Goal: Task Accomplishment & Management: Manage account settings

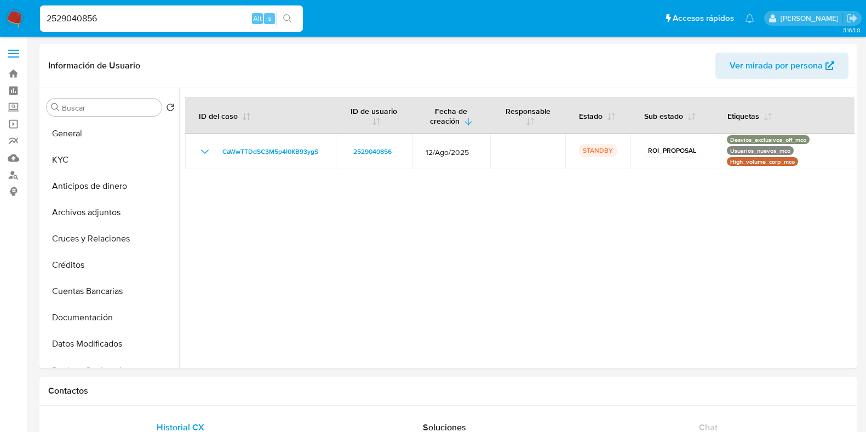
select select "10"
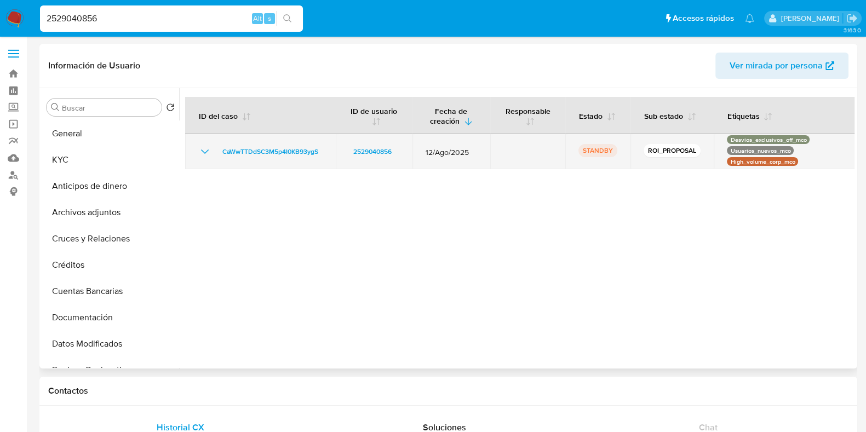
scroll to position [136, 0]
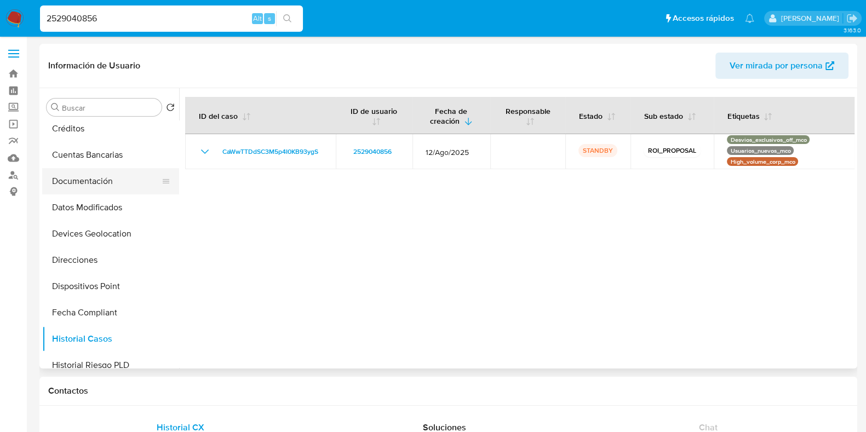
click at [89, 182] on button "Documentación" at bounding box center [106, 181] width 128 height 26
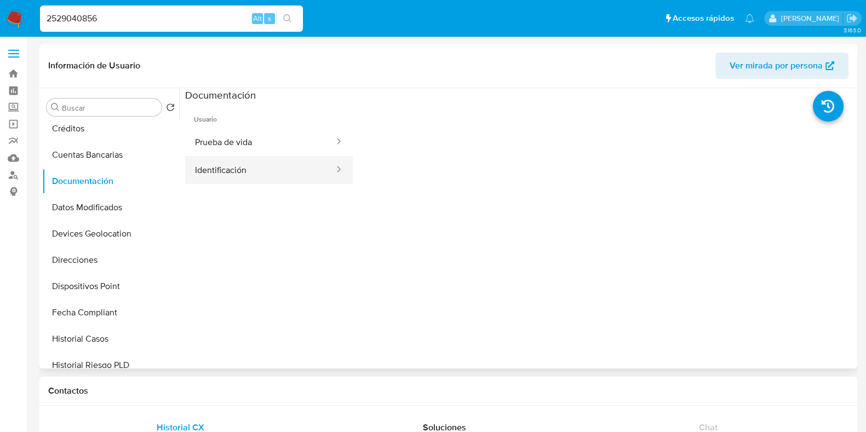
click at [272, 168] on button "Identificación" at bounding box center [260, 170] width 150 height 28
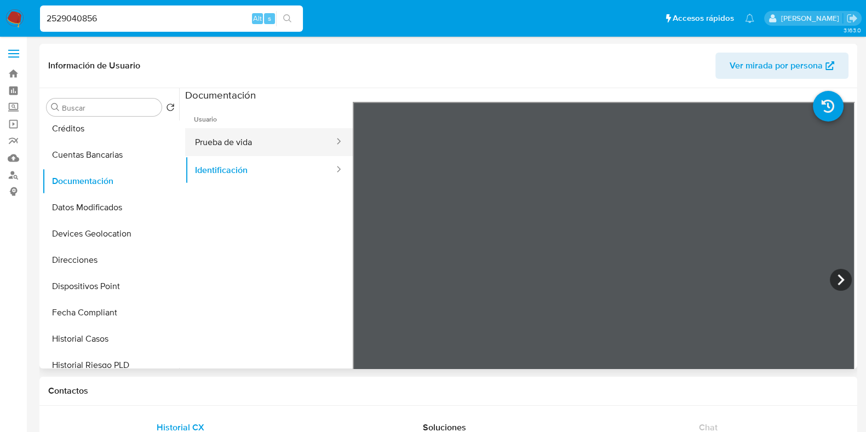
click at [278, 150] on button "Prueba de vida" at bounding box center [260, 142] width 150 height 28
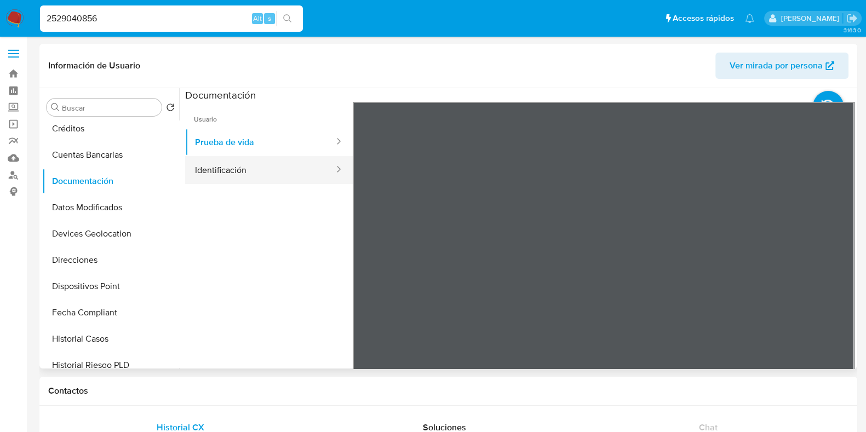
click at [251, 170] on button "Identificación" at bounding box center [260, 170] width 150 height 28
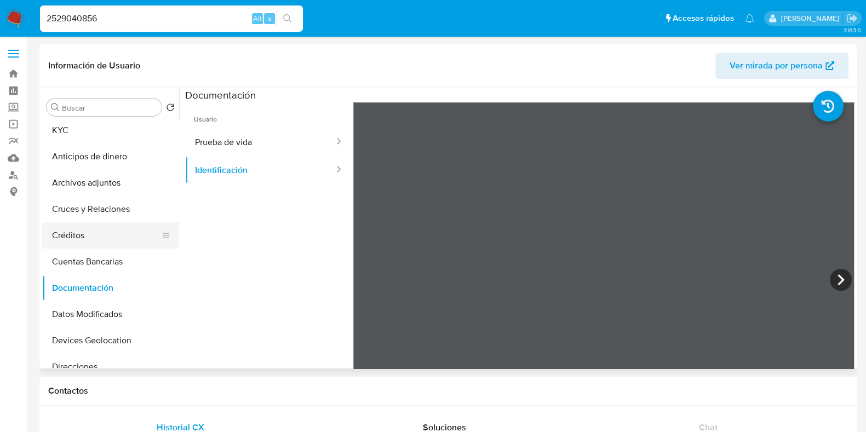
scroll to position [0, 0]
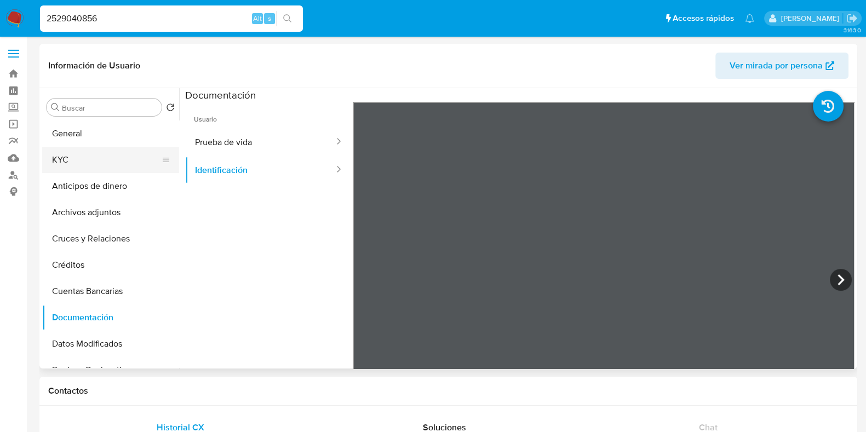
click at [61, 164] on button "KYC" at bounding box center [106, 160] width 128 height 26
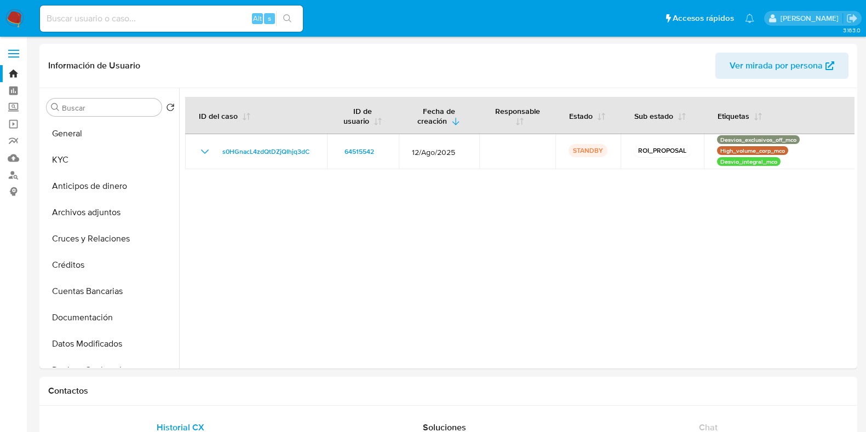
select select "10"
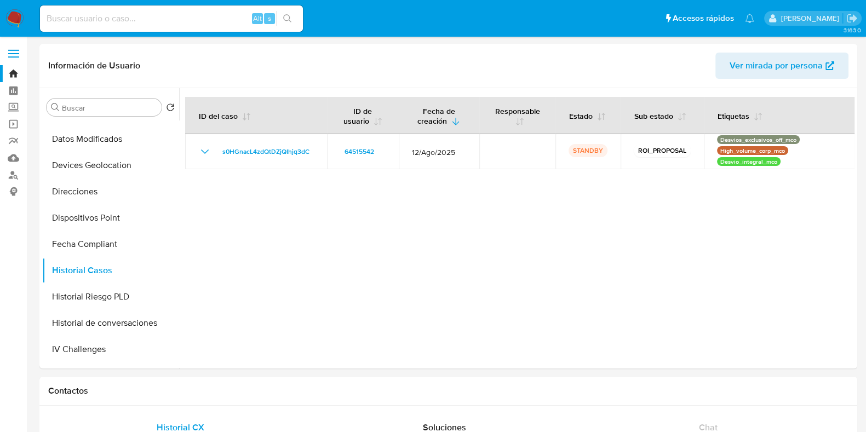
click at [14, 15] on img at bounding box center [14, 18] width 19 height 19
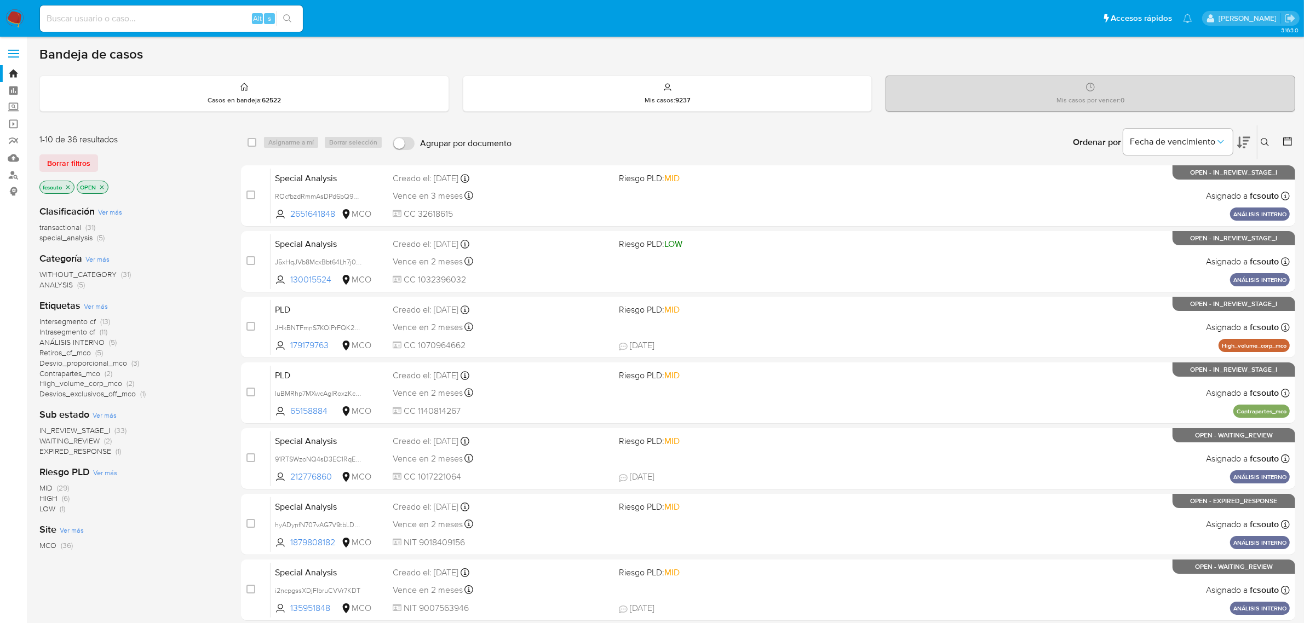
click at [176, 17] on input at bounding box center [171, 19] width 263 height 14
paste input "1543451255"
type input "1543451255"
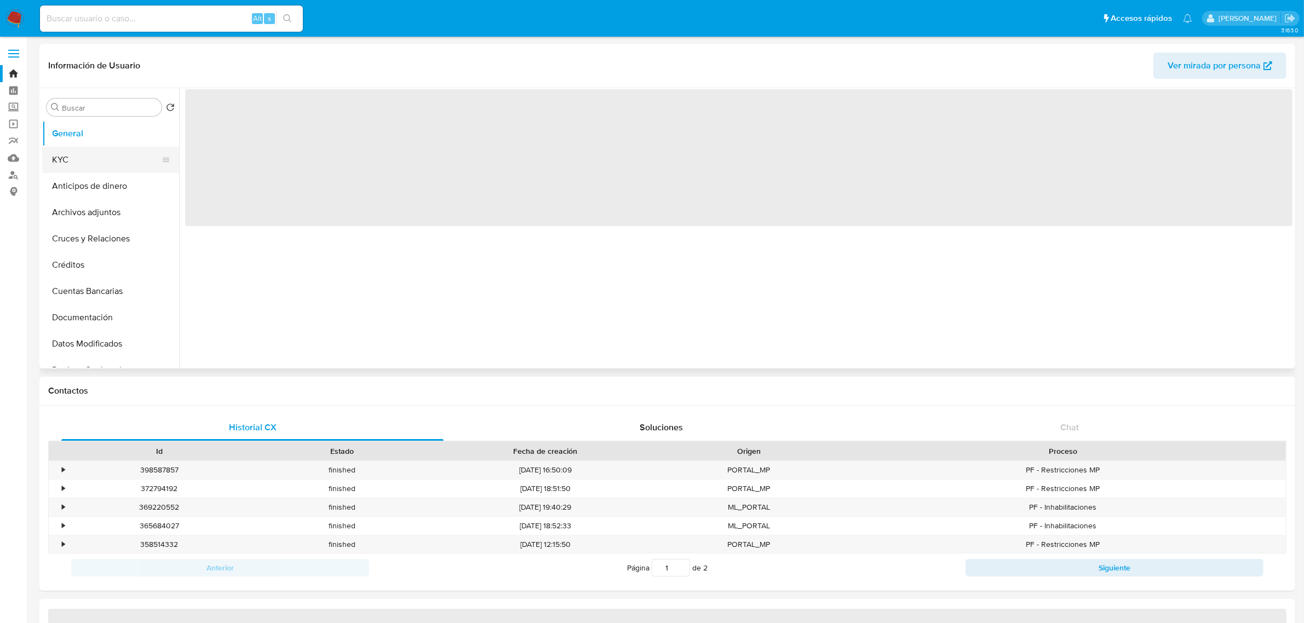
select select "10"
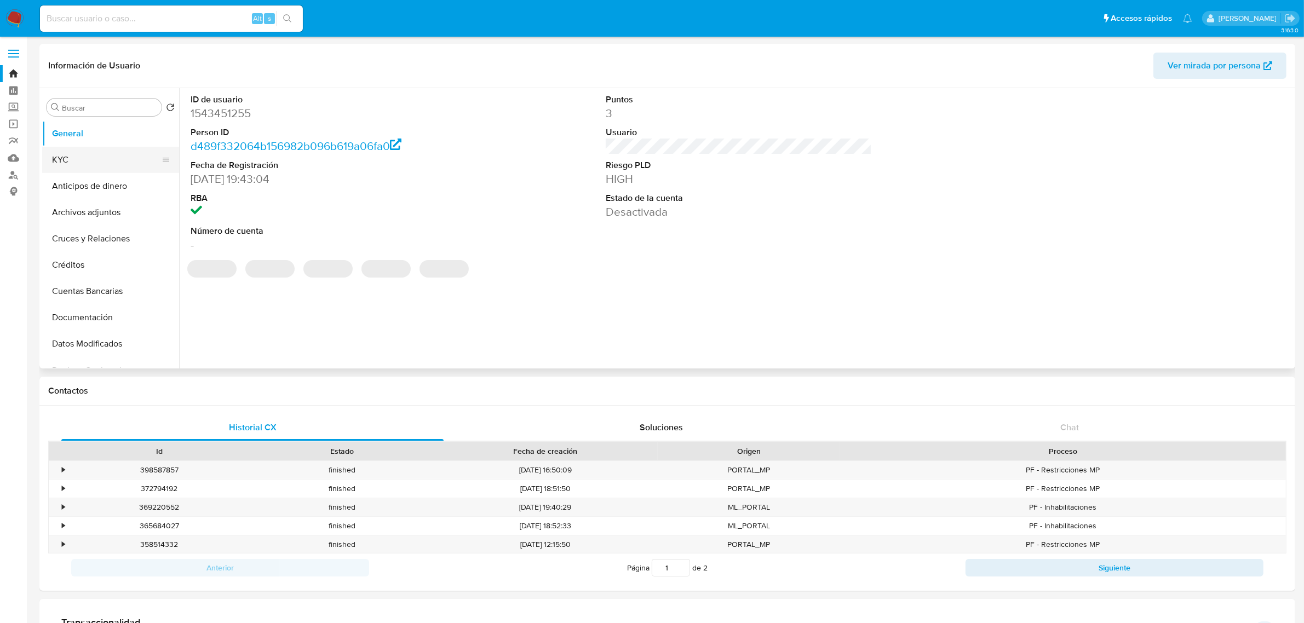
click at [101, 159] on button "KYC" at bounding box center [106, 160] width 128 height 26
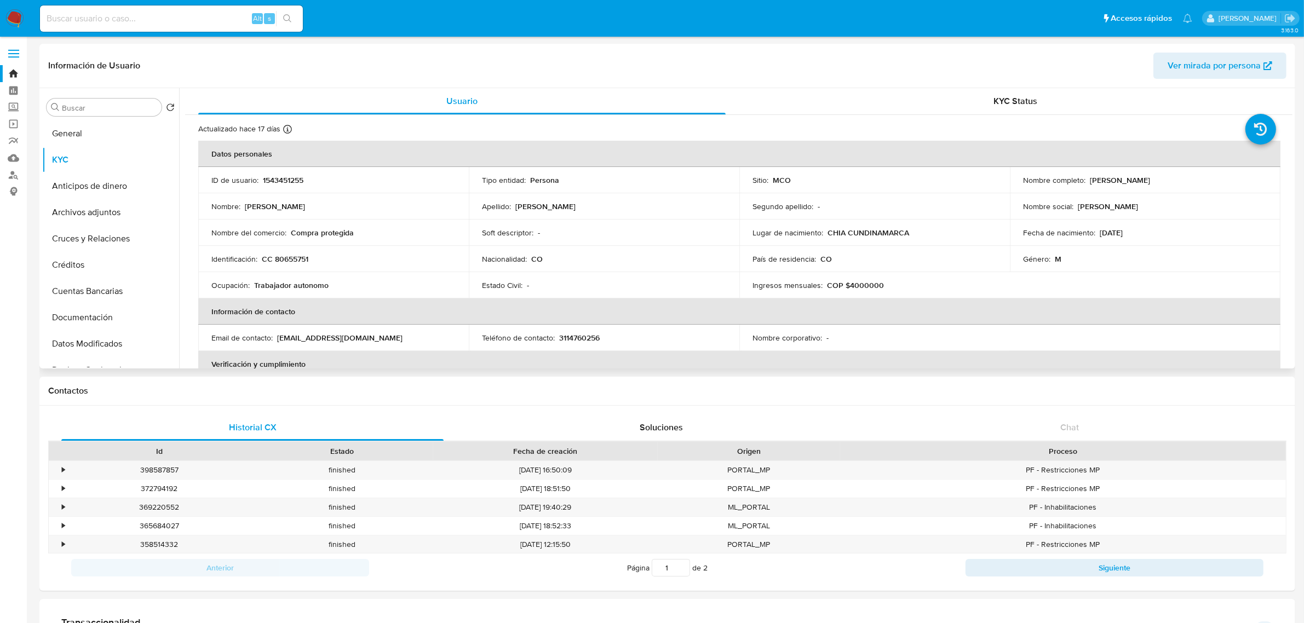
click at [296, 261] on p "CC 80655751" at bounding box center [285, 259] width 47 height 10
copy p "80655751"
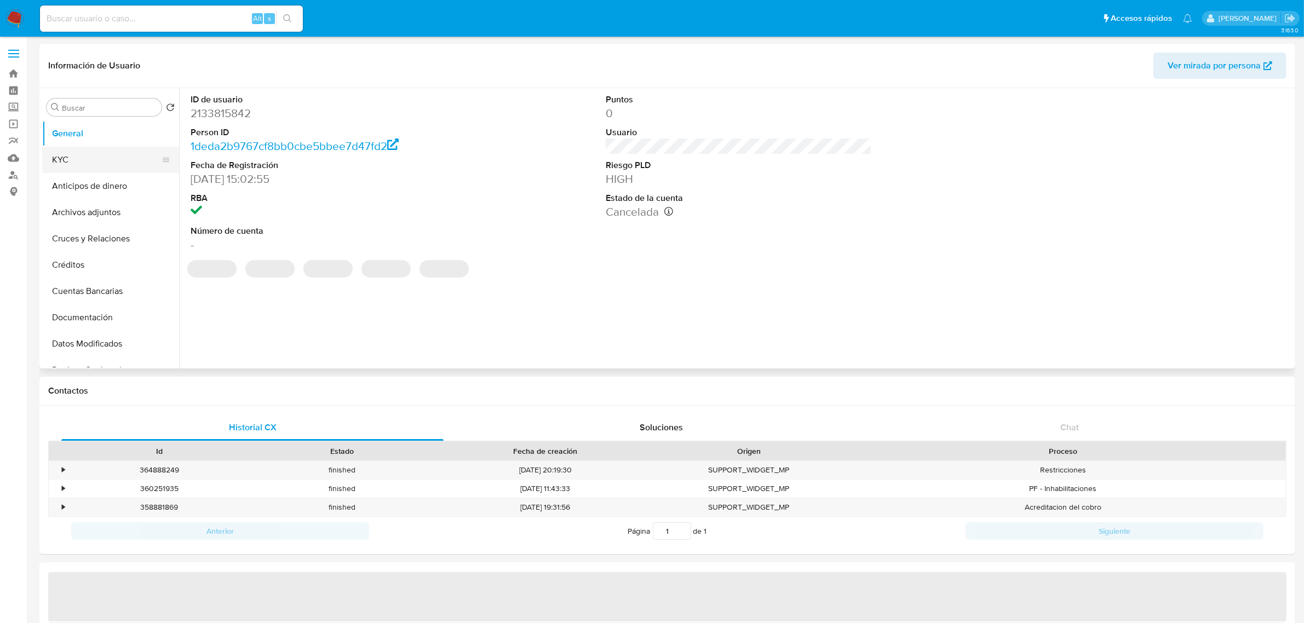
select select "10"
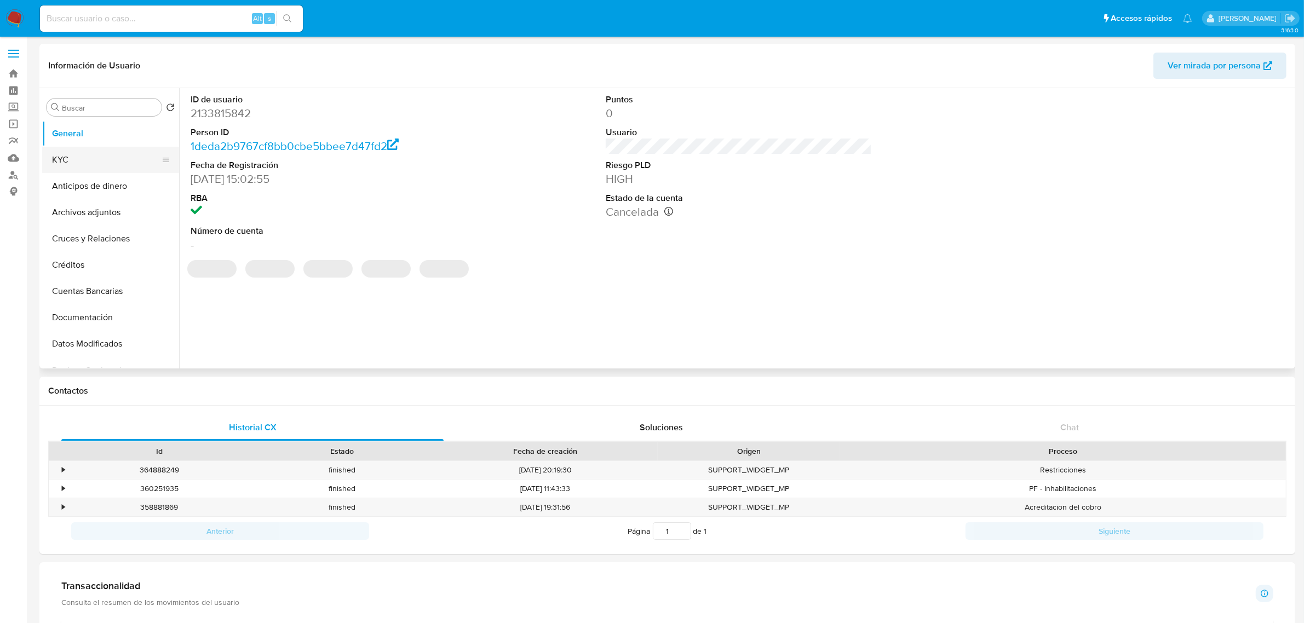
click at [102, 163] on button "KYC" at bounding box center [106, 160] width 128 height 26
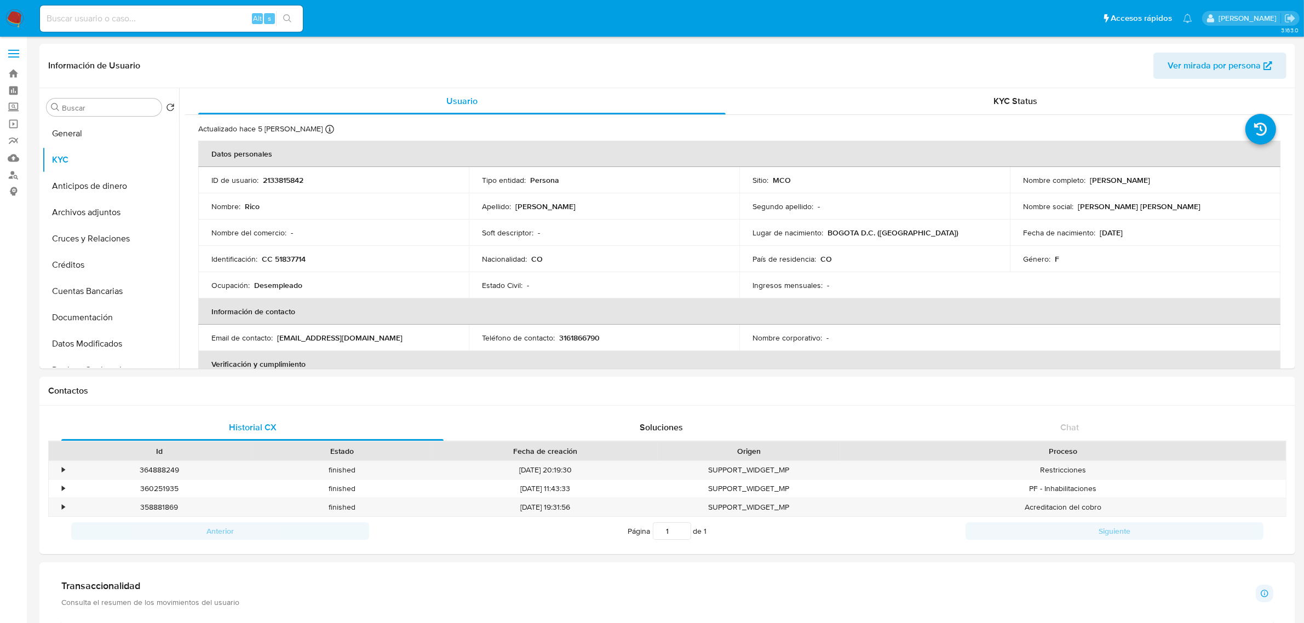
click at [14, 12] on img at bounding box center [14, 18] width 19 height 19
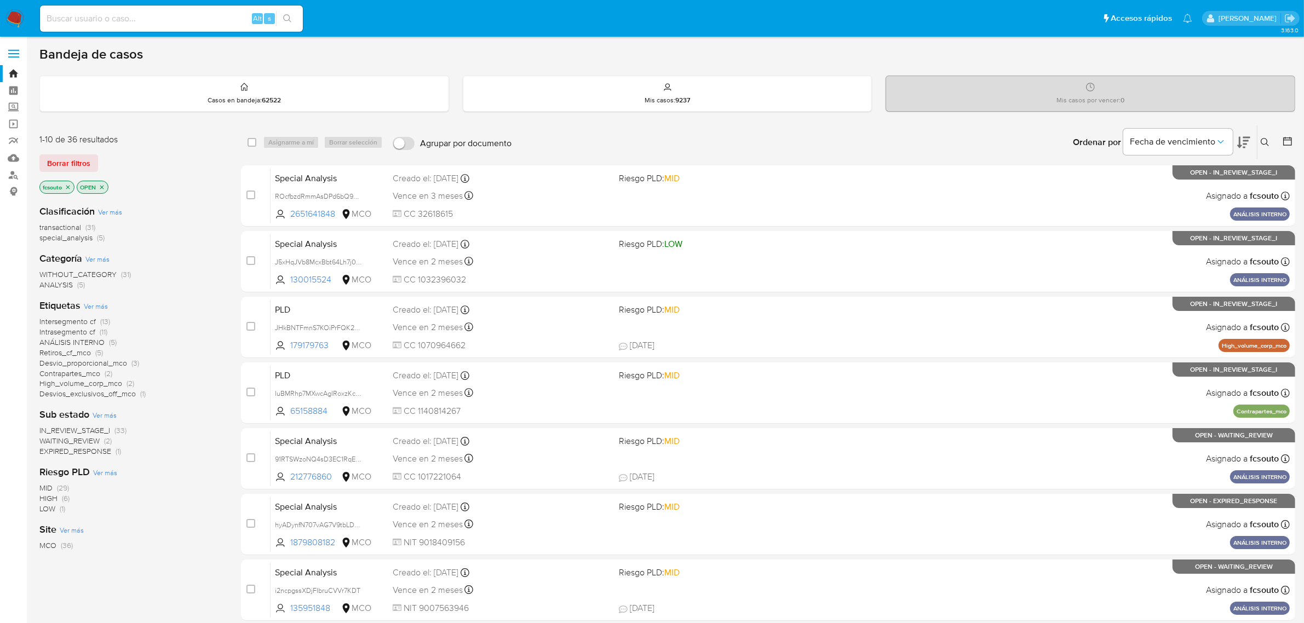
click at [100, 428] on span "IN_REVIEW_STAGE_I" at bounding box center [74, 430] width 71 height 11
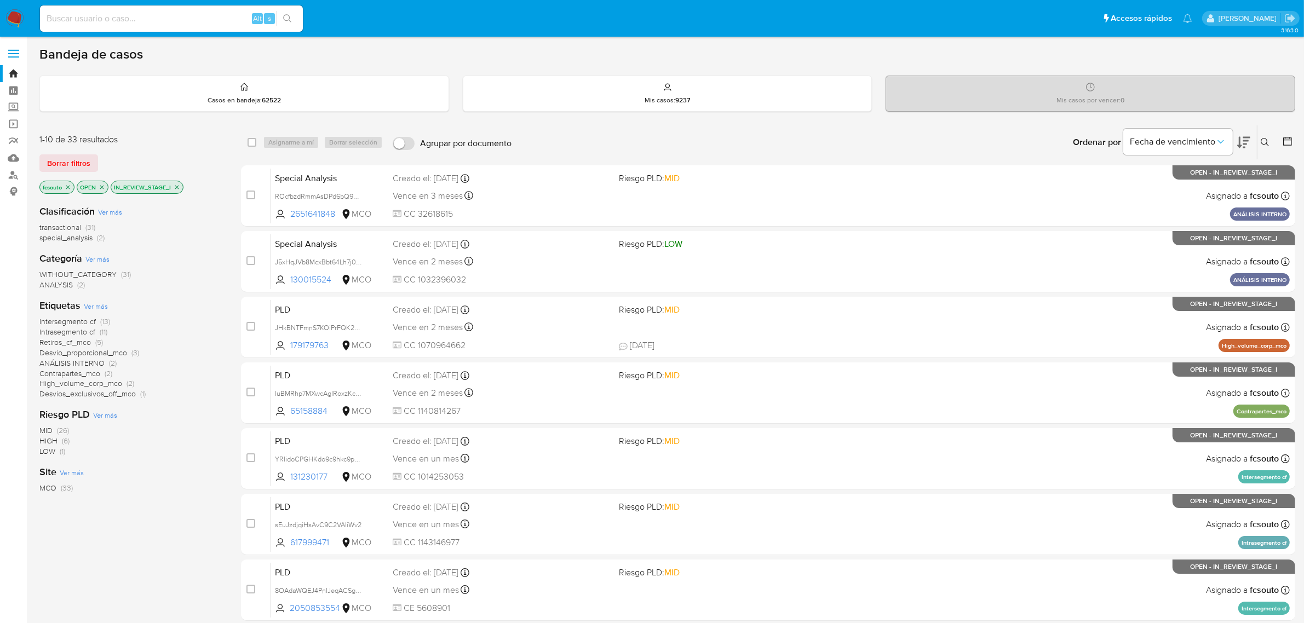
click at [1298, 143] on main "3.163.0" at bounding box center [652, 452] width 1304 height 904
click at [1288, 143] on icon at bounding box center [1287, 141] width 11 height 11
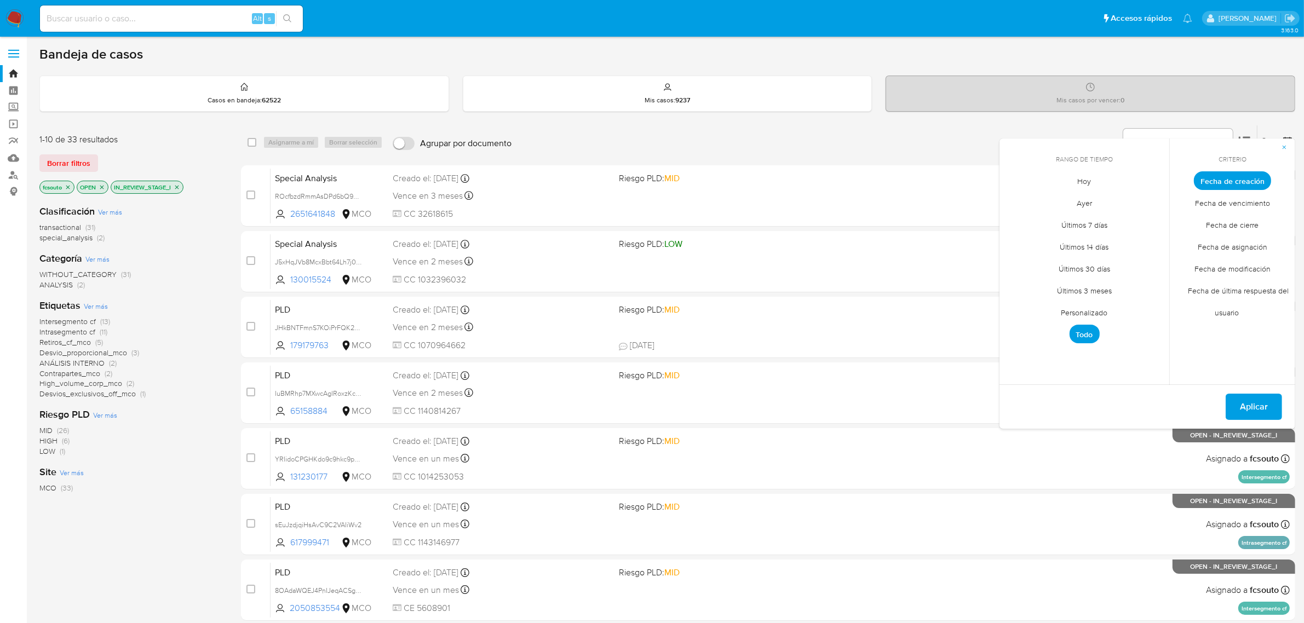
click at [1101, 313] on span "Personalizado" at bounding box center [1085, 313] width 70 height 22
click at [1016, 197] on icon "Mes anterior" at bounding box center [1016, 200] width 13 height 13
click at [1022, 262] on button "4" at bounding box center [1019, 264] width 18 height 18
click at [1065, 279] on button "13" at bounding box center [1063, 286] width 18 height 18
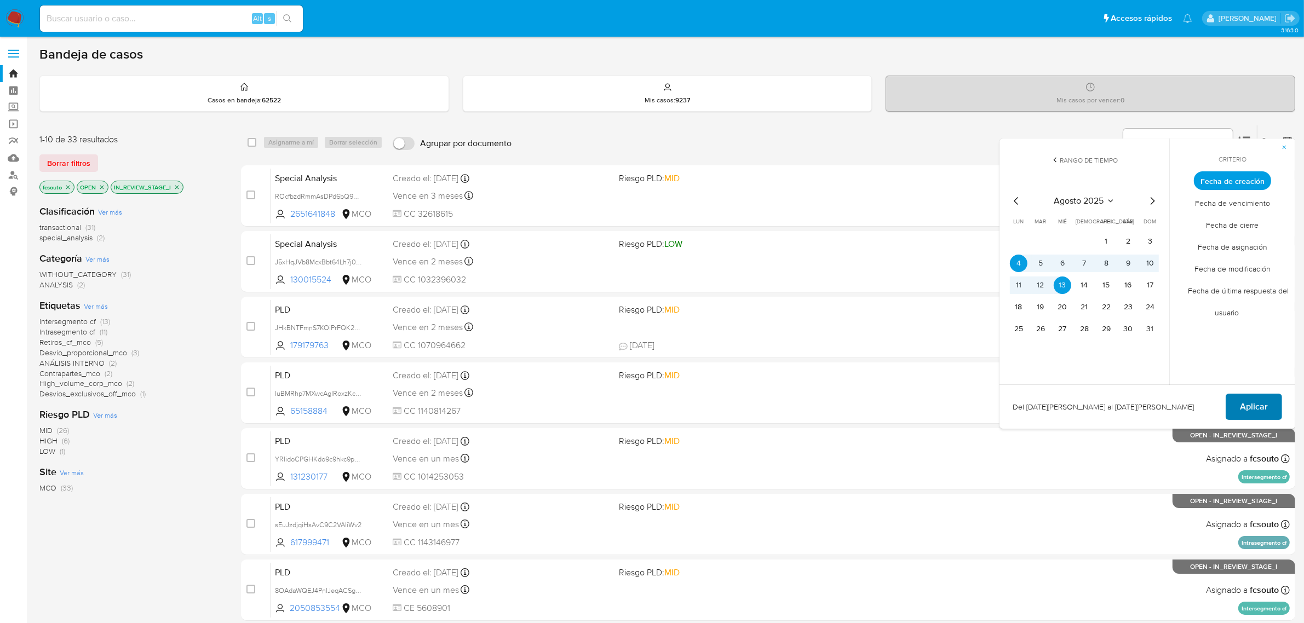
click at [1247, 406] on span "Aplicar" at bounding box center [1254, 407] width 28 height 24
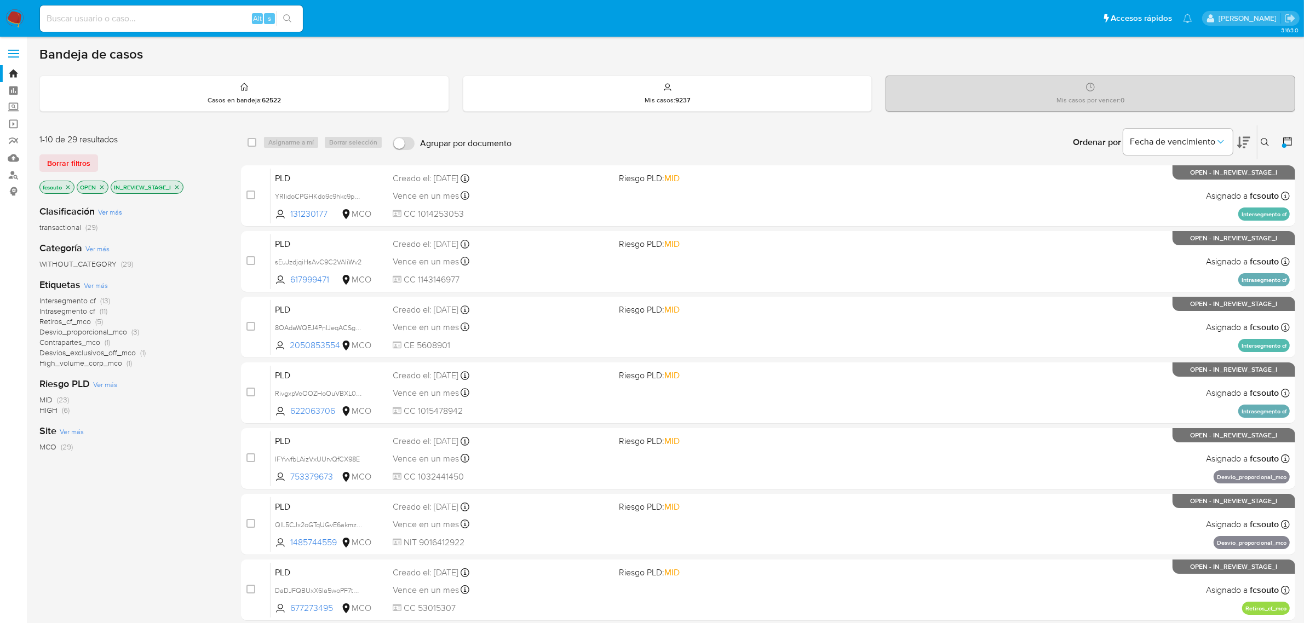
click at [114, 363] on span "High_volume_corp_mco" at bounding box center [80, 363] width 83 height 11
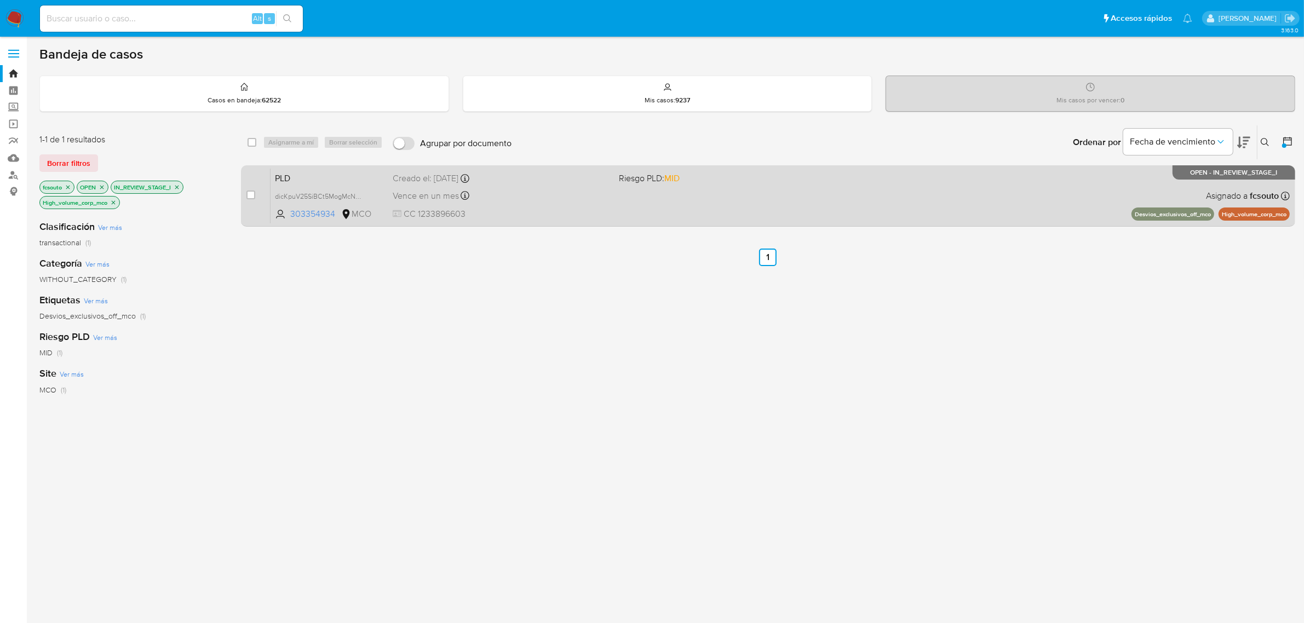
click at [837, 194] on div "PLD dicKpuV25SiBCt5MogMcNxe1 303354934 MCO Riesgo PLD: MID Creado el: 12/08/202…" at bounding box center [780, 195] width 1019 height 55
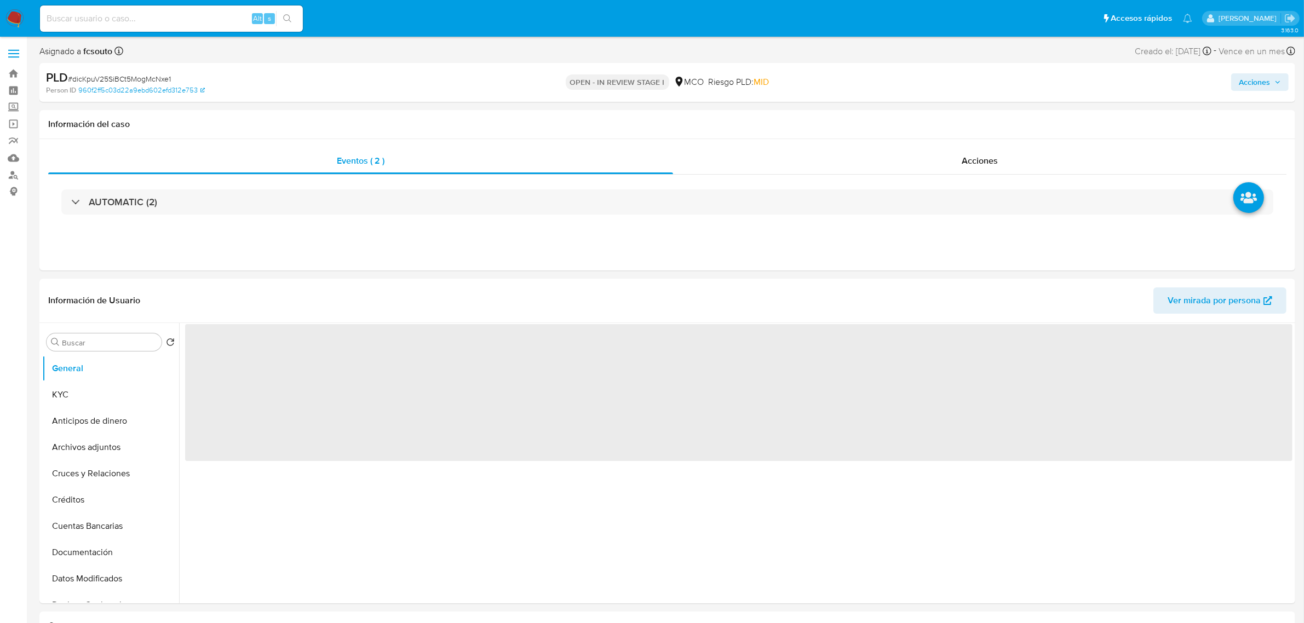
select select "10"
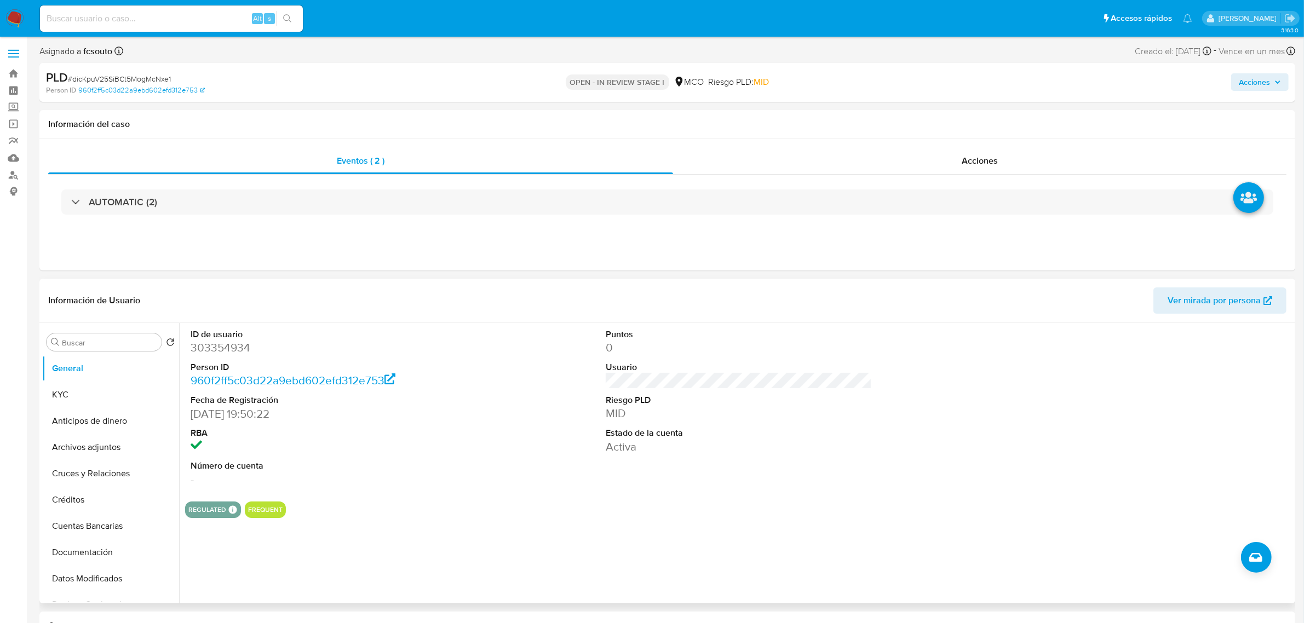
click at [461, 373] on div "ID de usuario 303354934 Person ID 960f2ff5c03d22a9ebd602efd312e753 Fecha de Reg…" at bounding box center [738, 408] width 1107 height 170
click at [964, 152] on div "Acciones" at bounding box center [979, 161] width 613 height 26
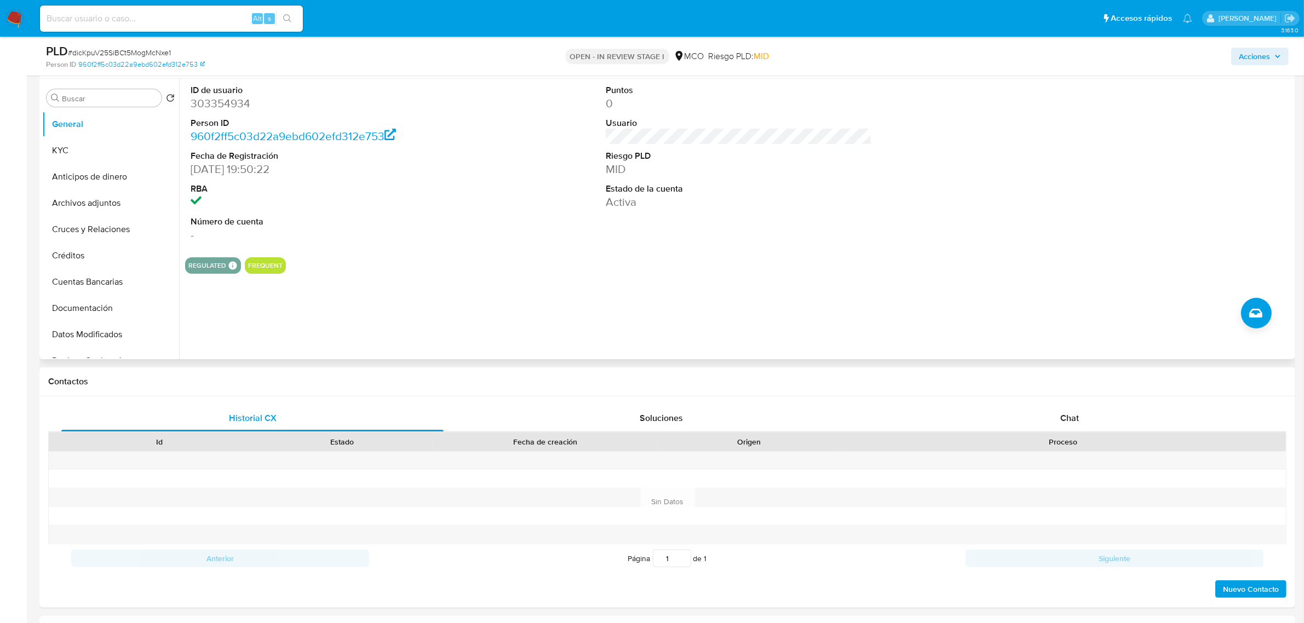
drag, startPoint x: 1105, startPoint y: 417, endPoint x: 890, endPoint y: 239, distance: 278.9
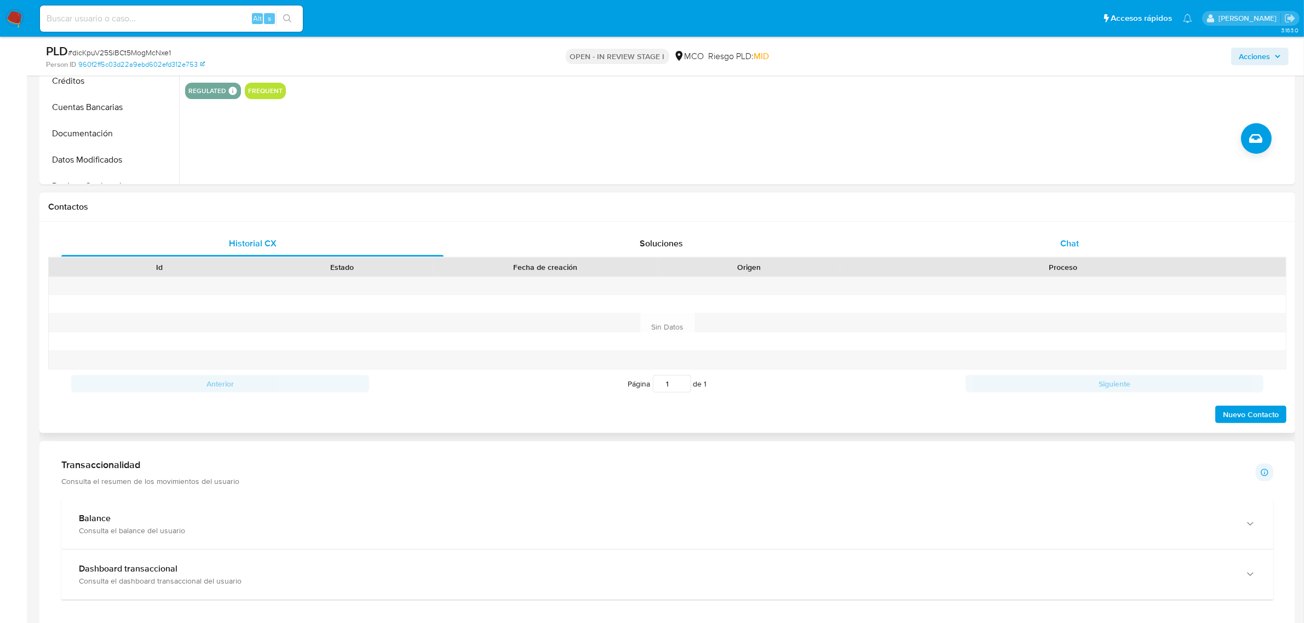
scroll to position [479, 0]
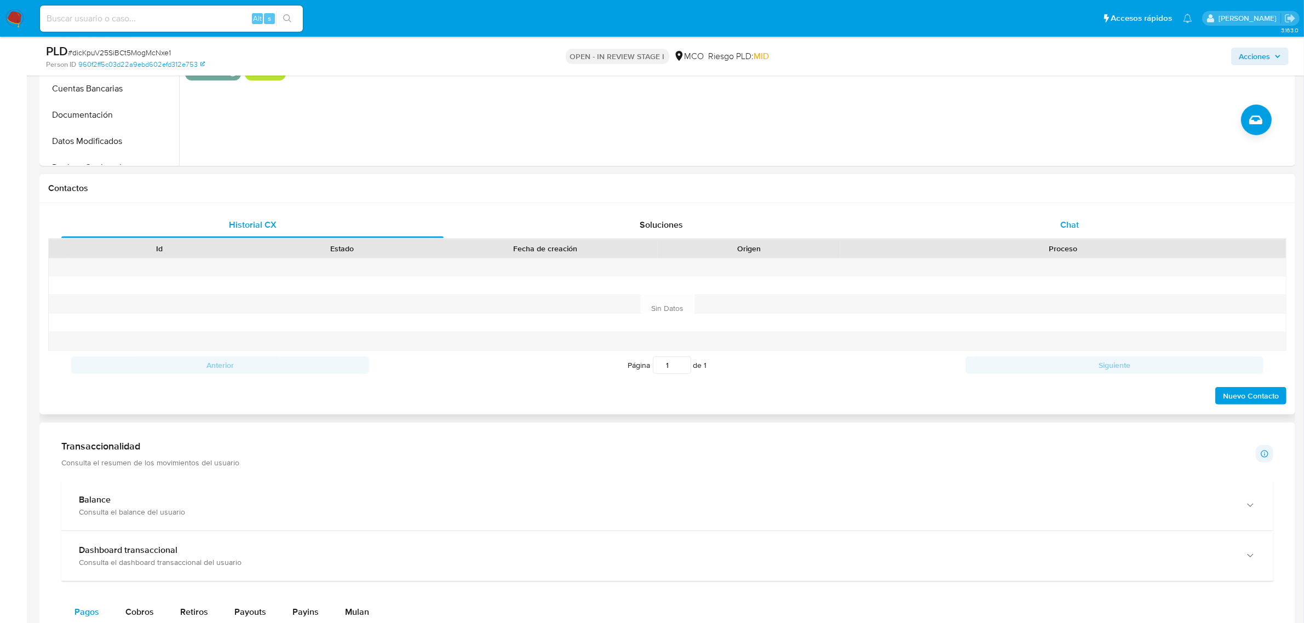
click at [1078, 226] on span "Chat" at bounding box center [1069, 225] width 19 height 13
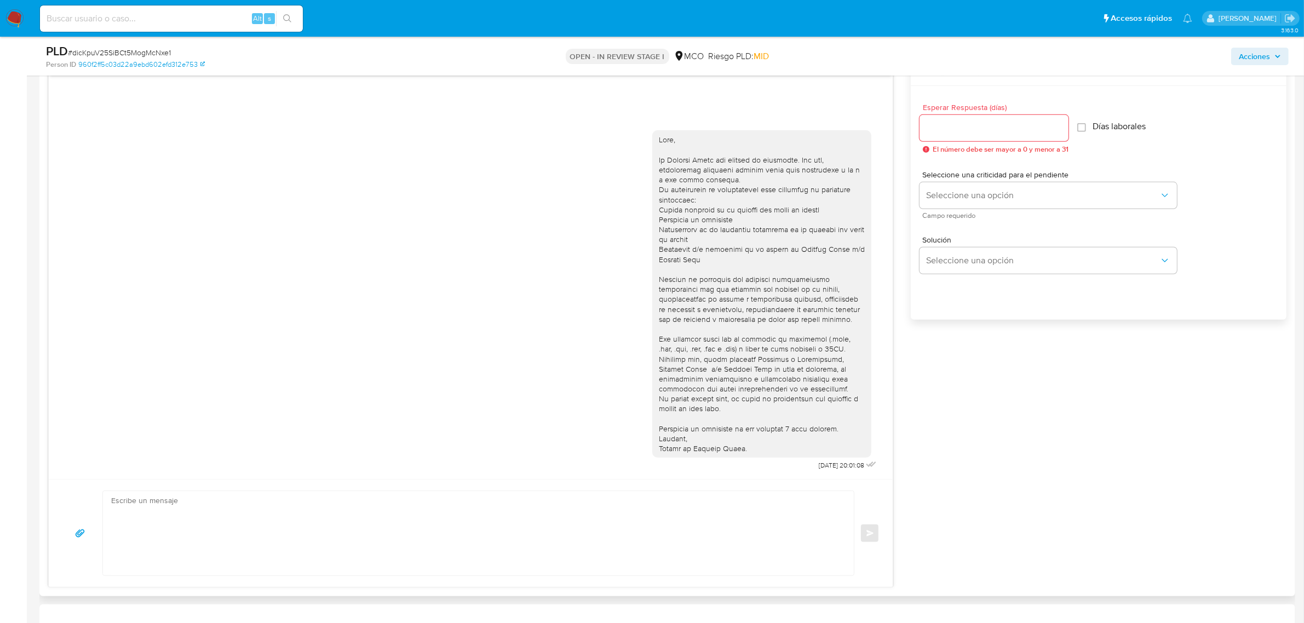
scroll to position [685, 0]
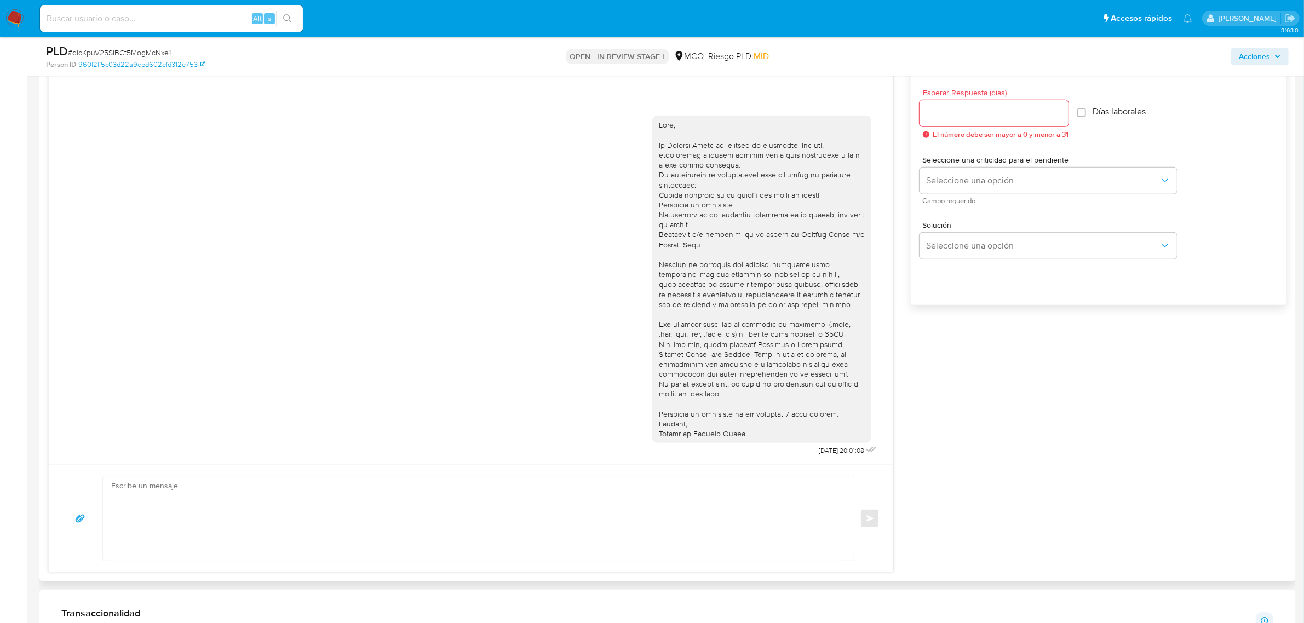
click at [972, 115] on input "Esperar Respuesta (días)" at bounding box center [993, 113] width 149 height 14
type input "3"
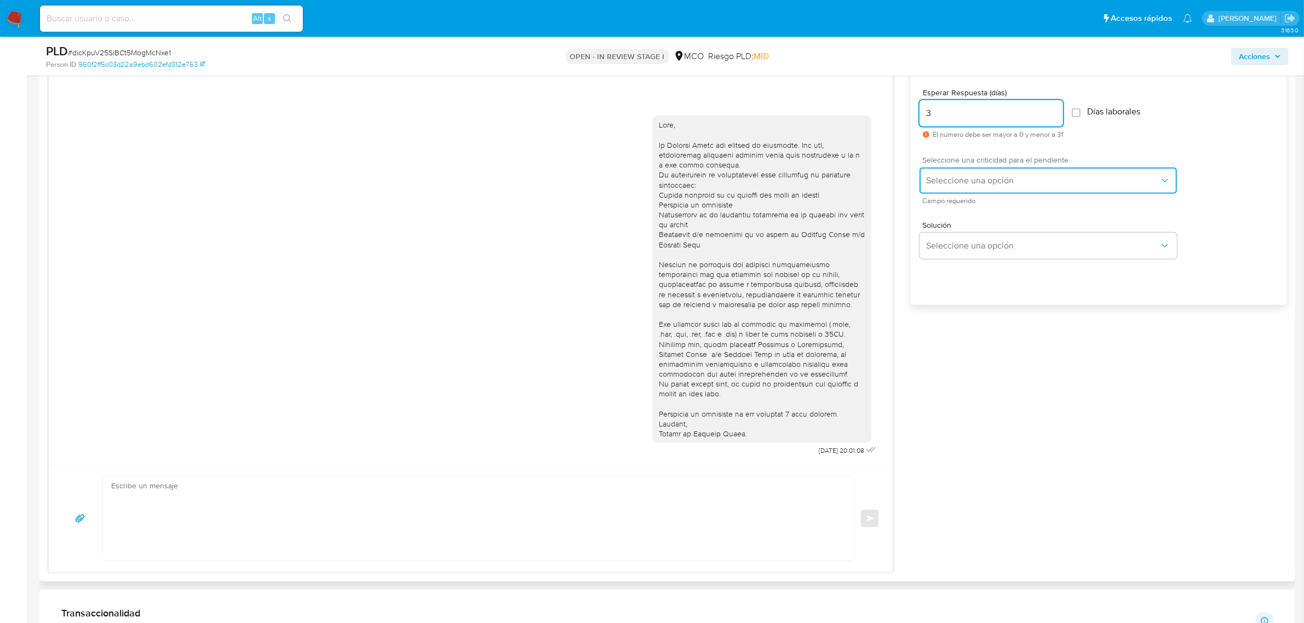
click at [952, 182] on span "Seleccione una opción" at bounding box center [1042, 180] width 233 height 11
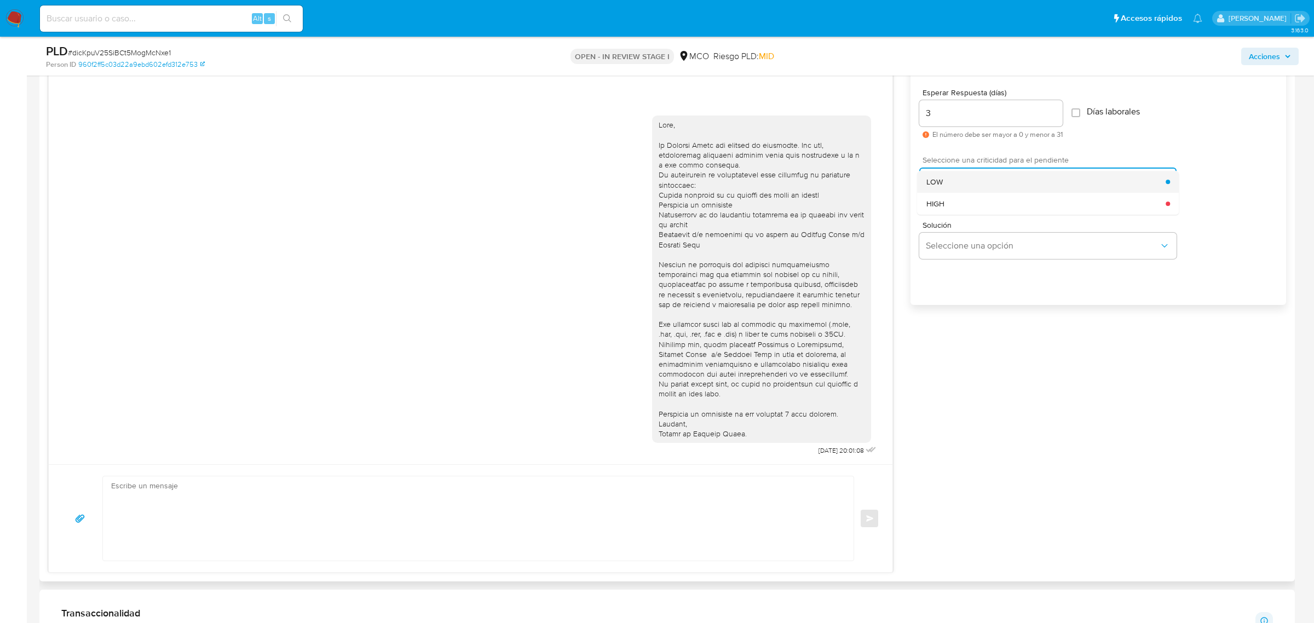
click at [951, 183] on div "LOW" at bounding box center [1047, 182] width 240 height 22
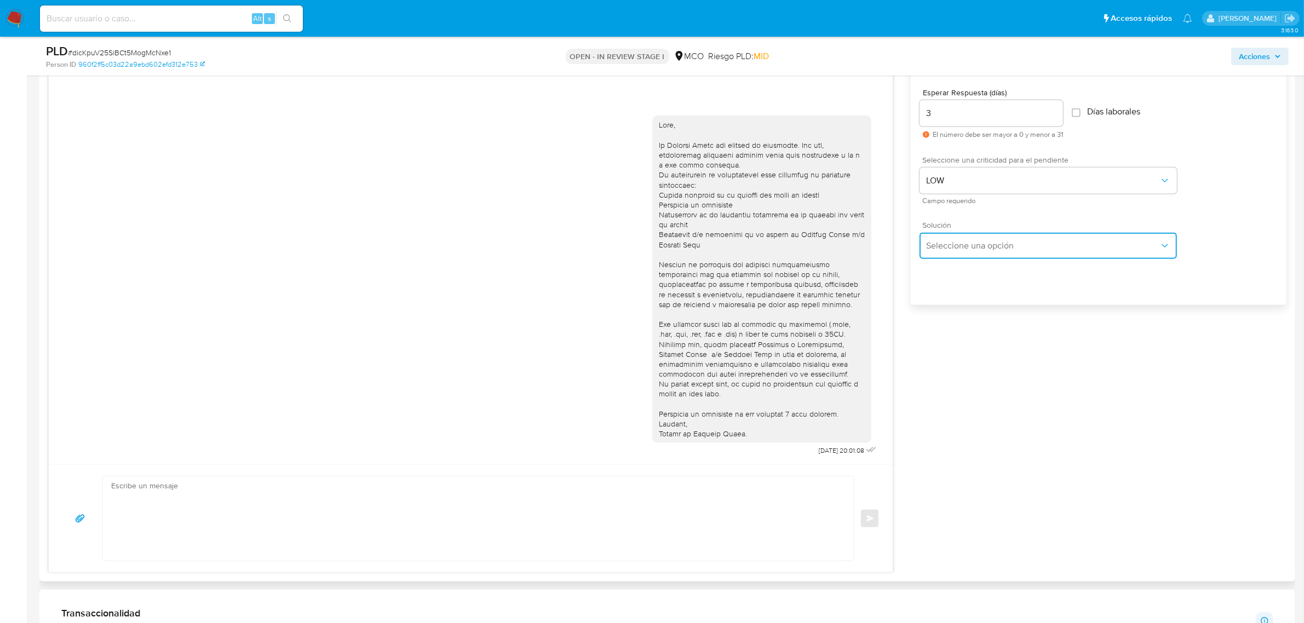
click at [965, 236] on button "Seleccione una opción" at bounding box center [1047, 246] width 257 height 26
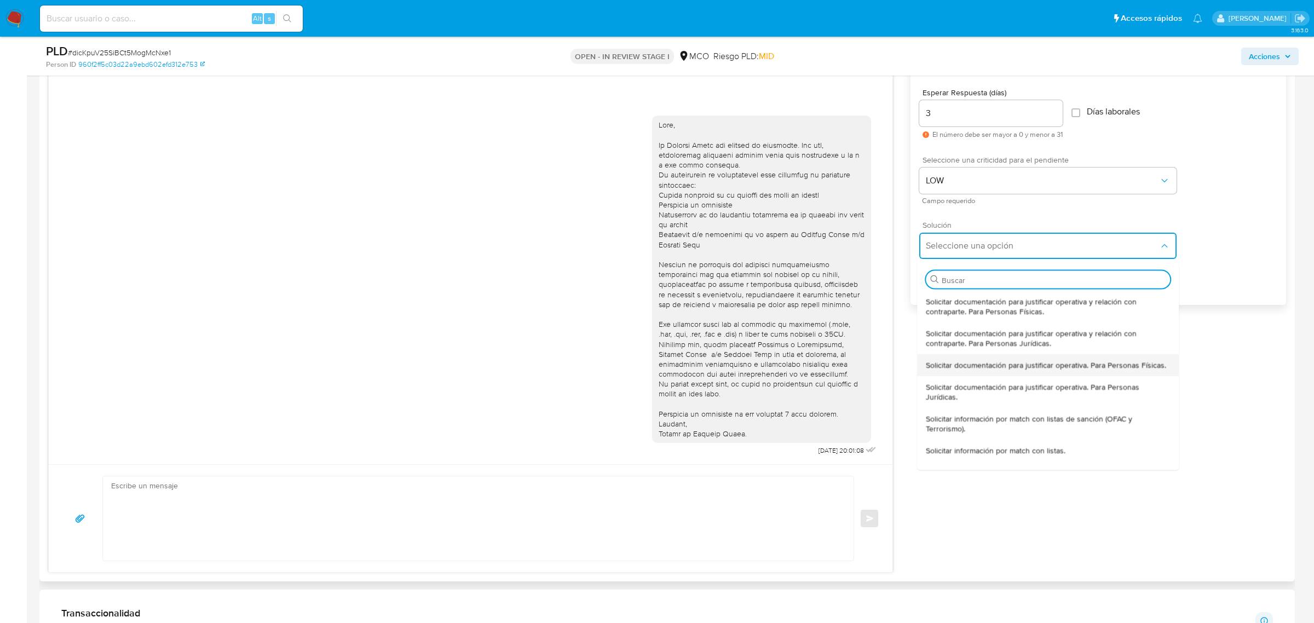
click at [995, 365] on span "Solicitar documentación para justificar operativa. Para Personas Físicas." at bounding box center [1047, 365] width 240 height 10
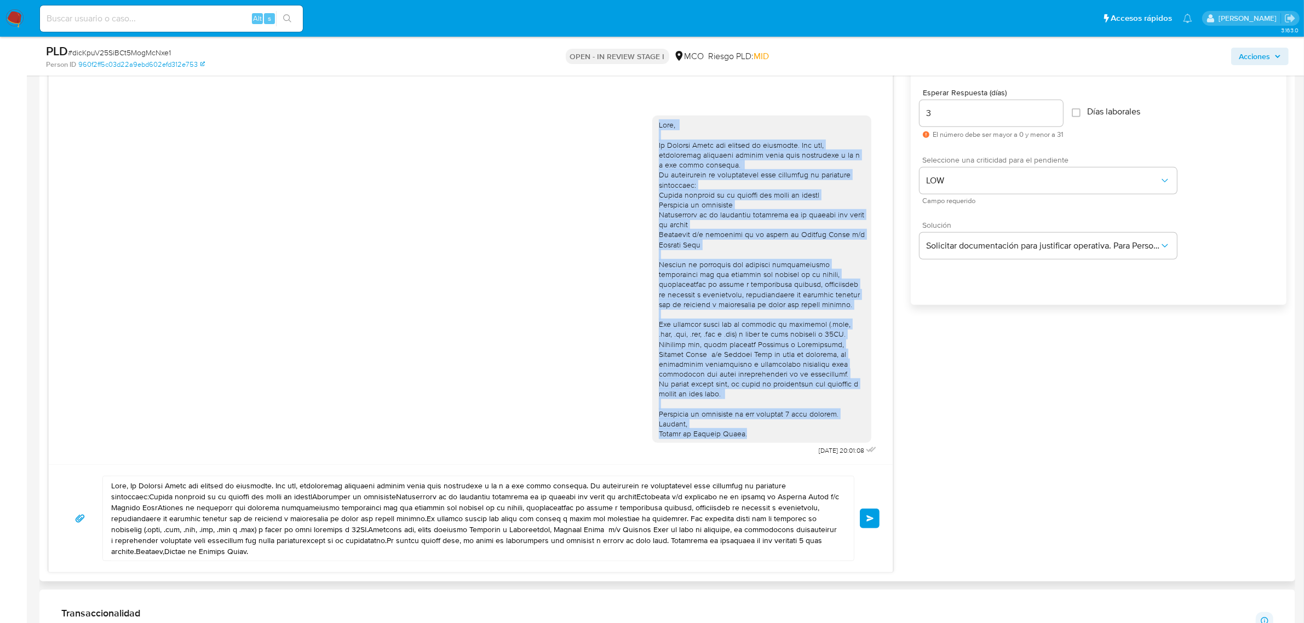
drag, startPoint x: 660, startPoint y: 128, endPoint x: 790, endPoint y: 434, distance: 333.0
click at [790, 434] on div at bounding box center [762, 279] width 206 height 319
copy div "Hola, En Mercado Libre nos importa tu seguridad. Por eso, necesitamos verificar…"
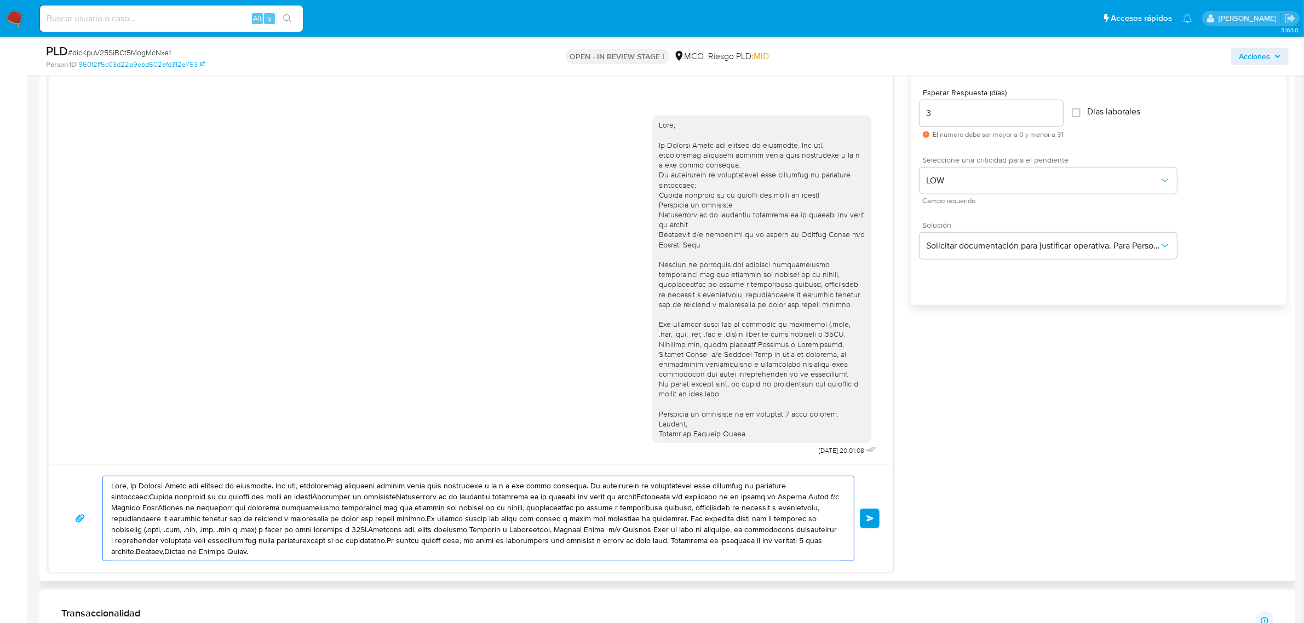
drag, startPoint x: 111, startPoint y: 486, endPoint x: 237, endPoint y: 567, distance: 150.2
click at [237, 567] on div "Enviar" at bounding box center [471, 518] width 844 height 108
paste textarea "En Mercado Libre nos importa tu seguridad. Por eso, necesitamos verificar algun…"
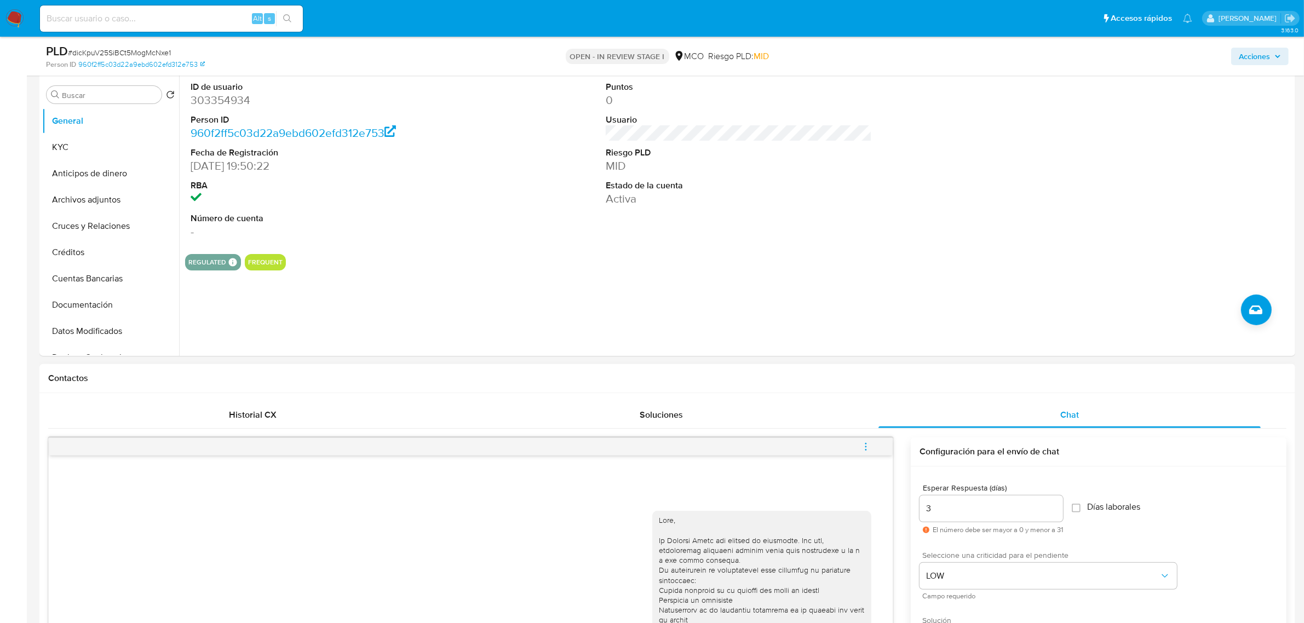
scroll to position [205, 0]
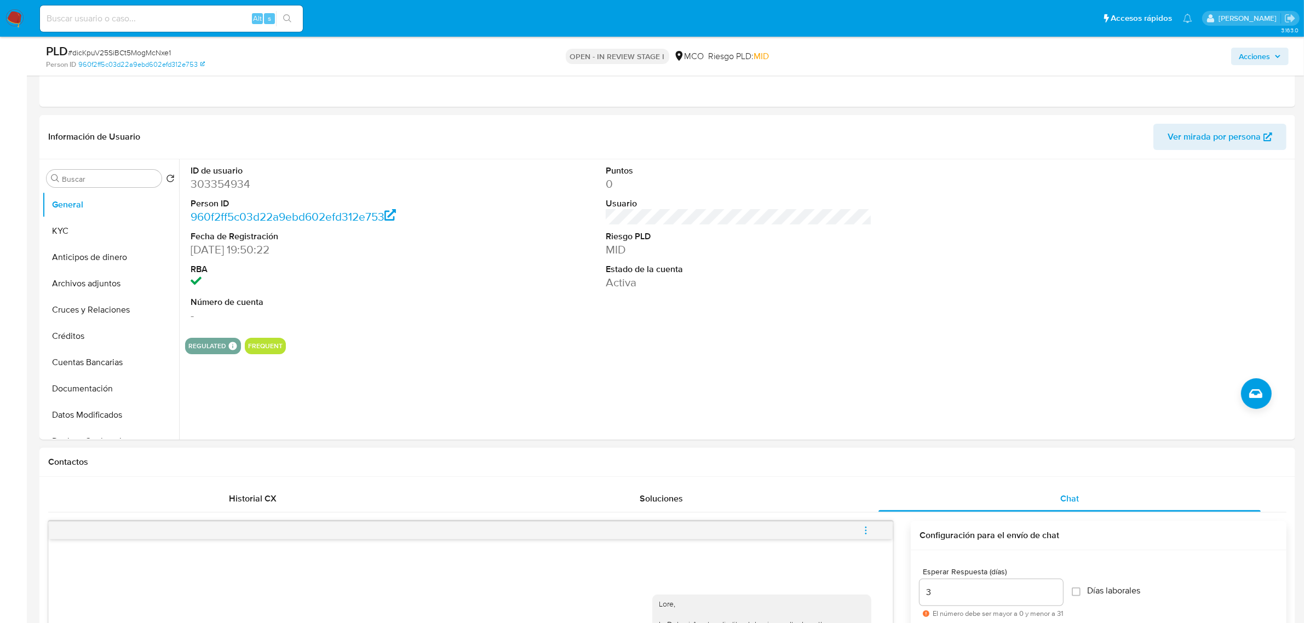
type textarea "Hola, En Mercado Libre nos importa tu seguridad. Por eso, necesitamos verificar…"
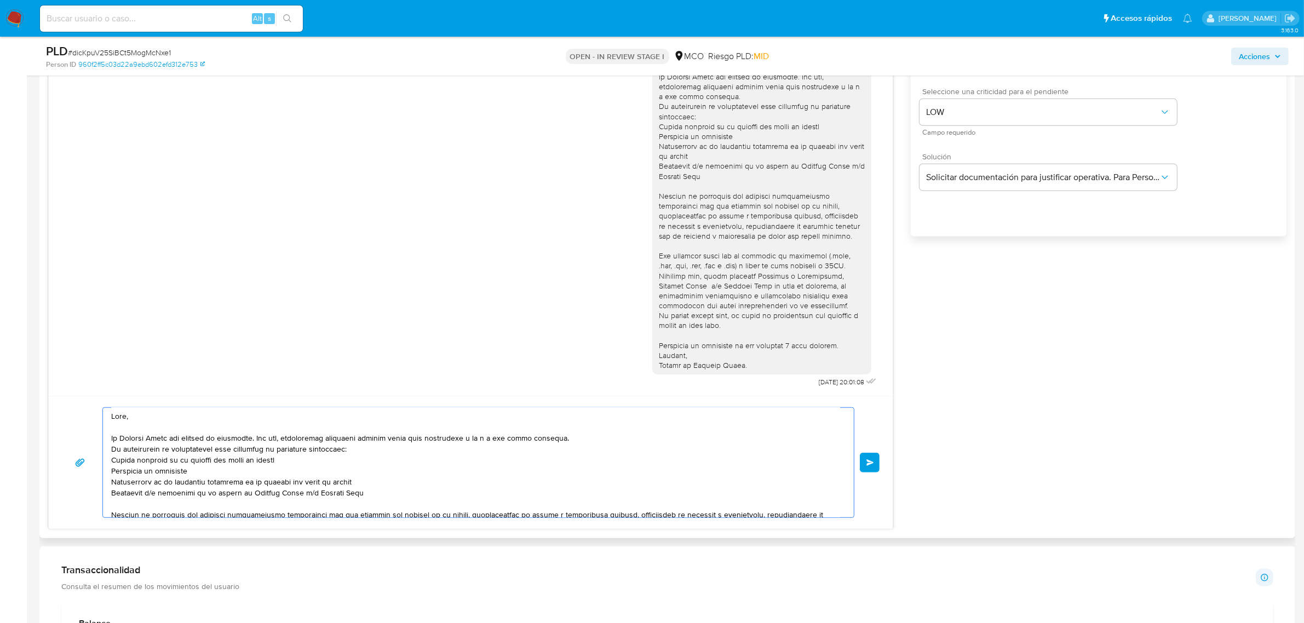
scroll to position [0, 0]
click at [872, 462] on span "Enviar" at bounding box center [870, 462] width 8 height 7
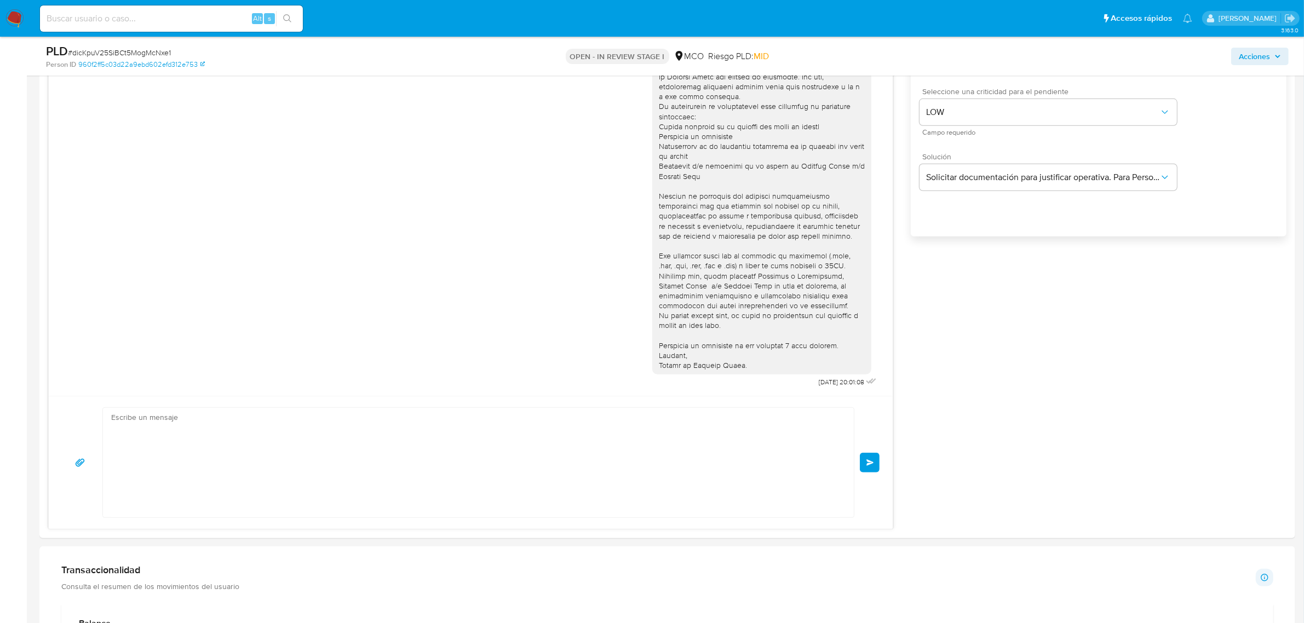
scroll to position [308, 0]
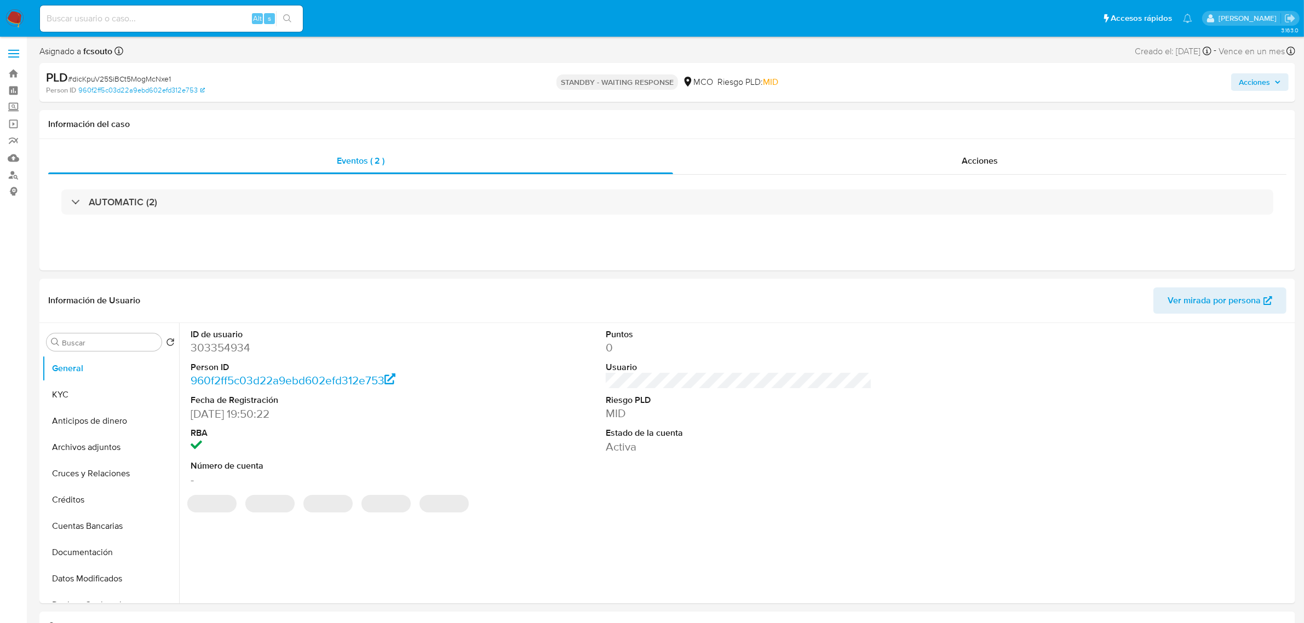
select select "10"
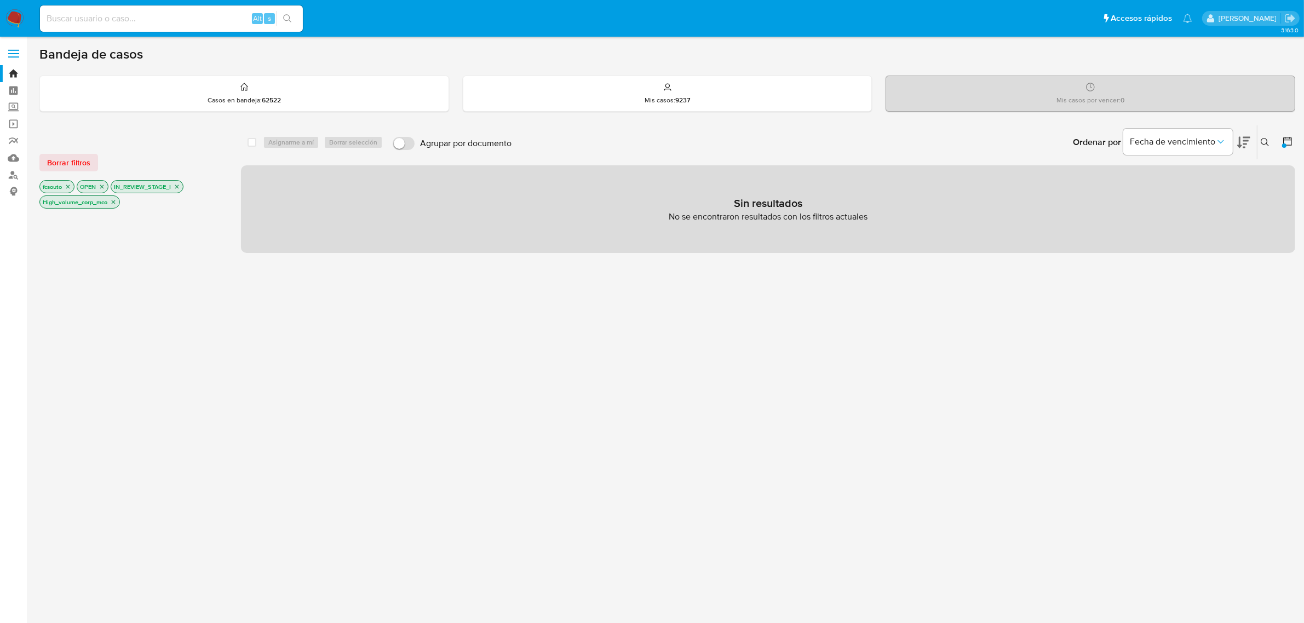
click at [113, 200] on icon "close-filter" at bounding box center [113, 202] width 7 height 7
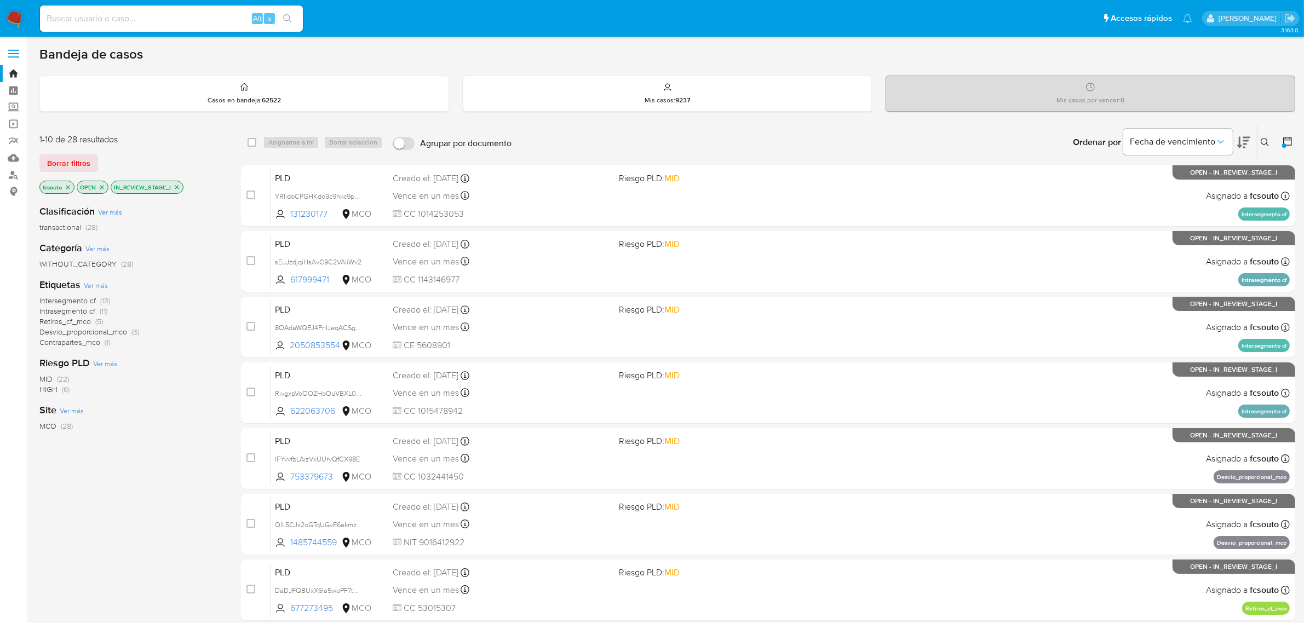
click at [94, 341] on span "Contrapartes_mco" at bounding box center [69, 342] width 61 height 11
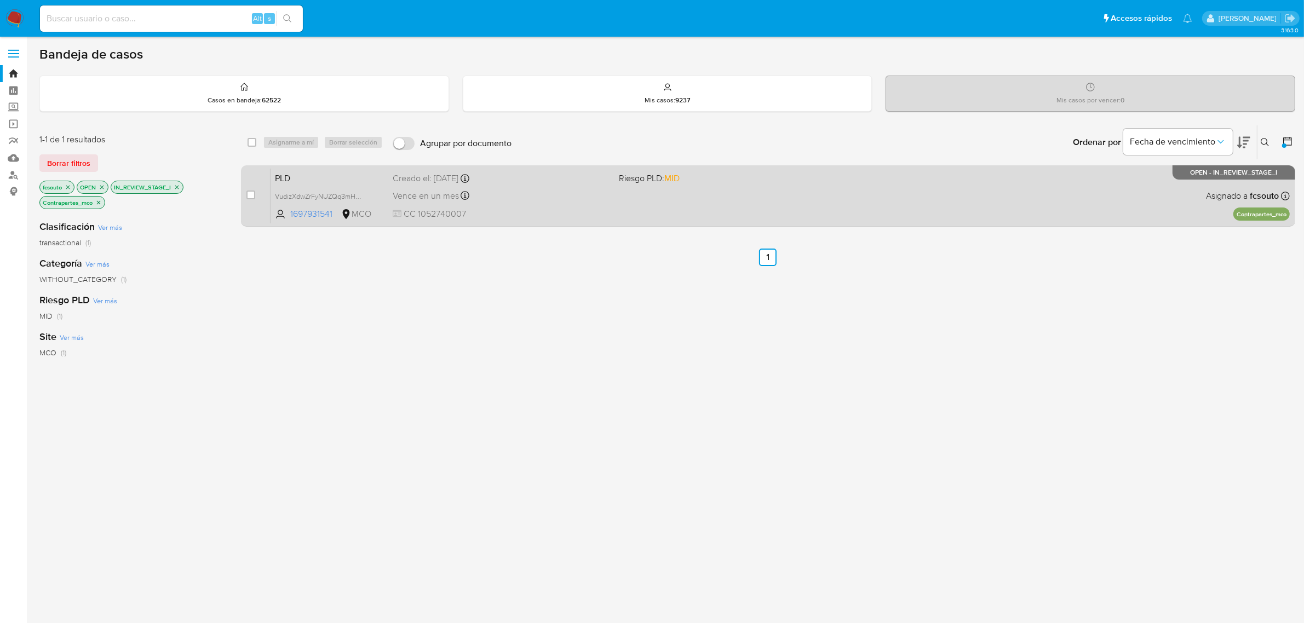
click at [761, 206] on div "PLD VudizXdwZrFyNUZQq3mHIPC5 1697931541 MCO Riesgo PLD: MID Creado el: 12/08/20…" at bounding box center [780, 195] width 1019 height 55
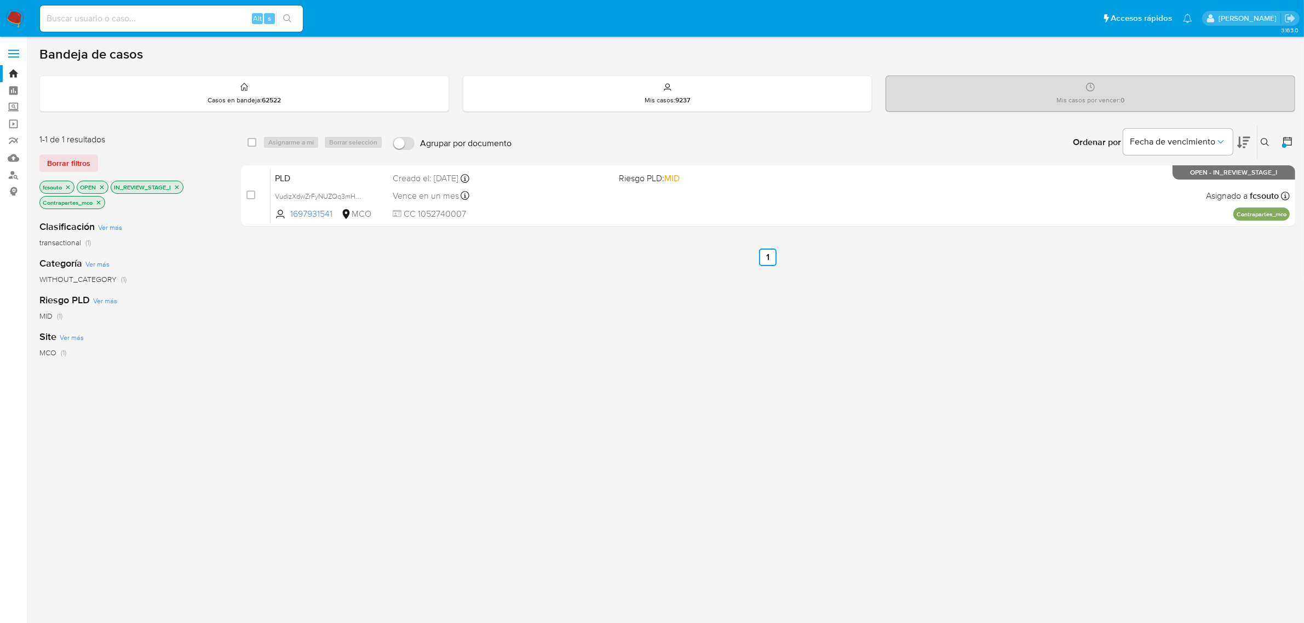
click at [99, 204] on icon "close-filter" at bounding box center [98, 202] width 7 height 7
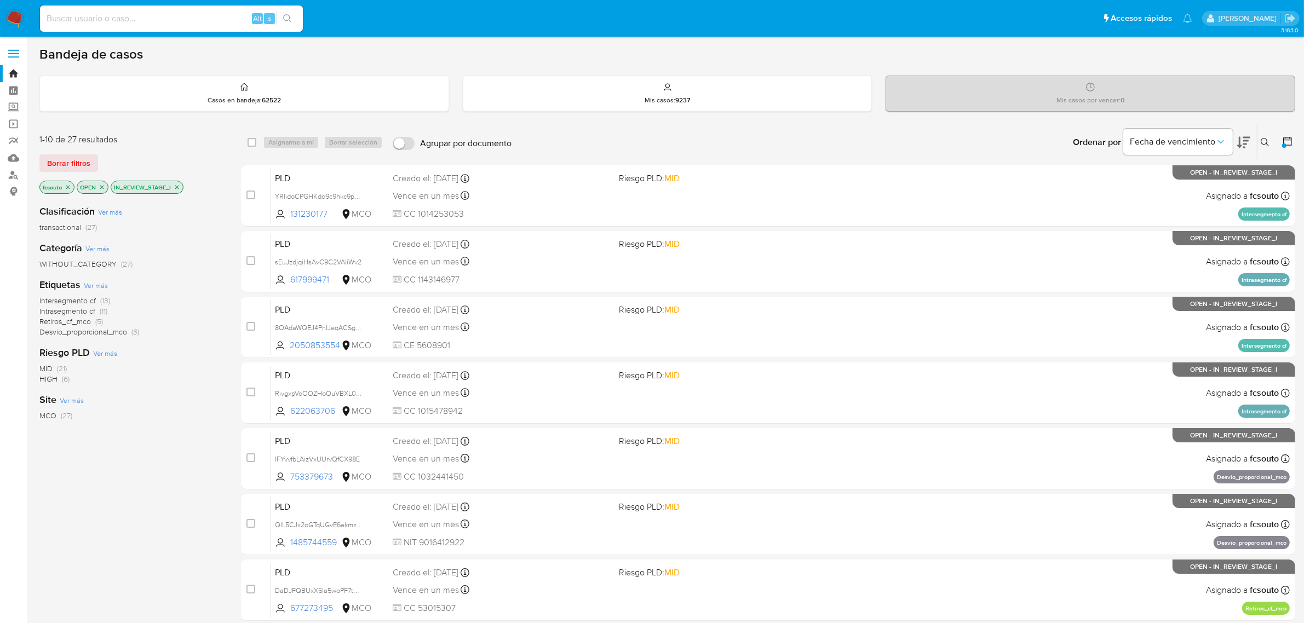
click at [119, 336] on span "Desvio_proporcional_mco" at bounding box center [83, 331] width 88 height 11
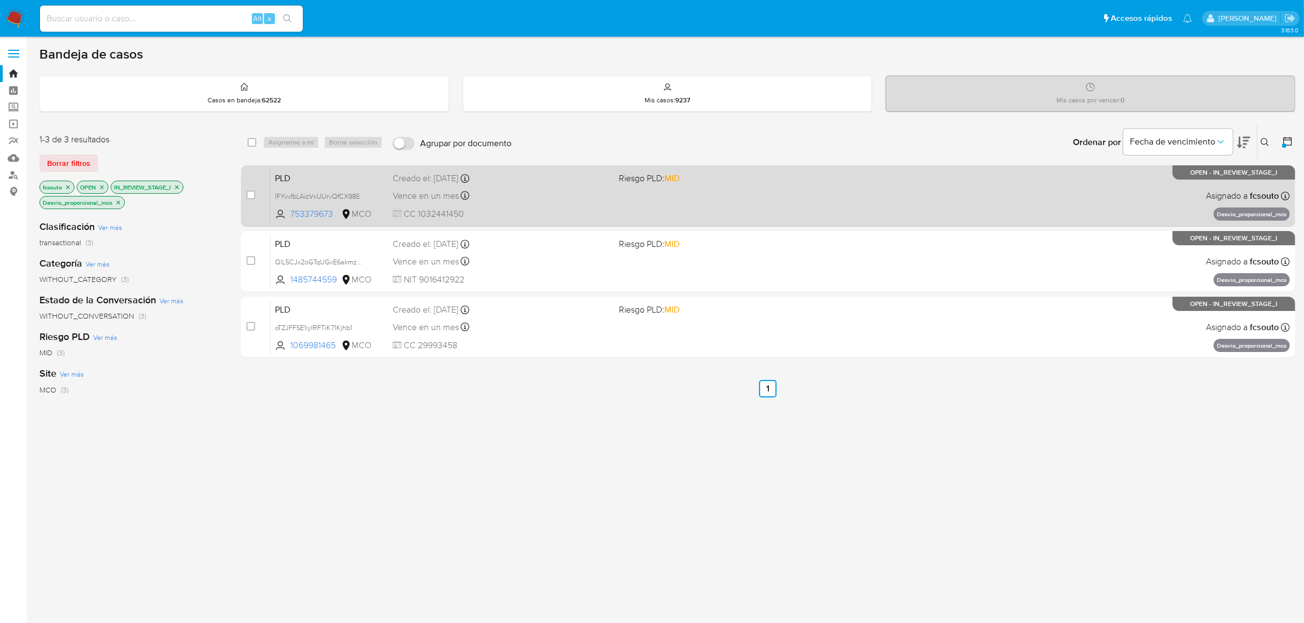
click at [663, 197] on div "PLD IFYvvfbLAizVxUUrvQfCX98E 753379673 MCO Riesgo PLD: MID Creado el: 12/08/202…" at bounding box center [780, 195] width 1019 height 55
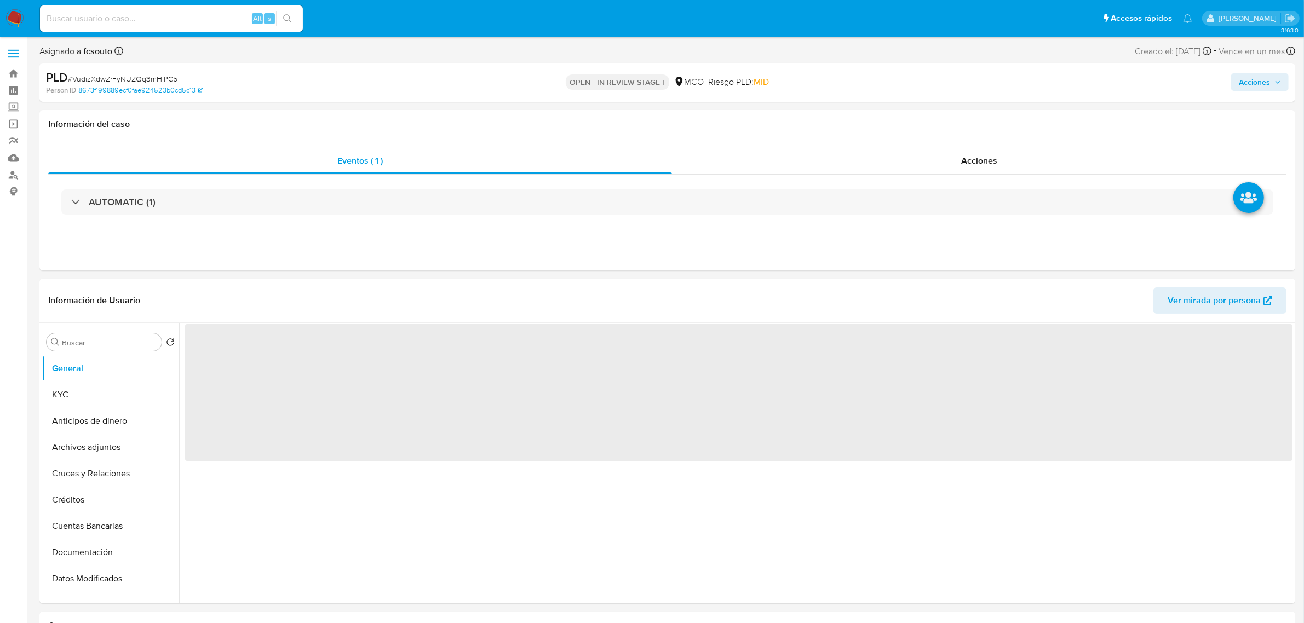
select select "10"
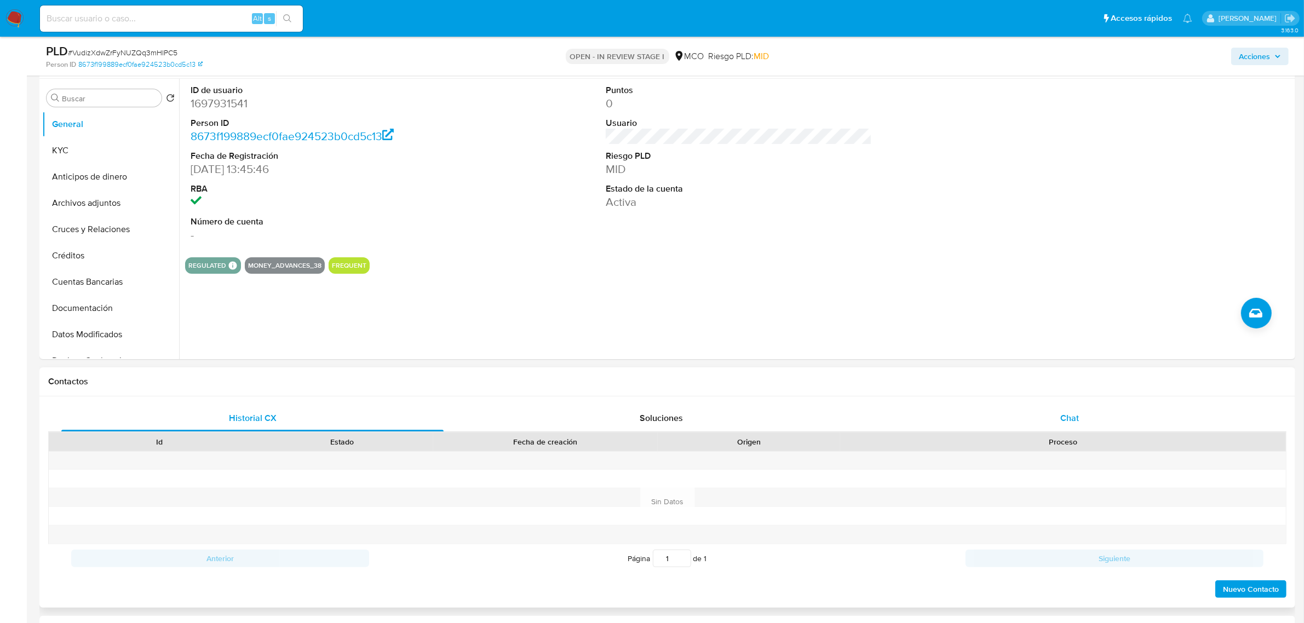
click at [1079, 415] on span "Chat" at bounding box center [1069, 418] width 19 height 13
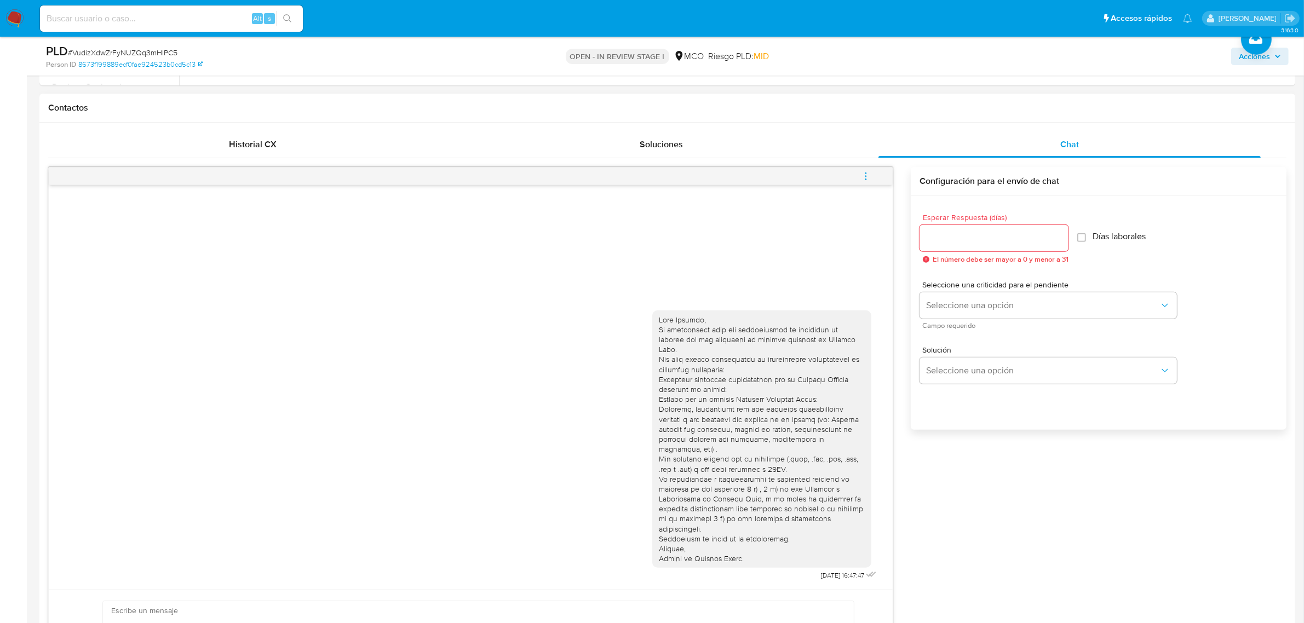
scroll to position [548, 0]
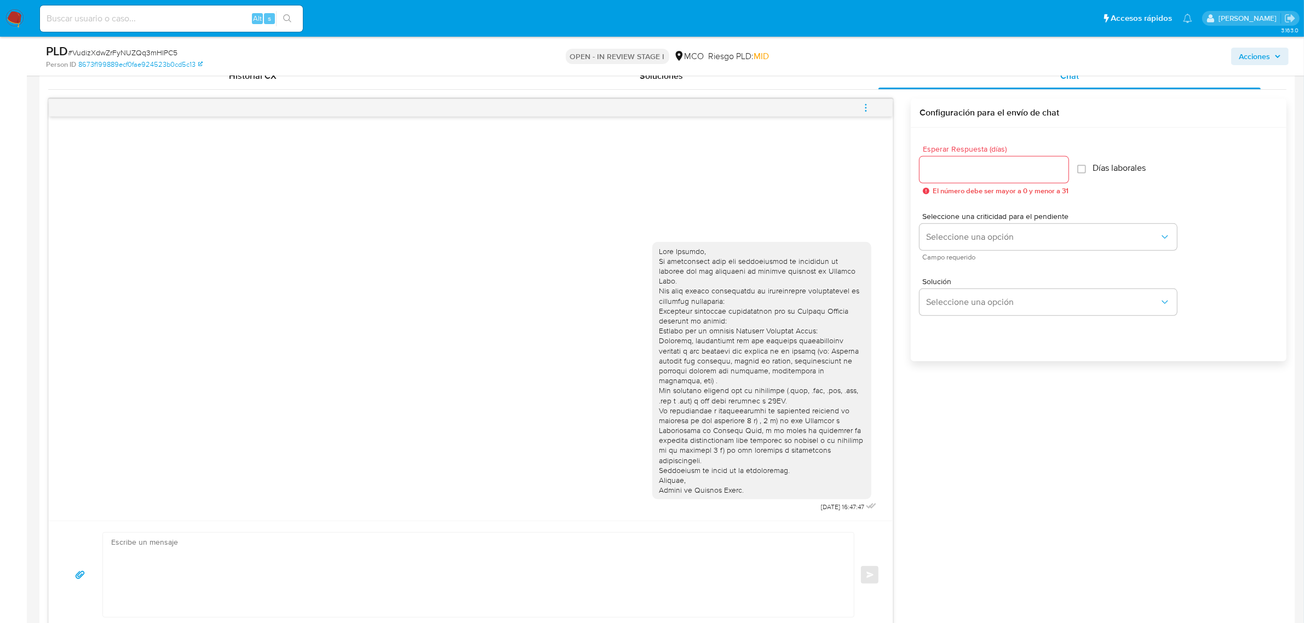
click at [955, 167] on input "Esperar Respuesta (días)" at bounding box center [993, 170] width 149 height 14
type input "3"
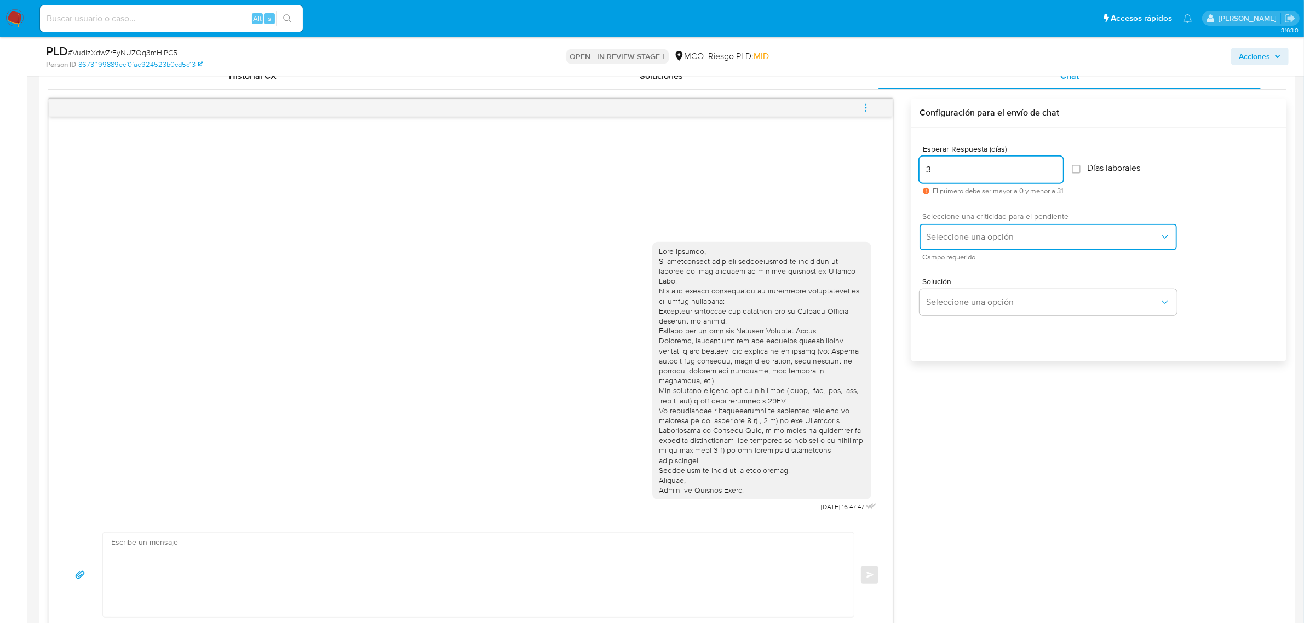
click at [956, 233] on span "Seleccione una opción" at bounding box center [1042, 237] width 233 height 11
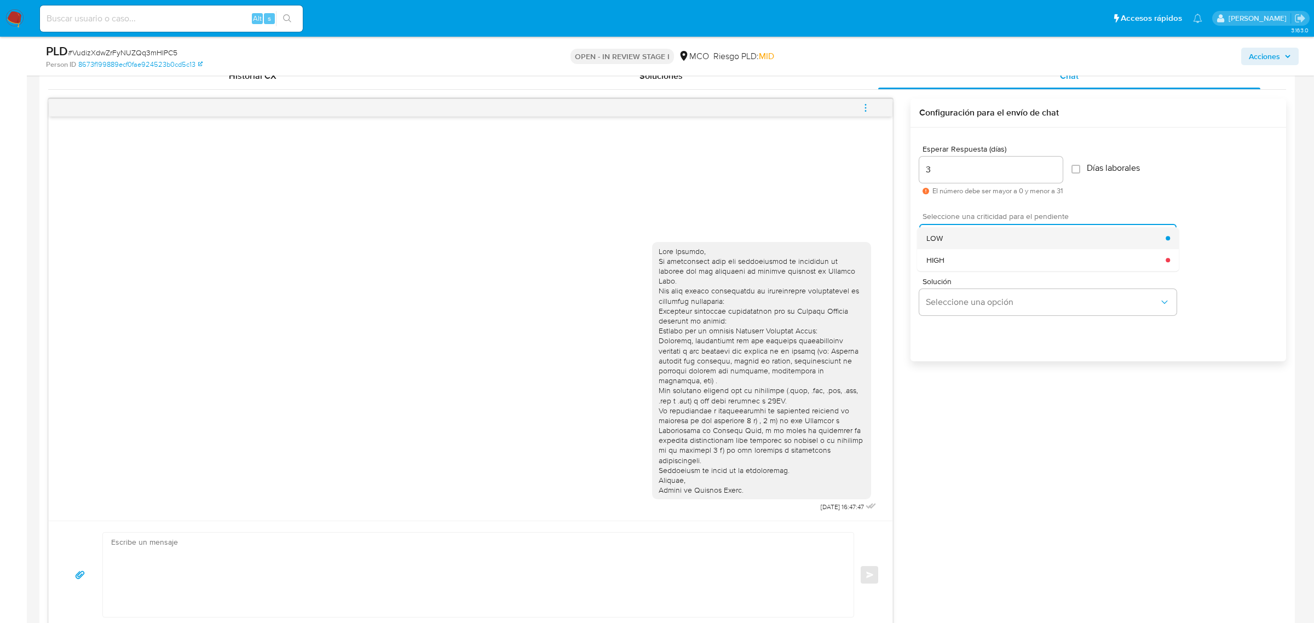
click at [967, 244] on div "LOW" at bounding box center [1047, 238] width 240 height 22
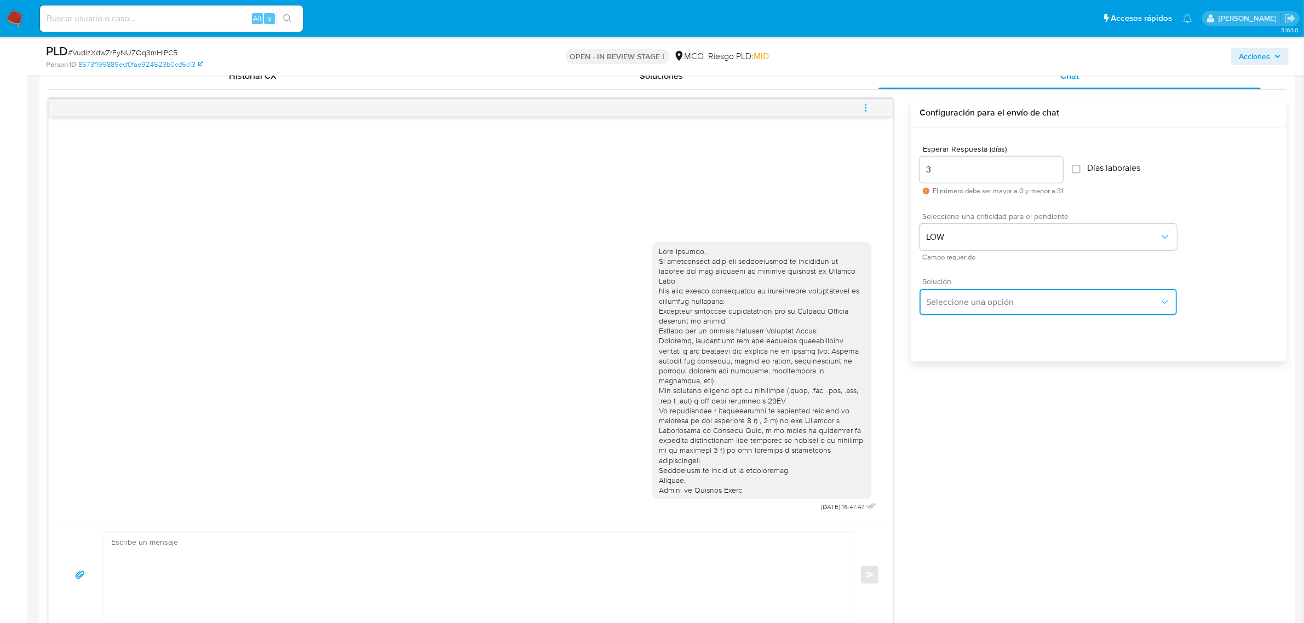
click at [973, 304] on span "Seleccione una opción" at bounding box center [1042, 302] width 233 height 11
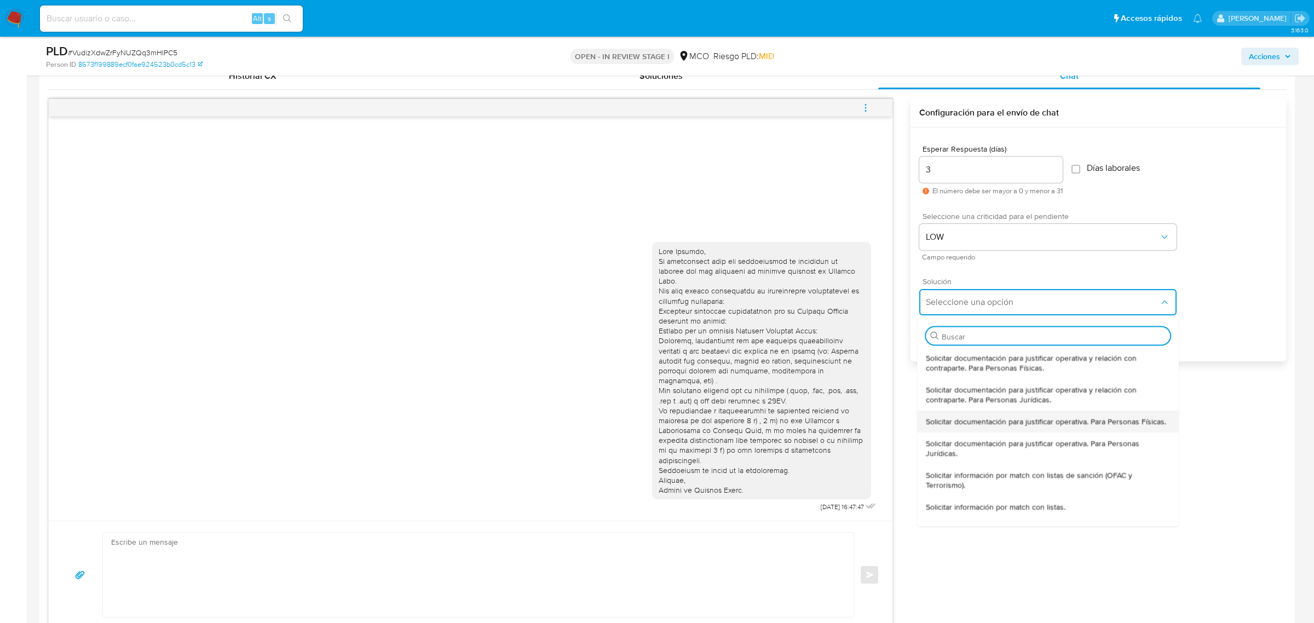
click at [1000, 432] on div "Solicitar documentación para justificar operativa. Para Personas Físicas." at bounding box center [1049, 421] width 244 height 22
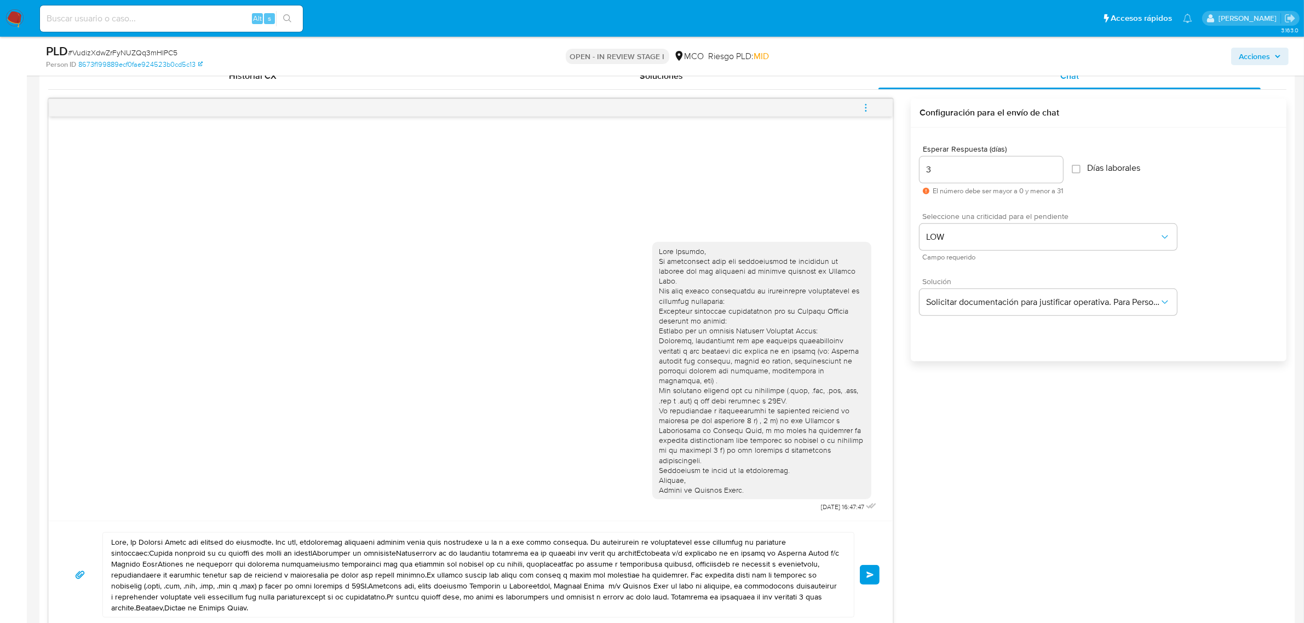
click at [657, 251] on div at bounding box center [761, 371] width 219 height 258
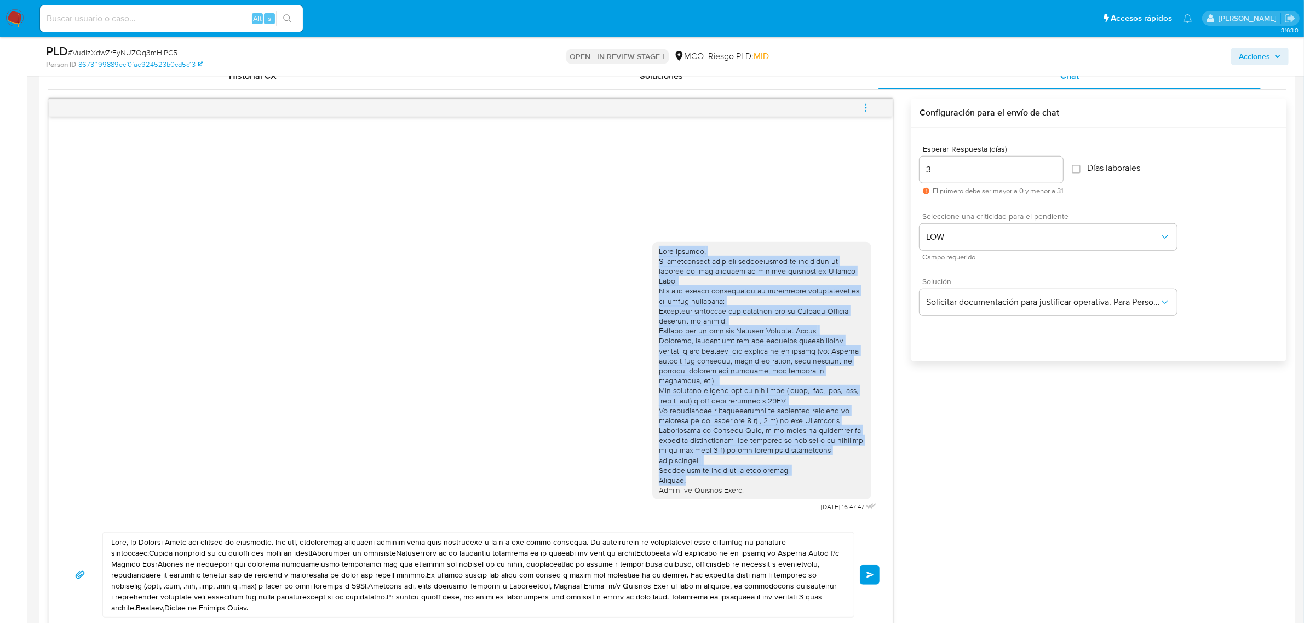
drag, startPoint x: 660, startPoint y: 252, endPoint x: 817, endPoint y: 404, distance: 218.0
click at [786, 477] on div at bounding box center [762, 370] width 206 height 249
click at [992, 312] on button "Solicitar documentación para justificar operativa. Para Personas Físicas." at bounding box center [1047, 302] width 257 height 26
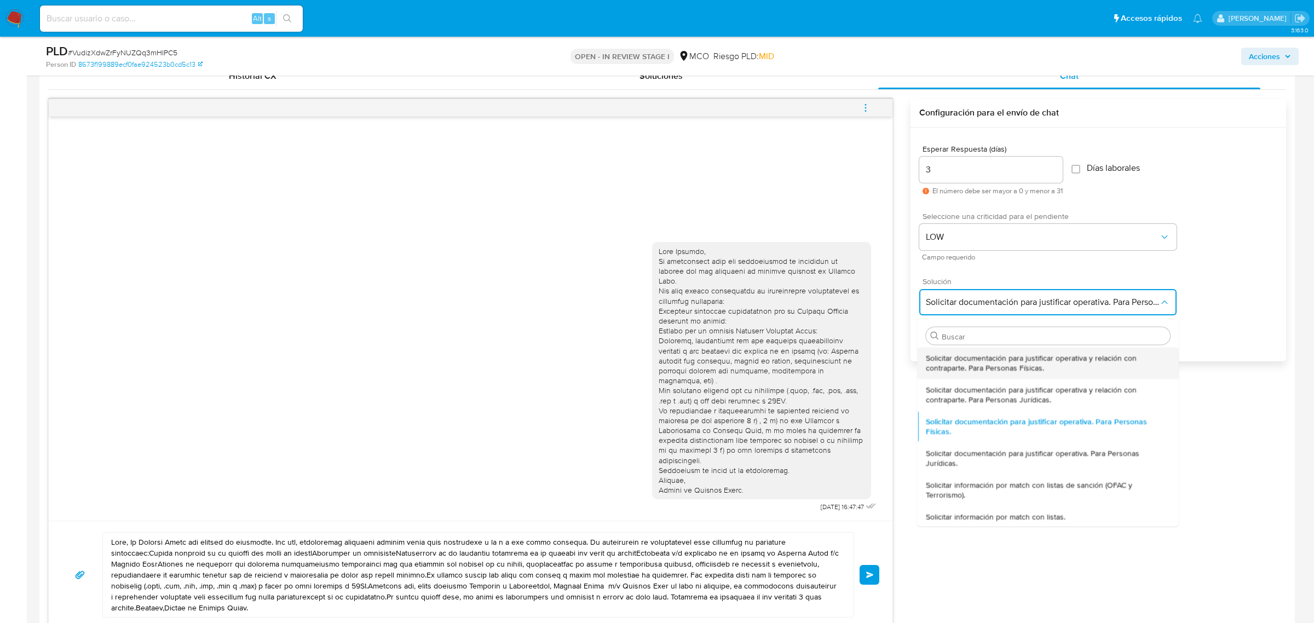
click at [1007, 365] on span "Solicitar documentación para justificar operativa y relación con contraparte. P…" at bounding box center [1049, 363] width 244 height 20
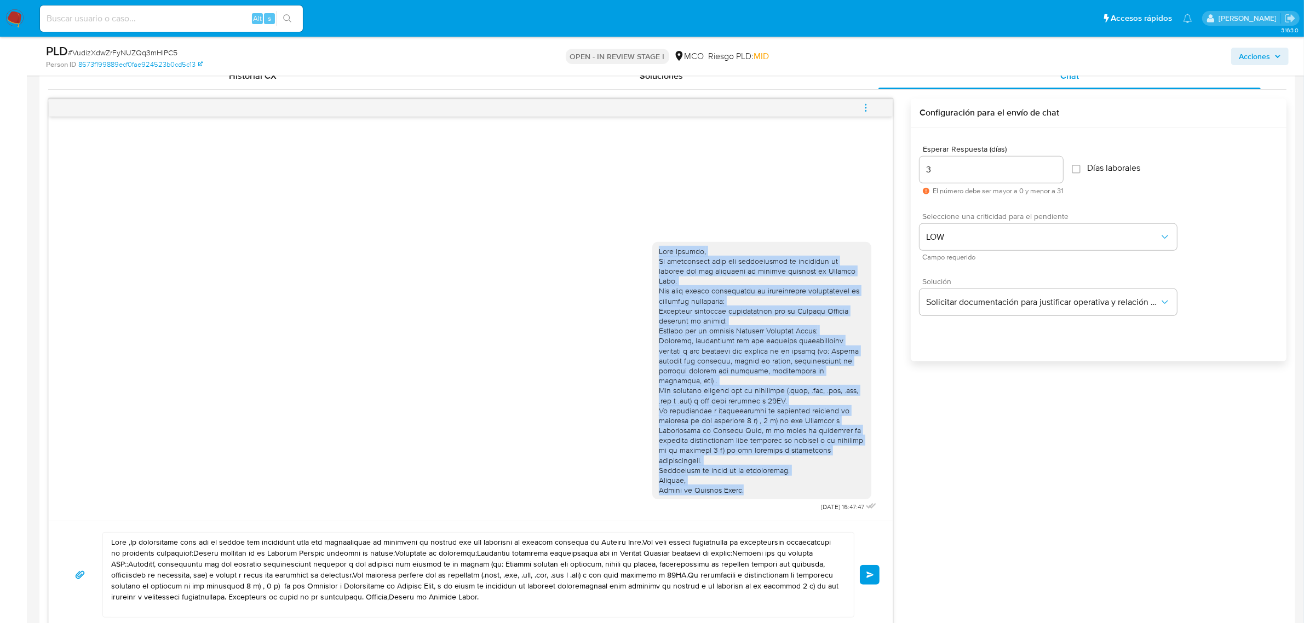
drag, startPoint x: 660, startPoint y: 251, endPoint x: 764, endPoint y: 495, distance: 265.0
click at [764, 495] on div at bounding box center [762, 370] width 206 height 249
copy div "Hola Aderlin, Te contactamos para una verificación de seguridad de acuerdo con …"
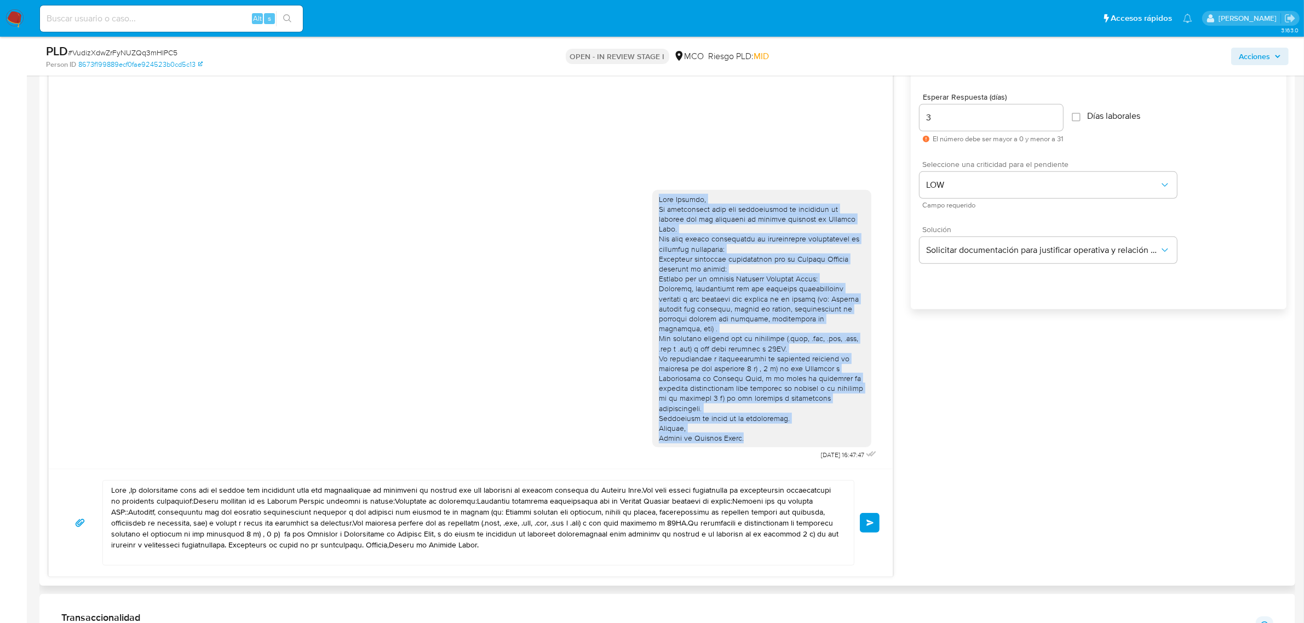
scroll to position [685, 0]
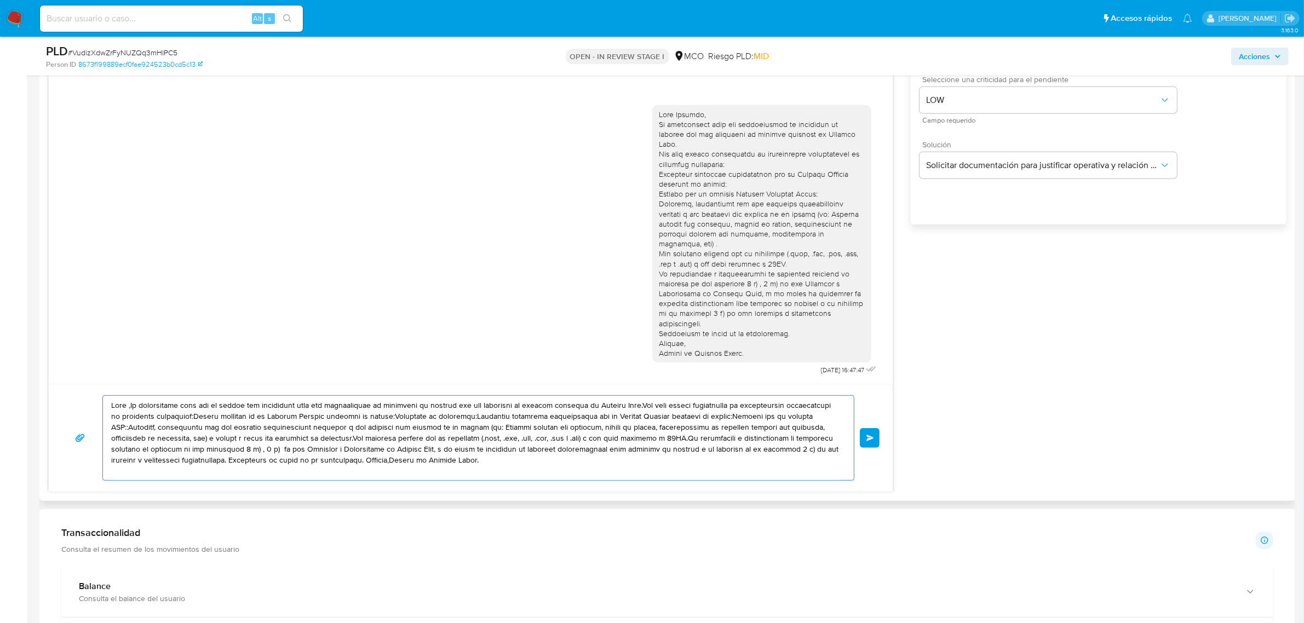
drag, startPoint x: 111, startPoint y: 404, endPoint x: 650, endPoint y: 500, distance: 547.3
click at [650, 500] on div "Historial CX Soluciones Chat Id Estado Fecha de creación Origen Proceso Anterio…" at bounding box center [667, 209] width 1256 height 584
paste textarea "Aderlin, Te contactamos para una verificación de seguridad de acuerdo con las p…"
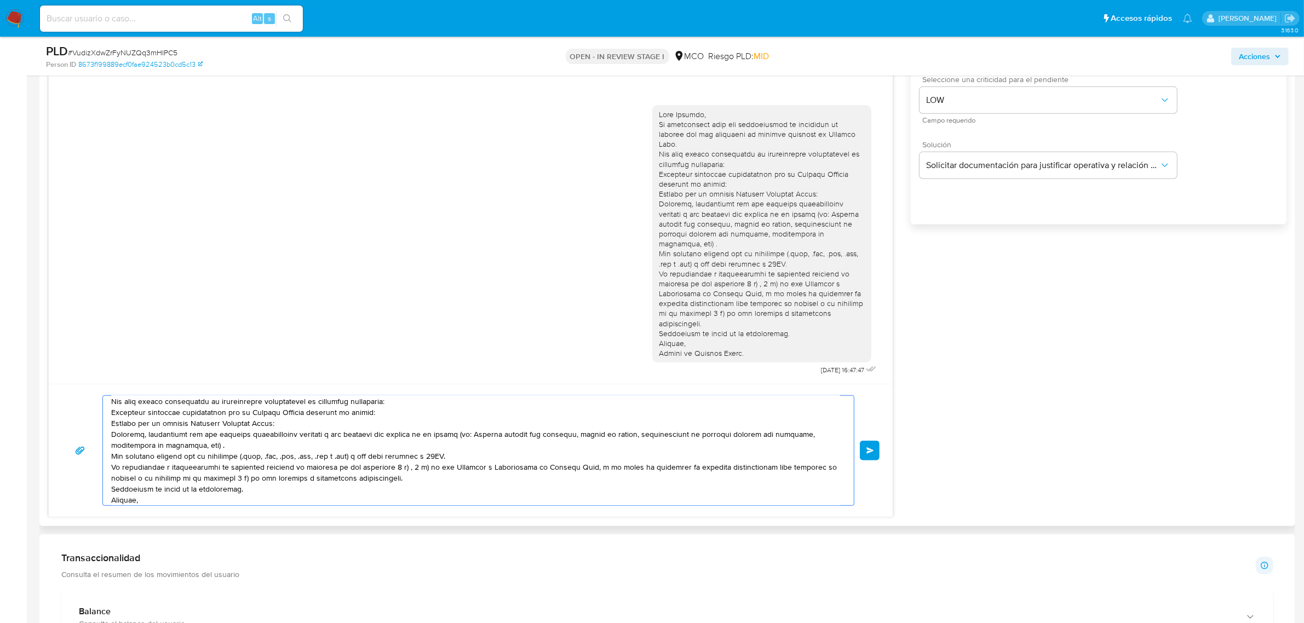
scroll to position [40, 0]
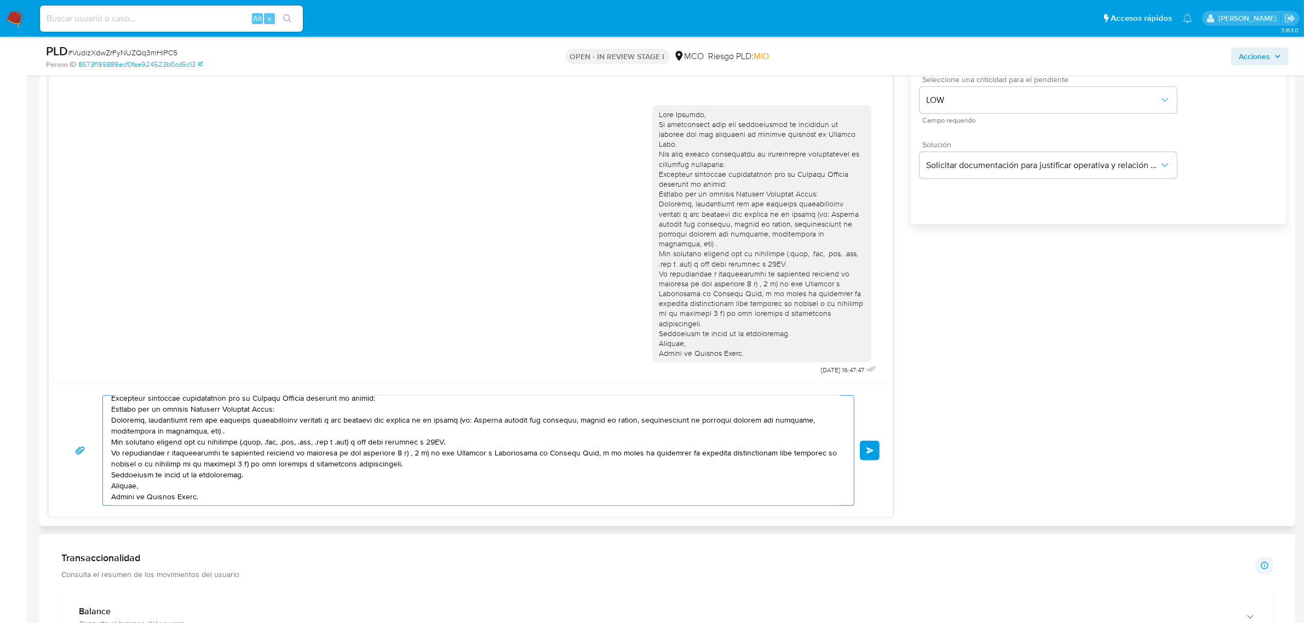
click at [214, 433] on textarea at bounding box center [475, 451] width 729 height 110
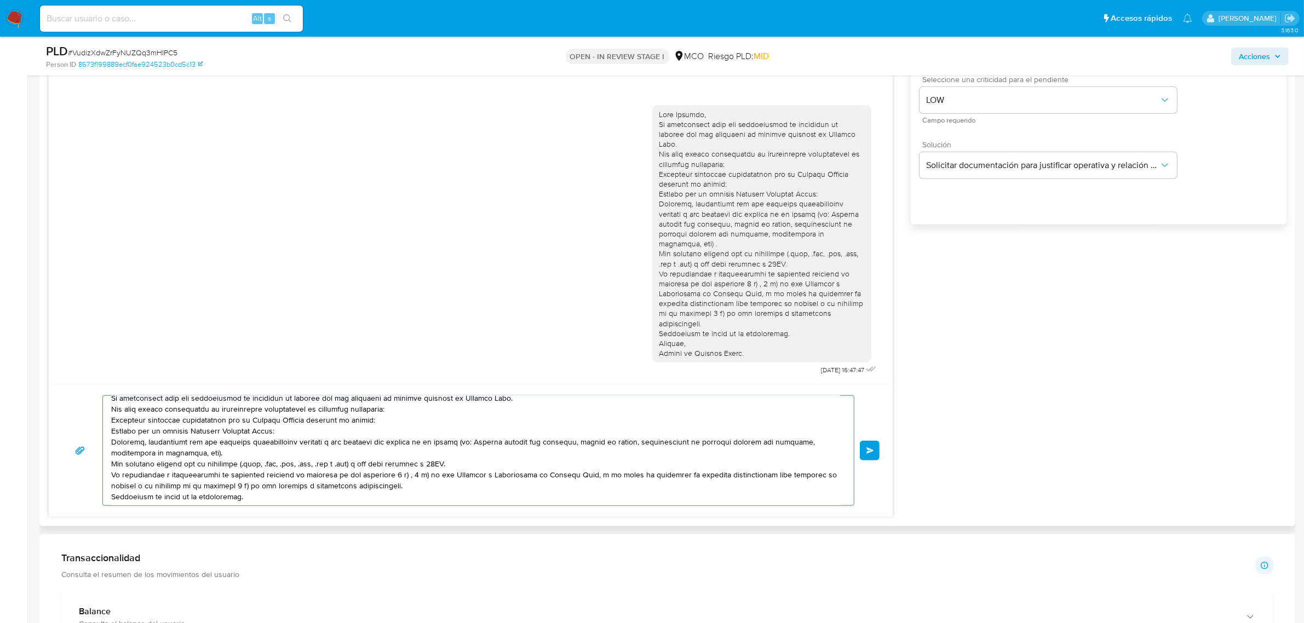
scroll to position [0, 0]
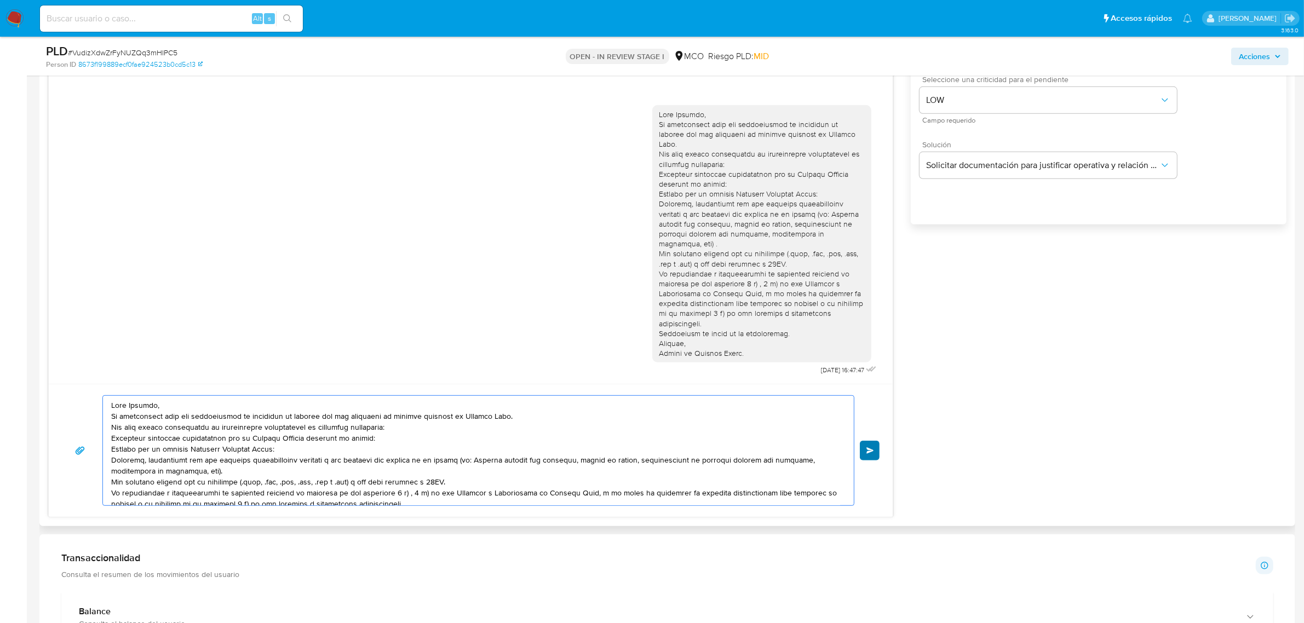
type textarea "Hola Aderlin, Te contactamos para una verificación de seguridad de acuerdo con …"
click at [870, 452] on span "Enviar" at bounding box center [870, 450] width 8 height 7
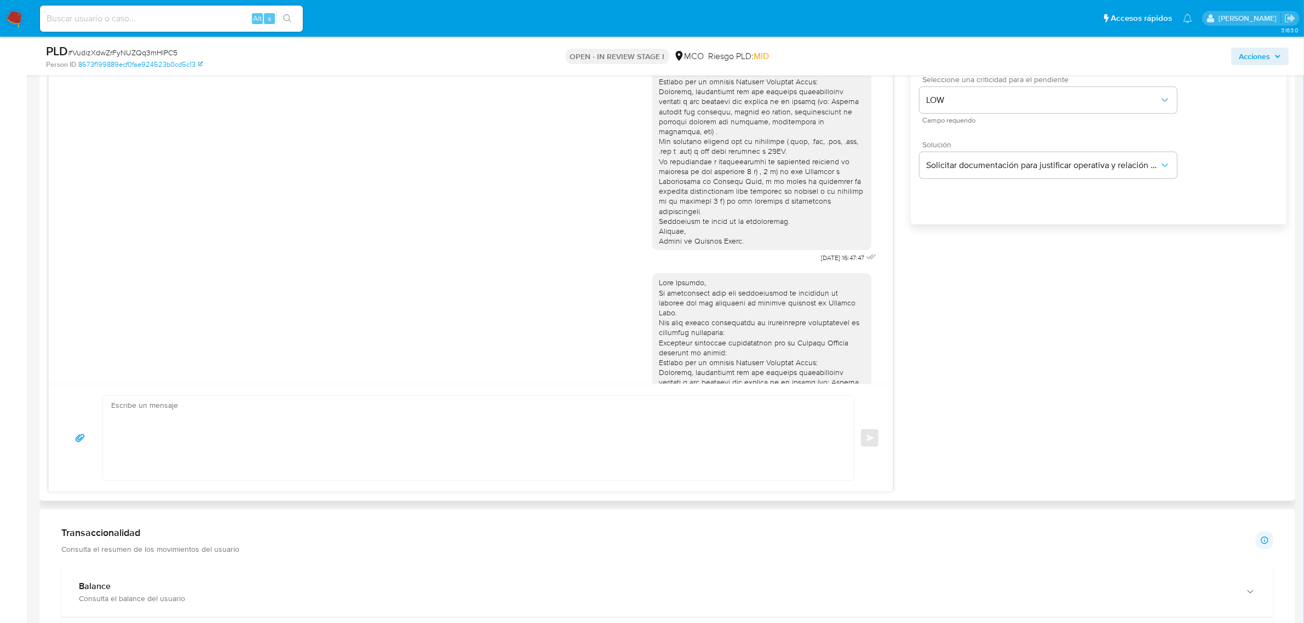
scroll to position [159, 0]
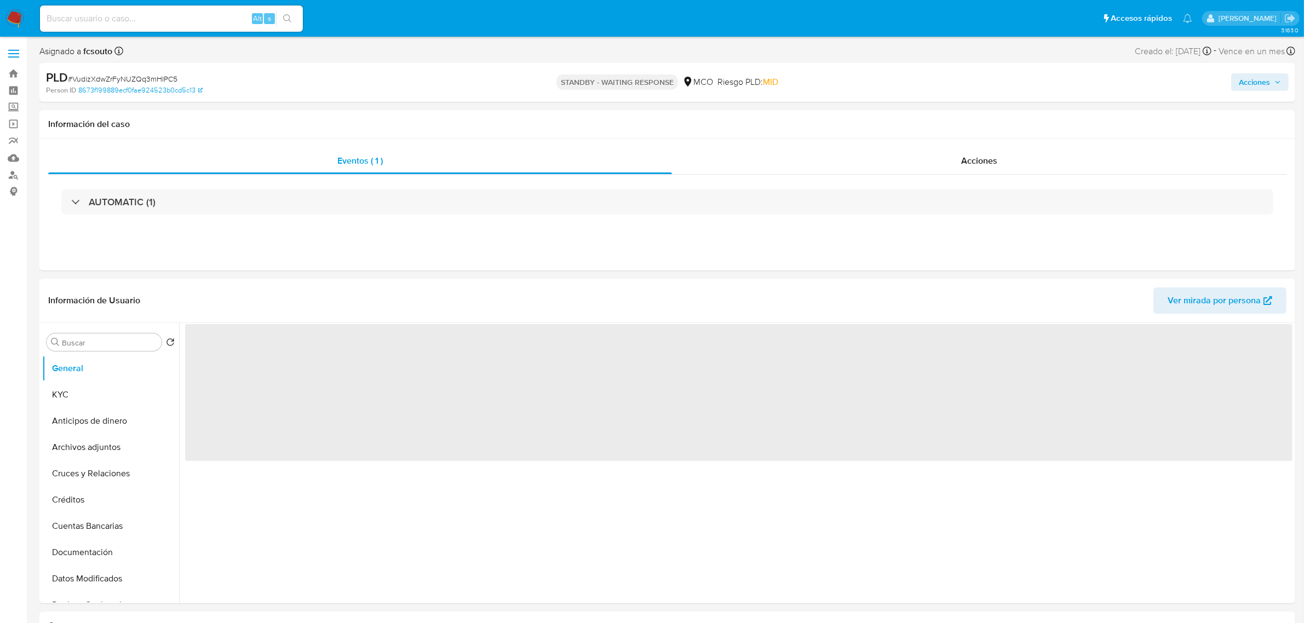
select select "10"
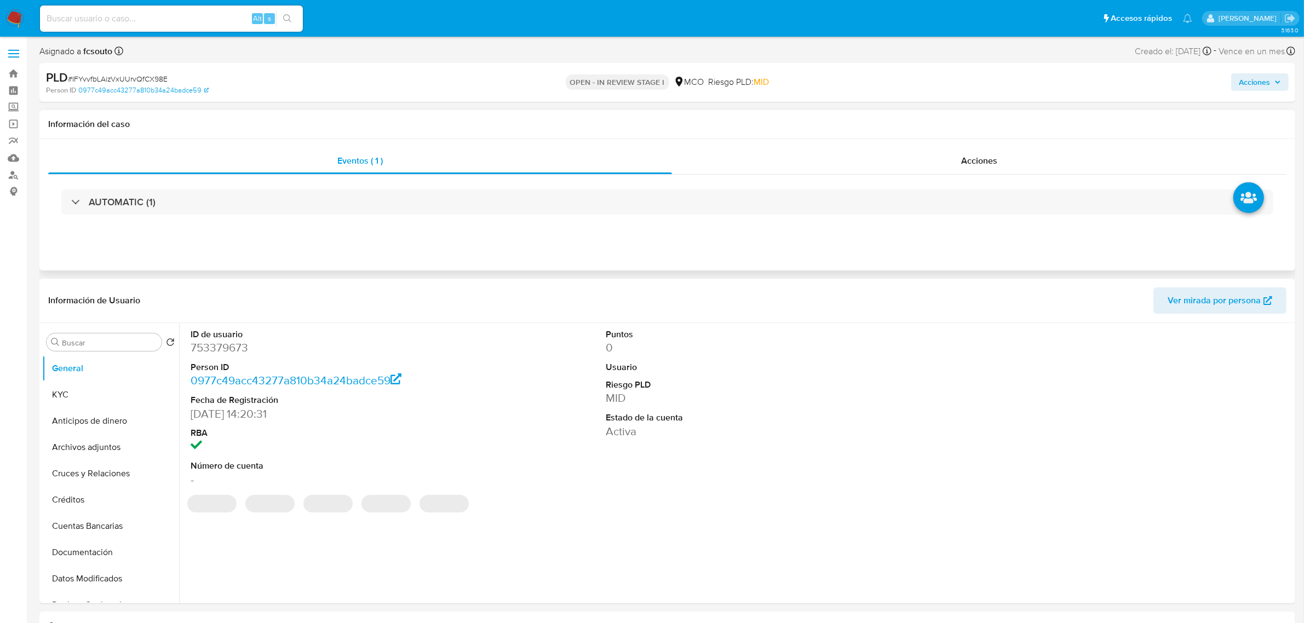
click at [521, 267] on div "Eventos ( 1 ) Acciones AUTOMATIC (1)" at bounding box center [667, 204] width 1256 height 131
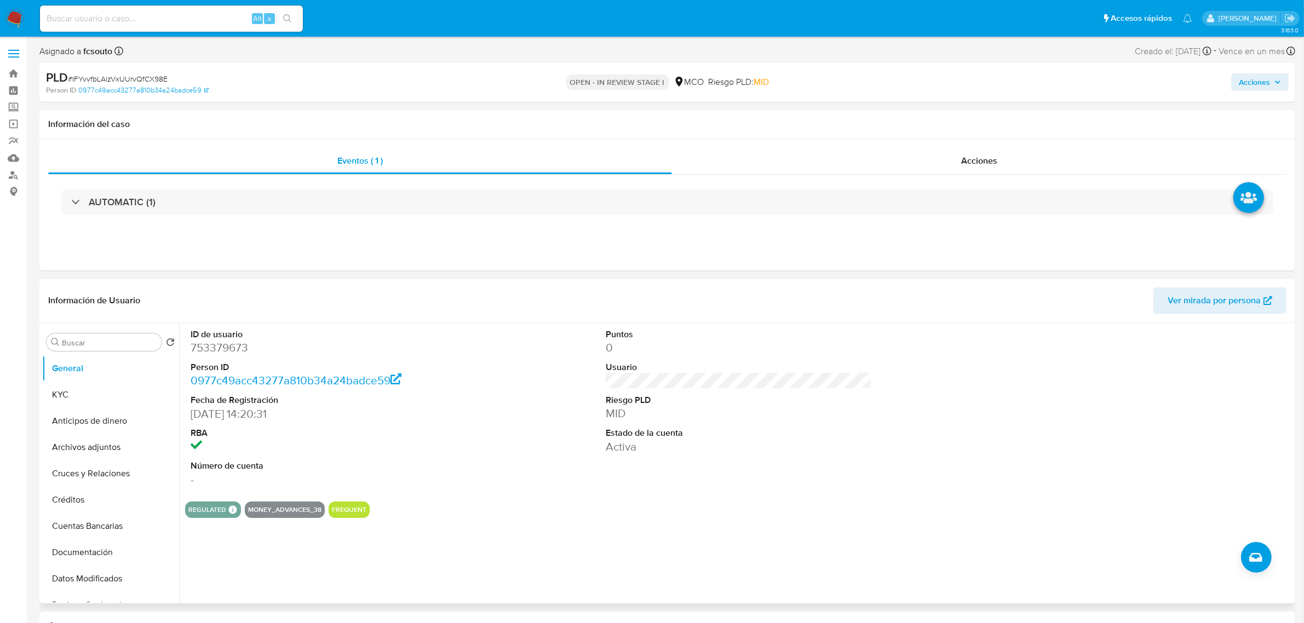
click at [220, 354] on dd "753379673" at bounding box center [324, 347] width 266 height 15
copy dd "753379673"
click at [222, 346] on dd "753379673" at bounding box center [324, 347] width 266 height 15
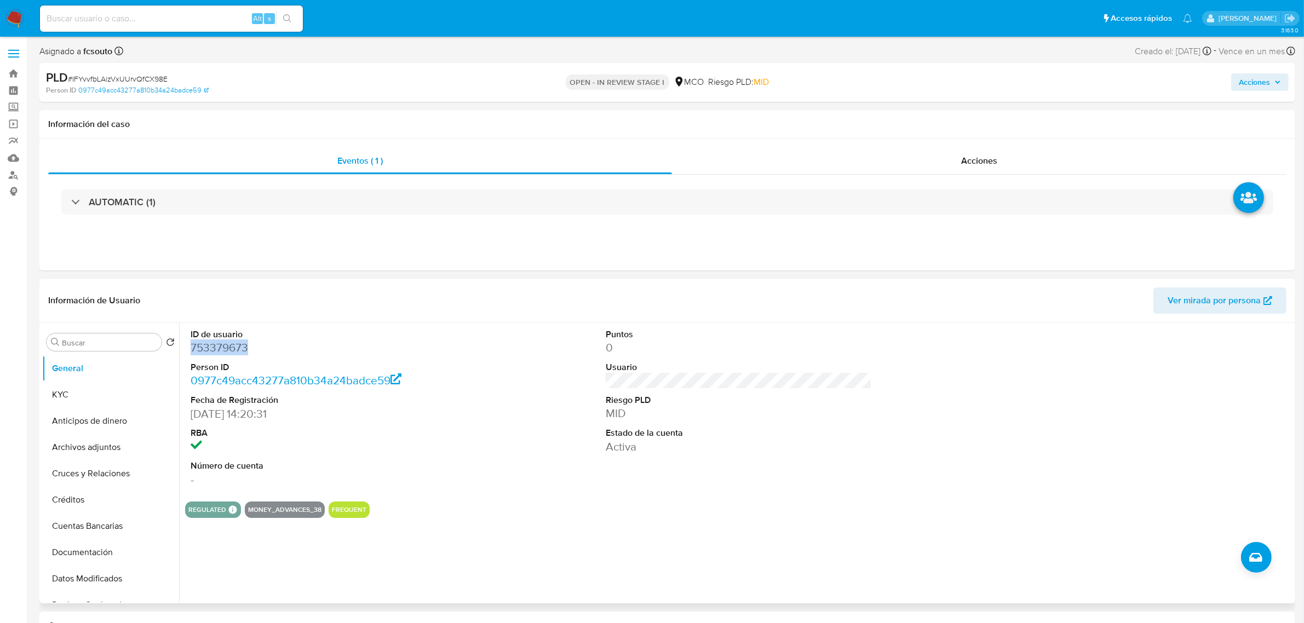
click at [223, 343] on dd "753379673" at bounding box center [324, 347] width 266 height 15
click at [220, 345] on dd "753379673" at bounding box center [324, 347] width 266 height 15
click at [545, 329] on div "ID de usuario 753379673 Person ID 0977c49acc43277a810b34a24badce59 Fecha de Reg…" at bounding box center [738, 408] width 1107 height 170
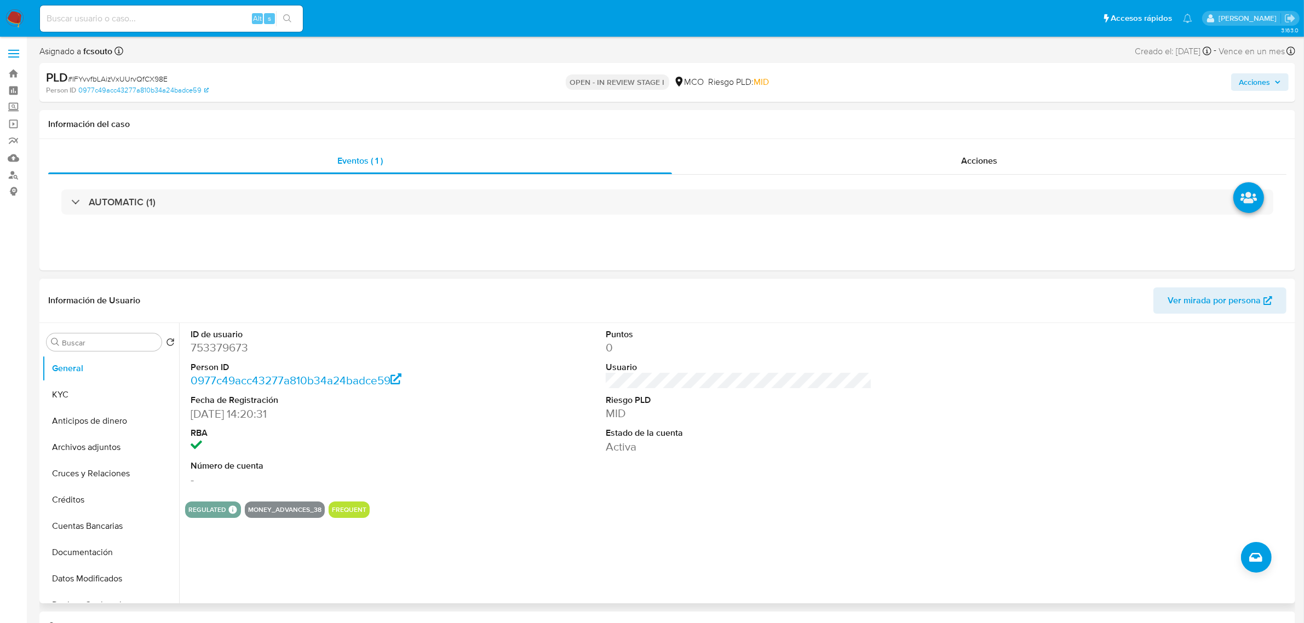
click at [226, 348] on dd "753379673" at bounding box center [324, 347] width 266 height 15
click at [227, 348] on dd "753379673" at bounding box center [324, 347] width 266 height 15
copy dd "753379673"
click at [538, 372] on div "ID de usuario 753379673 Person ID 0977c49acc43277a810b34a24badce59 Fecha de Reg…" at bounding box center [738, 408] width 1107 height 170
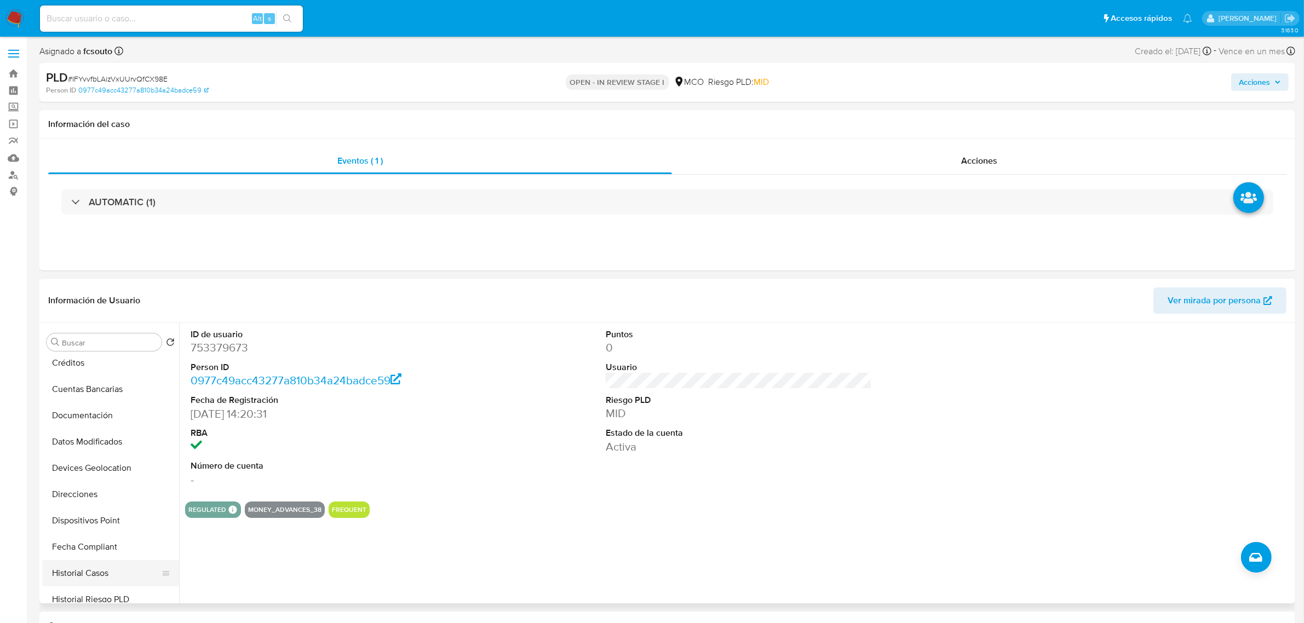
click at [108, 567] on button "Historial Casos" at bounding box center [106, 573] width 128 height 26
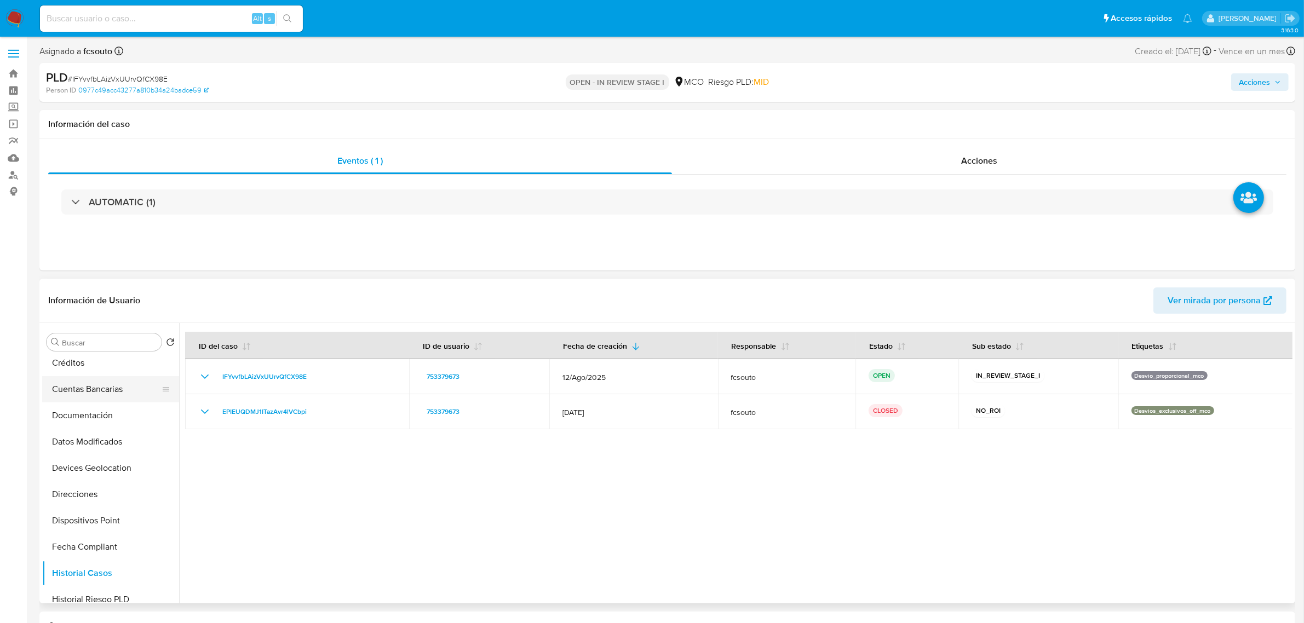
scroll to position [0, 0]
click at [67, 393] on button "KYC" at bounding box center [110, 395] width 137 height 26
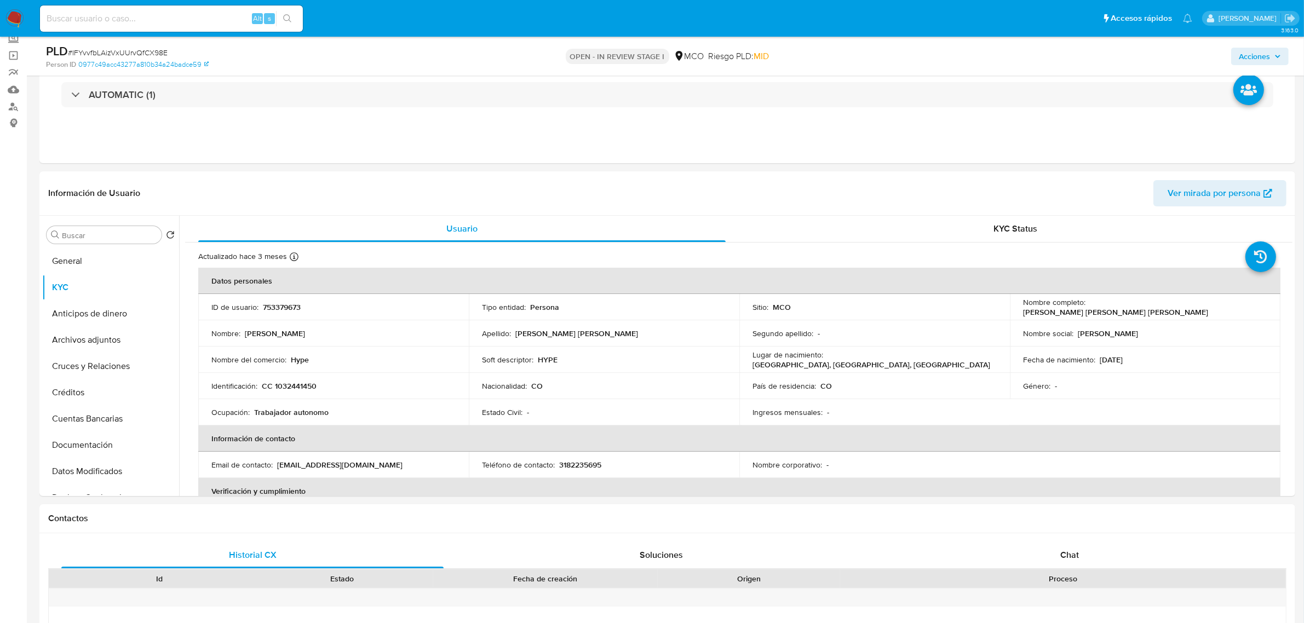
click at [1250, 54] on span "Acciones" at bounding box center [1254, 57] width 31 height 18
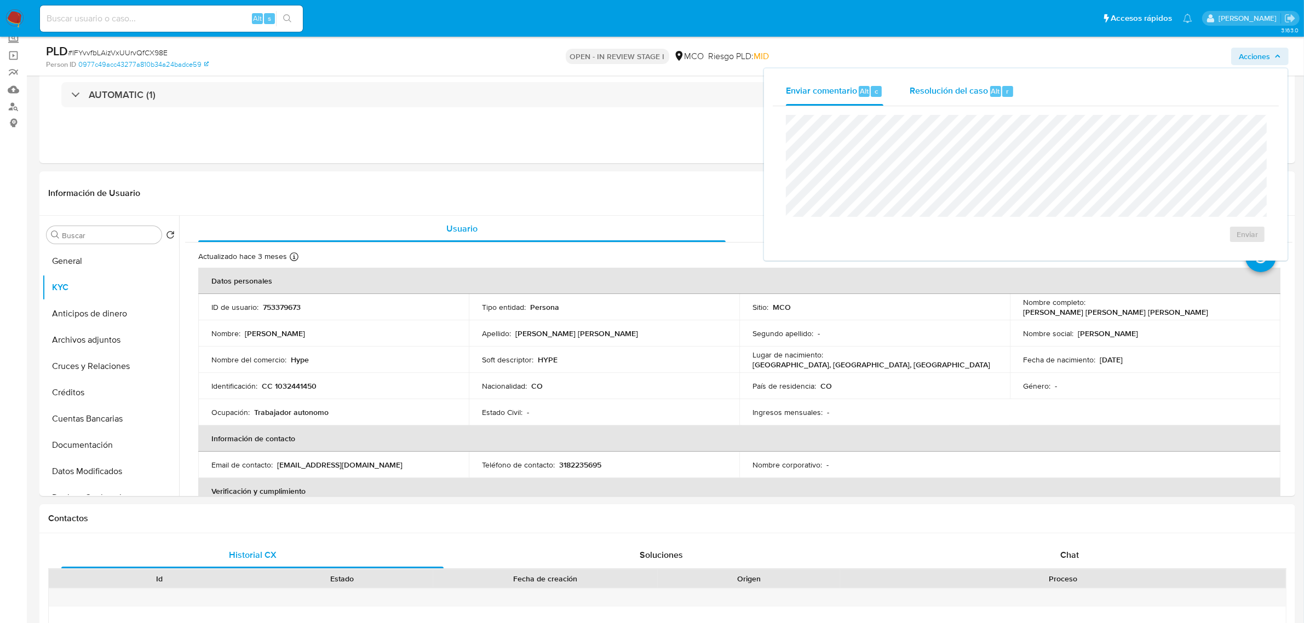
click at [942, 97] on div "Resolución del caso Alt r" at bounding box center [962, 91] width 105 height 28
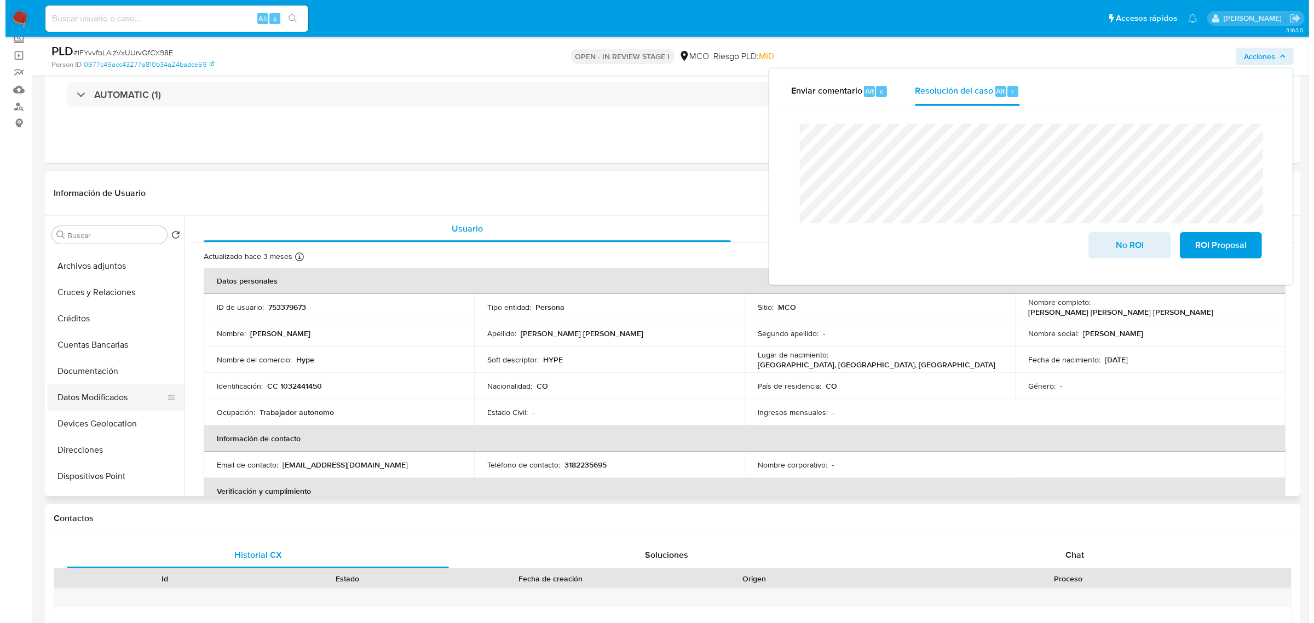
scroll to position [68, 0]
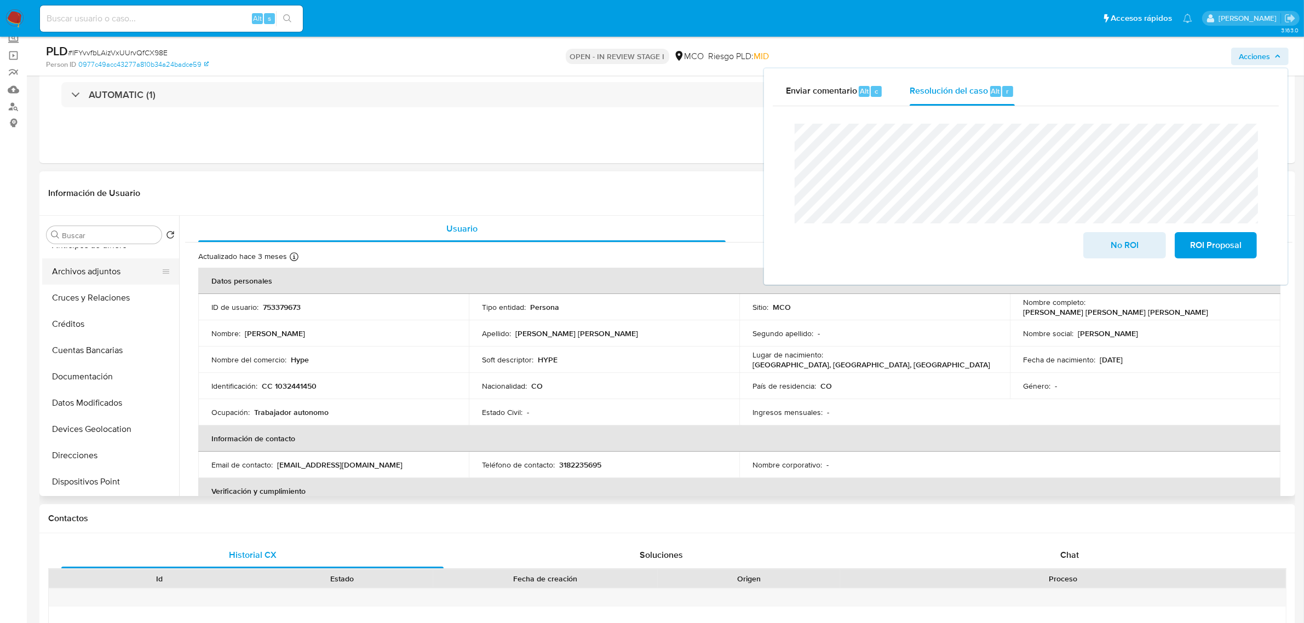
click at [108, 280] on button "Archivos adjuntos" at bounding box center [106, 271] width 128 height 26
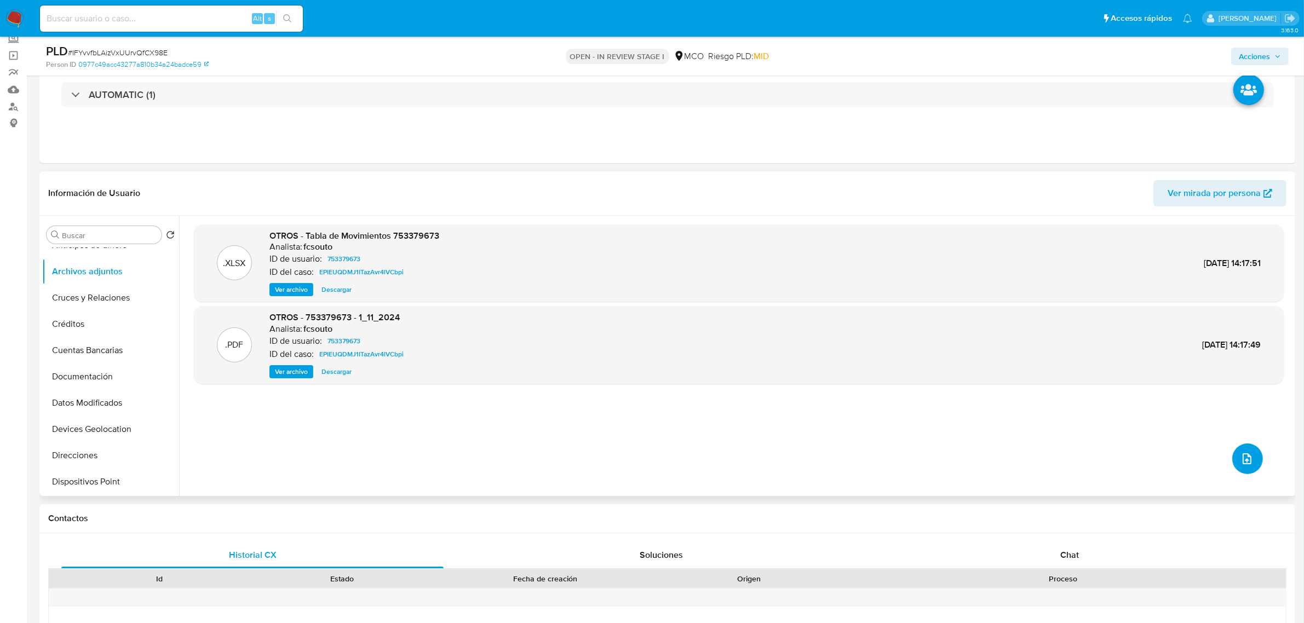
click at [1242, 462] on icon "upload-file" at bounding box center [1246, 458] width 13 height 13
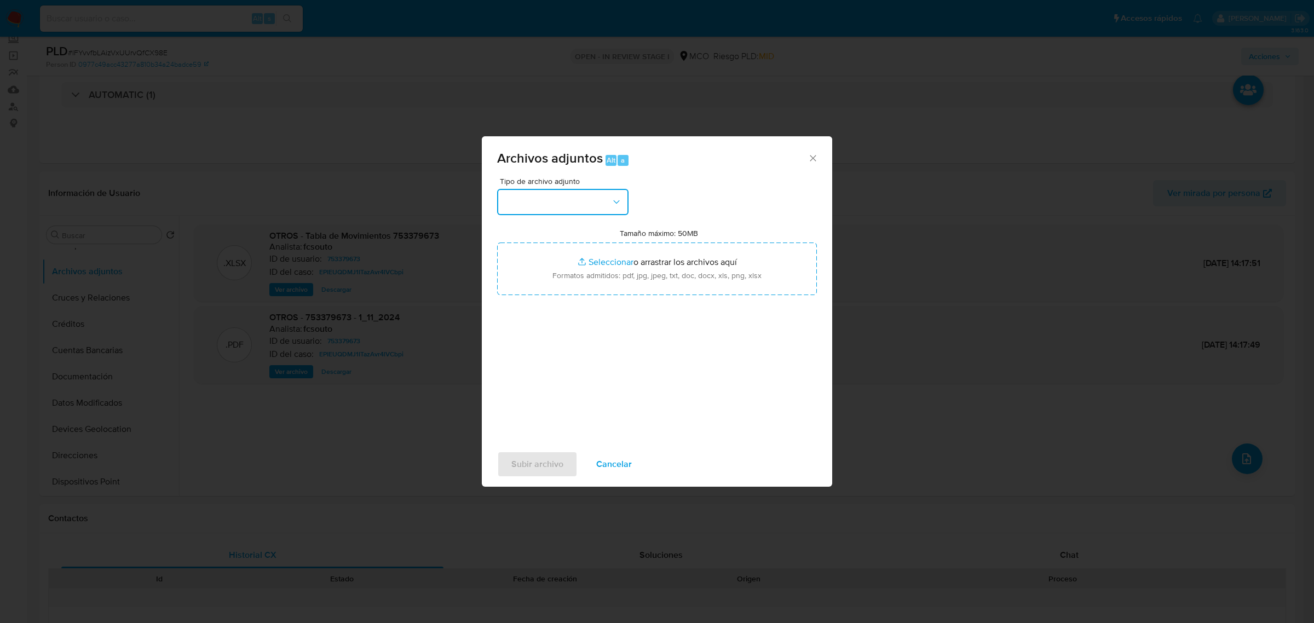
click at [573, 212] on button "button" at bounding box center [562, 202] width 131 height 26
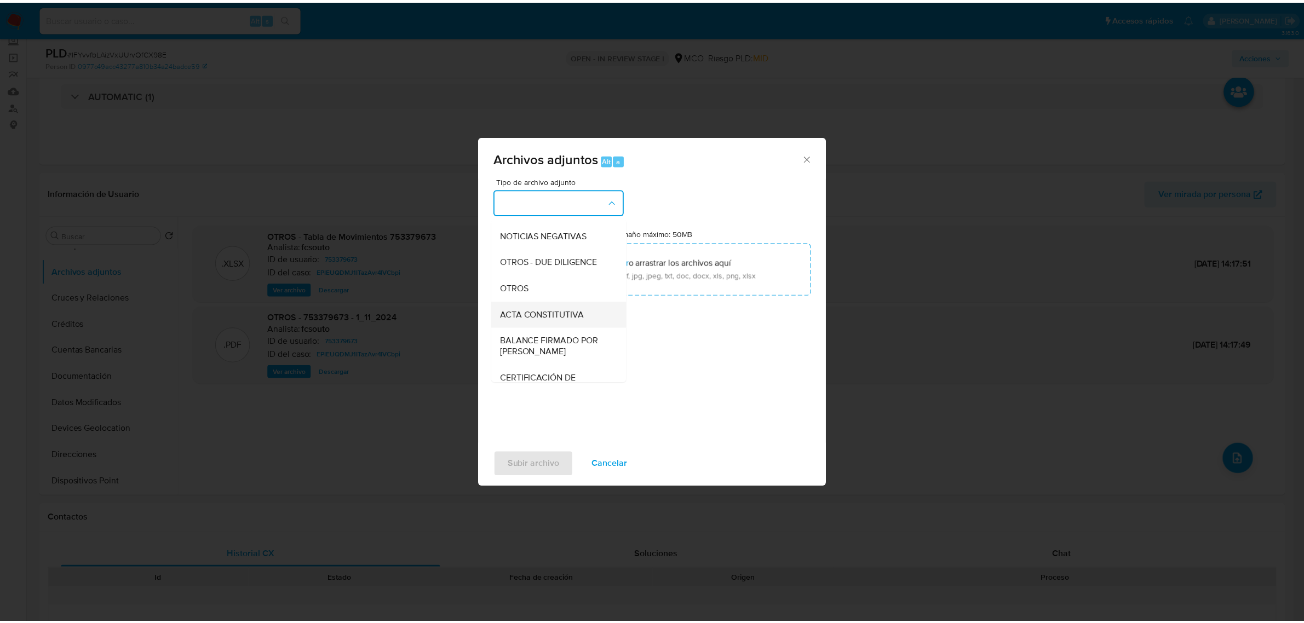
scroll to position [137, 0]
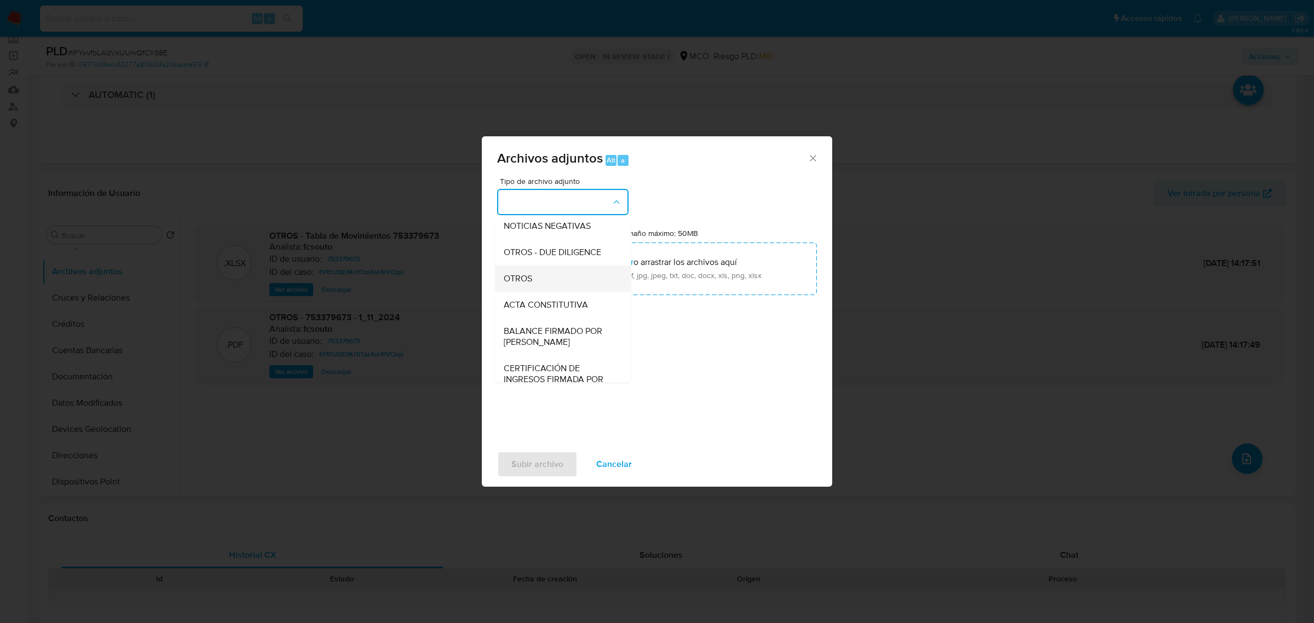
click at [549, 288] on div "OTROS" at bounding box center [560, 278] width 112 height 26
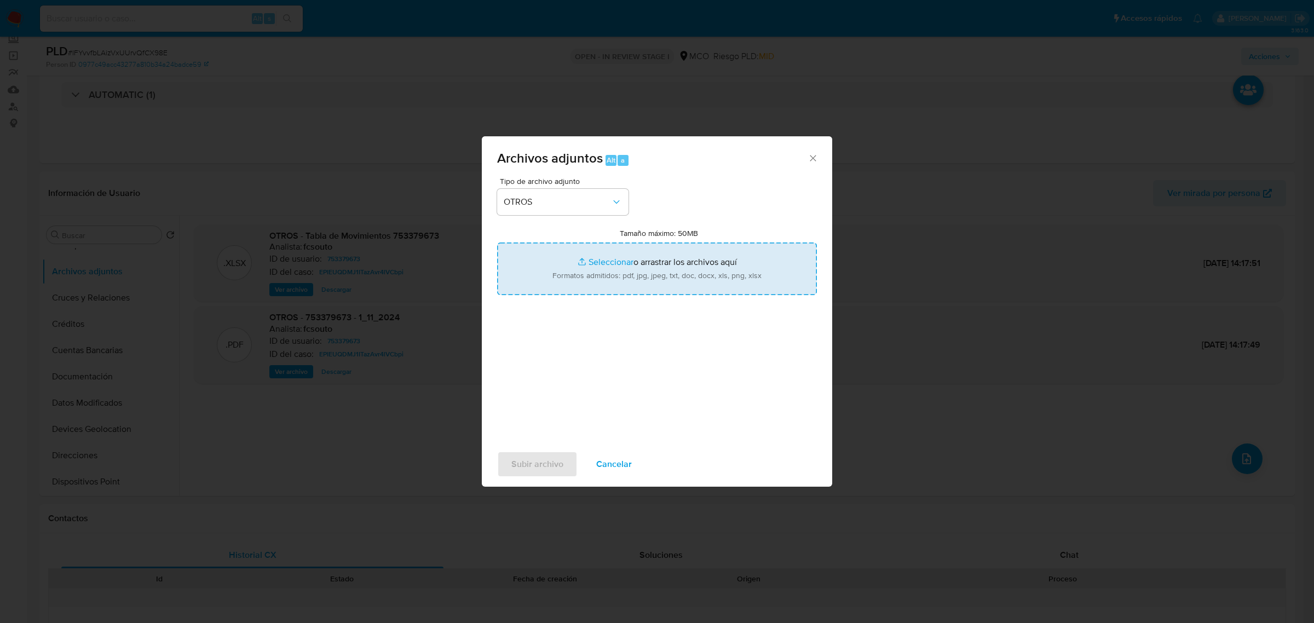
click at [686, 269] on input "Tamaño máximo: 50MB Seleccionar archivos" at bounding box center [657, 269] width 320 height 53
type input "C:\fakepath\753379673 - 14_10_2025.pdf"
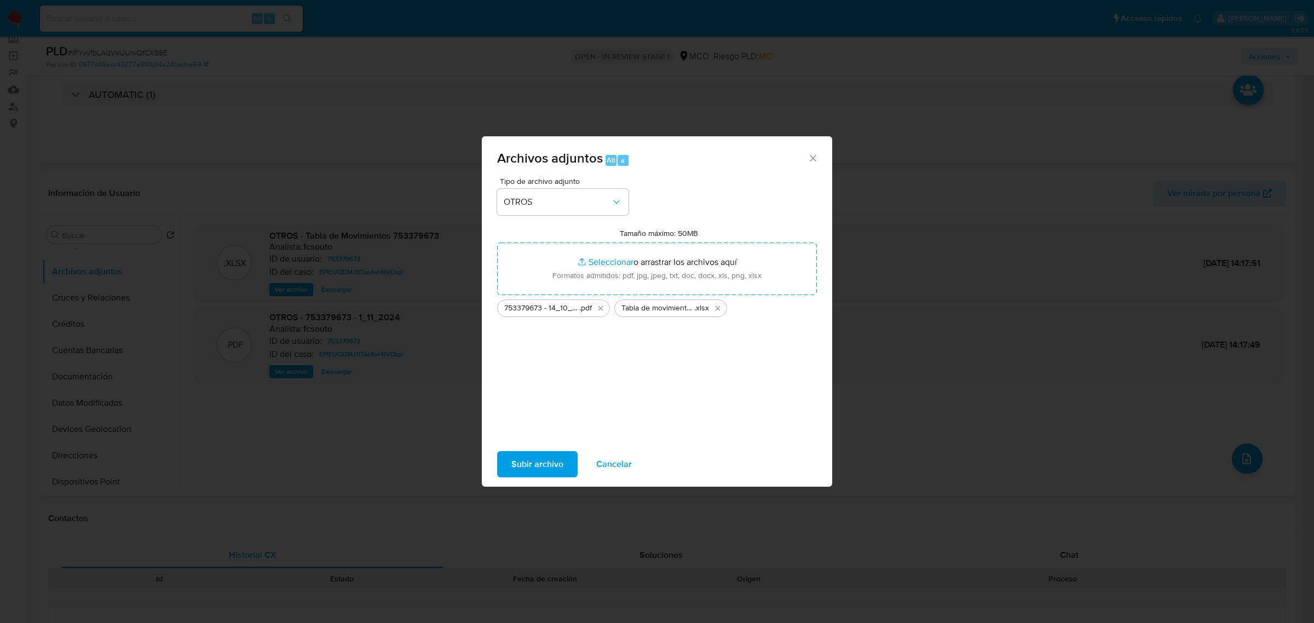
click at [531, 465] on span "Subir archivo" at bounding box center [538, 464] width 52 height 24
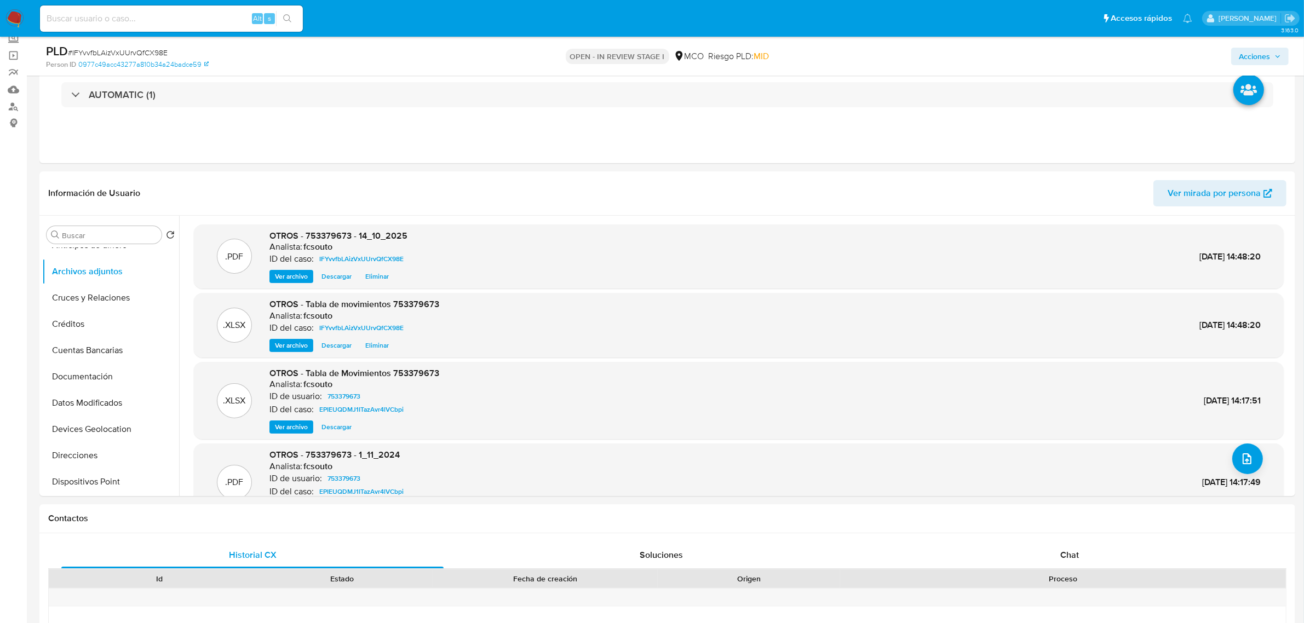
click at [1277, 53] on icon "button" at bounding box center [1277, 56] width 7 height 7
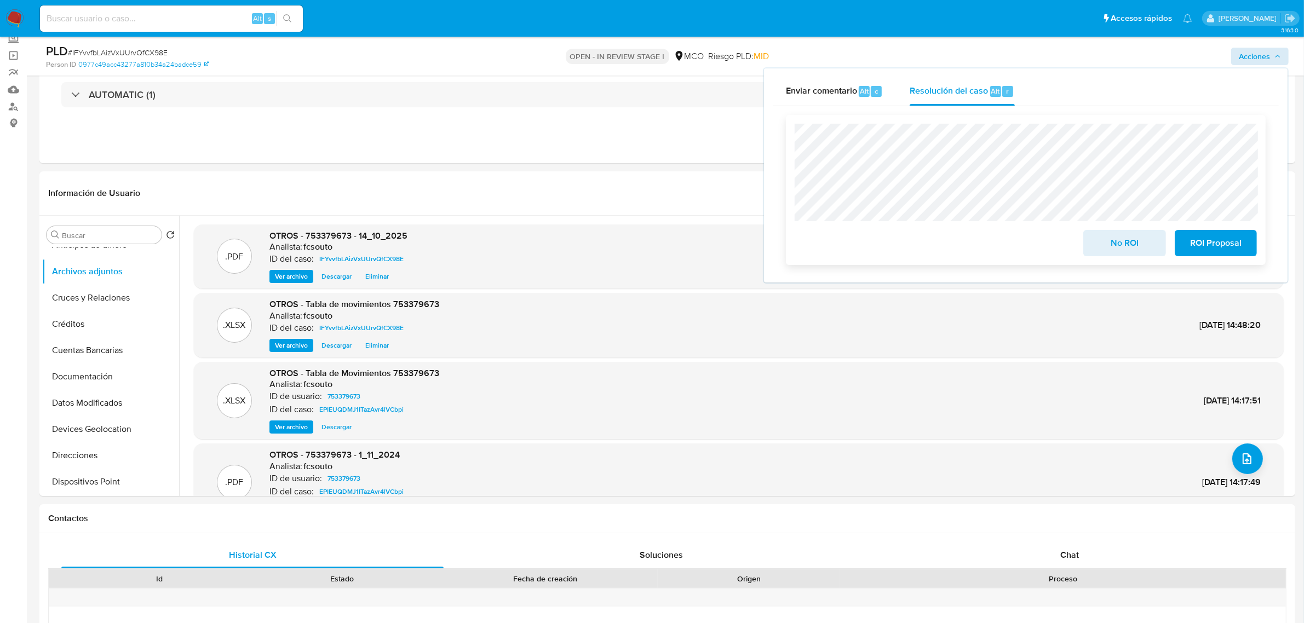
click at [1130, 244] on span "No ROI" at bounding box center [1124, 243] width 54 height 24
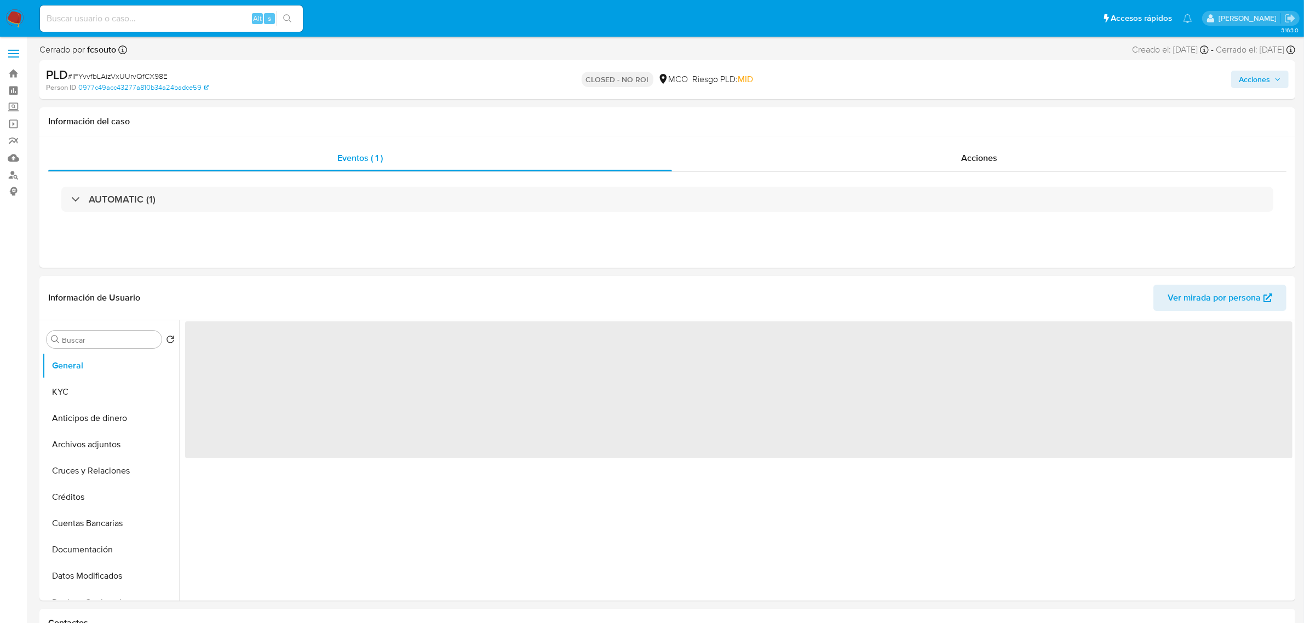
select select "10"
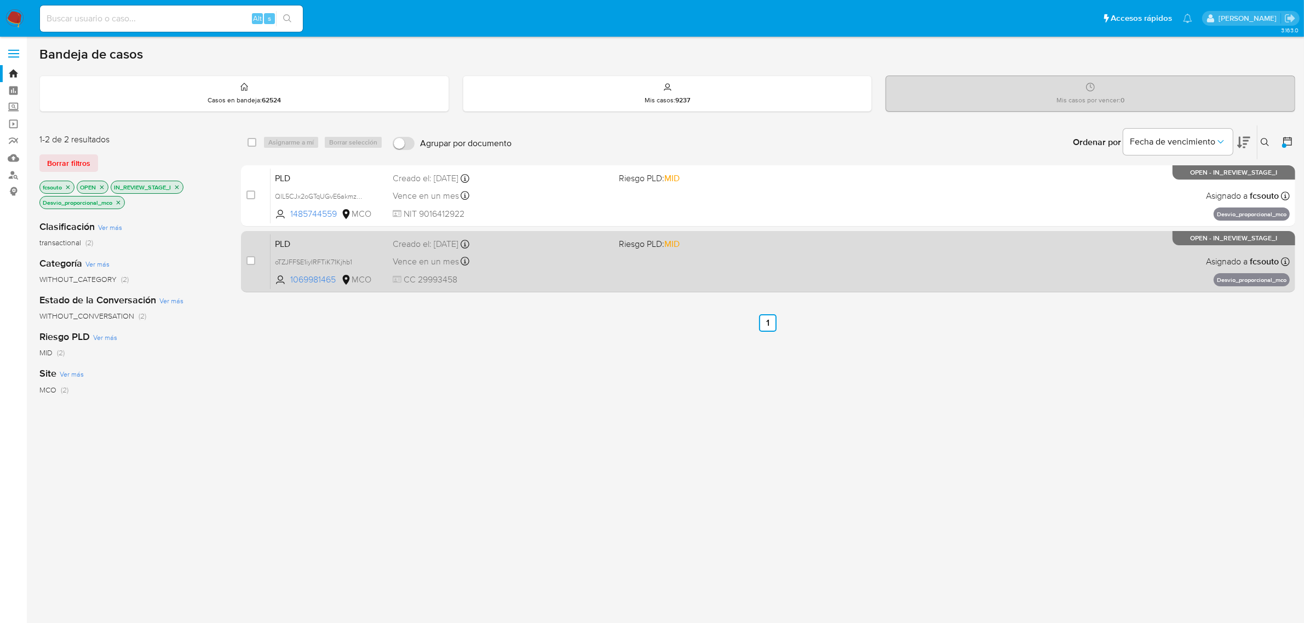
click at [581, 255] on div "Vence en un mes Vence el [DATE] 07:08:25" at bounding box center [502, 261] width 218 height 15
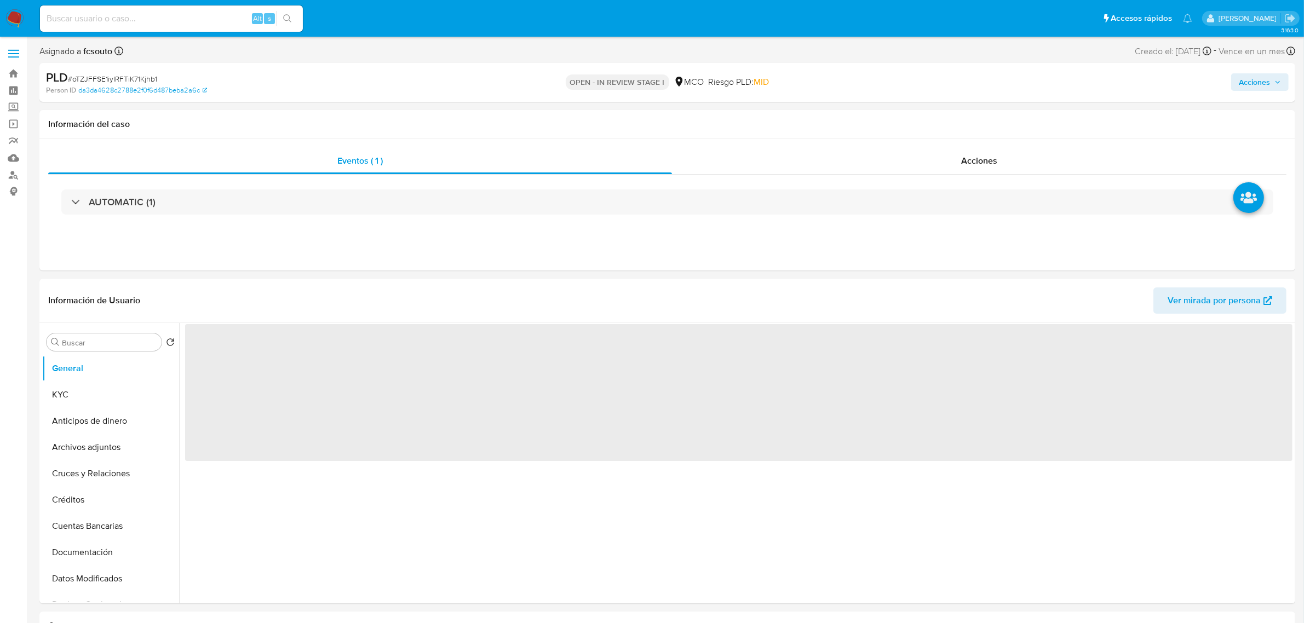
select select "10"
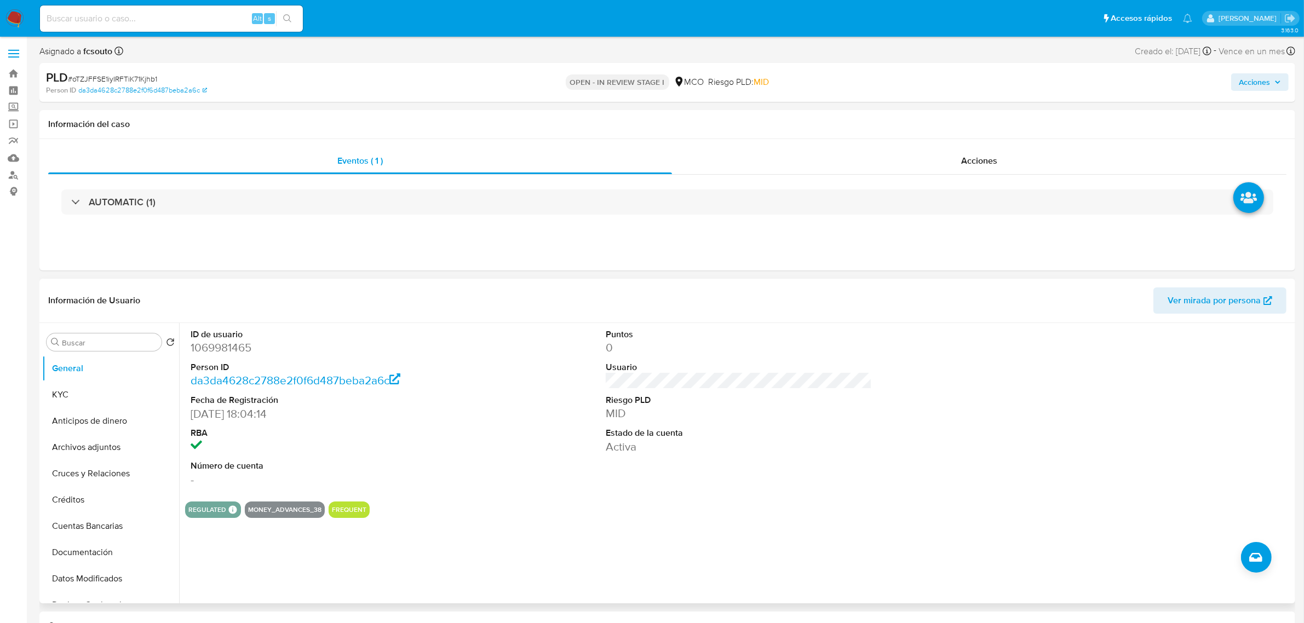
click at [212, 350] on dd "1069981465" at bounding box center [324, 347] width 266 height 15
copy dd "1069981465"
click at [467, 378] on div "ID de usuario 1069981465 Person ID da3da4628c2788e2f0f6d487beba2a6c Fecha de Re…" at bounding box center [738, 408] width 1107 height 170
click at [241, 354] on dd "1069981465" at bounding box center [324, 347] width 266 height 15
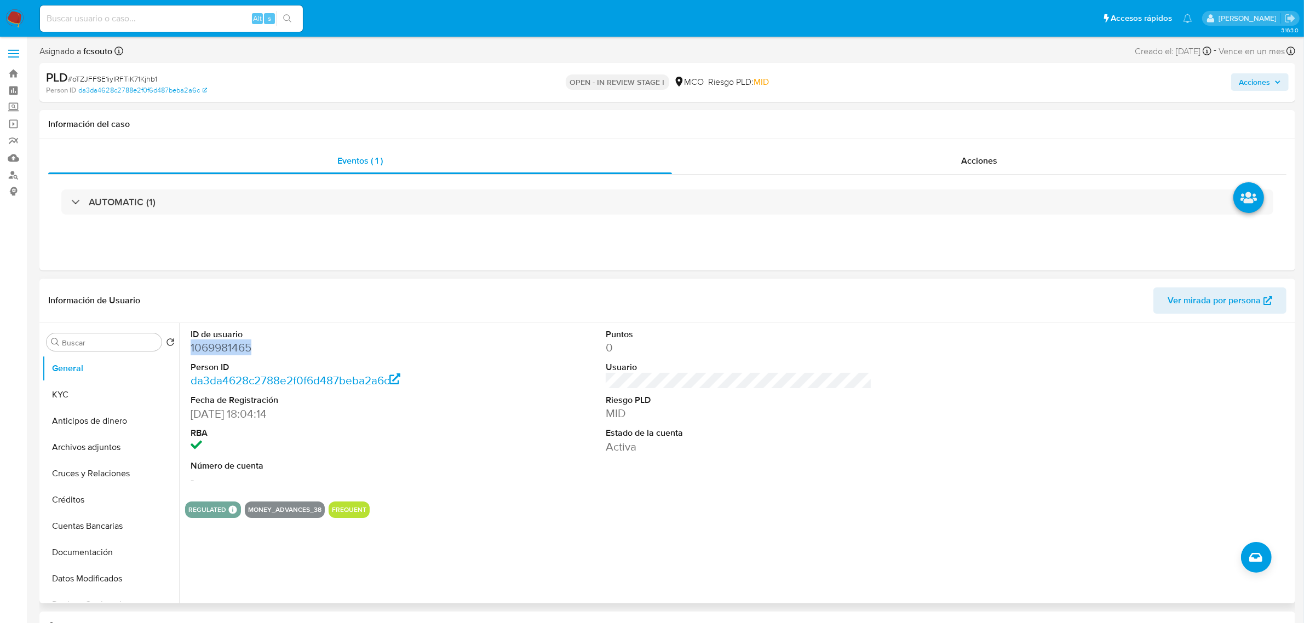
click at [241, 354] on dd "1069981465" at bounding box center [324, 347] width 266 height 15
copy dd "1069981465"
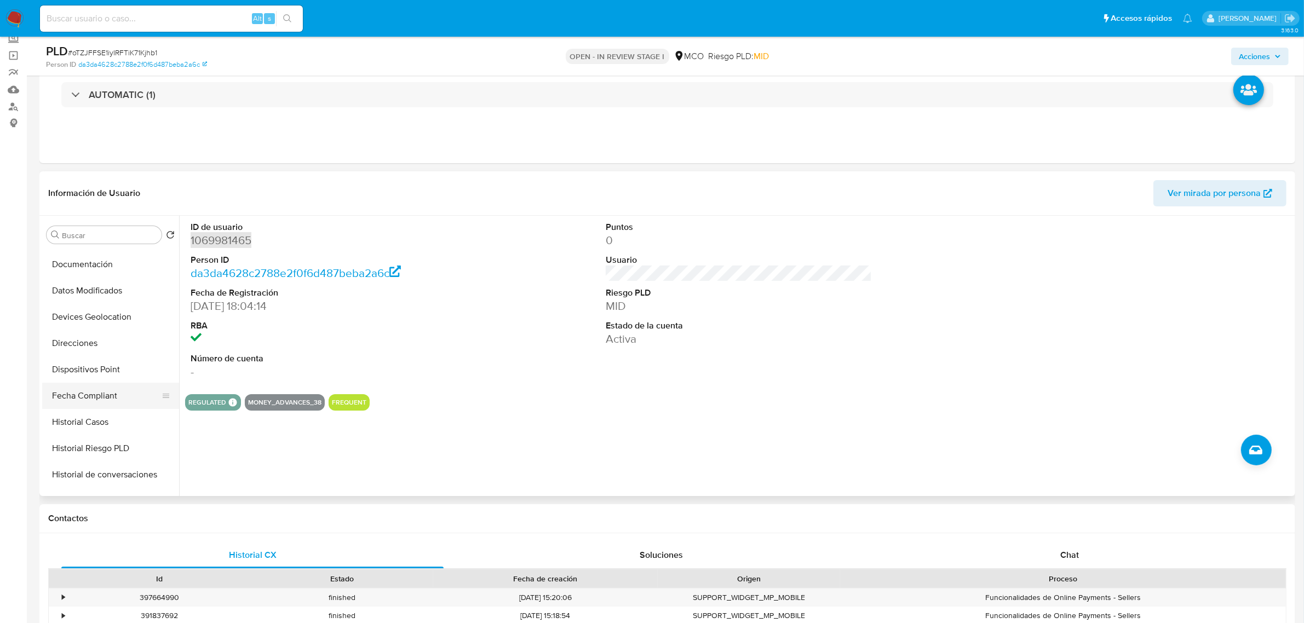
scroll to position [205, 0]
click at [113, 384] on button "Historial Casos" at bounding box center [106, 397] width 128 height 26
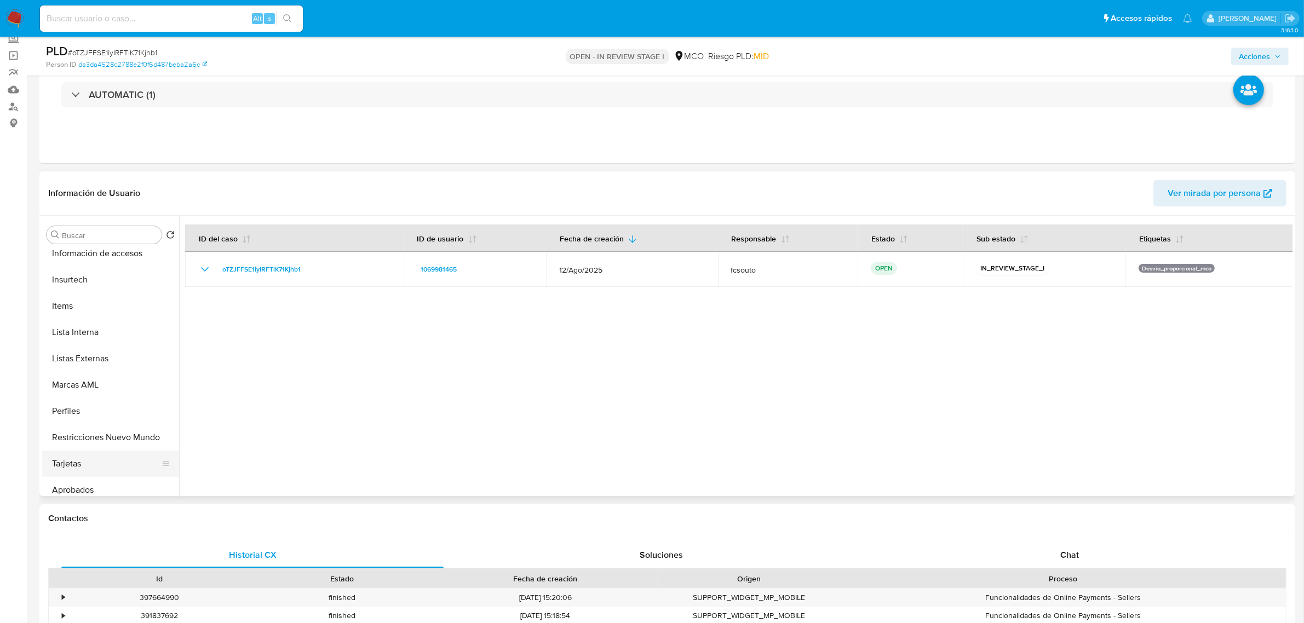
scroll to position [479, 0]
click at [118, 416] on button "Restricciones Nuevo Mundo" at bounding box center [106, 413] width 128 height 26
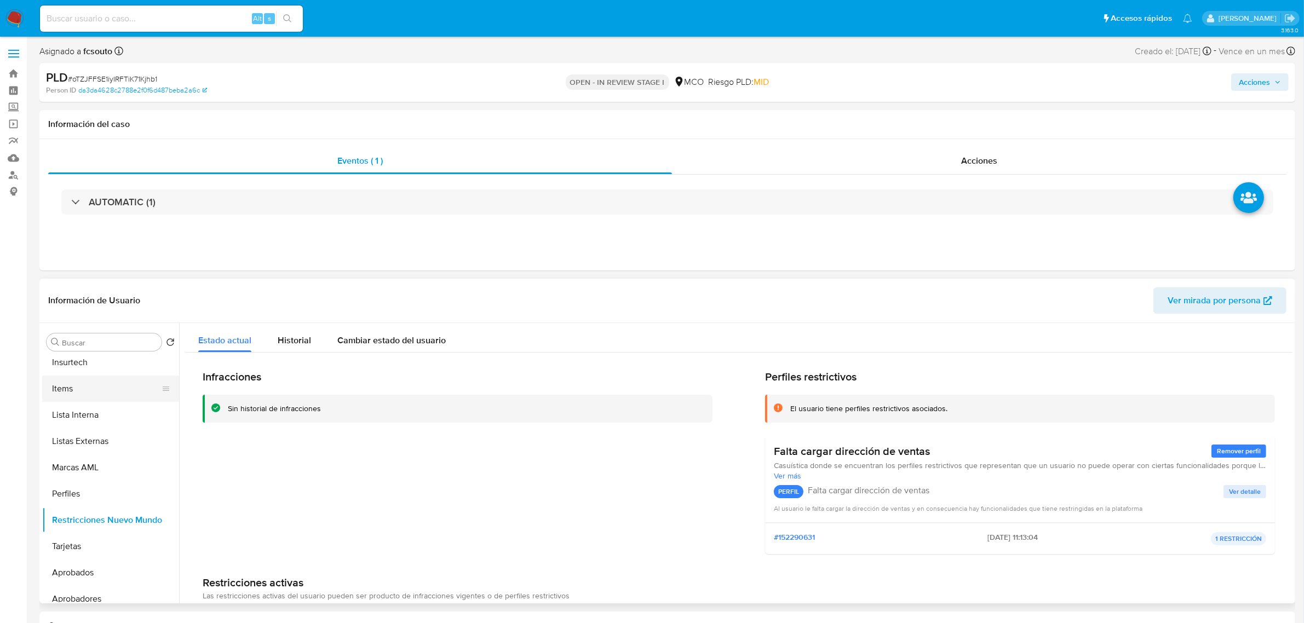
scroll to position [0, 0]
click at [61, 370] on button "General" at bounding box center [106, 368] width 128 height 26
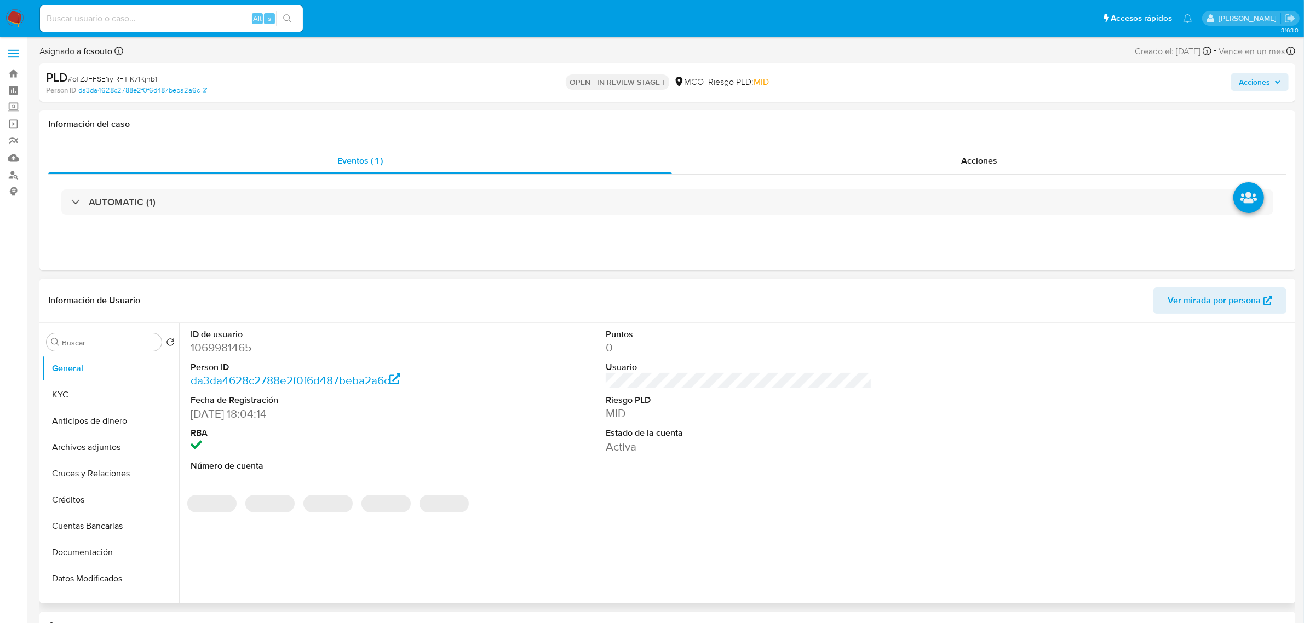
click at [211, 349] on dd "1069981465" at bounding box center [324, 347] width 266 height 15
copy dd "1069981465"
click at [1275, 90] on span "Acciones" at bounding box center [1260, 81] width 42 height 15
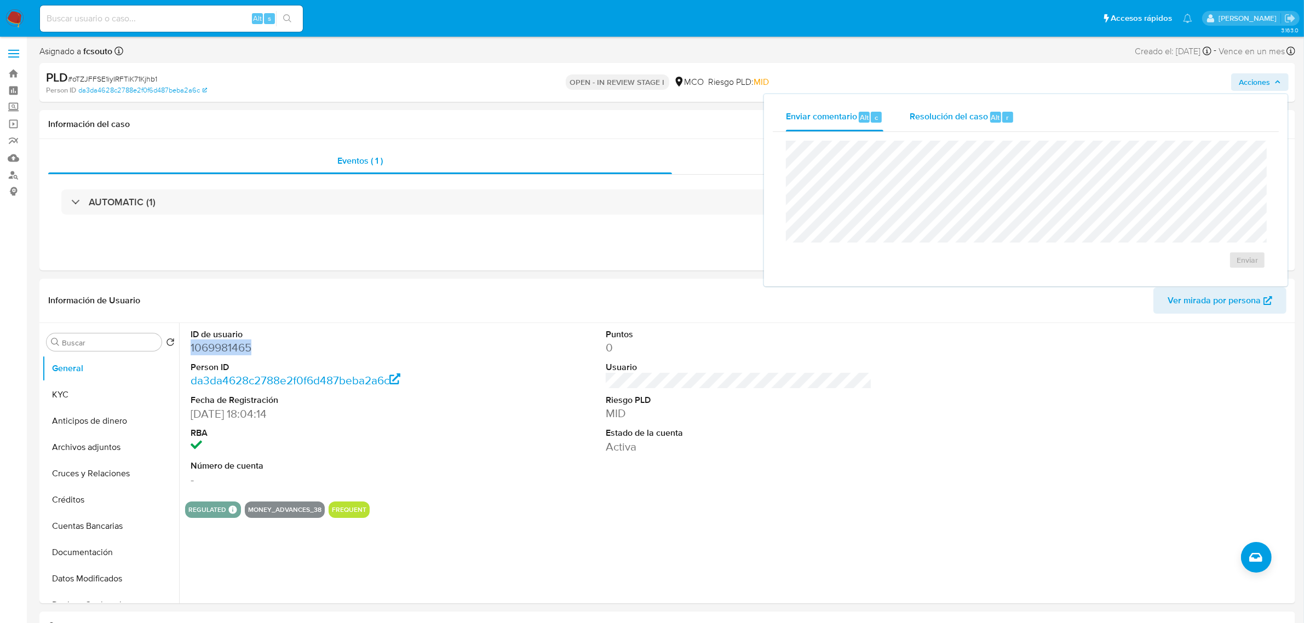
click at [953, 119] on span "Resolución del caso" at bounding box center [949, 117] width 78 height 13
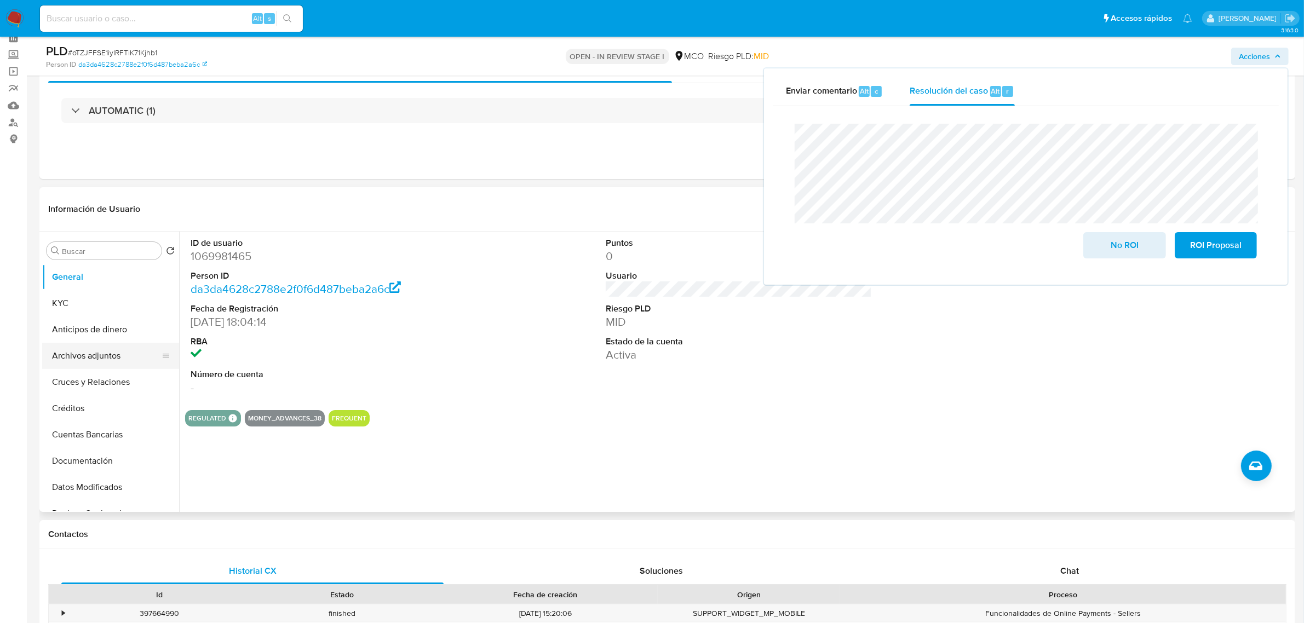
scroll to position [68, 0]
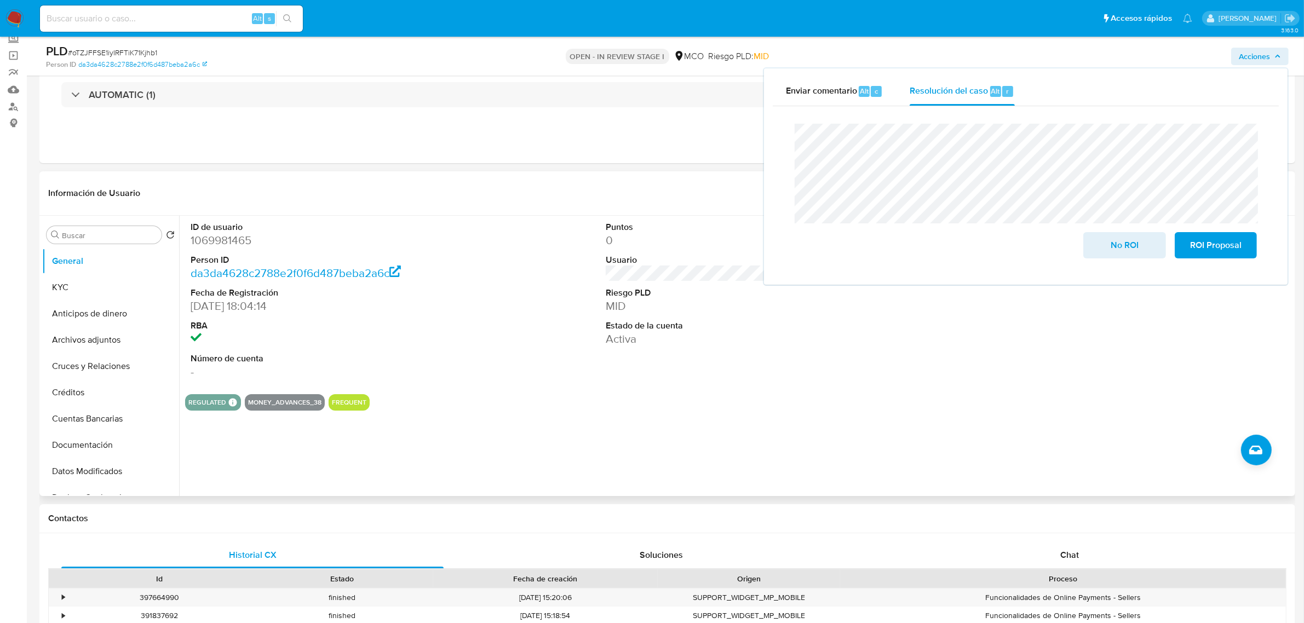
click at [244, 248] on dd "1069981465" at bounding box center [324, 240] width 266 height 15
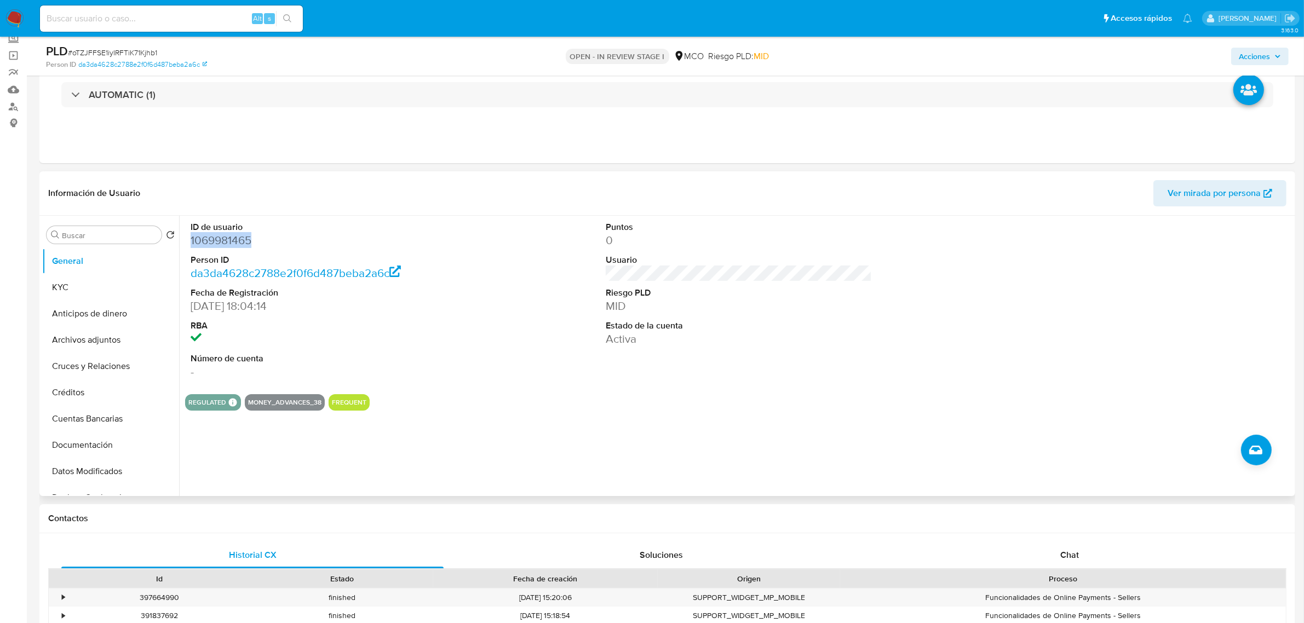
click at [244, 248] on dd "1069981465" at bounding box center [324, 240] width 266 height 15
copy dd "1069981465"
click at [1268, 61] on span "Acciones" at bounding box center [1254, 57] width 31 height 18
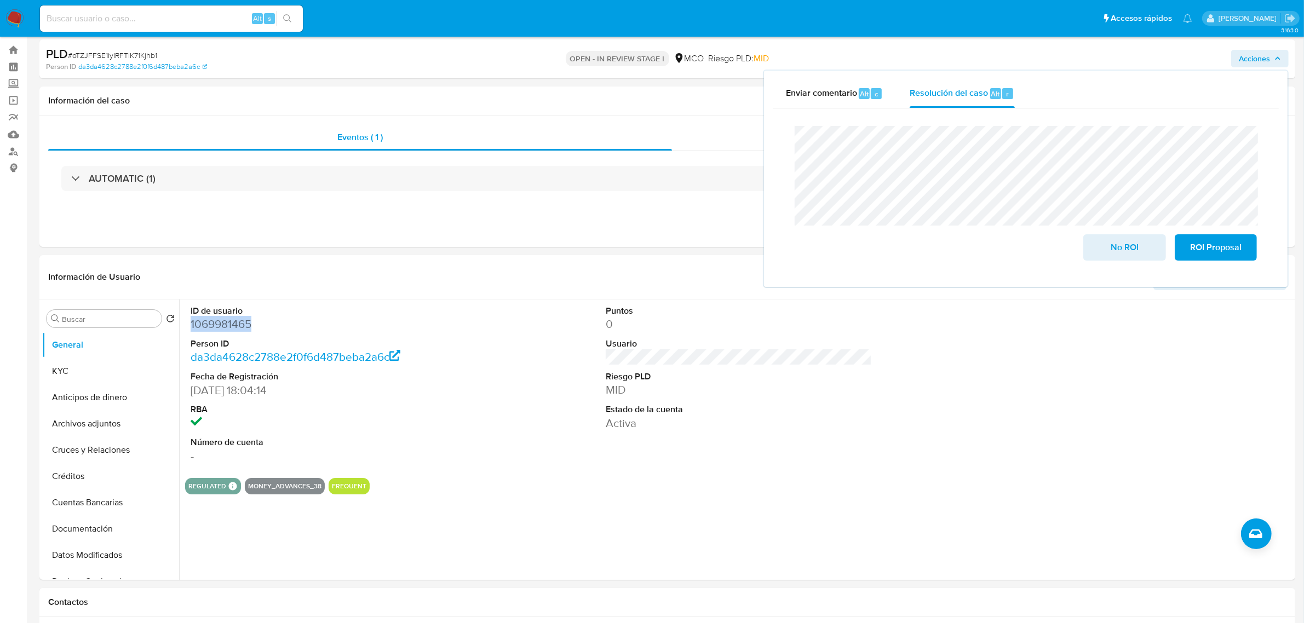
scroll to position [0, 0]
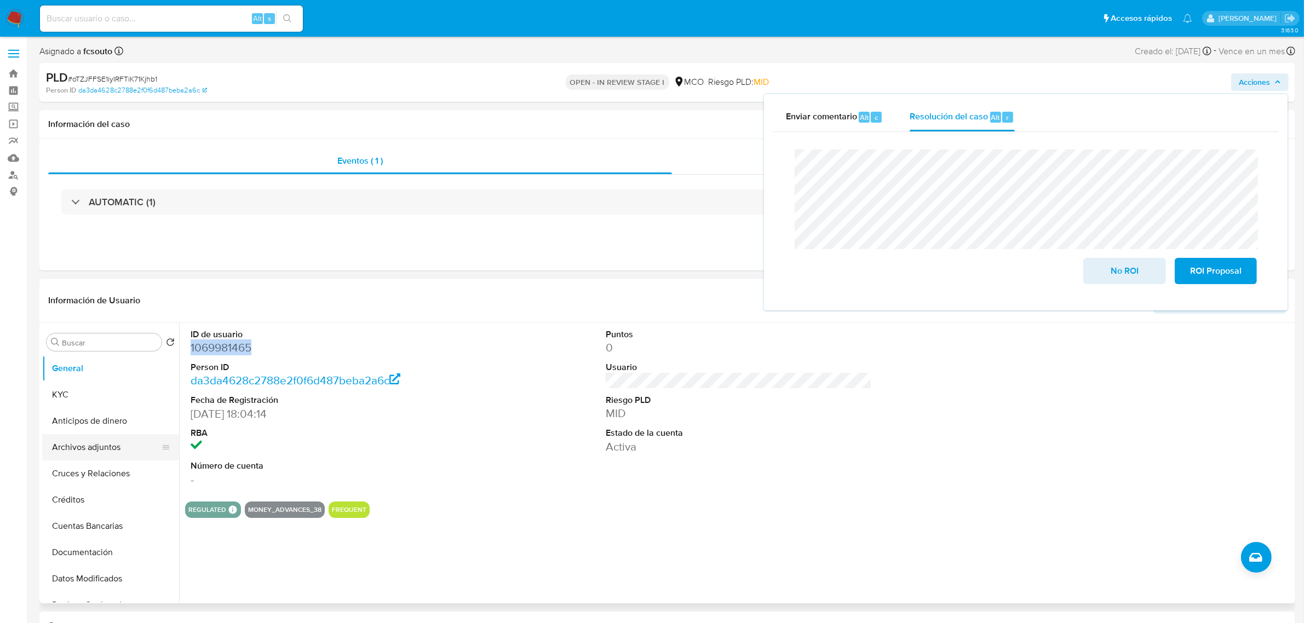
click at [119, 449] on button "Archivos adjuntos" at bounding box center [106, 447] width 128 height 26
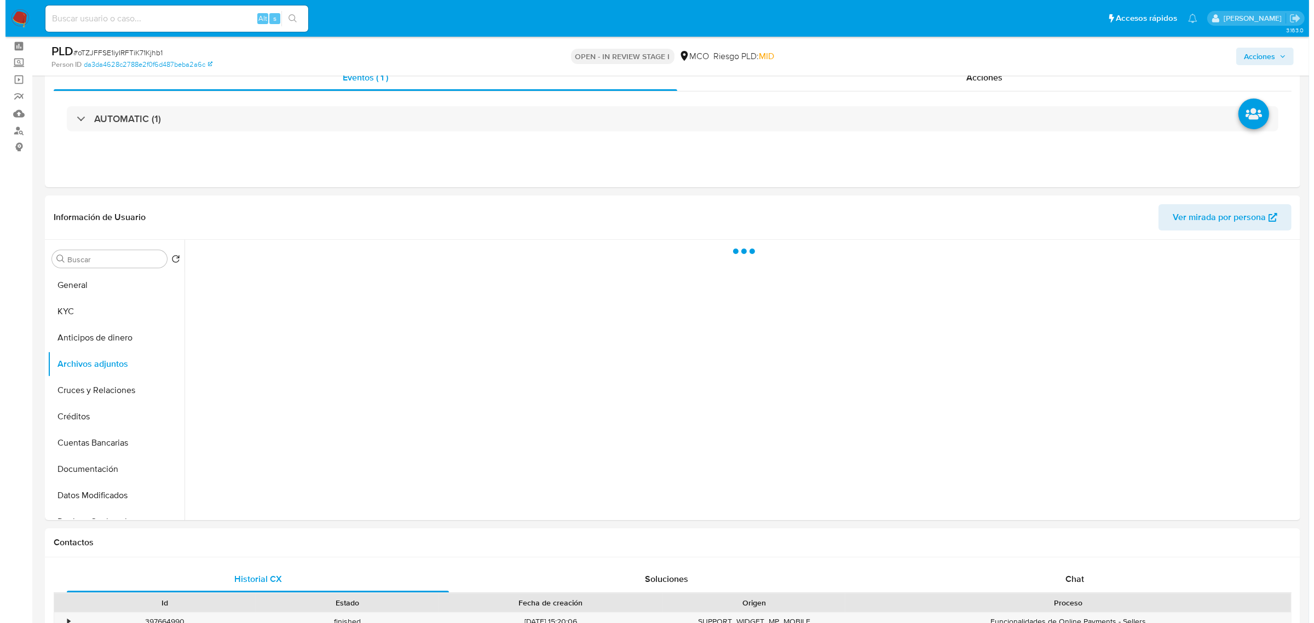
scroll to position [68, 0]
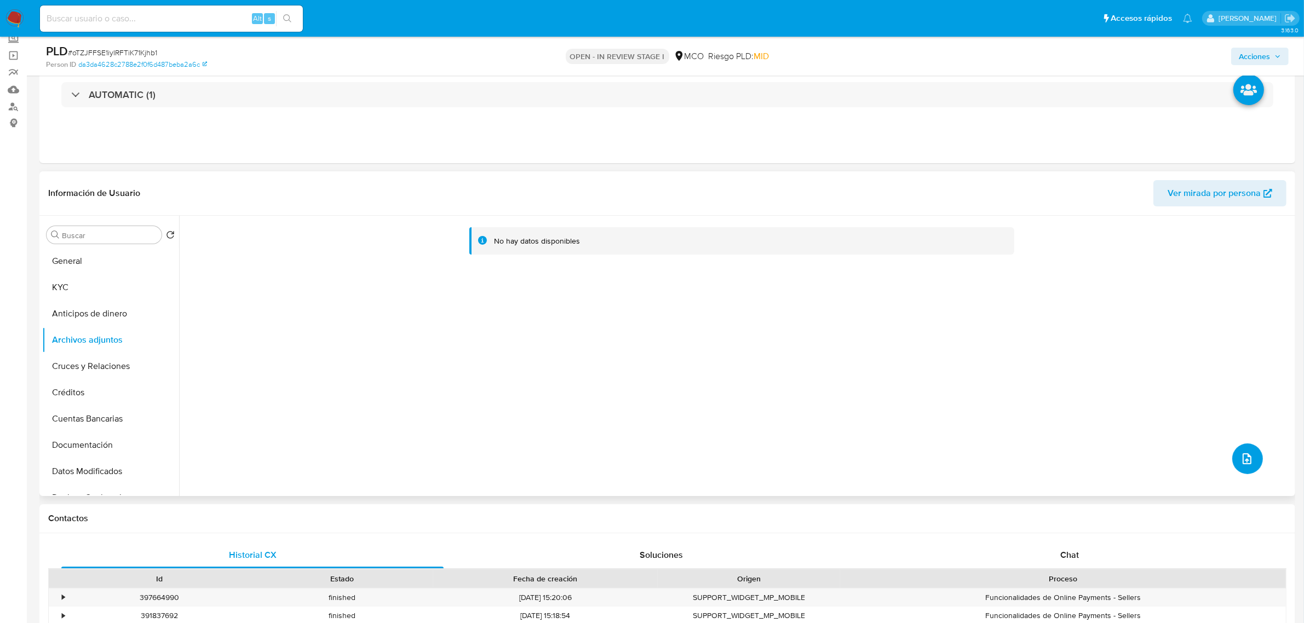
click at [1250, 458] on button "upload-file" at bounding box center [1247, 459] width 31 height 31
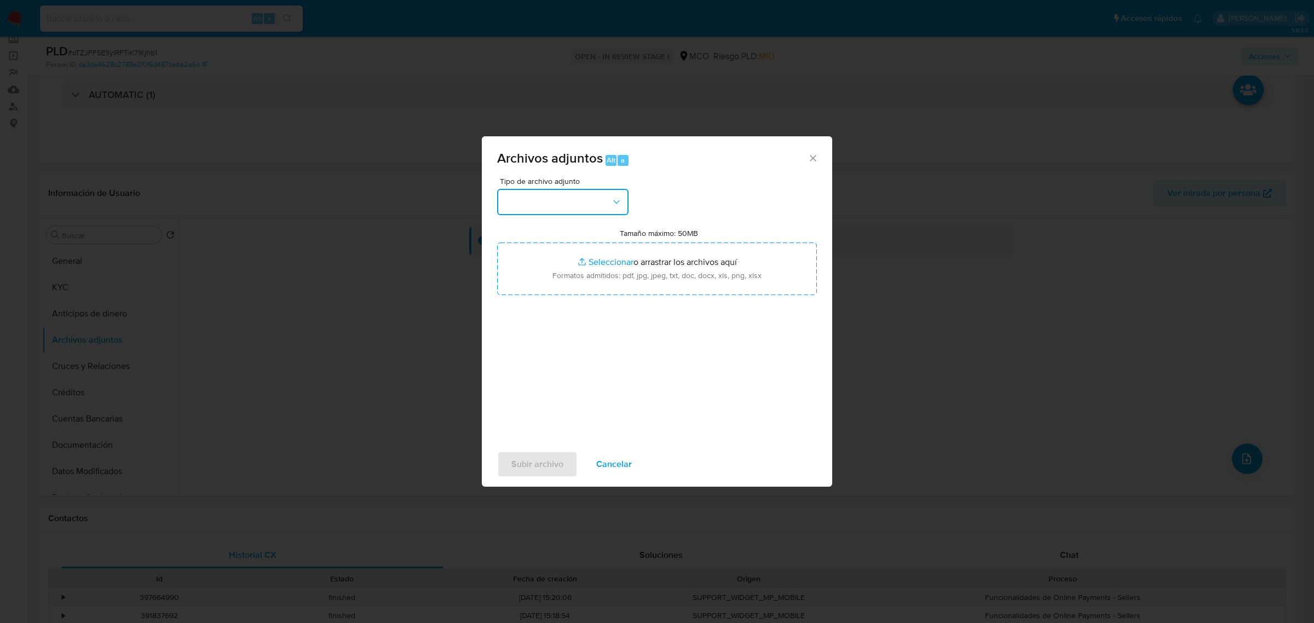
click at [595, 206] on button "button" at bounding box center [562, 202] width 131 height 26
click at [565, 282] on div "OTROS" at bounding box center [560, 278] width 112 height 26
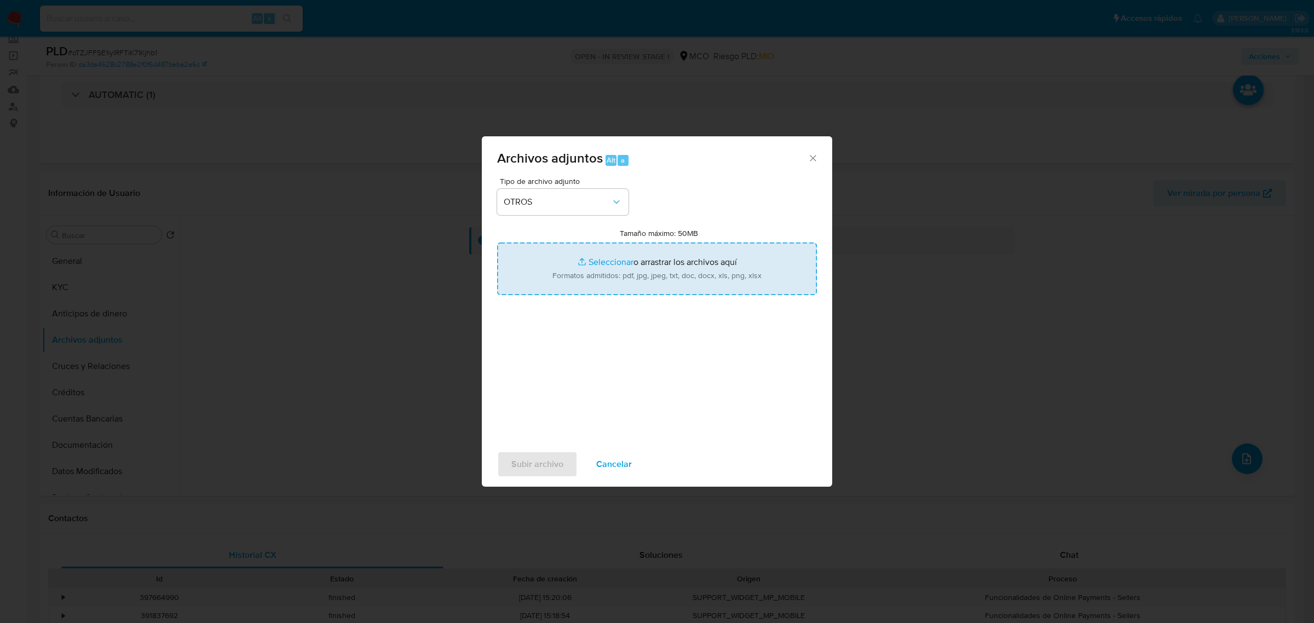
click at [666, 284] on input "Tamaño máximo: 50MB Seleccionar archivos" at bounding box center [657, 269] width 320 height 53
type input "C:\fakepath\Tabla de movimientos 1069981465.xlsx"
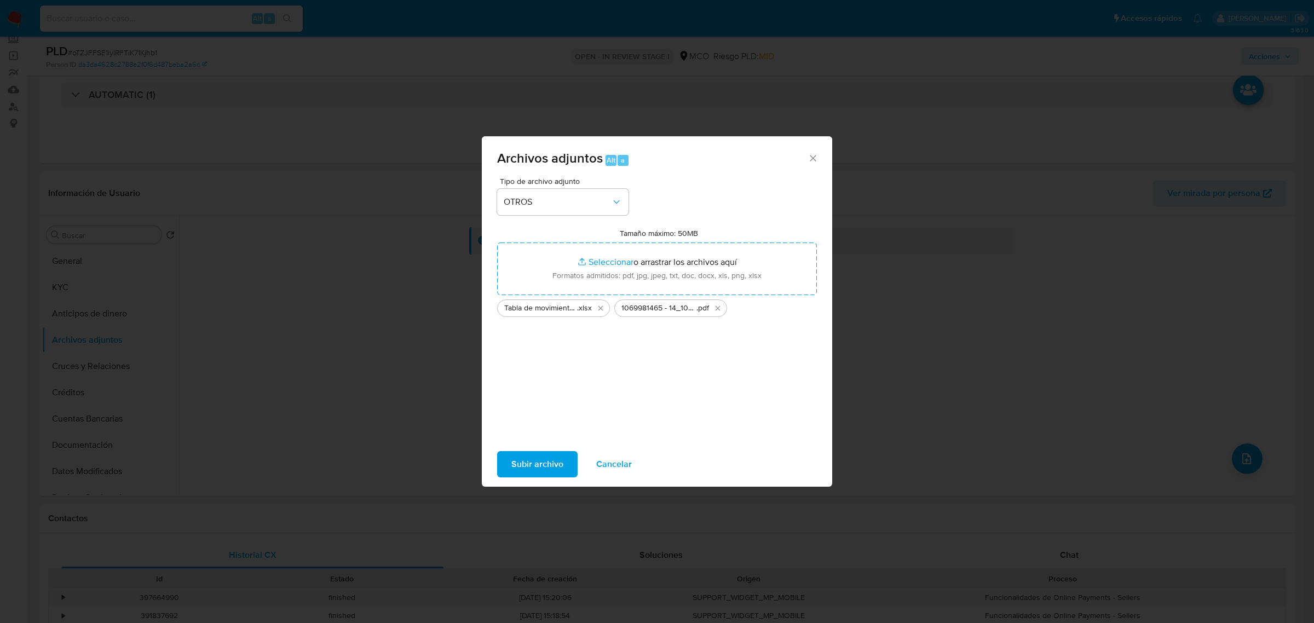
click at [548, 472] on span "Subir archivo" at bounding box center [538, 464] width 52 height 24
click at [541, 464] on span "Subir archivo" at bounding box center [538, 464] width 52 height 24
click at [620, 456] on span "Cancelar" at bounding box center [614, 464] width 36 height 24
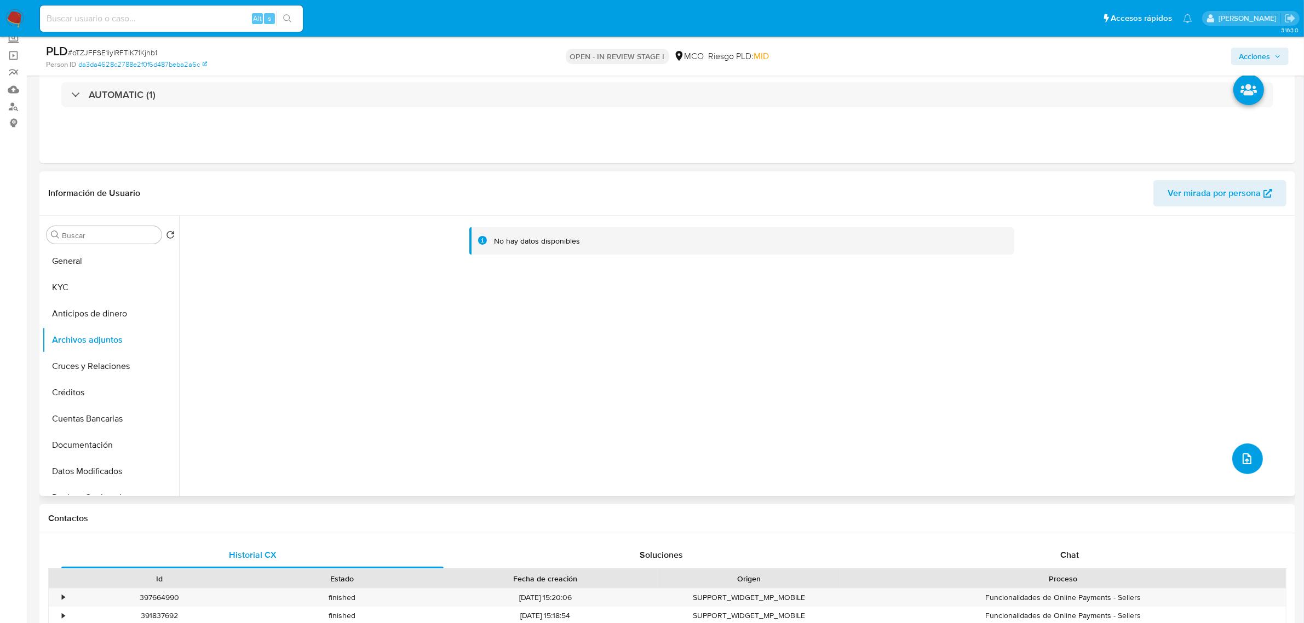
click at [1254, 456] on button "upload-file" at bounding box center [1247, 459] width 31 height 31
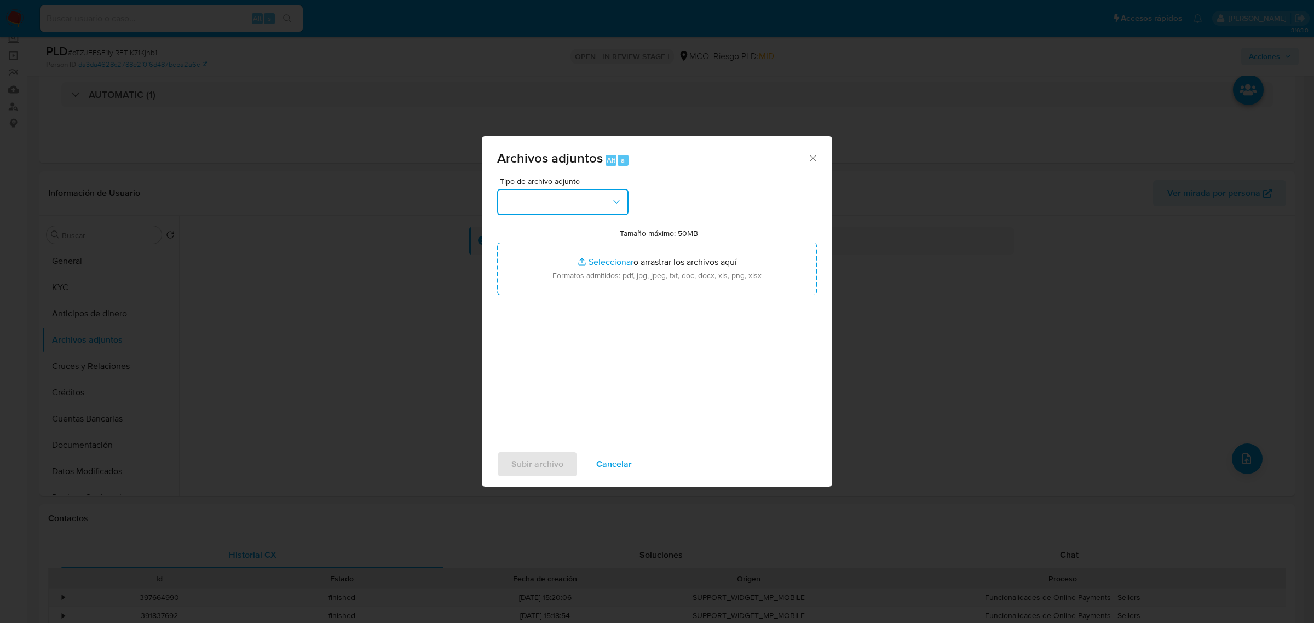
click at [572, 192] on button "button" at bounding box center [562, 202] width 131 height 26
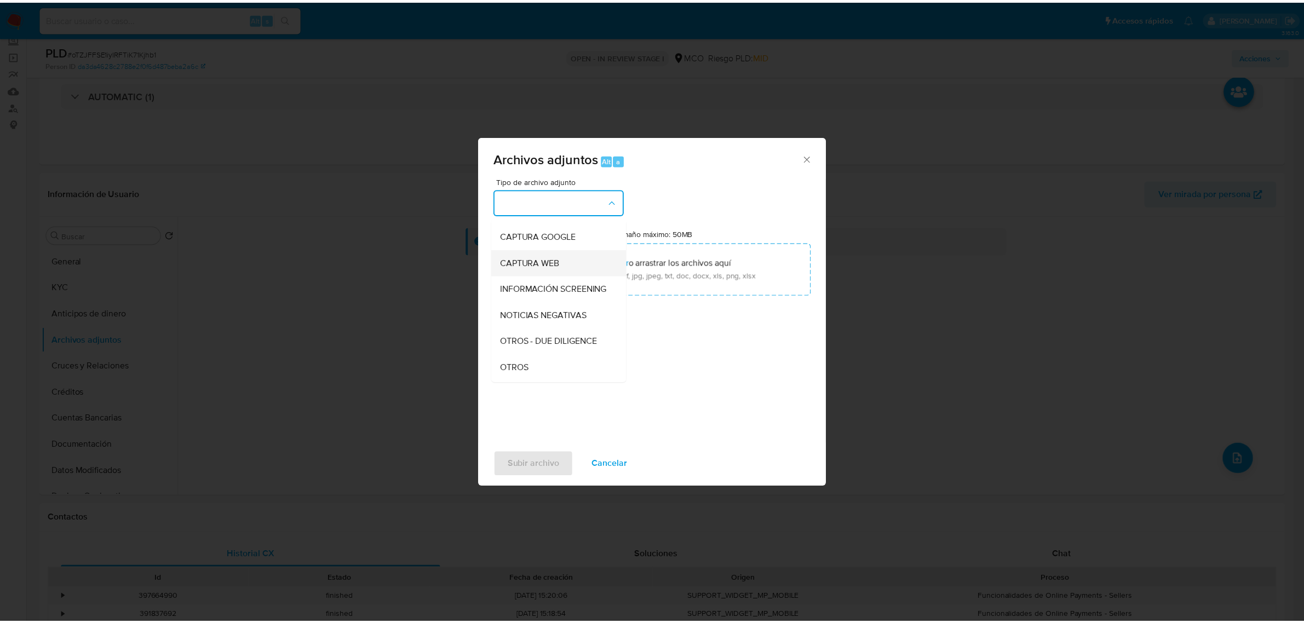
scroll to position [68, 0]
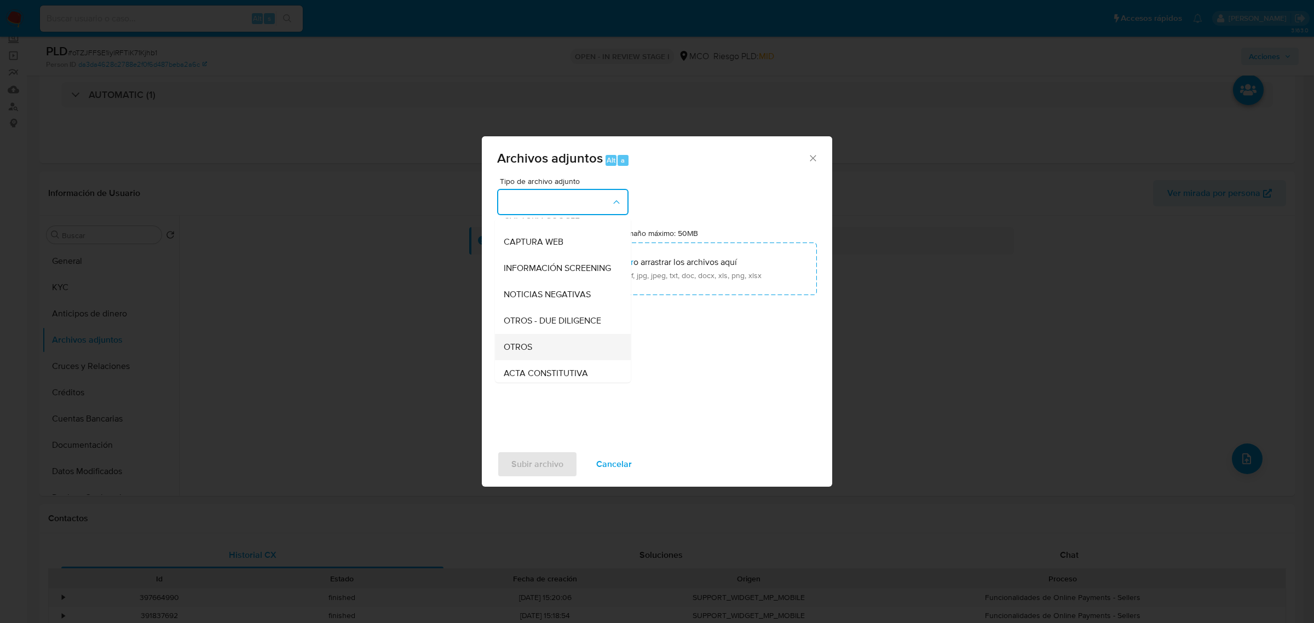
click at [527, 352] on span "OTROS" at bounding box center [518, 346] width 28 height 11
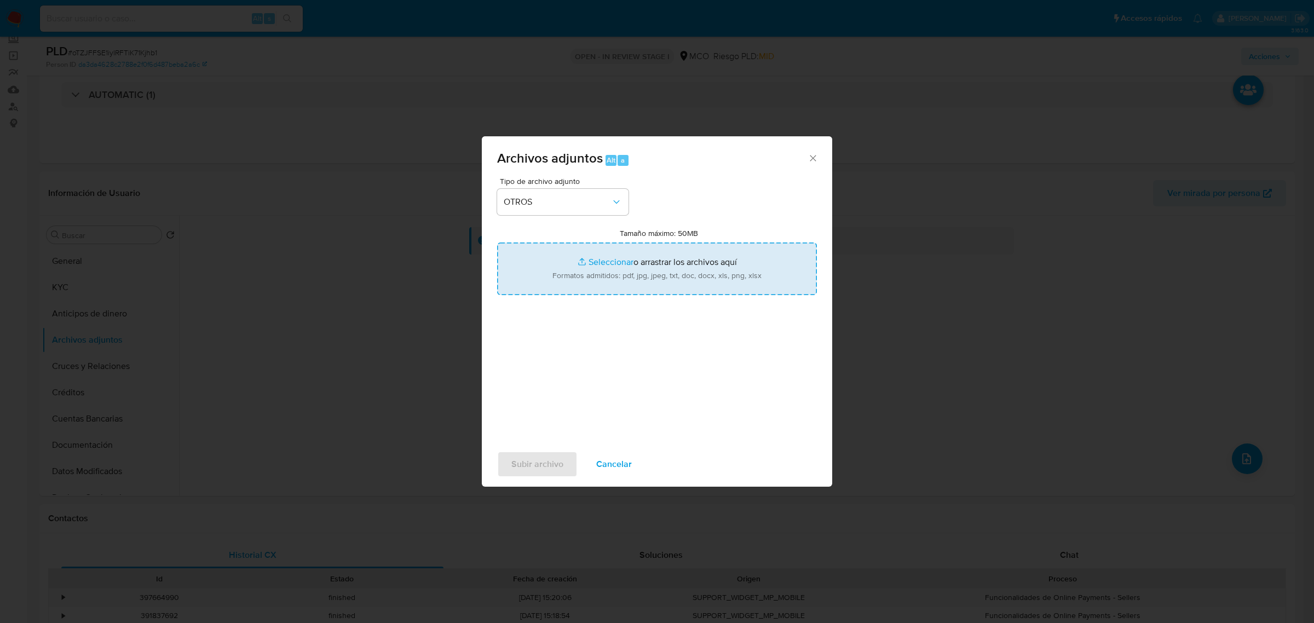
click at [653, 278] on input "Tamaño máximo: 50MB Seleccionar archivos" at bounding box center [657, 269] width 320 height 53
type input "C:\fakepath\Tabla de movimientos 1069981465.xlsx"
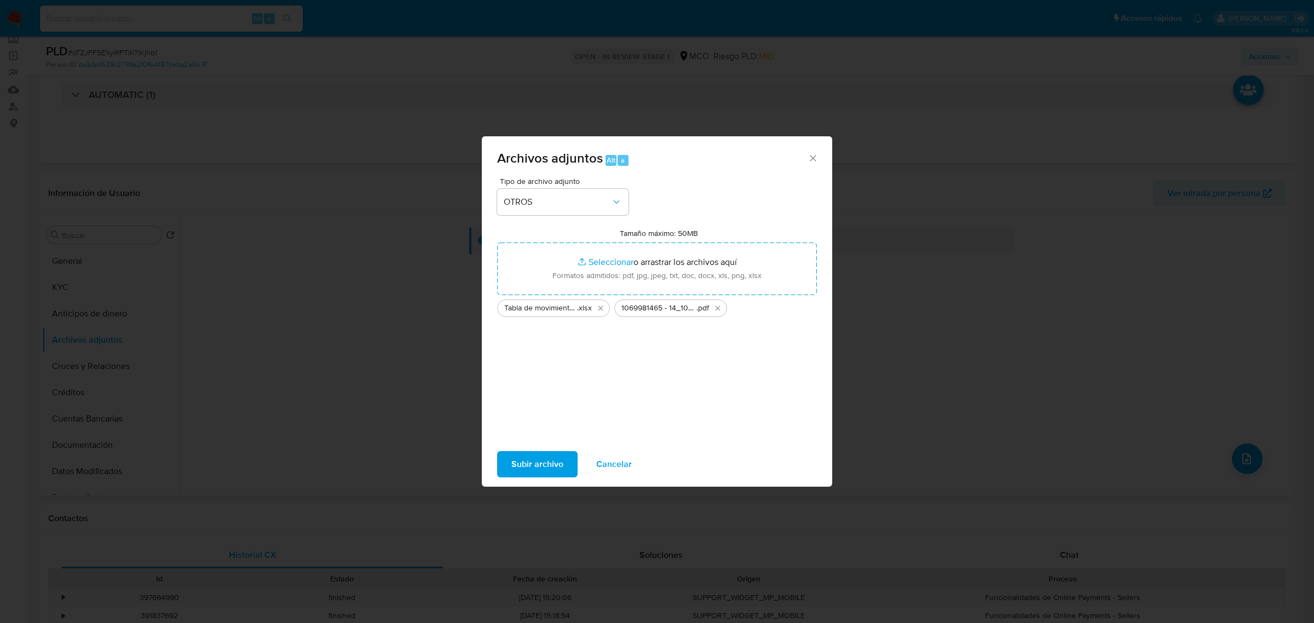
click at [545, 464] on span "Subir archivo" at bounding box center [538, 464] width 52 height 24
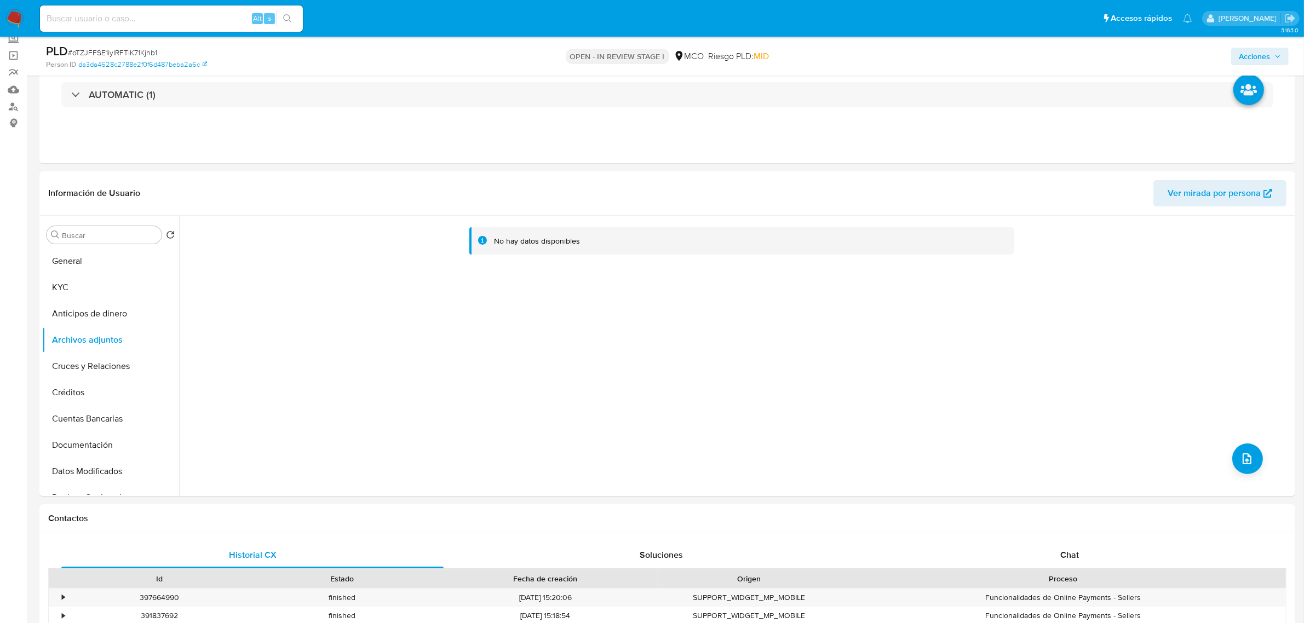
click at [1262, 55] on span "Acciones" at bounding box center [1254, 57] width 31 height 18
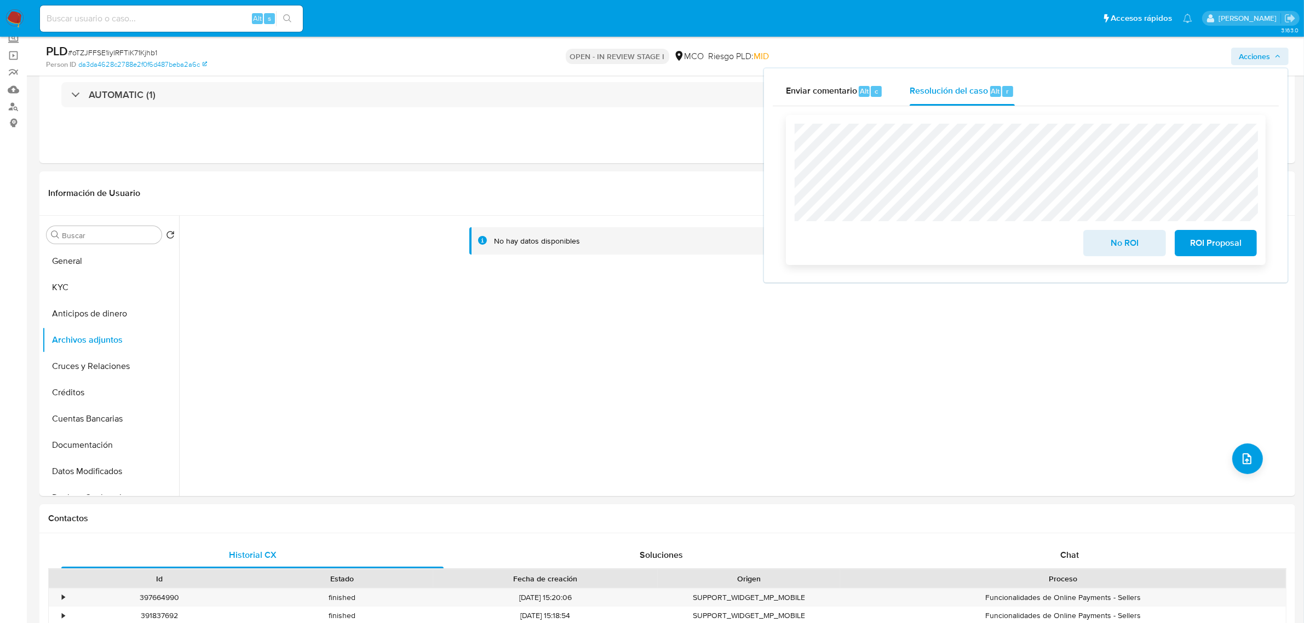
click at [1102, 243] on span "No ROI" at bounding box center [1124, 243] width 54 height 24
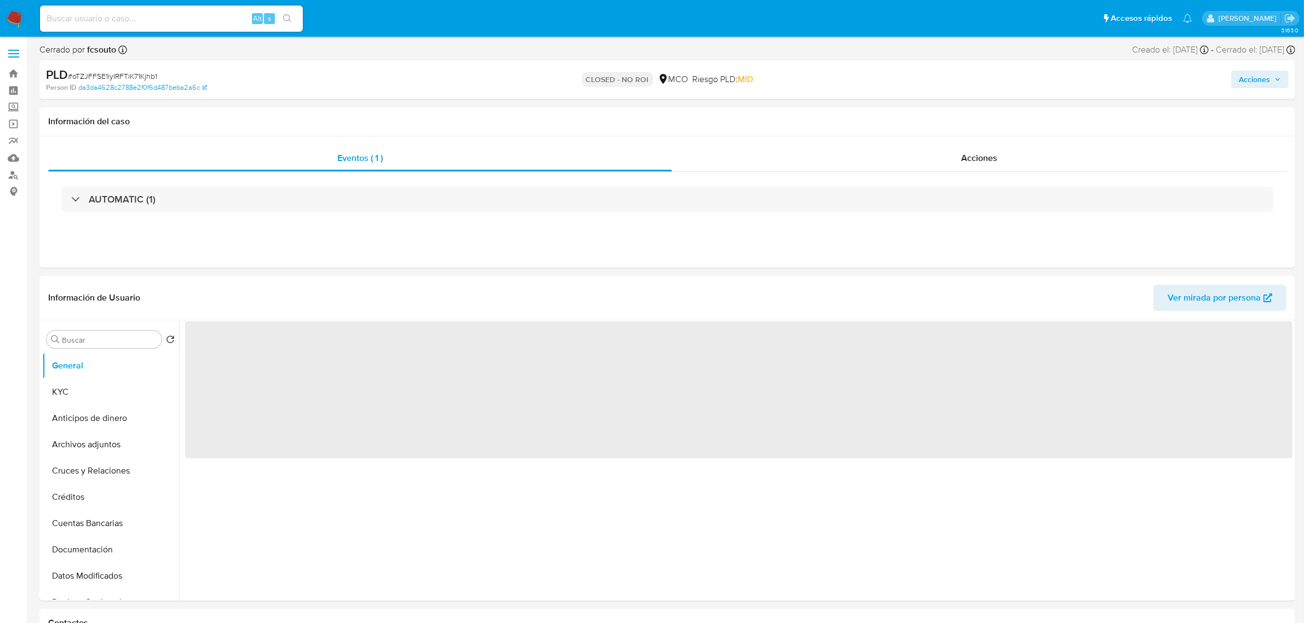
select select "10"
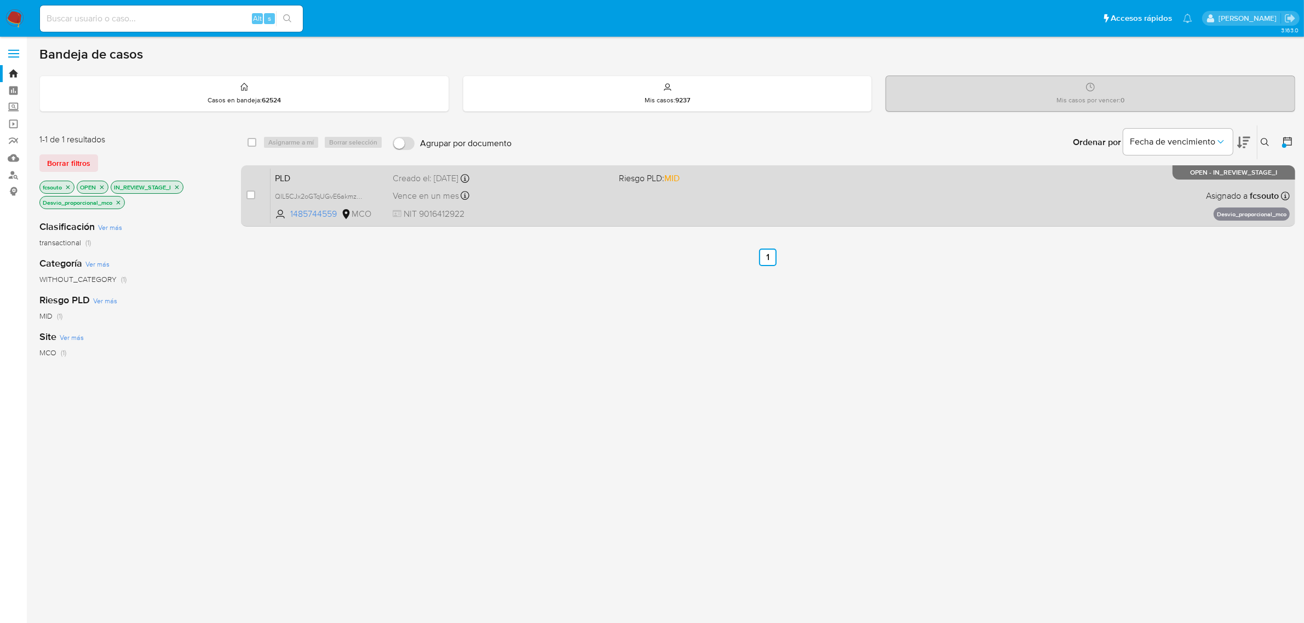
click at [573, 206] on div "PLD QlL5CJx2oGTqUGvE6akmzf1U 1485744559 MCO Riesgo PLD: MID Creado el: [DATE] C…" at bounding box center [780, 195] width 1019 height 55
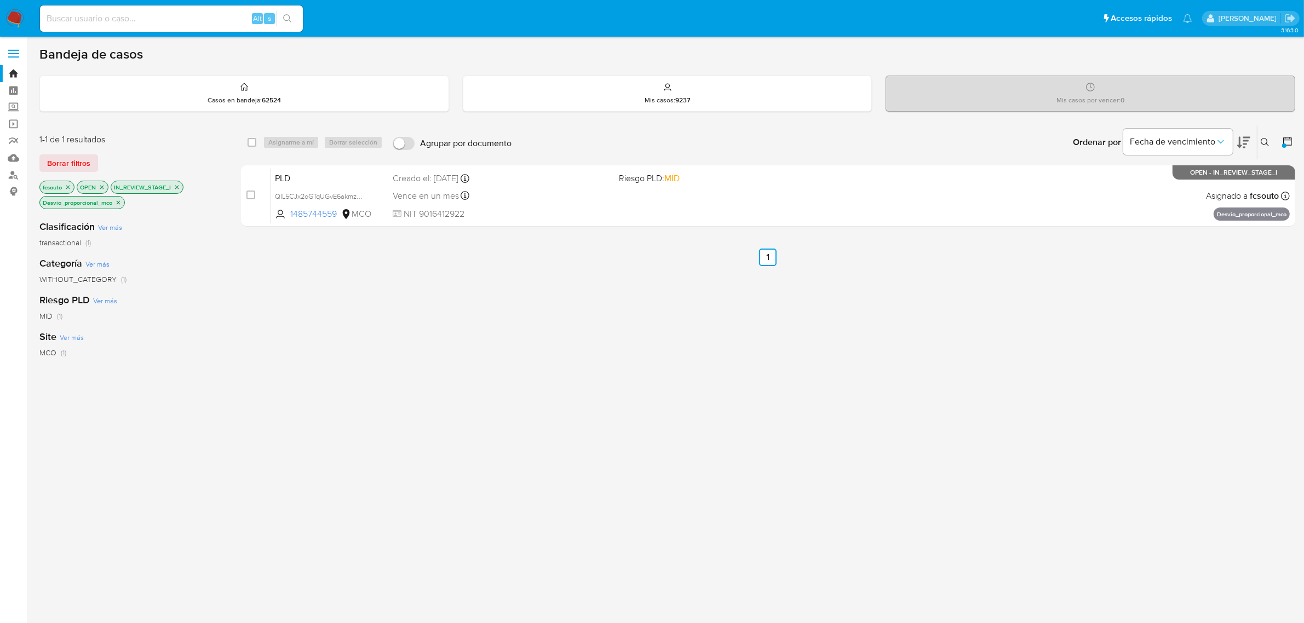
click at [12, 14] on img at bounding box center [14, 18] width 19 height 19
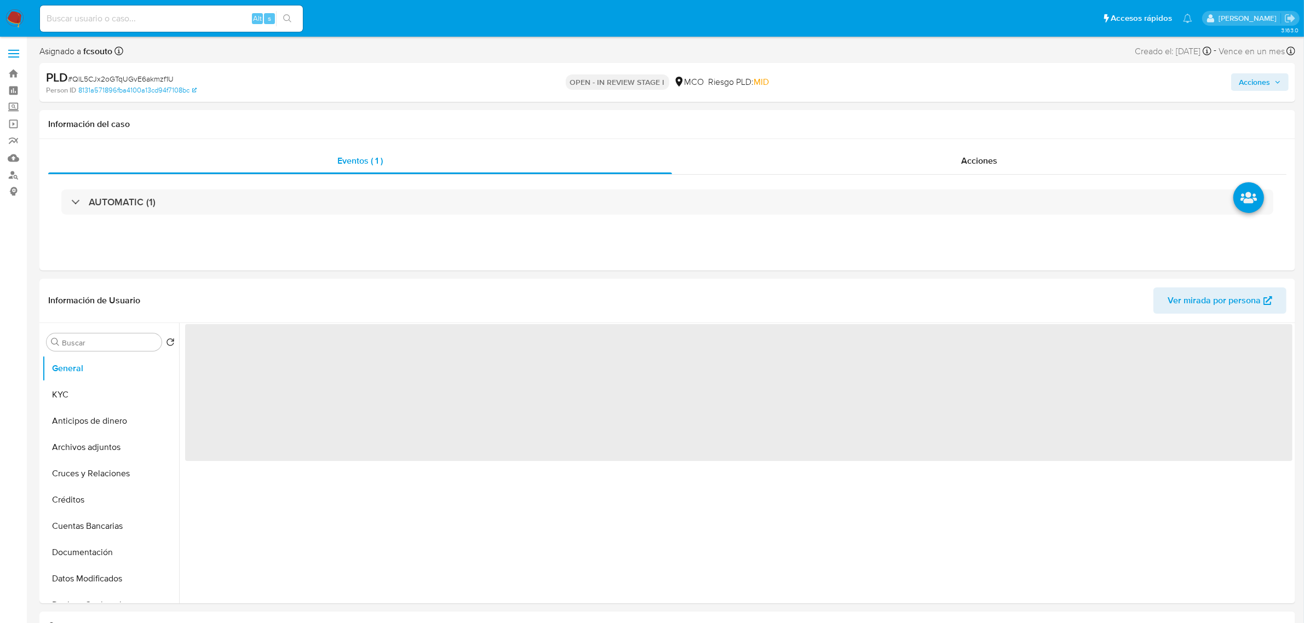
select select "10"
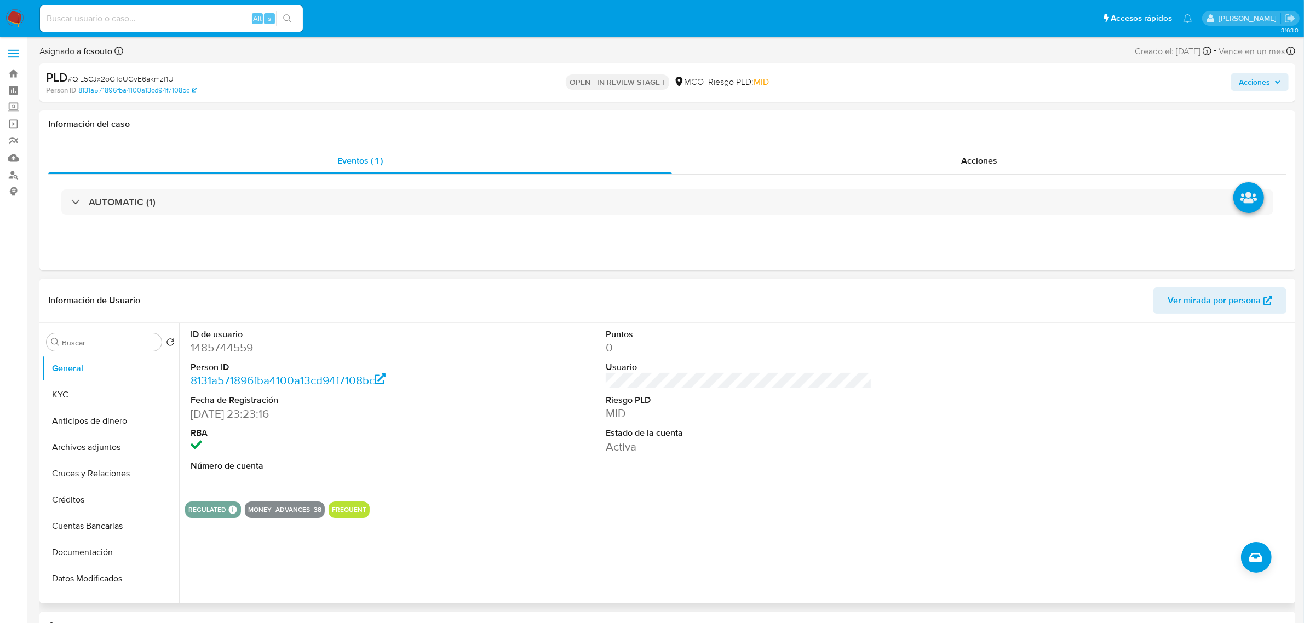
click at [227, 349] on dd "1485744559" at bounding box center [324, 347] width 266 height 15
copy dd "1485744559"
click at [659, 396] on dt "Riesgo PLD" at bounding box center [739, 400] width 266 height 12
click at [987, 162] on span "Acciones" at bounding box center [979, 160] width 36 height 13
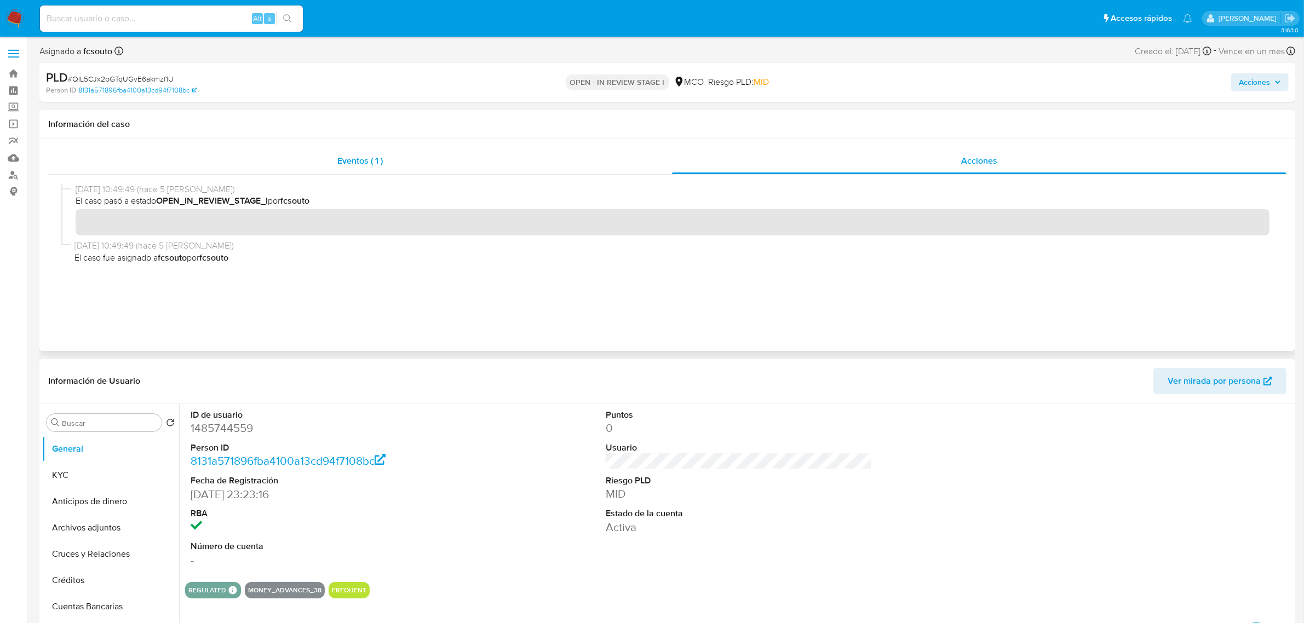
click at [381, 163] on span "Eventos ( 1 )" at bounding box center [359, 160] width 45 height 13
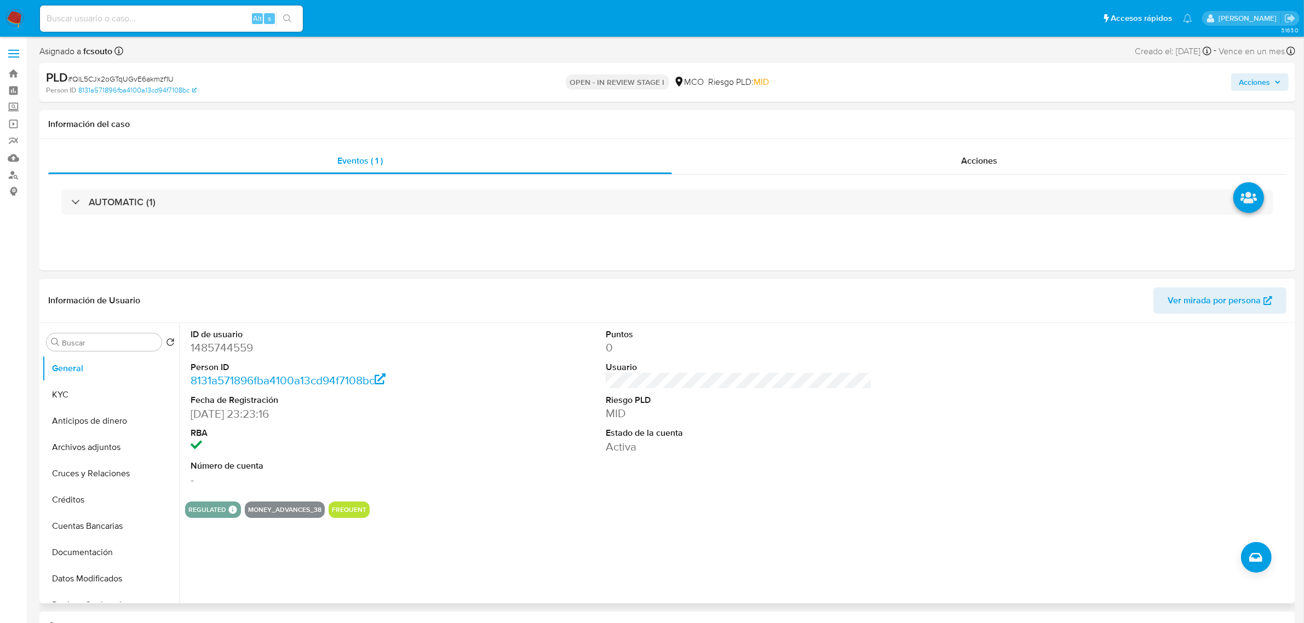
click at [200, 348] on dd "1485744559" at bounding box center [324, 347] width 266 height 15
copy dd "1485744559"
click at [228, 344] on dd "1485744559" at bounding box center [324, 347] width 266 height 15
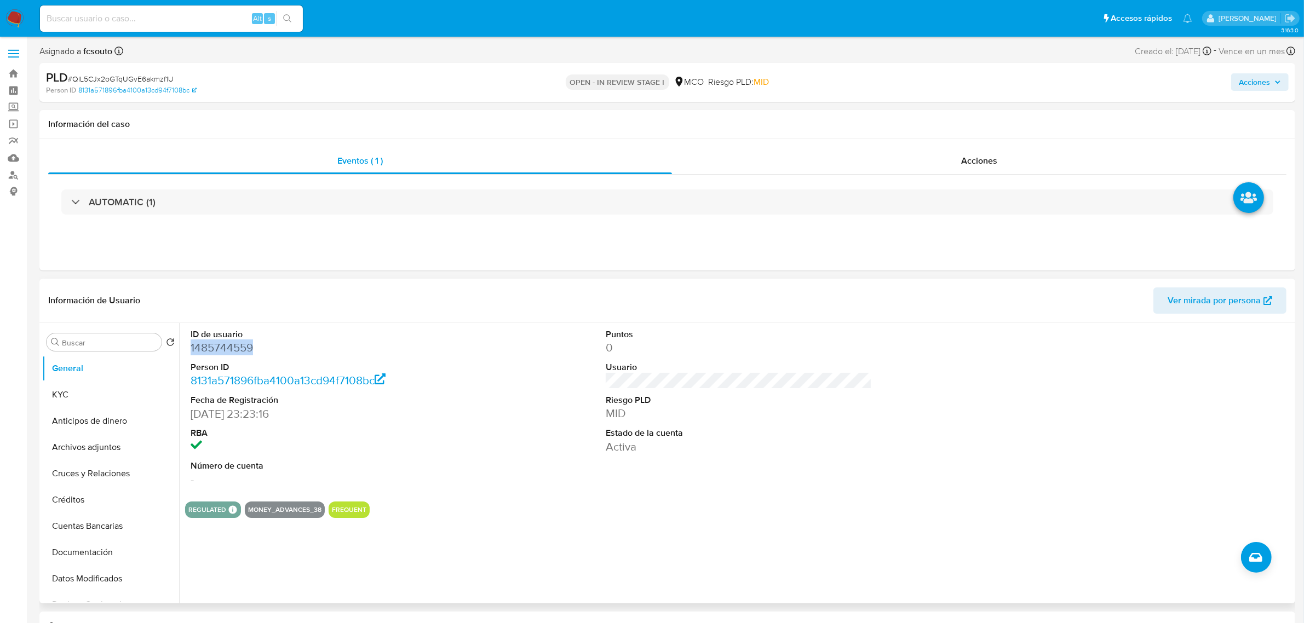
click at [218, 350] on dd "1485744559" at bounding box center [324, 347] width 266 height 15
click at [659, 428] on dt "Estado de la cuenta" at bounding box center [739, 433] width 266 height 12
click at [769, 526] on div "ID de usuario 1485744559 Person ID 8131a571896fba4100a13cd94f7108bc Fecha de Re…" at bounding box center [735, 463] width 1113 height 280
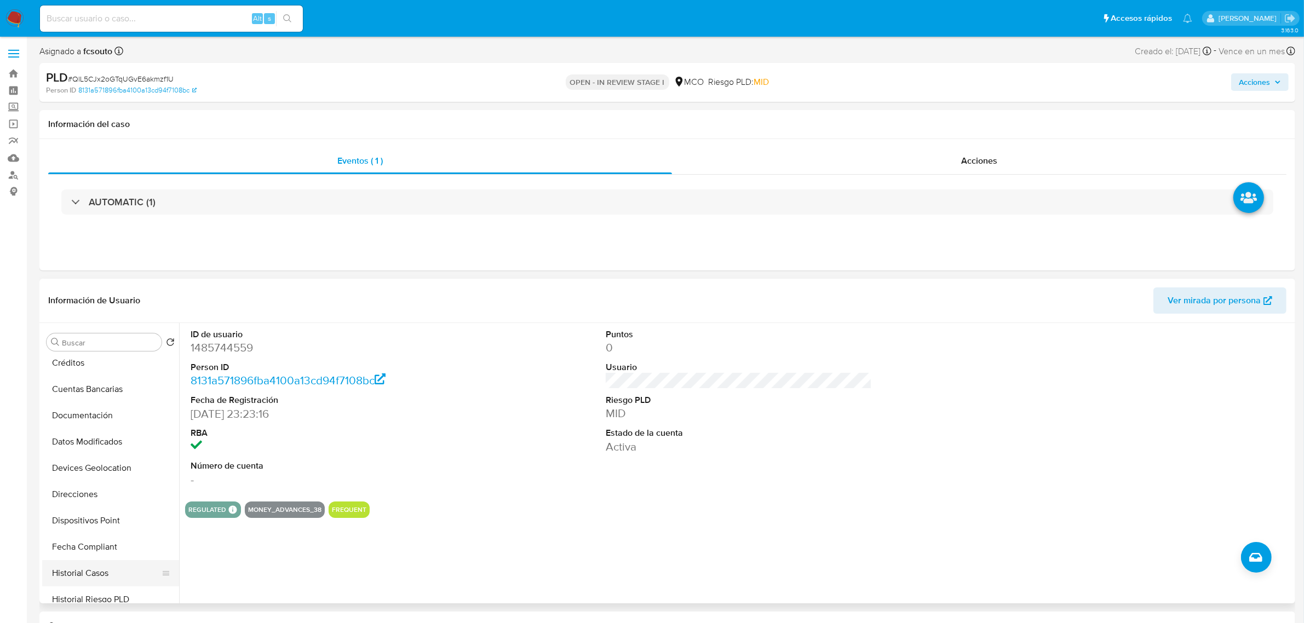
click at [118, 566] on button "Historial Casos" at bounding box center [106, 573] width 128 height 26
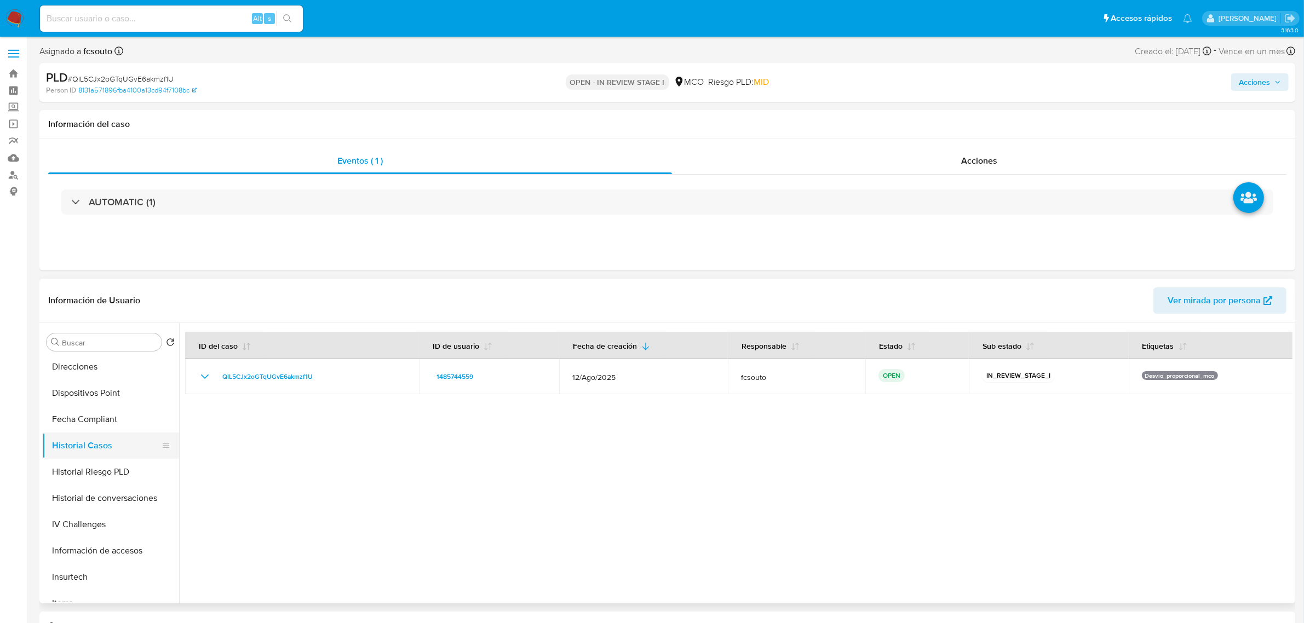
scroll to position [479, 0]
click at [127, 518] on button "Restricciones Nuevo Mundo" at bounding box center [106, 520] width 128 height 26
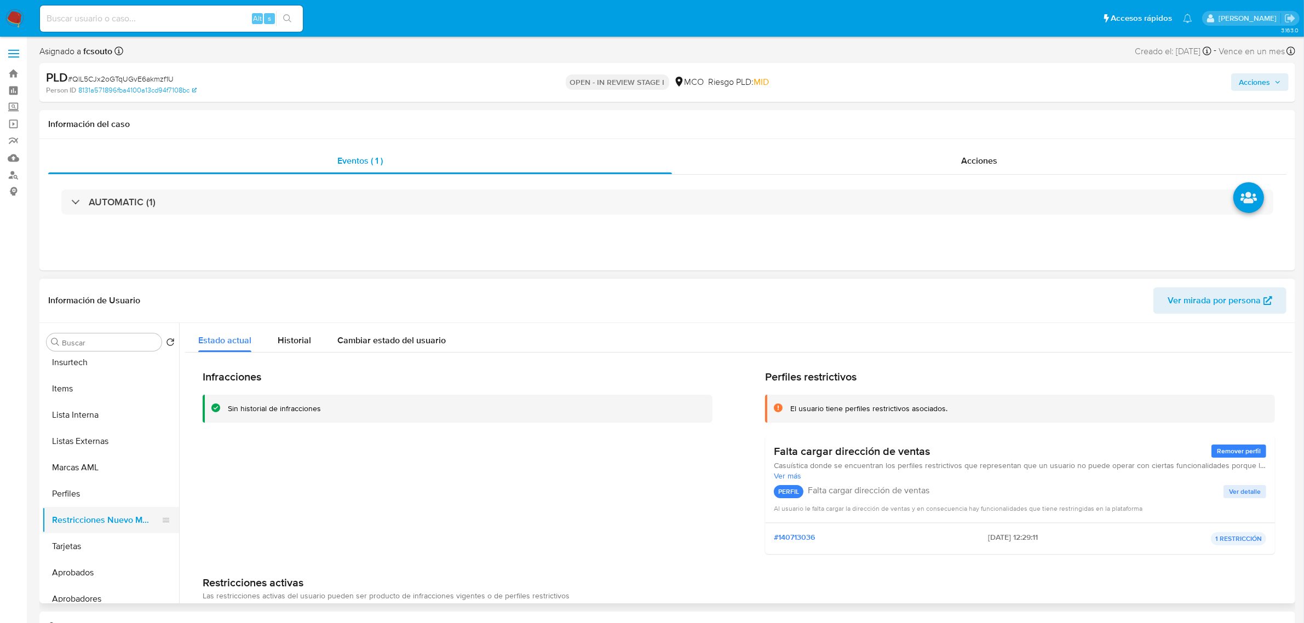
scroll to position [0, 0]
click at [97, 395] on button "KYC" at bounding box center [106, 395] width 128 height 26
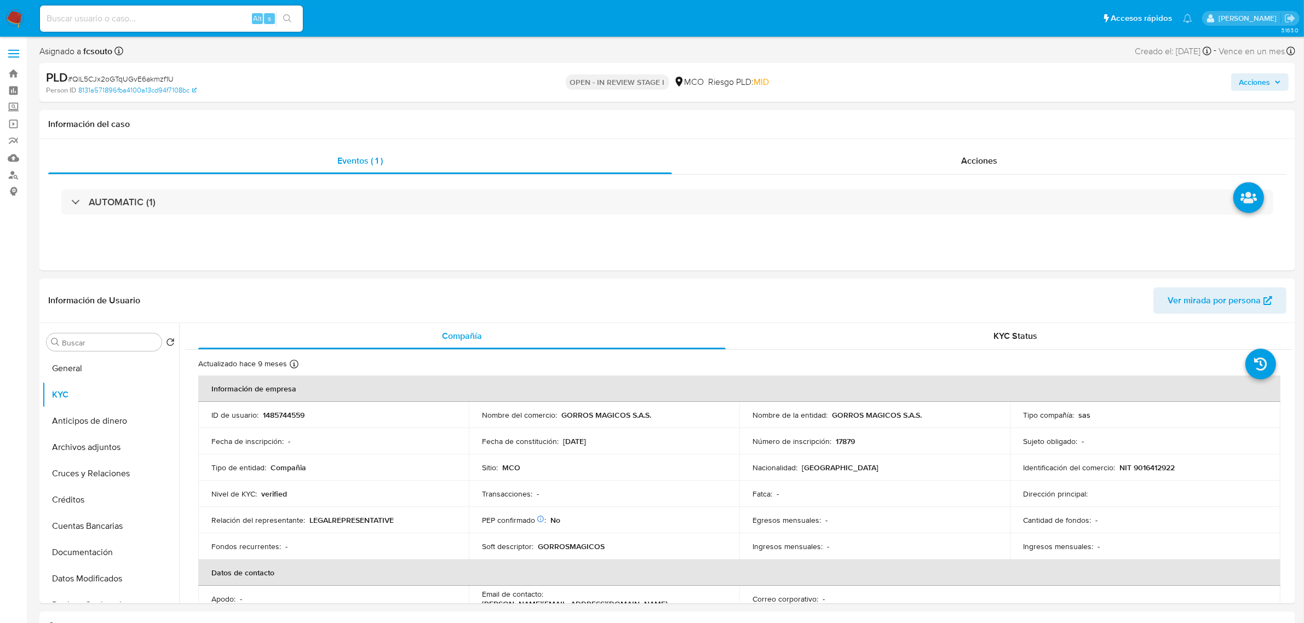
click at [1280, 89] on span "Acciones" at bounding box center [1260, 81] width 42 height 15
click at [946, 119] on span "Resolución del caso" at bounding box center [949, 117] width 78 height 13
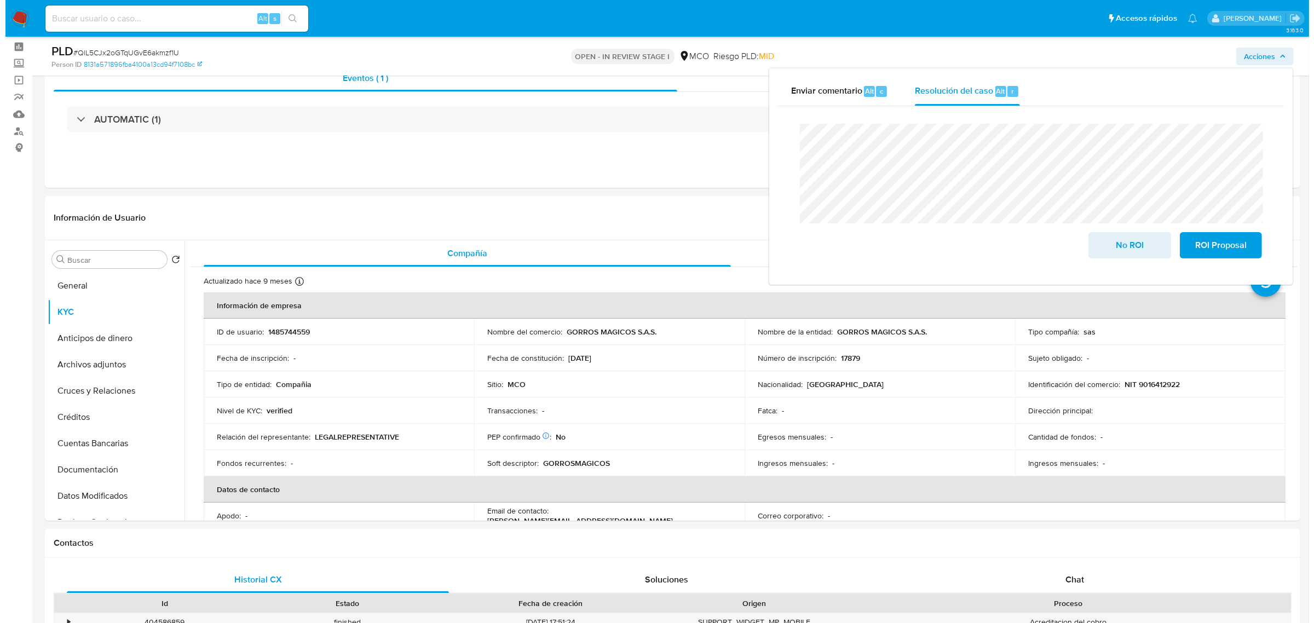
scroll to position [68, 0]
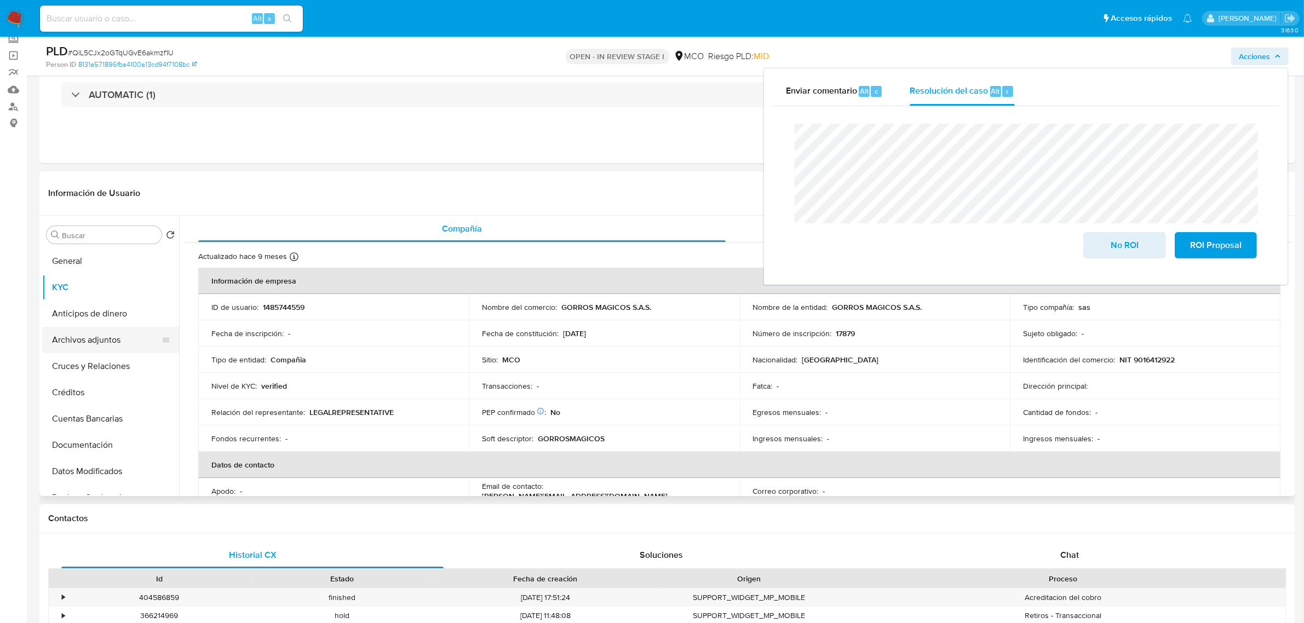
click at [112, 341] on button "Archivos adjuntos" at bounding box center [106, 340] width 128 height 26
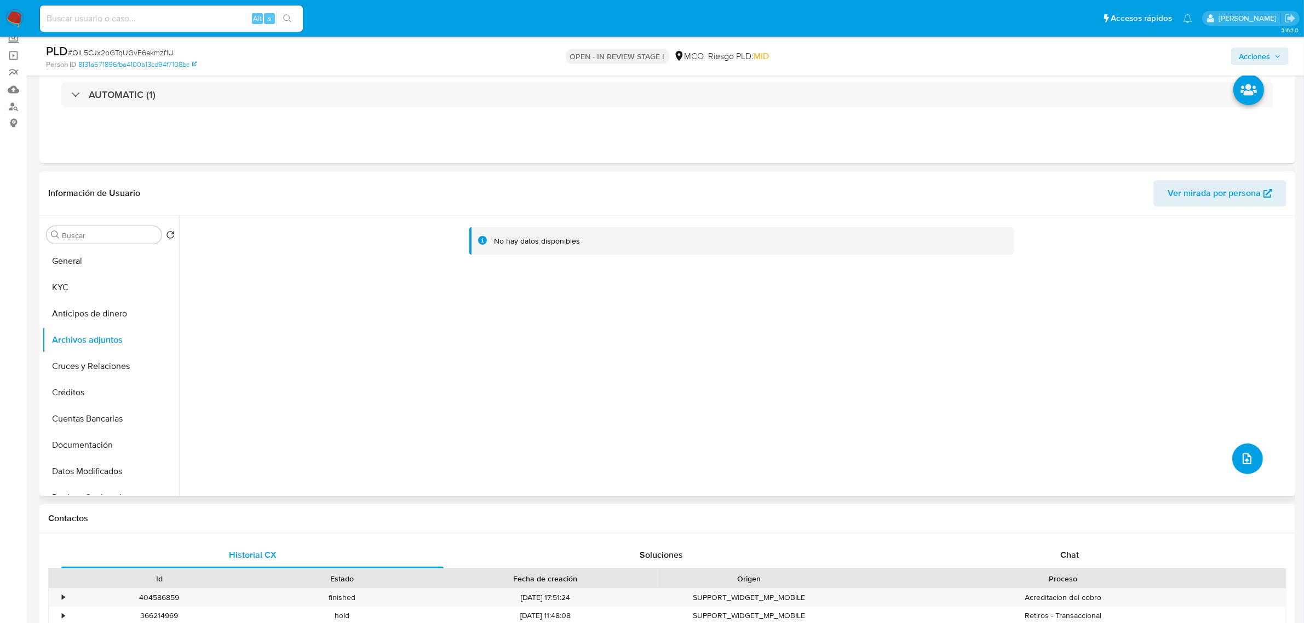
click at [1247, 458] on icon "upload-file" at bounding box center [1247, 458] width 9 height 11
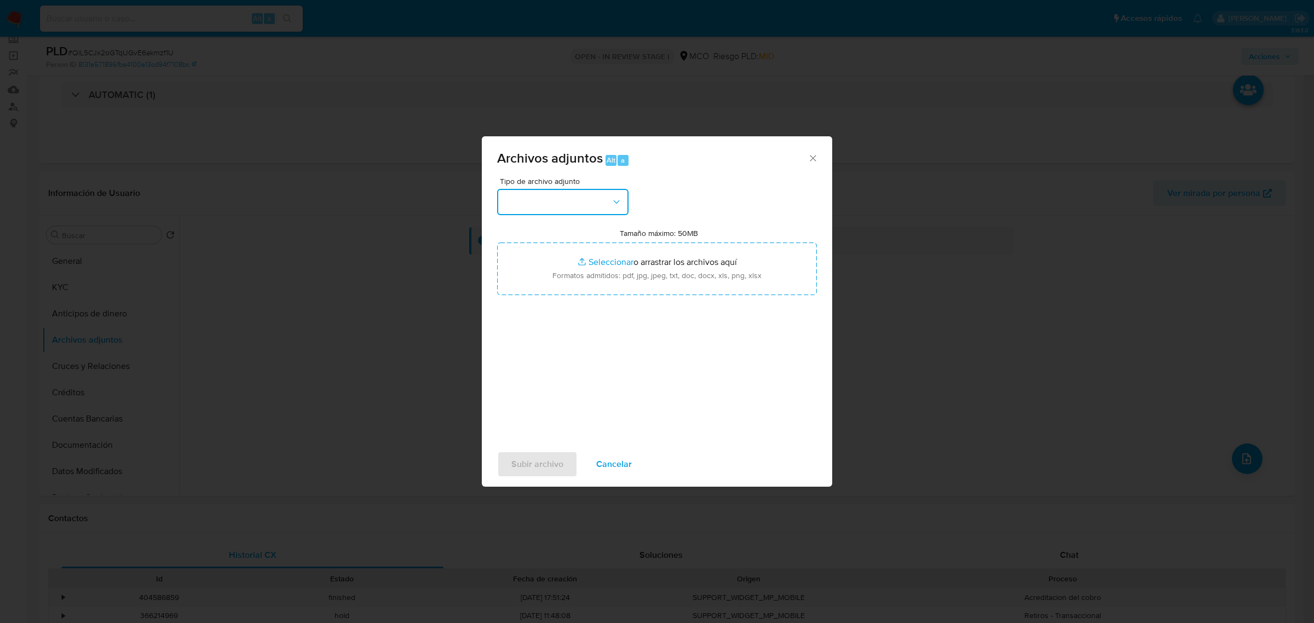
click at [592, 199] on button "button" at bounding box center [562, 202] width 131 height 26
click at [548, 354] on div "OTROS" at bounding box center [560, 347] width 112 height 26
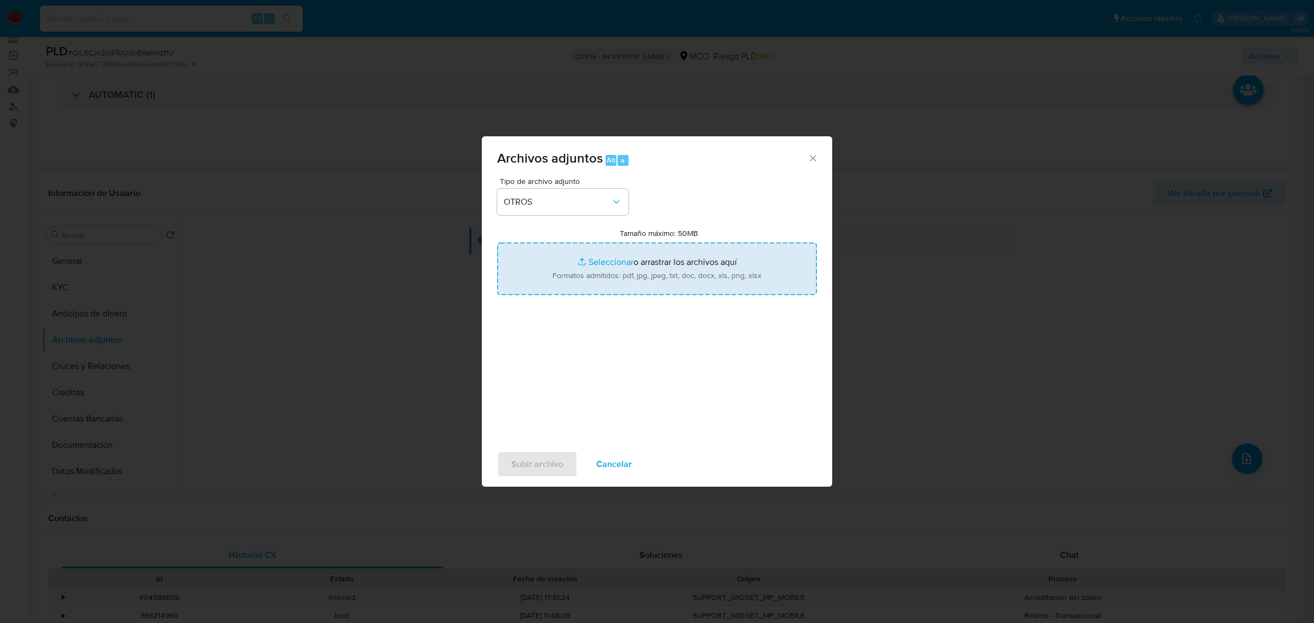
click at [625, 288] on input "Tamaño máximo: 50MB Seleccionar archivos" at bounding box center [657, 269] width 320 height 53
type input "C:\fakepath\1485744559 - 14_10_2025.pdf"
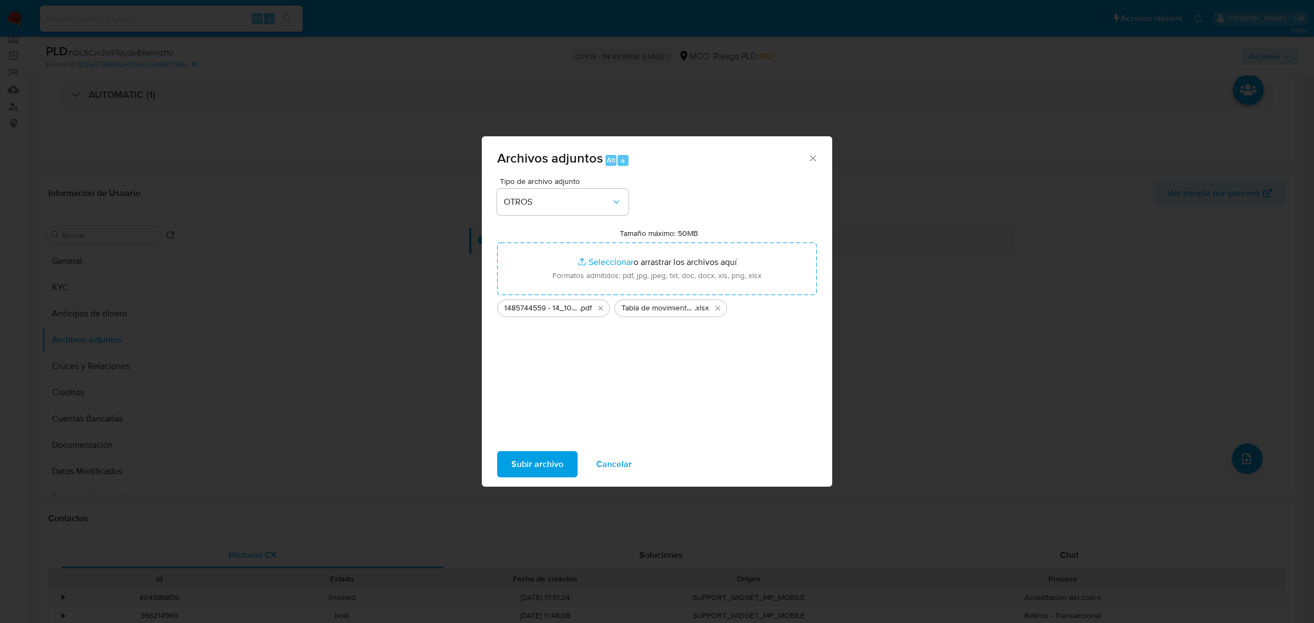
click at [539, 460] on span "Subir archivo" at bounding box center [538, 464] width 52 height 24
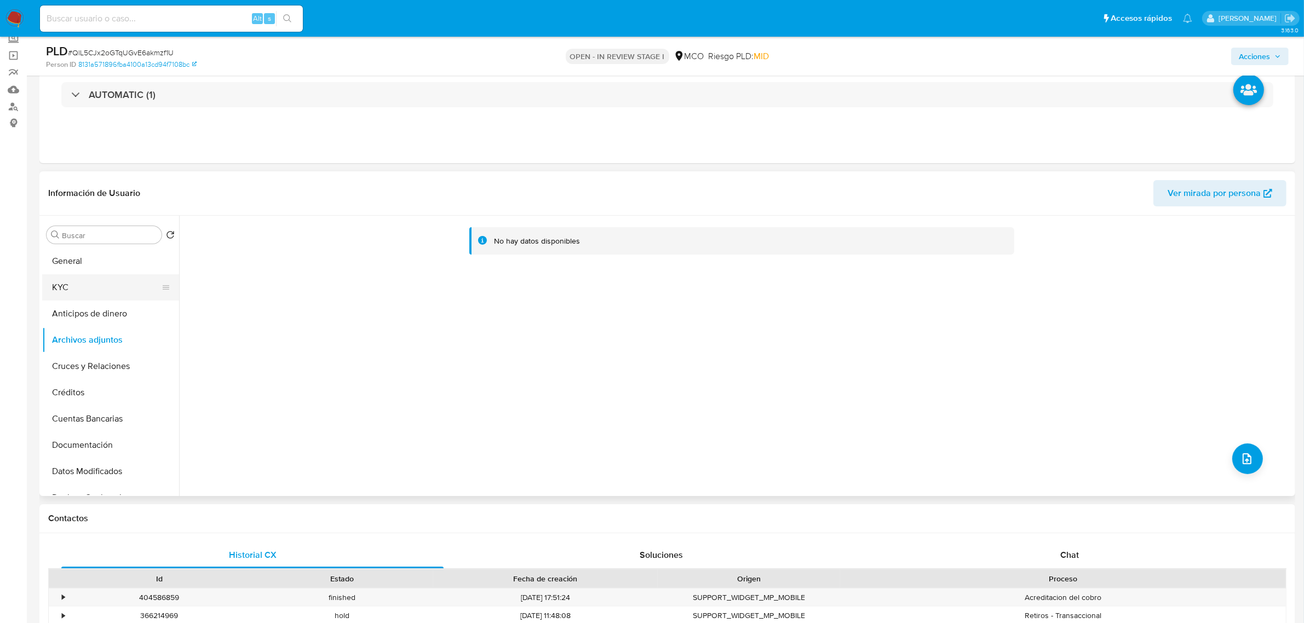
click at [94, 295] on button "KYC" at bounding box center [106, 287] width 128 height 26
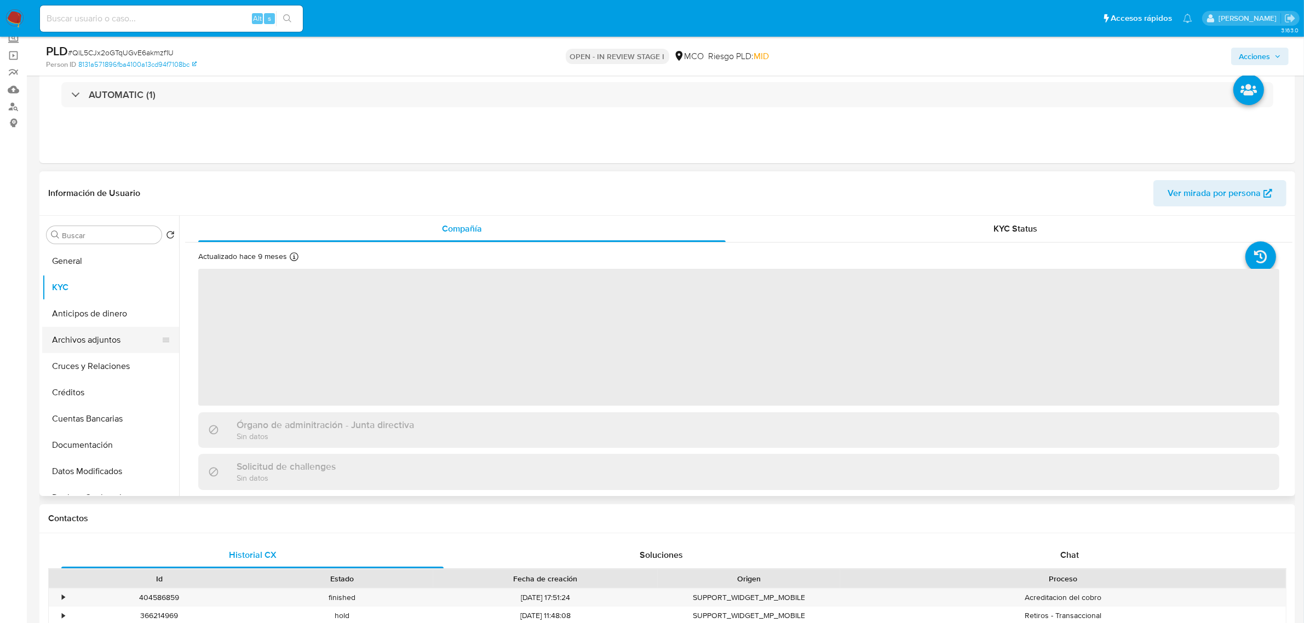
drag, startPoint x: 102, startPoint y: 329, endPoint x: 134, endPoint y: 329, distance: 31.8
click at [102, 330] on button "Archivos adjuntos" at bounding box center [106, 340] width 128 height 26
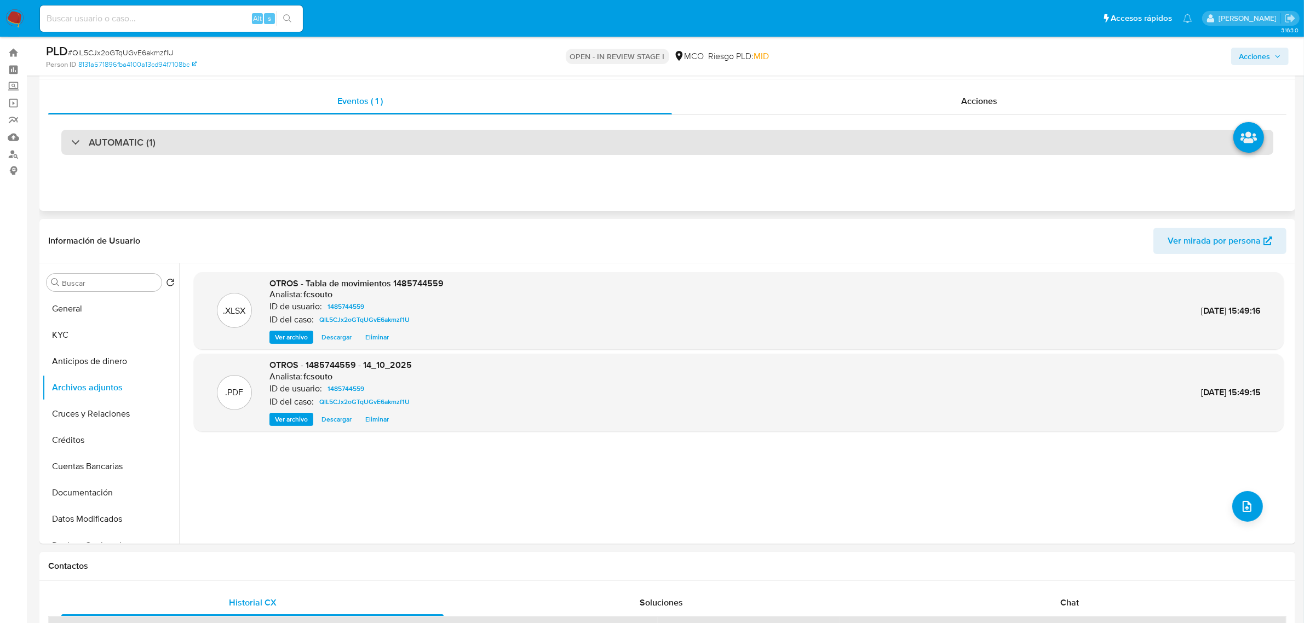
scroll to position [0, 0]
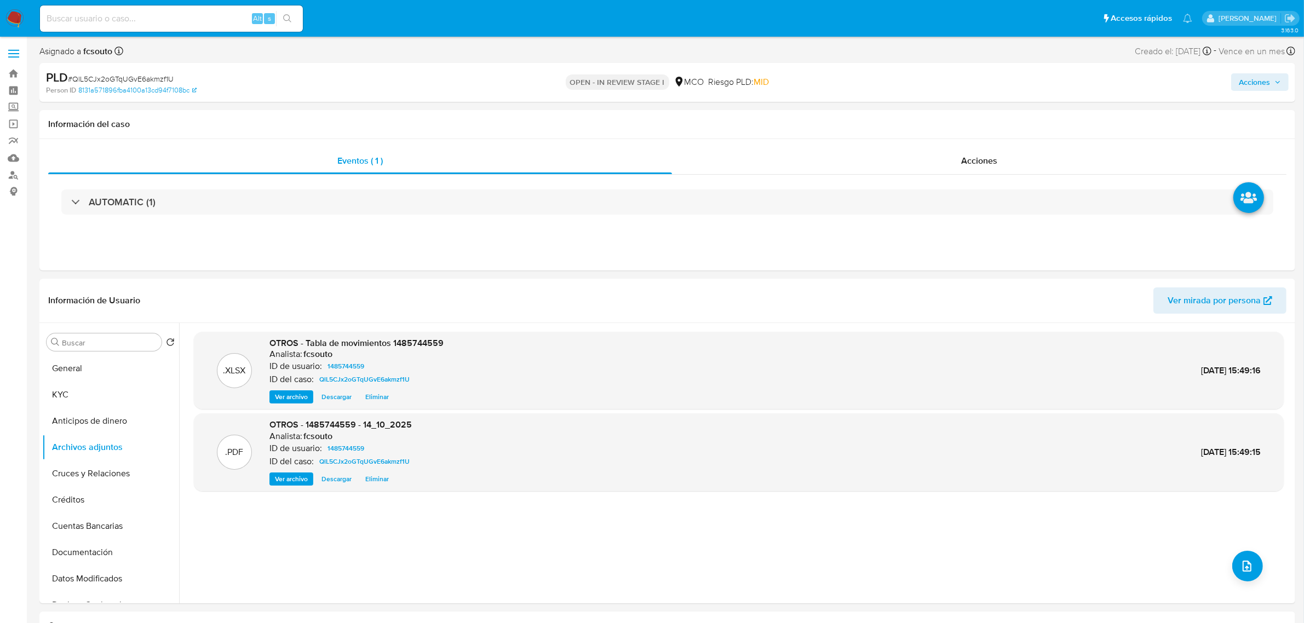
click at [1263, 78] on span "Acciones" at bounding box center [1254, 82] width 31 height 18
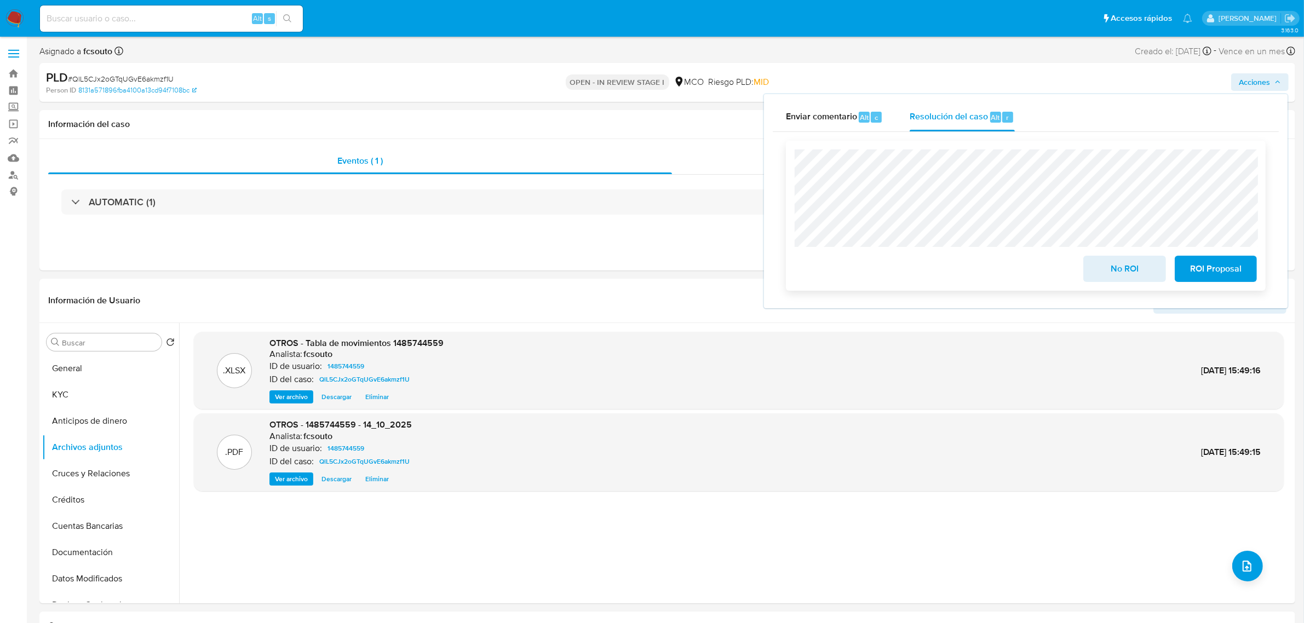
click at [1116, 263] on span "No ROI" at bounding box center [1124, 269] width 54 height 24
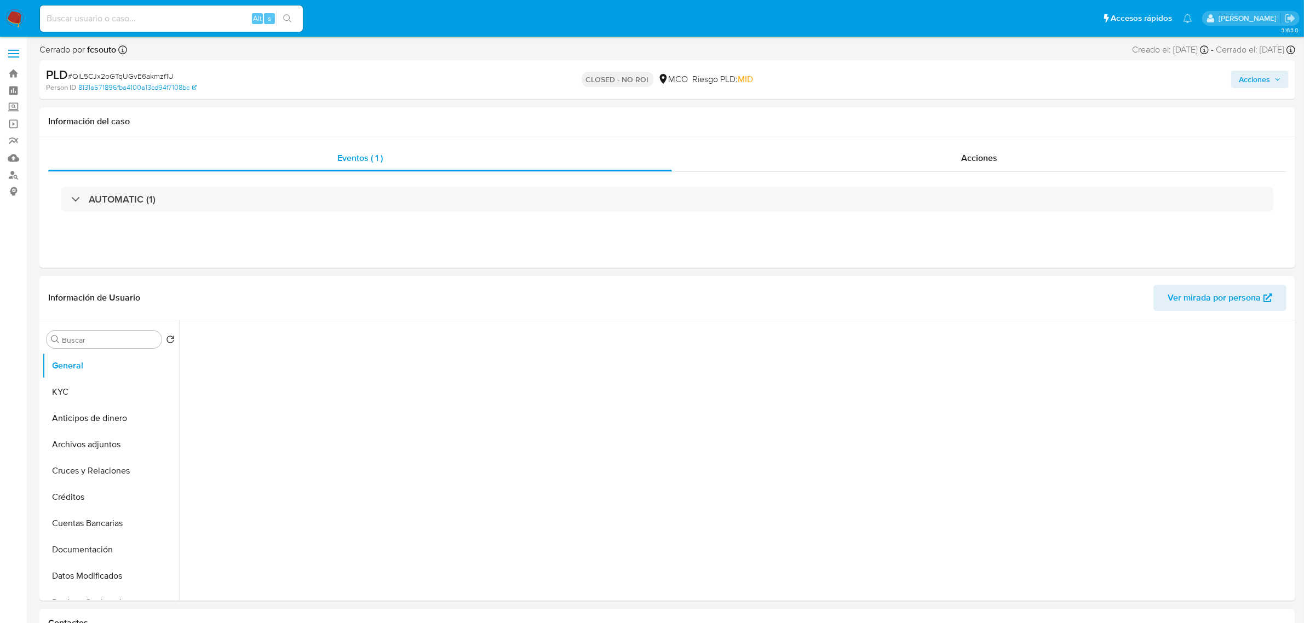
select select "10"
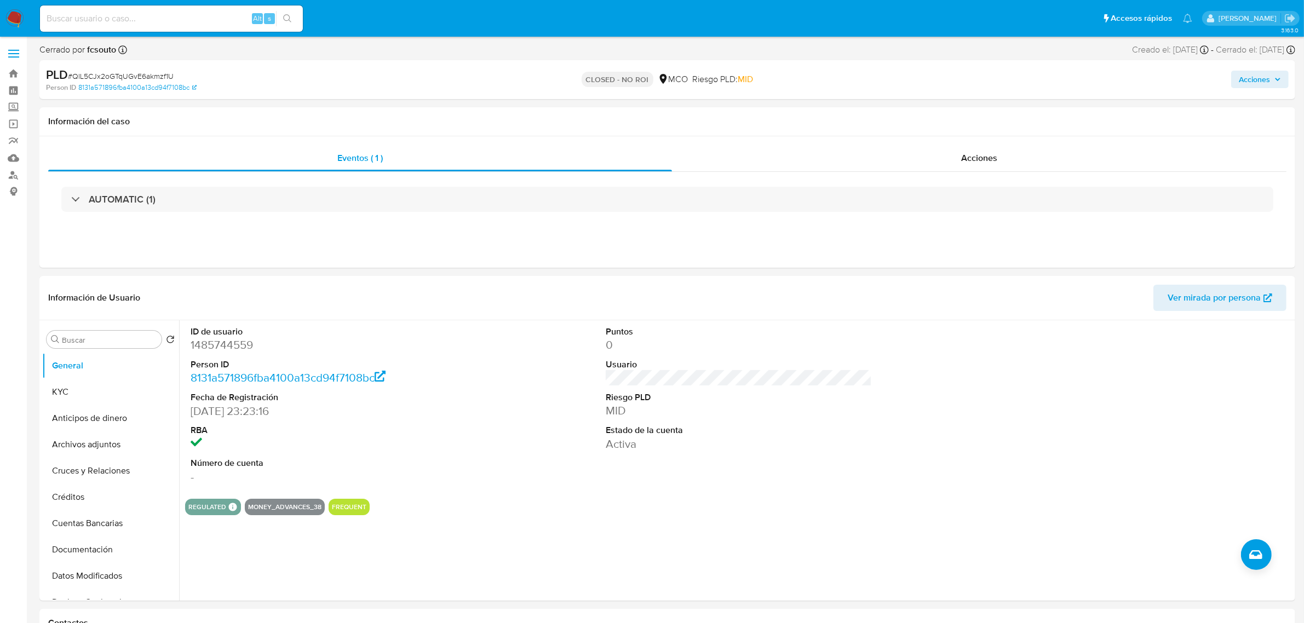
click at [1260, 78] on span "Acciones" at bounding box center [1254, 80] width 31 height 18
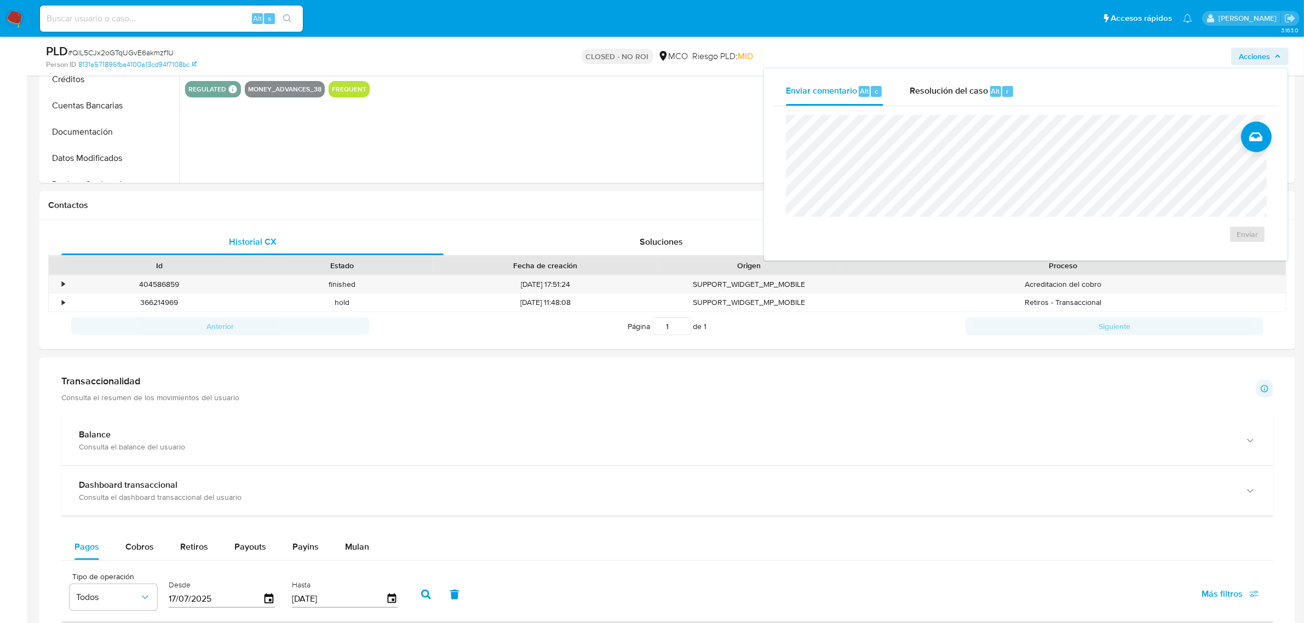
scroll to position [205, 0]
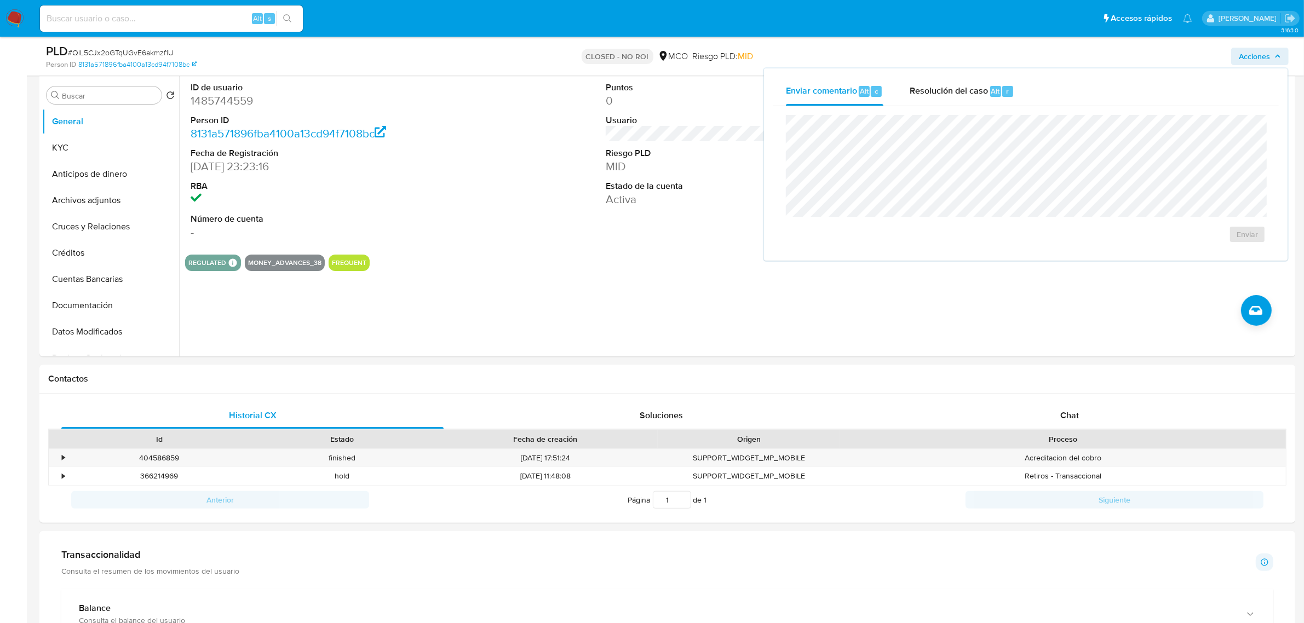
drag, startPoint x: 958, startPoint y: 89, endPoint x: 949, endPoint y: 113, distance: 25.5
click at [958, 91] on span "Resolución del caso" at bounding box center [949, 90] width 78 height 13
click at [625, 282] on div "ID de usuario 1485744559 Person ID 8131a571896fba4100a13cd94f7108bc Fecha de Re…" at bounding box center [735, 216] width 1113 height 280
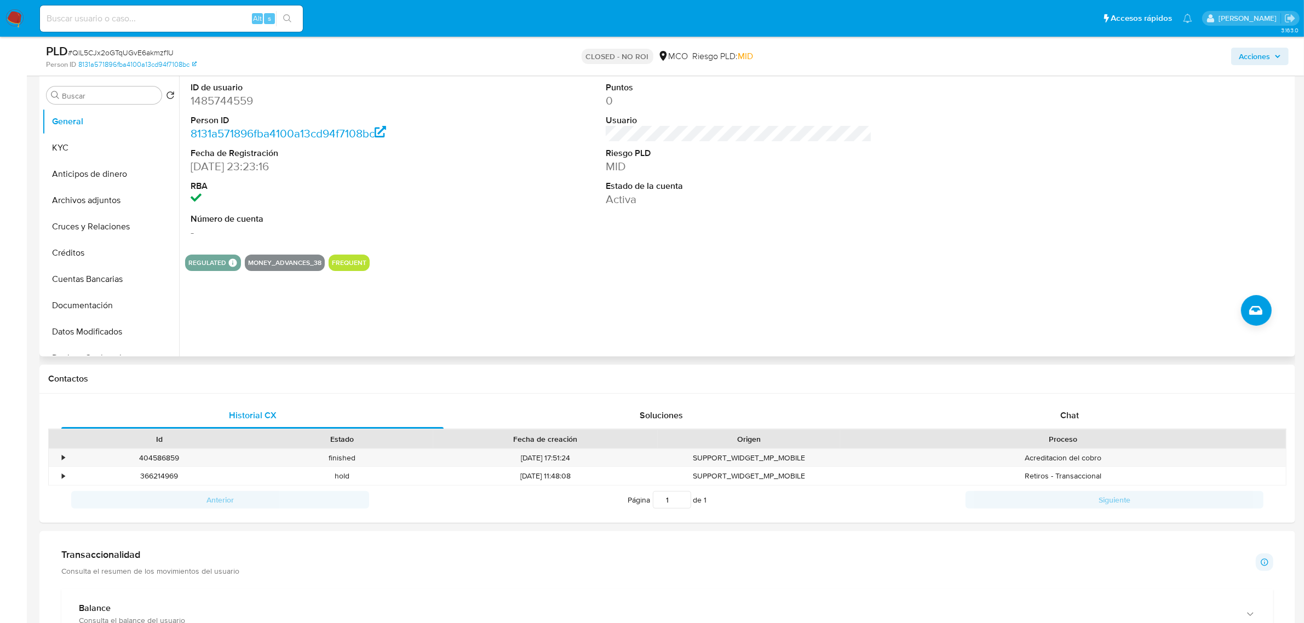
scroll to position [0, 0]
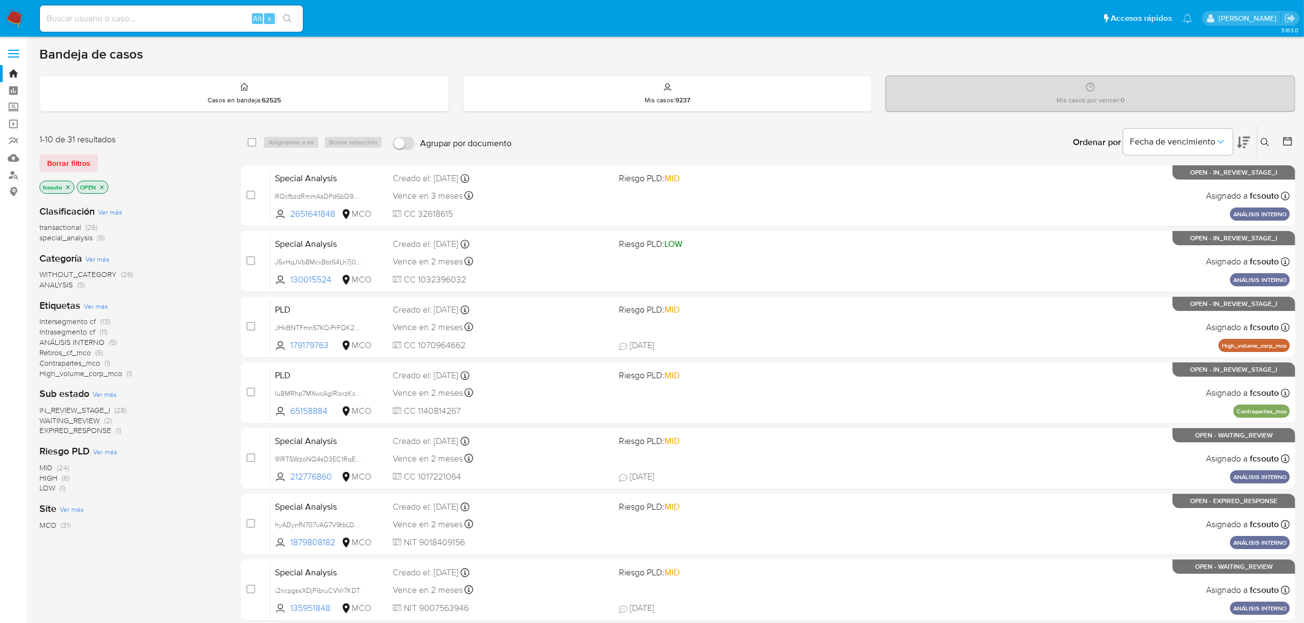
click at [1285, 141] on icon at bounding box center [1287, 141] width 11 height 11
click at [1288, 147] on button at bounding box center [1288, 142] width 13 height 13
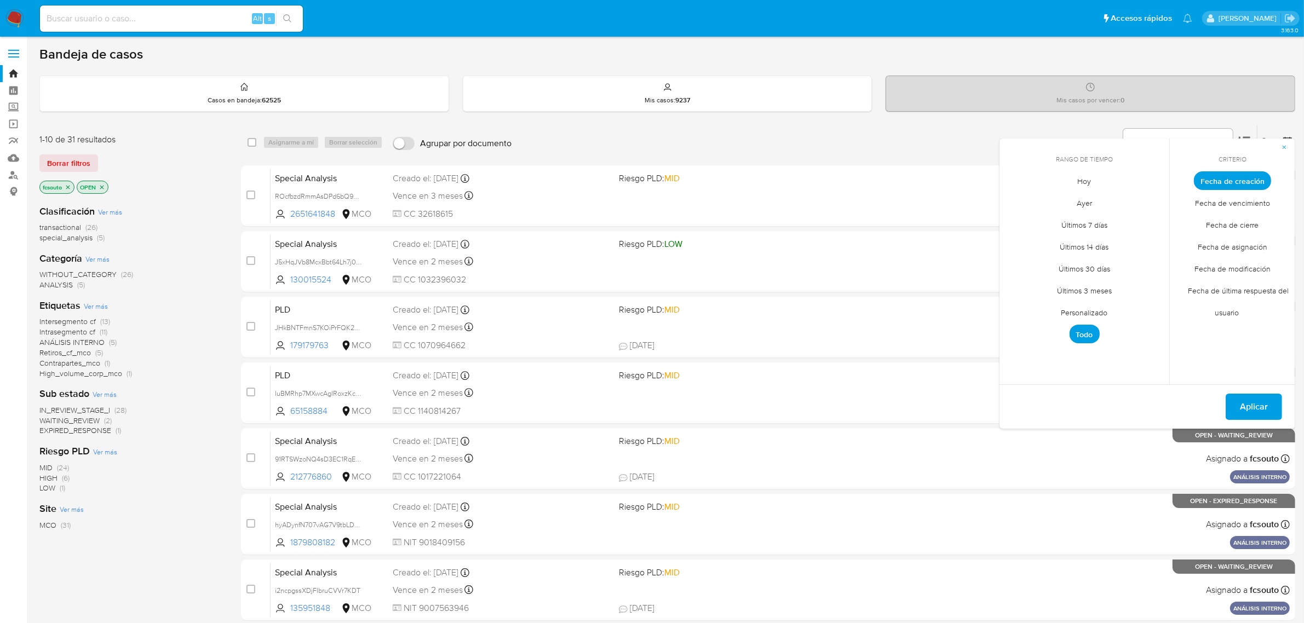
click at [1093, 309] on span "Personalizado" at bounding box center [1085, 313] width 70 height 22
click at [1013, 197] on icon "Mes anterior" at bounding box center [1016, 200] width 13 height 13
click at [1019, 196] on icon "Mes anterior" at bounding box center [1016, 200] width 13 height 13
drag, startPoint x: 1022, startPoint y: 268, endPoint x: 1041, endPoint y: 272, distance: 19.0
click at [1026, 269] on td "4" at bounding box center [1019, 264] width 18 height 18
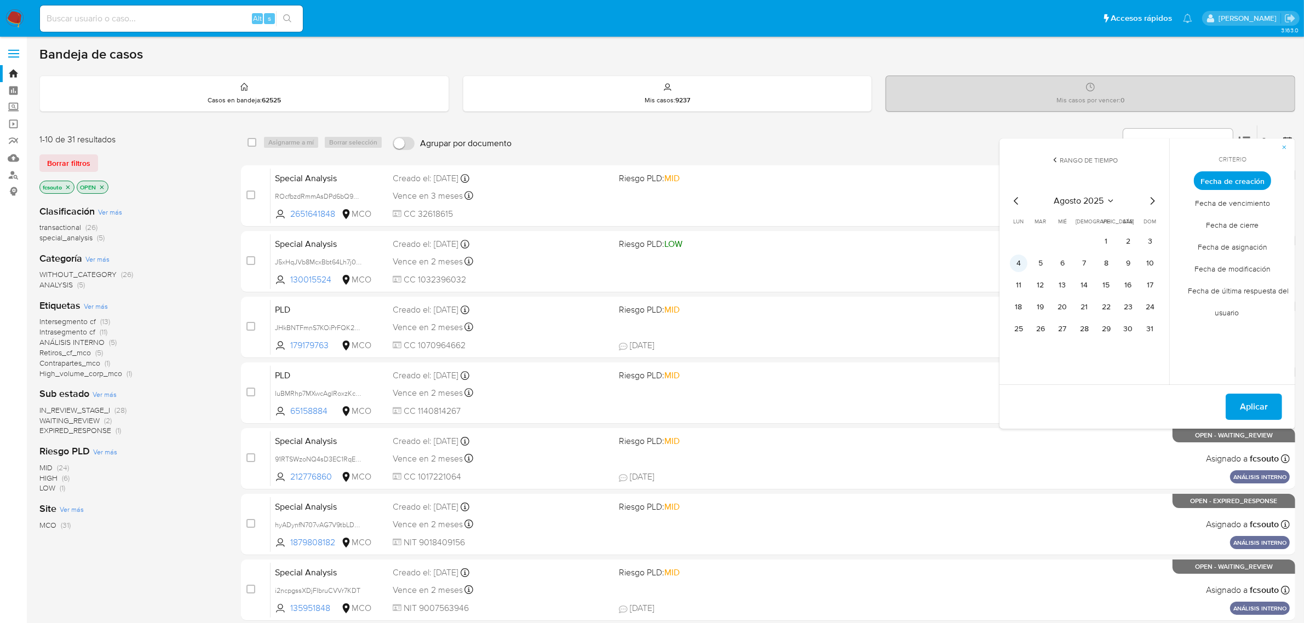
click at [1020, 262] on button "4" at bounding box center [1019, 264] width 18 height 18
click at [1039, 283] on button "12" at bounding box center [1041, 286] width 18 height 18
click at [1278, 404] on button "Aplicar" at bounding box center [1254, 407] width 56 height 26
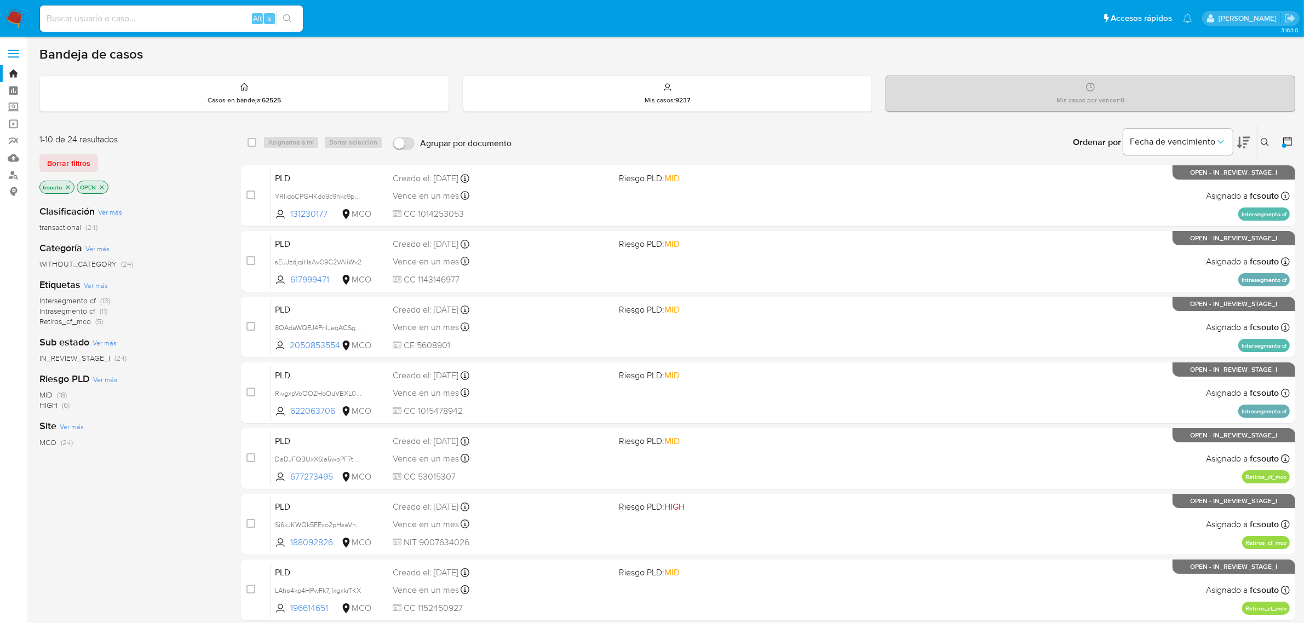
click at [78, 324] on span "Retiros_cf_mco" at bounding box center [64, 321] width 51 height 11
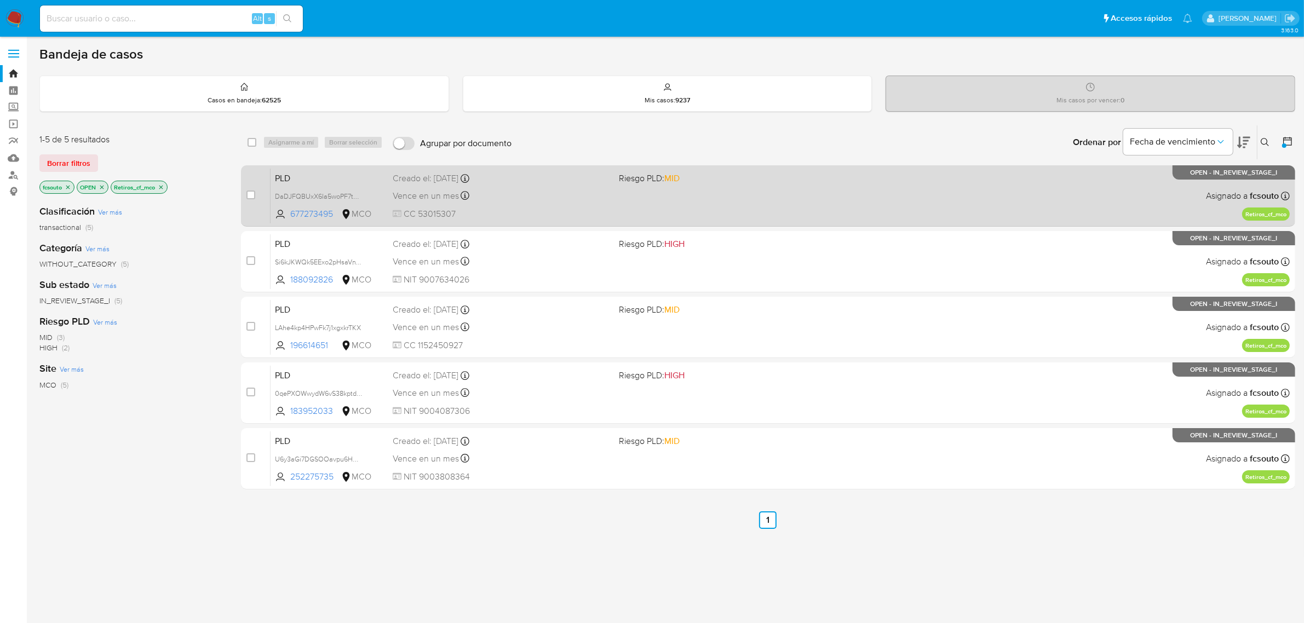
click at [702, 196] on div "PLD DaDJFQBUxX6Ia5woPF7tMLsz 677273495 MCO Riesgo PLD: MID Creado el: [DATE] Cr…" at bounding box center [780, 195] width 1019 height 55
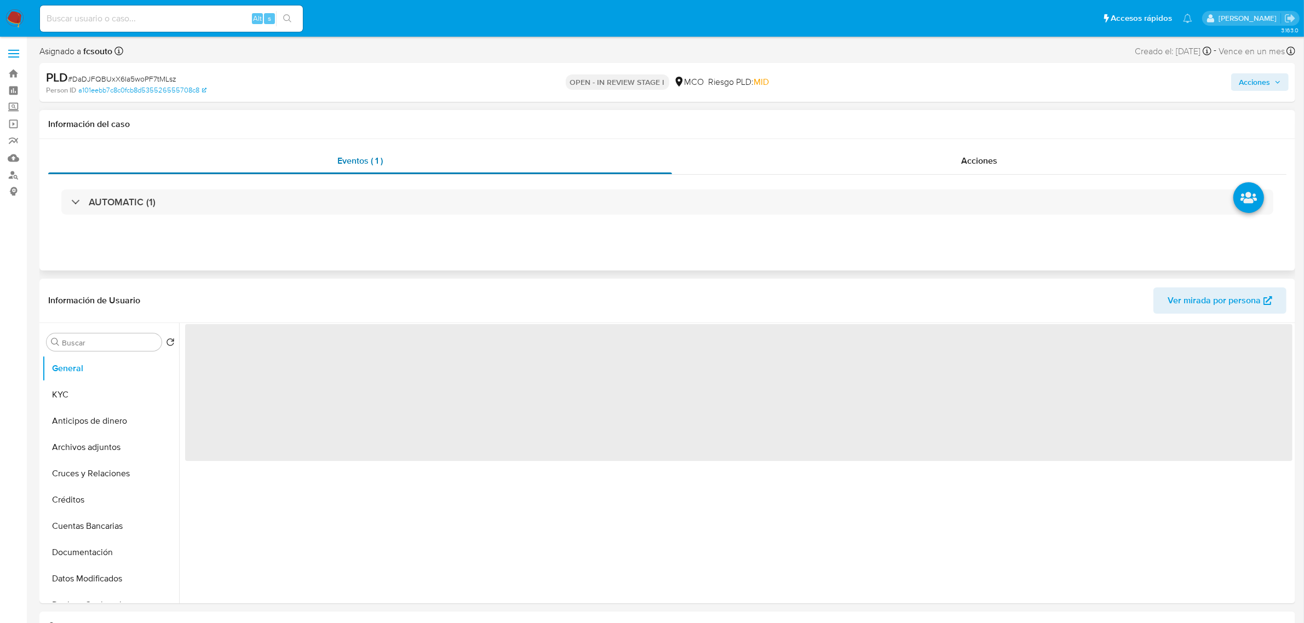
select select "10"
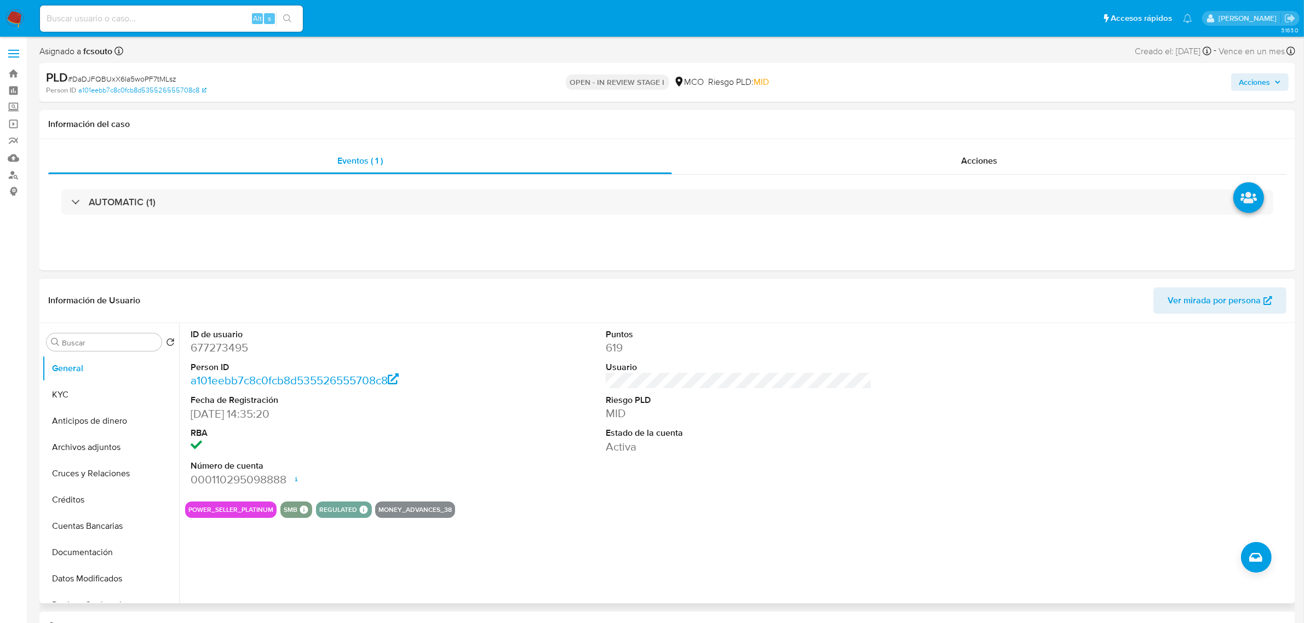
click at [604, 493] on div "Puntos 619 Usuario Riesgo PLD MID Estado de la cuenta Activa" at bounding box center [738, 408] width 277 height 170
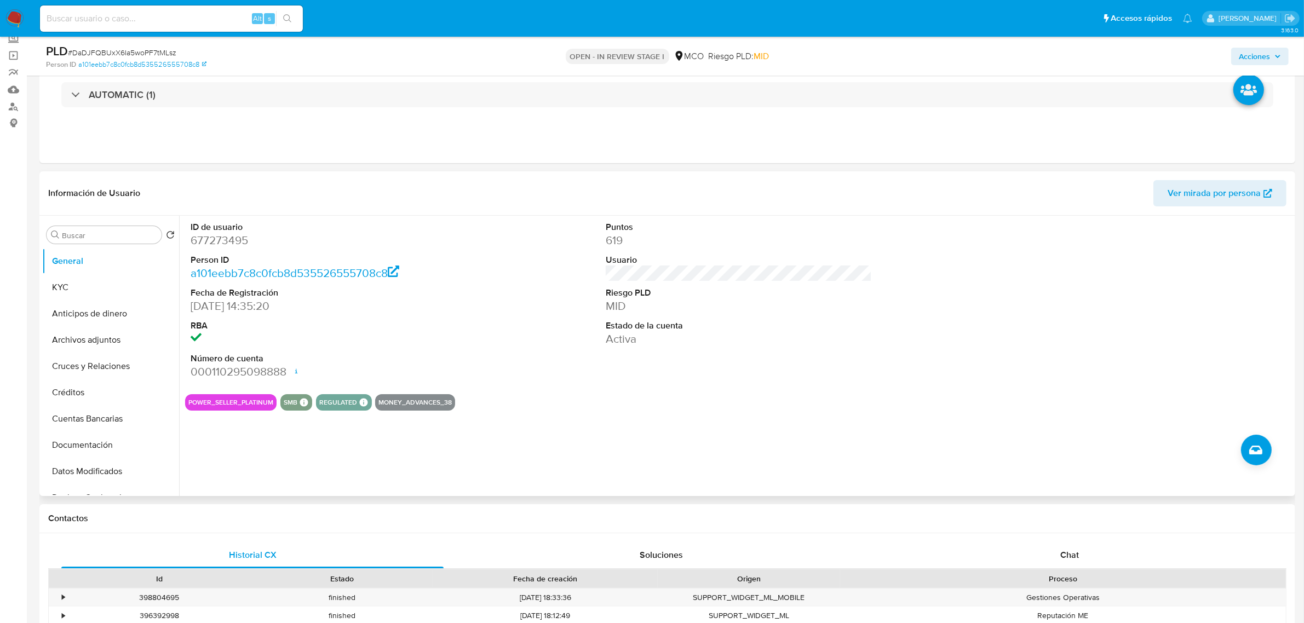
scroll to position [137, 0]
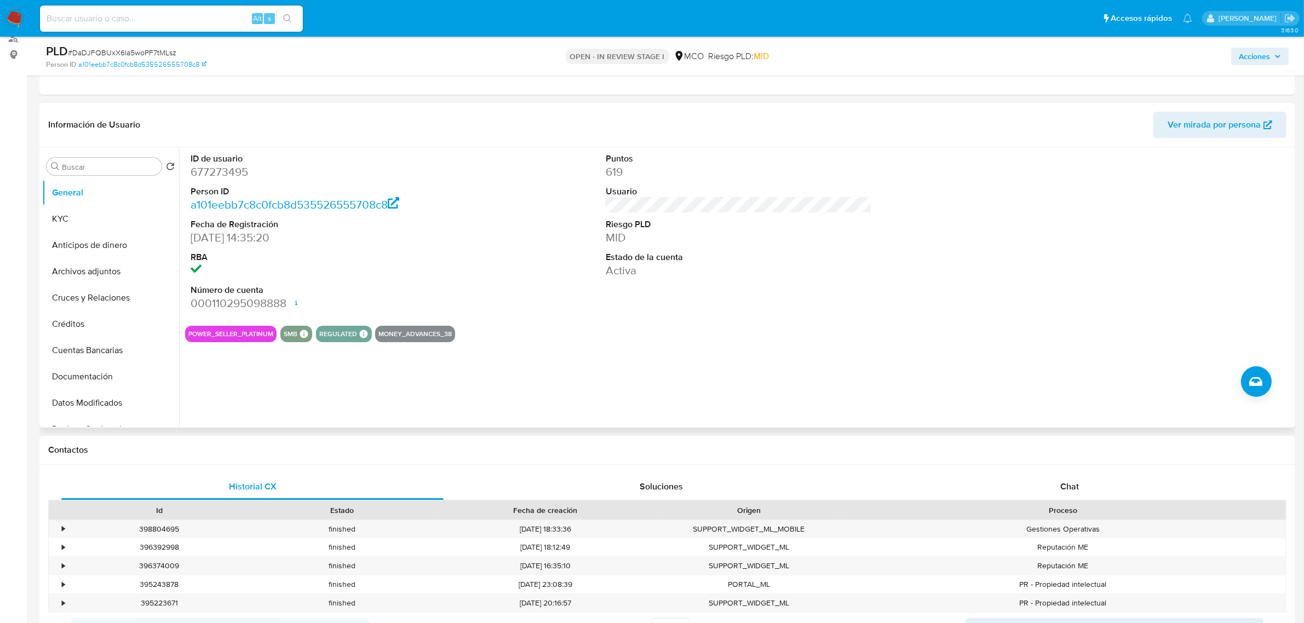
click at [227, 167] on dd "677273495" at bounding box center [324, 171] width 266 height 15
copy dd "677273495"
click at [231, 171] on dd "677273495" at bounding box center [324, 171] width 266 height 15
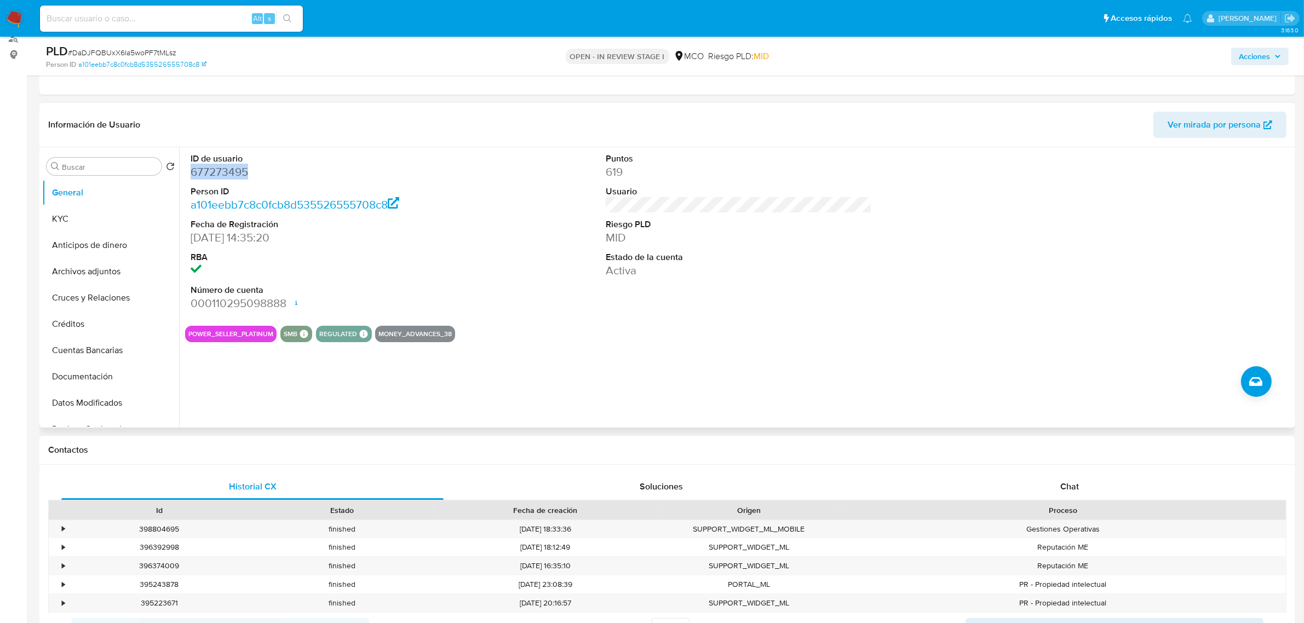
click at [223, 174] on dd "677273495" at bounding box center [324, 171] width 266 height 15
click at [228, 179] on dd "677273495" at bounding box center [324, 171] width 266 height 15
click at [606, 329] on div "POWER_SELLER_PLATINUM SMB SMB SMB Advisor Email - Advisor Name - REGULATED REGU…" at bounding box center [738, 334] width 1107 height 16
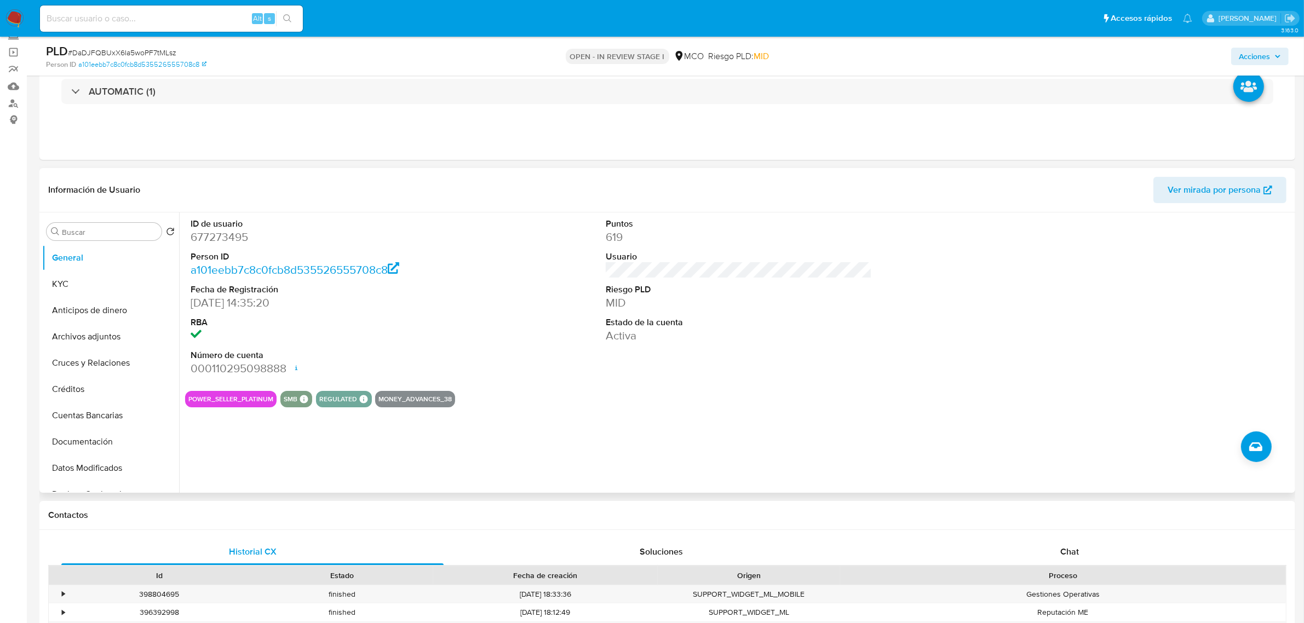
scroll to position [0, 0]
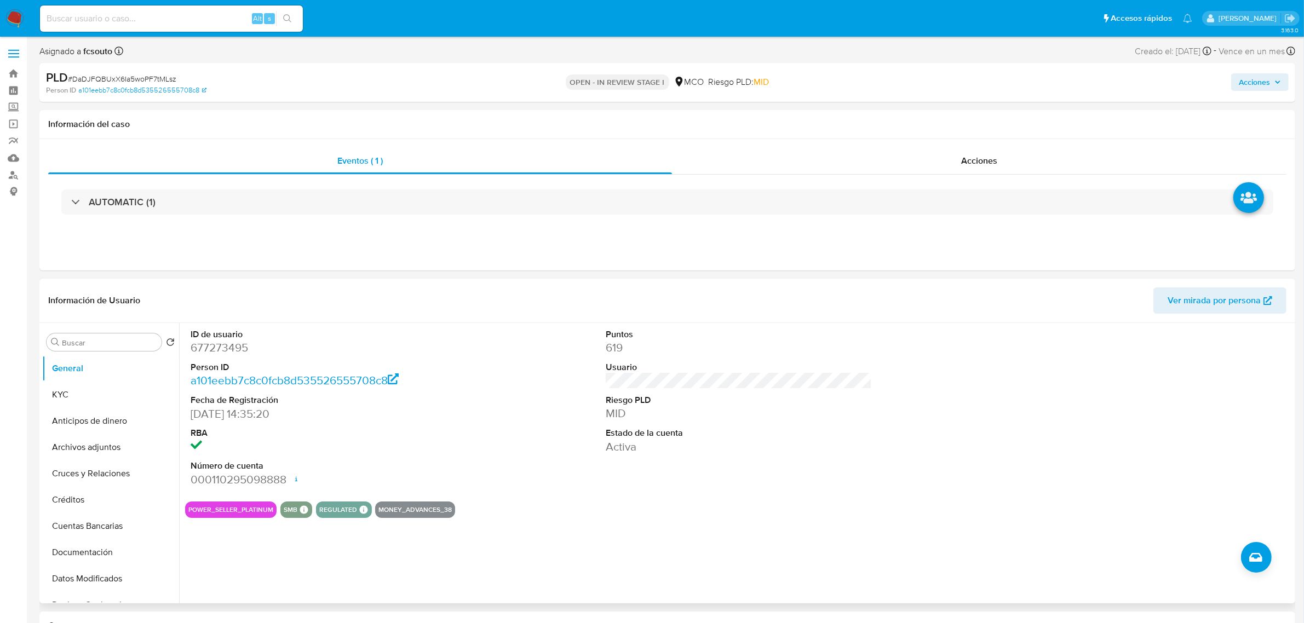
click at [504, 373] on div "ID de usuario 677273495 Person ID a101eebb7c8c0fcb8d535526555708c8 Fecha de Reg…" at bounding box center [738, 408] width 1107 height 170
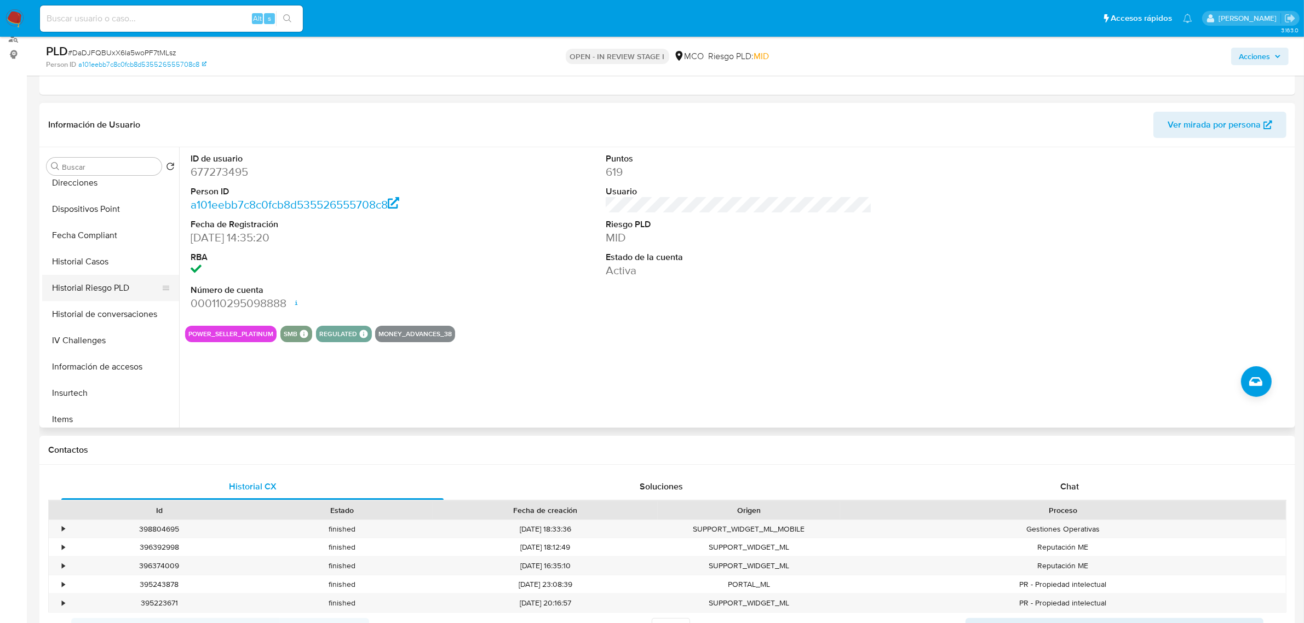
scroll to position [274, 0]
click at [110, 263] on button "Historial Casos" at bounding box center [106, 261] width 128 height 26
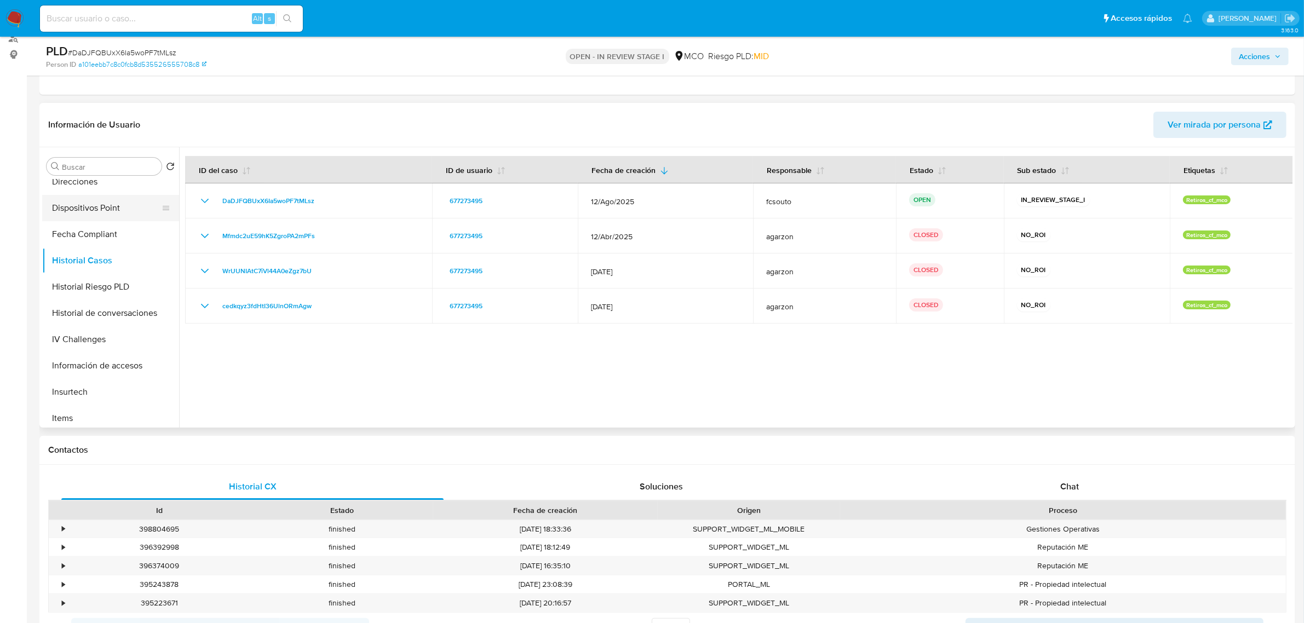
scroll to position [0, 0]
click at [113, 215] on button "KYC" at bounding box center [106, 219] width 128 height 26
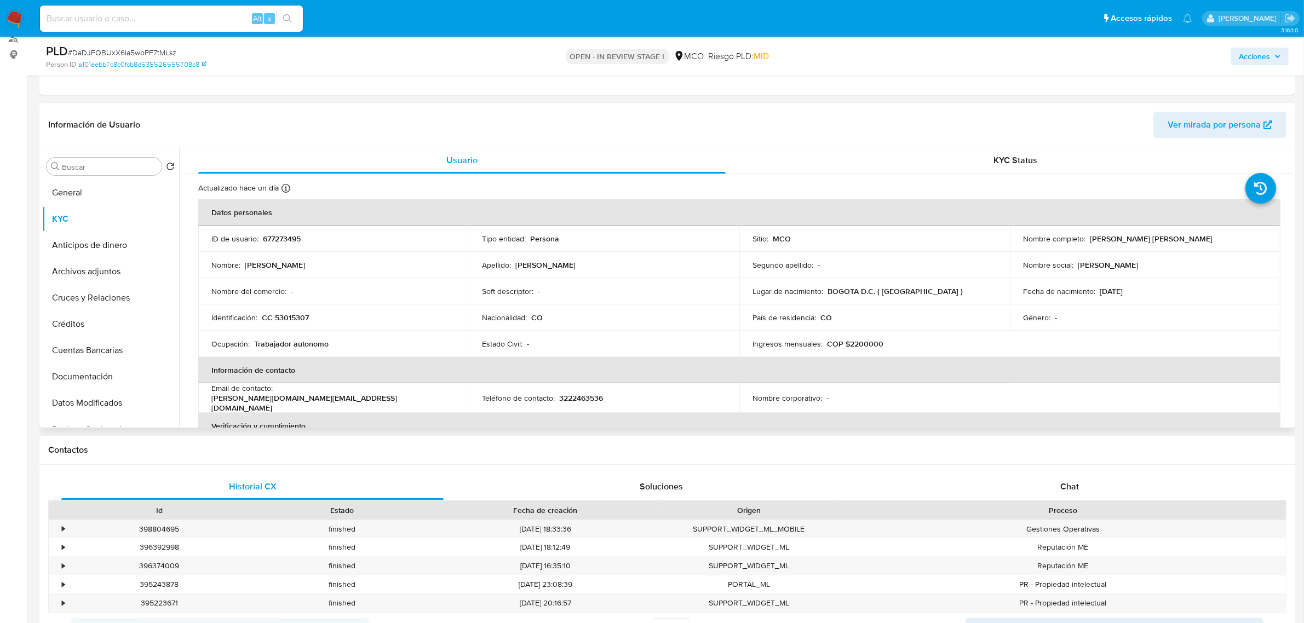
click at [280, 241] on p "677273495" at bounding box center [282, 239] width 38 height 10
copy p "677273495"
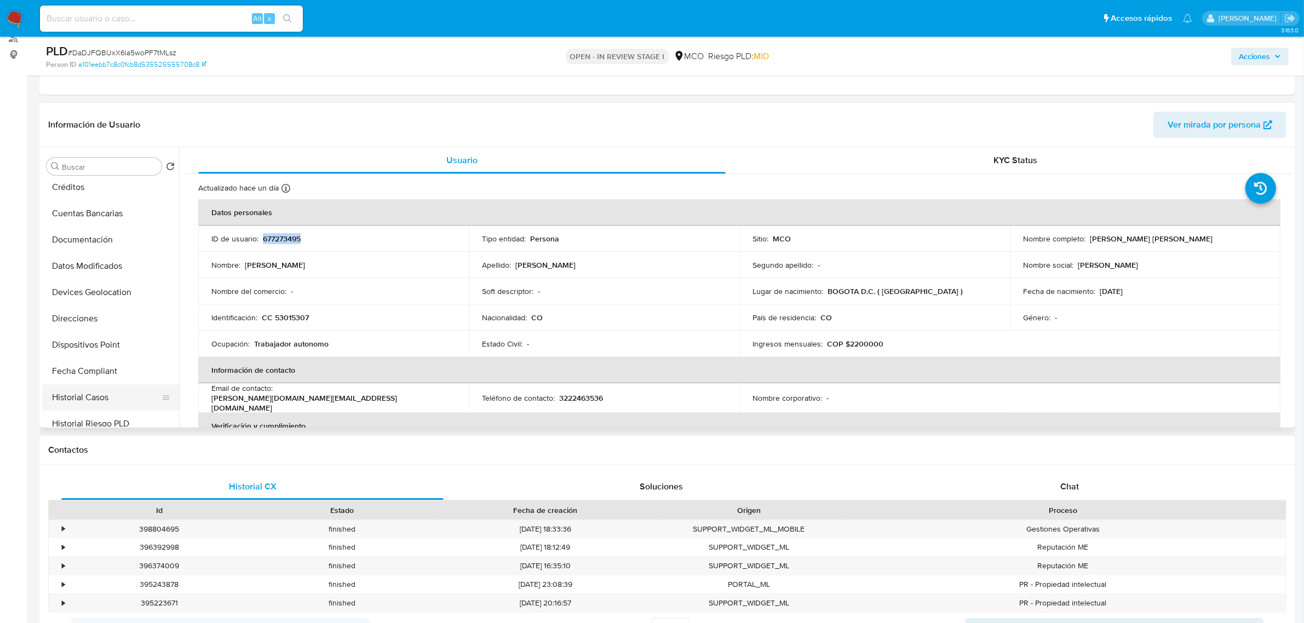
click at [105, 392] on button "Historial Casos" at bounding box center [106, 397] width 128 height 26
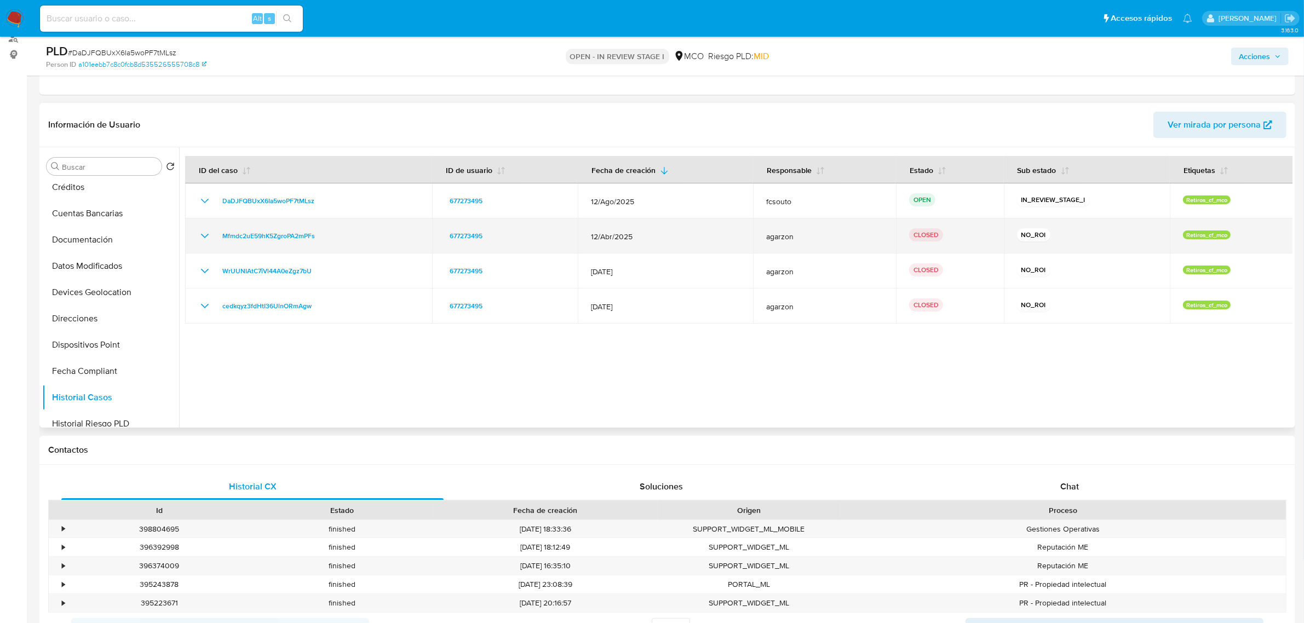
click at [204, 237] on icon "Mostrar/Ocultar" at bounding box center [205, 236] width 8 height 4
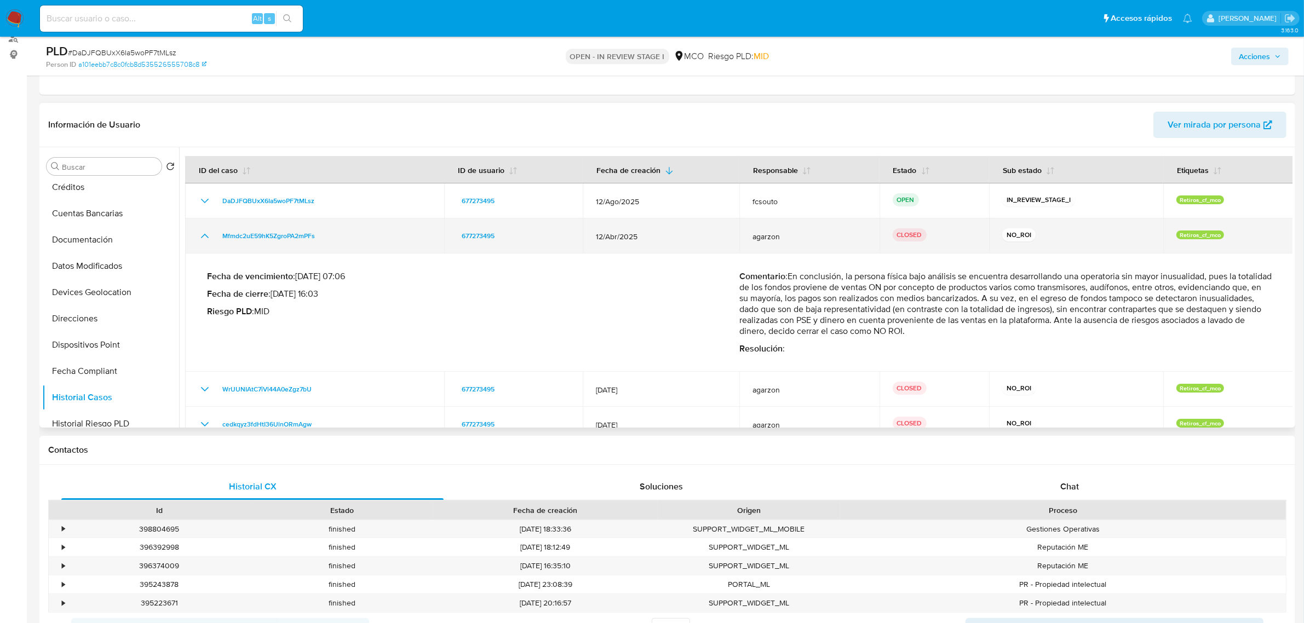
click at [204, 237] on icon "Mostrar/Ocultar" at bounding box center [204, 235] width 13 height 13
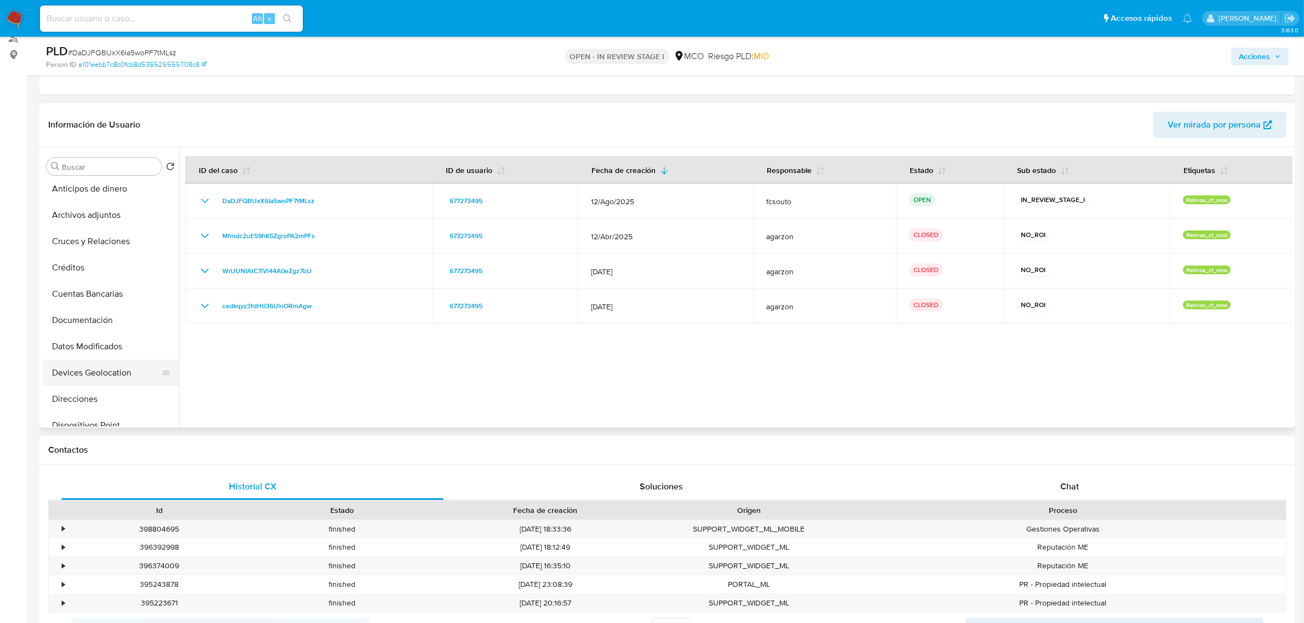
scroll to position [0, 0]
click at [104, 264] on button "Archivos adjuntos" at bounding box center [106, 271] width 128 height 26
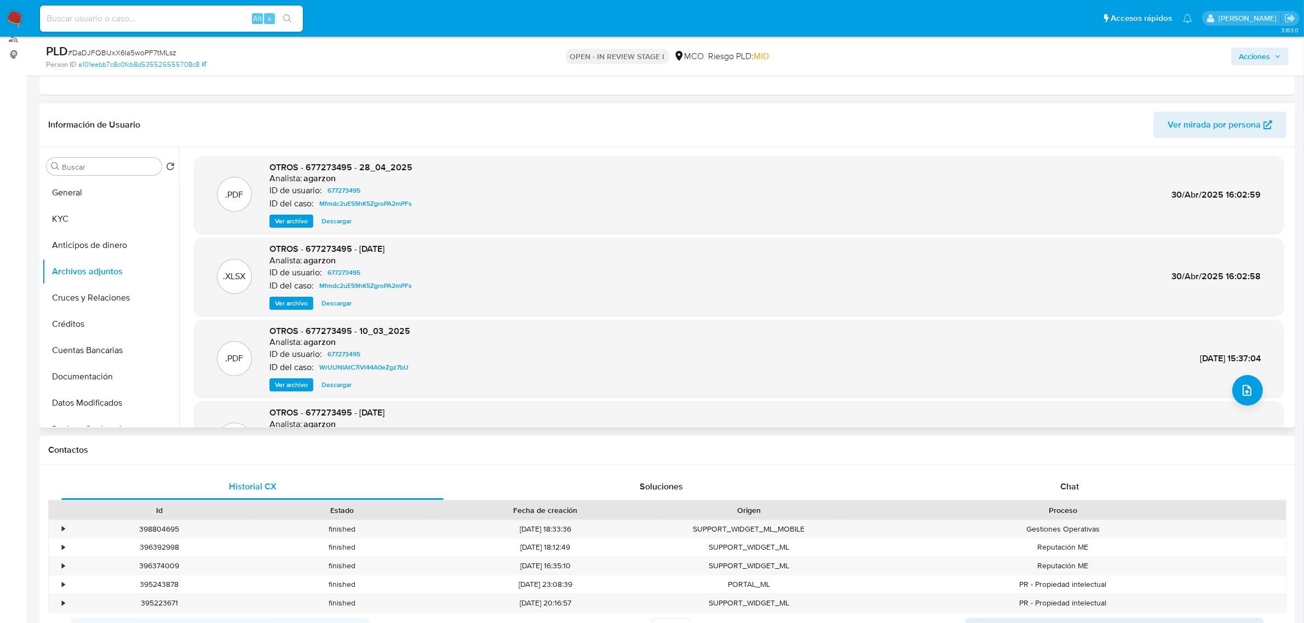
click at [289, 221] on span "Ver archivo" at bounding box center [291, 221] width 33 height 11
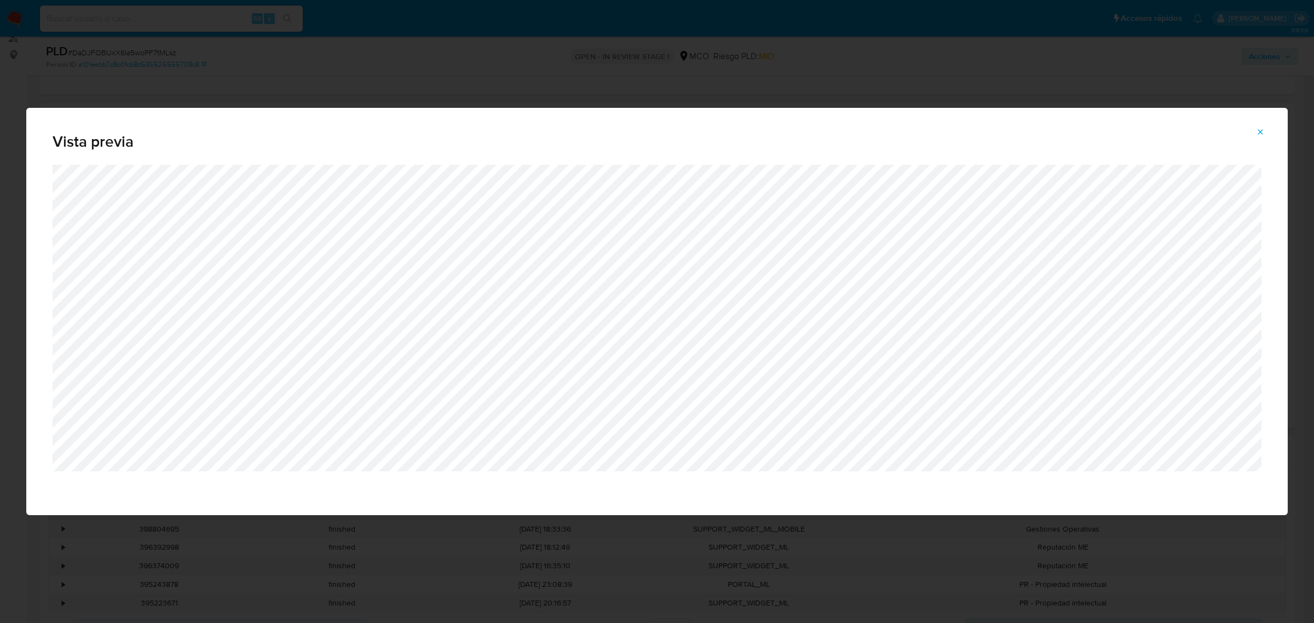
drag, startPoint x: 1266, startPoint y: 133, endPoint x: 1191, endPoint y: 132, distance: 74.5
click at [1265, 133] on button "Attachment preview" at bounding box center [1261, 132] width 24 height 18
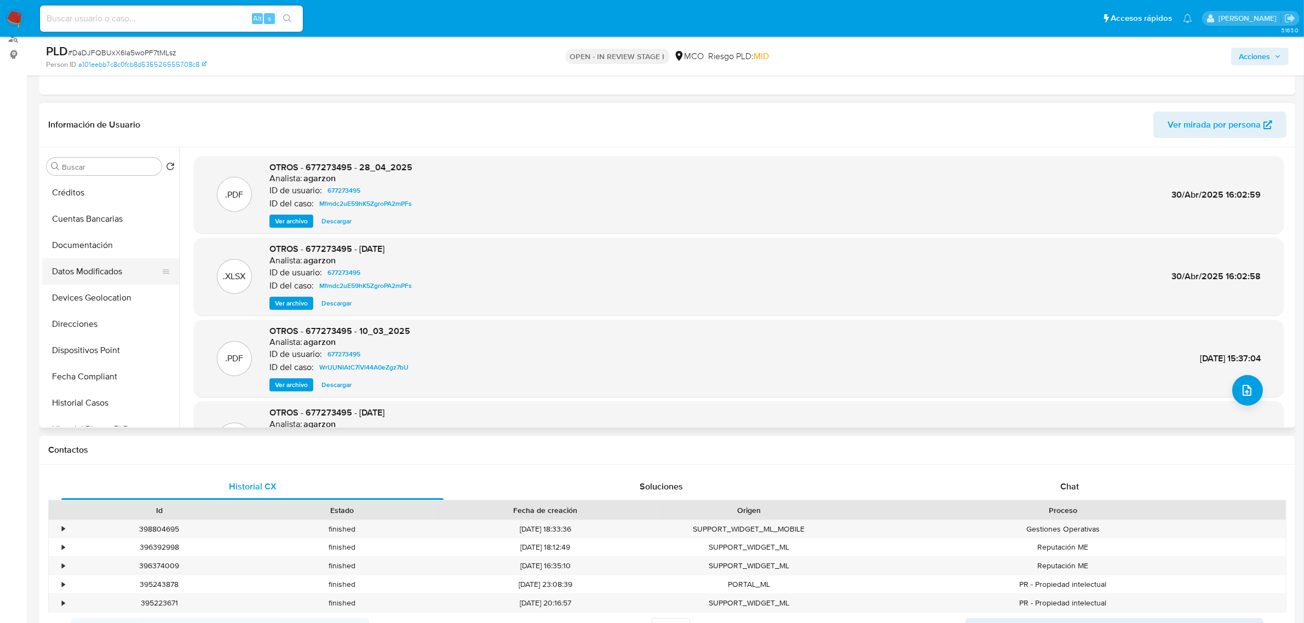
scroll to position [137, 0]
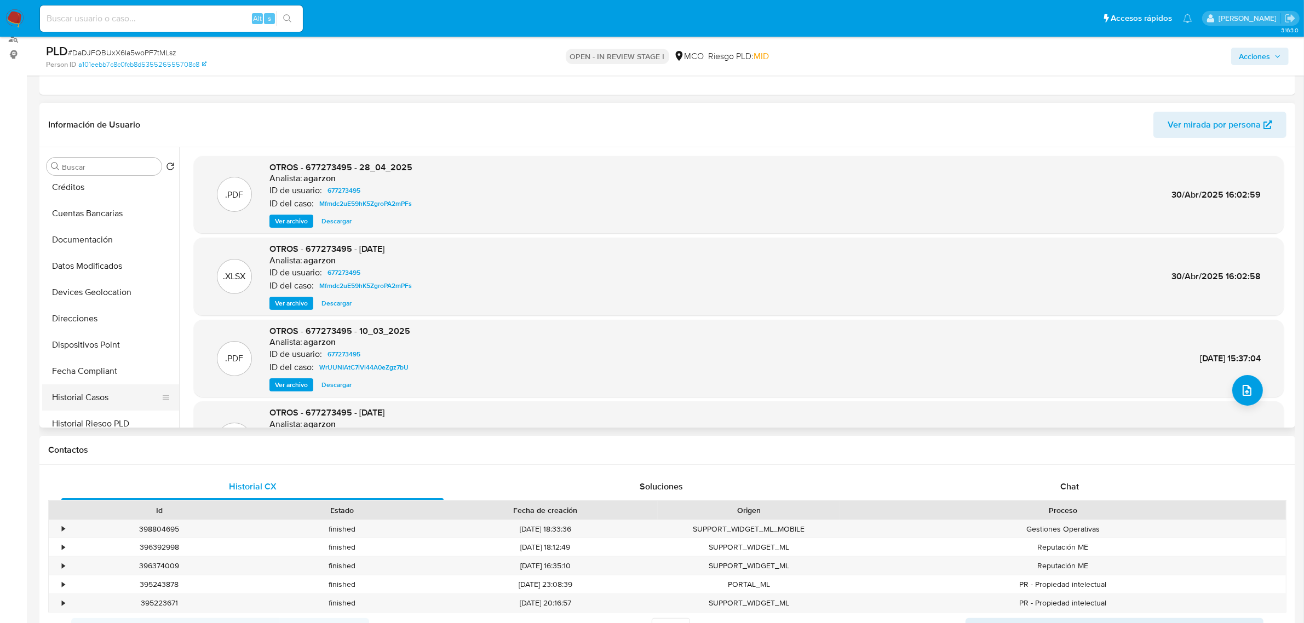
click at [116, 400] on button "Historial Casos" at bounding box center [106, 397] width 128 height 26
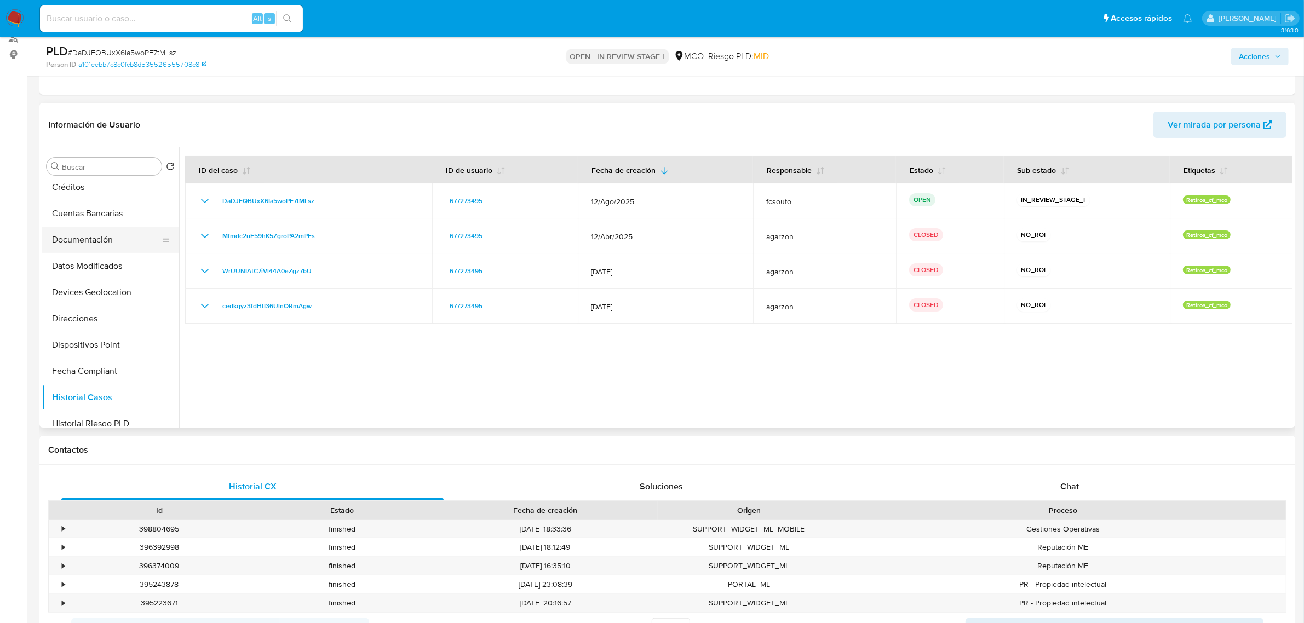
click at [113, 245] on button "Documentación" at bounding box center [106, 240] width 128 height 26
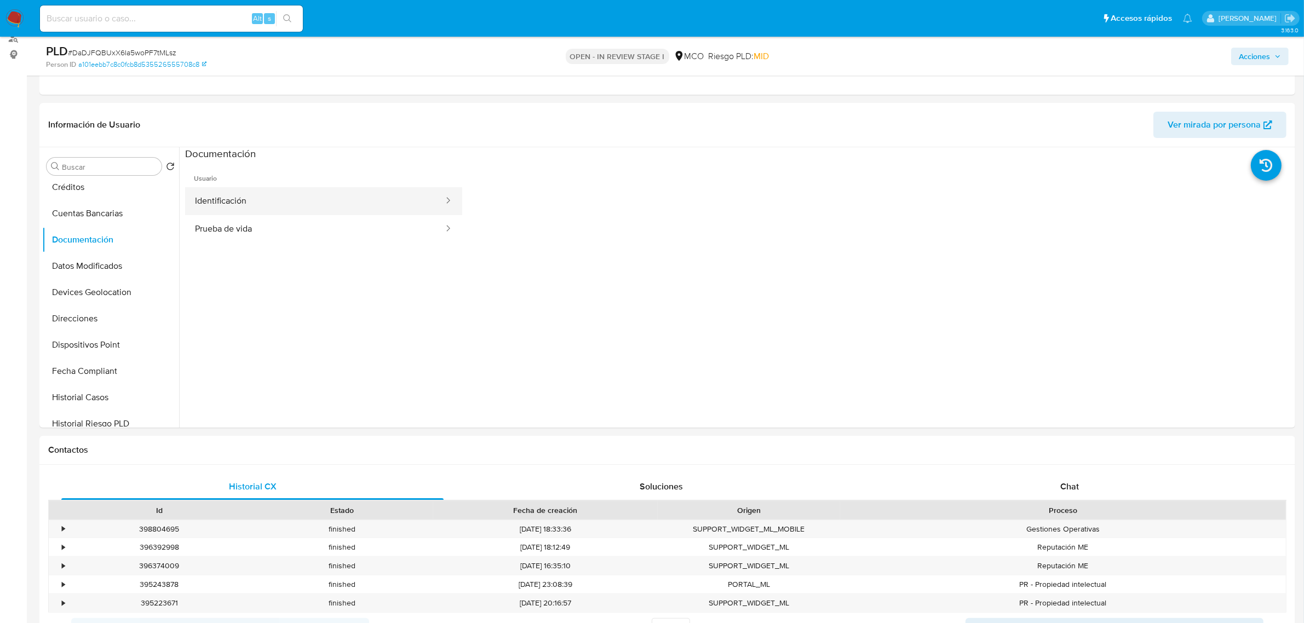
click at [321, 212] on button "Identificación" at bounding box center [315, 201] width 260 height 28
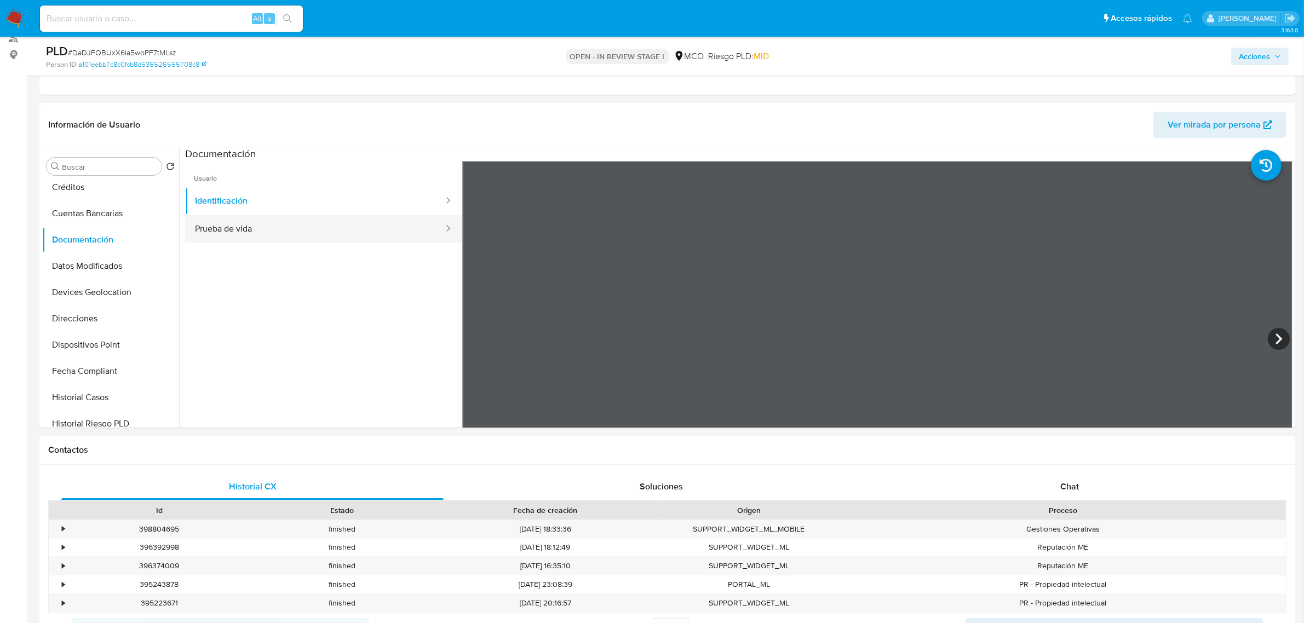
click at [325, 235] on button "Prueba de vida" at bounding box center [315, 229] width 260 height 28
click at [329, 204] on button "Identificación" at bounding box center [315, 201] width 260 height 28
click at [1272, 338] on icon at bounding box center [1279, 339] width 22 height 22
click at [296, 240] on button "Prueba de vida" at bounding box center [315, 229] width 260 height 28
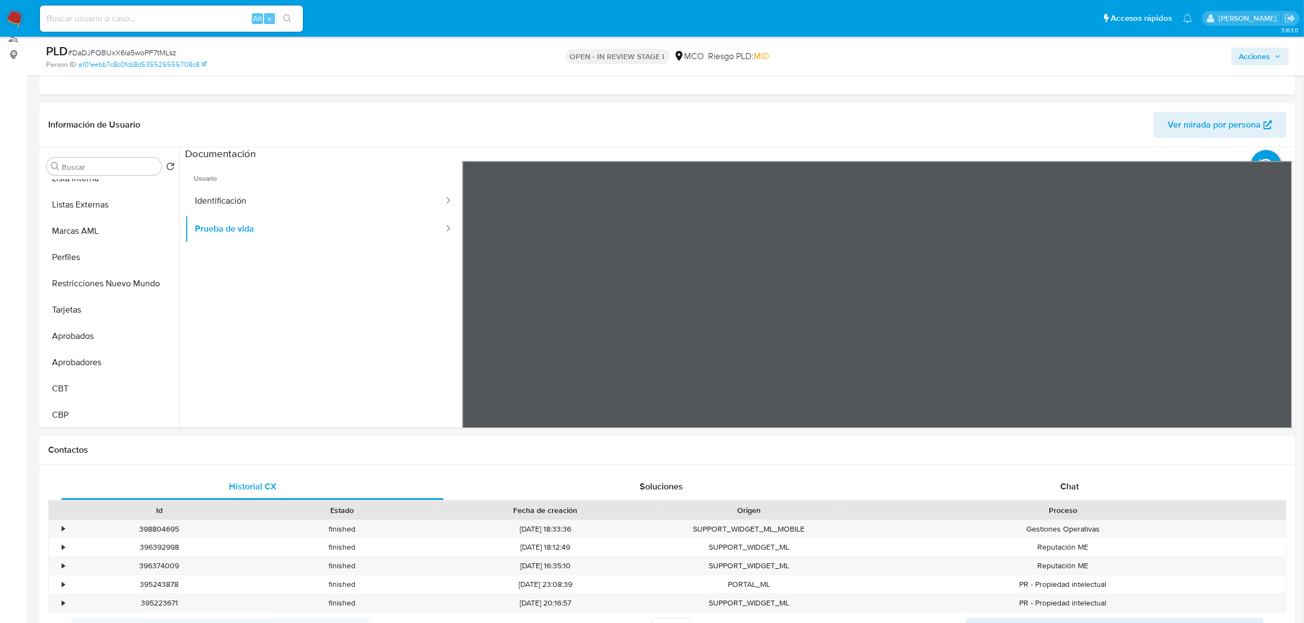
scroll to position [541, 0]
click at [121, 281] on button "Restricciones Nuevo Mundo" at bounding box center [106, 283] width 128 height 26
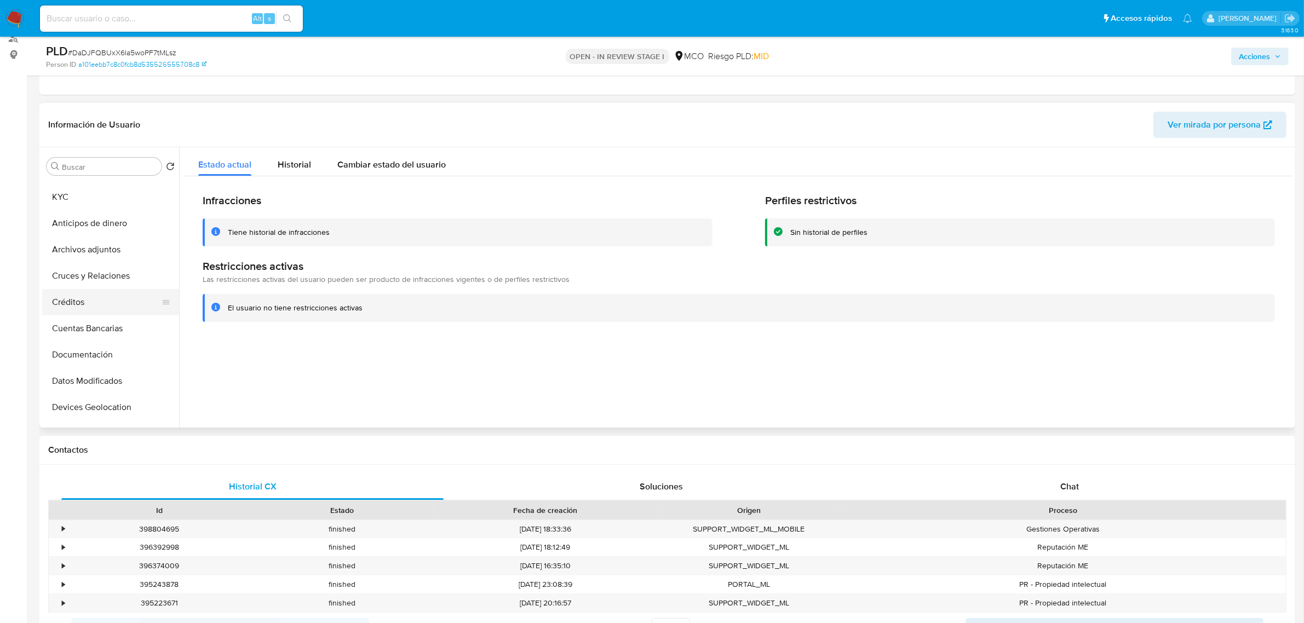
scroll to position [0, 0]
click at [91, 206] on button "KYC" at bounding box center [106, 219] width 128 height 26
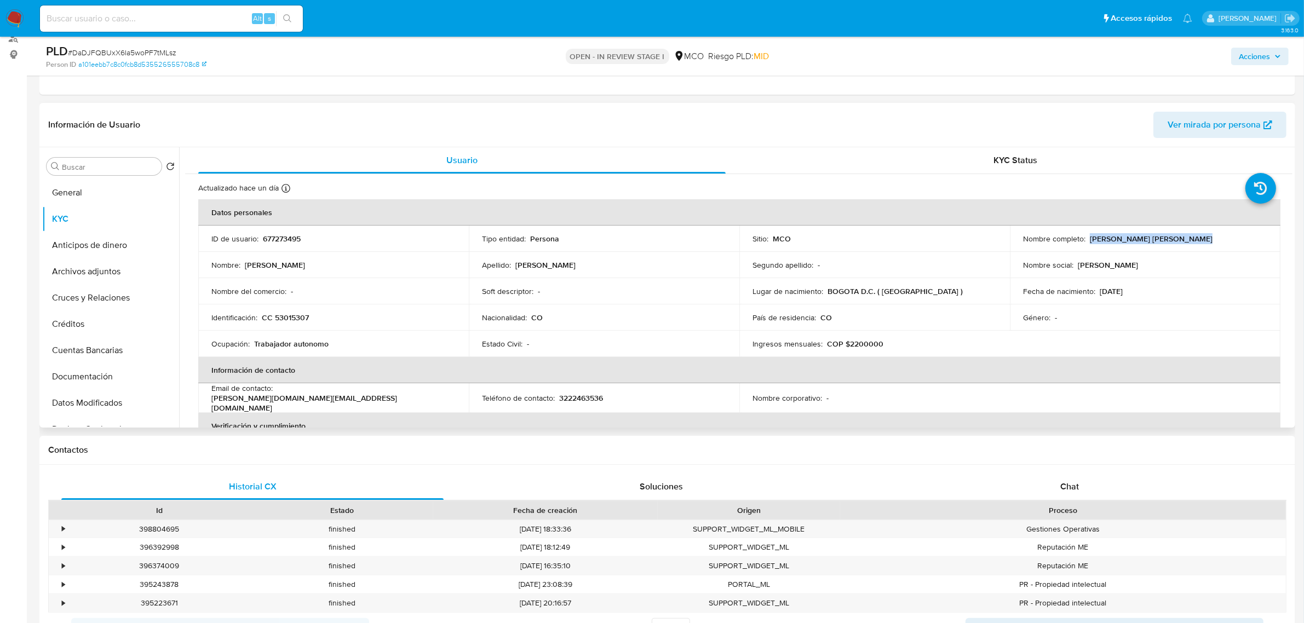
drag, startPoint x: 1087, startPoint y: 236, endPoint x: 1219, endPoint y: 240, distance: 132.0
click at [1219, 240] on div "Nombre completo : Betty Stephani Torres Rojas" at bounding box center [1145, 239] width 244 height 10
copy p "Betty Stephani Torres Rojas"
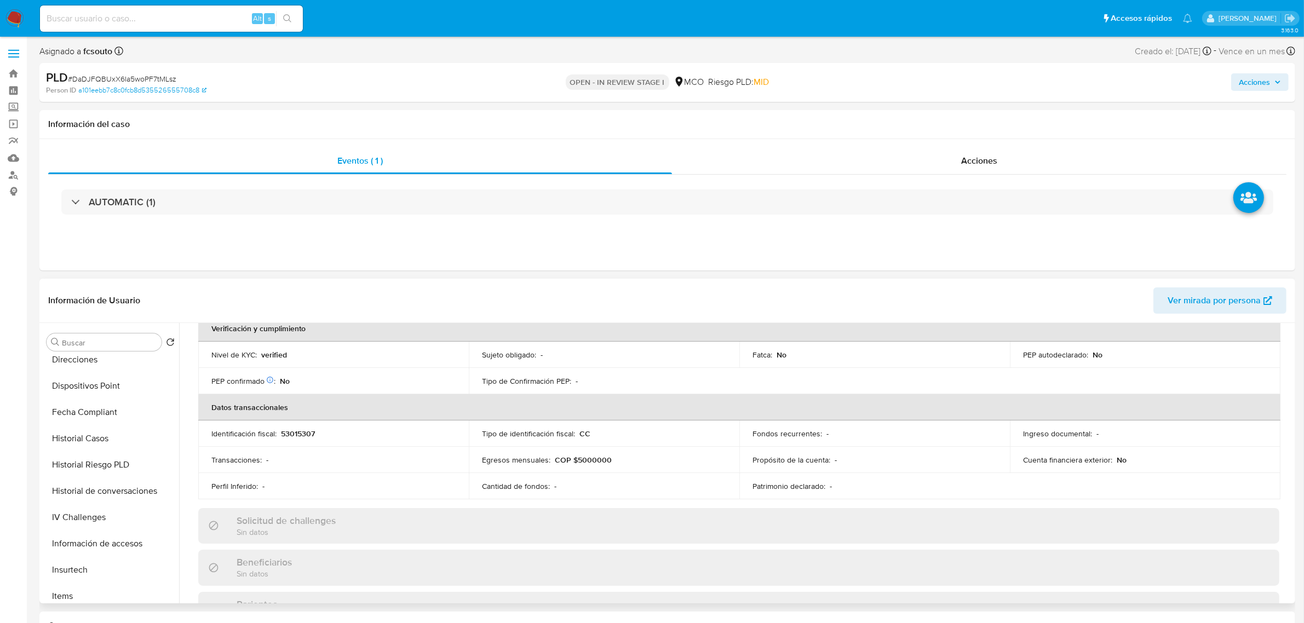
scroll to position [274, 0]
click at [108, 489] on button "Historial de conversaciones" at bounding box center [106, 489] width 128 height 26
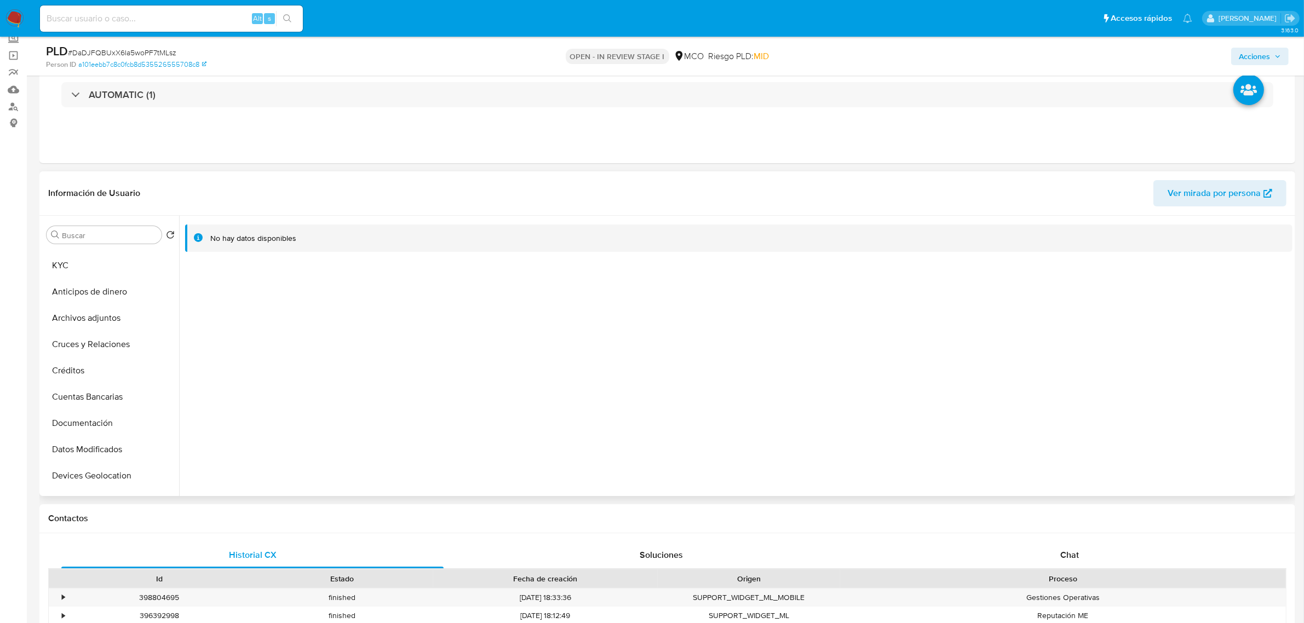
scroll to position [0, 0]
click at [99, 340] on button "Archivos adjuntos" at bounding box center [110, 340] width 137 height 26
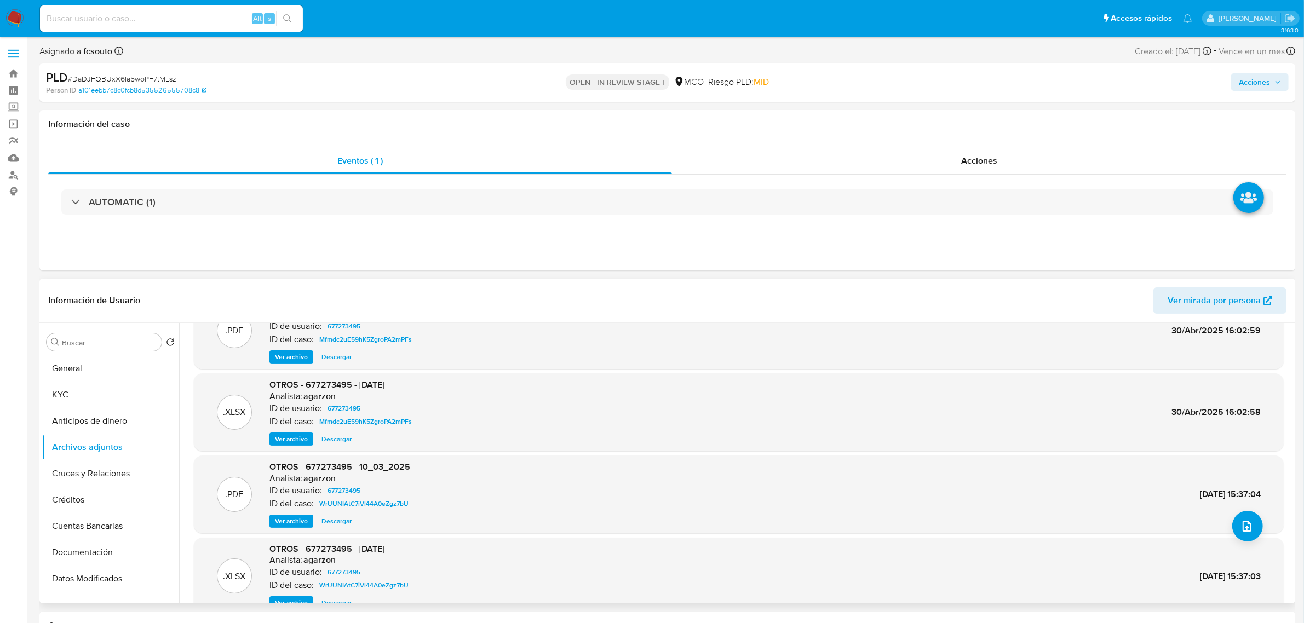
scroll to position [61, 0]
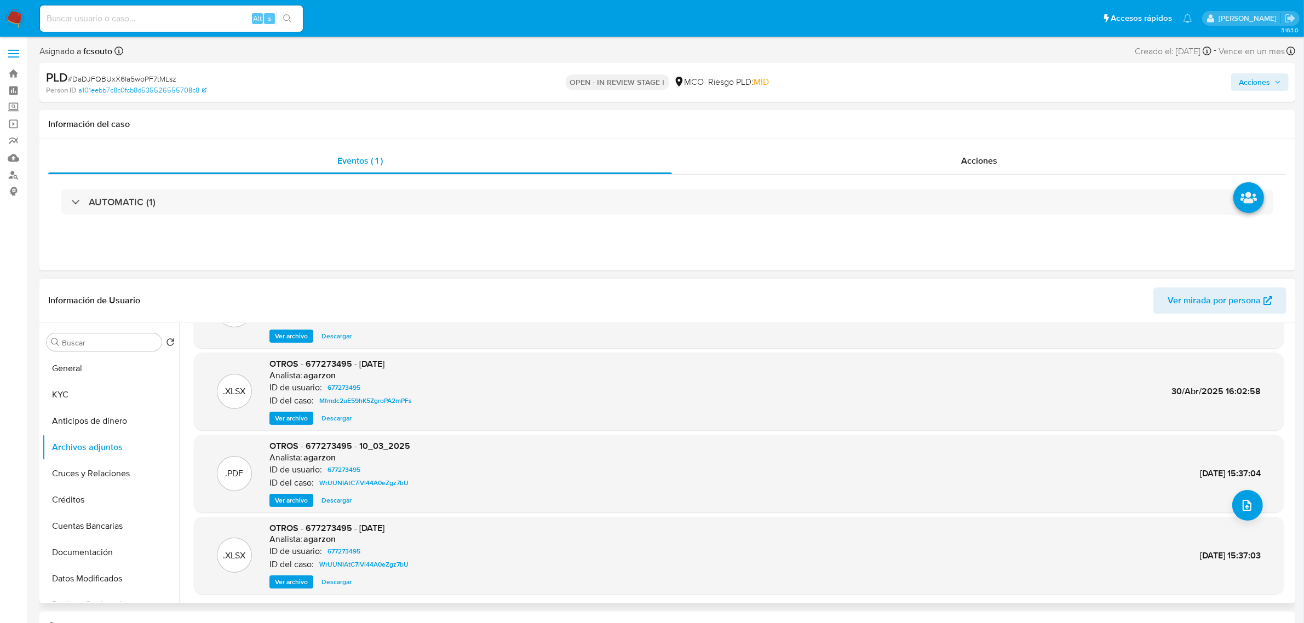
click at [283, 504] on span "Ver archivo" at bounding box center [291, 500] width 33 height 11
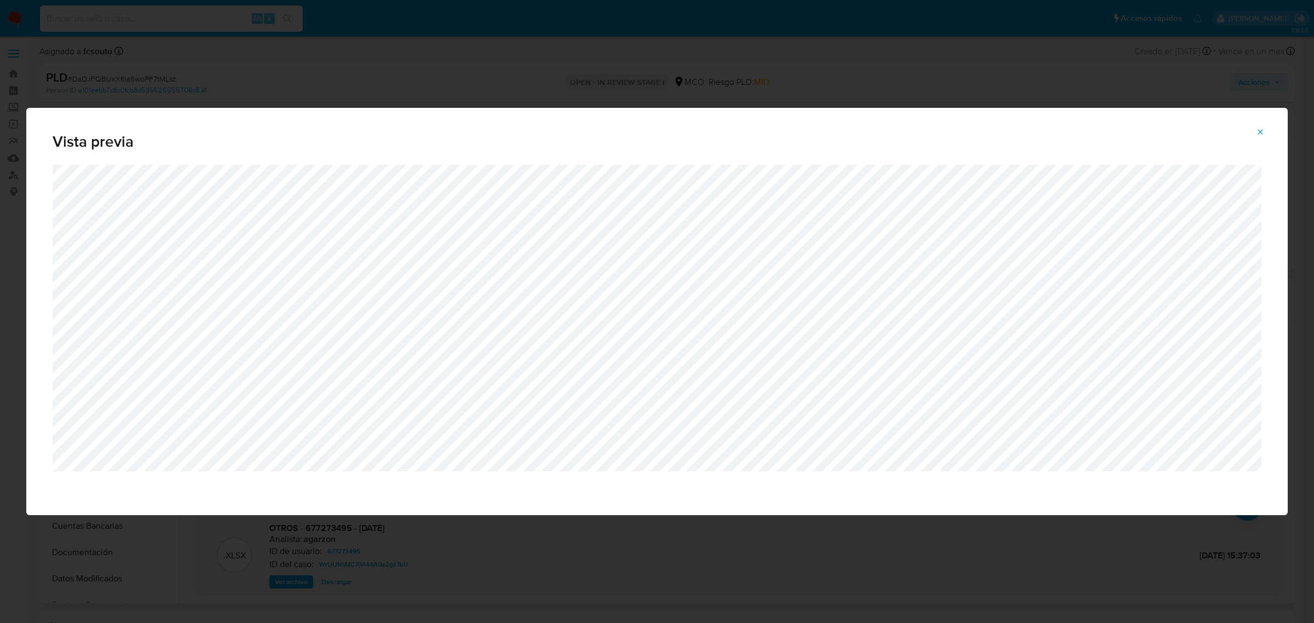
click at [829, 548] on div "Vista previa" at bounding box center [657, 311] width 1314 height 623
click at [1261, 129] on icon "Attachment preview" at bounding box center [1260, 132] width 9 height 9
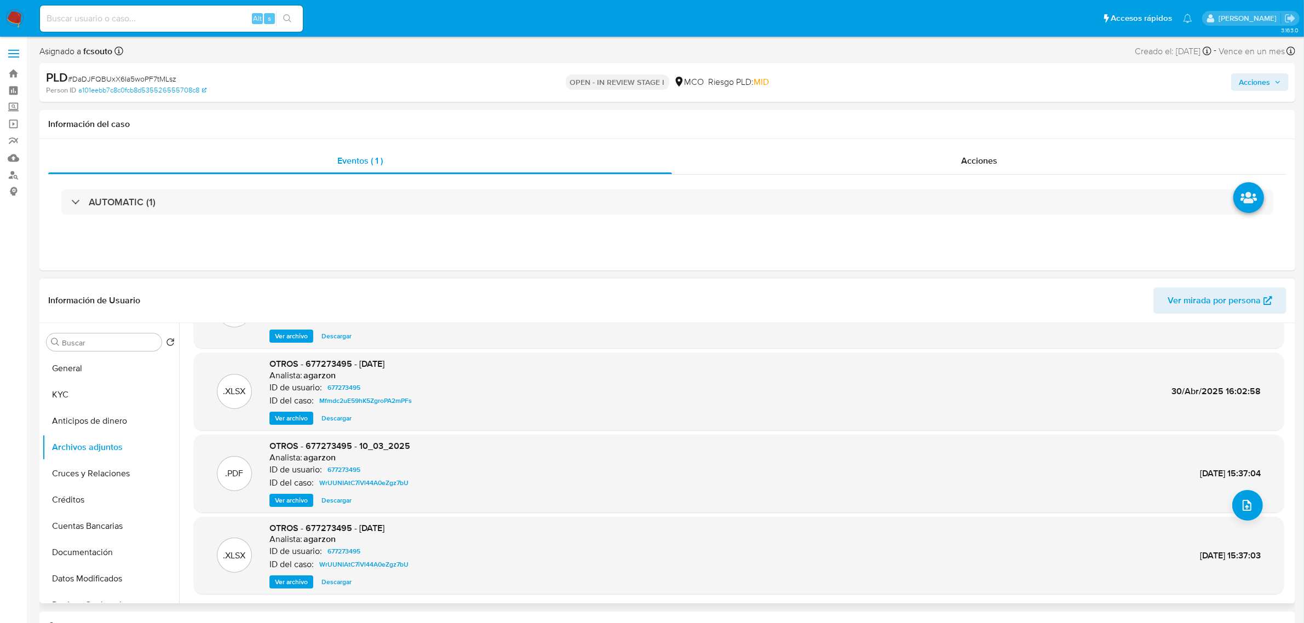
scroll to position [0, 0]
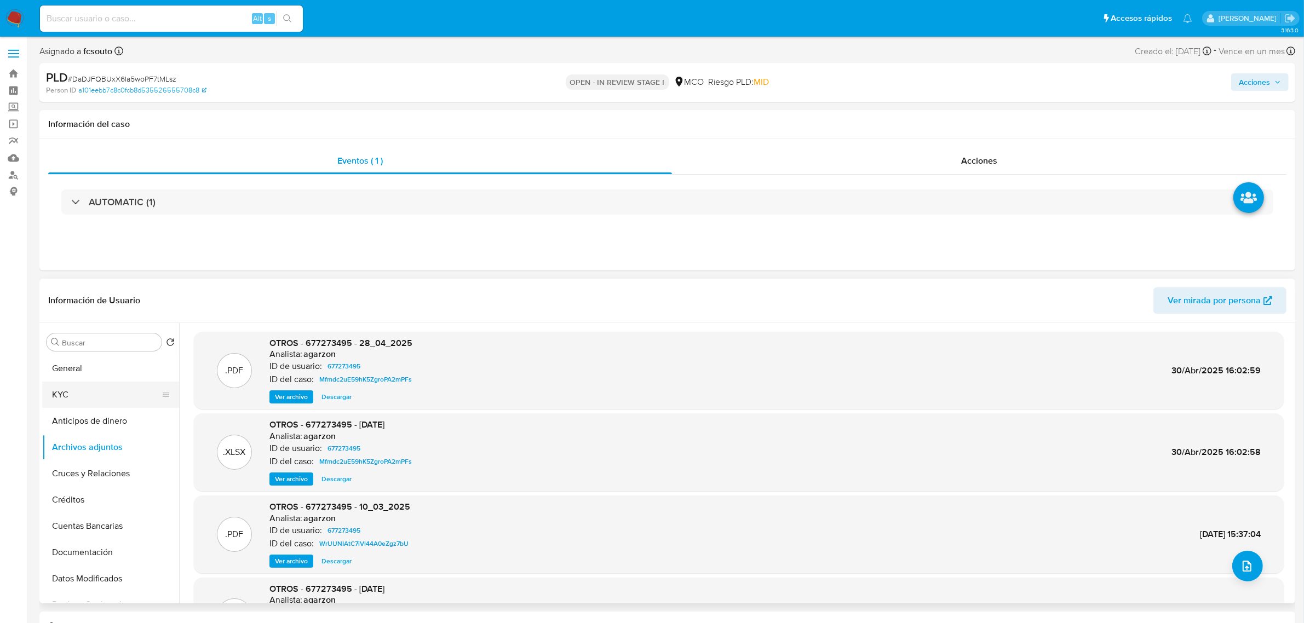
drag, startPoint x: 77, startPoint y: 400, endPoint x: 398, endPoint y: 291, distance: 338.9
click at [75, 400] on button "KYC" at bounding box center [110, 395] width 137 height 26
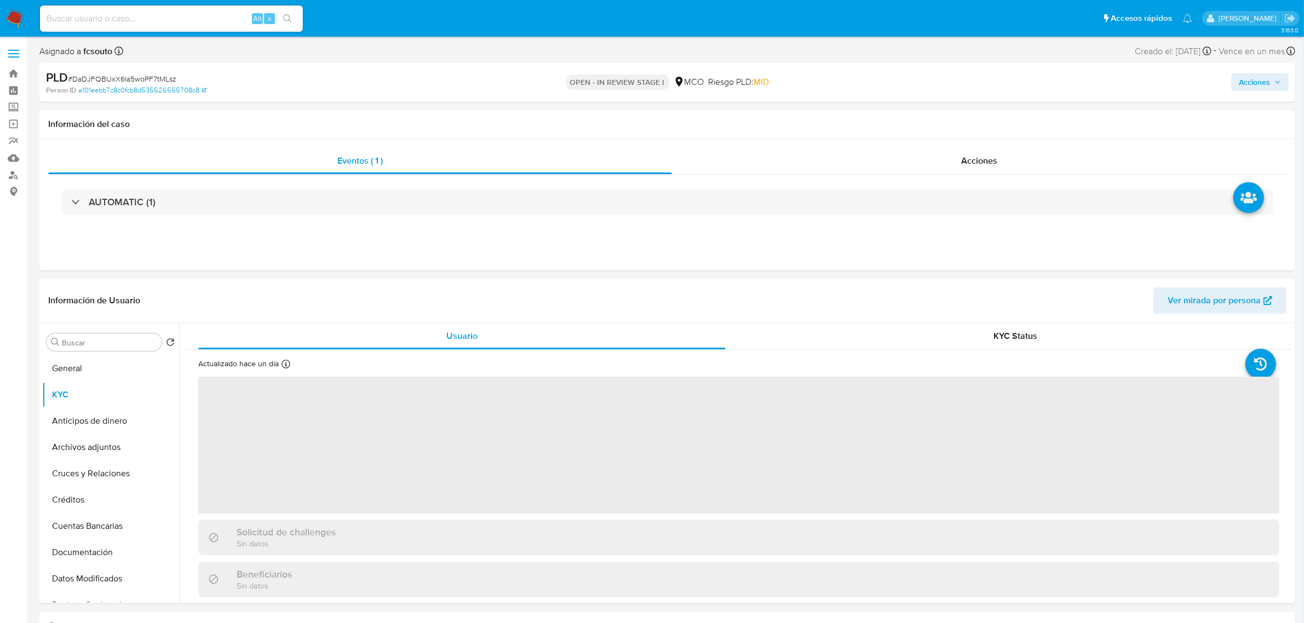
scroll to position [68, 0]
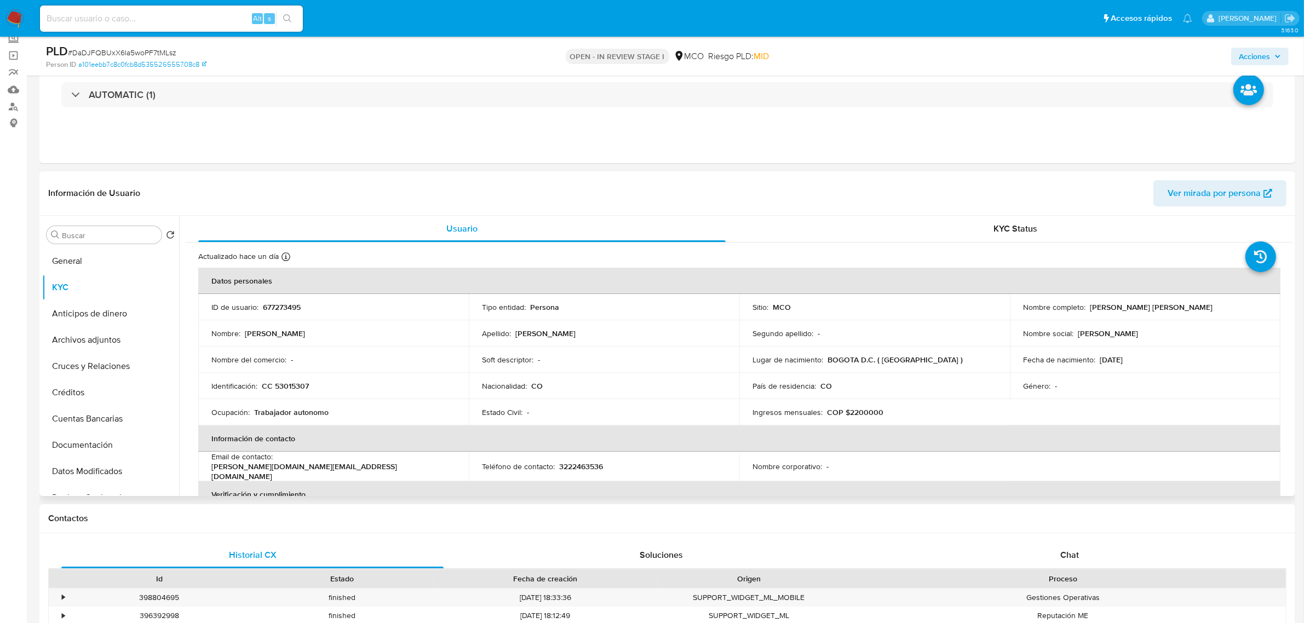
click at [294, 384] on p "CC 53015307" at bounding box center [285, 386] width 47 height 10
copy p "53015307"
click at [1274, 51] on span "Acciones" at bounding box center [1260, 56] width 42 height 15
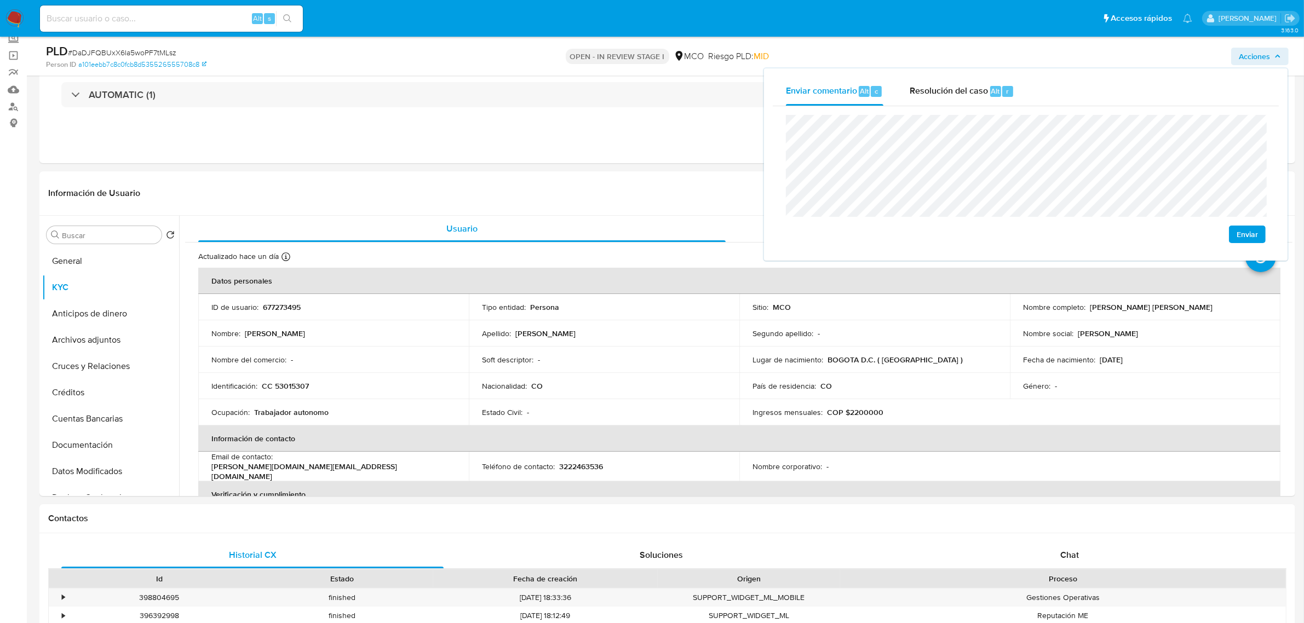
click at [1246, 233] on span "Enviar" at bounding box center [1247, 234] width 21 height 15
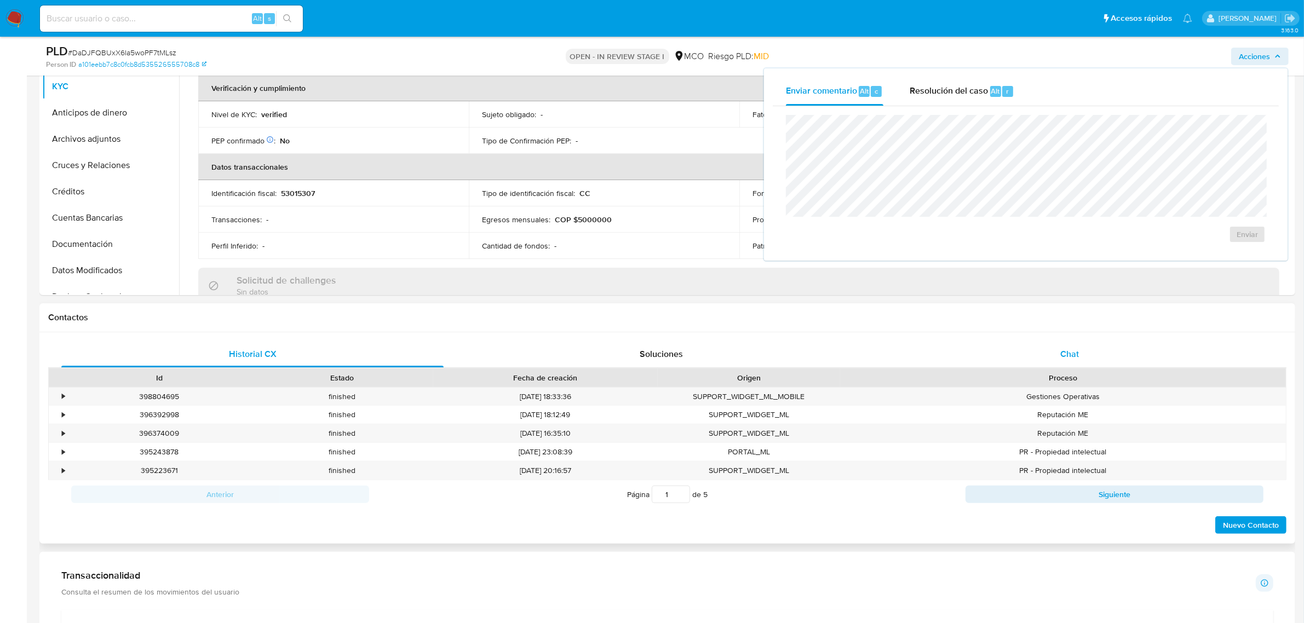
scroll to position [274, 0]
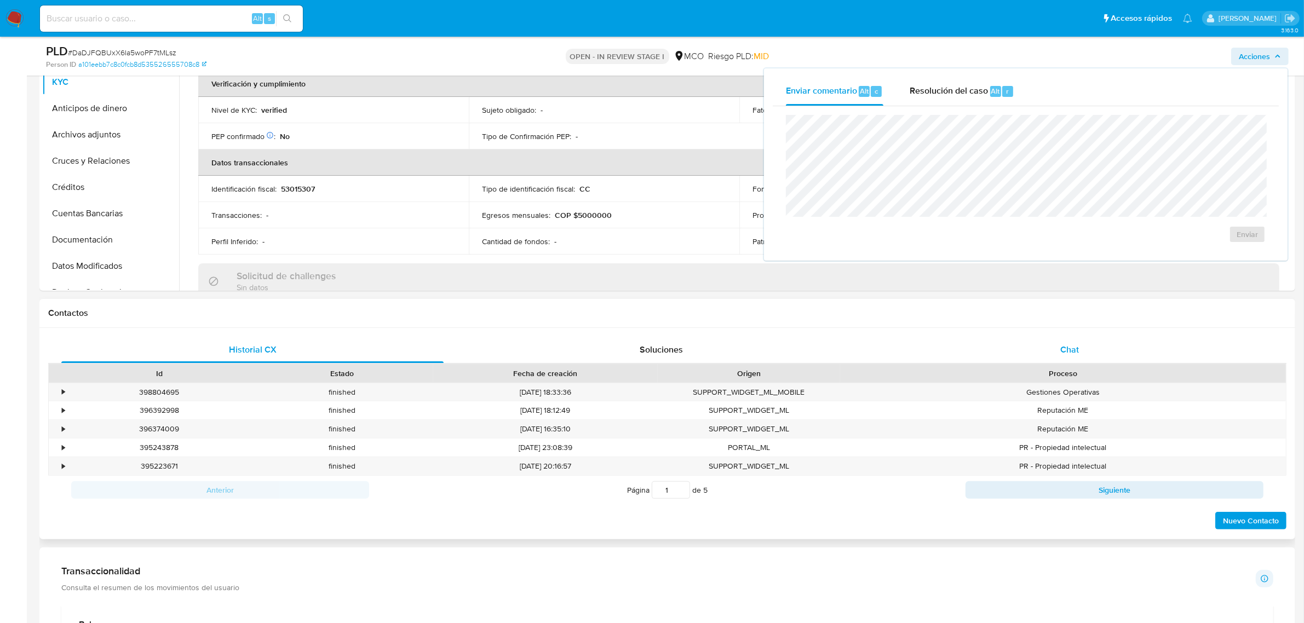
click at [1074, 340] on div "Chat" at bounding box center [1069, 350] width 382 height 26
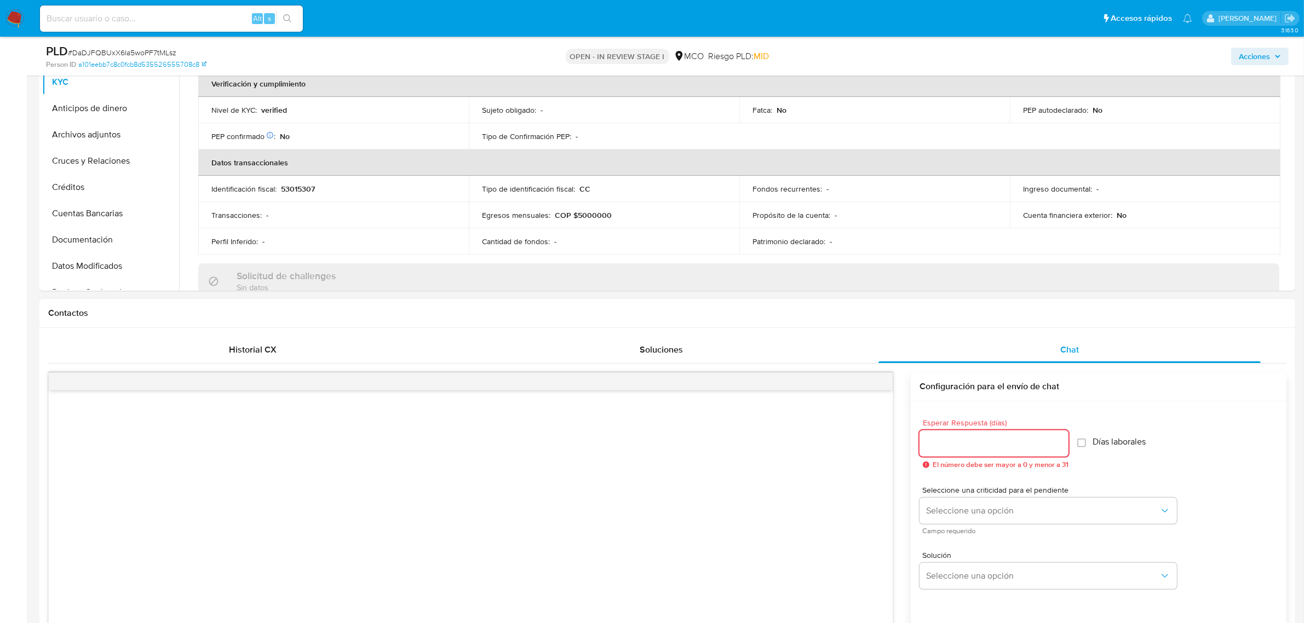
click at [986, 433] on div at bounding box center [993, 443] width 149 height 26
type input "3"
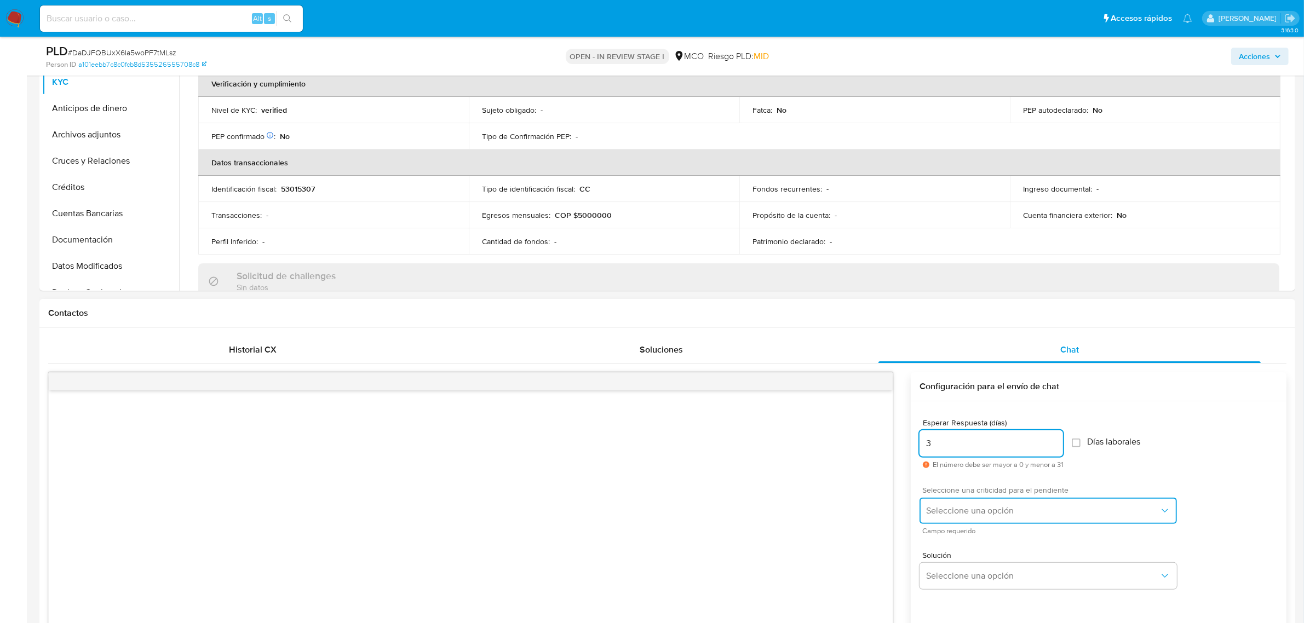
click at [998, 515] on span "Seleccione una opción" at bounding box center [1042, 510] width 233 height 11
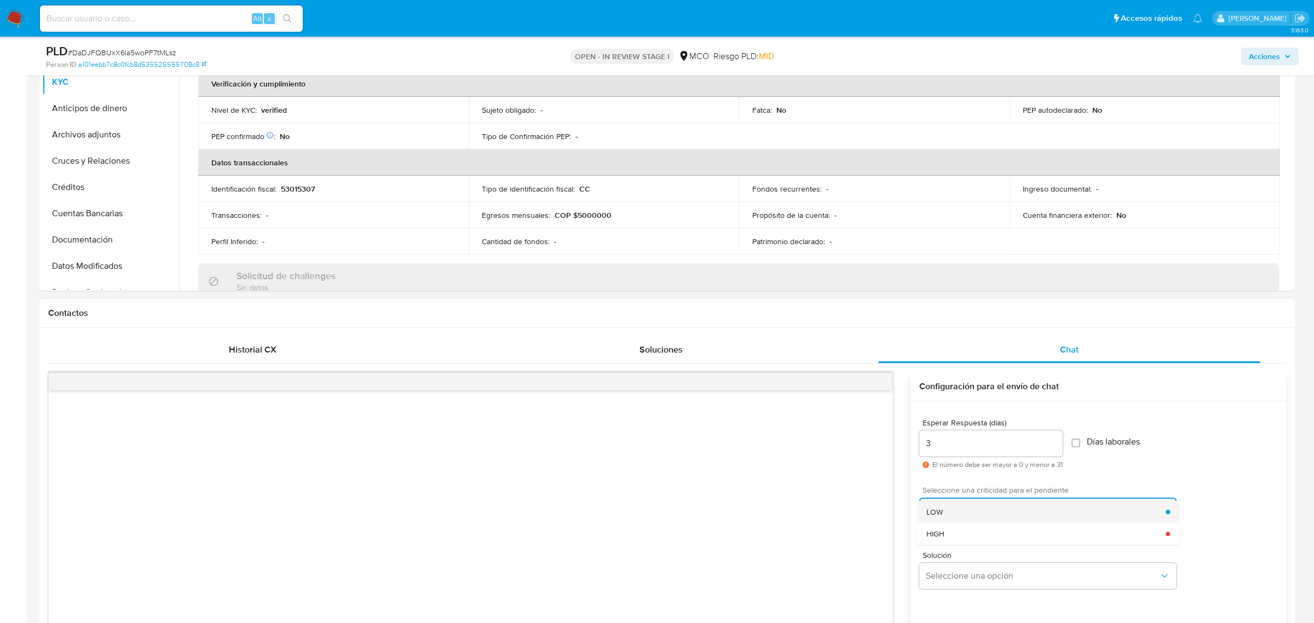
click at [995, 505] on div "LOW" at bounding box center [1047, 512] width 240 height 22
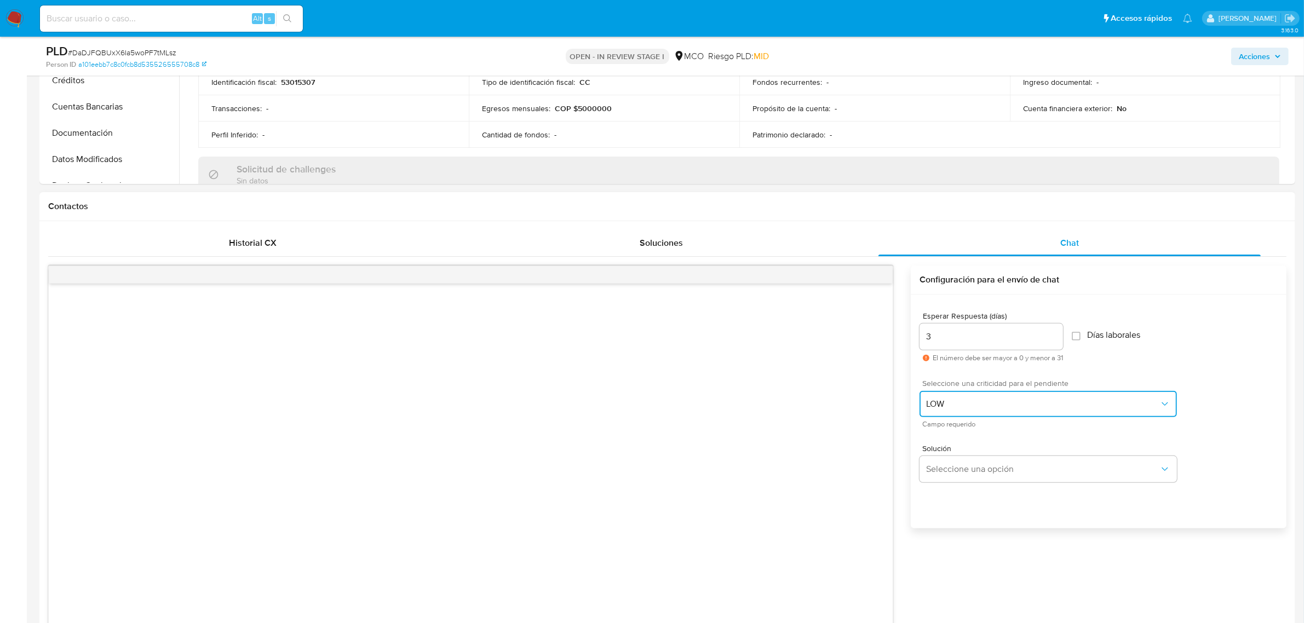
scroll to position [411, 0]
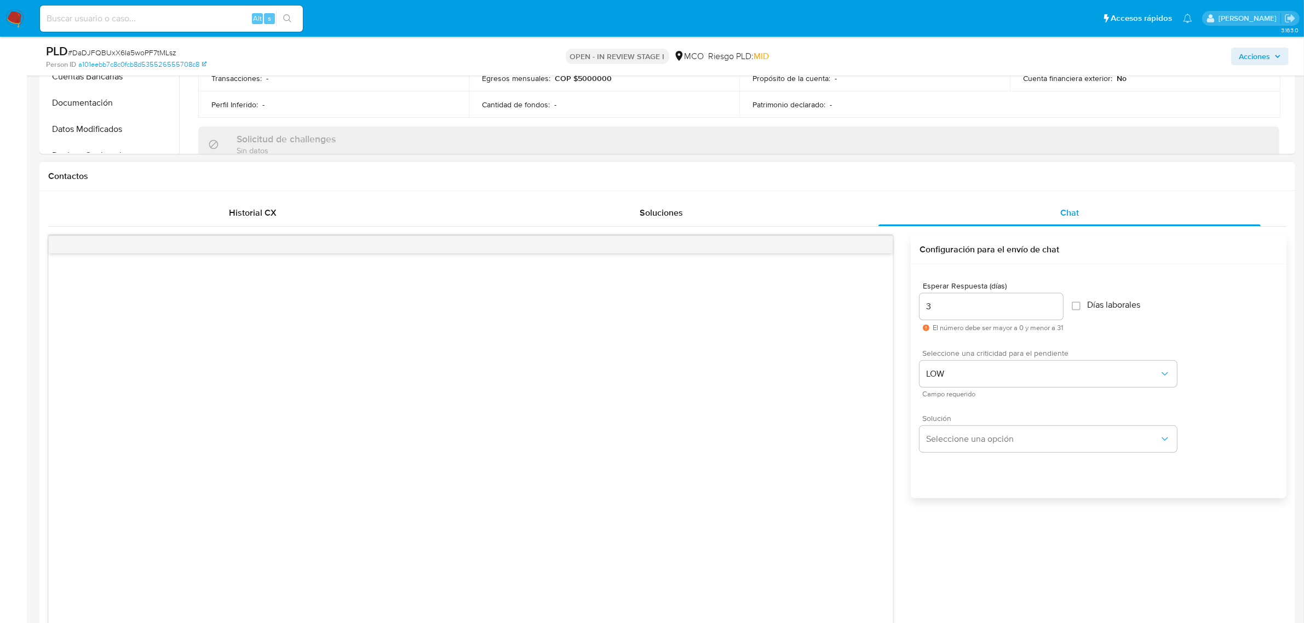
click at [1003, 422] on span "Solución" at bounding box center [1051, 419] width 257 height 8
click at [1014, 439] on span "Seleccione una opción" at bounding box center [1042, 439] width 233 height 11
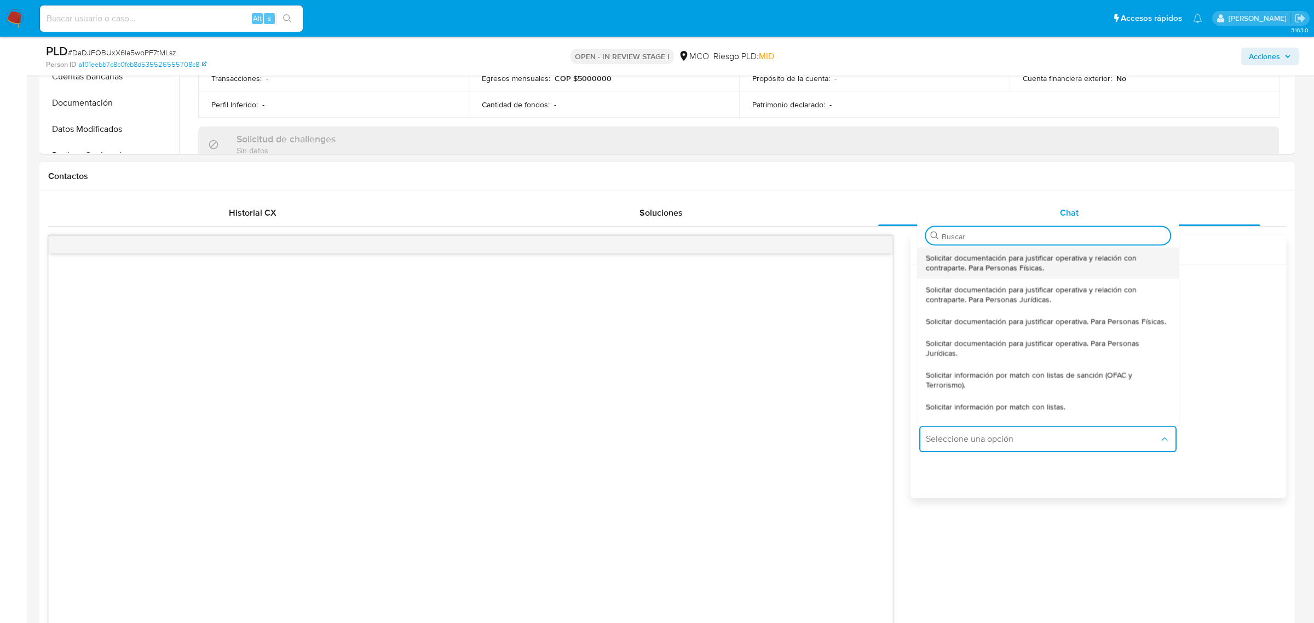
type input "d"
click at [1061, 273] on div "Solicitar documentación para justificar operativa y relación con contraparte. P…" at bounding box center [1049, 262] width 244 height 32
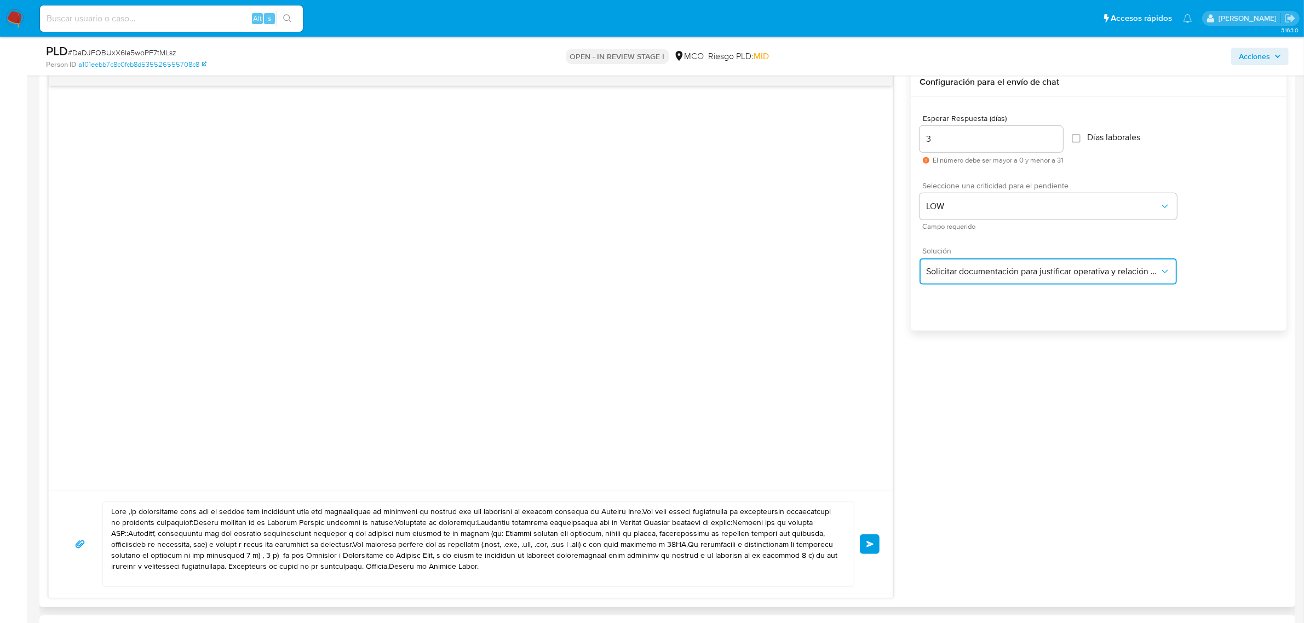
scroll to position [616, 0]
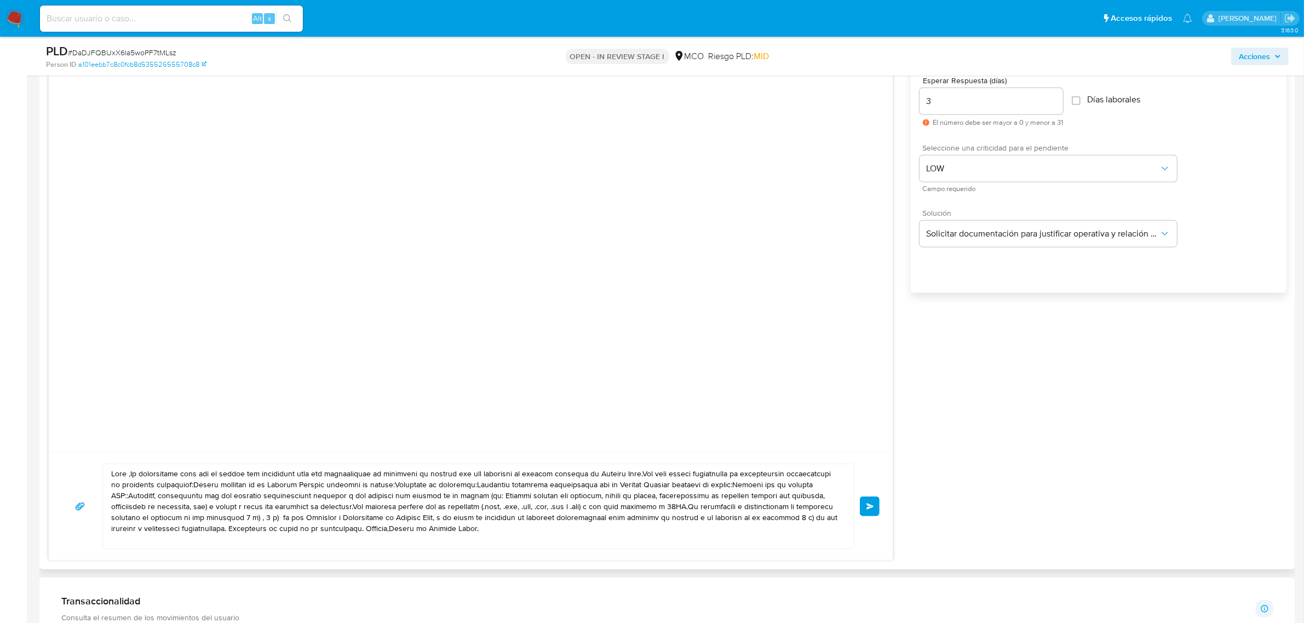
click at [133, 477] on textarea at bounding box center [475, 506] width 729 height 84
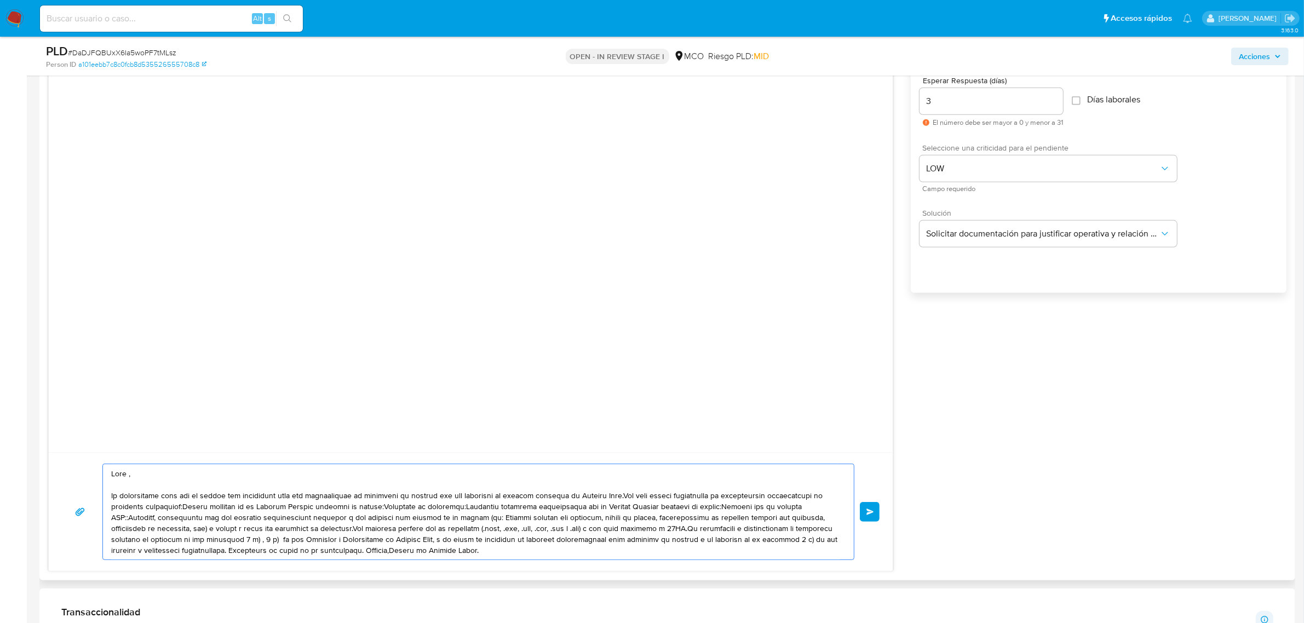
drag, startPoint x: 167, startPoint y: 497, endPoint x: 286, endPoint y: 497, distance: 119.4
click at [286, 497] on textarea at bounding box center [475, 511] width 729 height 95
click at [505, 500] on textarea at bounding box center [475, 511] width 729 height 95
drag, startPoint x: 386, startPoint y: 508, endPoint x: 466, endPoint y: 516, distance: 80.4
click at [545, 503] on textarea at bounding box center [475, 511] width 729 height 95
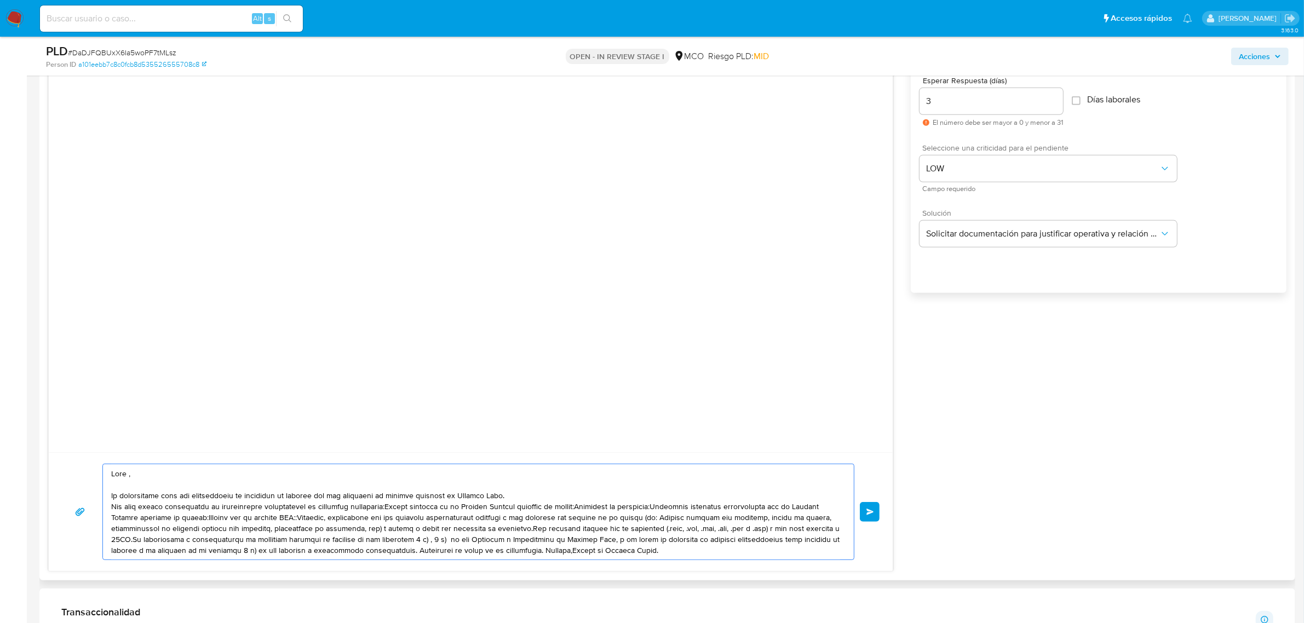
click at [387, 507] on textarea at bounding box center [475, 511] width 729 height 95
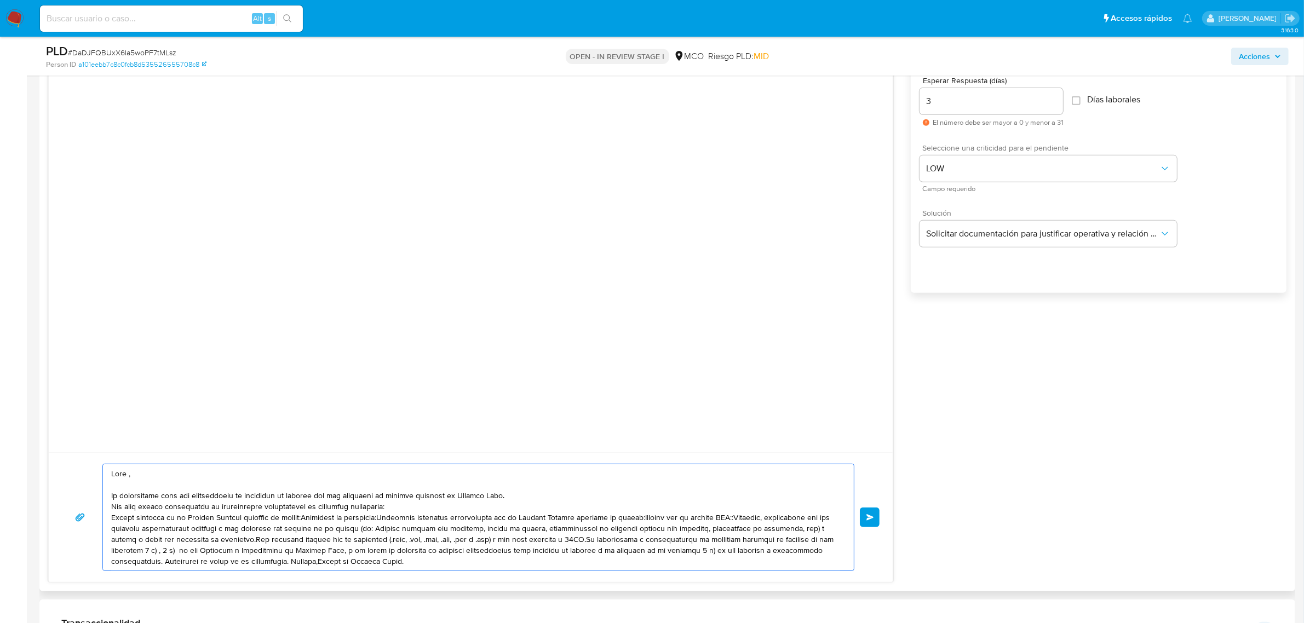
click at [318, 516] on textarea at bounding box center [475, 517] width 729 height 106
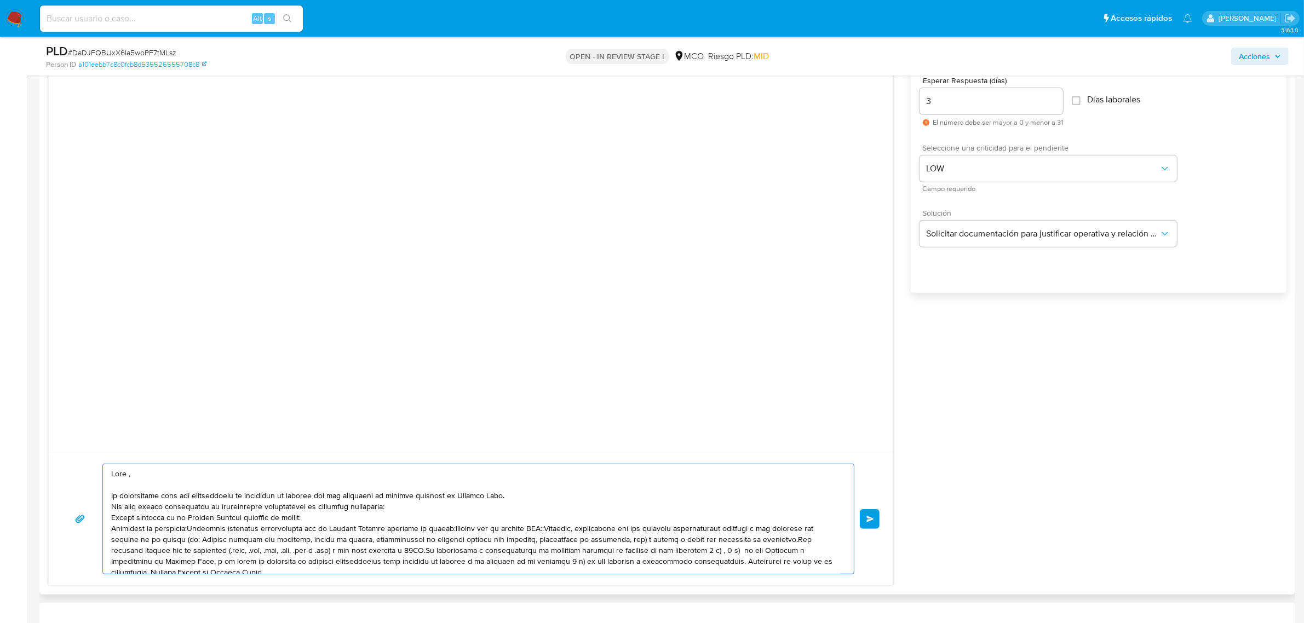
click at [198, 528] on textarea at bounding box center [475, 519] width 729 height 110
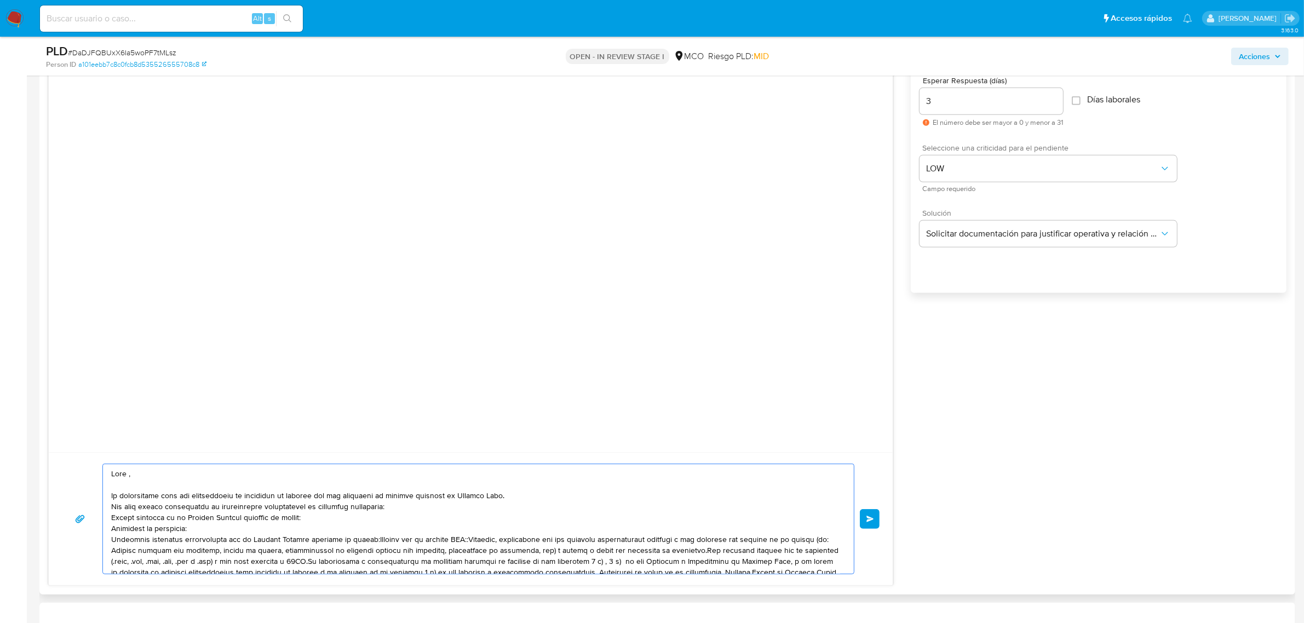
click at [372, 538] on textarea at bounding box center [475, 519] width 729 height 110
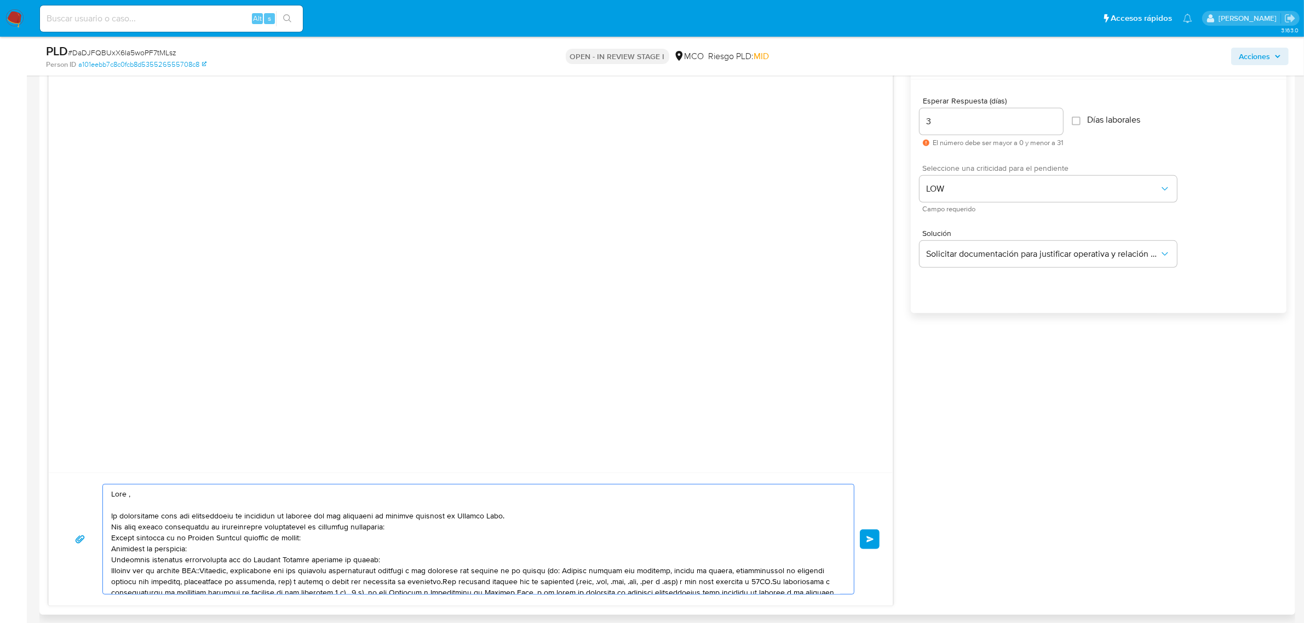
scroll to position [685, 0]
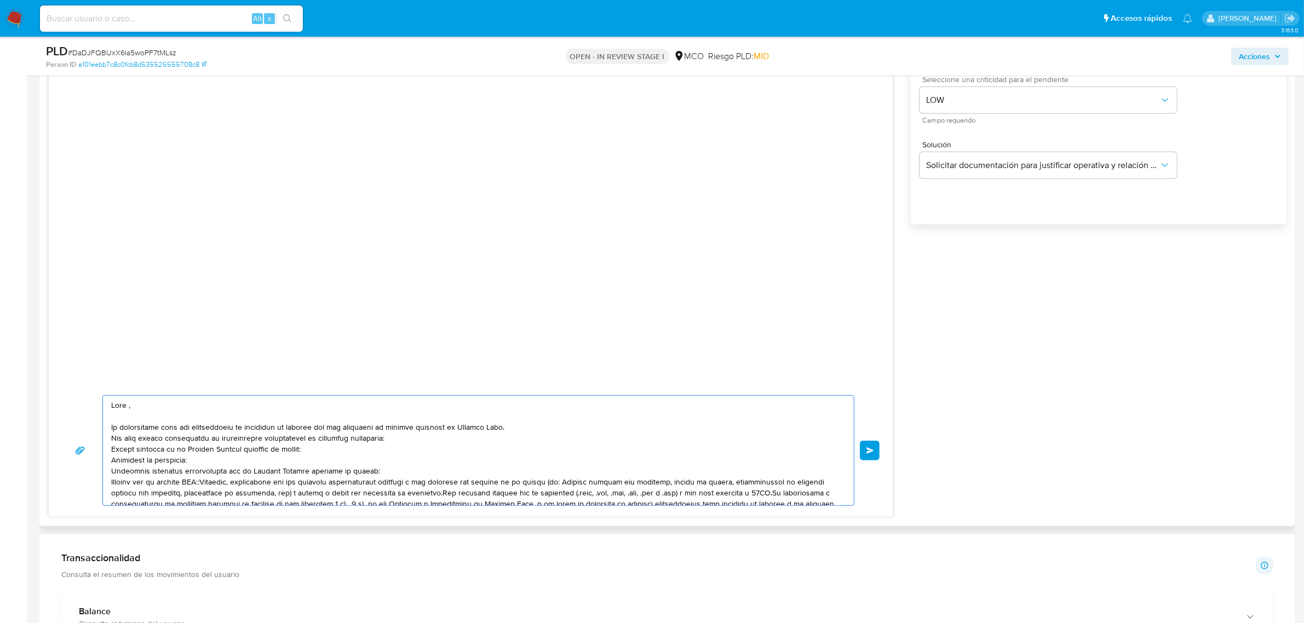
click at [192, 484] on textarea at bounding box center [475, 451] width 729 height 110
paste textarea "Argelio Andres Gomez Pineda CC 80799160"
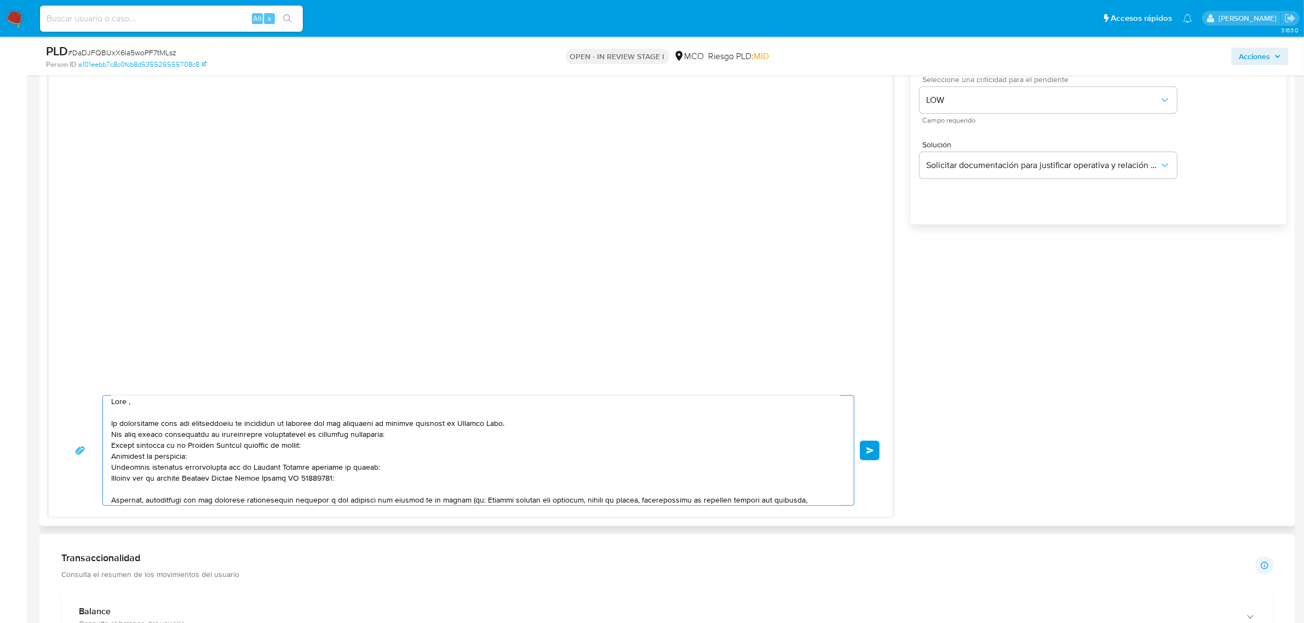
scroll to position [40, 0]
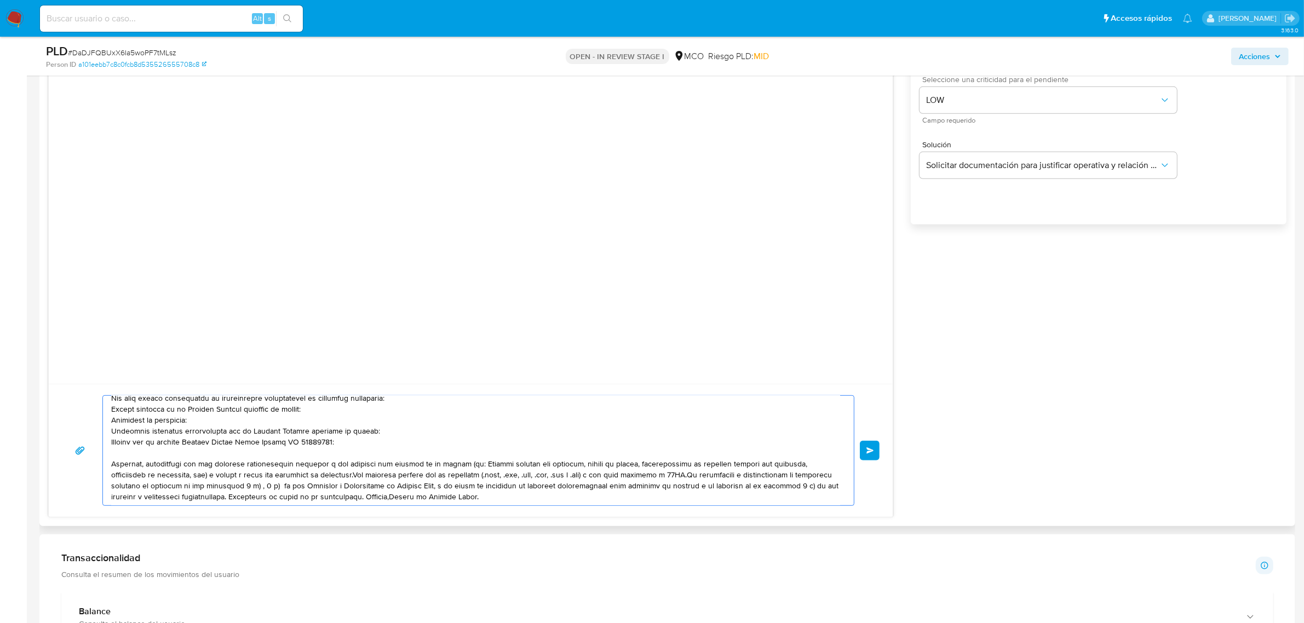
drag, startPoint x: 215, startPoint y: 475, endPoint x: 364, endPoint y: 477, distance: 149.5
click at [364, 477] on textarea at bounding box center [475, 451] width 729 height 110
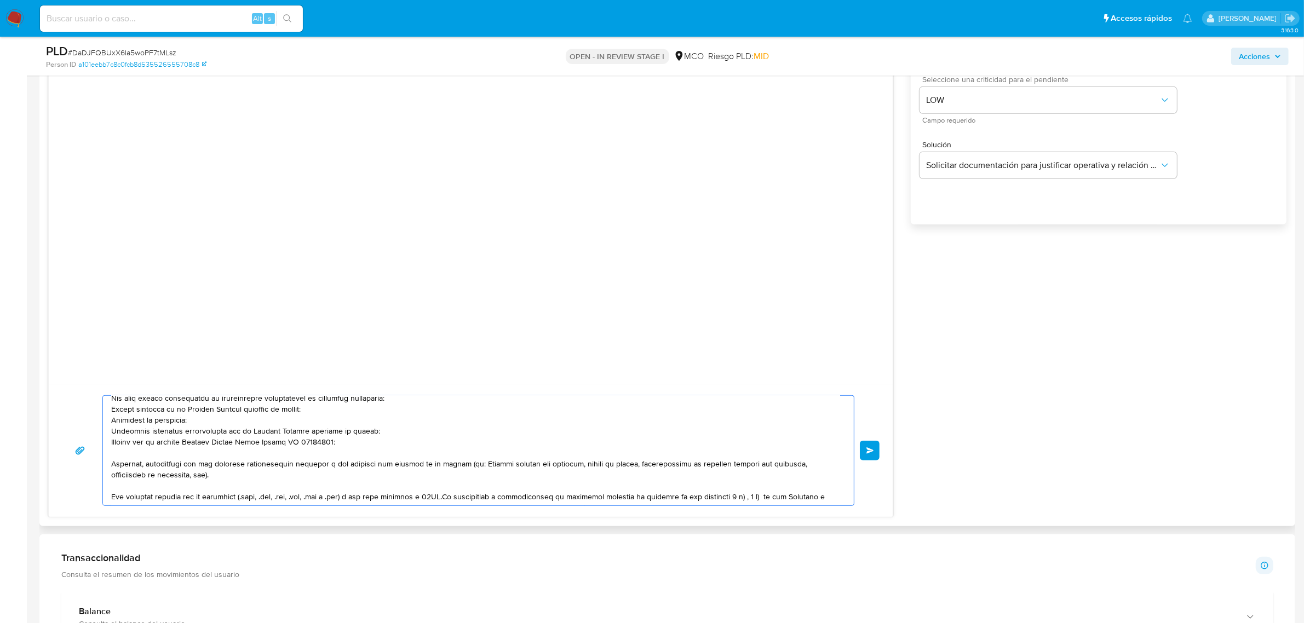
scroll to position [62, 0]
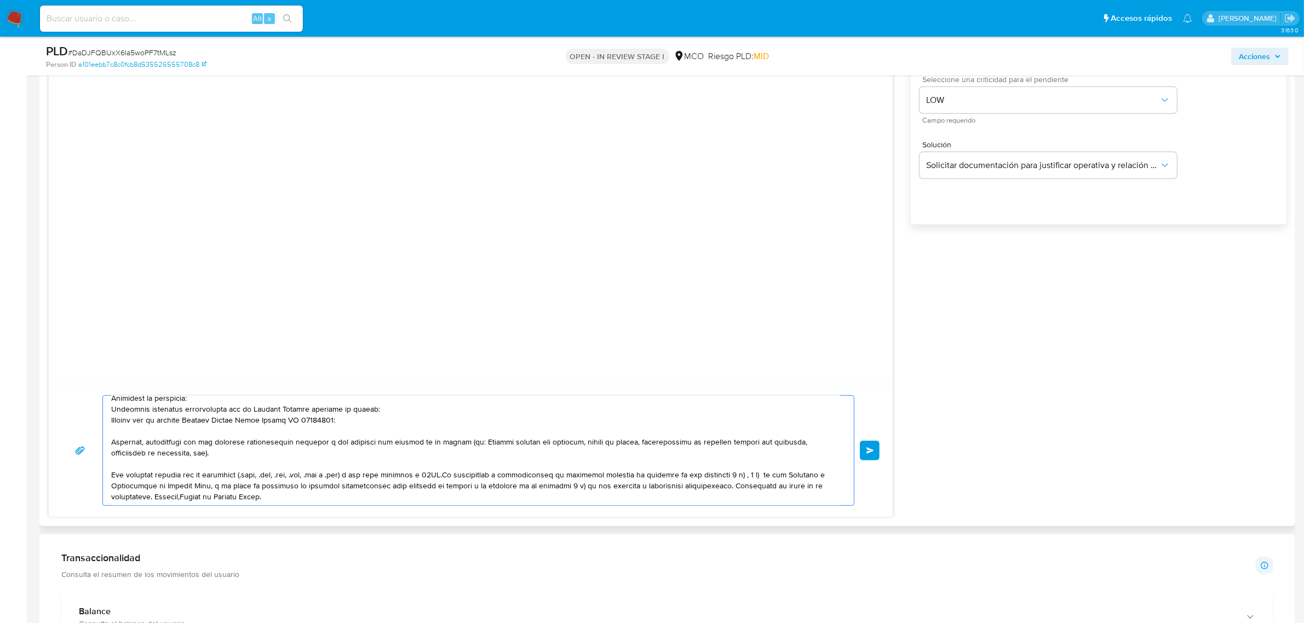
click at [445, 475] on textarea at bounding box center [475, 451] width 729 height 110
click at [400, 498] on textarea at bounding box center [475, 451] width 729 height 110
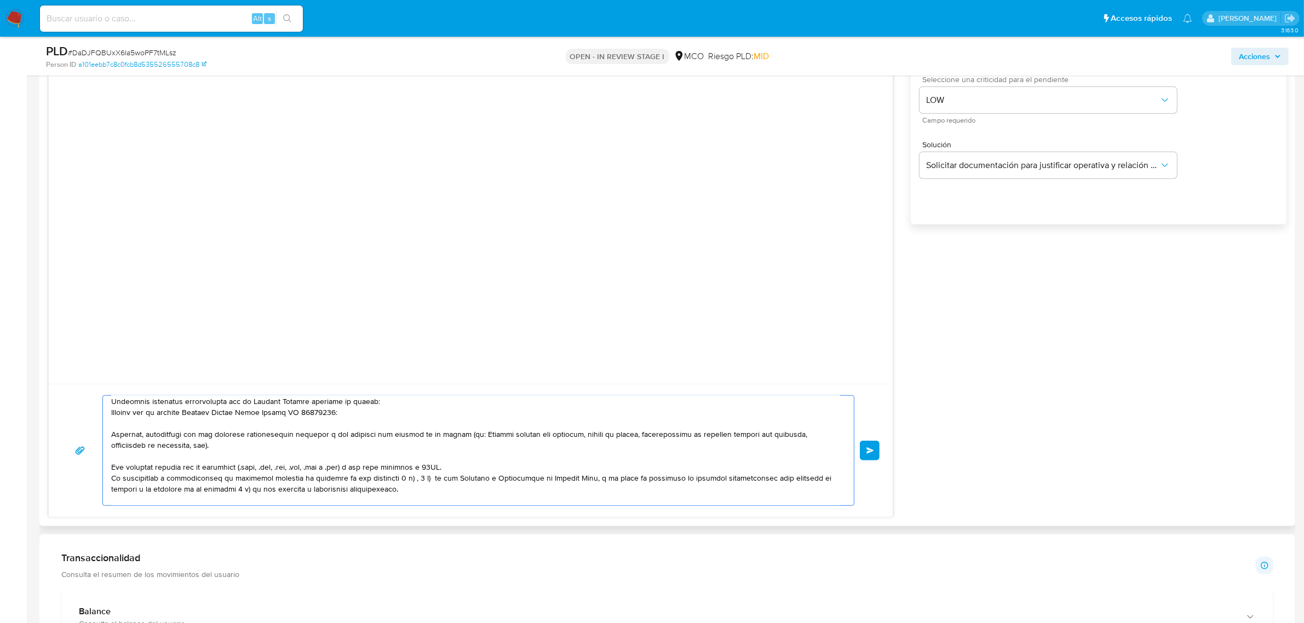
scroll to position [81, 0]
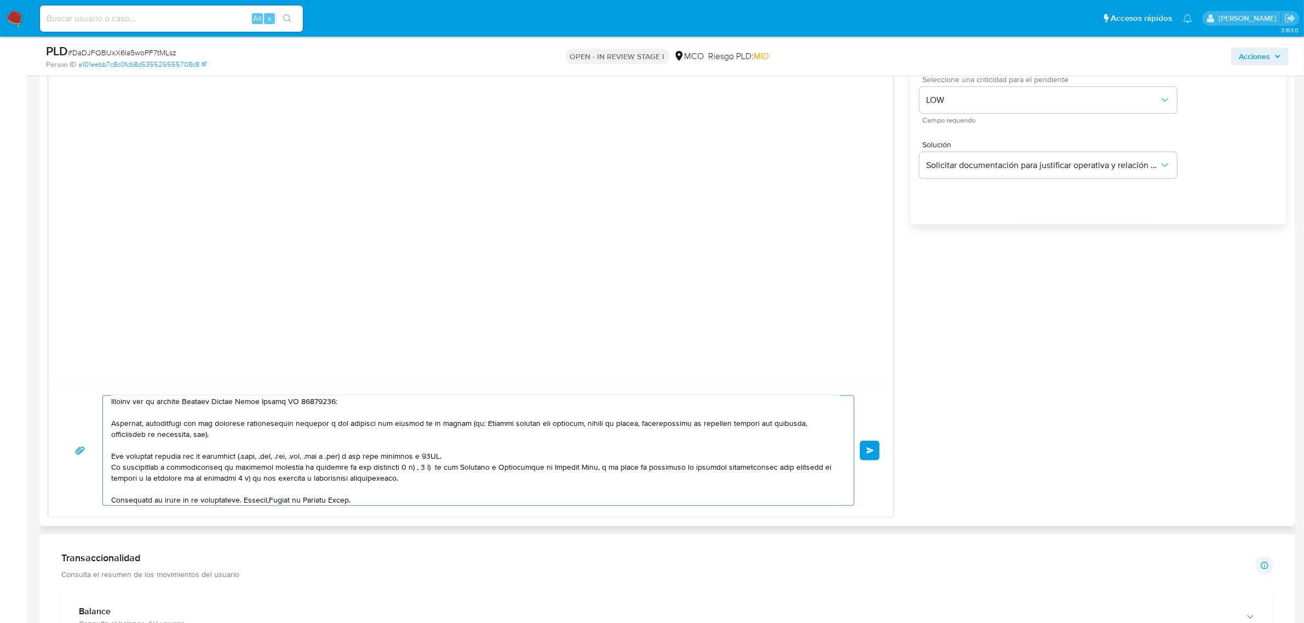
click at [248, 501] on textarea at bounding box center [475, 451] width 729 height 110
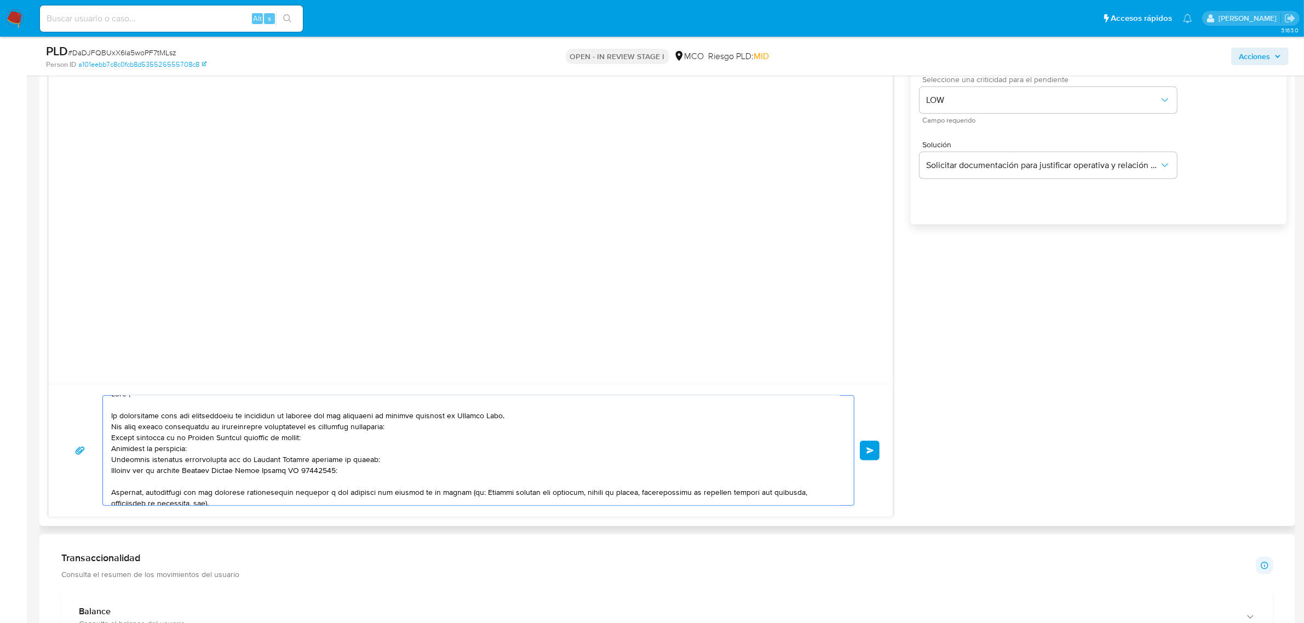
scroll to position [0, 0]
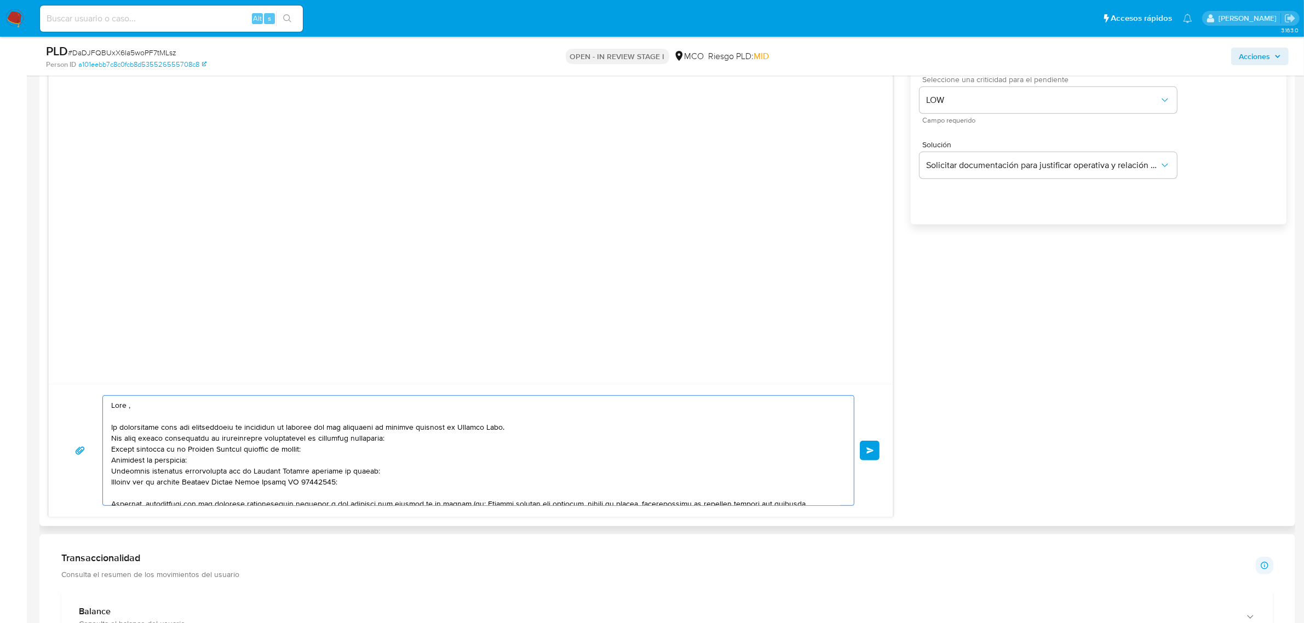
click at [518, 432] on textarea at bounding box center [475, 451] width 729 height 110
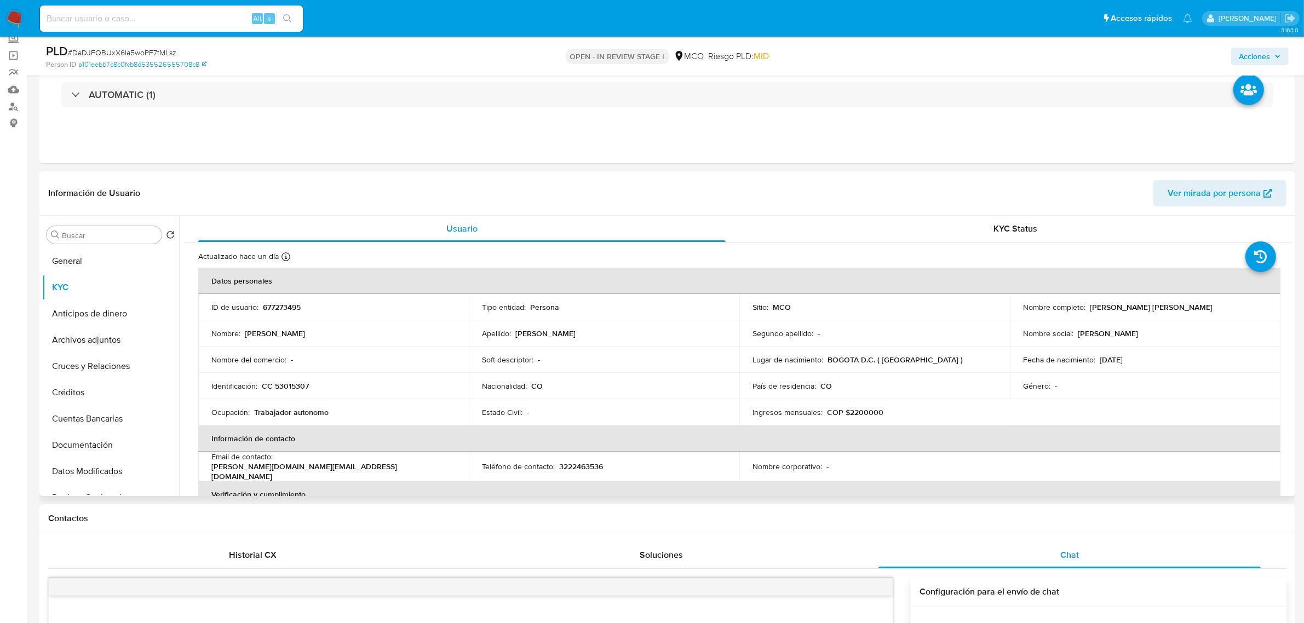
click at [1096, 304] on p "Betty Stephani Torres Rojas" at bounding box center [1151, 307] width 123 height 10
copy p "Betty"
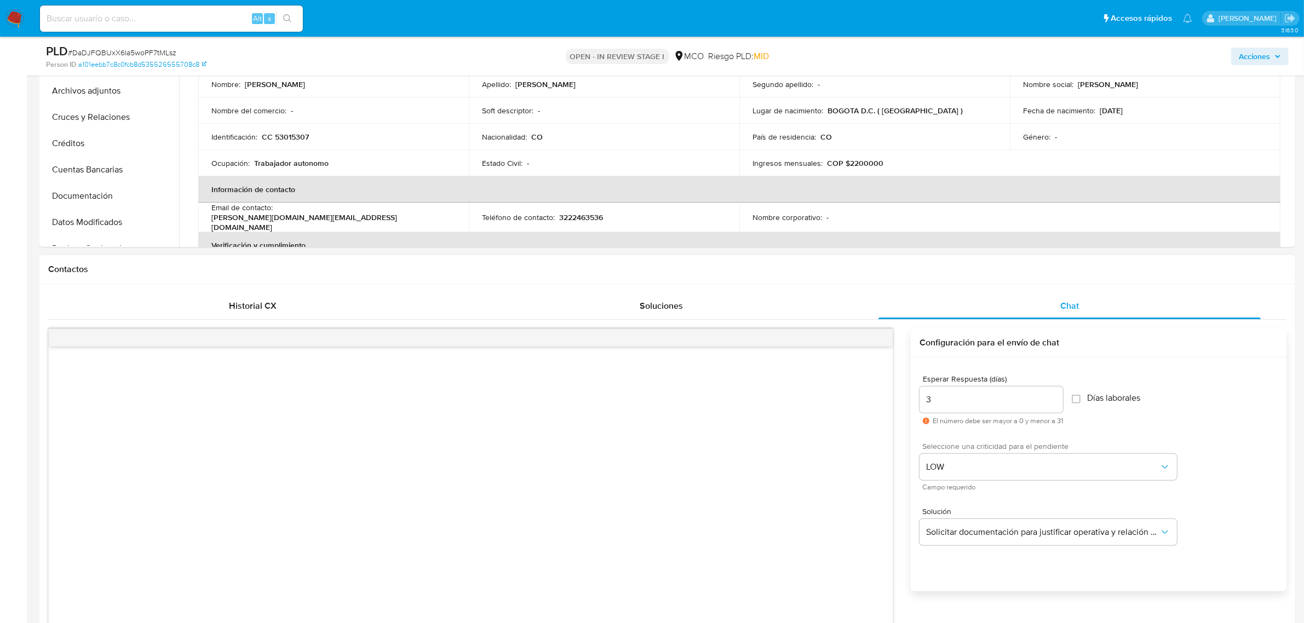
scroll to position [616, 0]
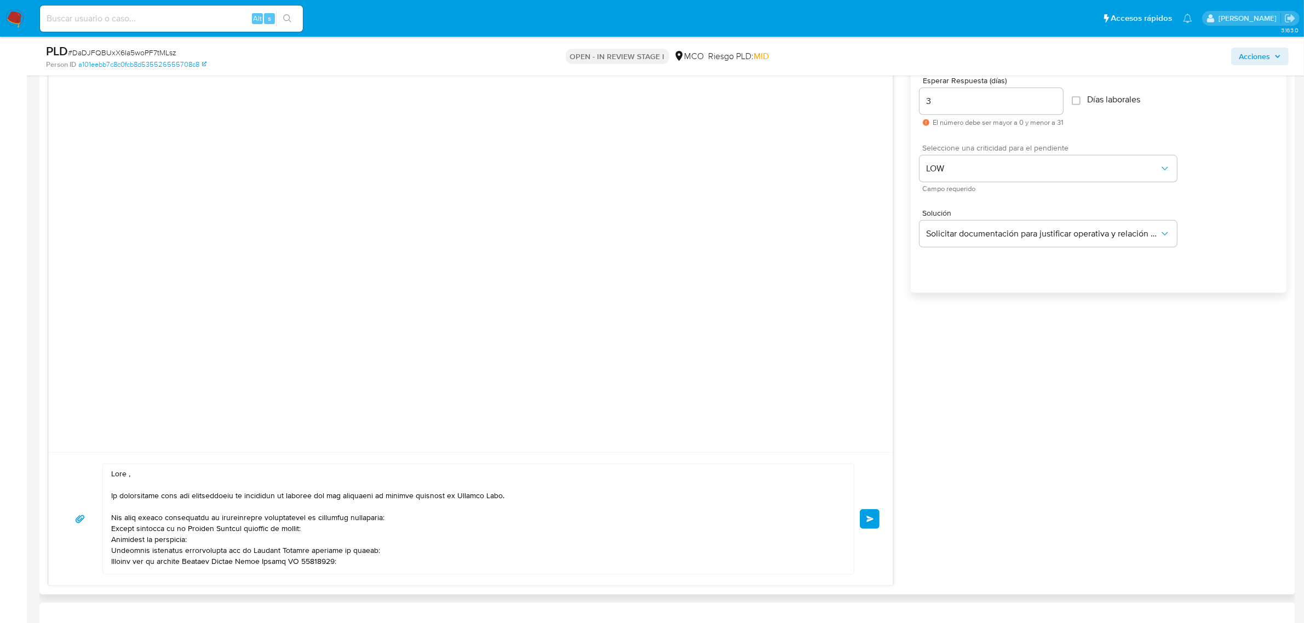
click at [130, 474] on textarea at bounding box center [475, 519] width 729 height 110
paste textarea "Betty"
type textarea "Hola Betty, Te contactamos para una verificación de seguridad de acuerdo con la…"
click at [869, 520] on span "Enviar" at bounding box center [870, 519] width 8 height 7
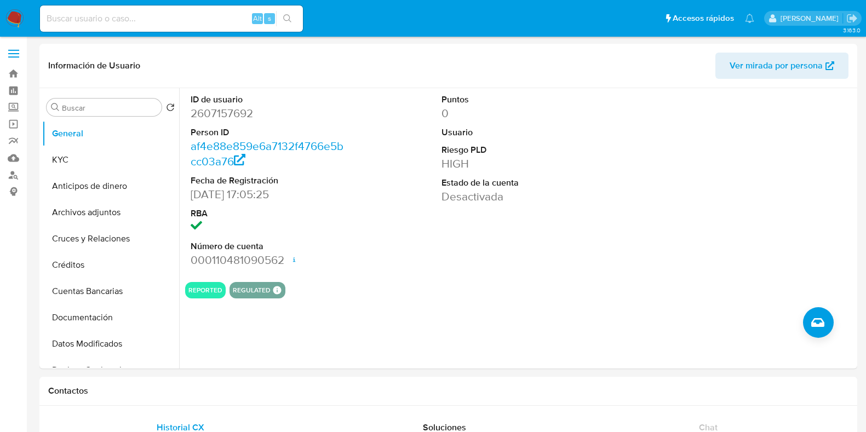
select select "10"
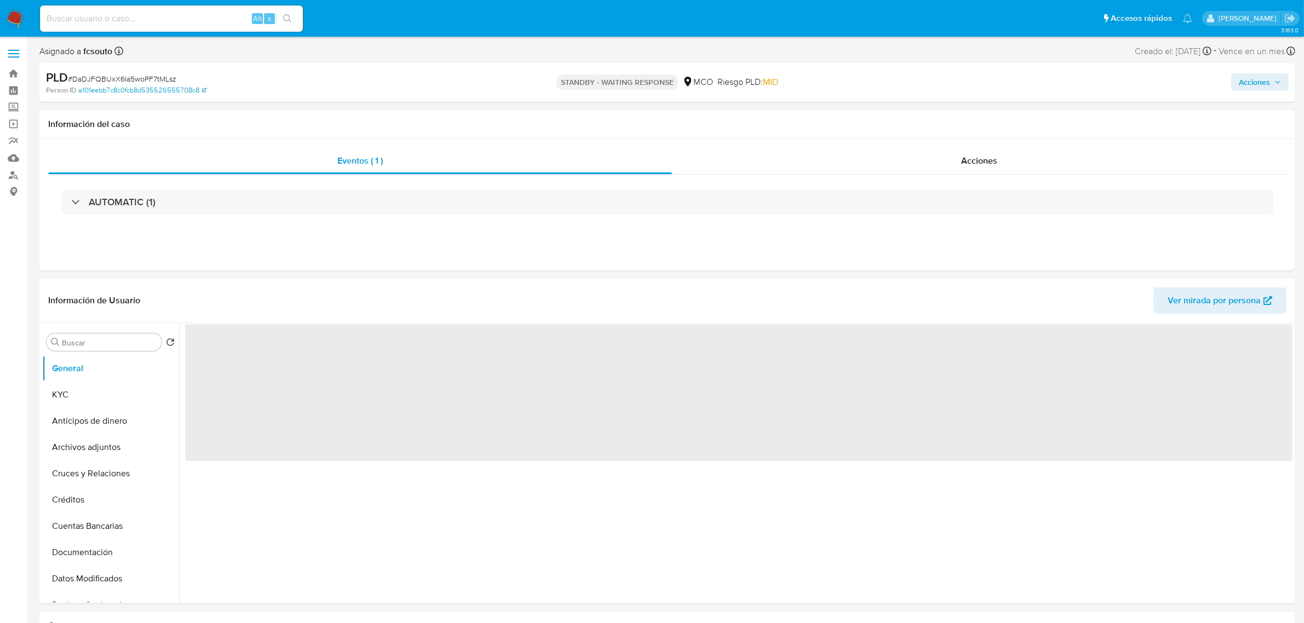
select select "10"
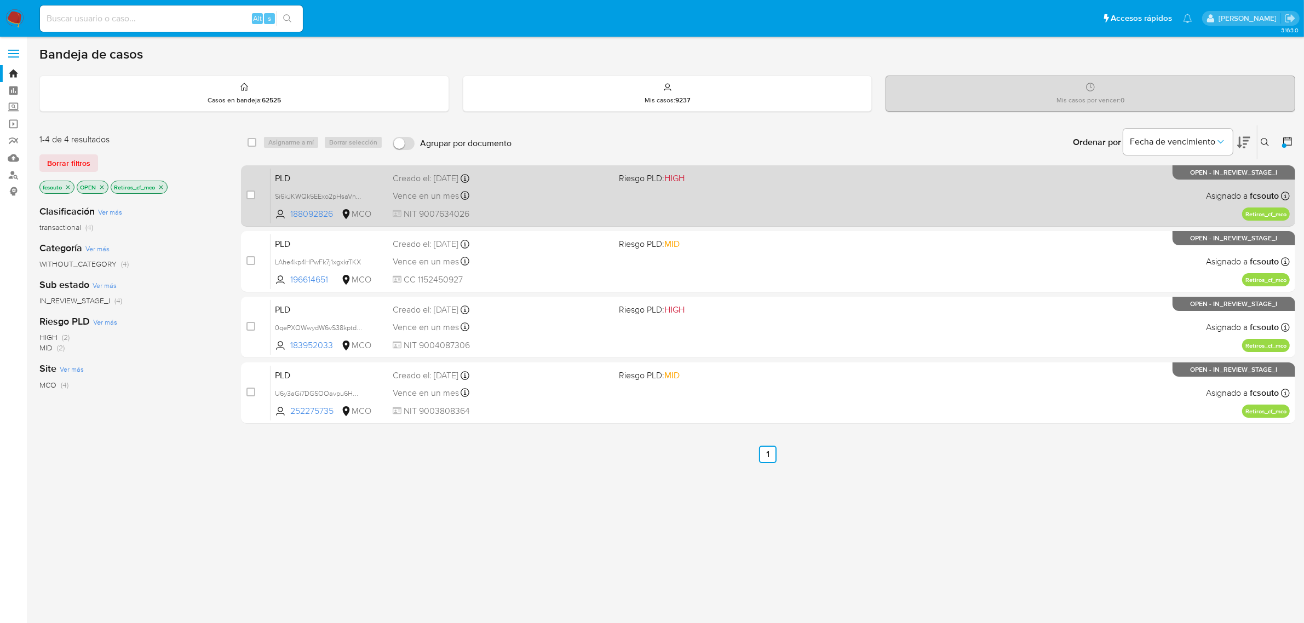
click at [644, 209] on div "PLD Si6kJKWQk5EExo2pHsaVnY6k 188092826 MCO Riesgo PLD: HIGH Creado el: [DATE] C…" at bounding box center [780, 195] width 1019 height 55
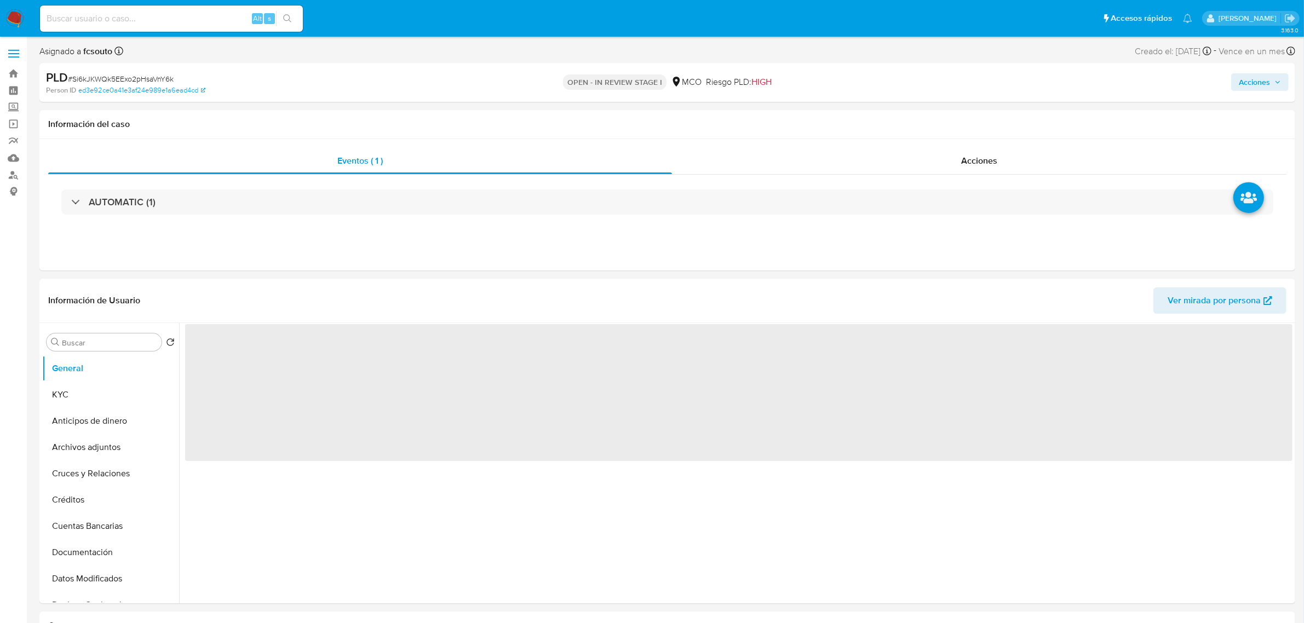
select select "10"
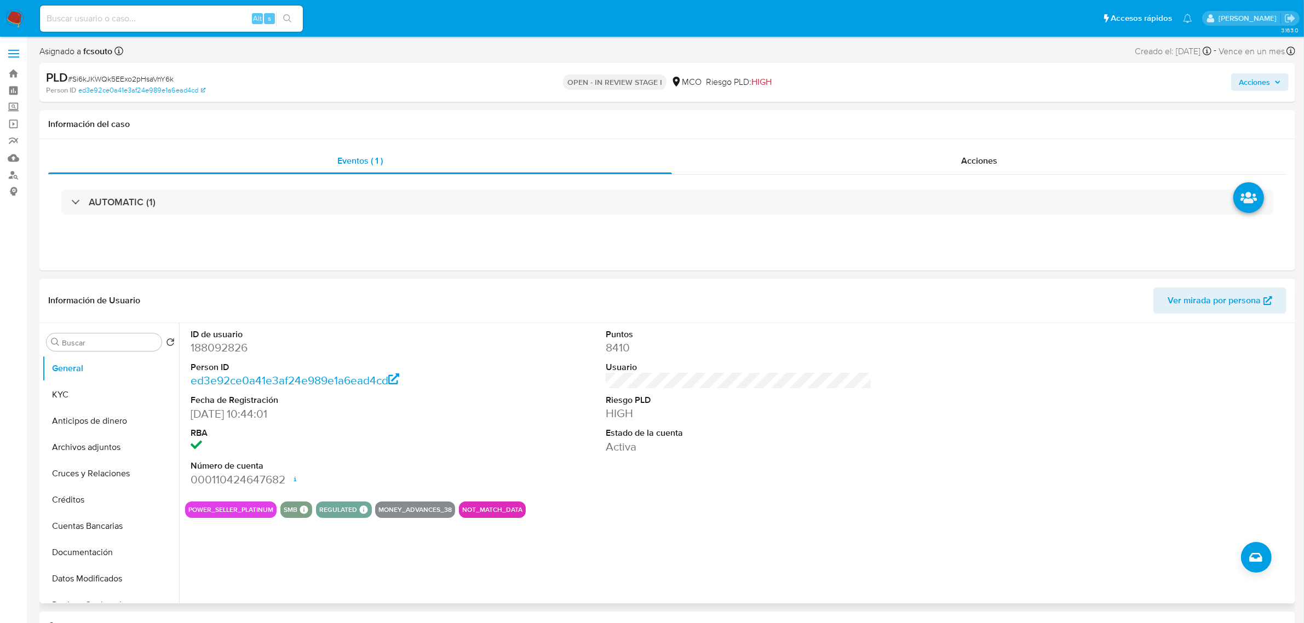
click at [234, 352] on dd "188092826" at bounding box center [324, 347] width 266 height 15
copy dd "188092826"
click at [103, 557] on button "Fecha Compliant" at bounding box center [106, 547] width 128 height 26
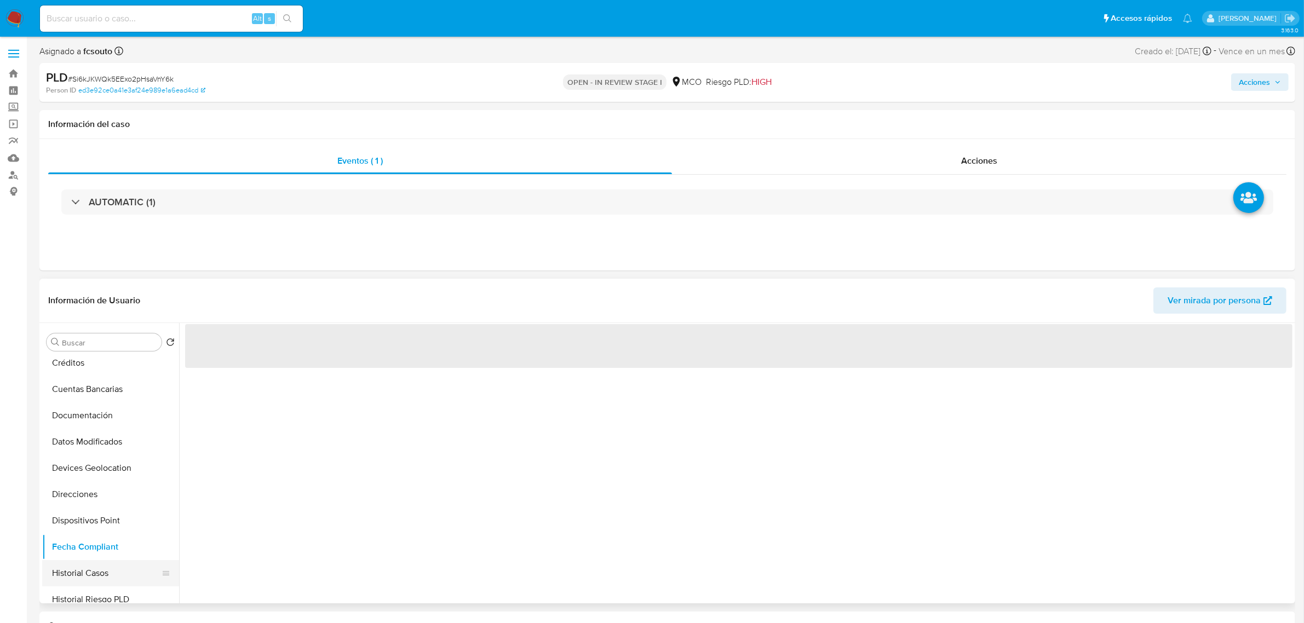
click at [92, 579] on button "Historial Casos" at bounding box center [106, 573] width 128 height 26
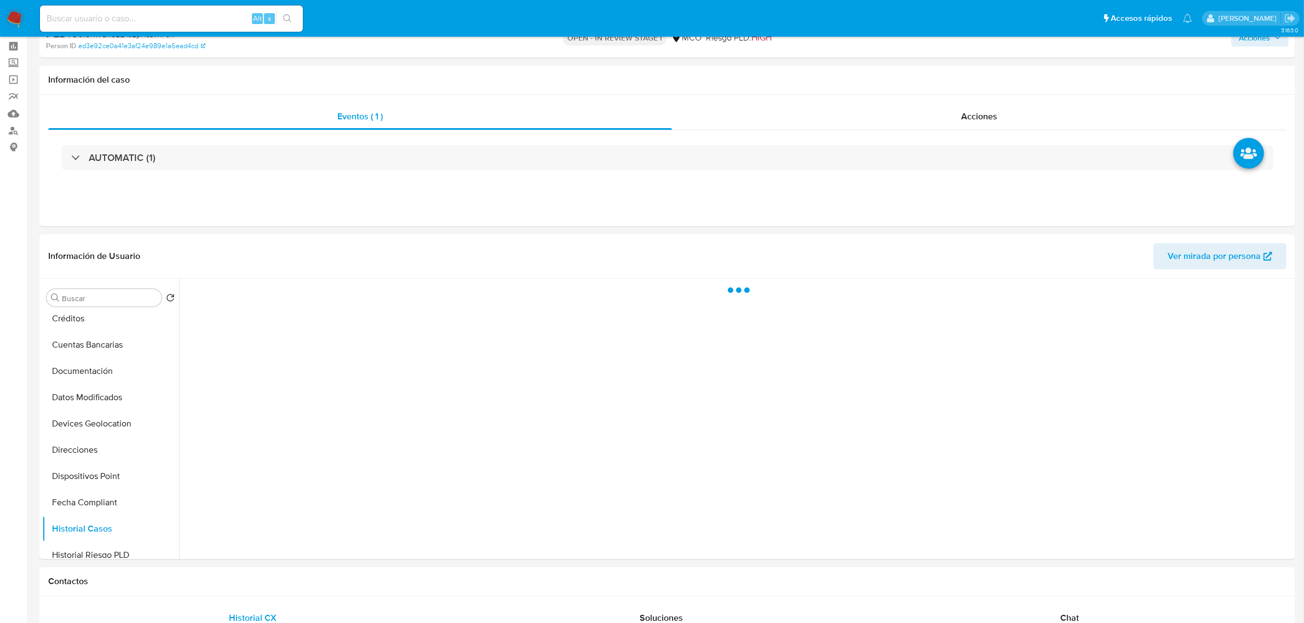
scroll to position [68, 0]
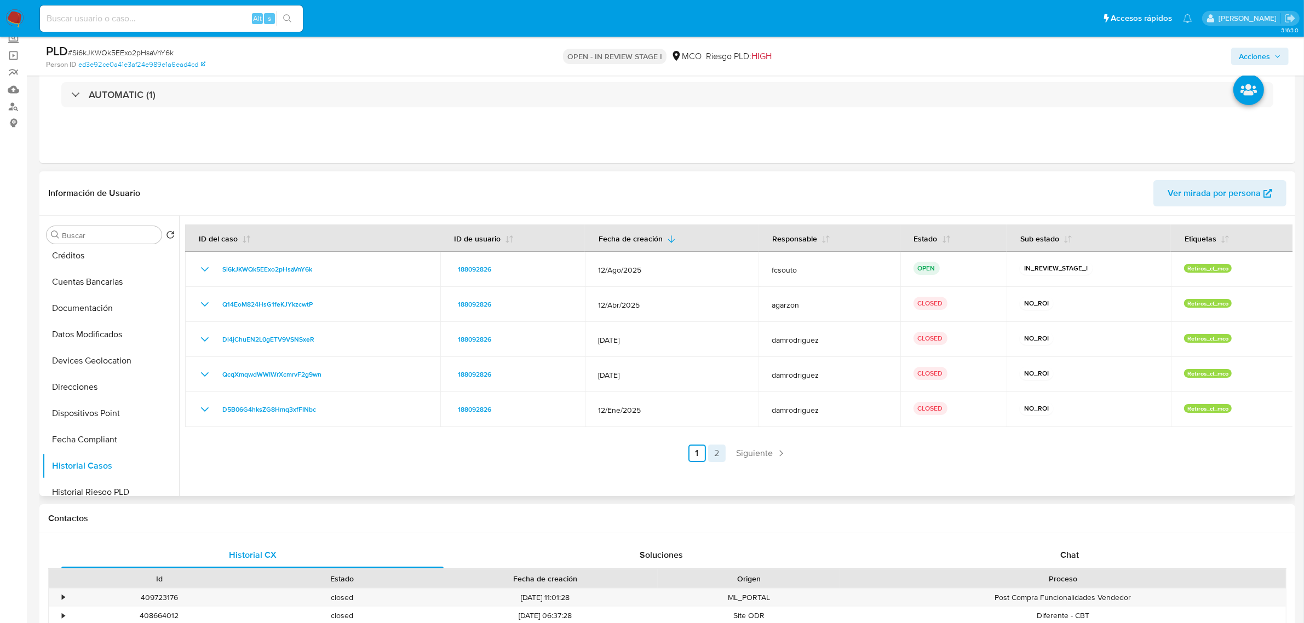
click at [709, 456] on link "2" at bounding box center [717, 454] width 18 height 18
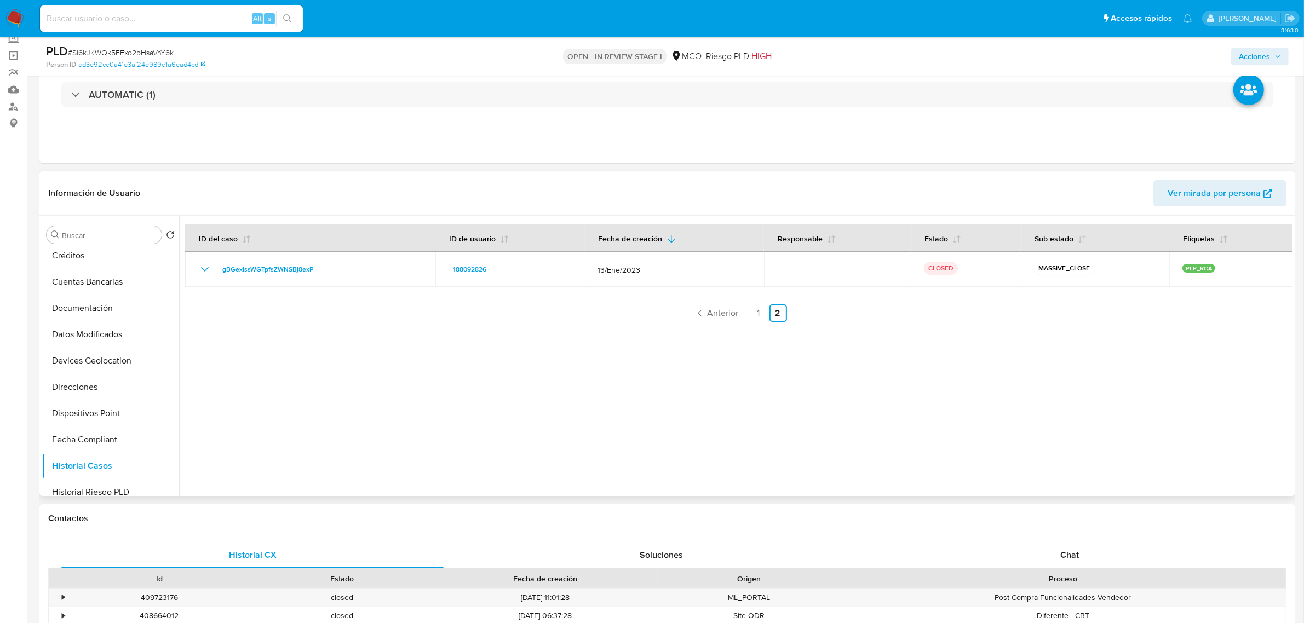
click at [757, 315] on link "1" at bounding box center [759, 313] width 18 height 18
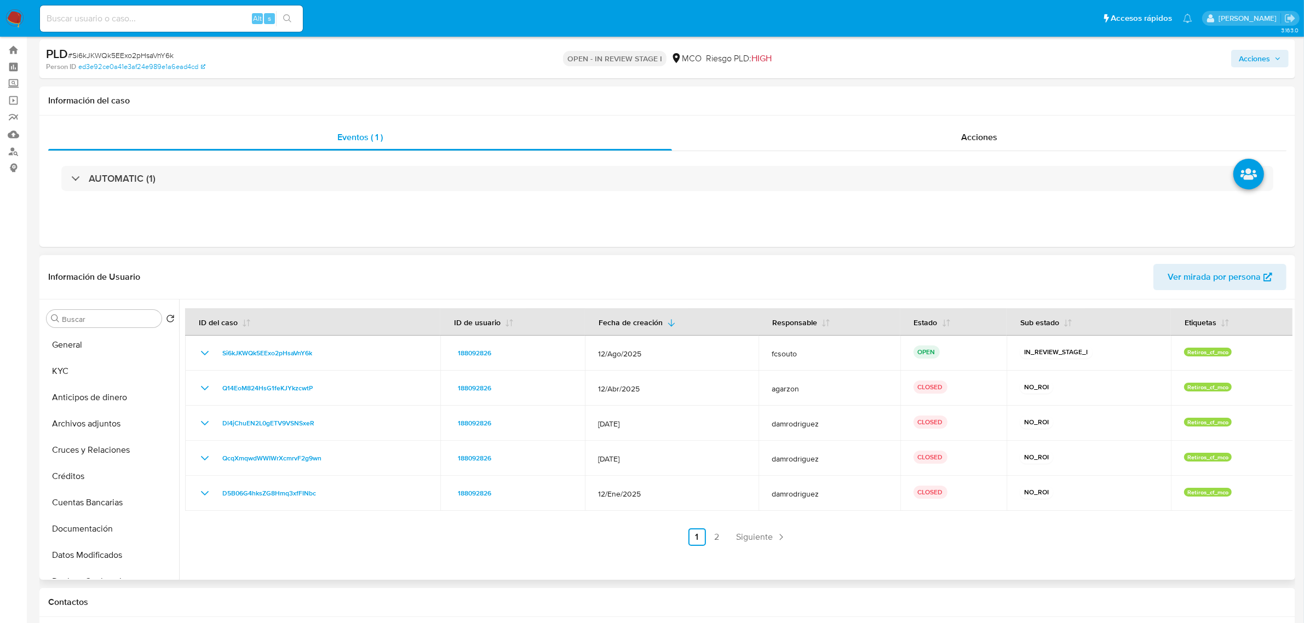
scroll to position [0, 0]
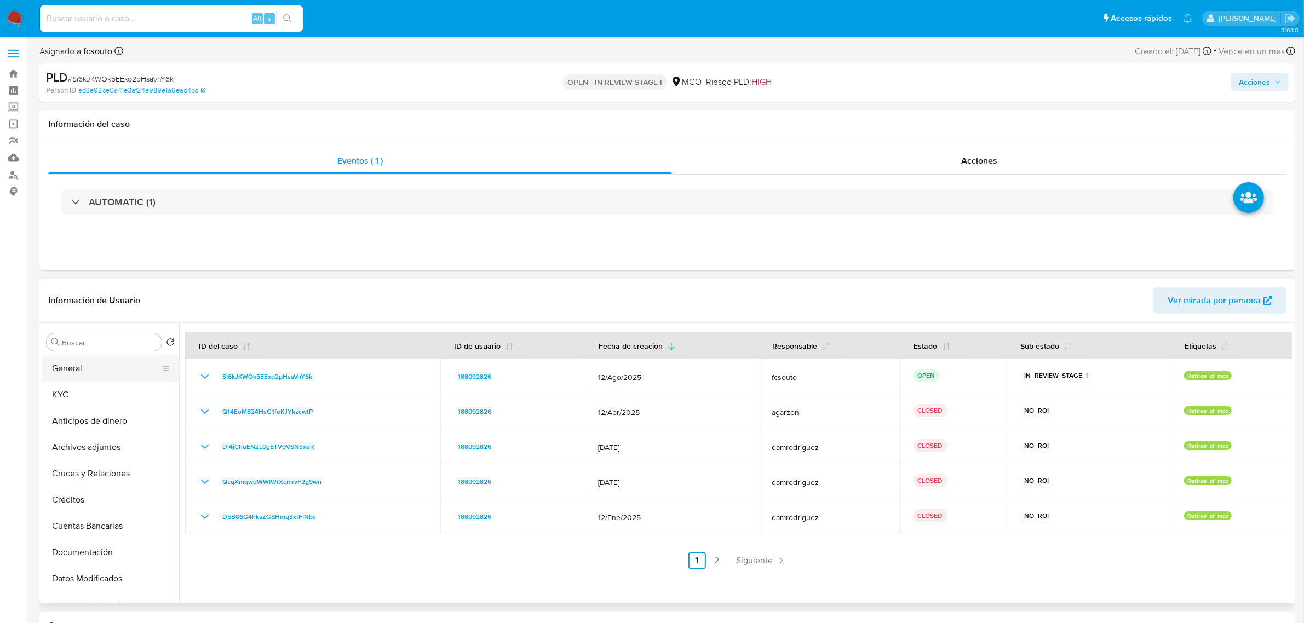
click at [64, 359] on button "General" at bounding box center [106, 368] width 128 height 26
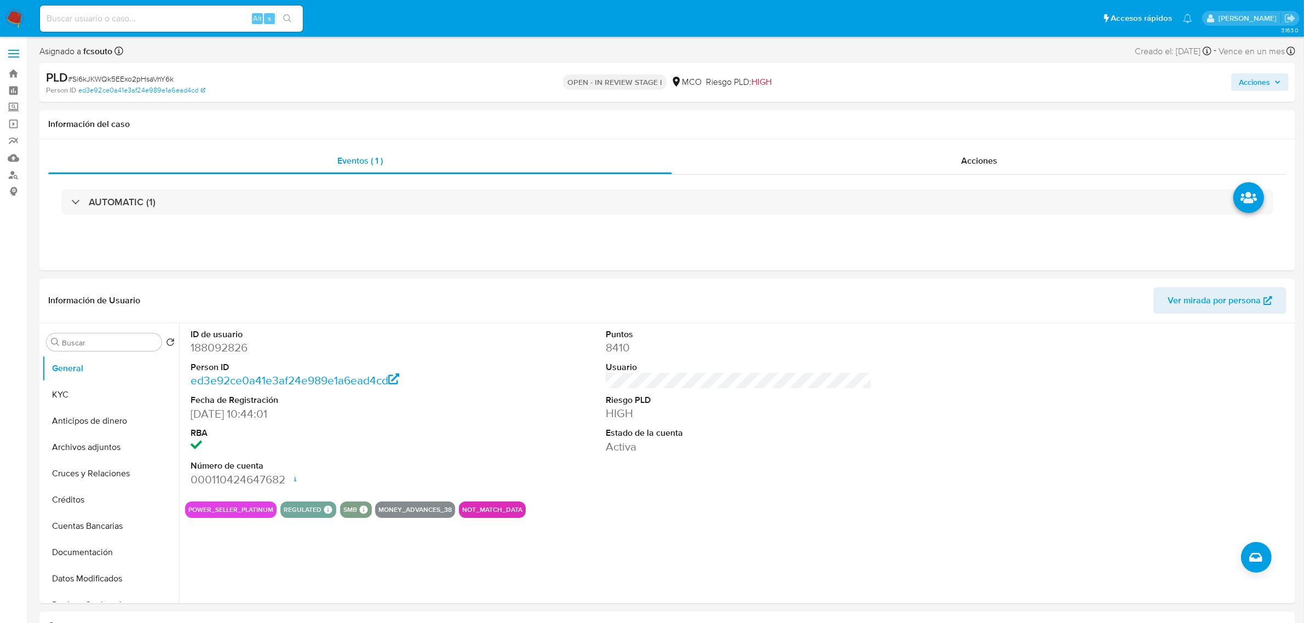
click at [231, 349] on dd "188092826" at bounding box center [324, 347] width 266 height 15
copy dd "188092826"
click at [225, 351] on dd "188092826" at bounding box center [324, 347] width 266 height 15
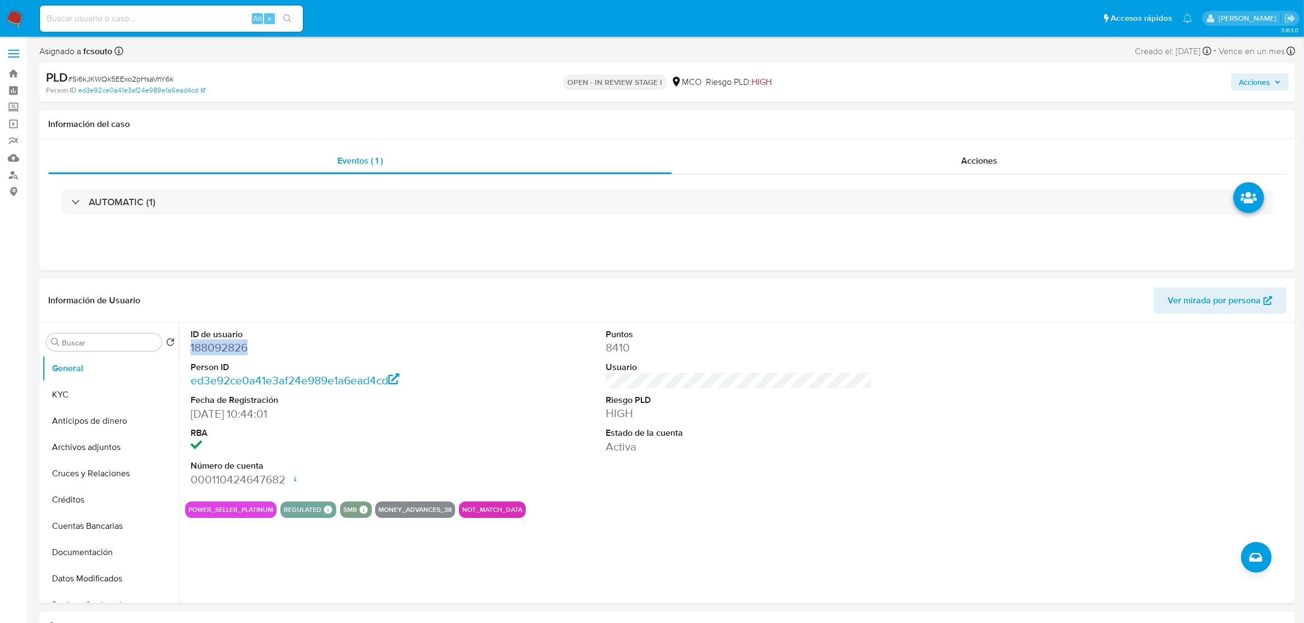
copy dd "188092826"
click at [237, 346] on dd "188092826" at bounding box center [324, 347] width 266 height 15
copy dd "188092826"
click at [107, 396] on button "KYC" at bounding box center [106, 395] width 128 height 26
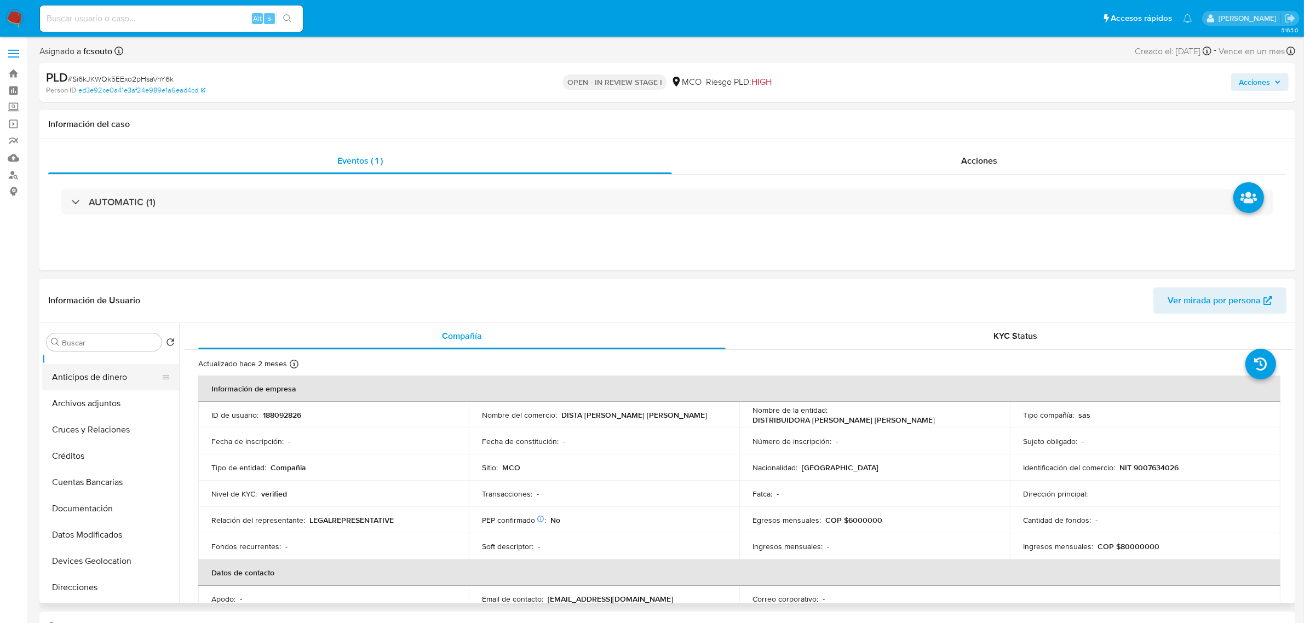
scroll to position [68, 0]
click at [124, 494] on button "Documentación" at bounding box center [106, 484] width 128 height 26
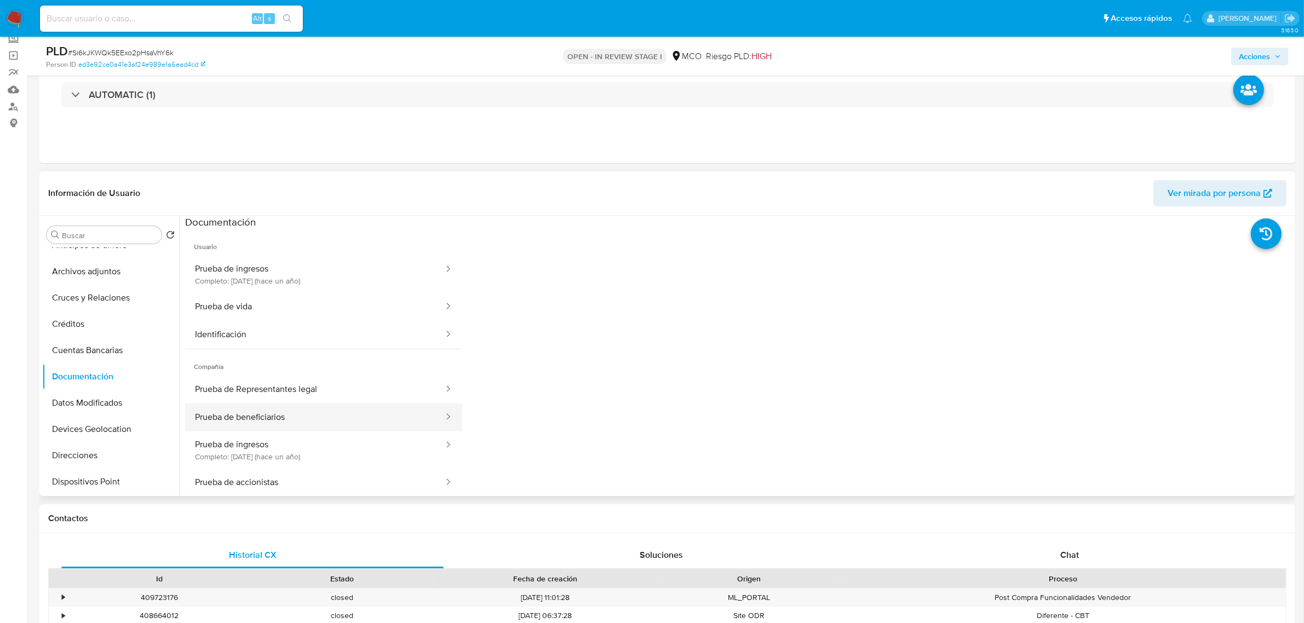
click at [366, 404] on button "Prueba de beneficiarios" at bounding box center [315, 418] width 260 height 28
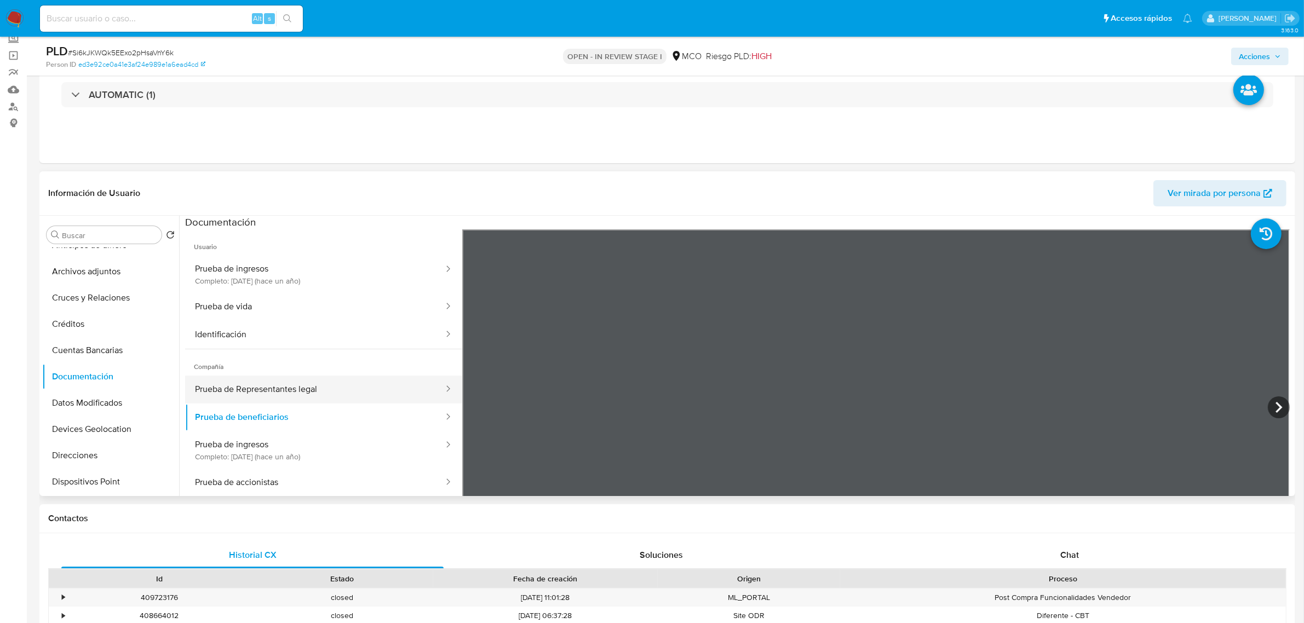
click at [376, 389] on button "Prueba de Representantes legal" at bounding box center [315, 390] width 260 height 28
click at [1260, 65] on span "Acciones" at bounding box center [1254, 57] width 31 height 18
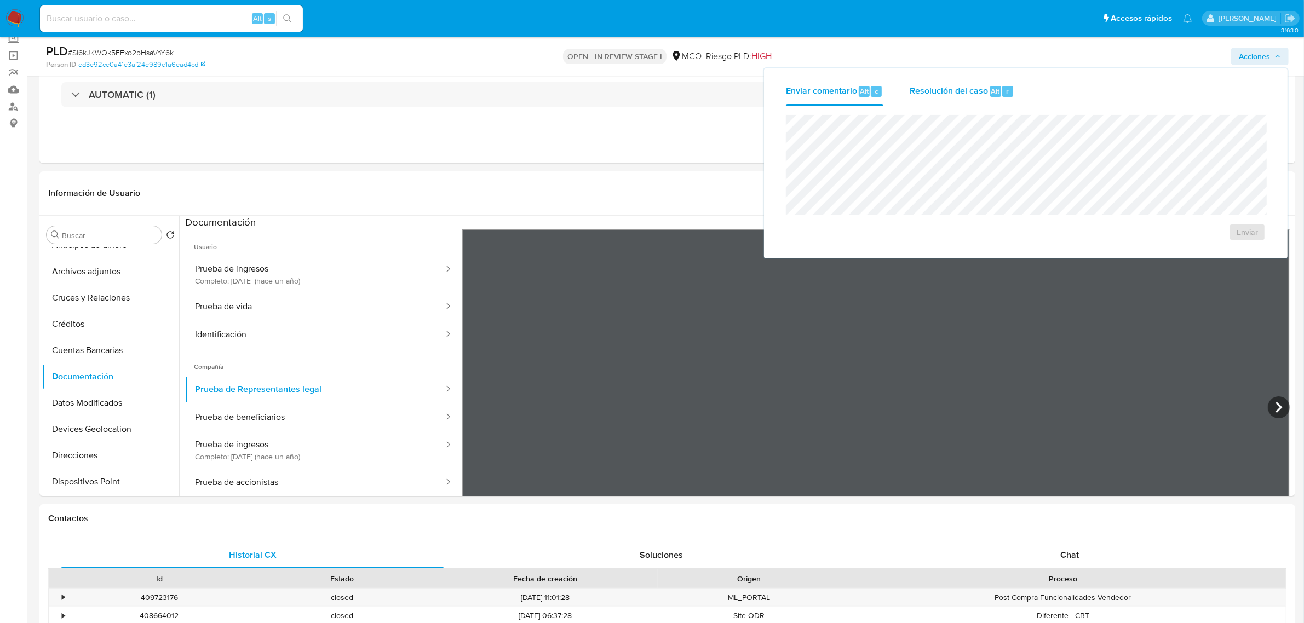
click at [961, 95] on span "Resolución del caso" at bounding box center [949, 90] width 78 height 13
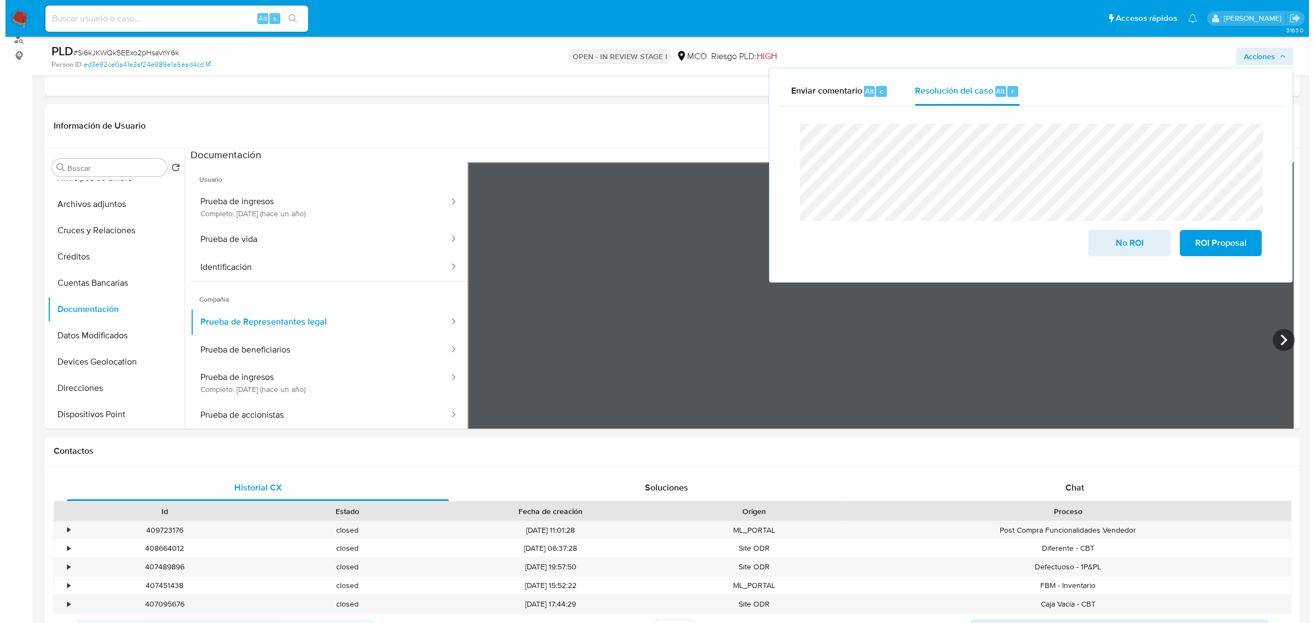
scroll to position [137, 0]
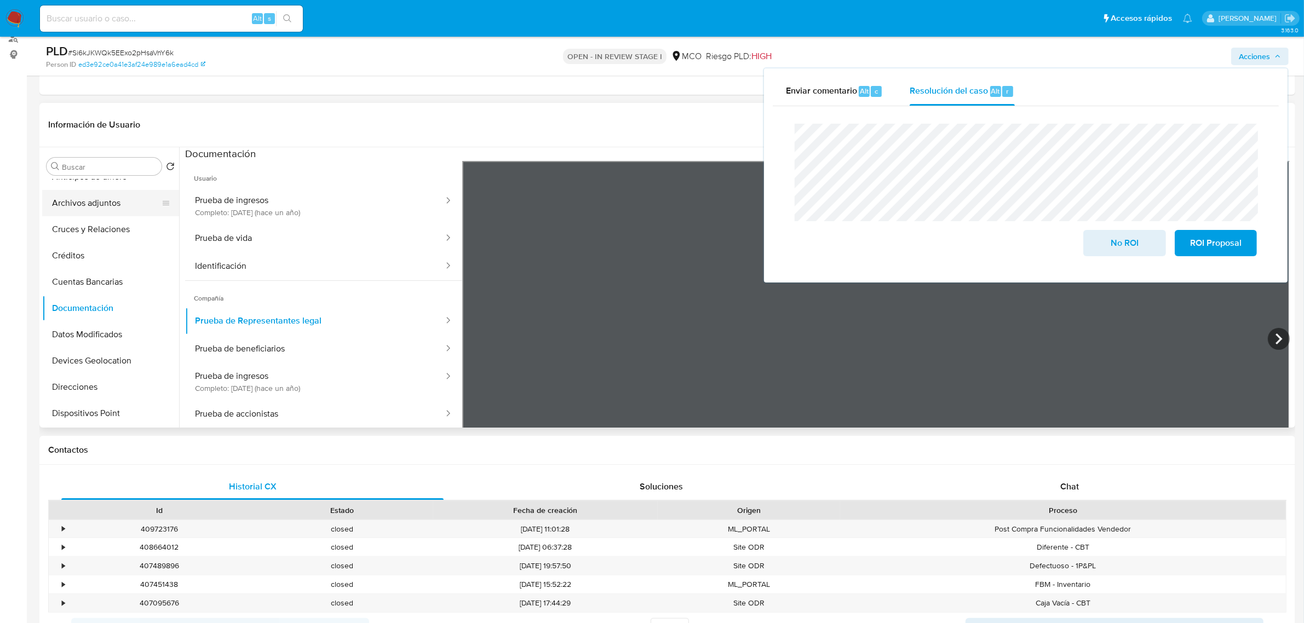
click at [97, 205] on button "Archivos adjuntos" at bounding box center [106, 203] width 128 height 26
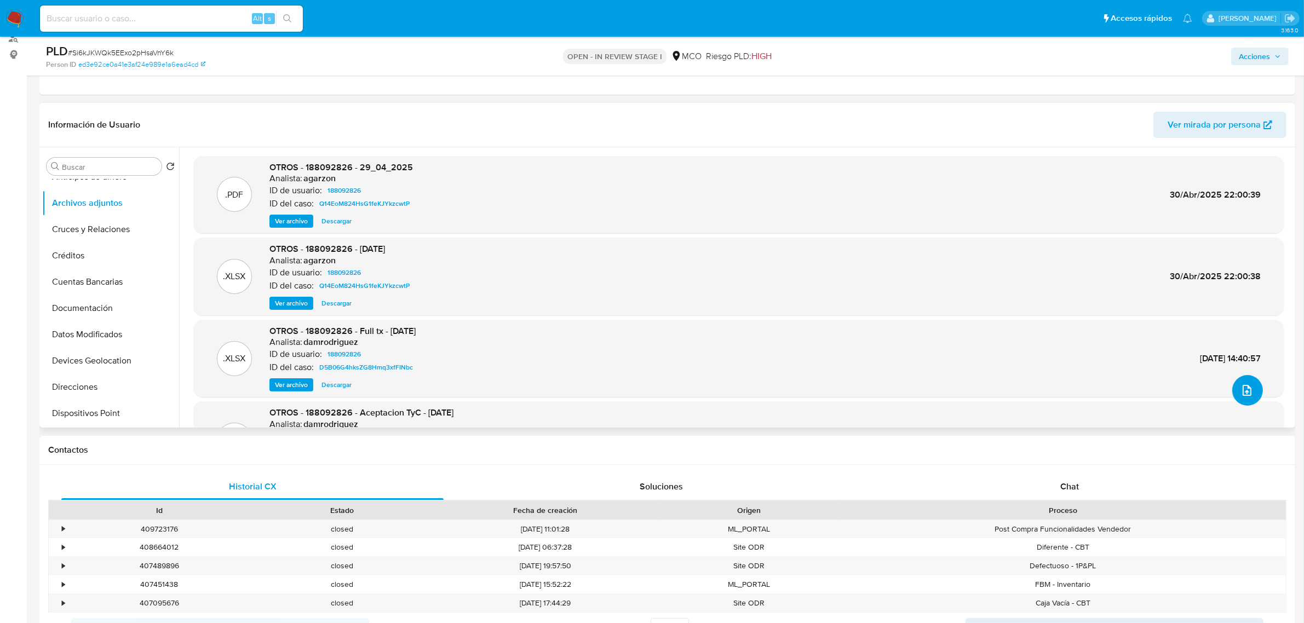
click at [1240, 389] on icon "upload-file" at bounding box center [1246, 390] width 13 height 13
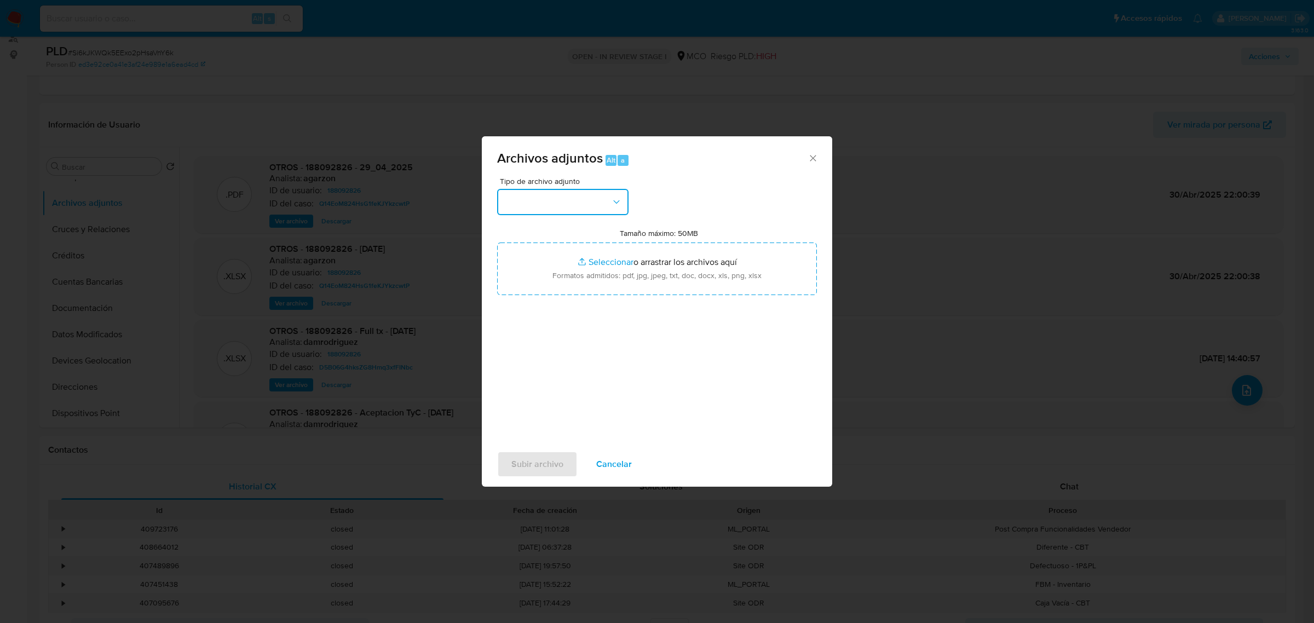
click at [568, 196] on button "button" at bounding box center [562, 202] width 131 height 26
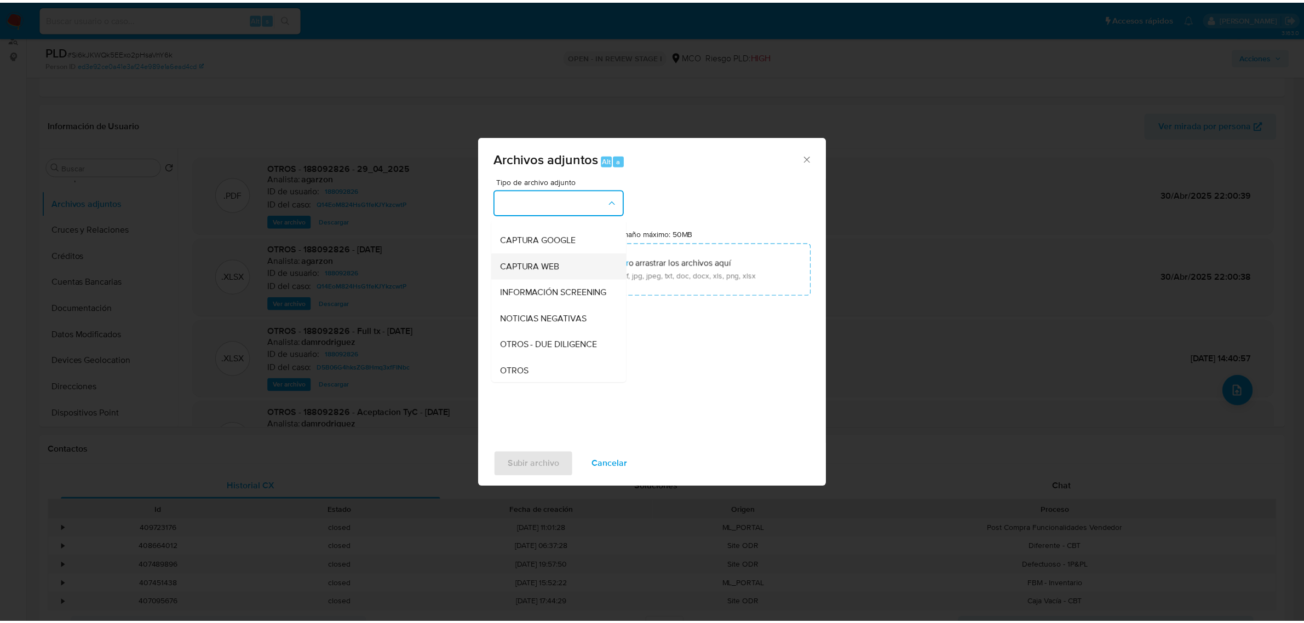
scroll to position [68, 0]
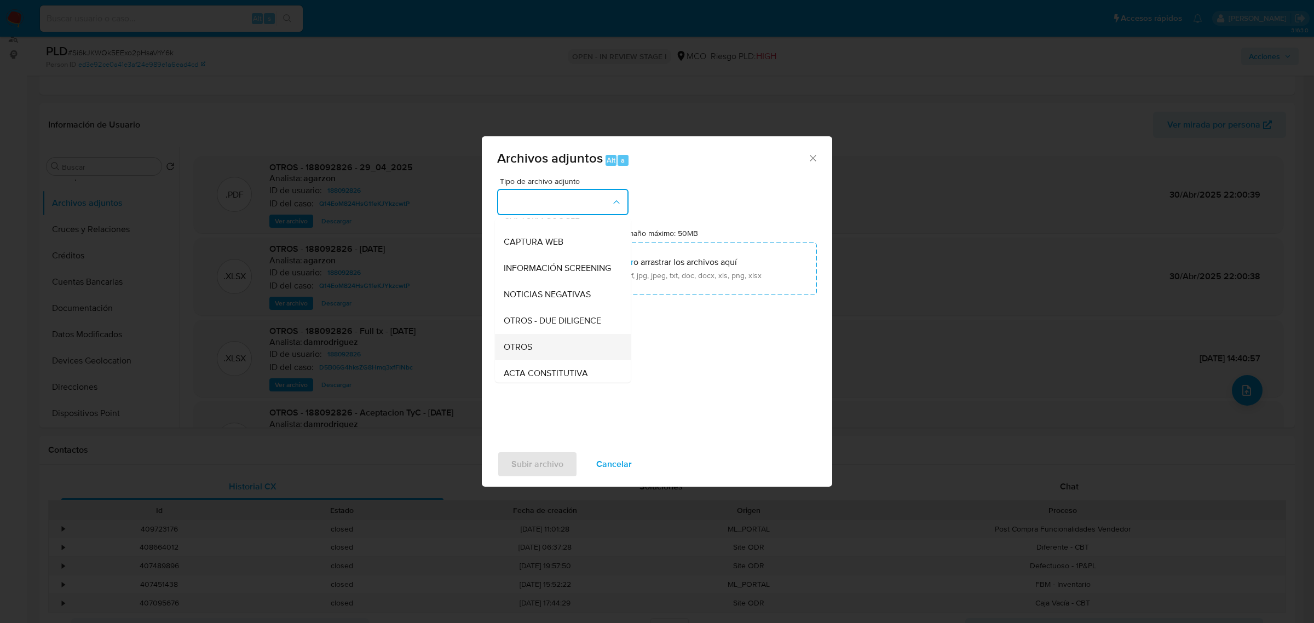
click at [544, 354] on div "OTROS" at bounding box center [560, 347] width 112 height 26
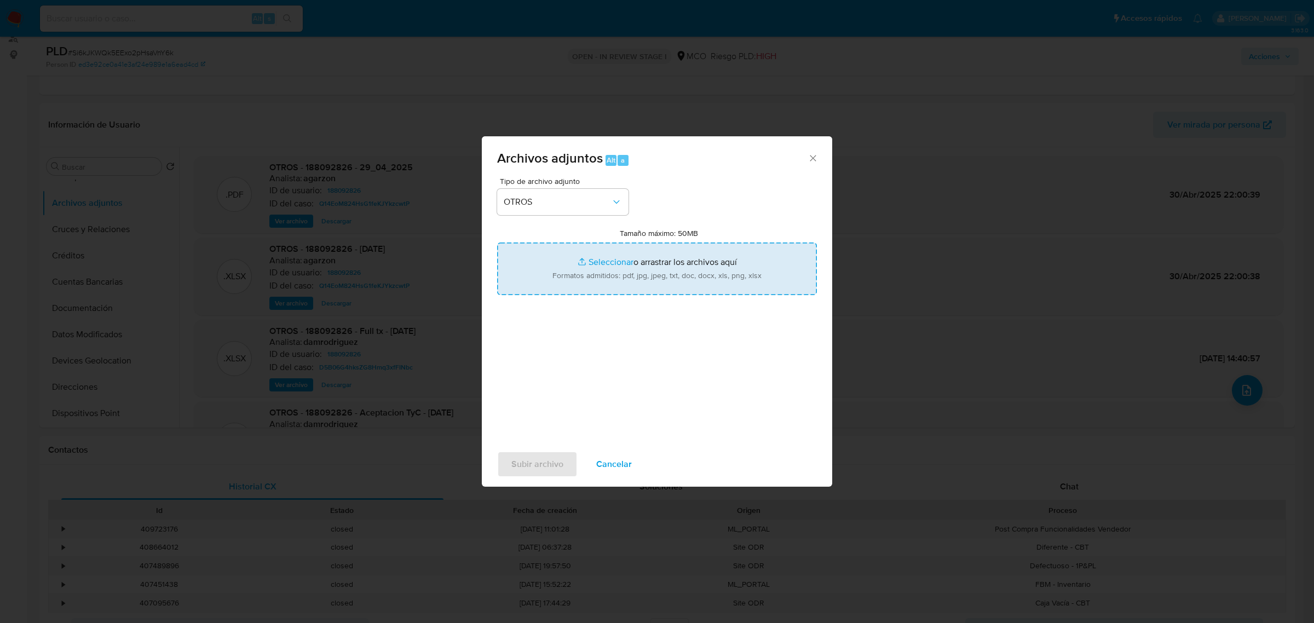
click at [658, 283] on input "Tamaño máximo: 50MB Seleccionar archivos" at bounding box center [657, 269] width 320 height 53
type input "C:\fakepath\188092826 - 14_10_2025.pdf"
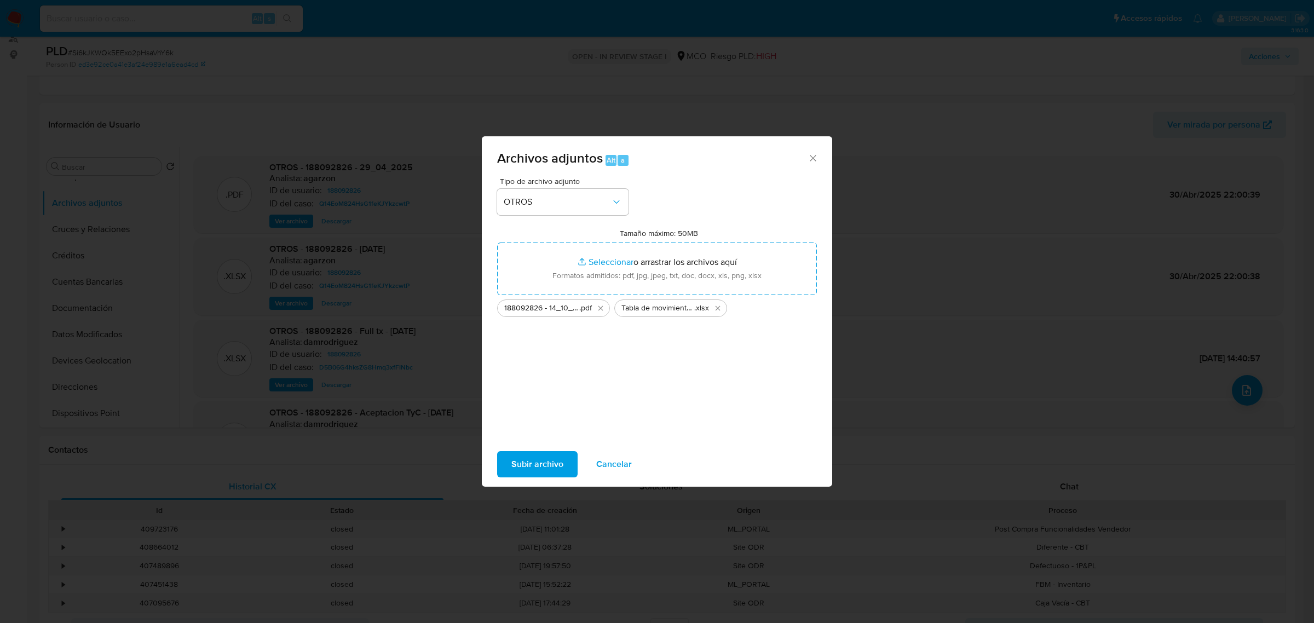
click at [546, 463] on span "Subir archivo" at bounding box center [538, 464] width 52 height 24
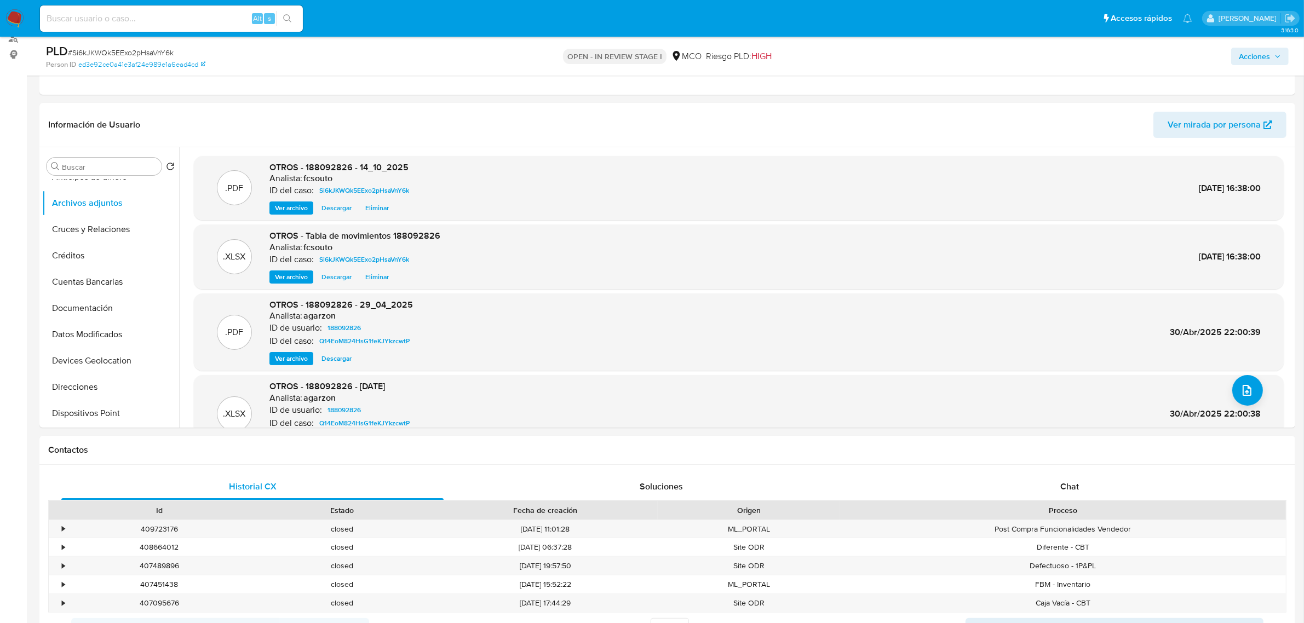
click at [1282, 62] on button "Acciones" at bounding box center [1260, 57] width 58 height 18
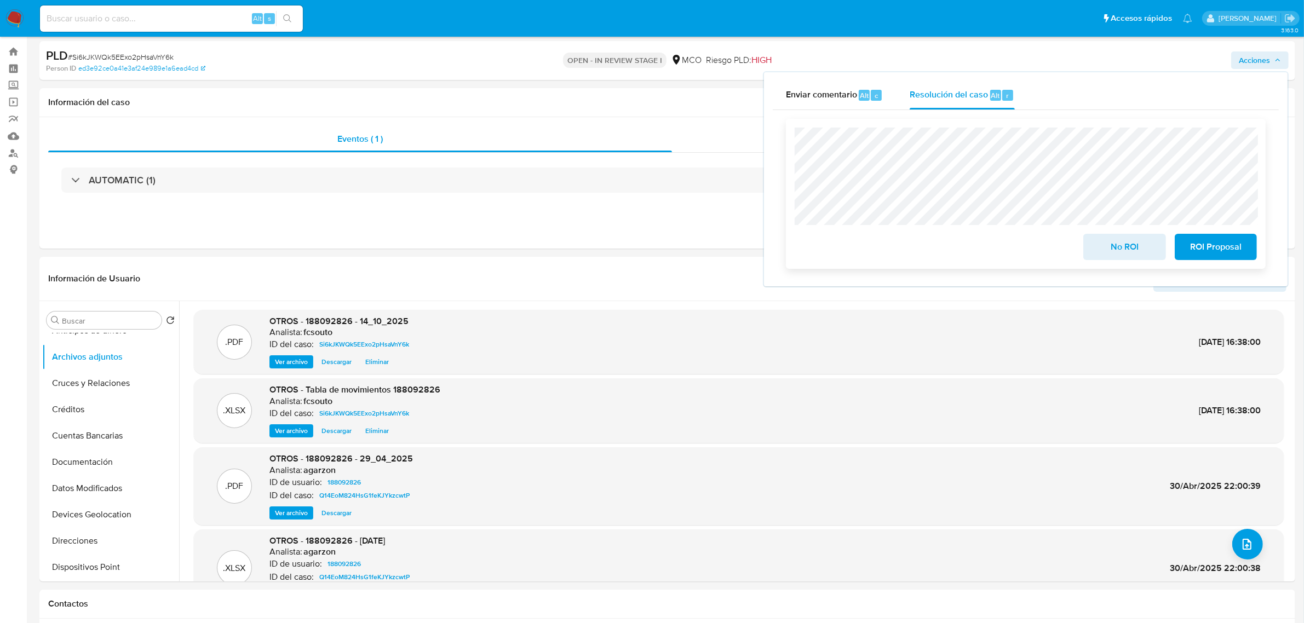
scroll to position [0, 0]
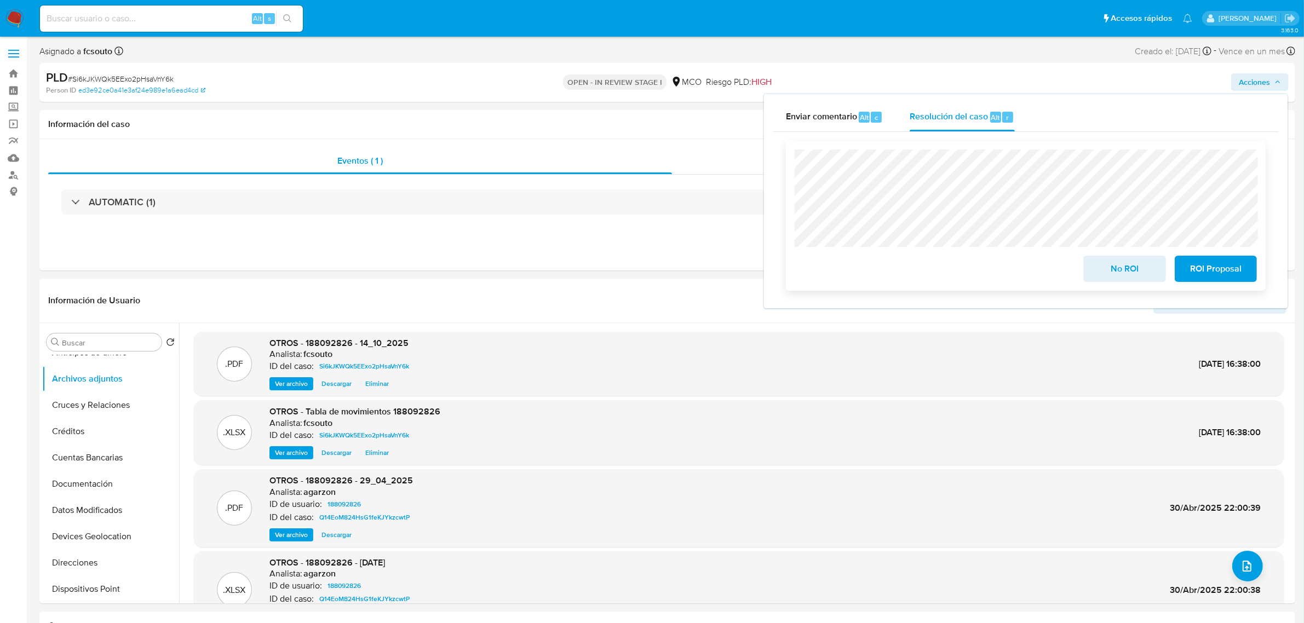
click at [1114, 274] on span "No ROI" at bounding box center [1124, 269] width 54 height 24
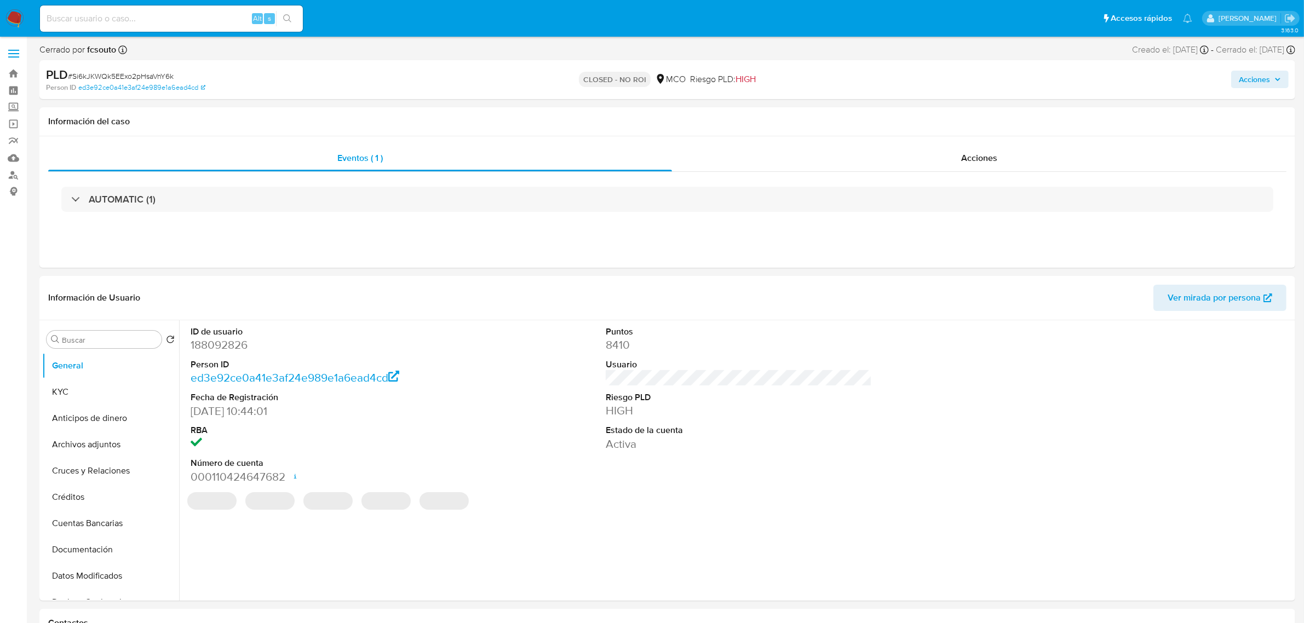
select select "10"
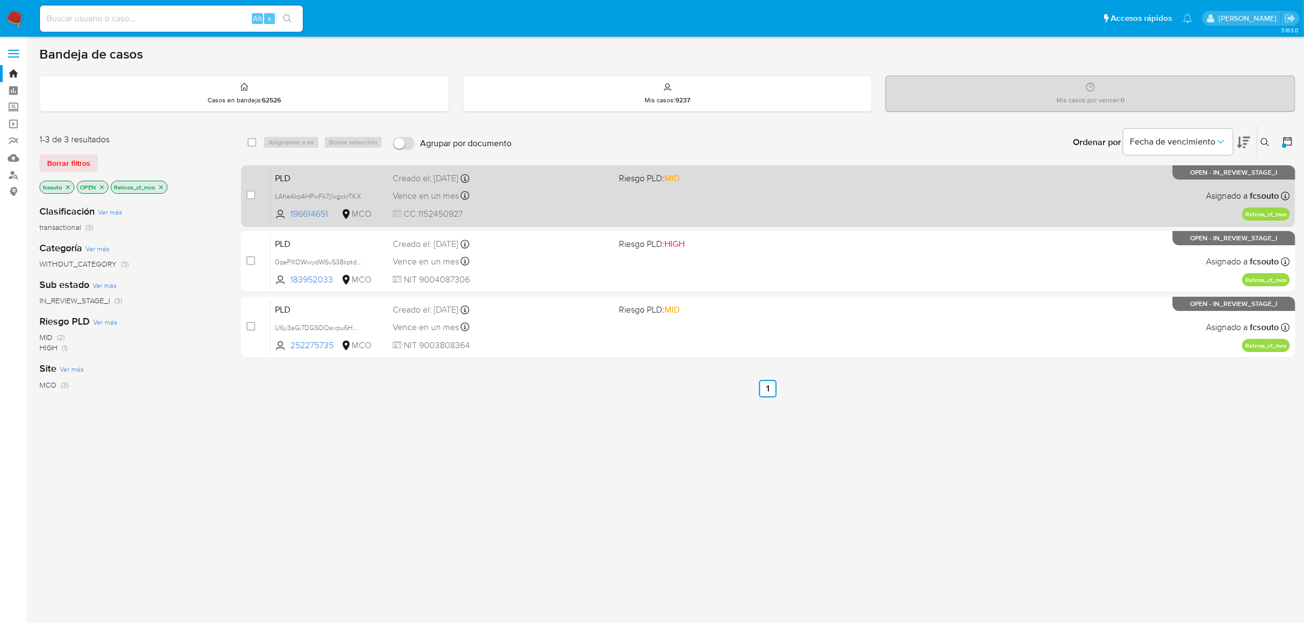
click at [595, 188] on div "Vence en un mes Vence el [DATE] 07:08:19" at bounding box center [502, 195] width 218 height 15
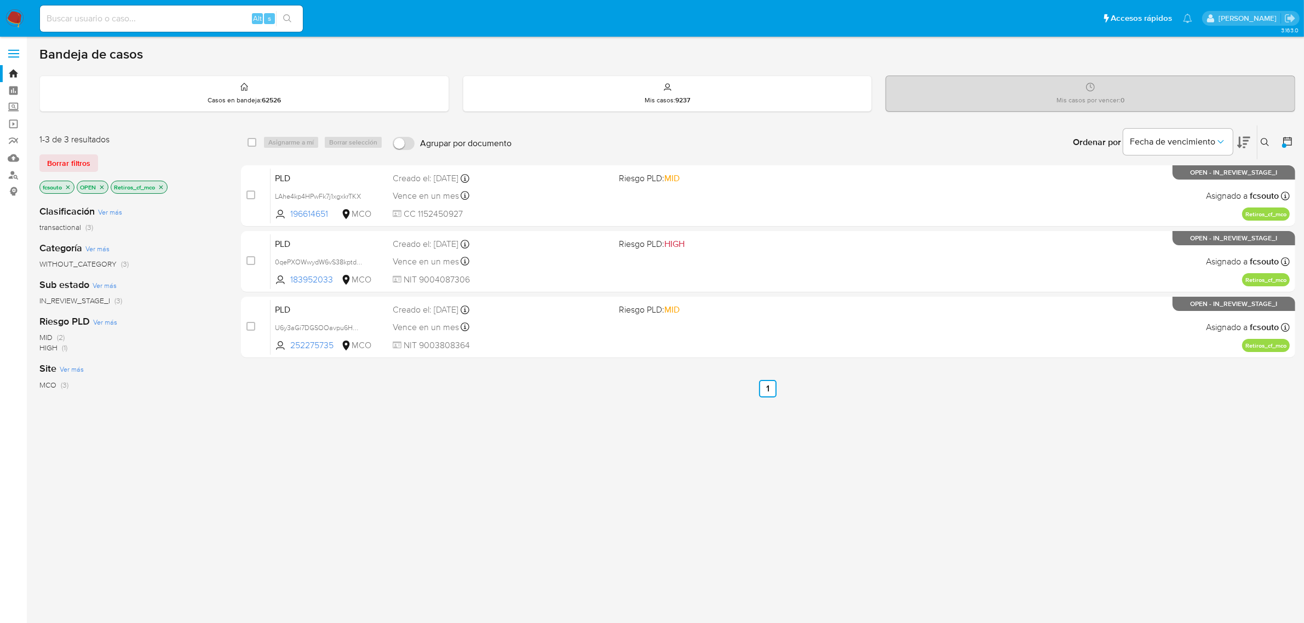
click at [12, 17] on img at bounding box center [14, 18] width 19 height 19
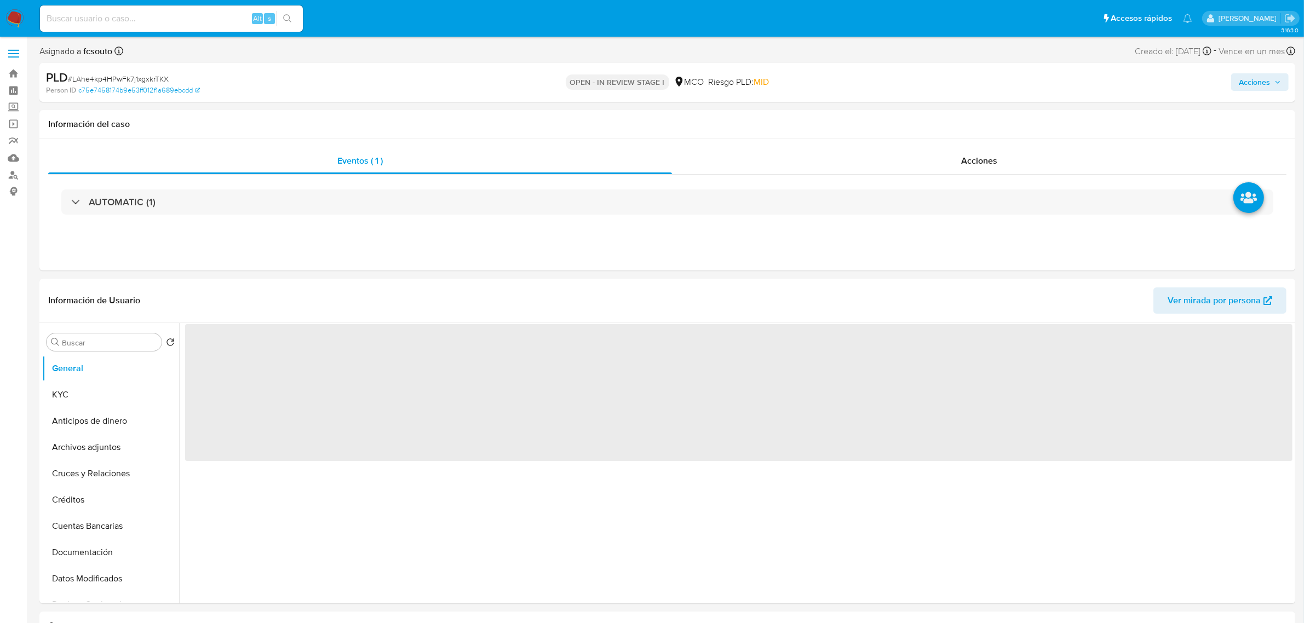
select select "10"
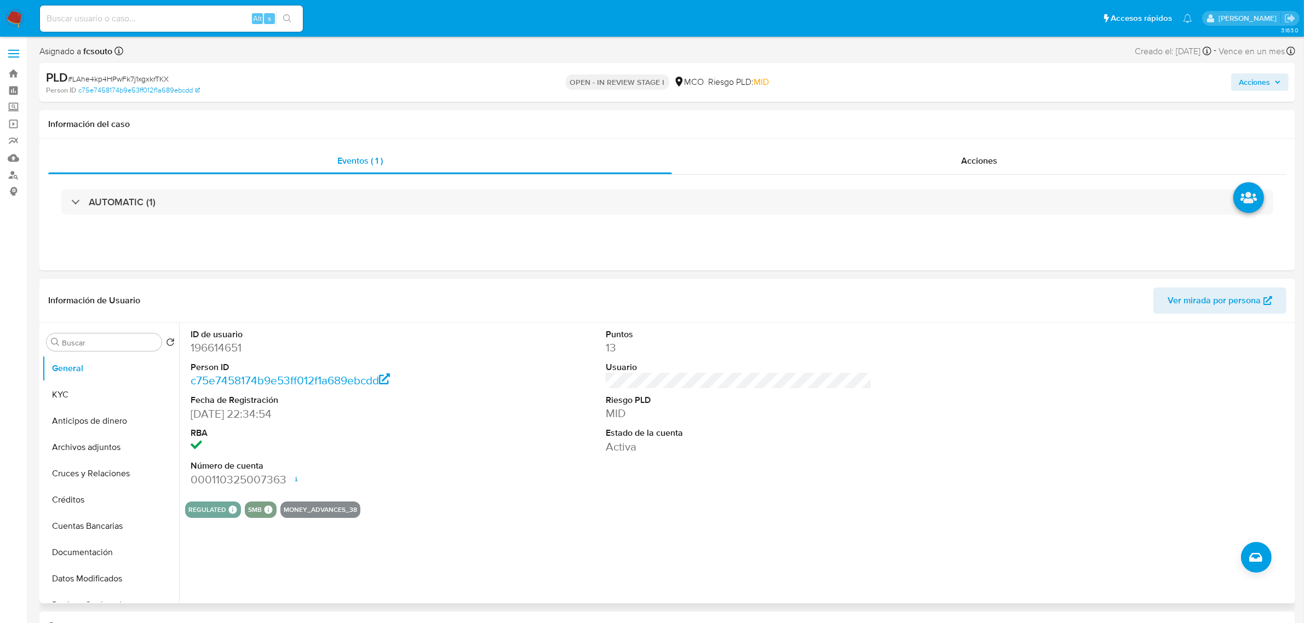
click at [235, 348] on dd "196614651" at bounding box center [324, 347] width 266 height 15
copy dd "196614651"
click at [208, 348] on dd "196614651" at bounding box center [324, 347] width 266 height 15
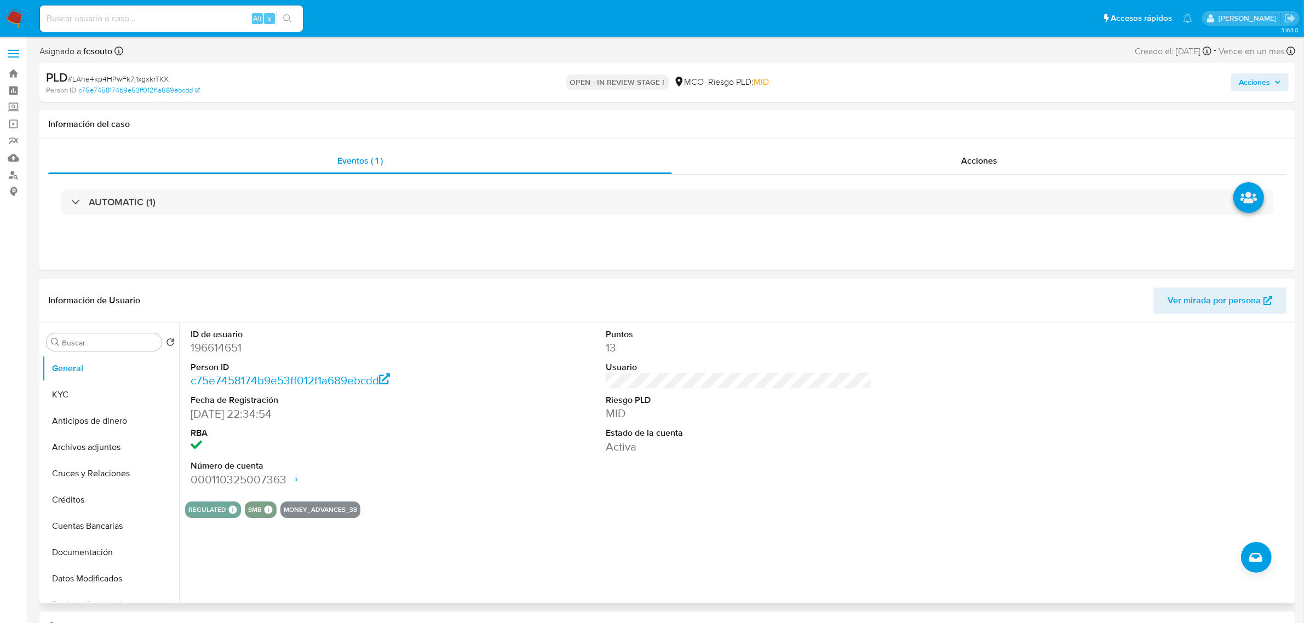
click at [409, 314] on header "Información de Usuario Ver mirada por persona" at bounding box center [667, 301] width 1238 height 26
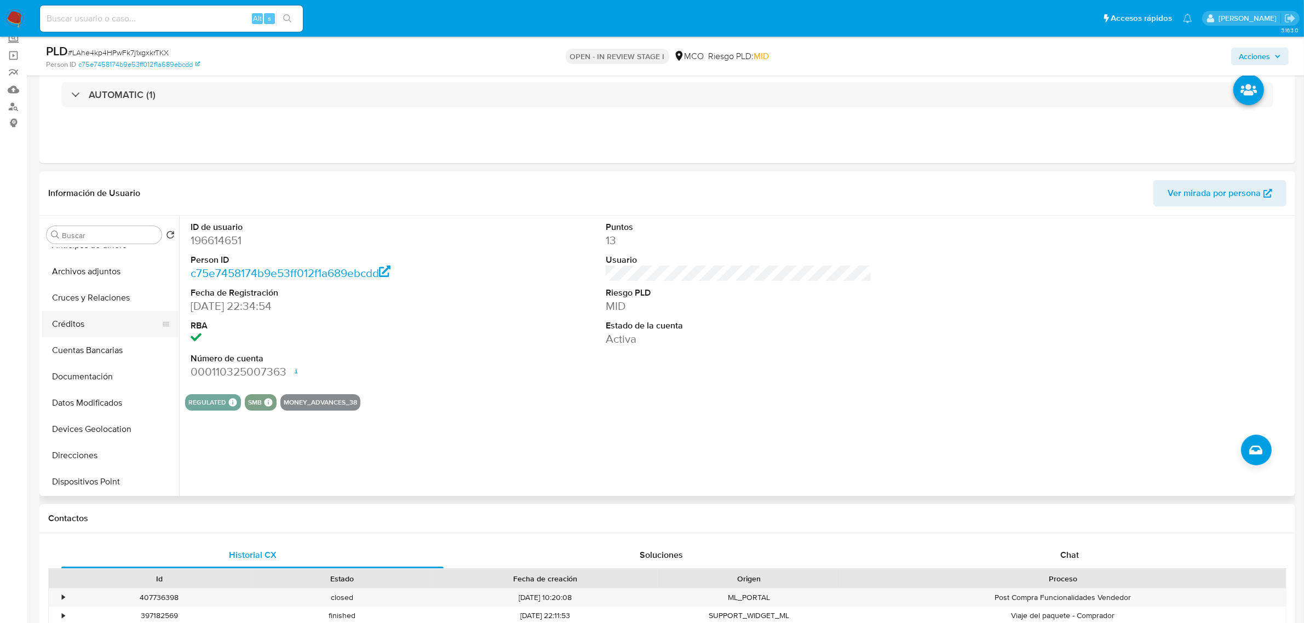
scroll to position [137, 0]
click at [116, 463] on button "Historial Casos" at bounding box center [106, 466] width 128 height 26
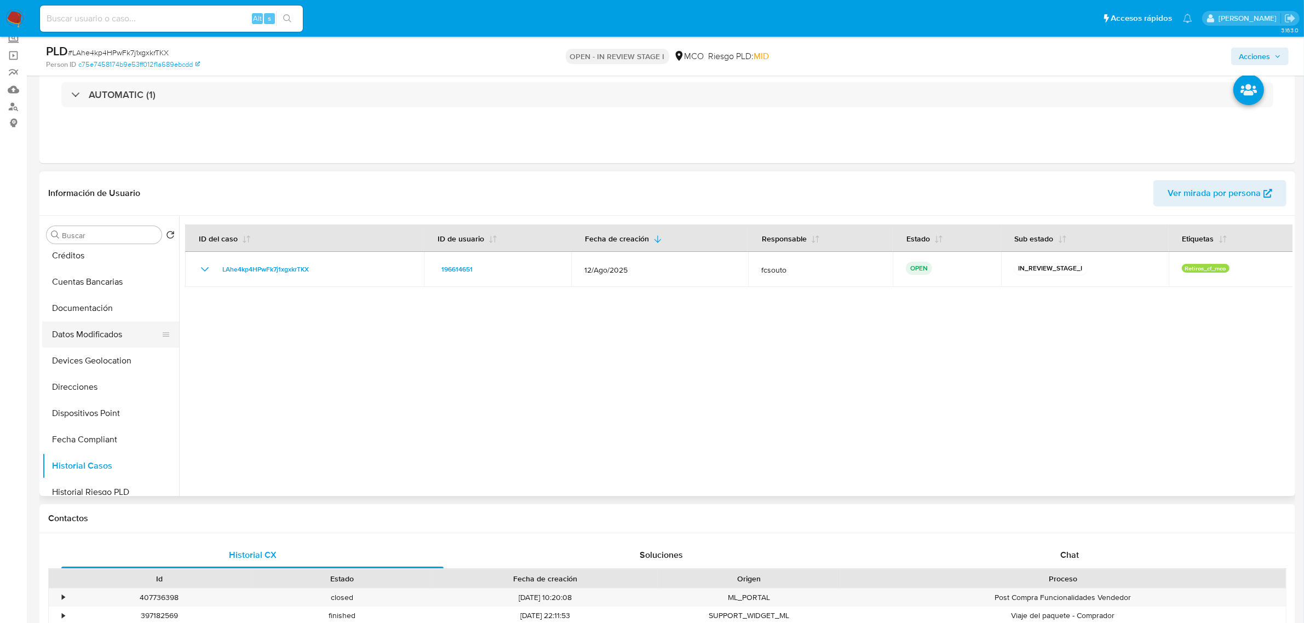
scroll to position [541, 0]
click at [128, 353] on button "Restricciones Nuevo Mundo" at bounding box center [106, 351] width 128 height 26
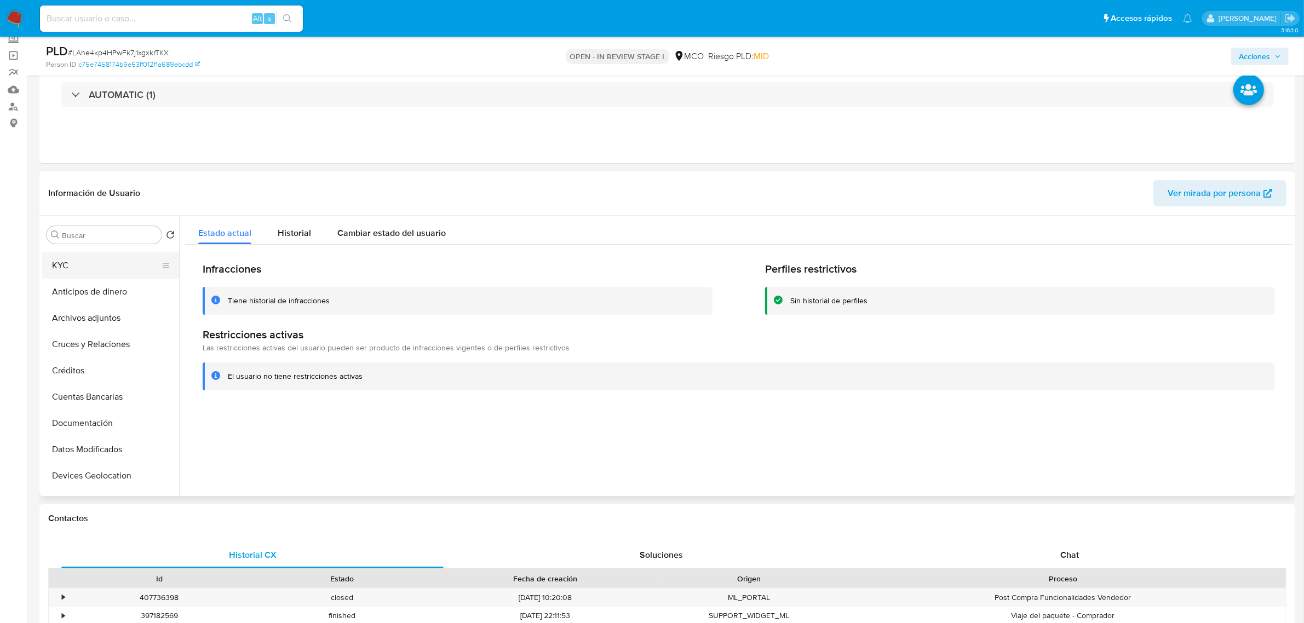
scroll to position [0, 0]
drag, startPoint x: 83, startPoint y: 285, endPoint x: 82, endPoint y: 277, distance: 8.3
click at [83, 286] on button "KYC" at bounding box center [106, 287] width 128 height 26
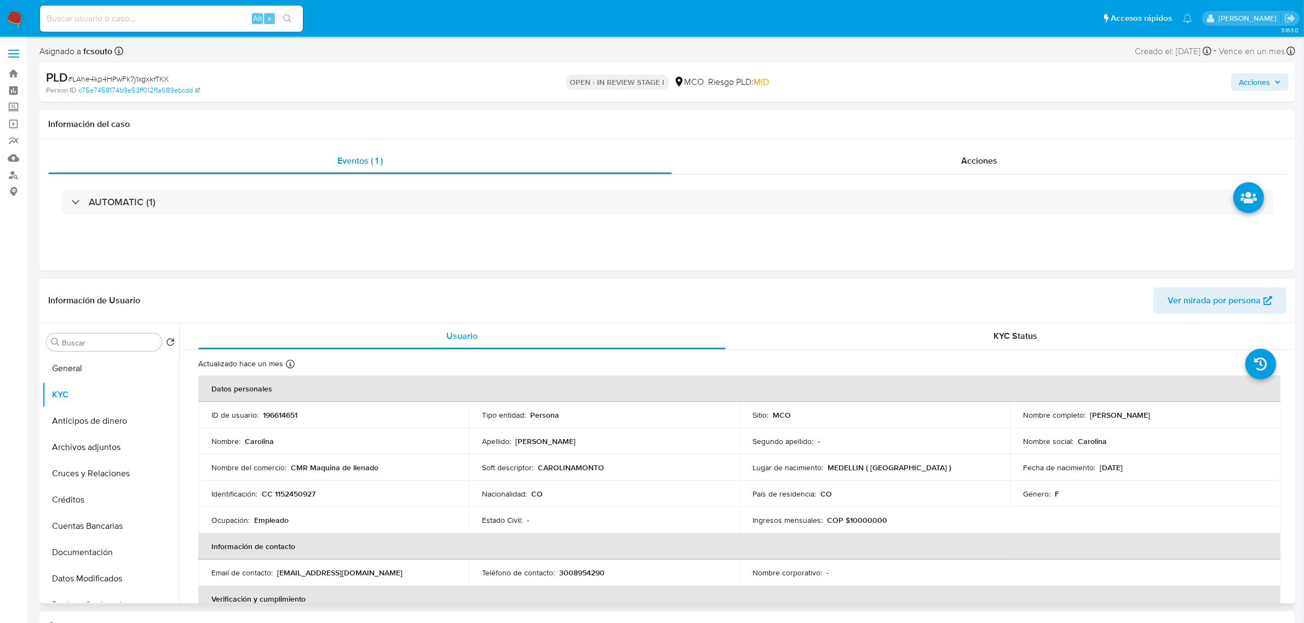
click at [283, 407] on td "ID de usuario : 196614651" at bounding box center [333, 415] width 271 height 26
click at [289, 415] on p "196614651" at bounding box center [280, 415] width 35 height 10
copy p "196614651"
click at [278, 412] on p "196614651" at bounding box center [280, 415] width 35 height 10
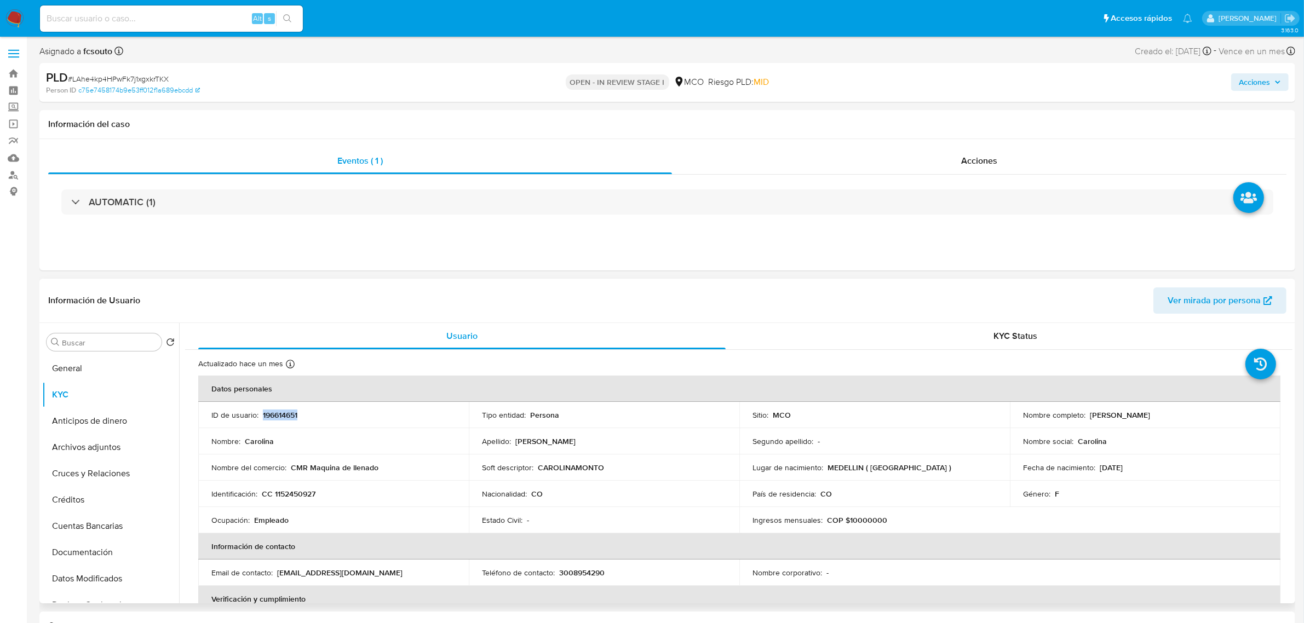
click at [278, 412] on p "196614651" at bounding box center [280, 415] width 35 height 10
click at [282, 417] on p "196614651" at bounding box center [280, 415] width 35 height 10
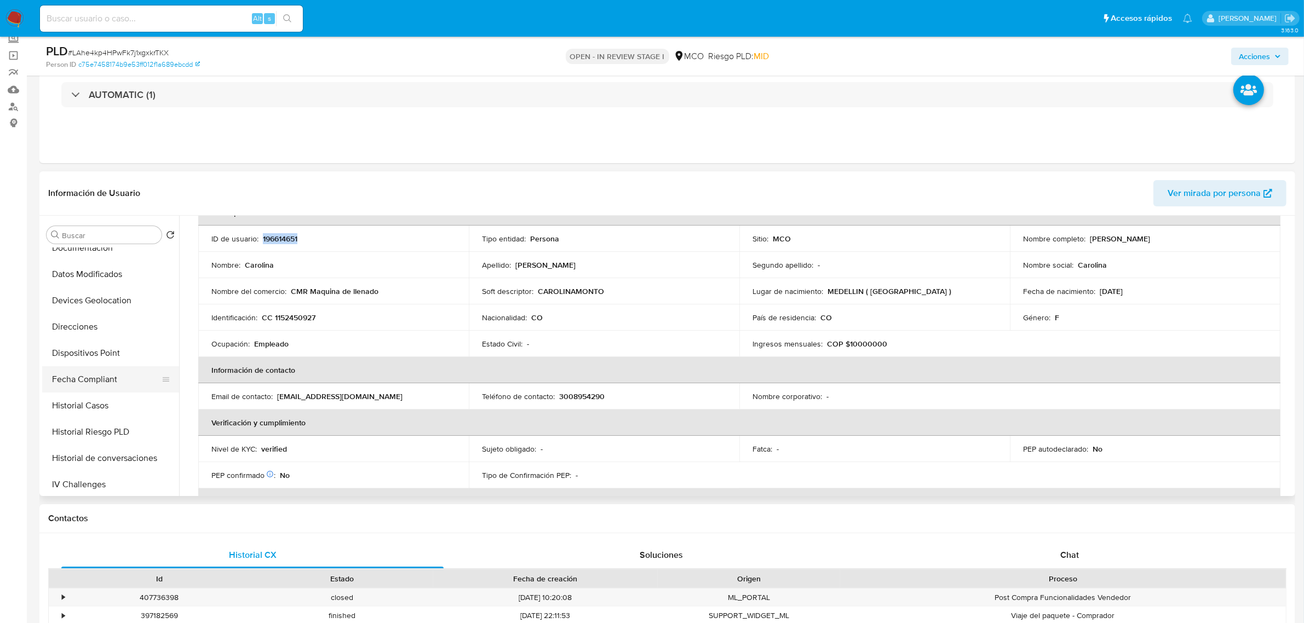
scroll to position [205, 0]
click at [113, 404] on button "Historial Casos" at bounding box center [106, 397] width 128 height 26
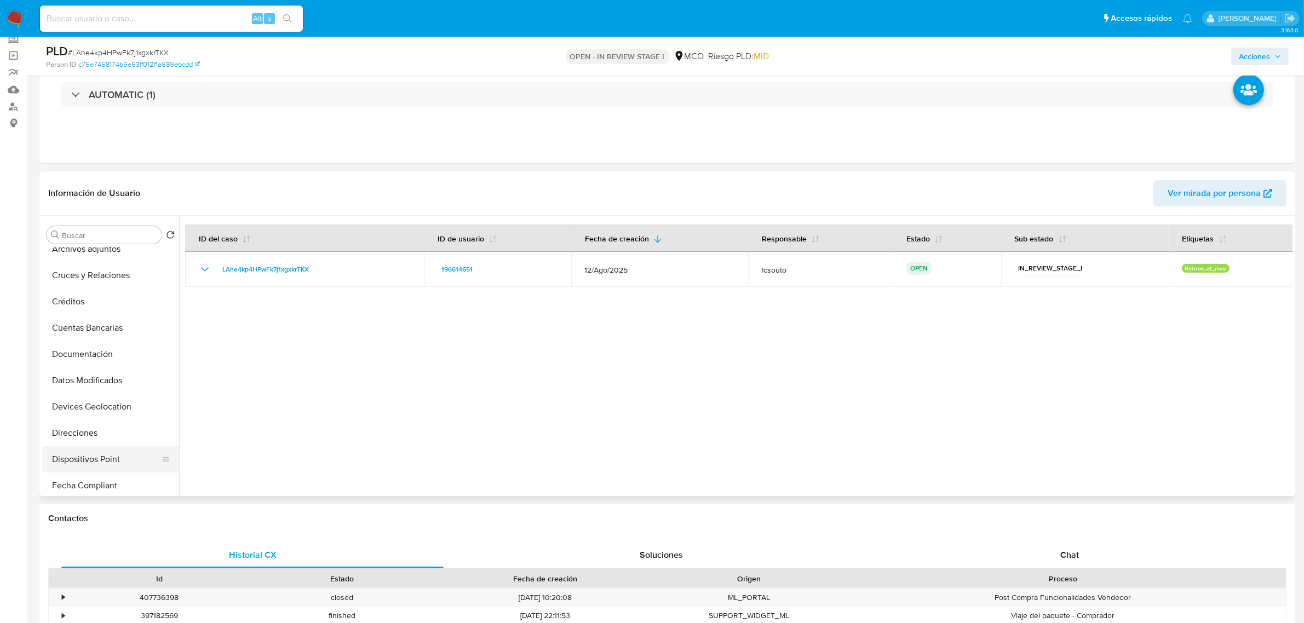
scroll to position [0, 0]
click at [81, 295] on button "KYC" at bounding box center [106, 287] width 128 height 26
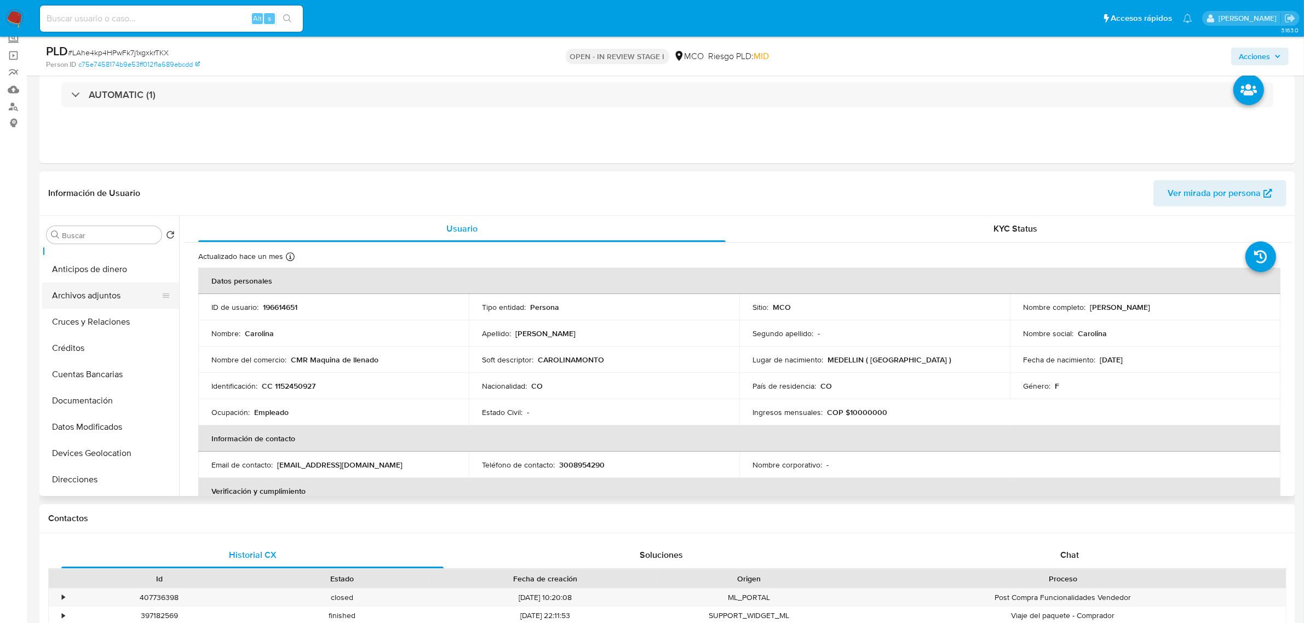
scroll to position [68, 0]
click at [96, 378] on button "Documentación" at bounding box center [106, 377] width 128 height 26
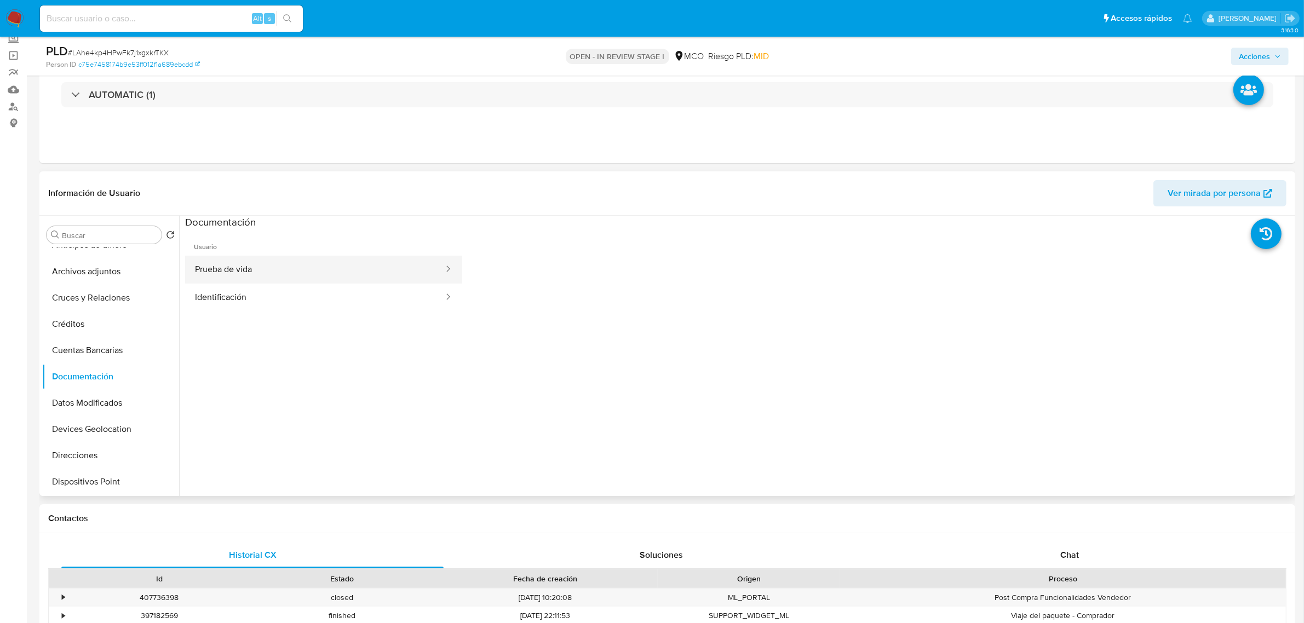
click at [293, 280] on button "Prueba de vida" at bounding box center [315, 270] width 260 height 28
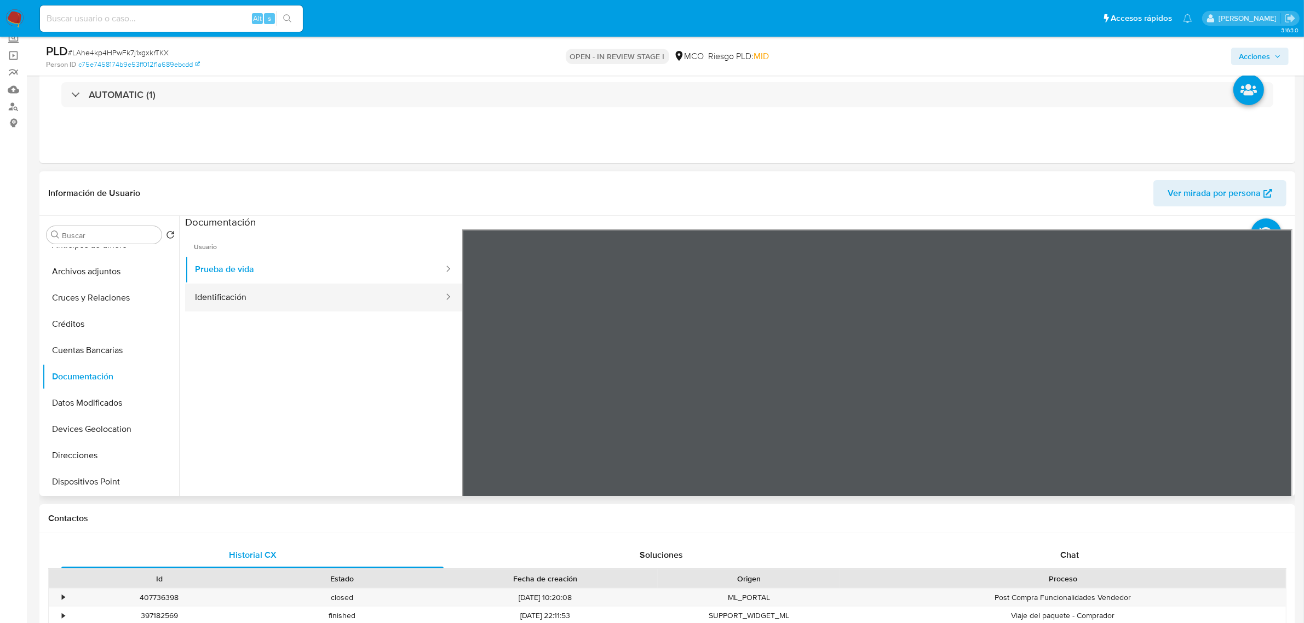
click at [297, 295] on button "Identificación" at bounding box center [315, 298] width 260 height 28
click at [296, 279] on button "Prueba de vida" at bounding box center [315, 270] width 260 height 28
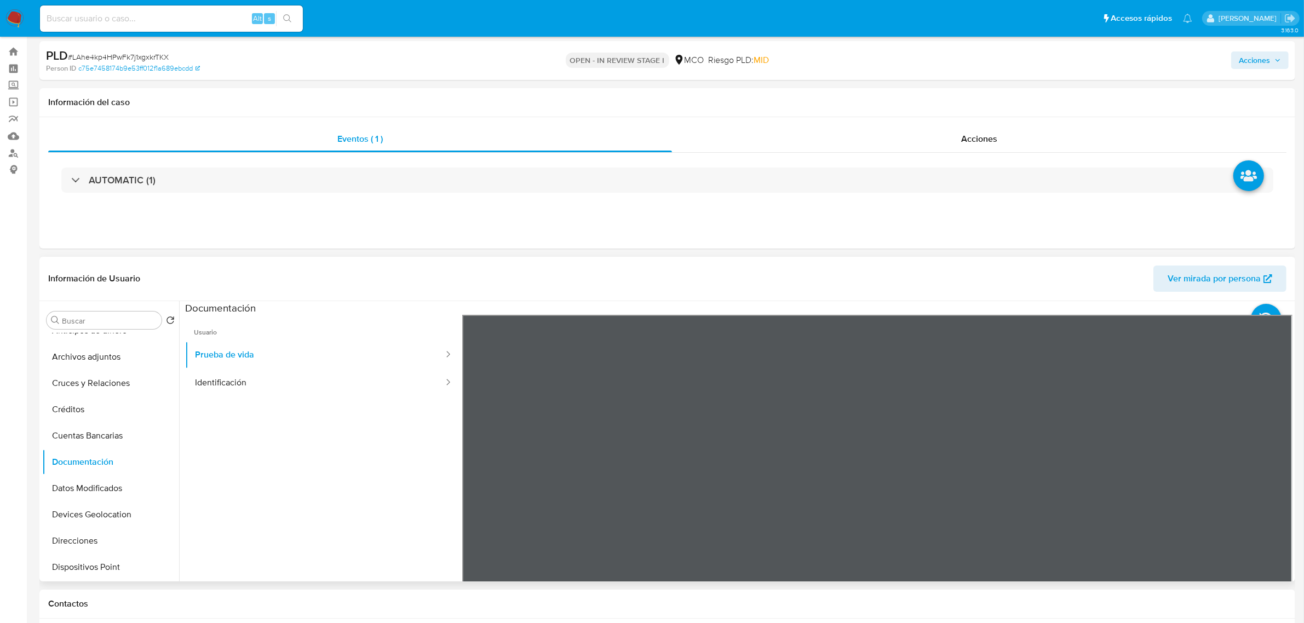
scroll to position [0, 0]
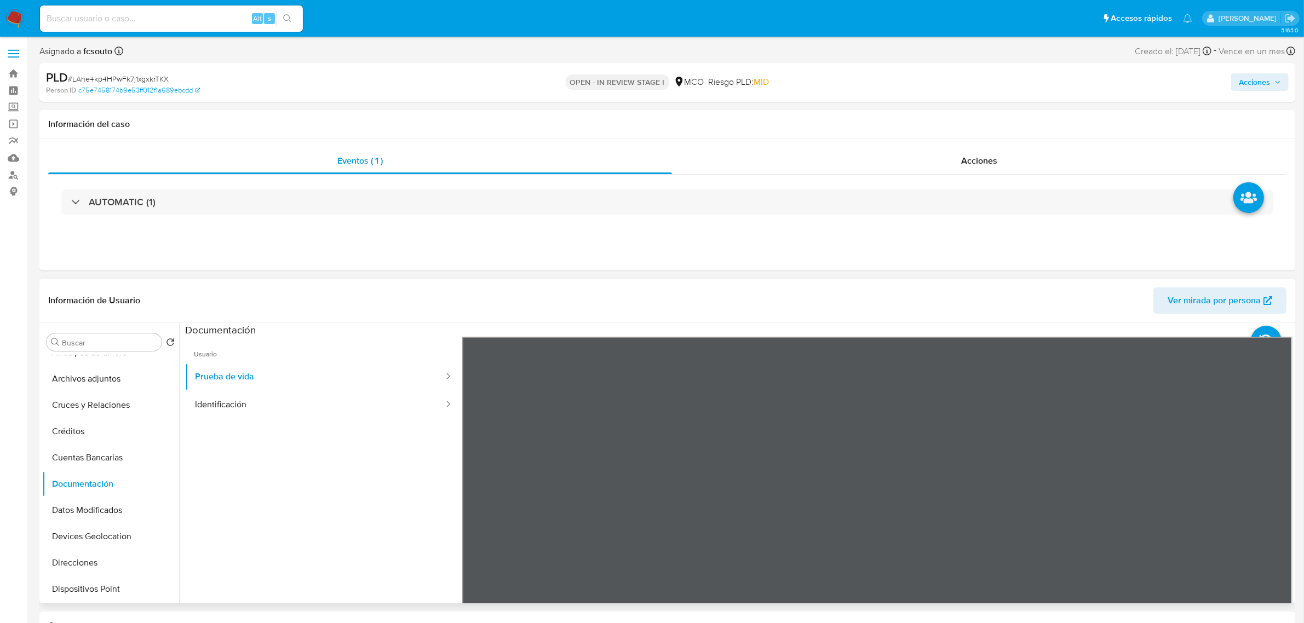
click at [869, 334] on section at bounding box center [738, 505] width 1107 height 364
click at [324, 394] on button "Identificación" at bounding box center [315, 405] width 260 height 28
click at [111, 453] on button "Restricciones Nuevo Mundo" at bounding box center [106, 459] width 128 height 26
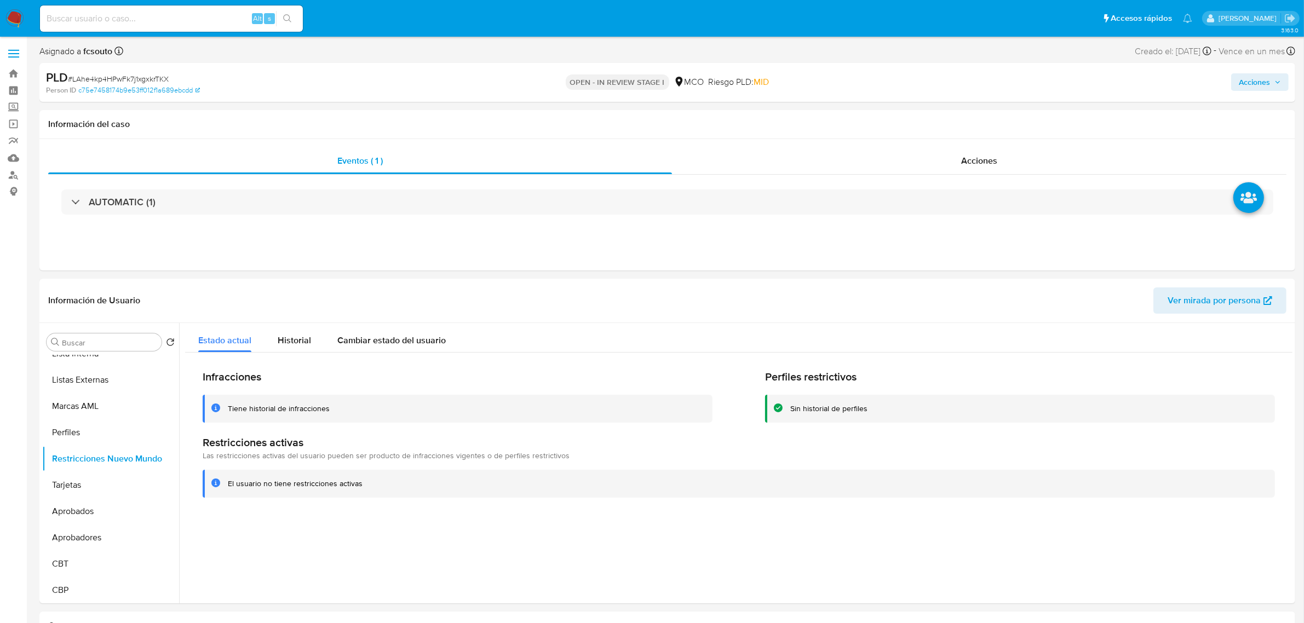
click at [1246, 74] on span "Acciones" at bounding box center [1254, 82] width 31 height 18
click at [898, 120] on button "Resolución del caso Alt r" at bounding box center [961, 117] width 131 height 28
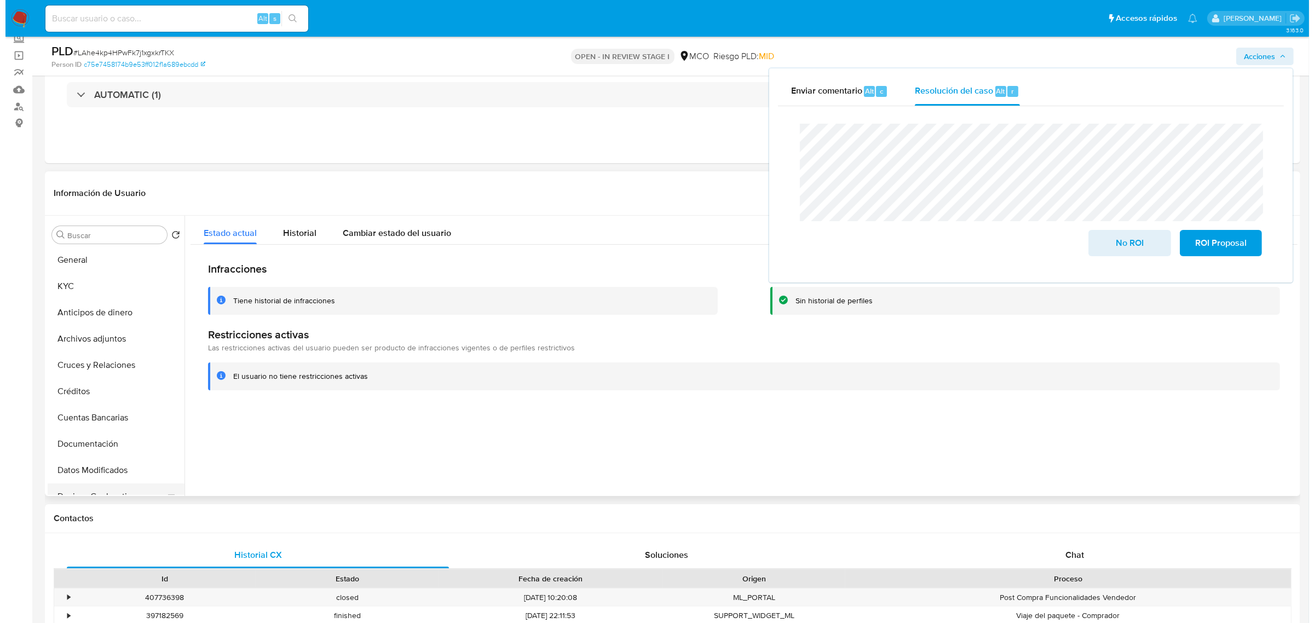
scroll to position [0, 0]
click at [105, 332] on button "Archivos adjuntos" at bounding box center [106, 340] width 128 height 26
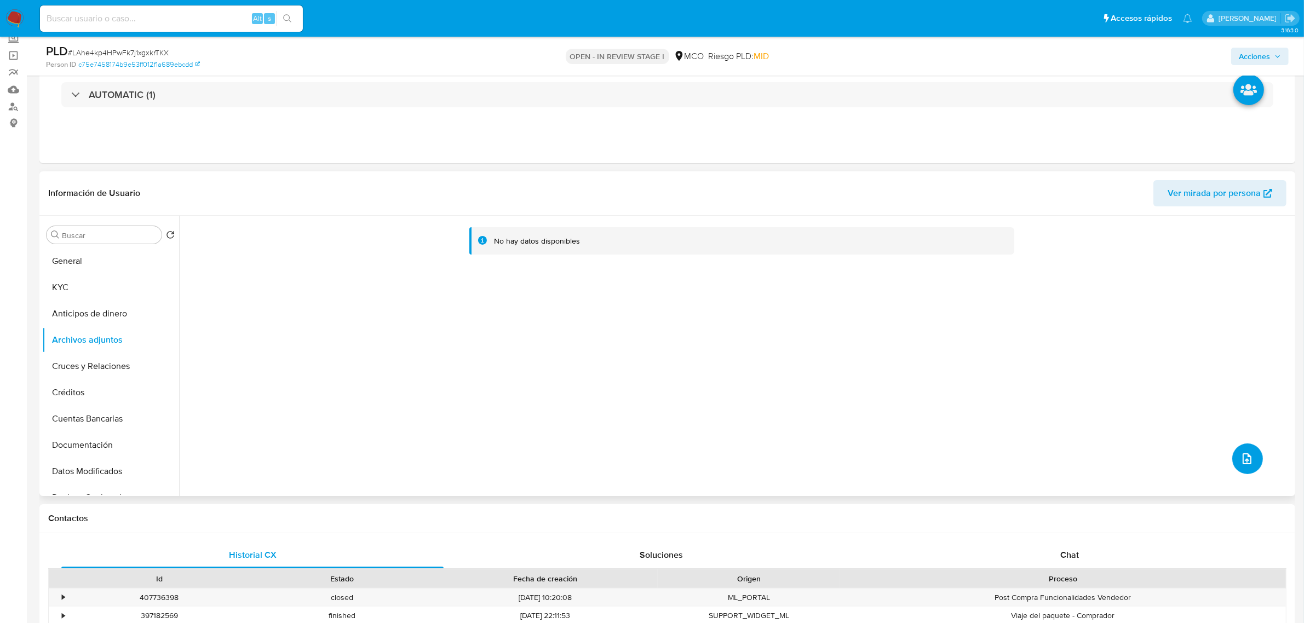
click at [1240, 458] on icon "upload-file" at bounding box center [1246, 458] width 13 height 13
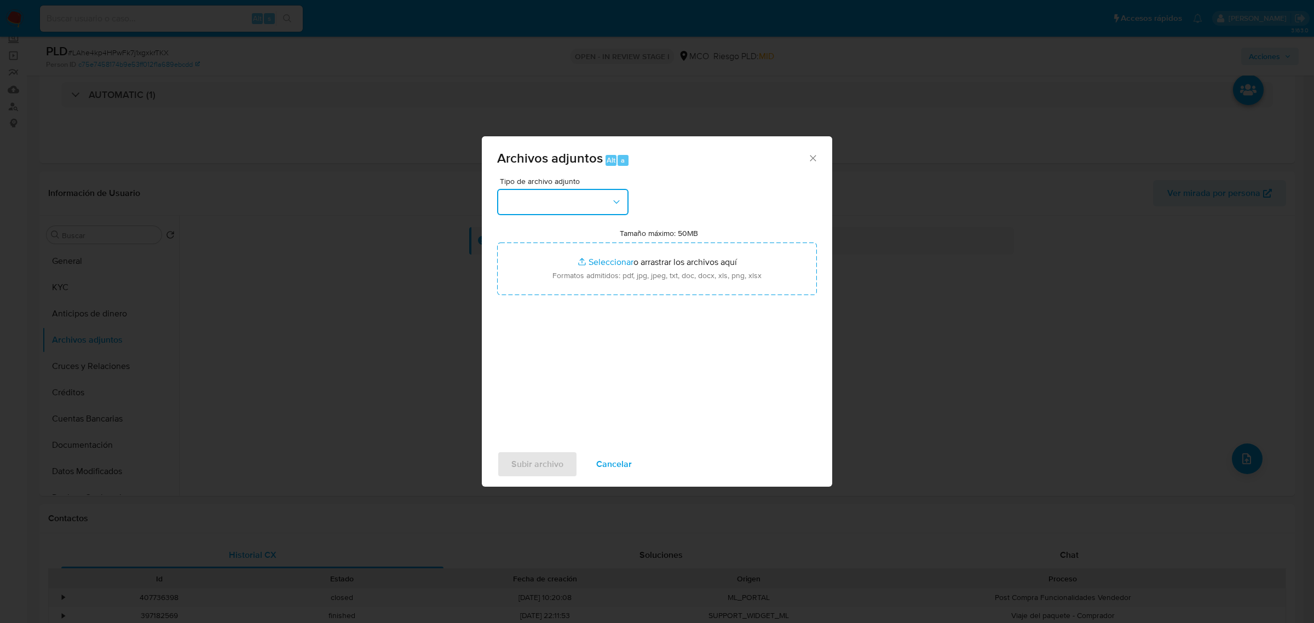
click at [604, 200] on button "button" at bounding box center [562, 202] width 131 height 26
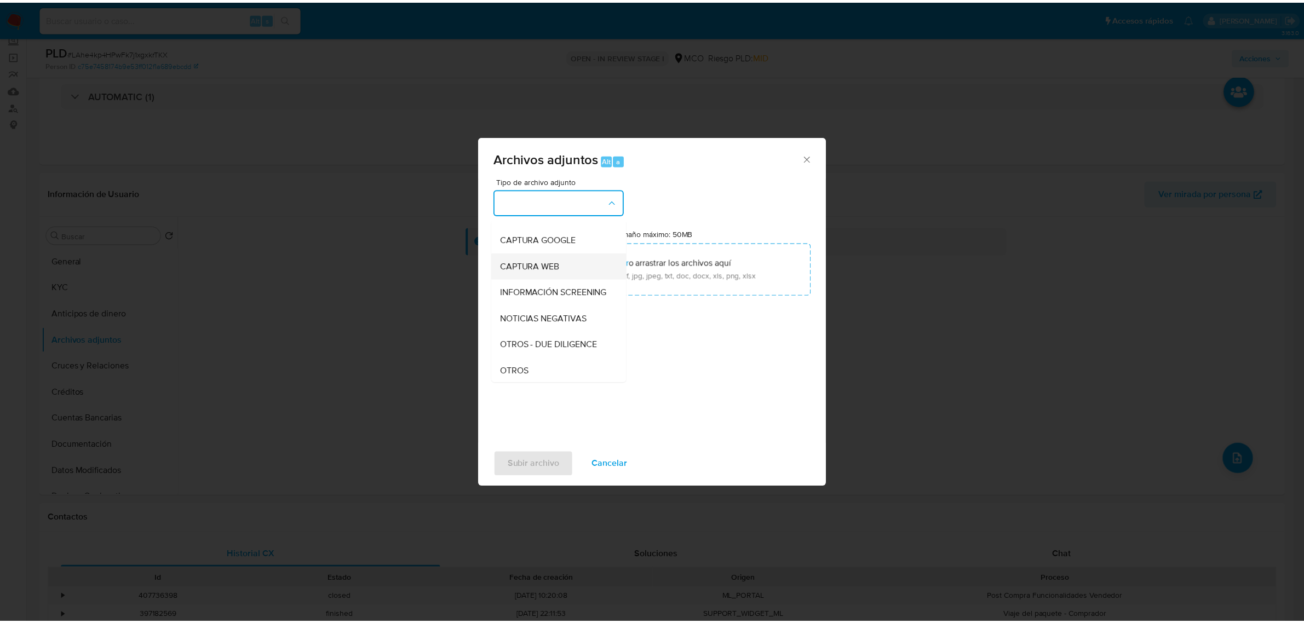
scroll to position [68, 0]
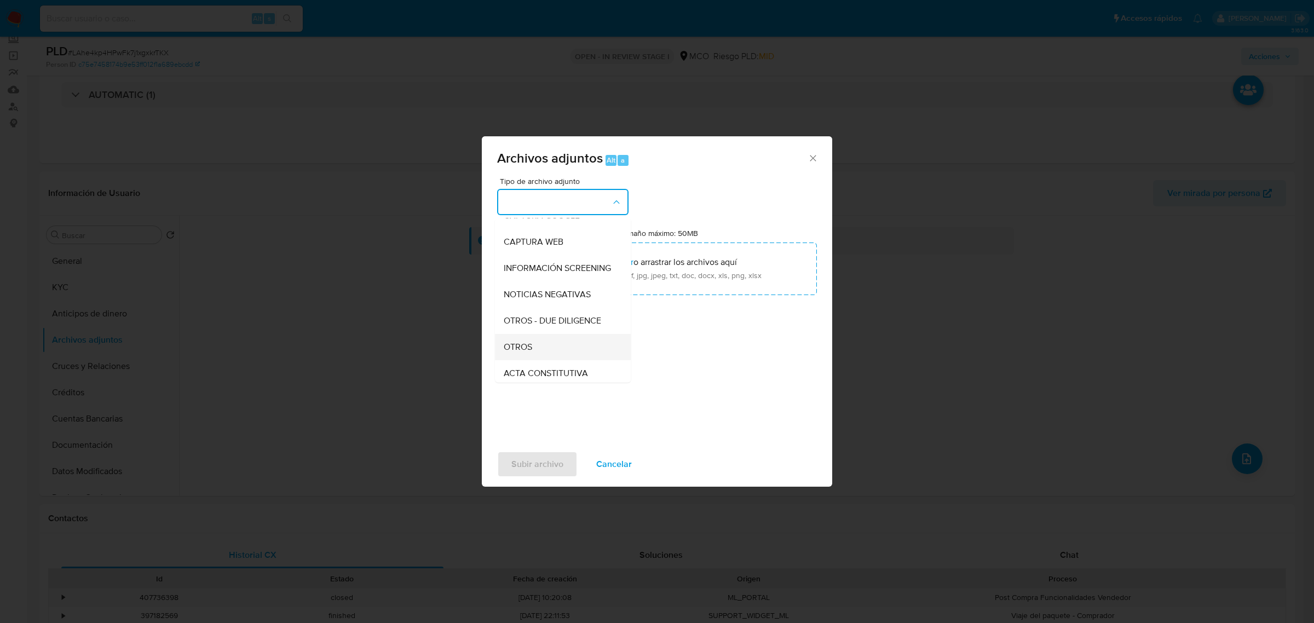
click at [554, 360] on div "OTROS" at bounding box center [560, 347] width 112 height 26
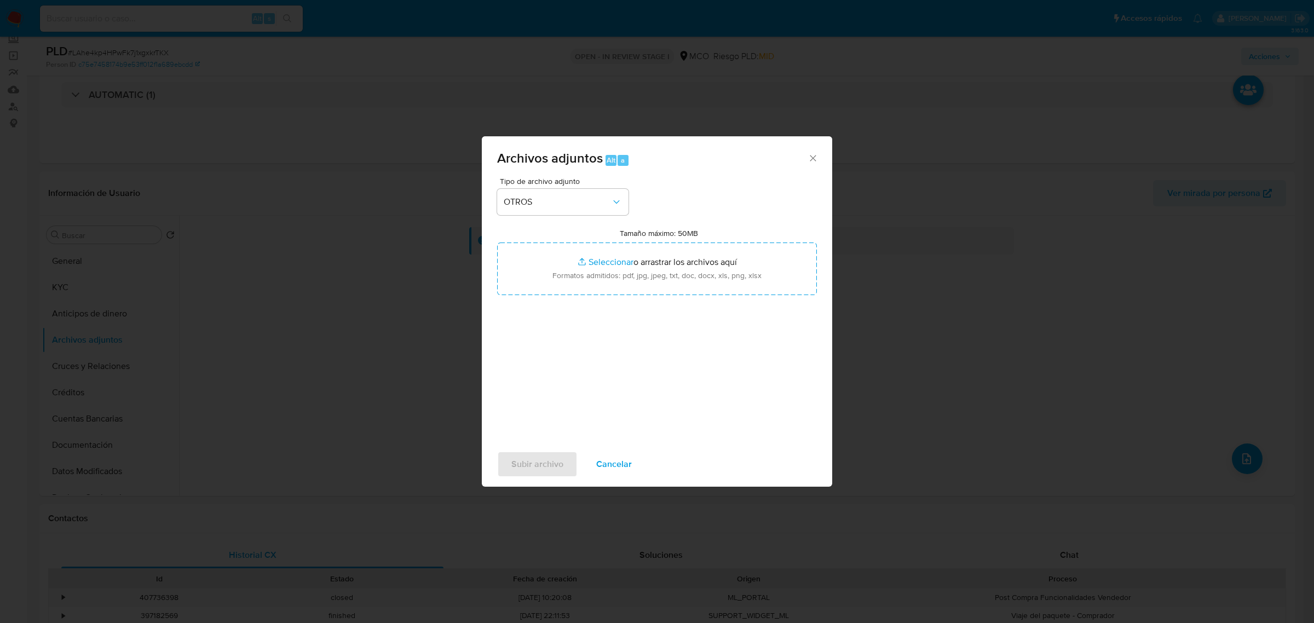
click at [630, 298] on div "Tipo de archivo adjunto OTROS Tamaño máximo: 50MB Seleccionar archivos Seleccio…" at bounding box center [657, 306] width 320 height 258
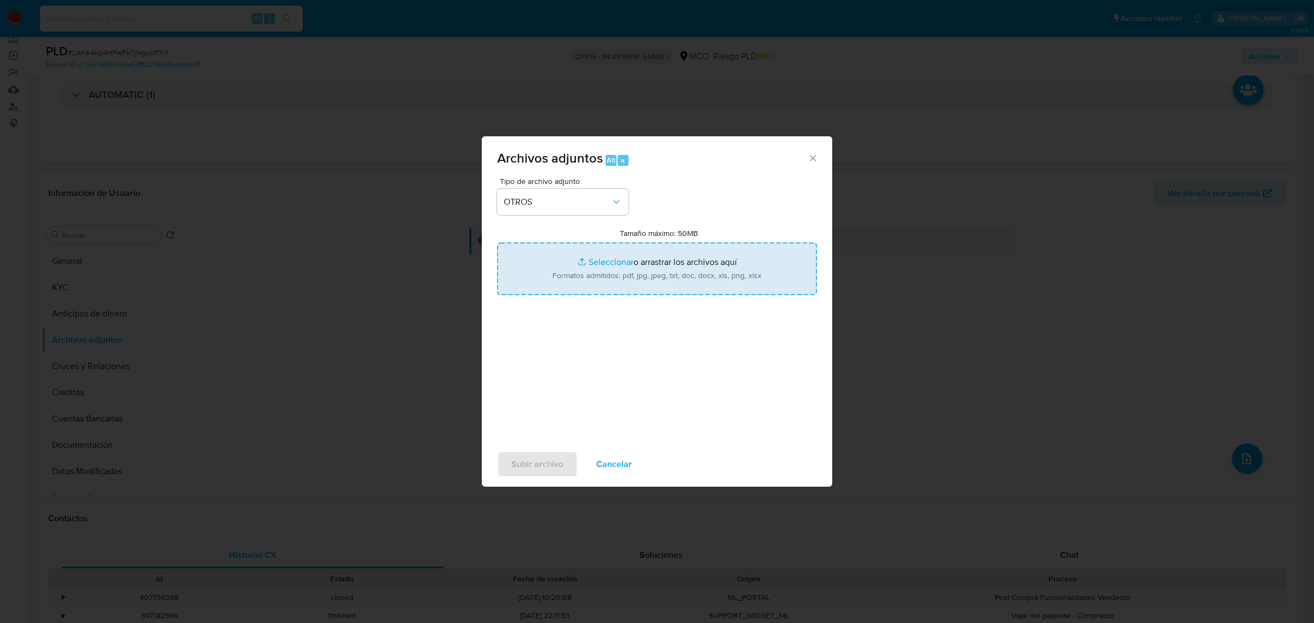
drag, startPoint x: 639, startPoint y: 275, endPoint x: 626, endPoint y: 270, distance: 13.5
click at [626, 270] on input "Tamaño máximo: 50MB Seleccionar archivos" at bounding box center [657, 269] width 320 height 53
type input "C:\fakepath\196614651 - 14_10_2025.pdf"
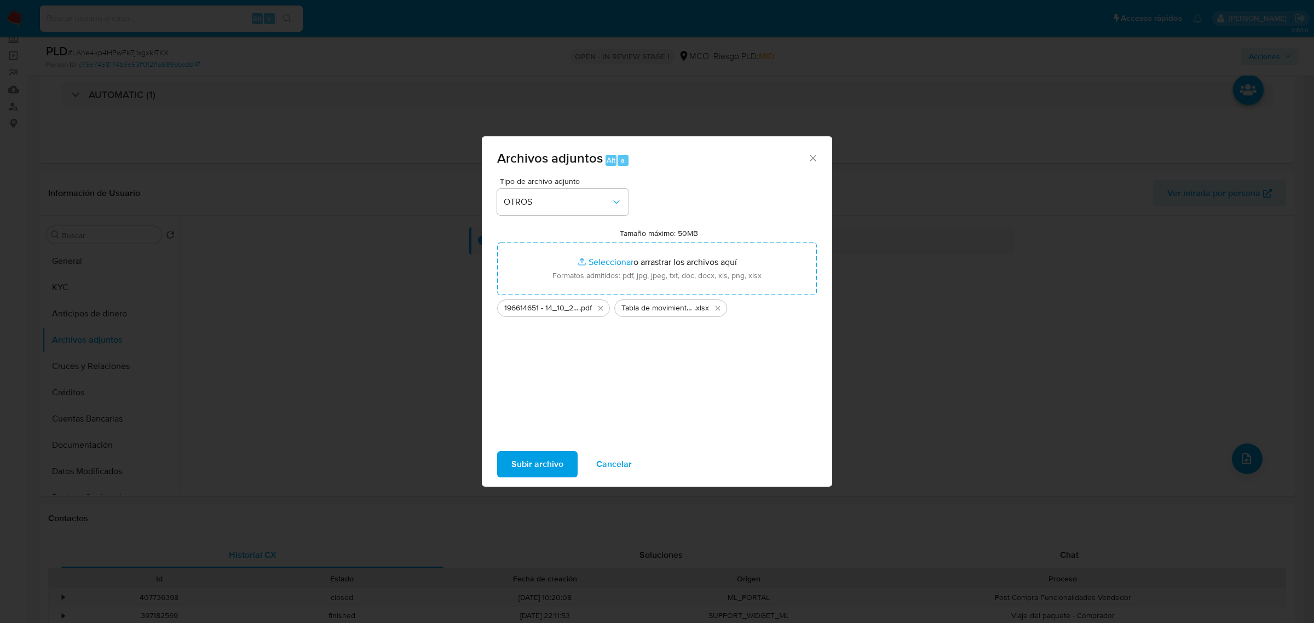
click at [527, 464] on span "Subir archivo" at bounding box center [538, 464] width 52 height 24
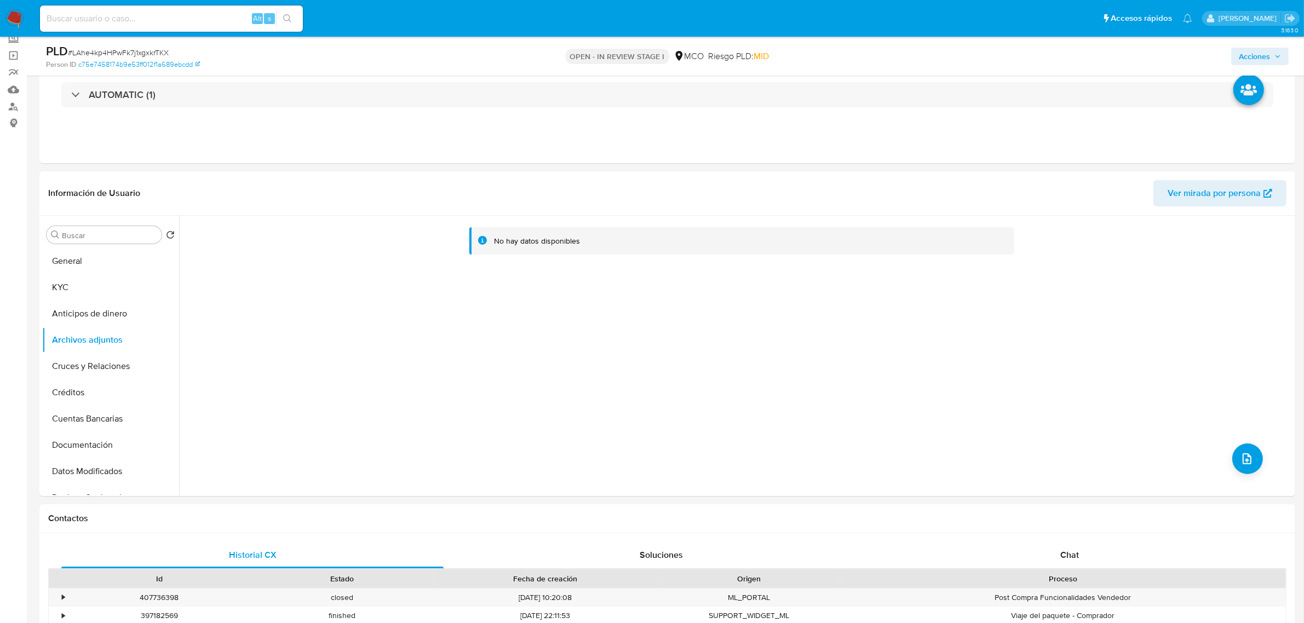
click at [1261, 53] on span "Acciones" at bounding box center [1254, 57] width 31 height 18
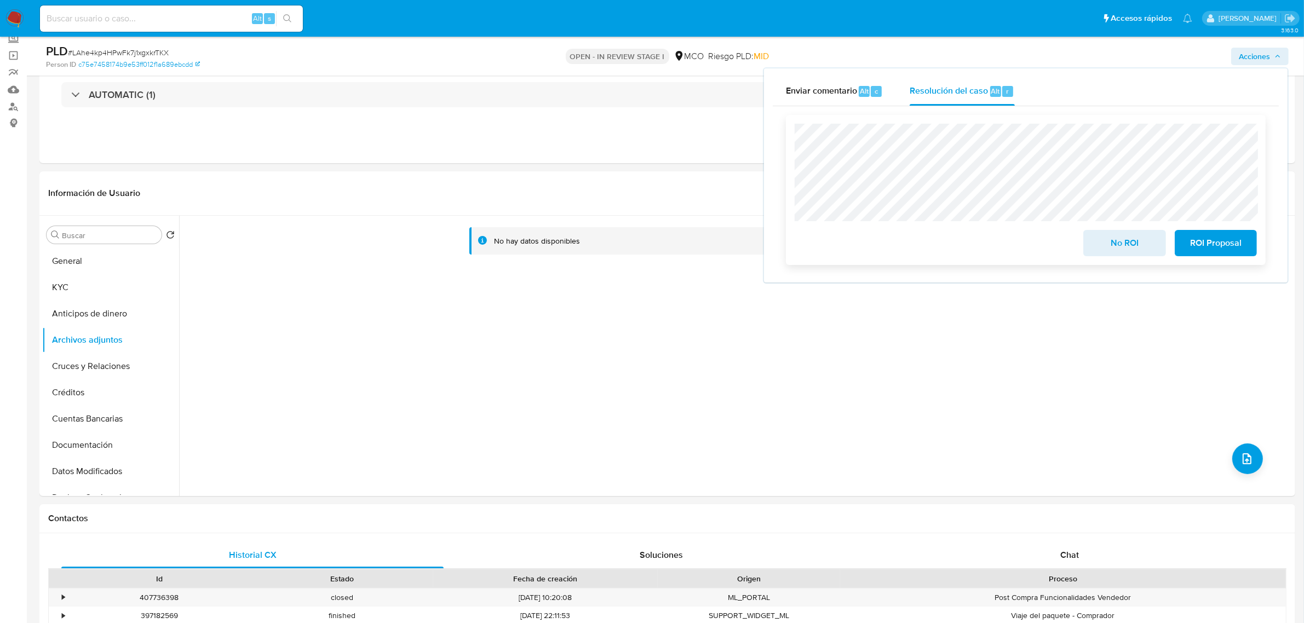
click at [1101, 248] on span "No ROI" at bounding box center [1124, 243] width 54 height 24
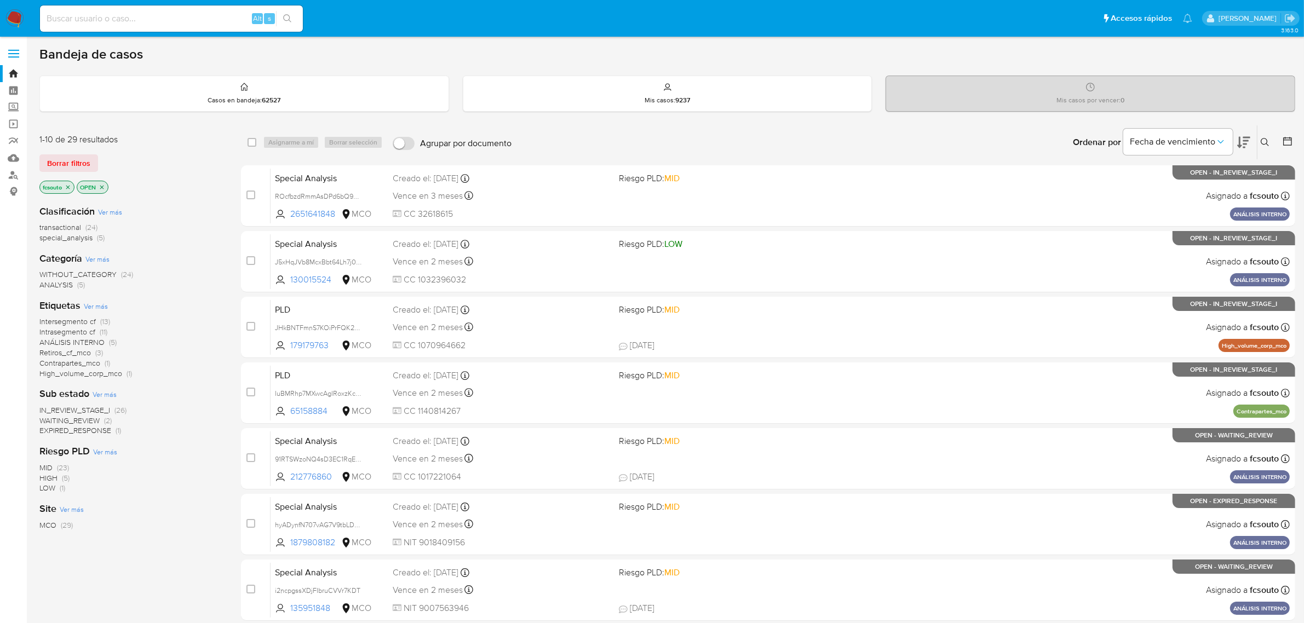
click at [66, 353] on span "Retiros_cf_mco" at bounding box center [64, 352] width 51 height 11
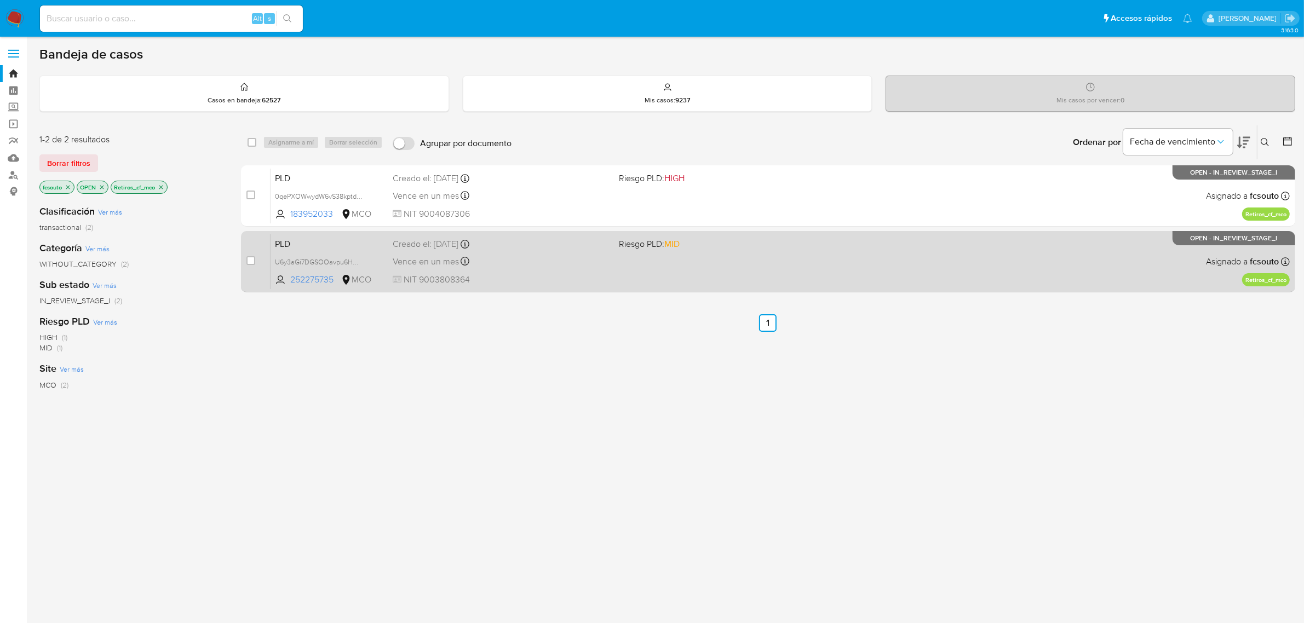
click at [721, 253] on div "PLD U6y3aGi7DGSOOavpu6HUB24u 252275735 MCO Riesgo PLD: MID Creado el: [DATE] Cr…" at bounding box center [780, 261] width 1019 height 55
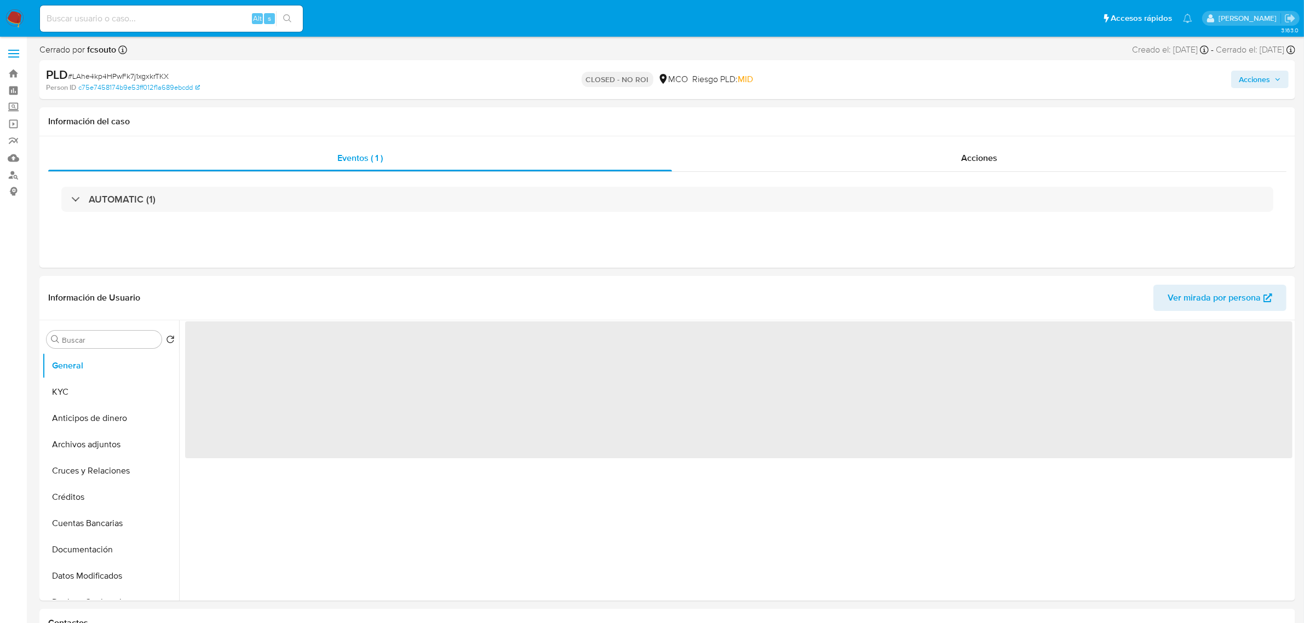
select select "10"
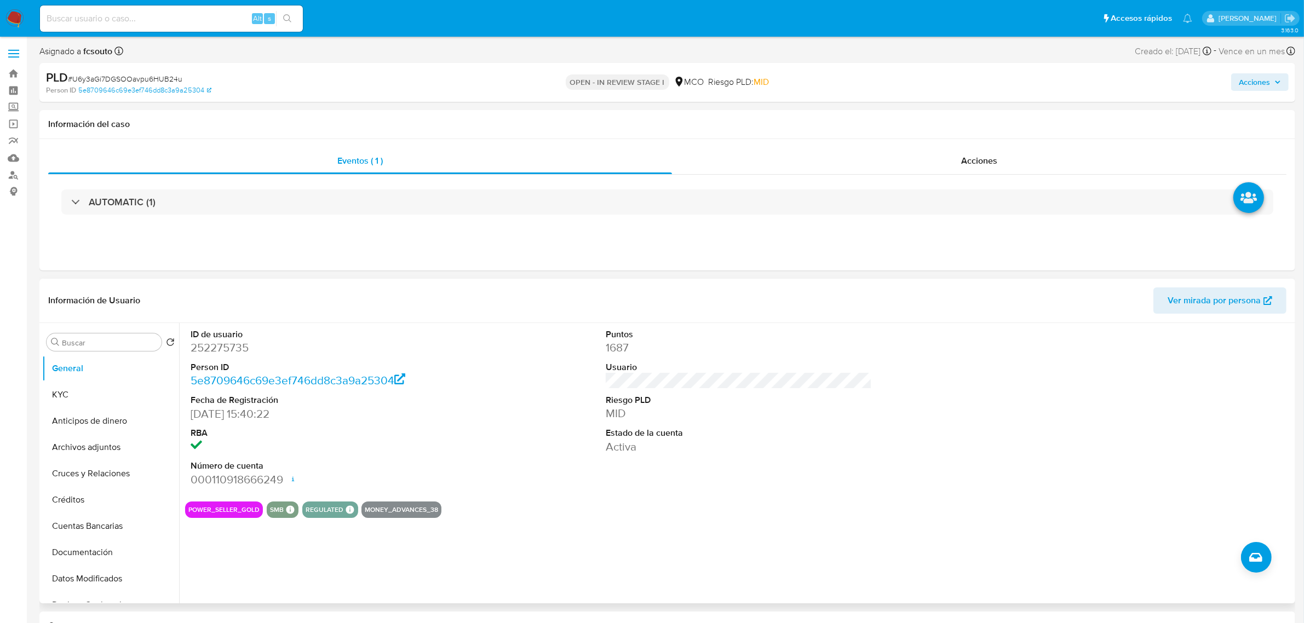
click at [212, 352] on dd "252275735" at bounding box center [324, 347] width 266 height 15
copy dd "252275735"
click at [234, 346] on dd "252275735" at bounding box center [324, 347] width 266 height 15
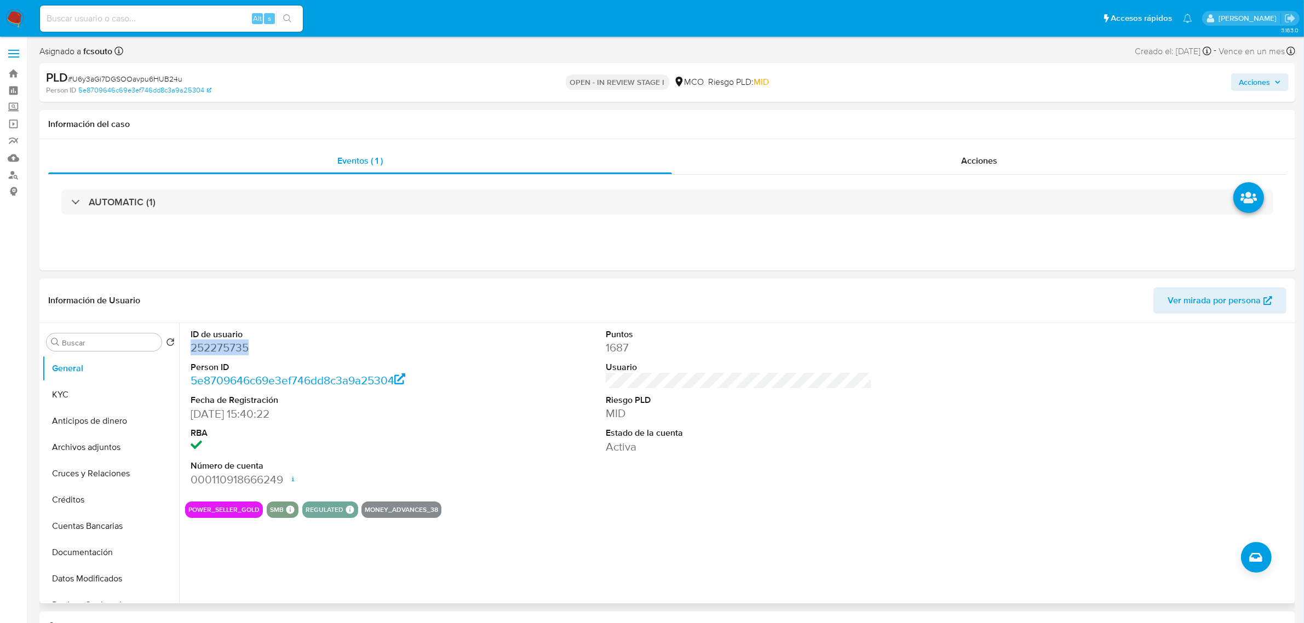
click at [202, 351] on dd "252275735" at bounding box center [324, 347] width 266 height 15
click at [202, 349] on dd "252275735" at bounding box center [324, 347] width 266 height 15
click at [227, 355] on dd "252275735" at bounding box center [324, 347] width 266 height 15
click at [417, 387] on dd "5e8709646c69e3ef746dd8c3a9a25304" at bounding box center [324, 380] width 266 height 15
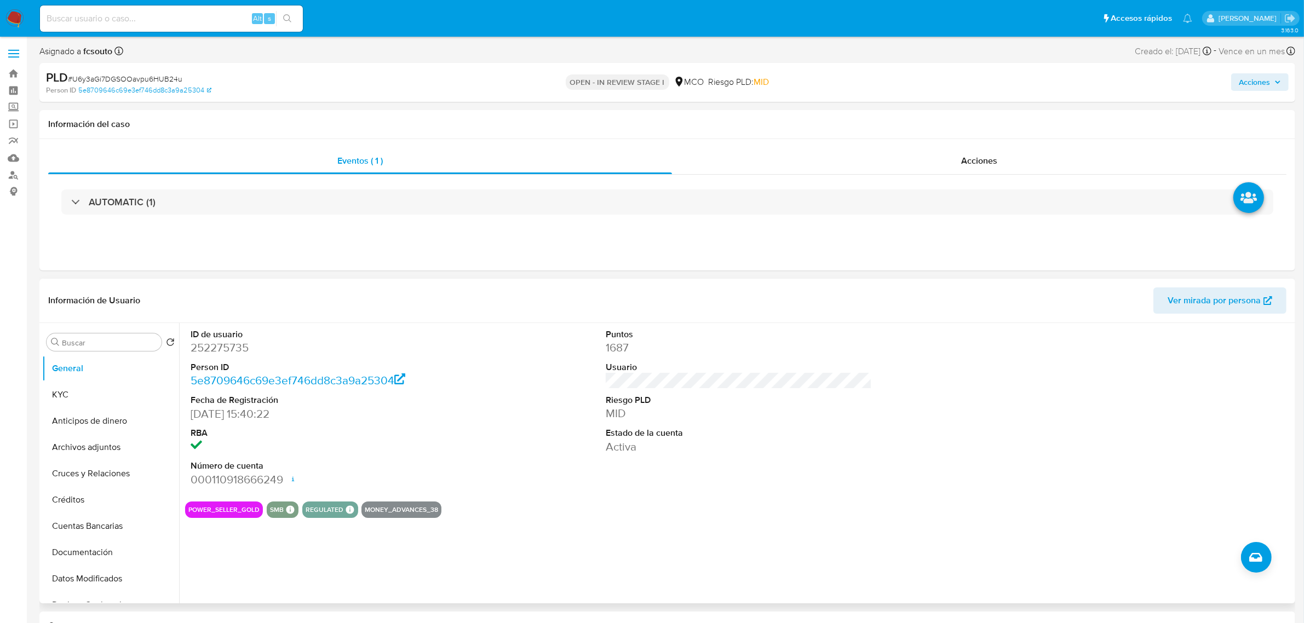
click at [440, 411] on dd "[DATE] 15:40:22" at bounding box center [324, 413] width 266 height 15
click at [85, 566] on button "Historial Casos" at bounding box center [106, 573] width 128 height 26
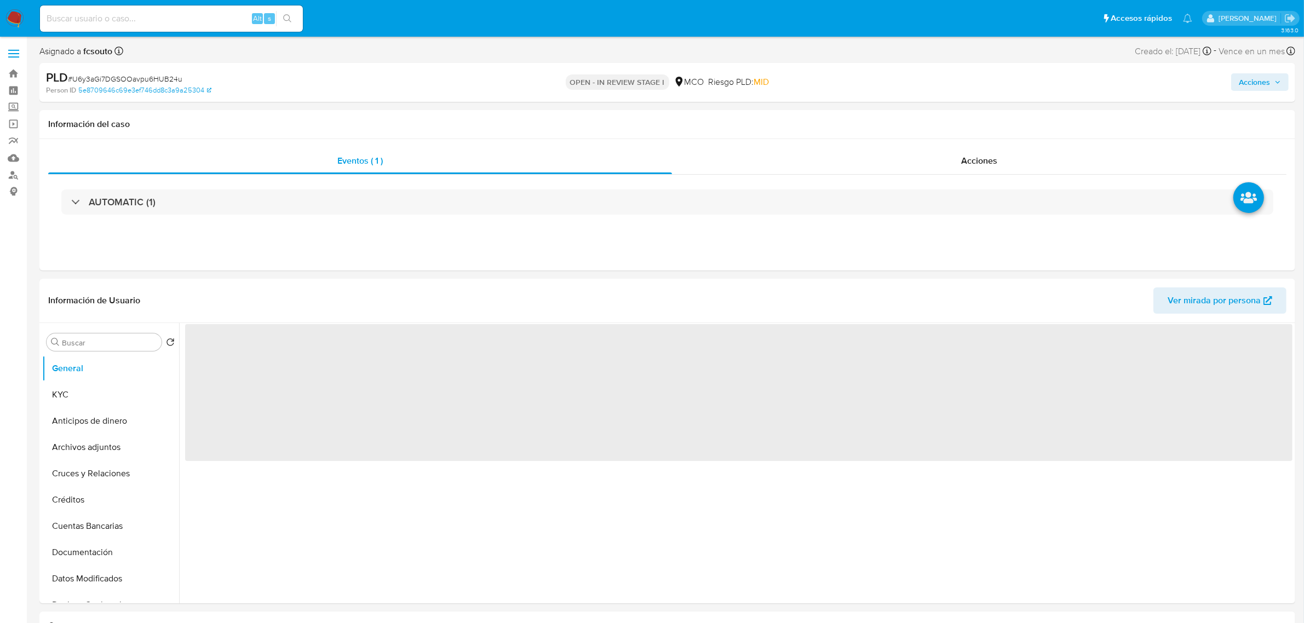
select select "10"
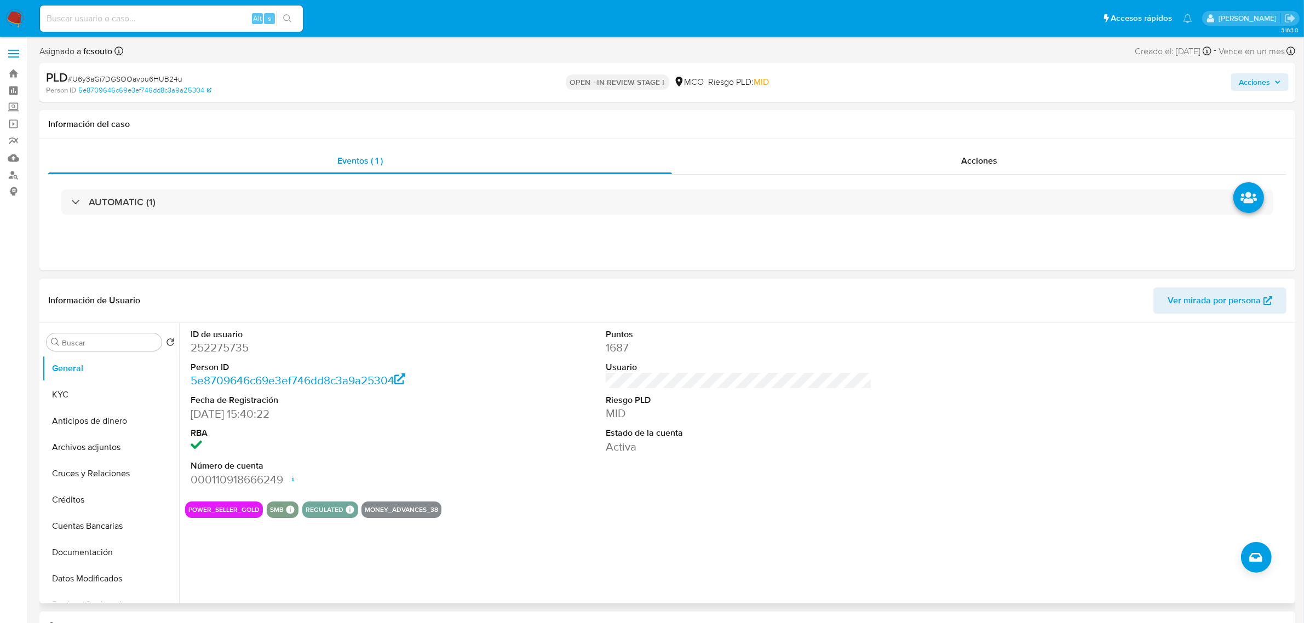
click at [892, 393] on div "ID de usuario 252275735 Person ID 5e8709646c69e3ef746dd8c3a9a25304 Fecha de Reg…" at bounding box center [738, 408] width 1107 height 170
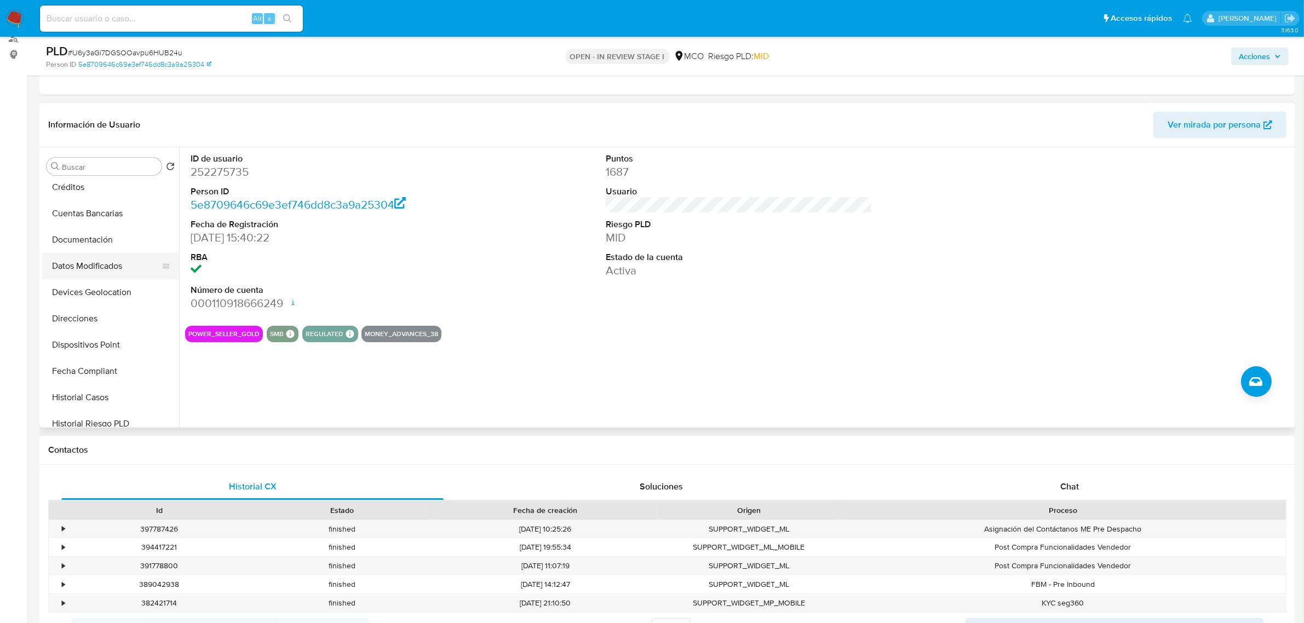
scroll to position [205, 0]
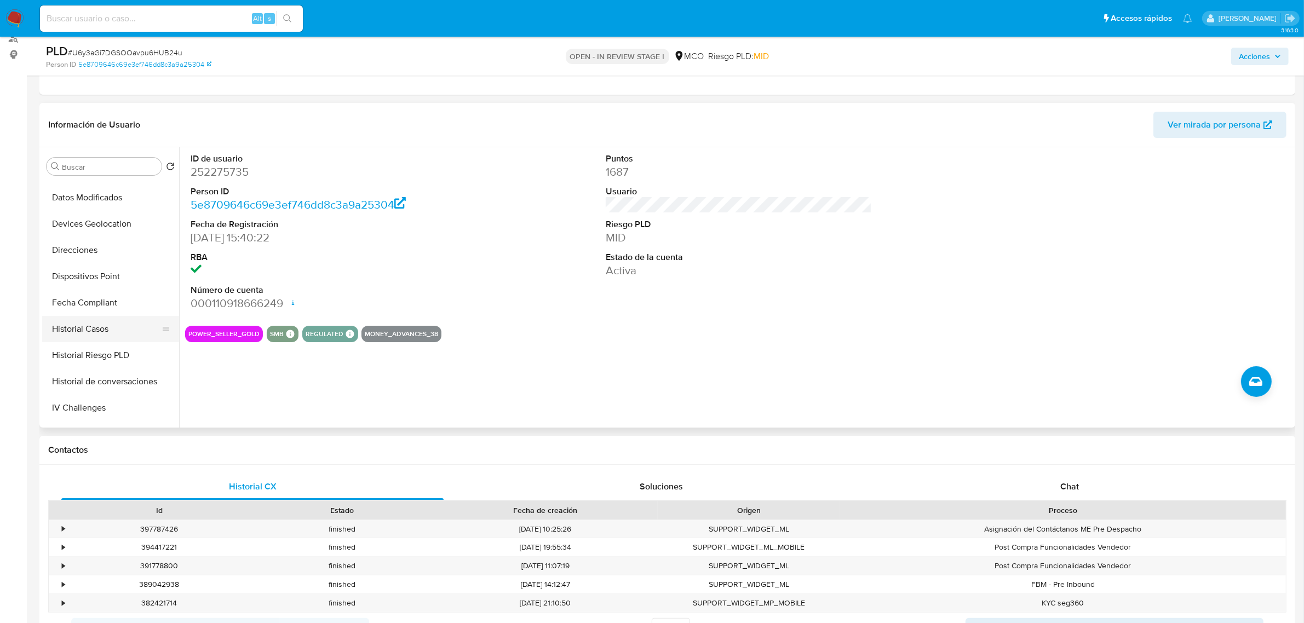
click at [116, 333] on button "Historial Casos" at bounding box center [106, 329] width 128 height 26
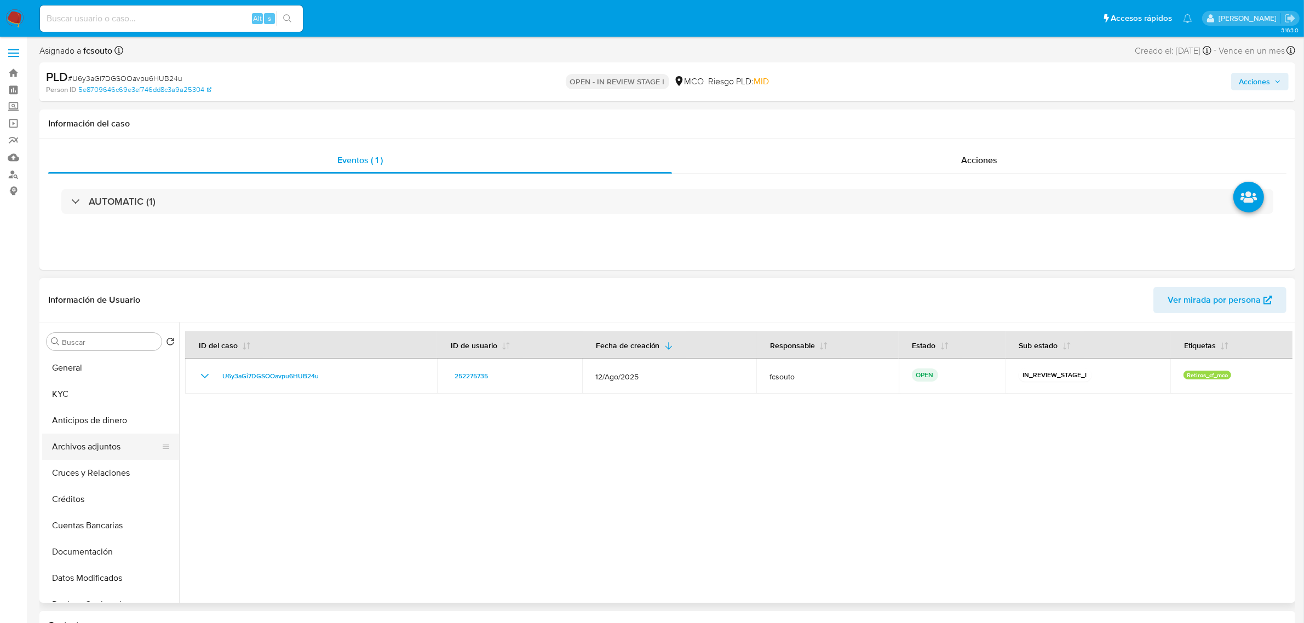
scroll to position [0, 0]
click at [78, 390] on button "KYC" at bounding box center [106, 395] width 128 height 26
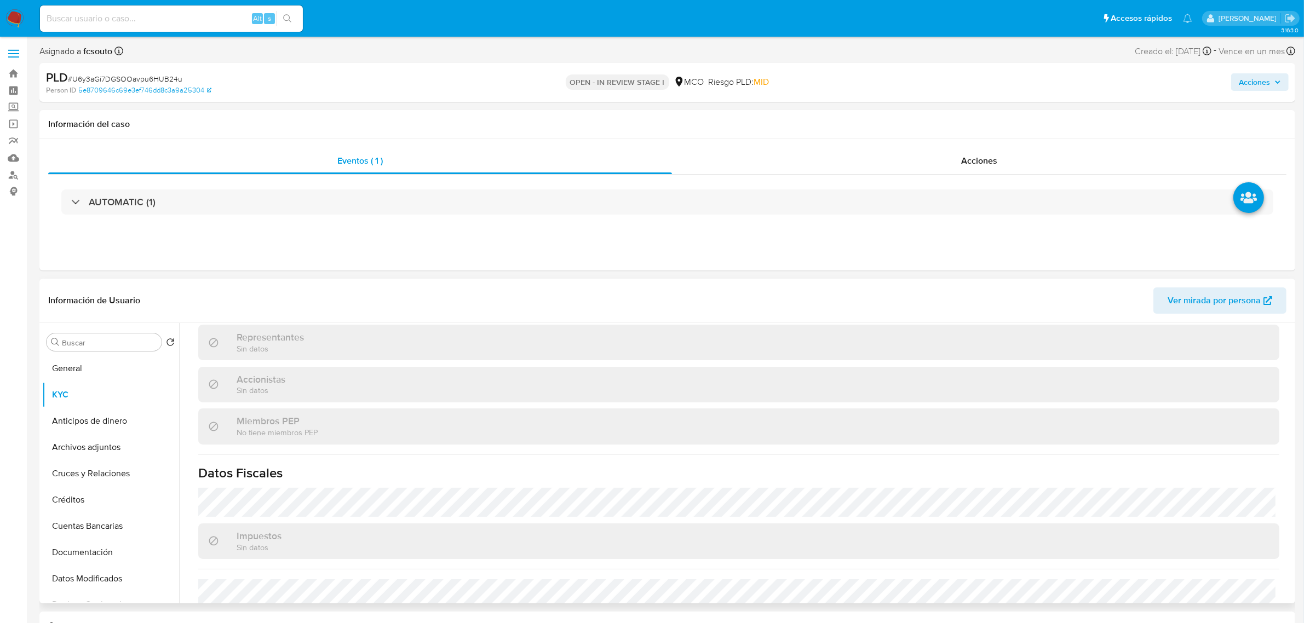
scroll to position [686, 0]
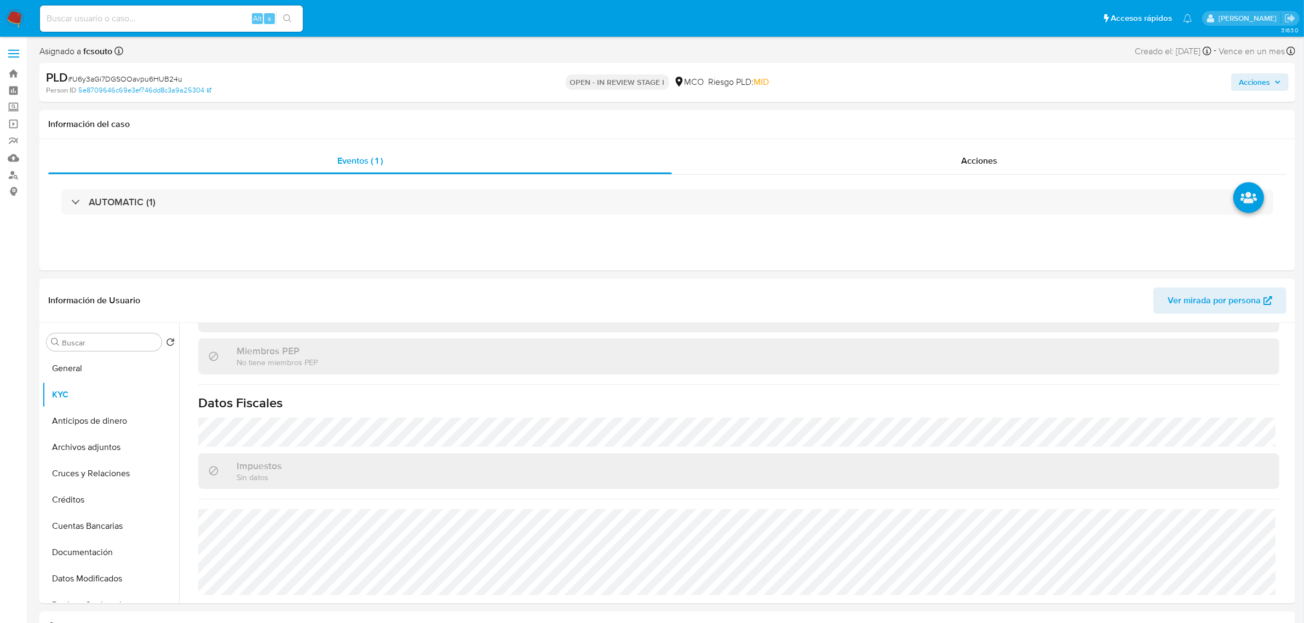
click at [1270, 89] on span "Acciones" at bounding box center [1254, 82] width 31 height 18
click at [943, 122] on span "Resolución del caso" at bounding box center [949, 117] width 78 height 13
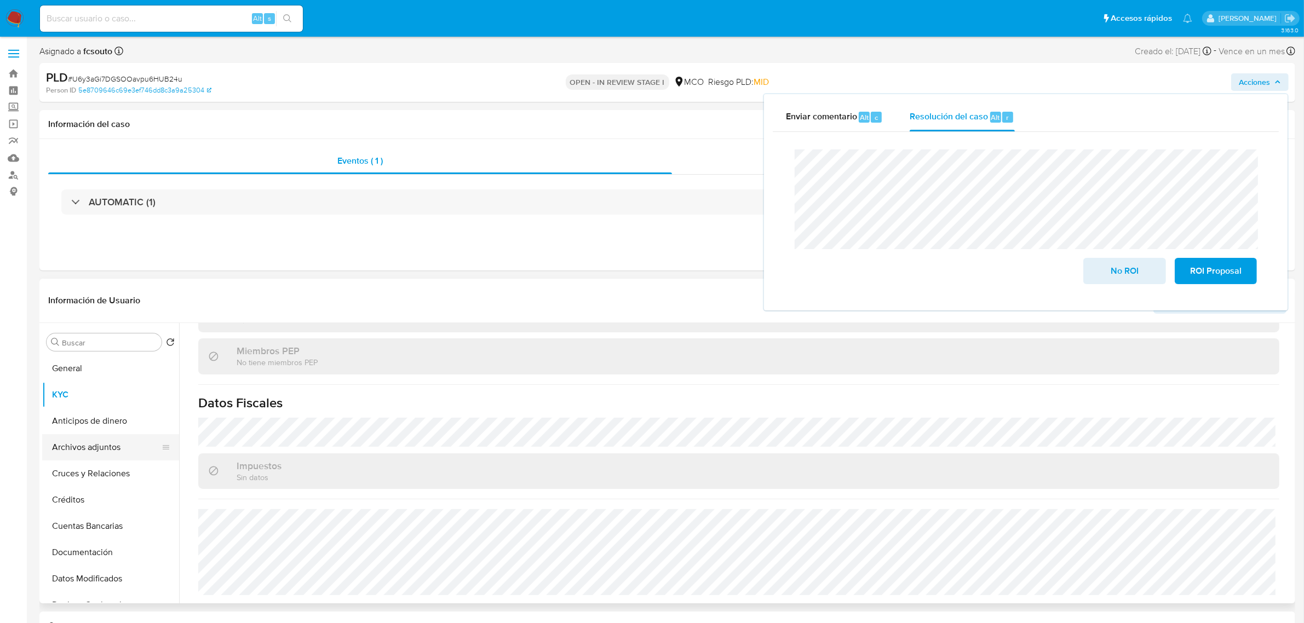
drag, startPoint x: 83, startPoint y: 447, endPoint x: 104, endPoint y: 445, distance: 21.5
click at [82, 447] on button "Archivos adjuntos" at bounding box center [106, 447] width 128 height 26
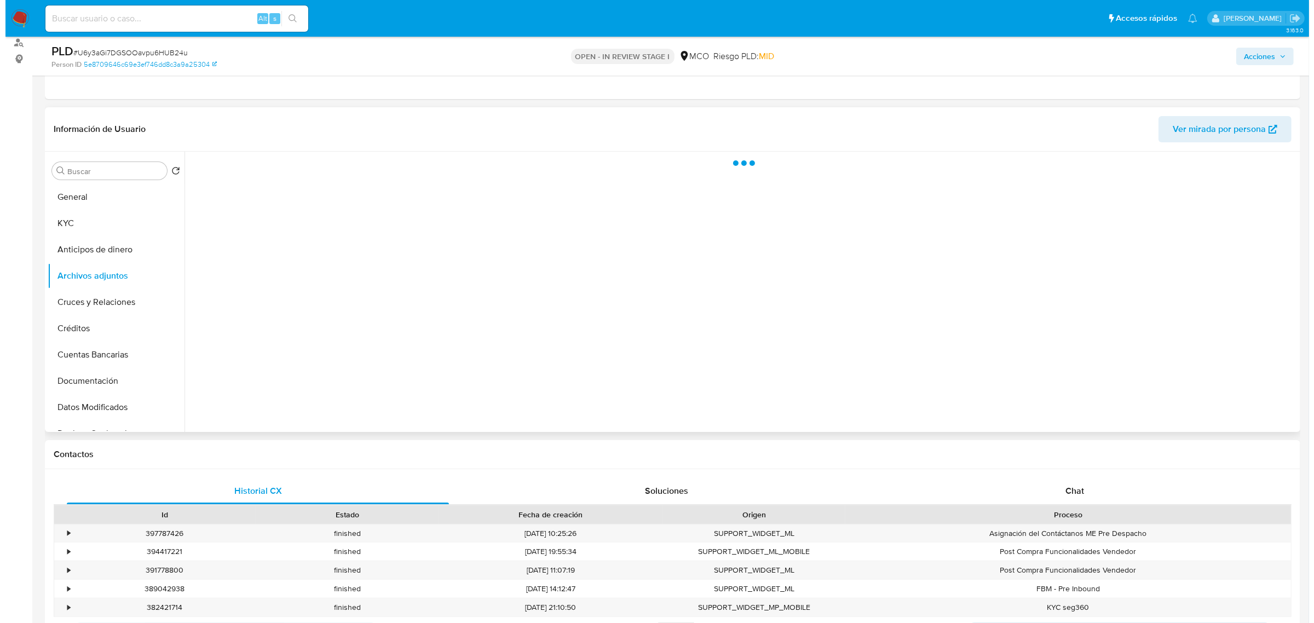
scroll to position [137, 0]
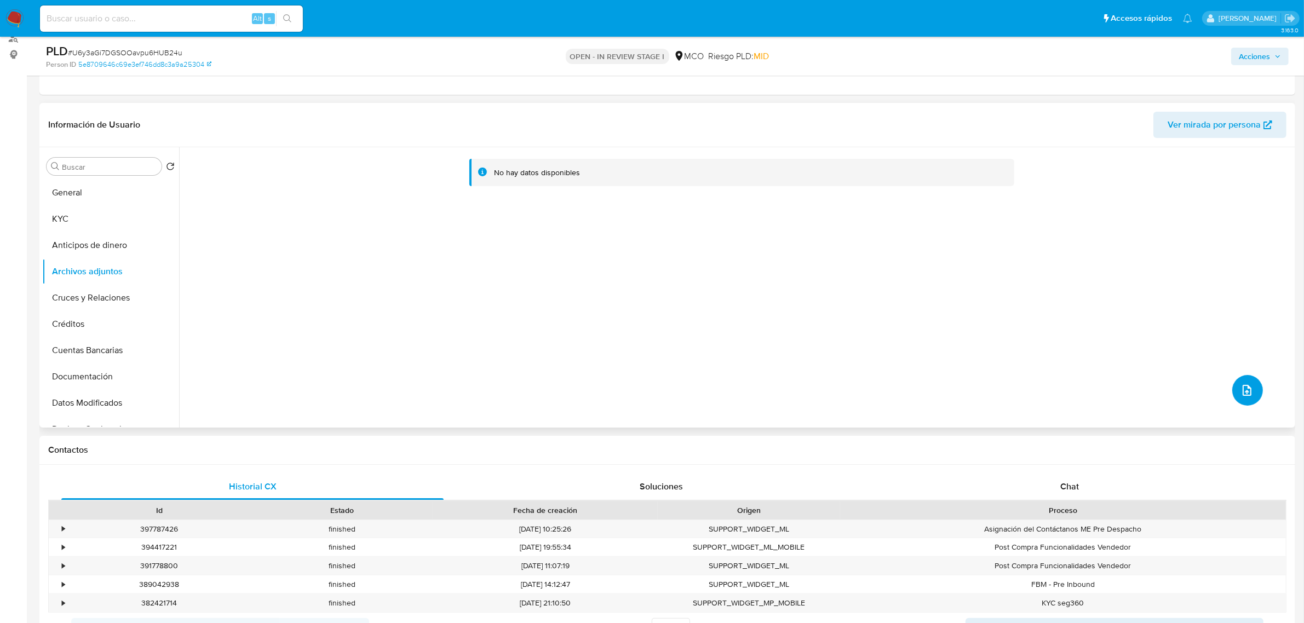
click at [1248, 387] on icon "upload-file" at bounding box center [1246, 390] width 13 height 13
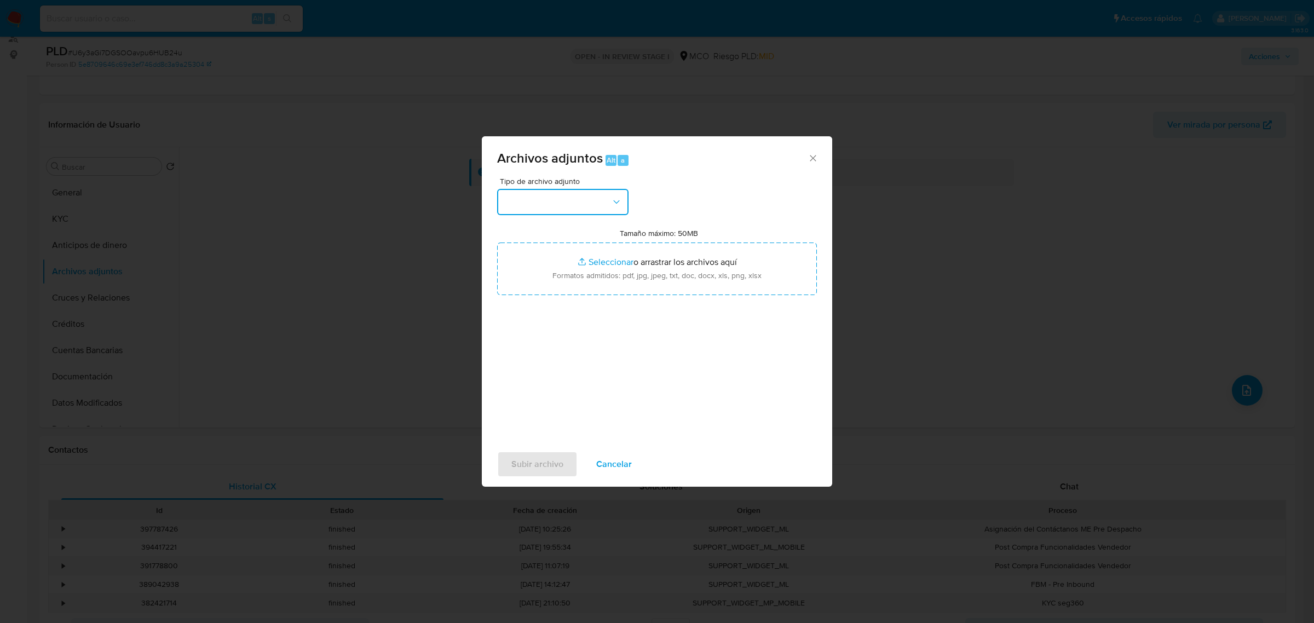
click at [617, 211] on button "button" at bounding box center [562, 202] width 131 height 26
click at [542, 291] on div "OTROS" at bounding box center [560, 278] width 112 height 26
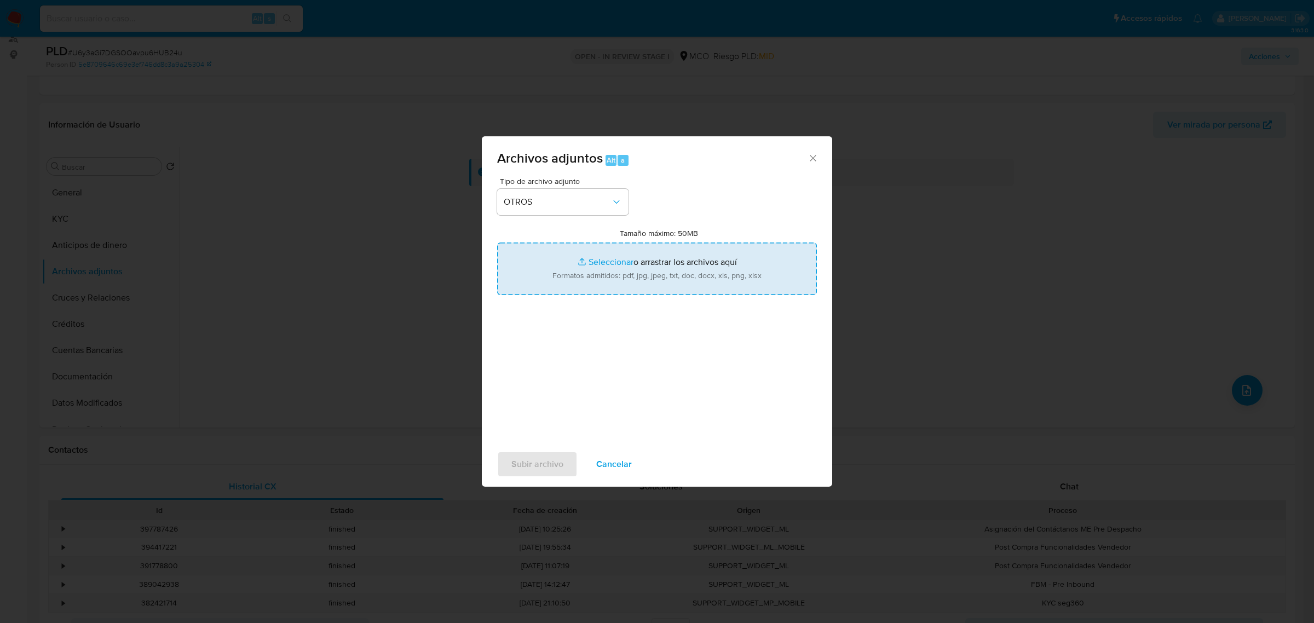
click at [663, 278] on input "Tamaño máximo: 50MB Seleccionar archivos" at bounding box center [657, 269] width 320 height 53
type input "C:\fakepath\252275735 - 14_10_2025.pdf"
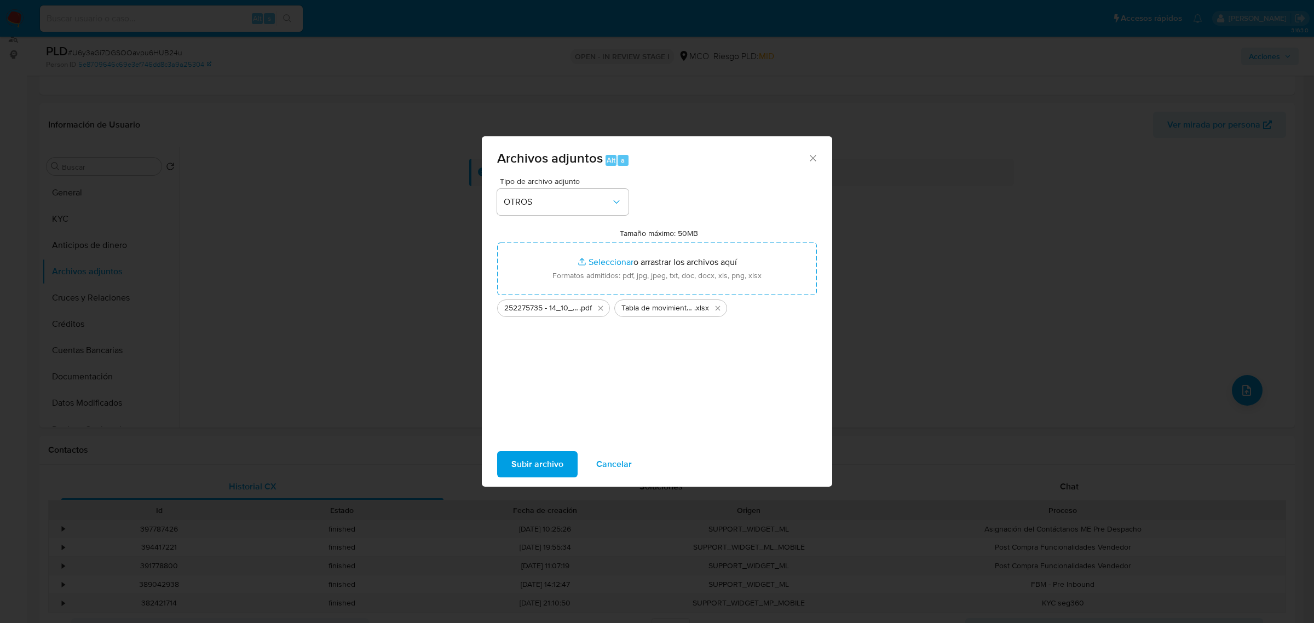
click at [544, 463] on span "Subir archivo" at bounding box center [538, 464] width 52 height 24
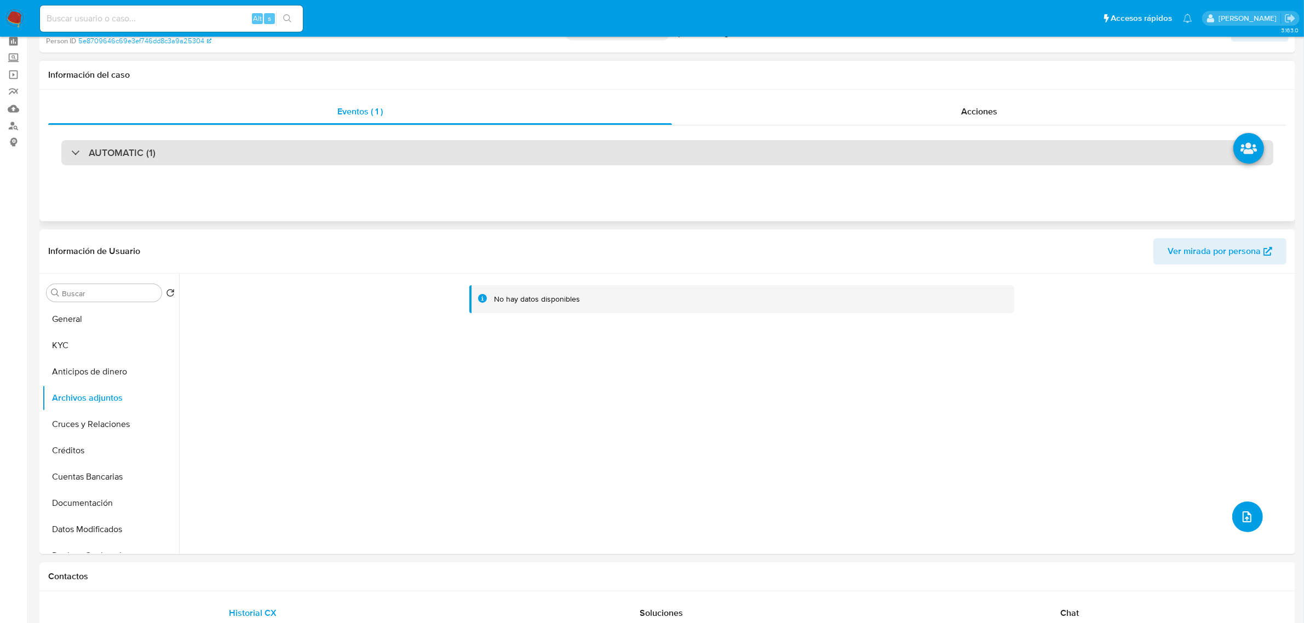
scroll to position [0, 0]
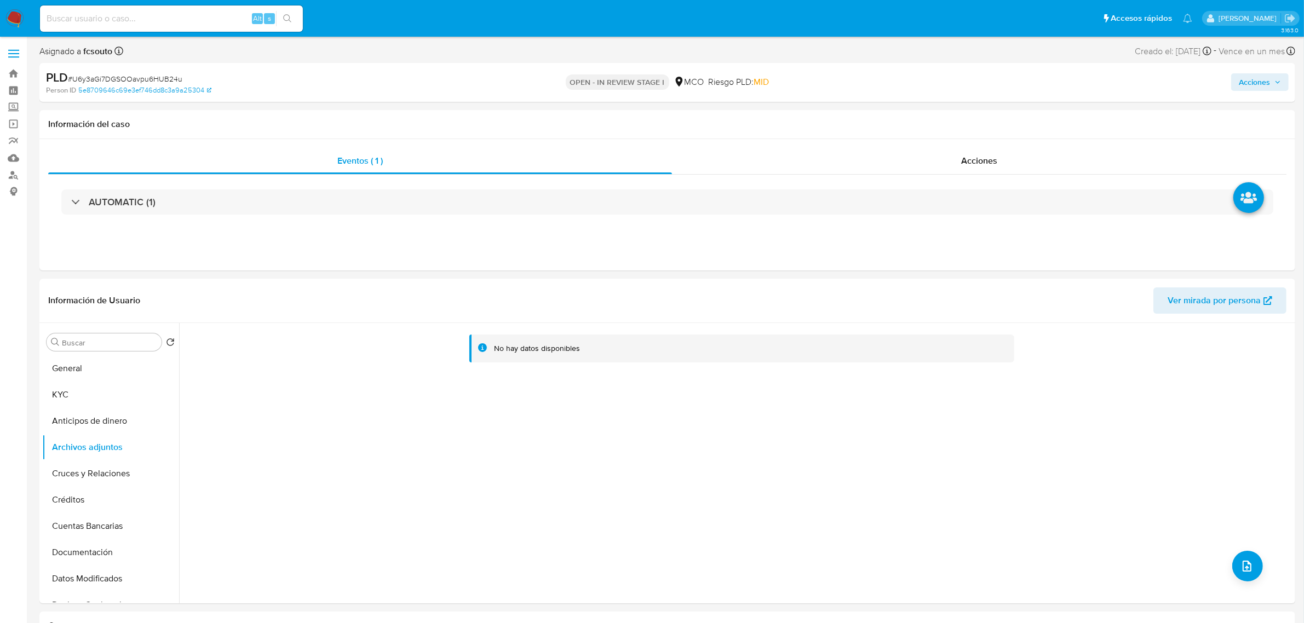
click at [1269, 88] on span "Acciones" at bounding box center [1254, 82] width 31 height 18
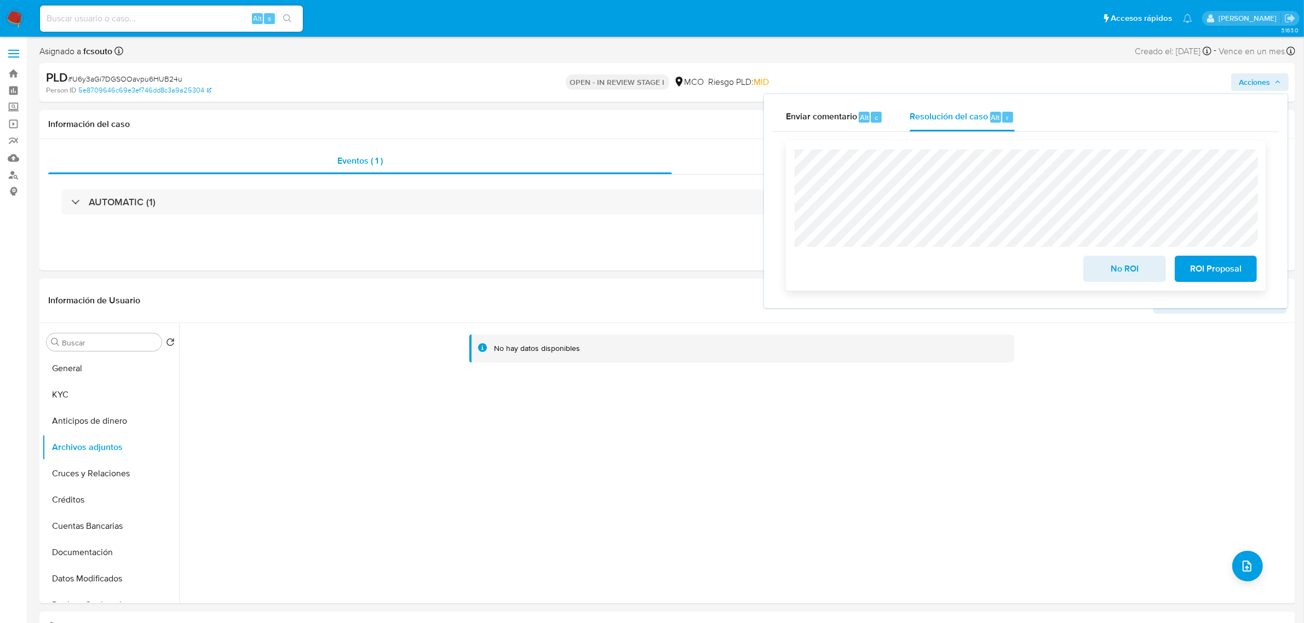
click at [1116, 269] on span "No ROI" at bounding box center [1124, 269] width 54 height 24
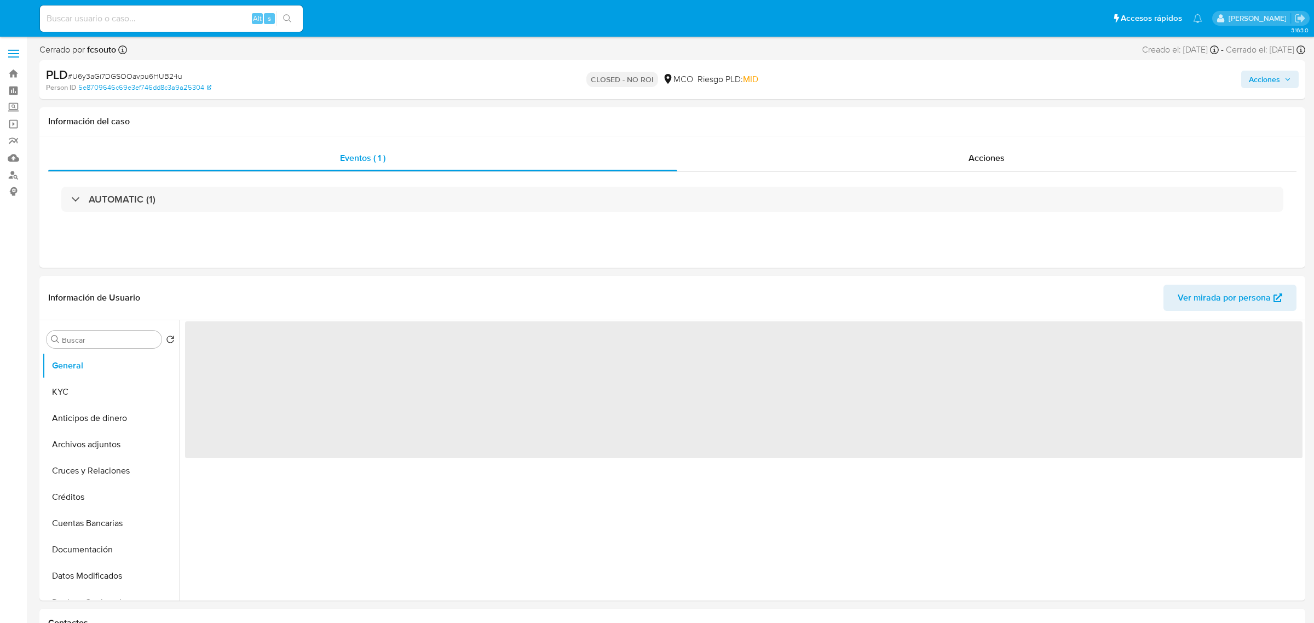
select select "10"
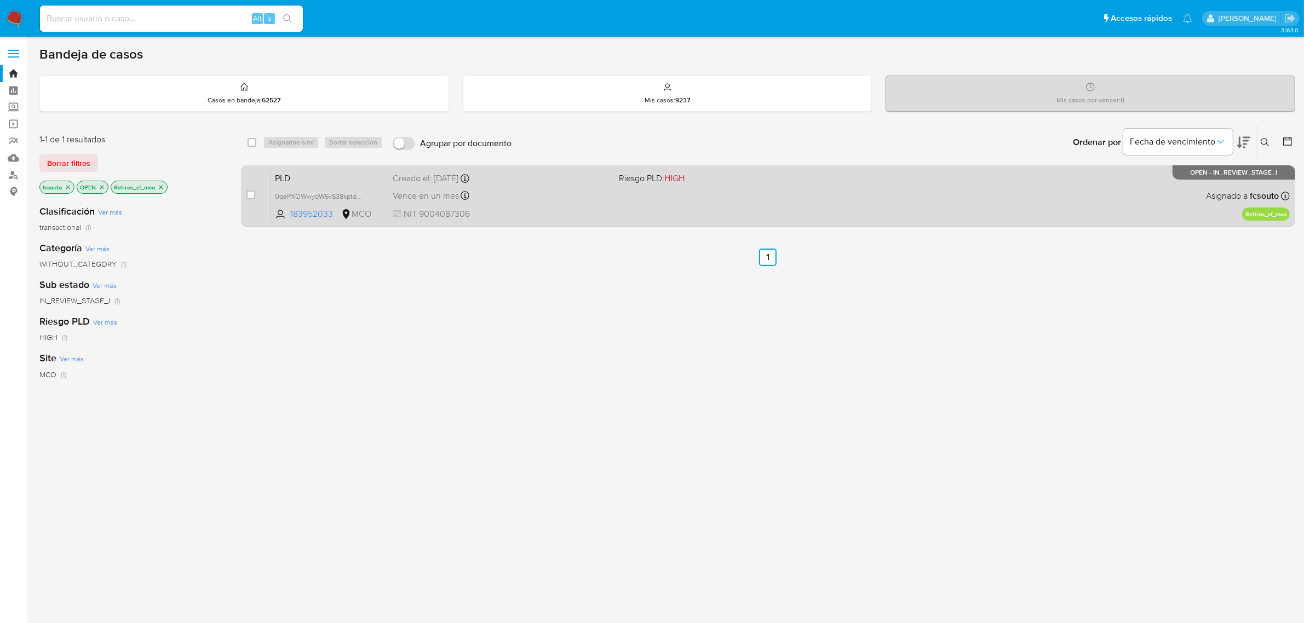
click at [556, 214] on span "NIT 9004087306" at bounding box center [502, 214] width 218 height 12
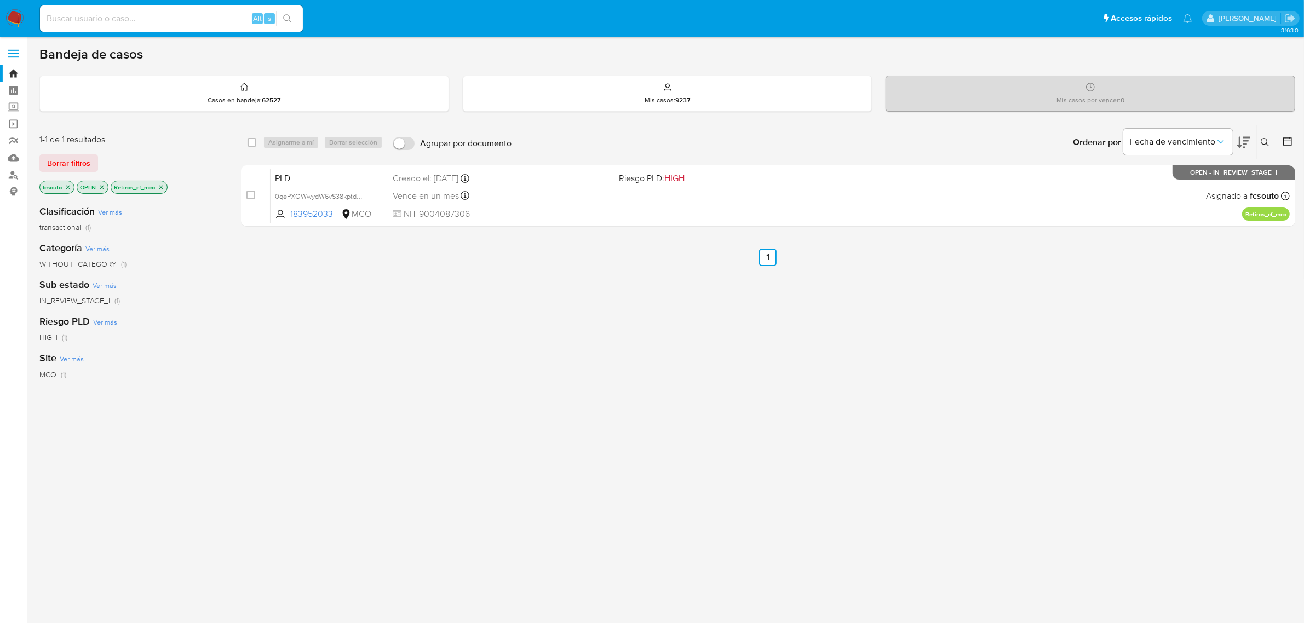
click at [20, 14] on img at bounding box center [14, 18] width 19 height 19
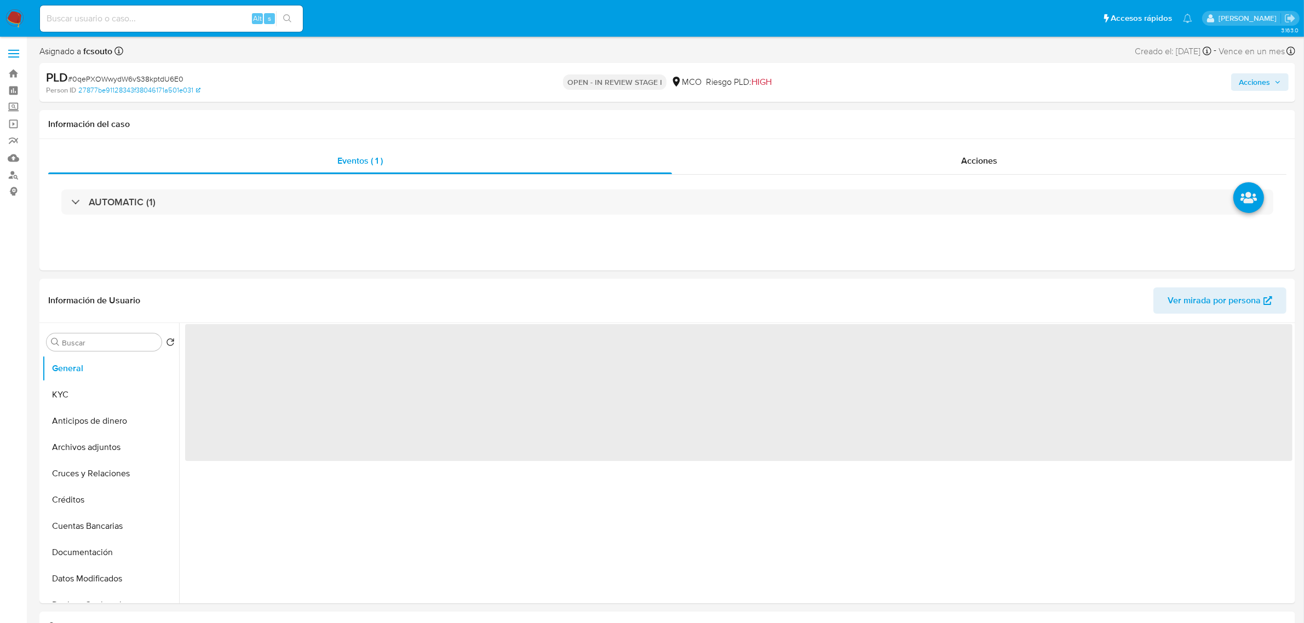
select select "10"
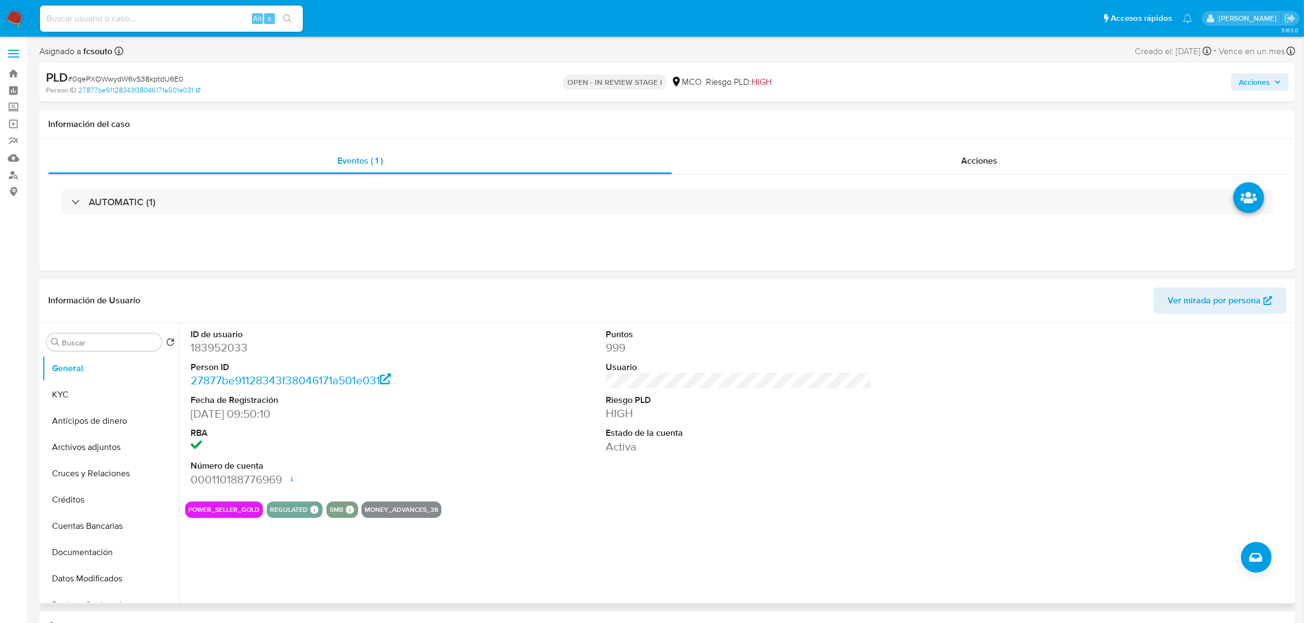
click at [231, 352] on dd "183952033" at bounding box center [324, 347] width 266 height 15
copy dd "183952033"
click at [234, 348] on dd "183952033" at bounding box center [324, 347] width 266 height 15
click at [234, 346] on dd "183952033" at bounding box center [324, 347] width 266 height 15
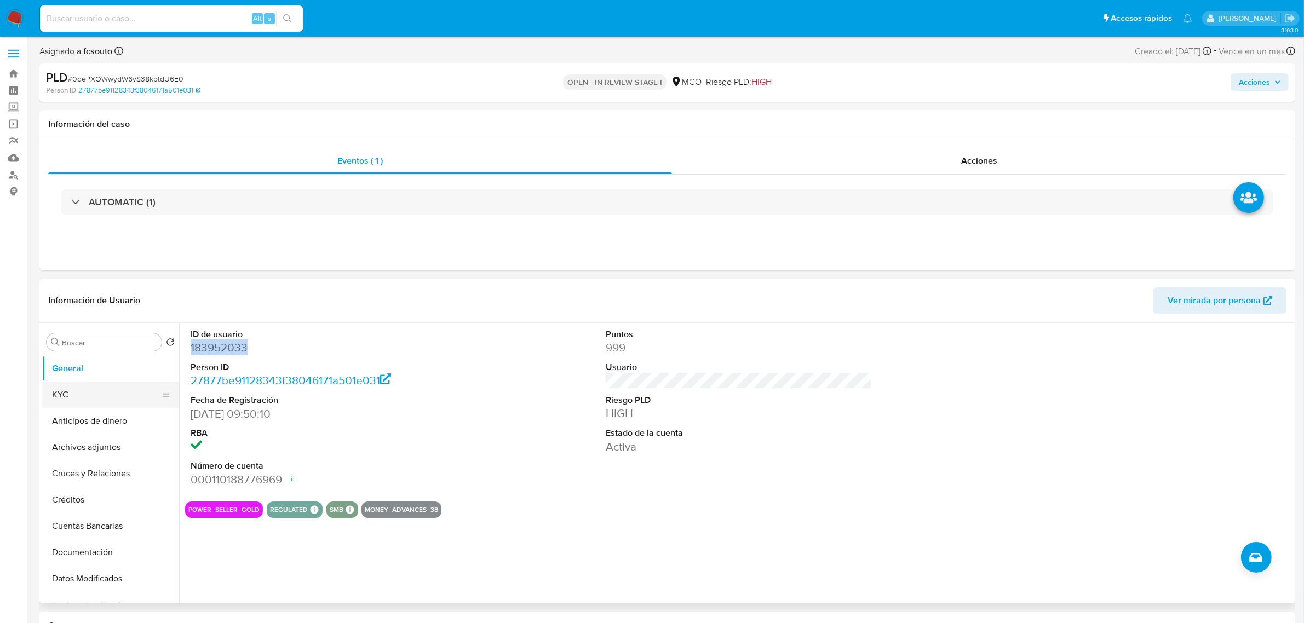
click at [88, 386] on button "KYC" at bounding box center [106, 395] width 128 height 26
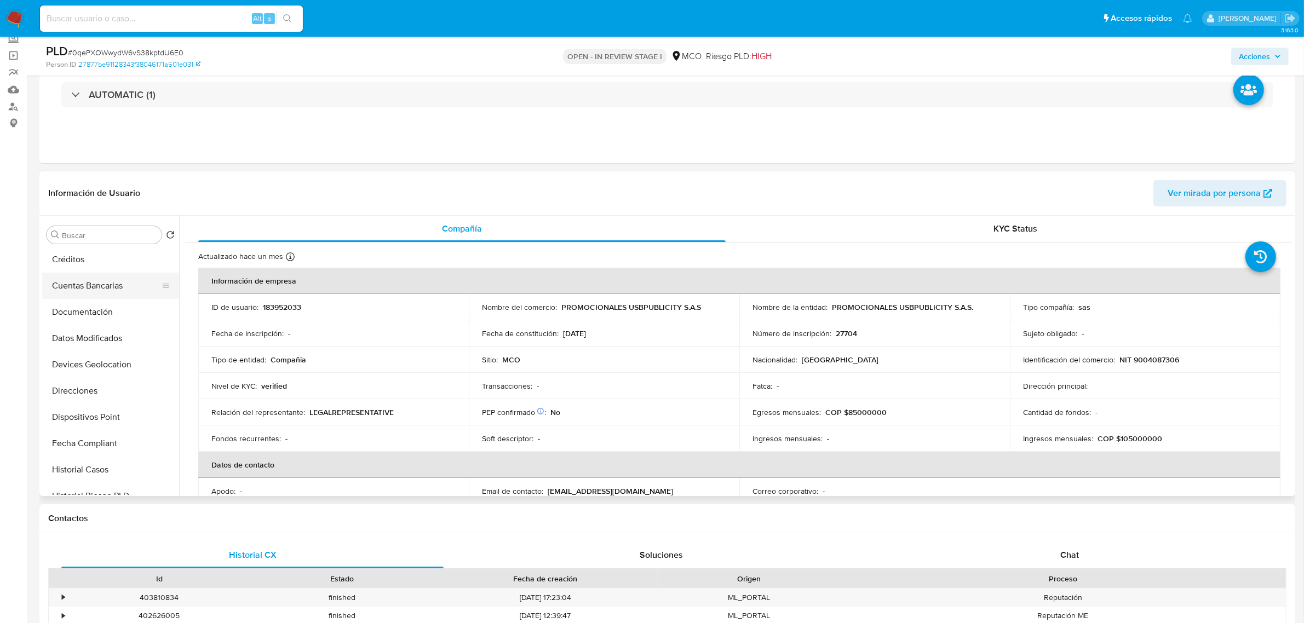
scroll to position [137, 0]
click at [114, 467] on button "Historial Casos" at bounding box center [106, 466] width 128 height 26
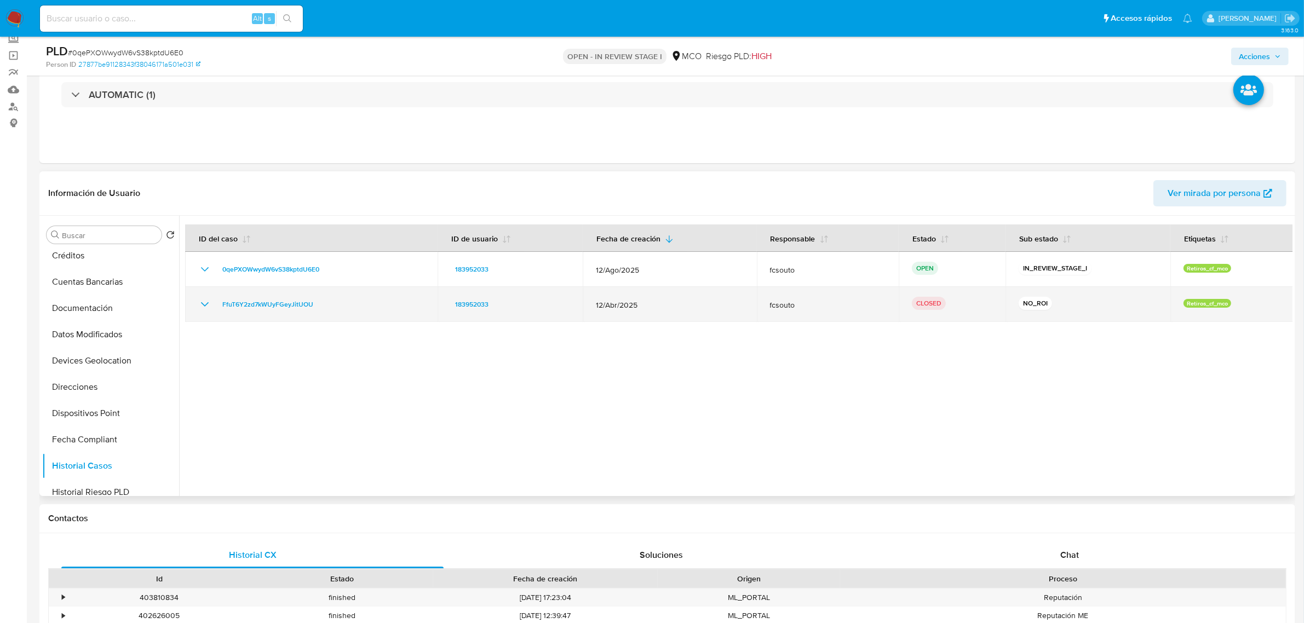
click at [203, 304] on icon "Mostrar/Ocultar" at bounding box center [204, 304] width 13 height 13
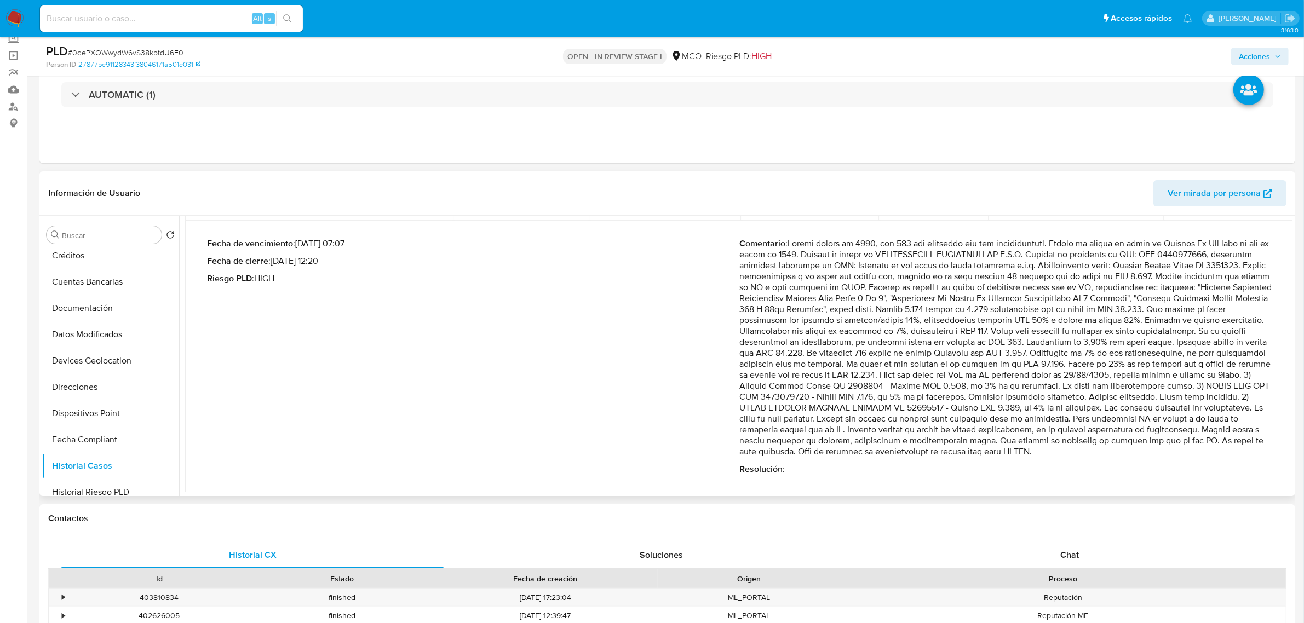
scroll to position [102, 0]
drag, startPoint x: 1165, startPoint y: 404, endPoint x: 1073, endPoint y: 417, distance: 92.9
click at [1073, 417] on p "Comentario :" at bounding box center [1005, 346] width 532 height 219
click at [933, 418] on p "Comentario :" at bounding box center [1005, 346] width 532 height 219
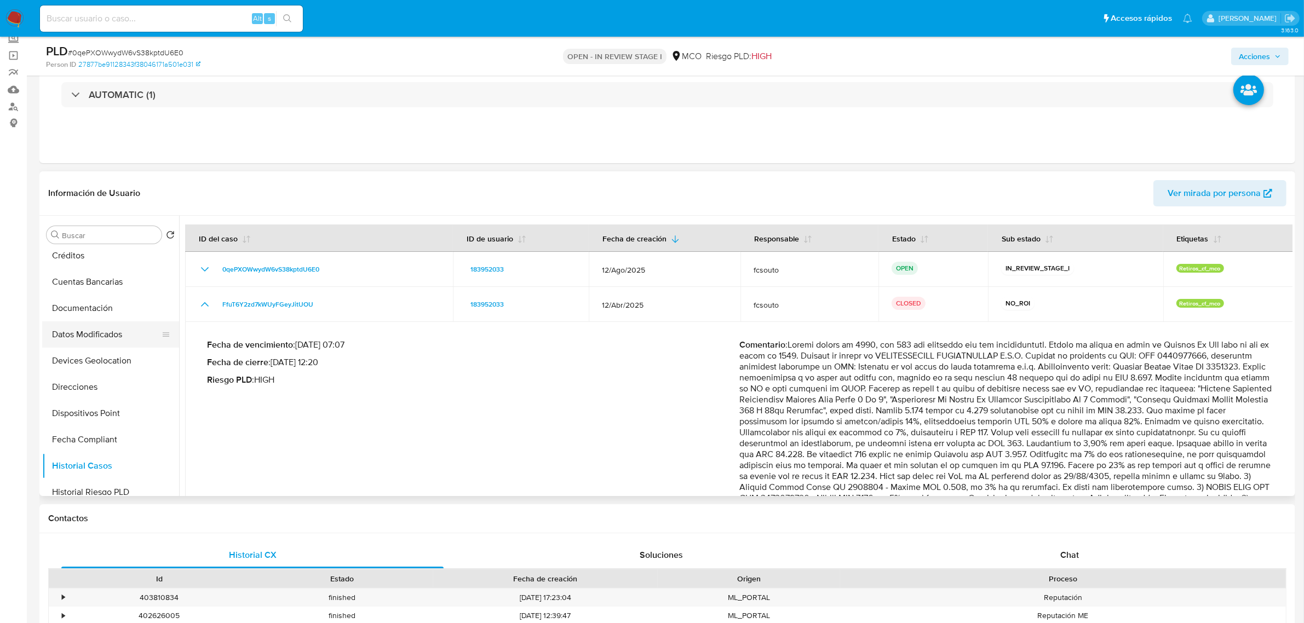
scroll to position [0, 0]
drag, startPoint x: 74, startPoint y: 272, endPoint x: 93, endPoint y: 275, distance: 18.8
click at [74, 272] on button "General" at bounding box center [110, 261] width 137 height 26
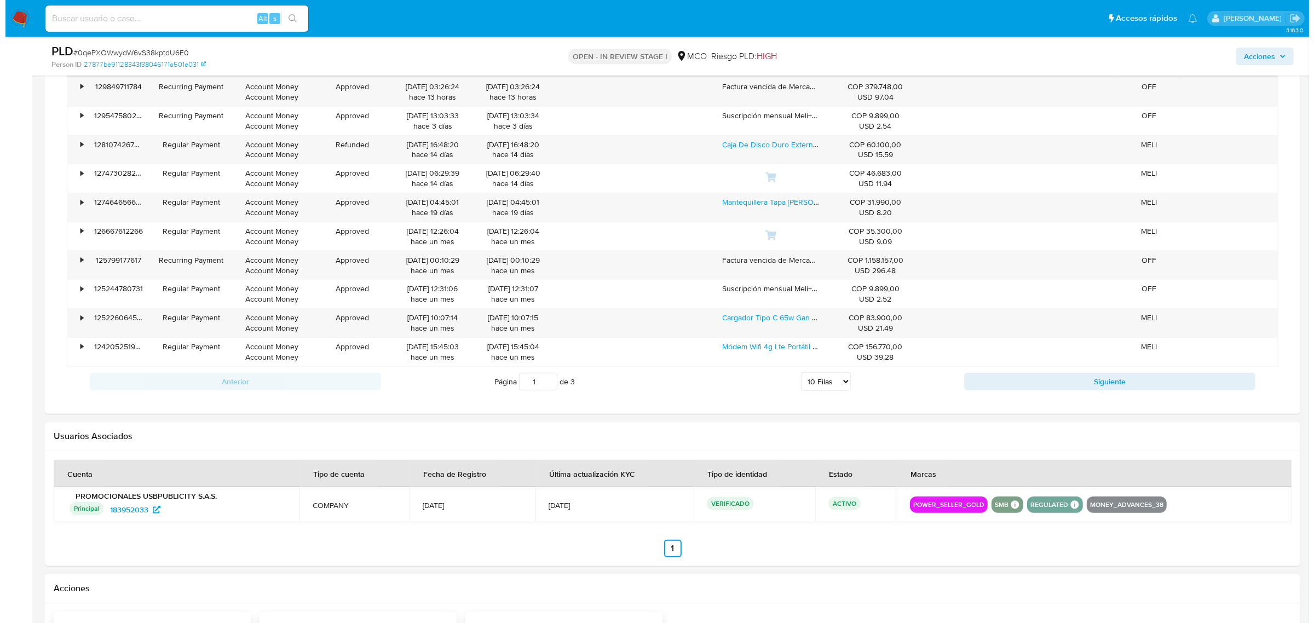
scroll to position [1306, 0]
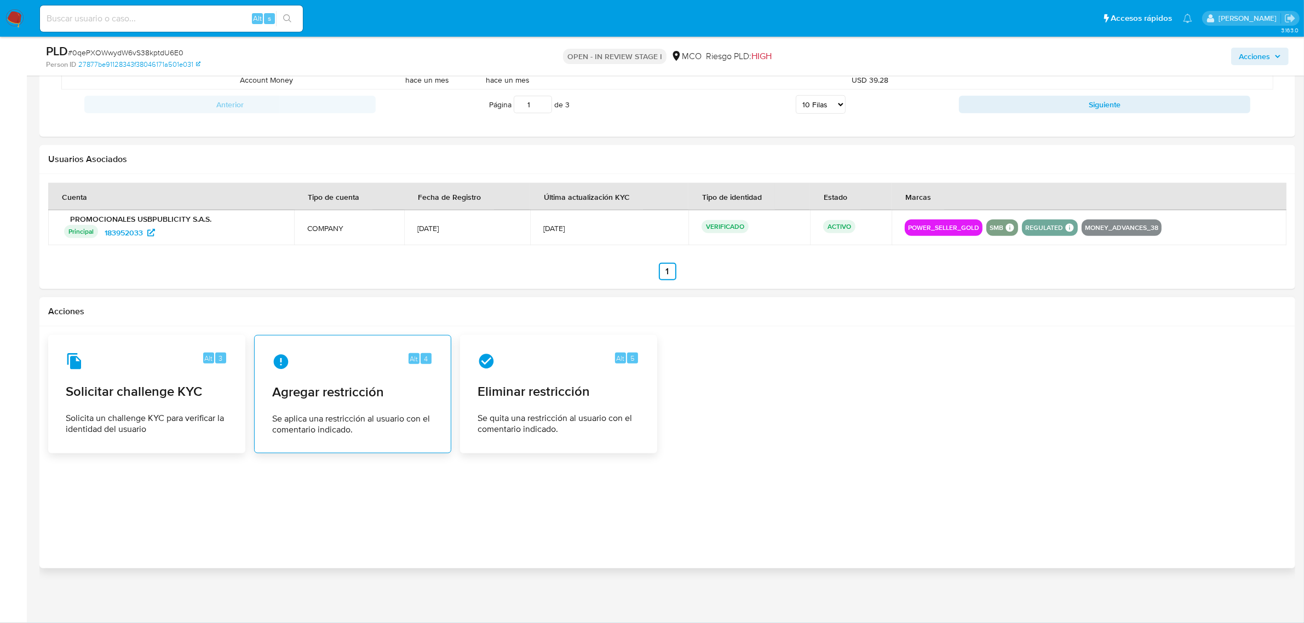
click at [308, 419] on span "Se aplica una restricción al usuario con el comentario indicado." at bounding box center [352, 424] width 161 height 22
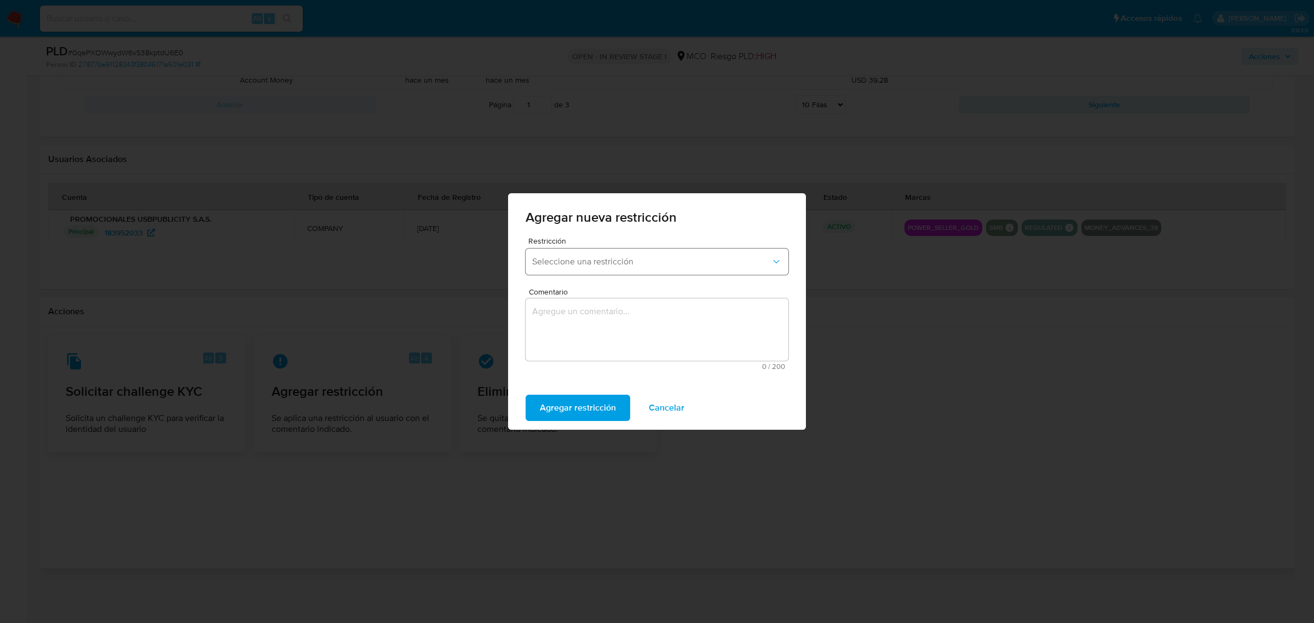
click at [656, 264] on span "Seleccione una restricción" at bounding box center [651, 261] width 239 height 11
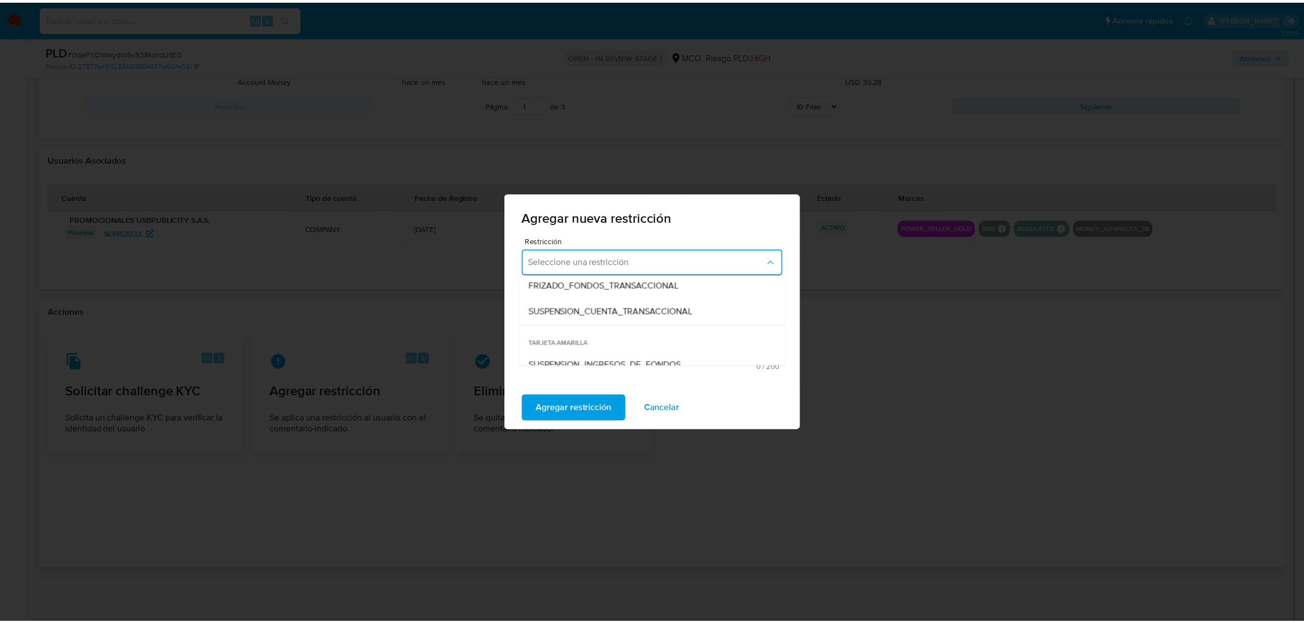
scroll to position [203, 0]
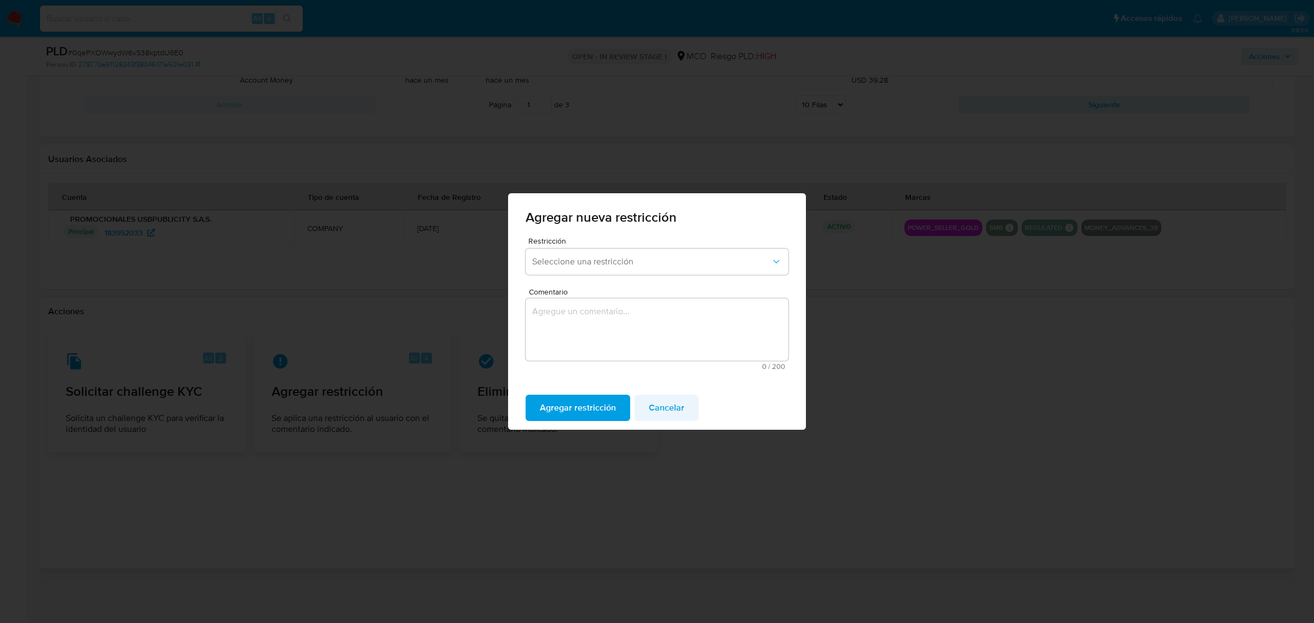
click at [679, 401] on span "Cancelar" at bounding box center [667, 408] width 36 height 24
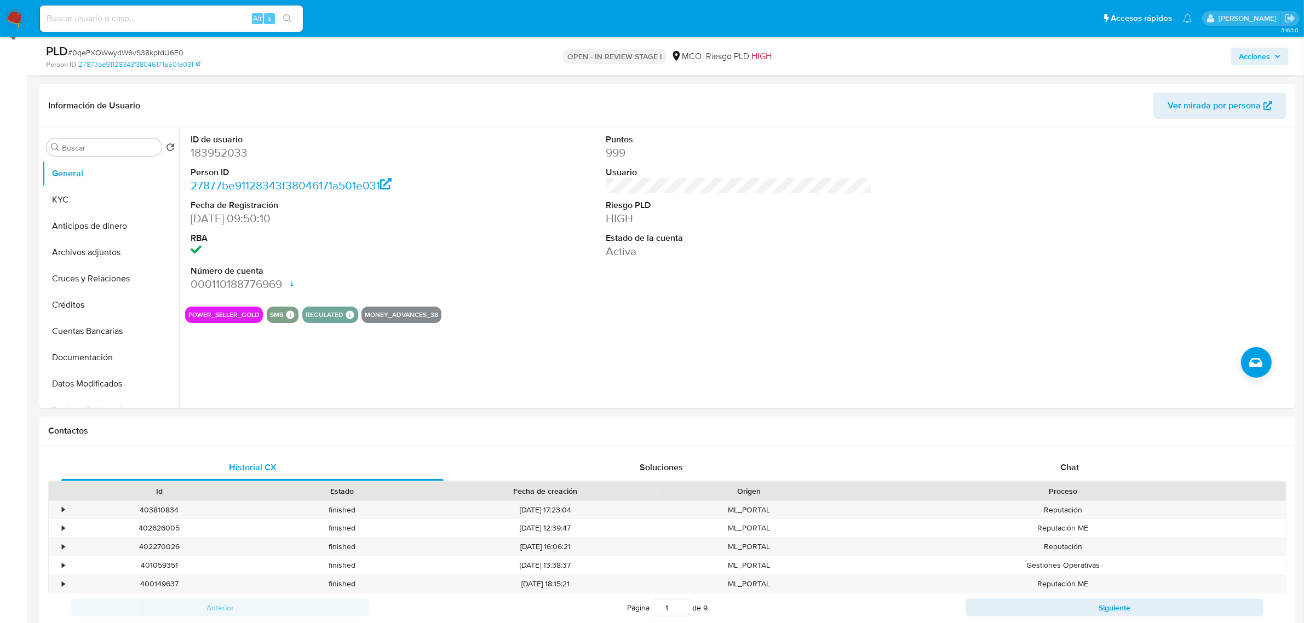
scroll to position [0, 0]
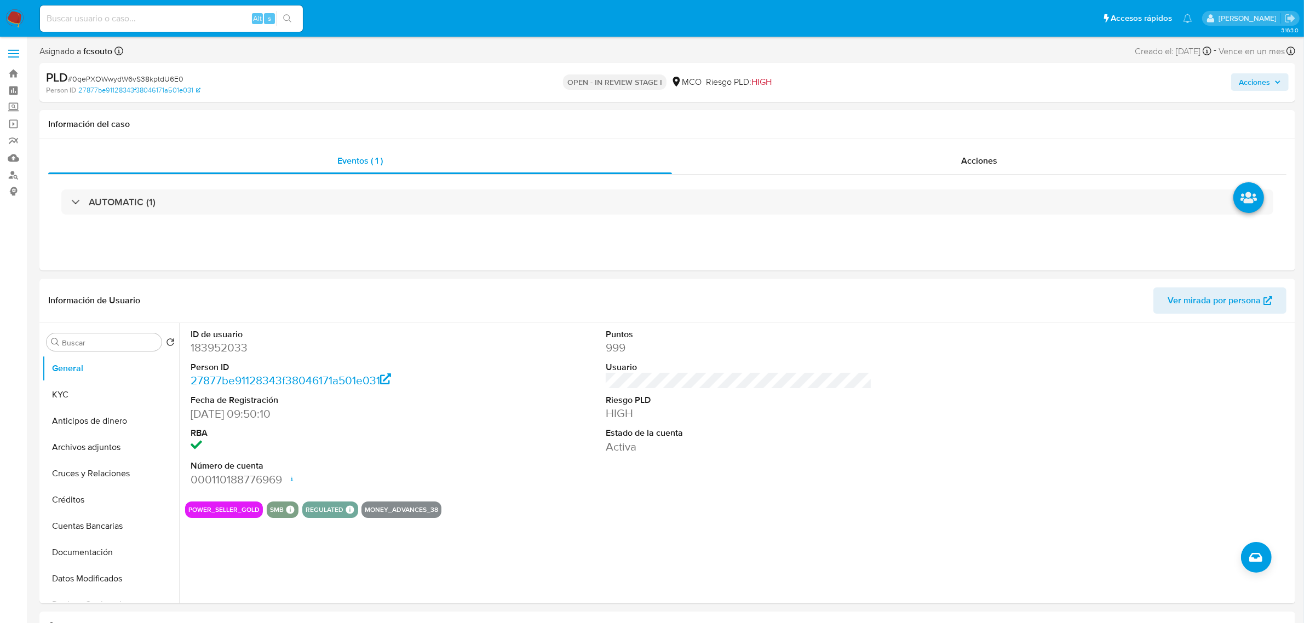
click at [1260, 76] on span "Acciones" at bounding box center [1254, 82] width 31 height 18
click at [927, 117] on span "Resolución del caso" at bounding box center [949, 117] width 78 height 13
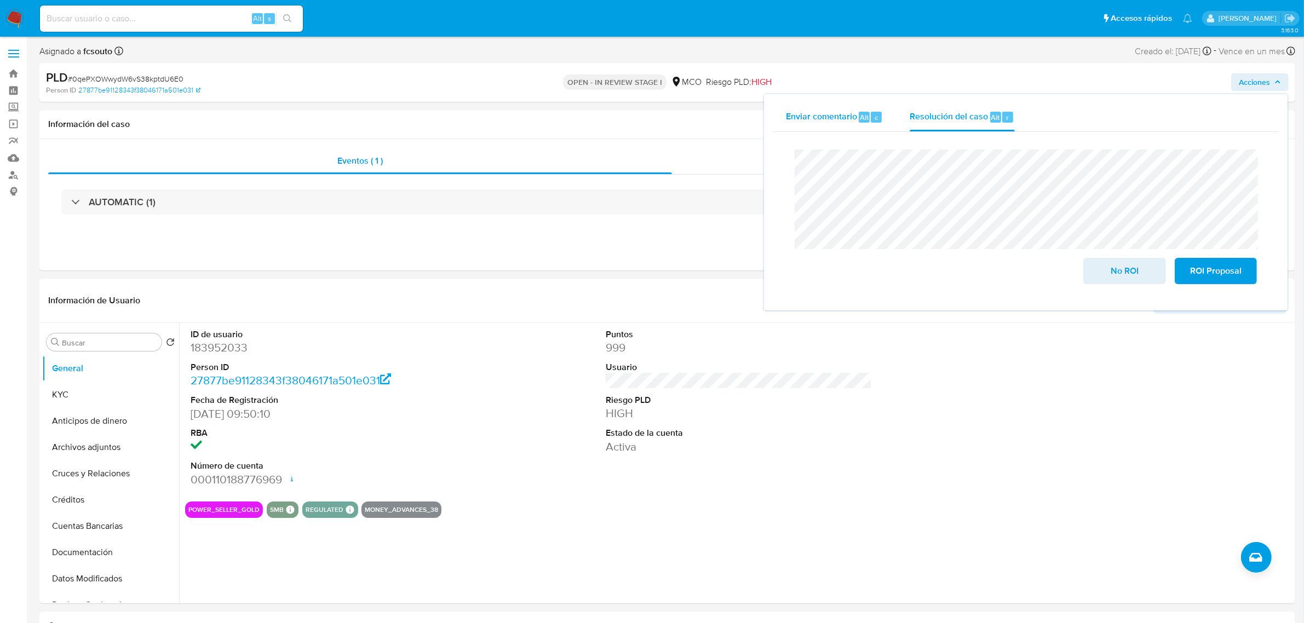
click at [830, 119] on span "Enviar comentario" at bounding box center [821, 117] width 71 height 13
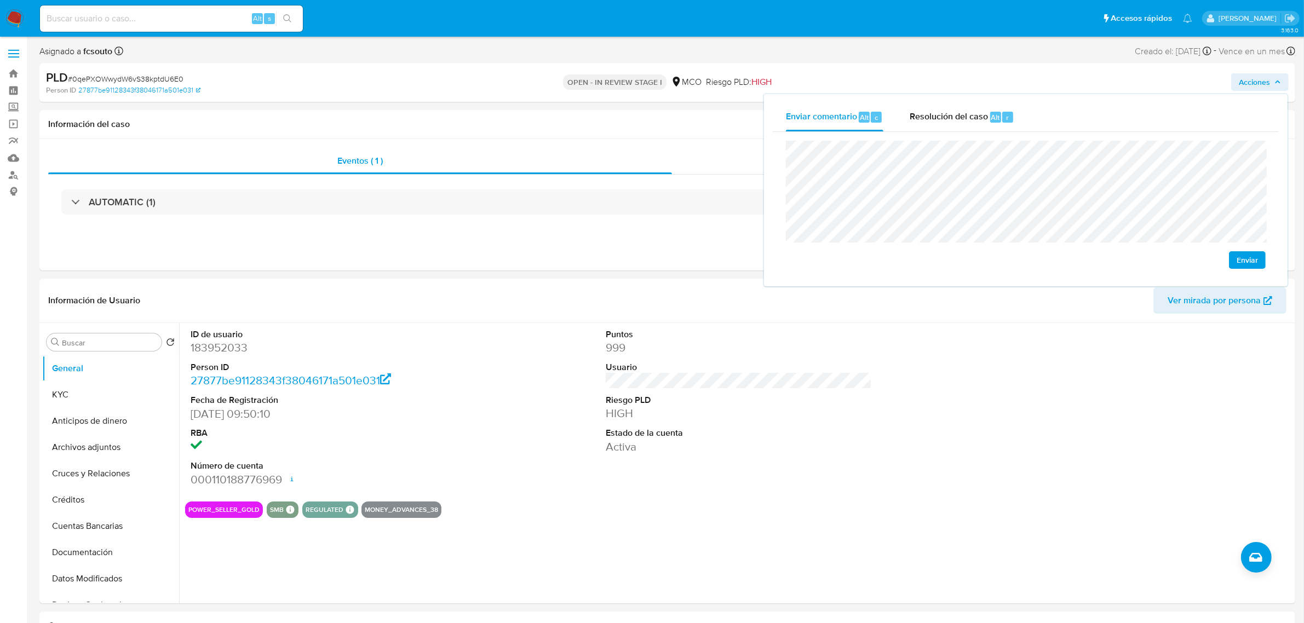
click at [1242, 262] on span "Enviar" at bounding box center [1247, 259] width 21 height 15
click at [105, 444] on button "Archivos adjuntos" at bounding box center [106, 447] width 128 height 26
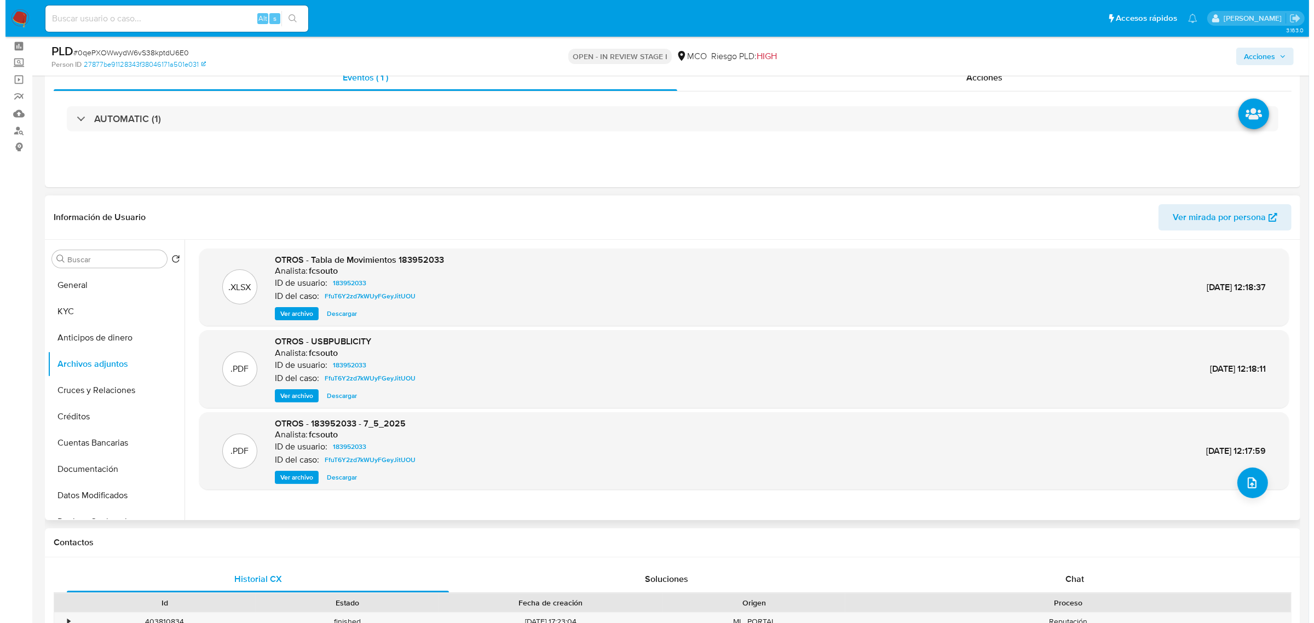
scroll to position [68, 0]
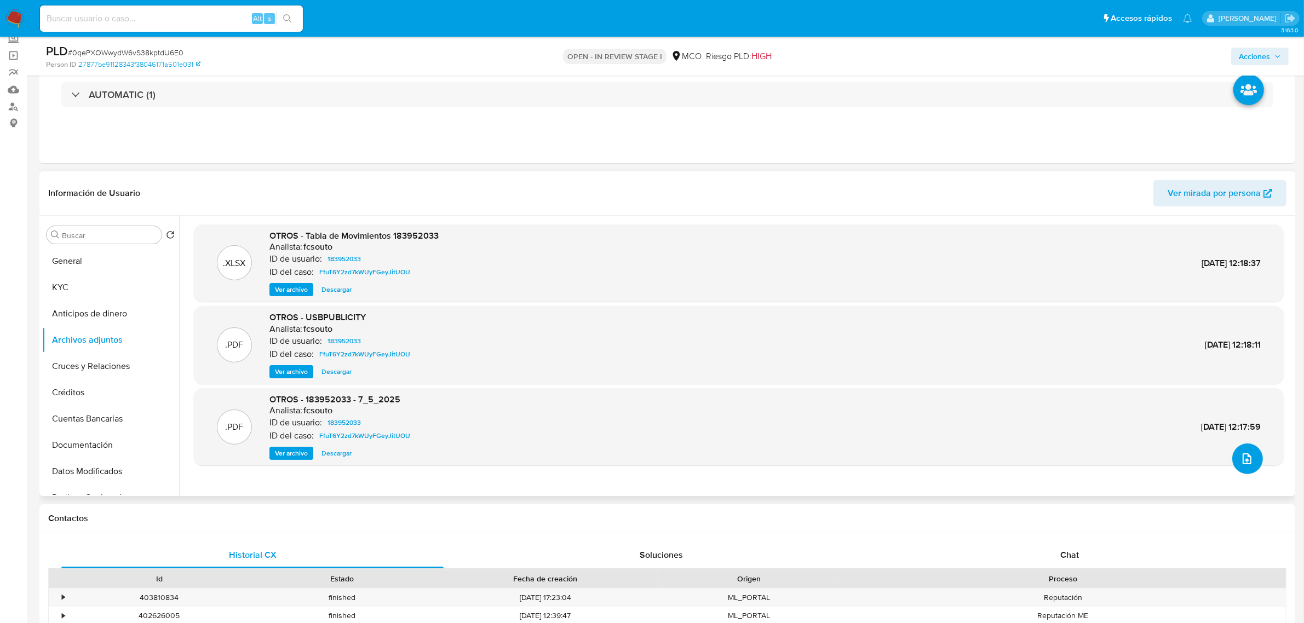
click at [1243, 456] on icon "upload-file" at bounding box center [1246, 458] width 13 height 13
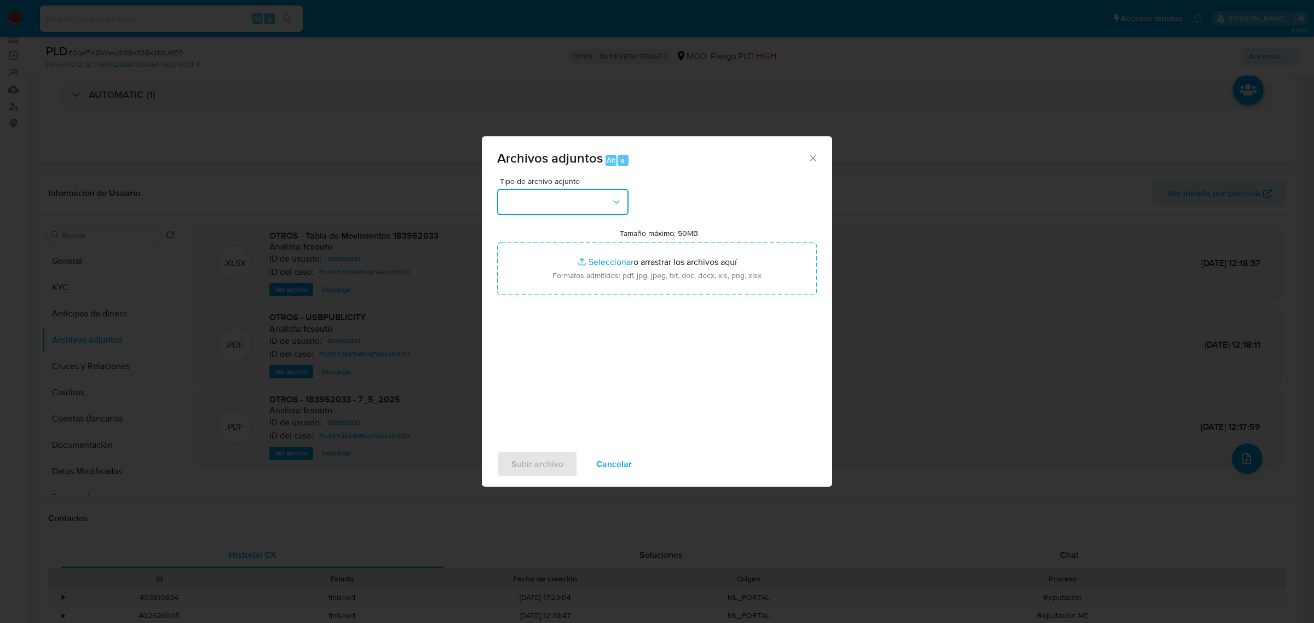
drag, startPoint x: 565, startPoint y: 196, endPoint x: 562, endPoint y: 207, distance: 11.3
click at [565, 198] on button "button" at bounding box center [562, 202] width 131 height 26
click at [550, 360] on div "OTROS" at bounding box center [560, 347] width 112 height 26
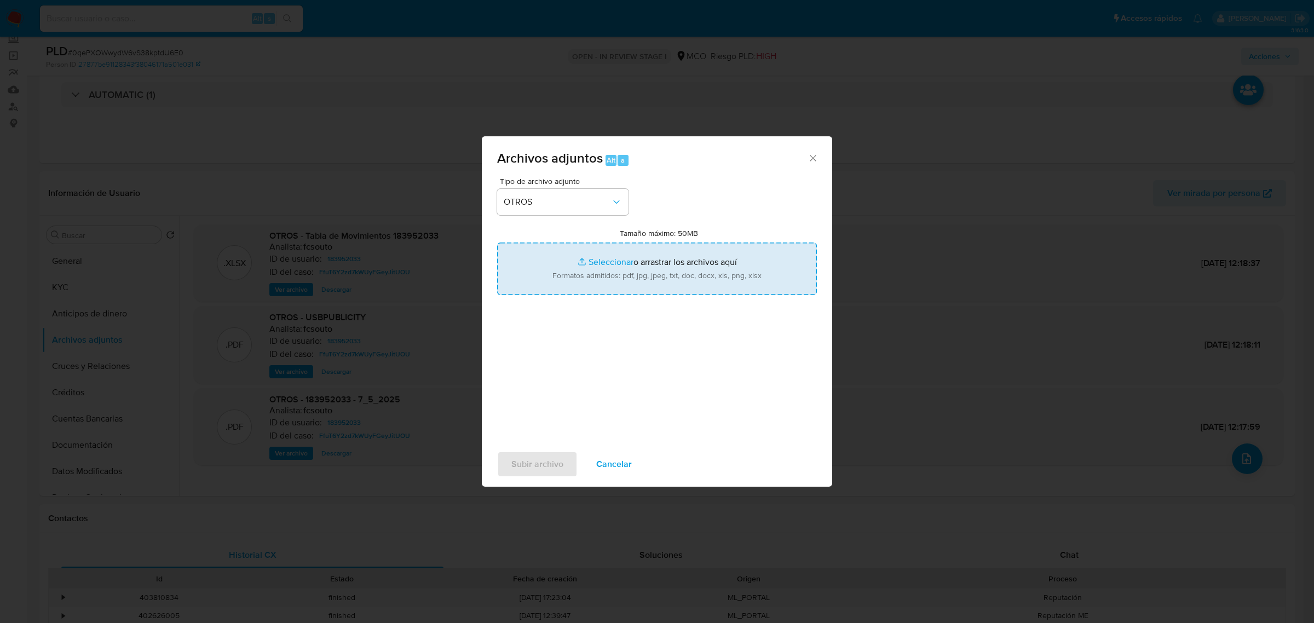
click at [599, 281] on input "Tamaño máximo: 50MB Seleccionar archivos" at bounding box center [657, 269] width 320 height 53
type input "C:\fakepath\183952033 - 14_10_2025.pdf"
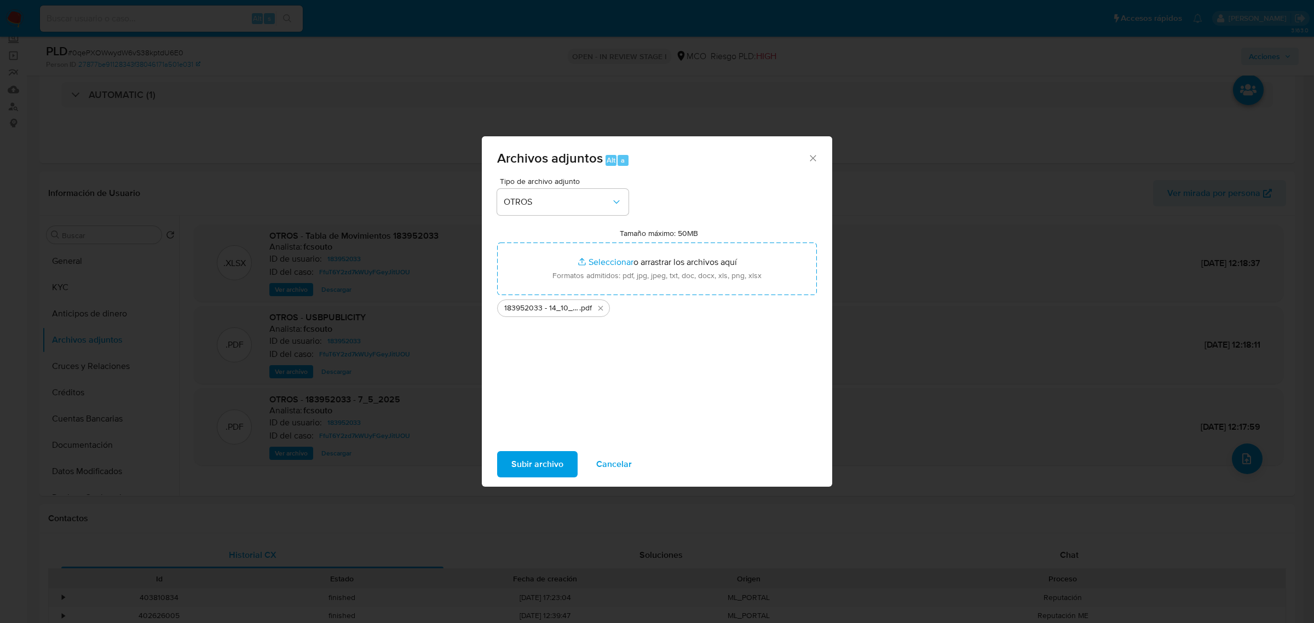
click at [538, 465] on span "Subir archivo" at bounding box center [538, 464] width 52 height 24
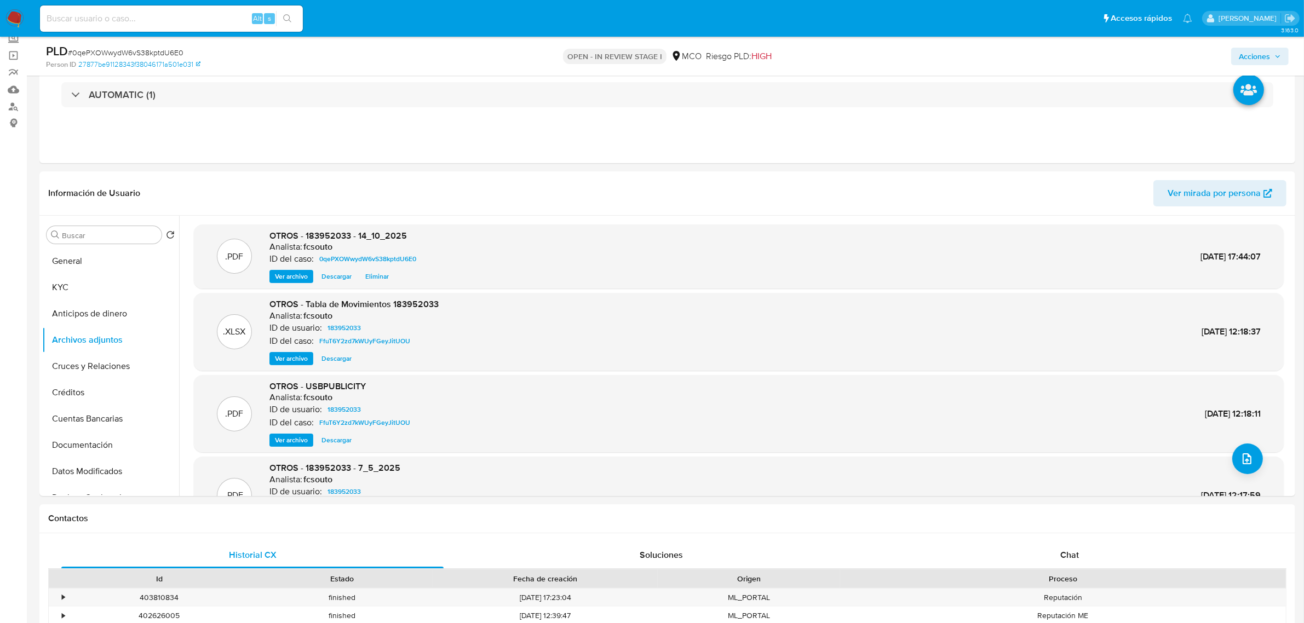
click at [88, 262] on button "General" at bounding box center [110, 261] width 137 height 26
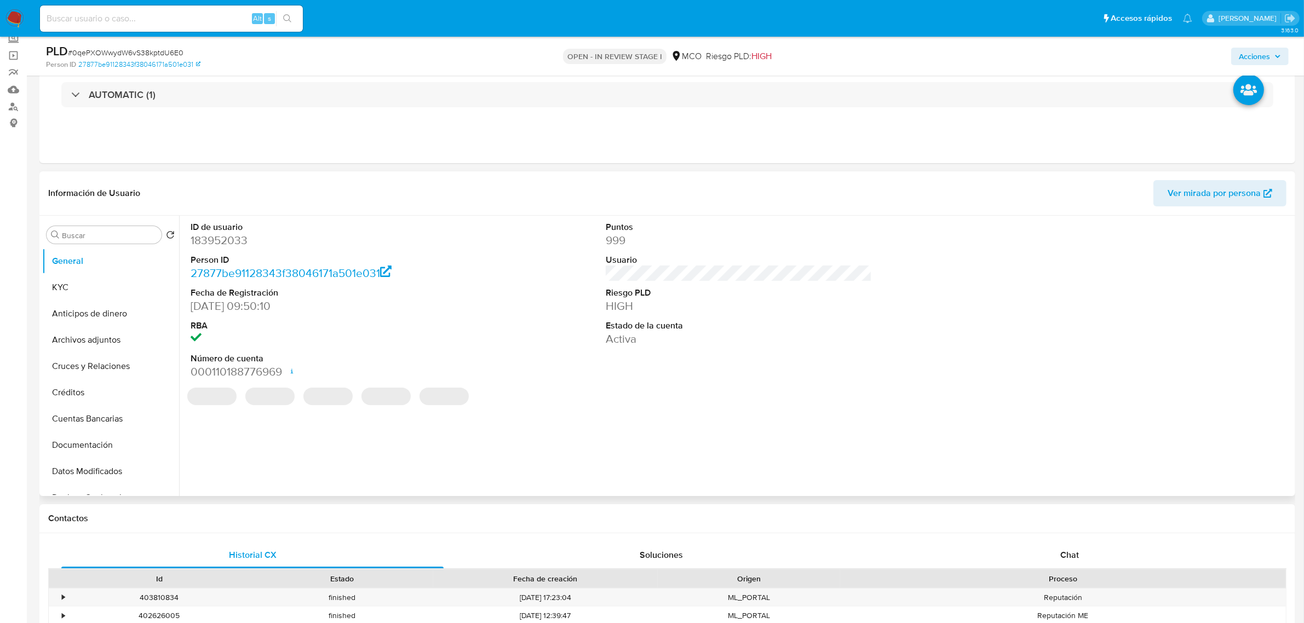
click at [222, 244] on dd "183952033" at bounding box center [324, 240] width 266 height 15
copy dd "183952033"
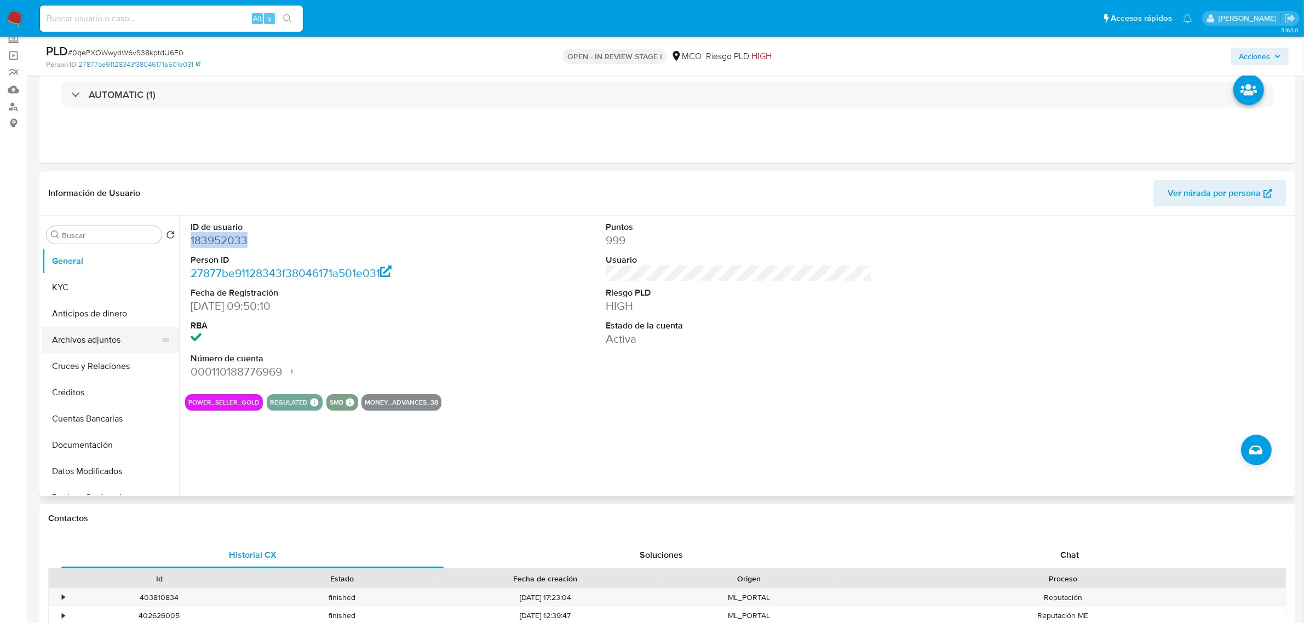
click at [108, 340] on button "Archivos adjuntos" at bounding box center [106, 340] width 128 height 26
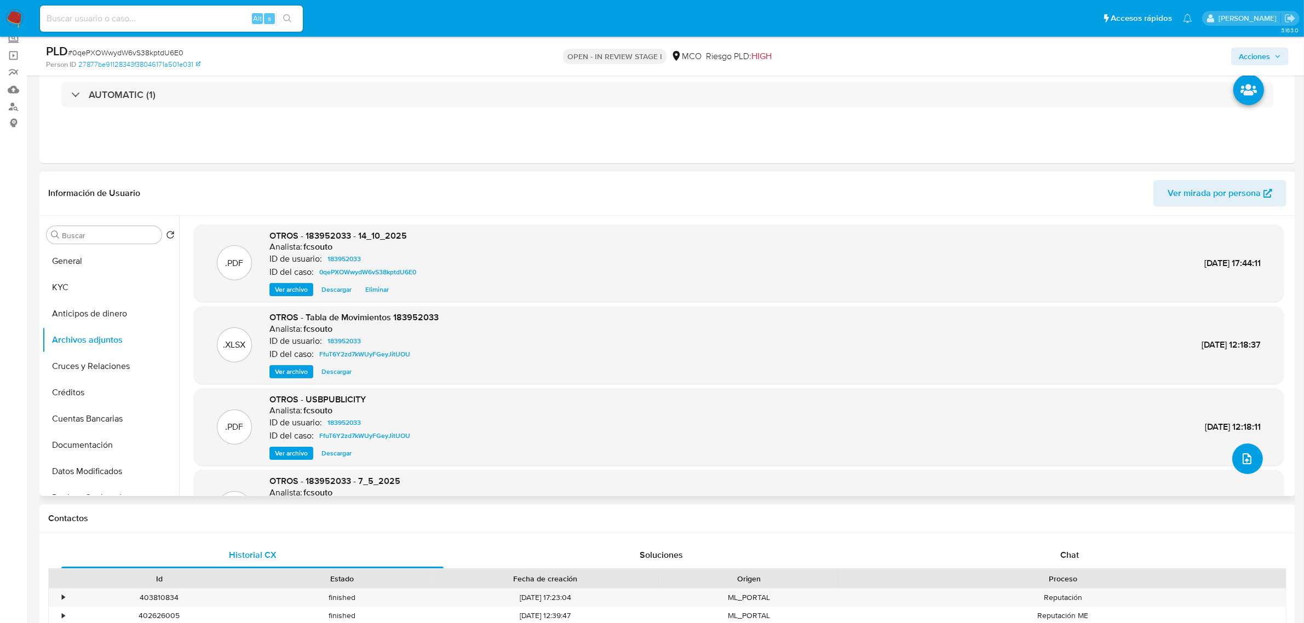
click at [1242, 464] on icon "upload-file" at bounding box center [1246, 458] width 13 height 13
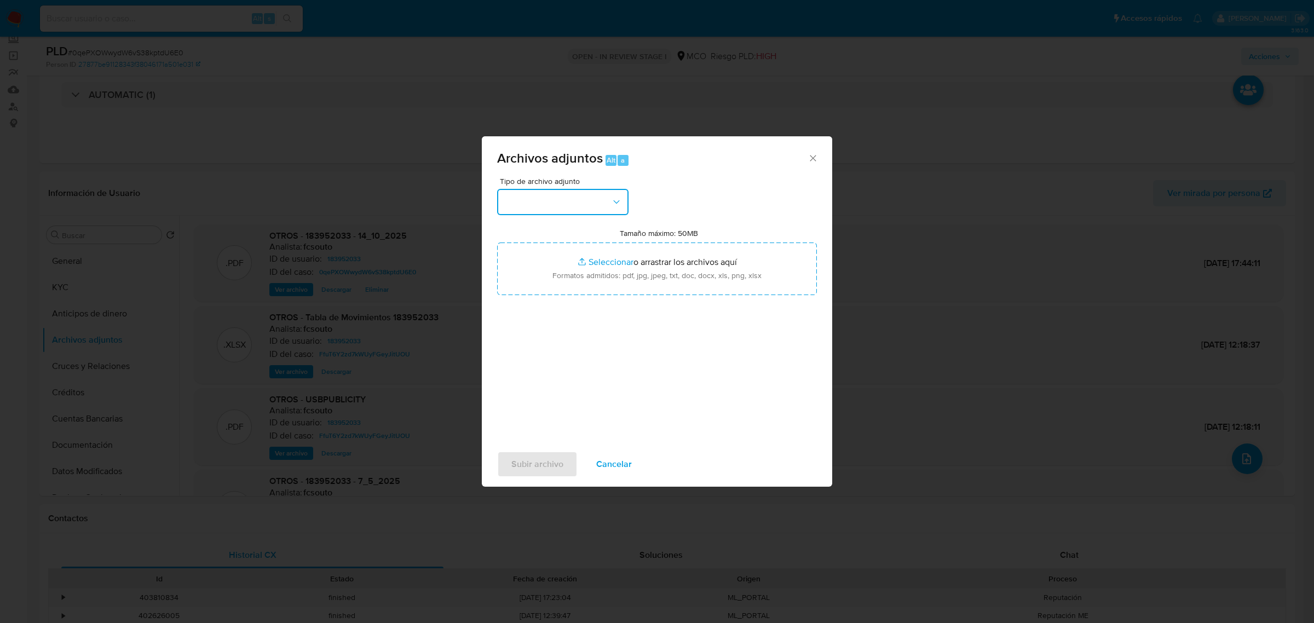
click at [601, 199] on button "button" at bounding box center [562, 202] width 131 height 26
click at [548, 352] on div "OTROS" at bounding box center [560, 347] width 112 height 26
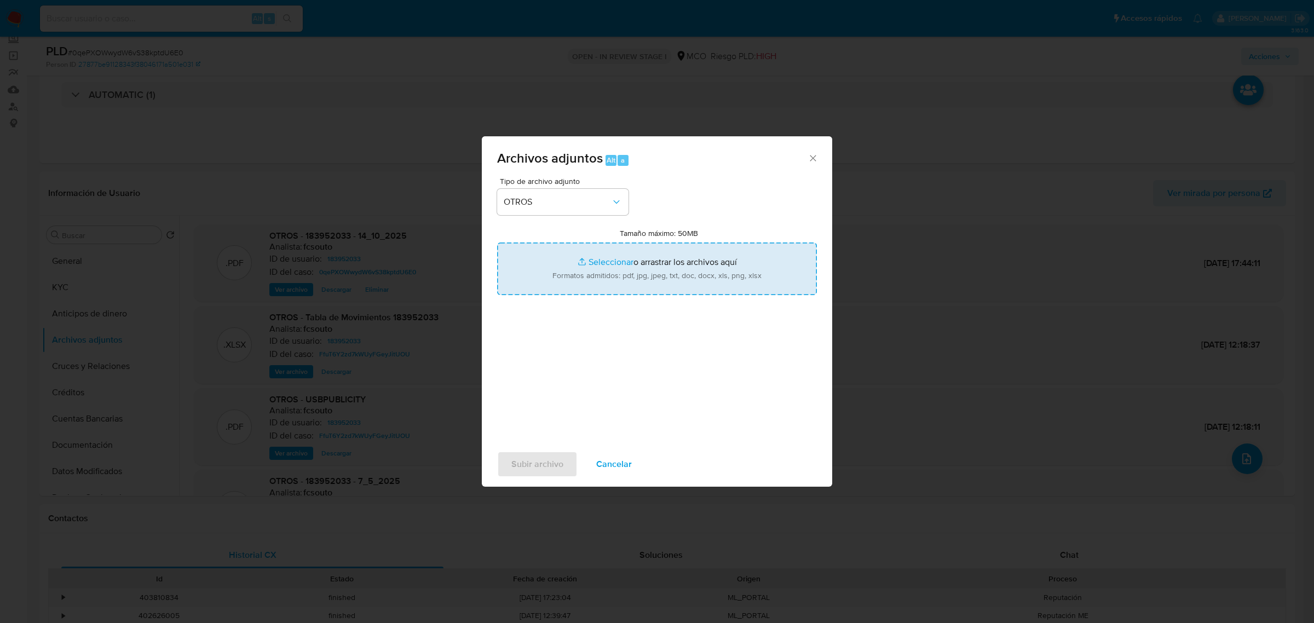
click at [607, 271] on input "Tamaño máximo: 50MB Seleccionar archivos" at bounding box center [657, 269] width 320 height 53
type input "C:\fakepath\Tabla de movimientos 183952033.xlsx"
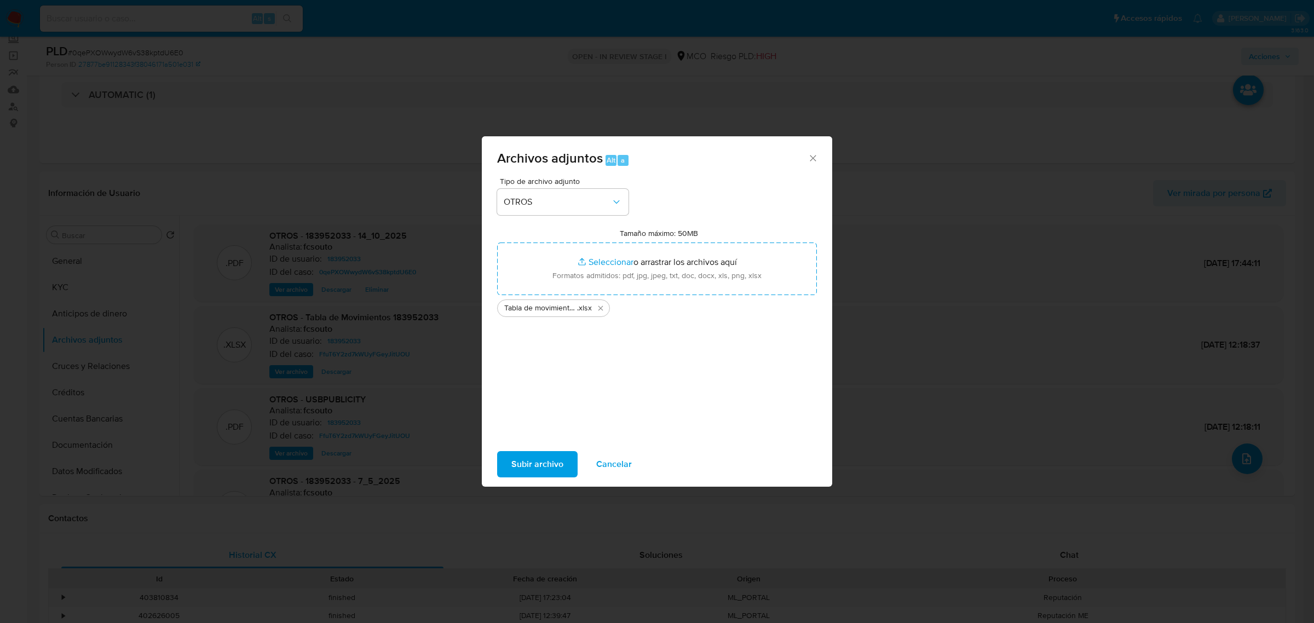
click at [536, 459] on span "Subir archivo" at bounding box center [538, 464] width 52 height 24
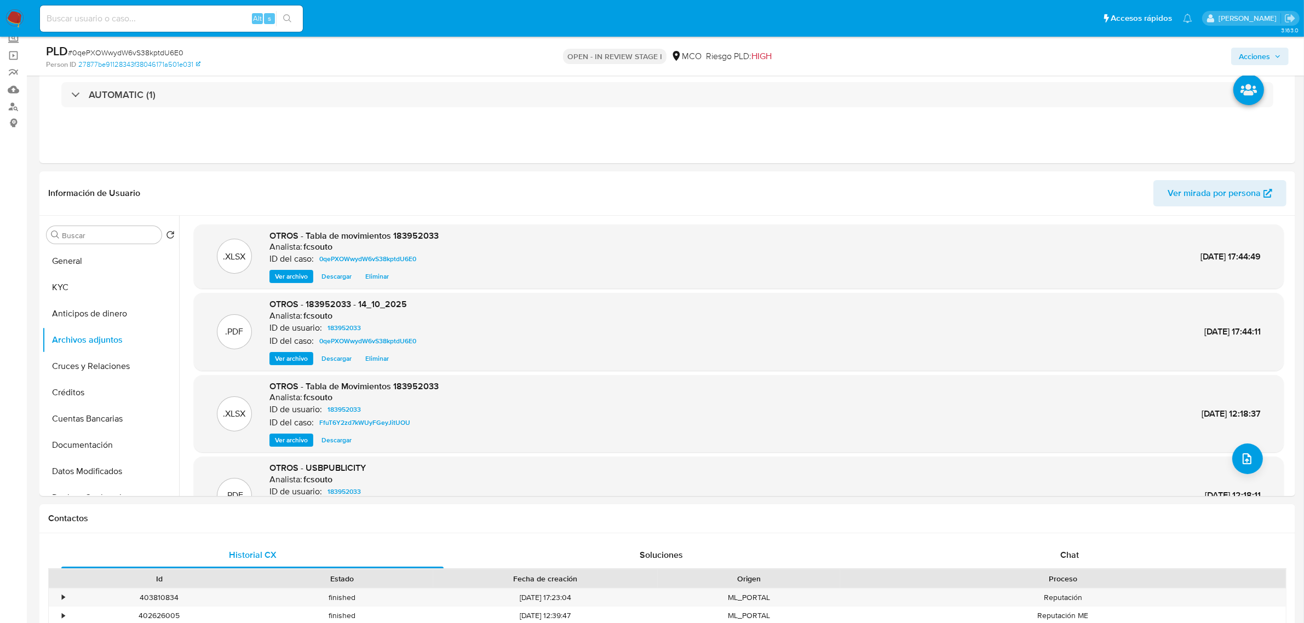
click at [1267, 64] on span "Acciones" at bounding box center [1254, 57] width 31 height 18
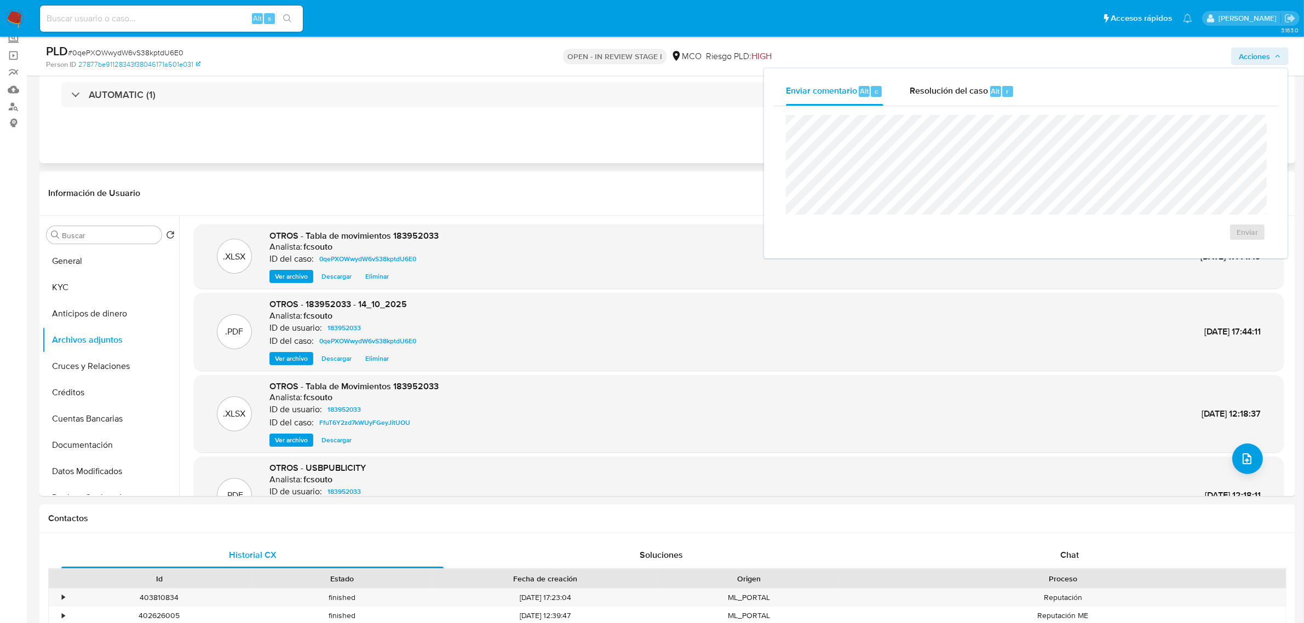
click at [556, 162] on div "Eventos ( 1 ) Acciones AUTOMATIC (1)" at bounding box center [667, 97] width 1256 height 131
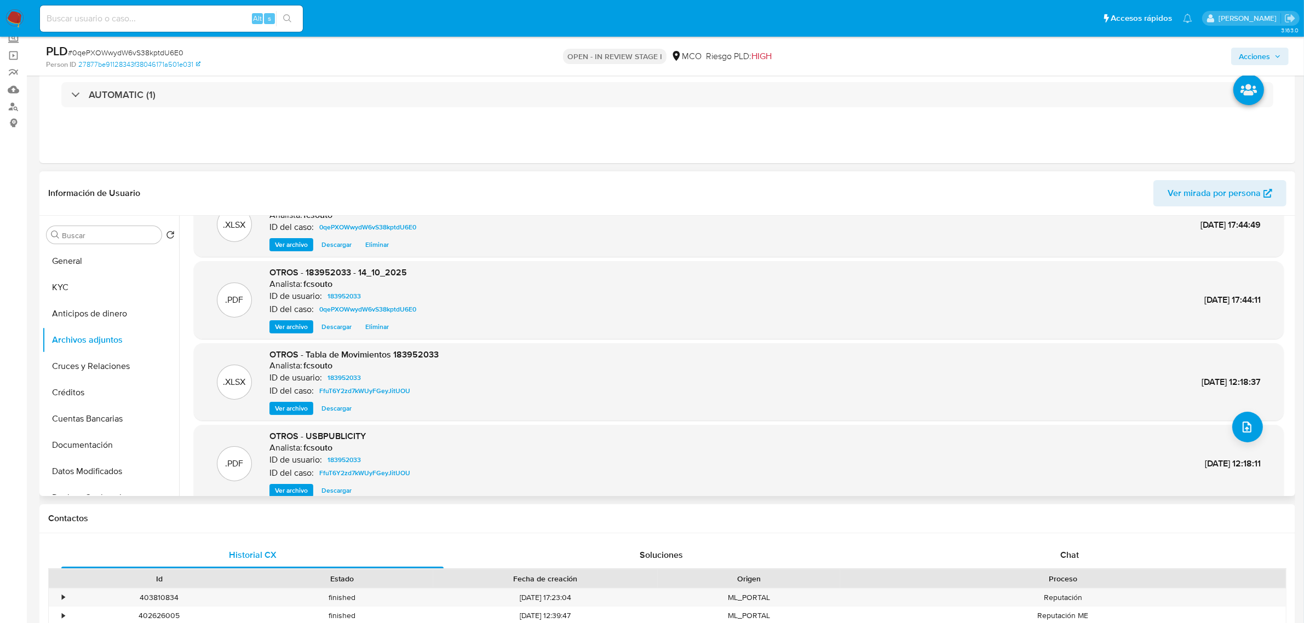
scroll to position [48, 0]
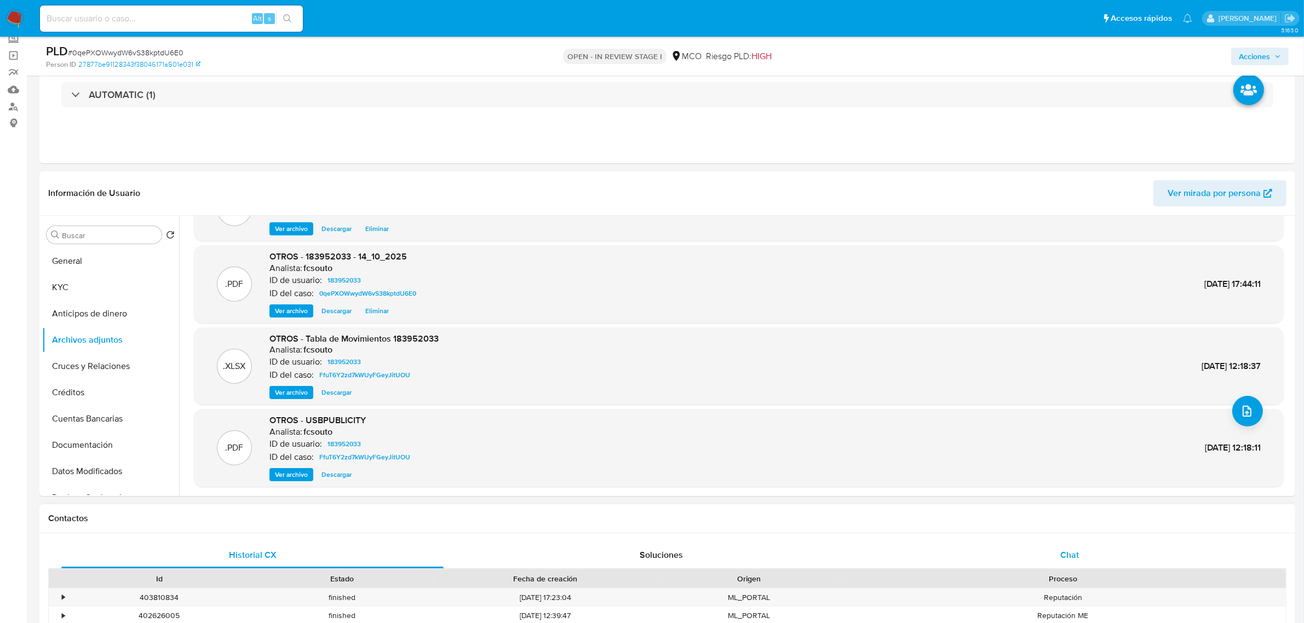
click at [1064, 549] on span "Chat" at bounding box center [1069, 555] width 19 height 13
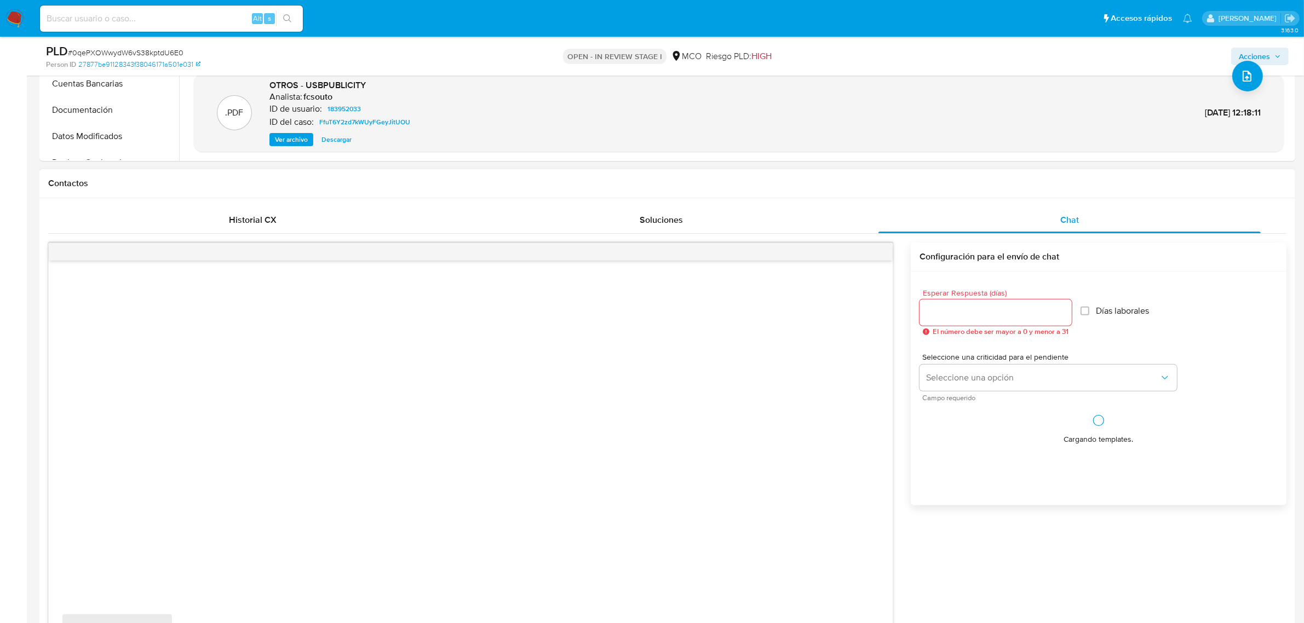
scroll to position [411, 0]
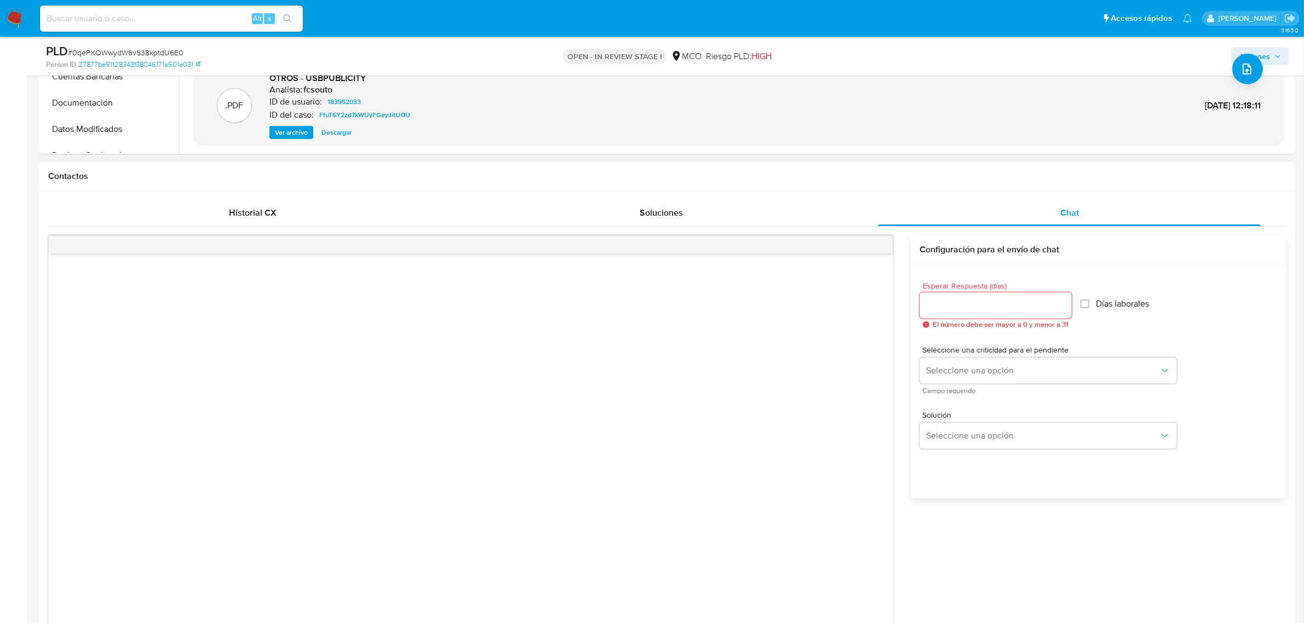
click at [978, 303] on input "Esperar Respuesta (días)" at bounding box center [995, 305] width 152 height 14
type input "3"
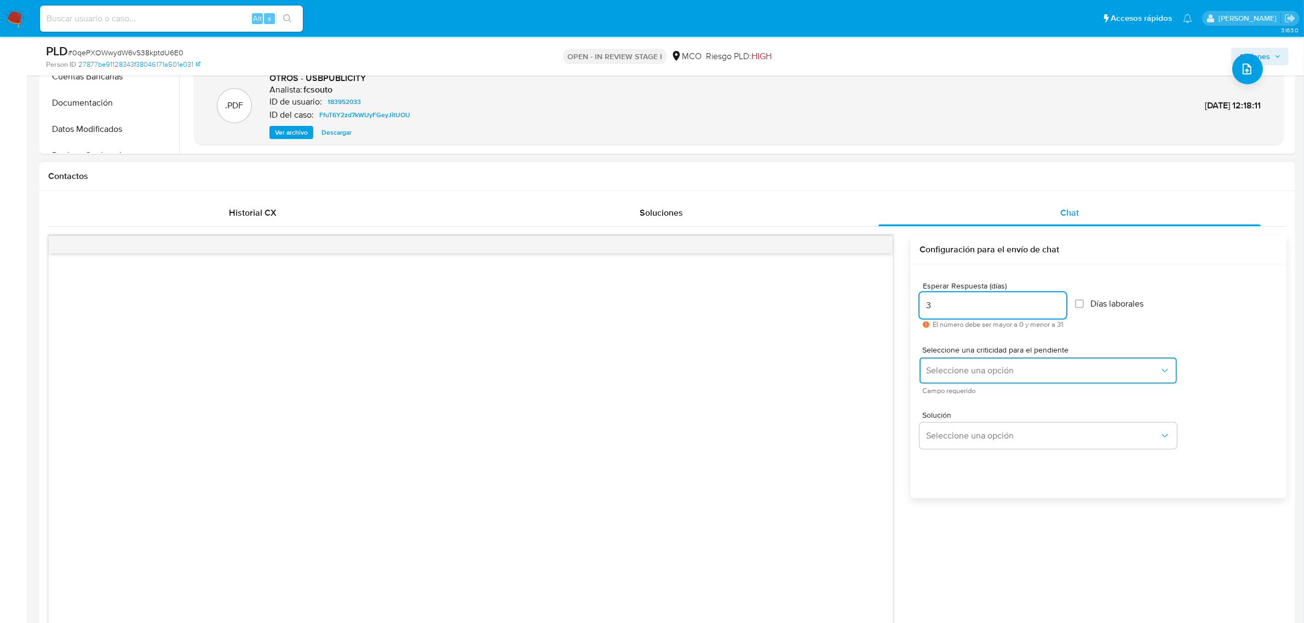
click at [996, 366] on span "Seleccione una opción" at bounding box center [1042, 370] width 233 height 11
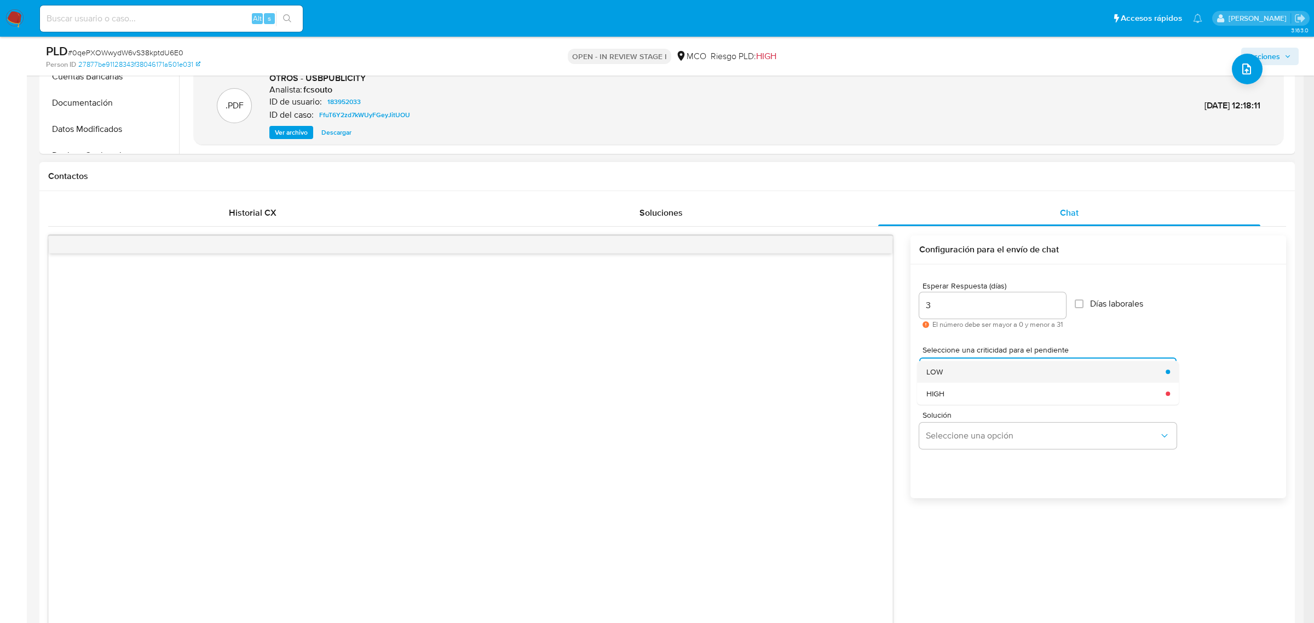
click at [995, 371] on div "LOW" at bounding box center [1043, 372] width 233 height 22
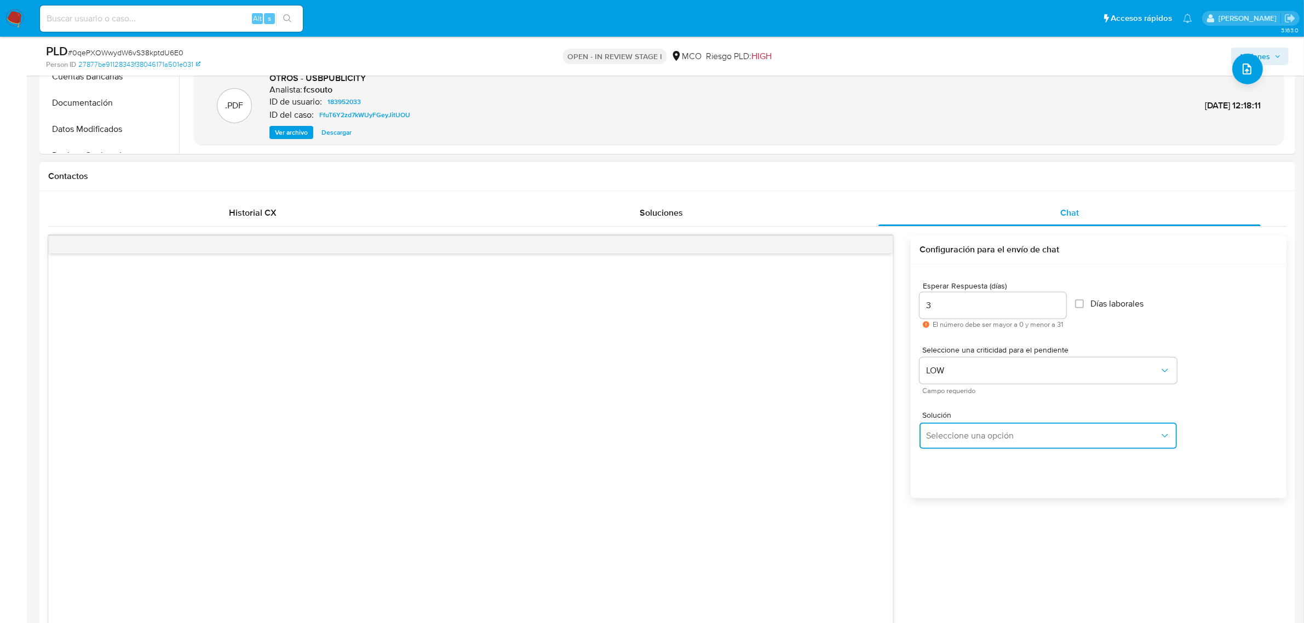
click at [990, 447] on button "Seleccione una opción" at bounding box center [1047, 436] width 257 height 26
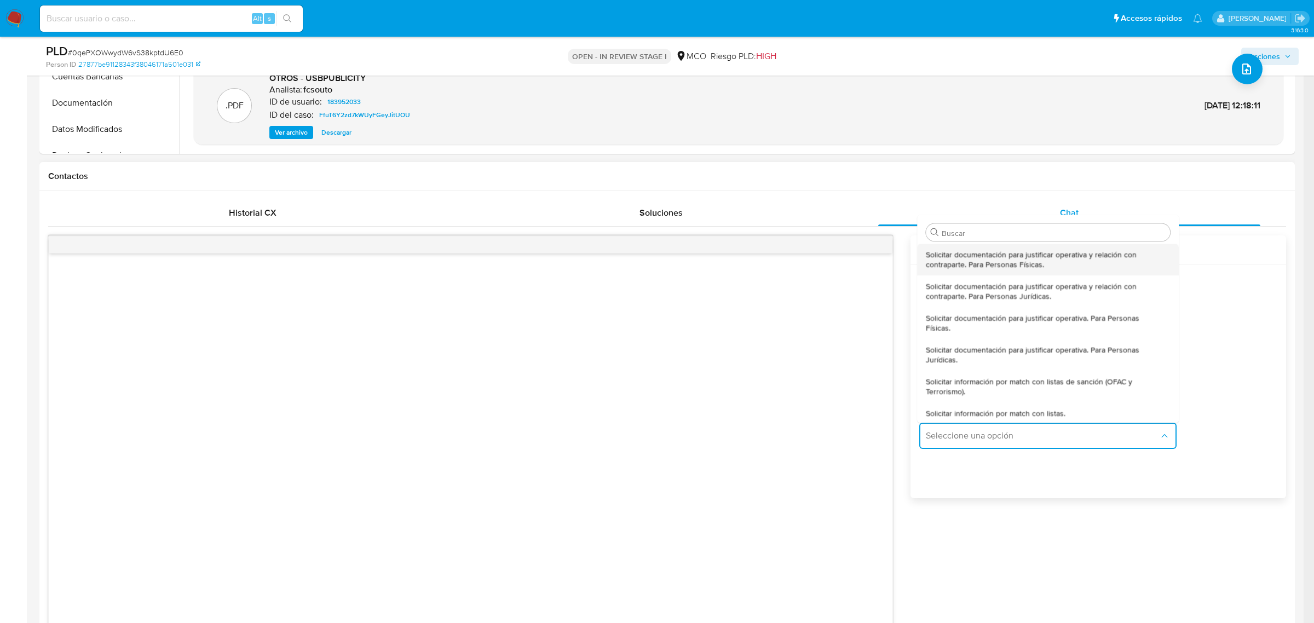
click at [978, 256] on span "Solicitar documentación para justificar operativa y relación con contraparte. P…" at bounding box center [1046, 259] width 238 height 20
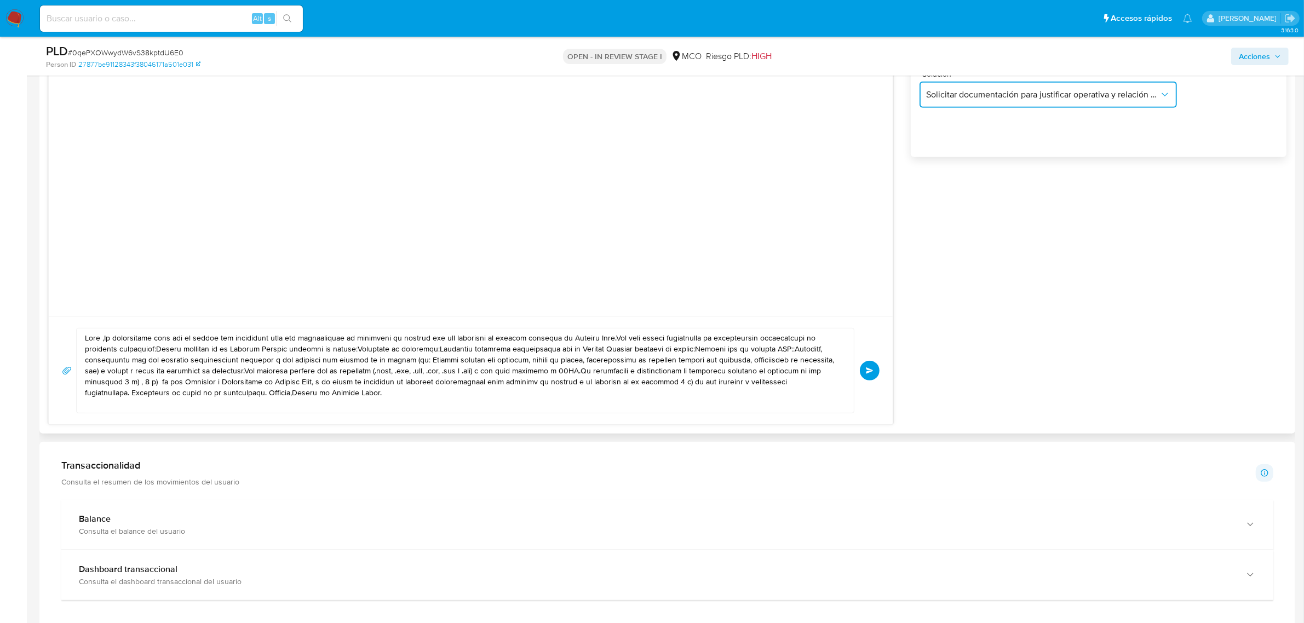
scroll to position [753, 0]
drag, startPoint x: 104, startPoint y: 335, endPoint x: 124, endPoint y: 354, distance: 27.9
click at [104, 335] on textarea at bounding box center [462, 369] width 755 height 84
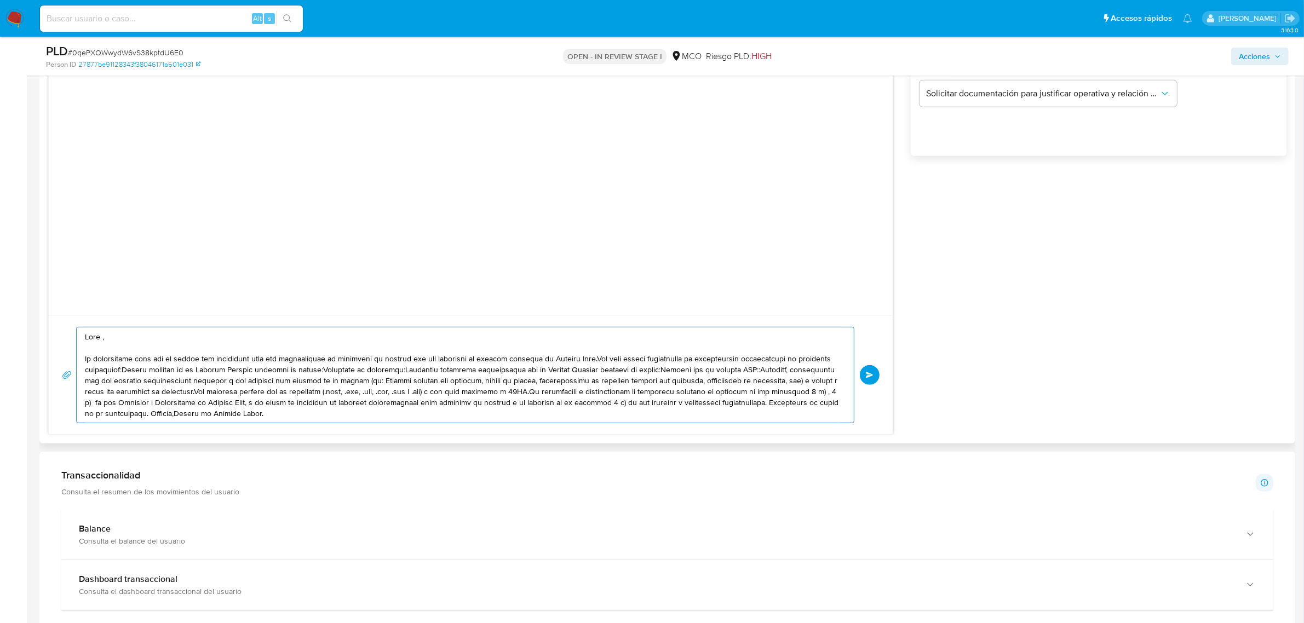
click at [600, 360] on textarea at bounding box center [462, 374] width 755 height 95
click at [358, 371] on textarea at bounding box center [462, 374] width 755 height 95
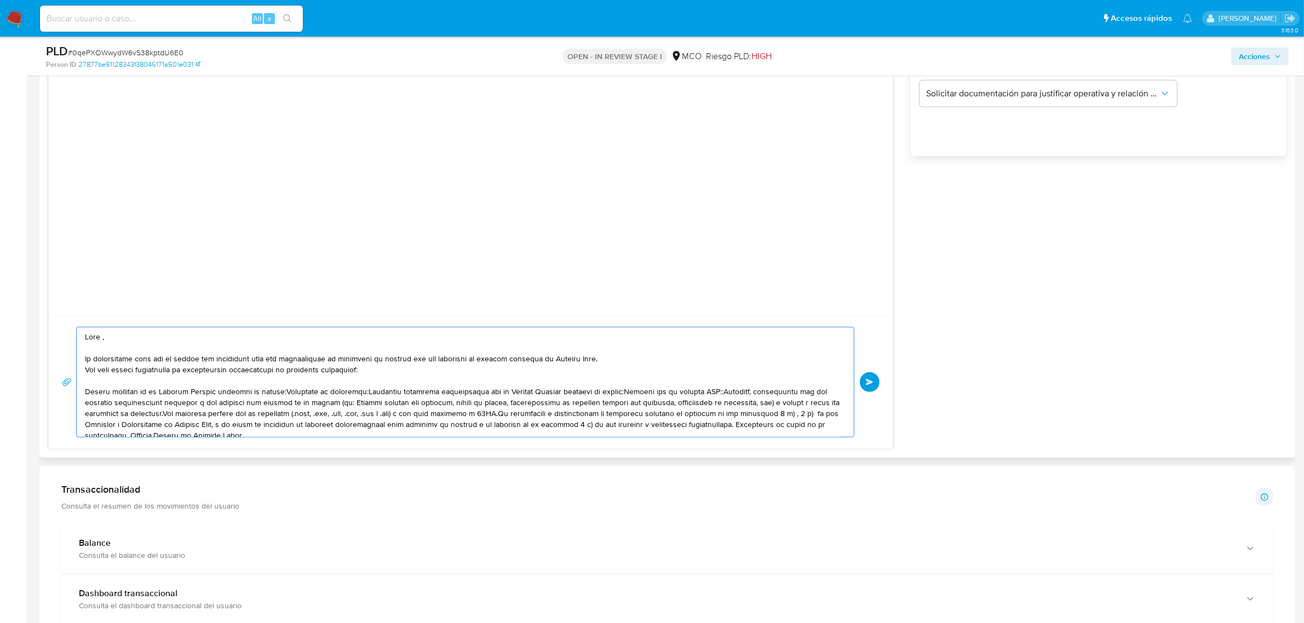
drag, startPoint x: 143, startPoint y: 360, endPoint x: 262, endPoint y: 359, distance: 118.8
click at [262, 359] on textarea at bounding box center [462, 382] width 755 height 110
click at [288, 392] on textarea at bounding box center [462, 382] width 755 height 110
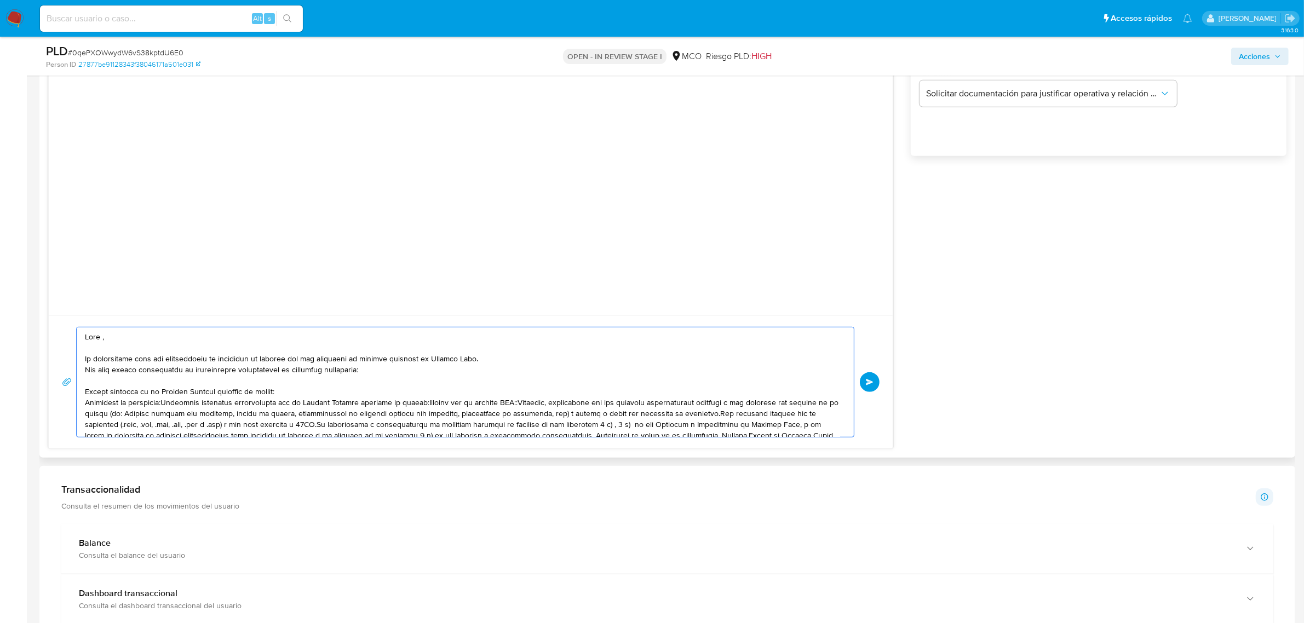
drag, startPoint x: 171, startPoint y: 406, endPoint x: 227, endPoint y: 412, distance: 56.2
click at [171, 405] on textarea at bounding box center [462, 382] width 755 height 110
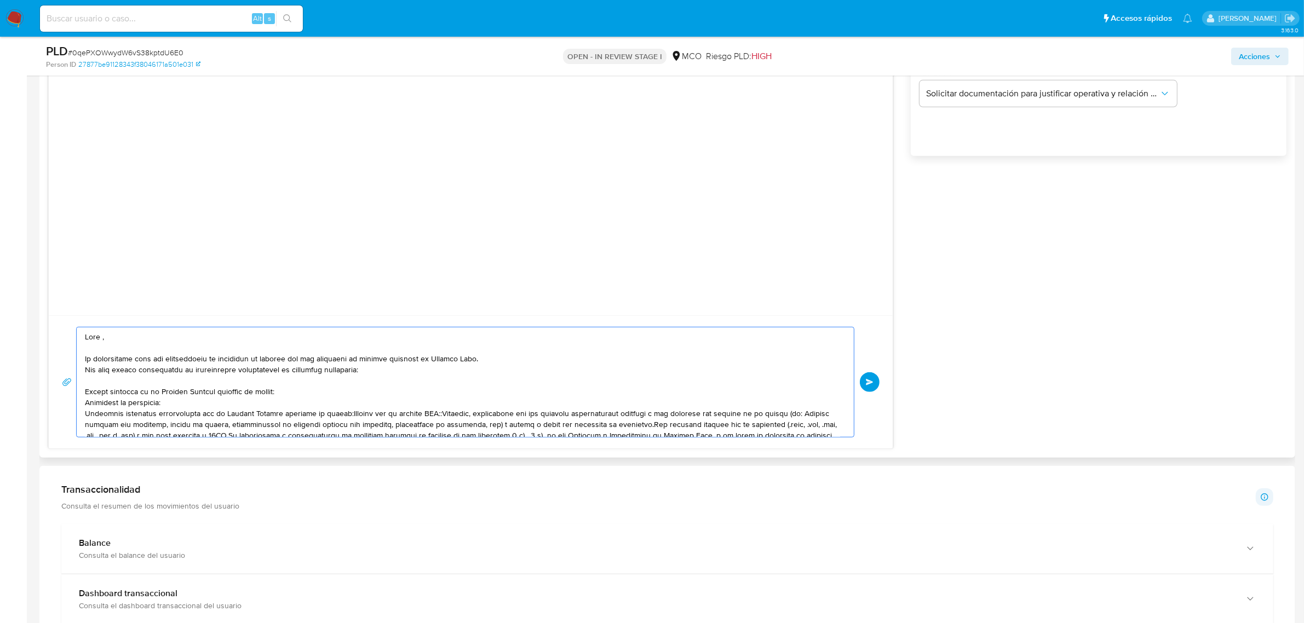
click at [346, 415] on textarea at bounding box center [462, 382] width 755 height 110
drag, startPoint x: 179, startPoint y: 426, endPoint x: 190, endPoint y: 431, distance: 12.0
click at [180, 426] on textarea at bounding box center [462, 382] width 755 height 110
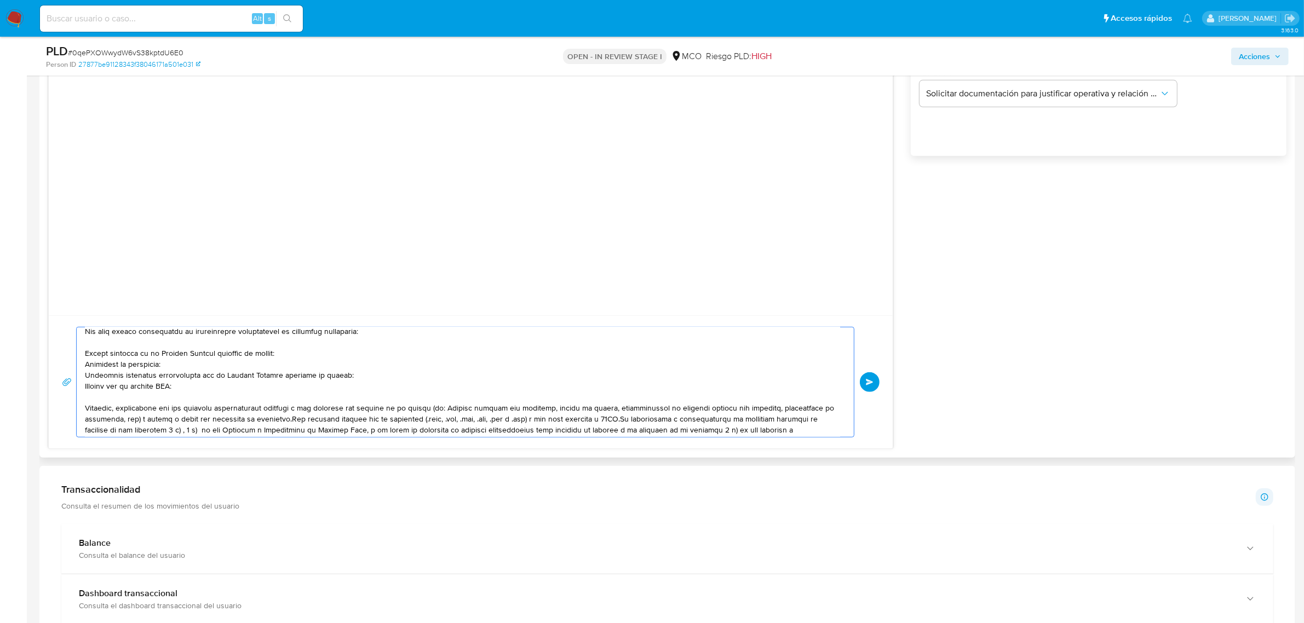
scroll to position [51, 0]
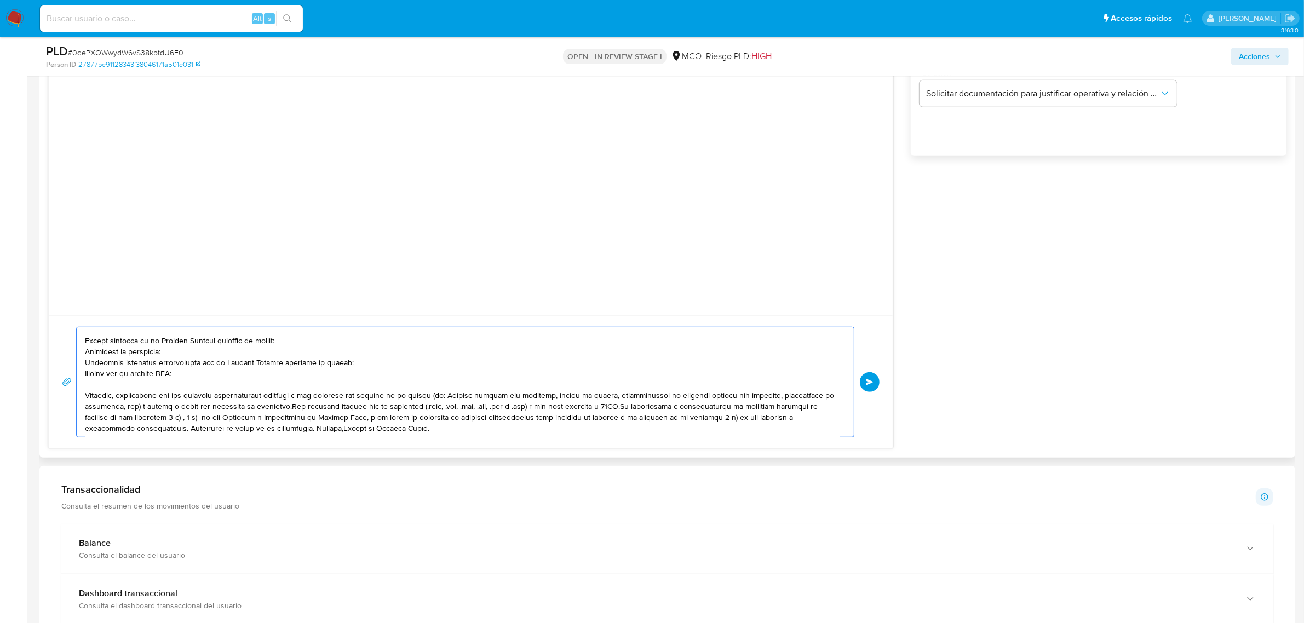
drag, startPoint x: 137, startPoint y: 410, endPoint x: 288, endPoint y: 406, distance: 150.1
click at [288, 406] on textarea at bounding box center [462, 382] width 755 height 110
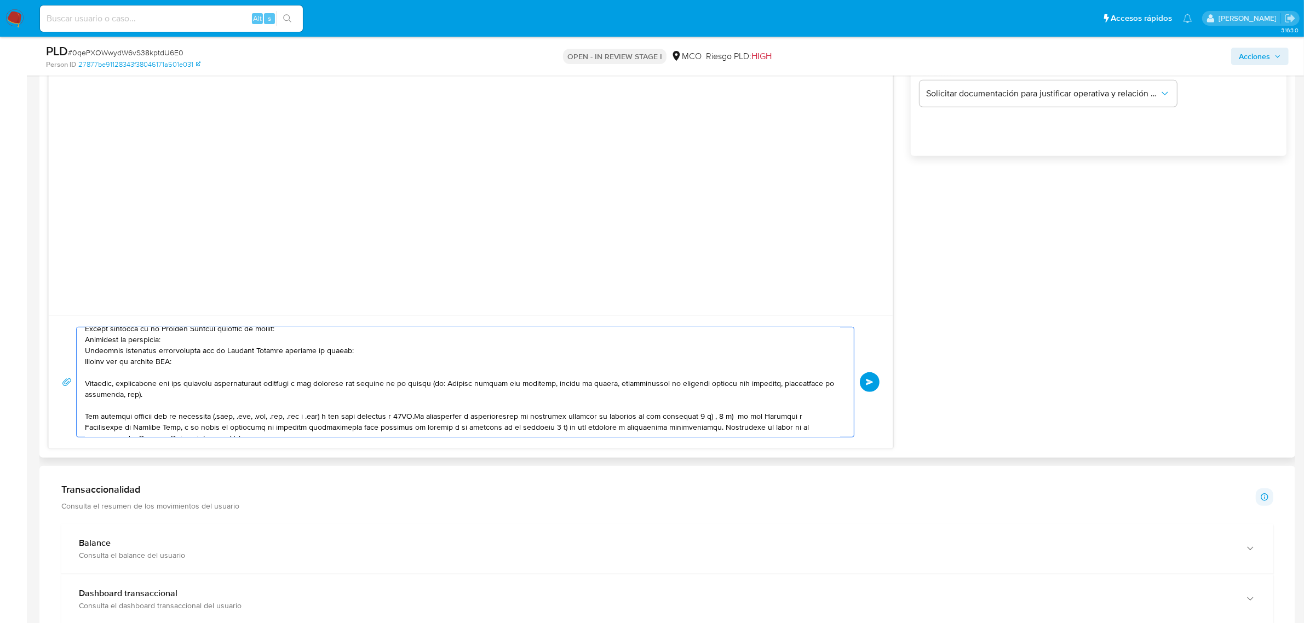
scroll to position [73, 0]
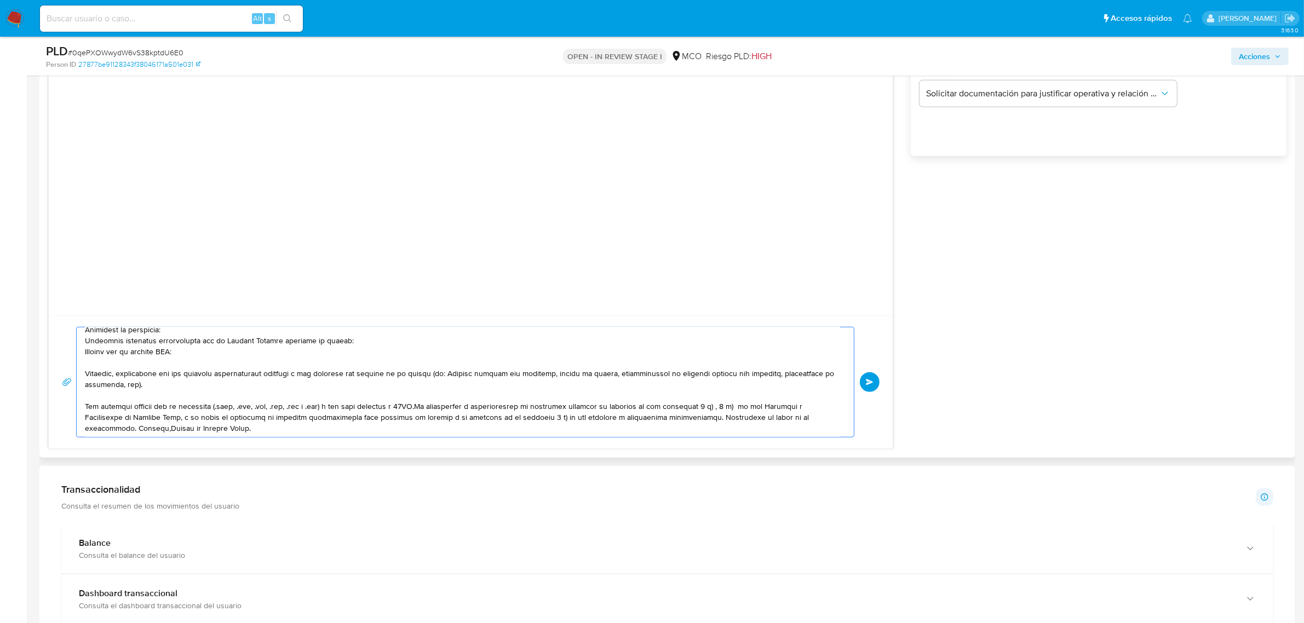
click at [417, 411] on textarea at bounding box center [462, 382] width 755 height 110
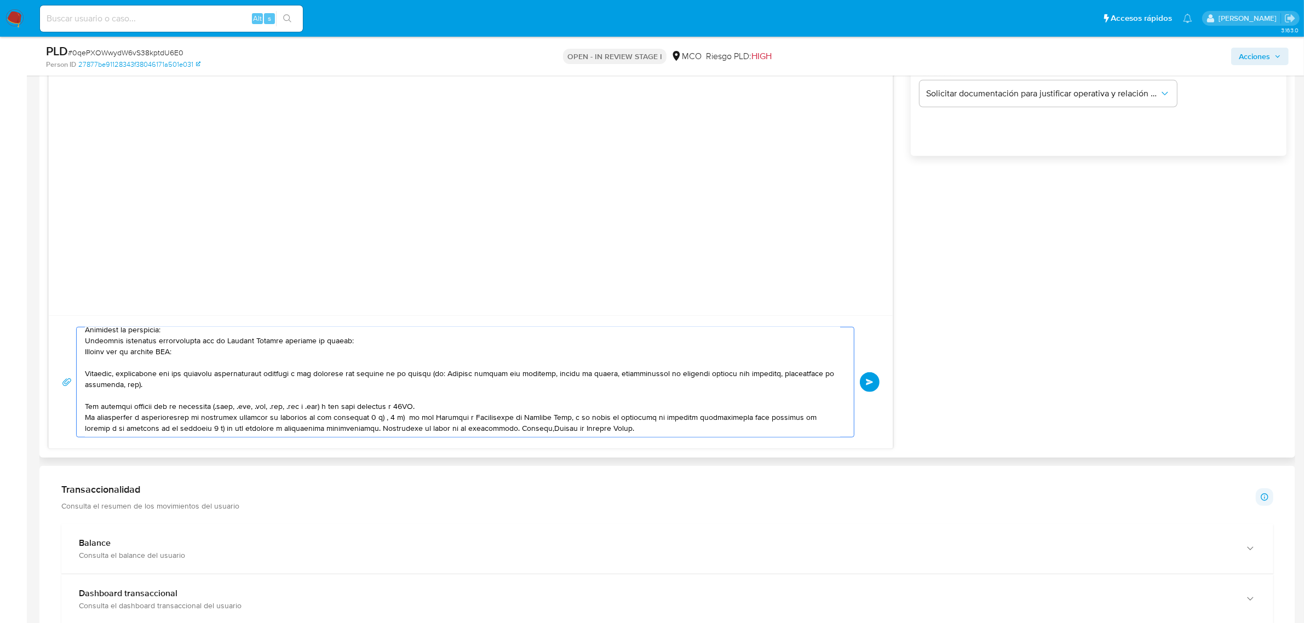
click at [340, 432] on textarea at bounding box center [462, 382] width 755 height 110
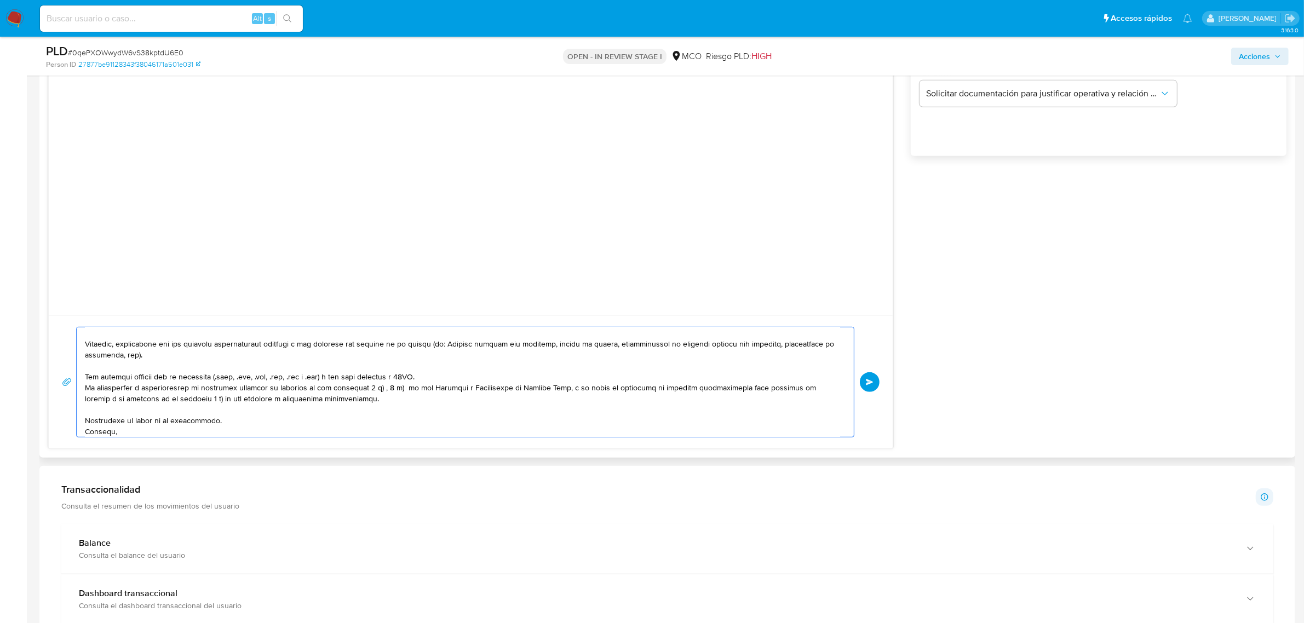
scroll to position [113, 0]
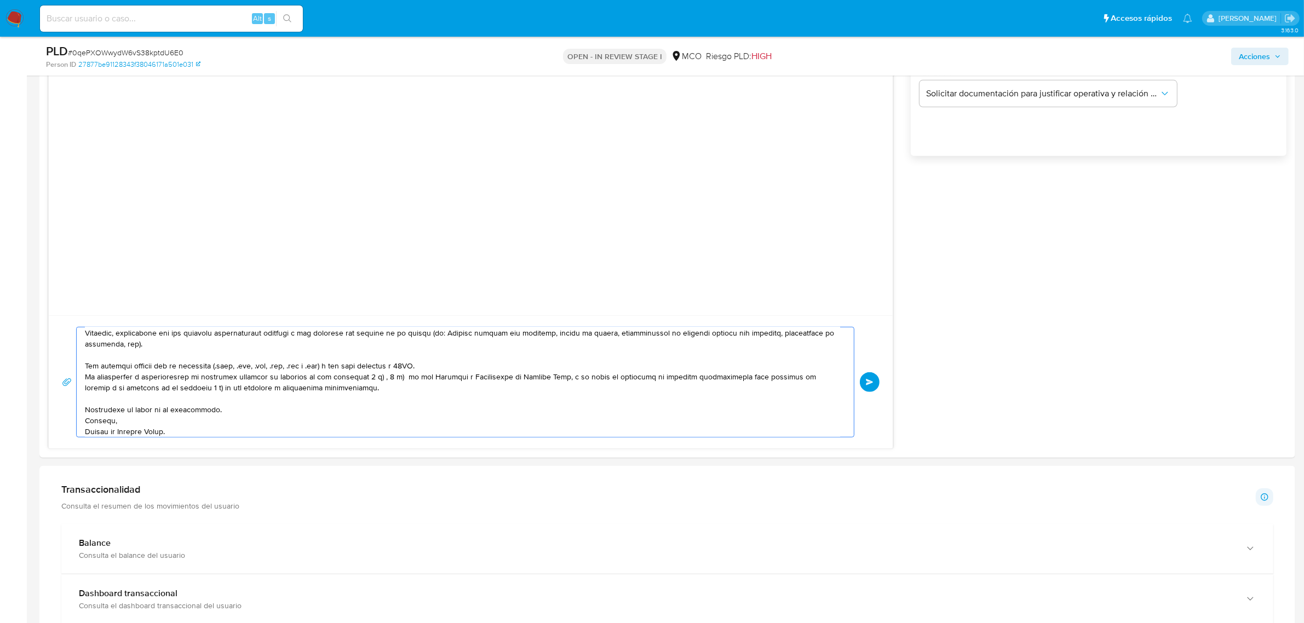
type textarea "Hola , Te contactamos para una verificación de seguridad de acuerdo con las pol…"
click at [871, 383] on span "Enviar" at bounding box center [870, 382] width 8 height 7
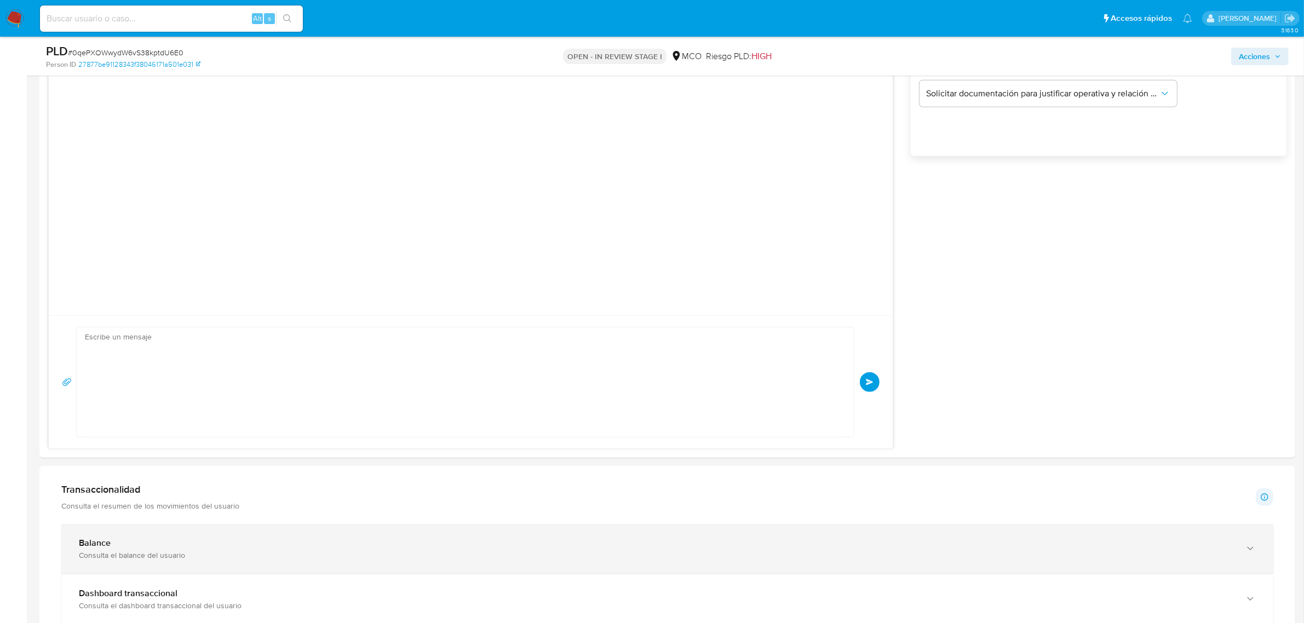
scroll to position [0, 0]
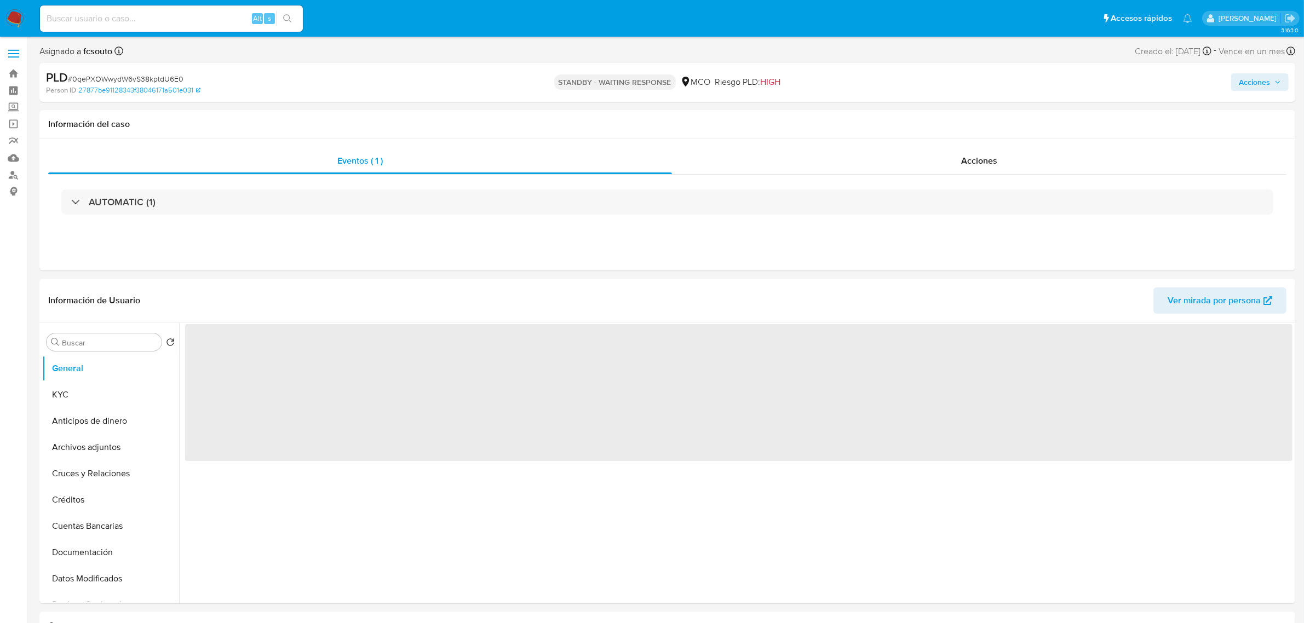
select select "10"
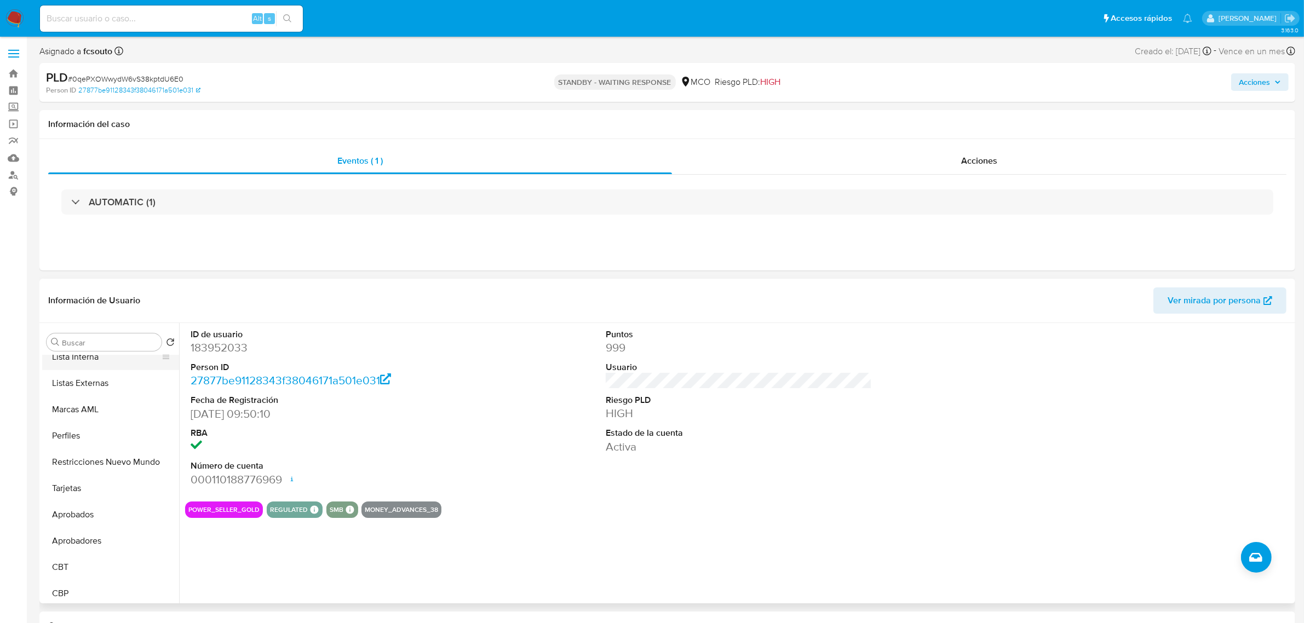
scroll to position [541, 0]
click at [99, 458] on button "Restricciones Nuevo Mundo" at bounding box center [106, 459] width 128 height 26
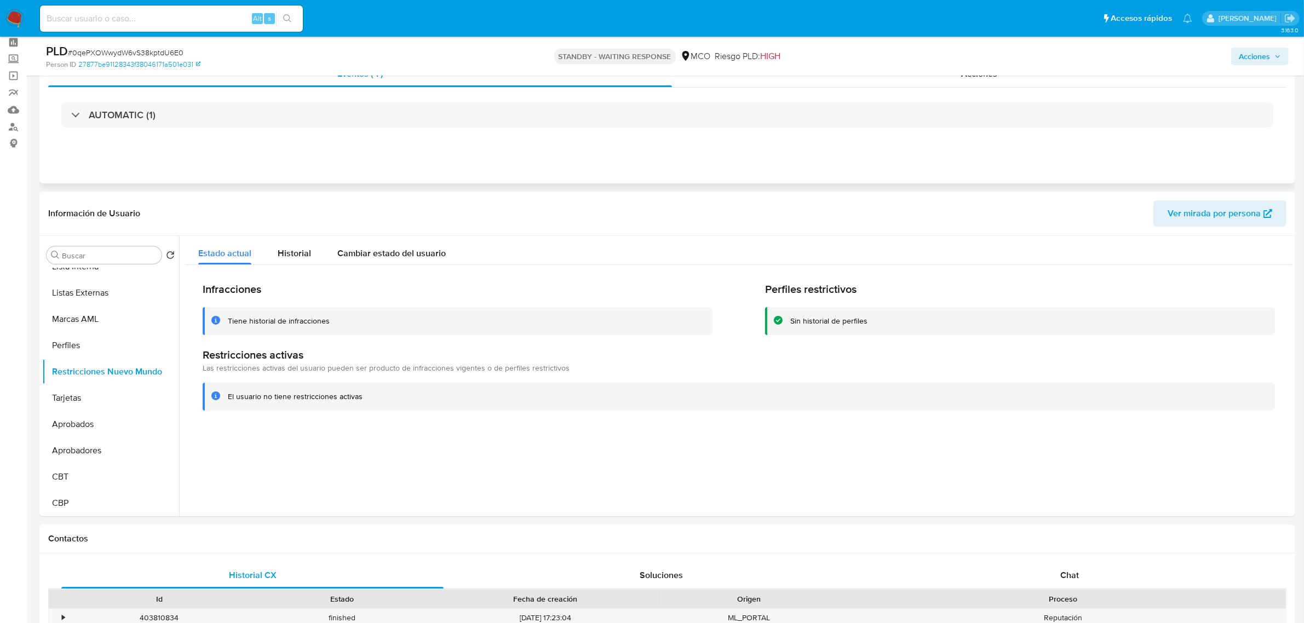
scroll to position [68, 0]
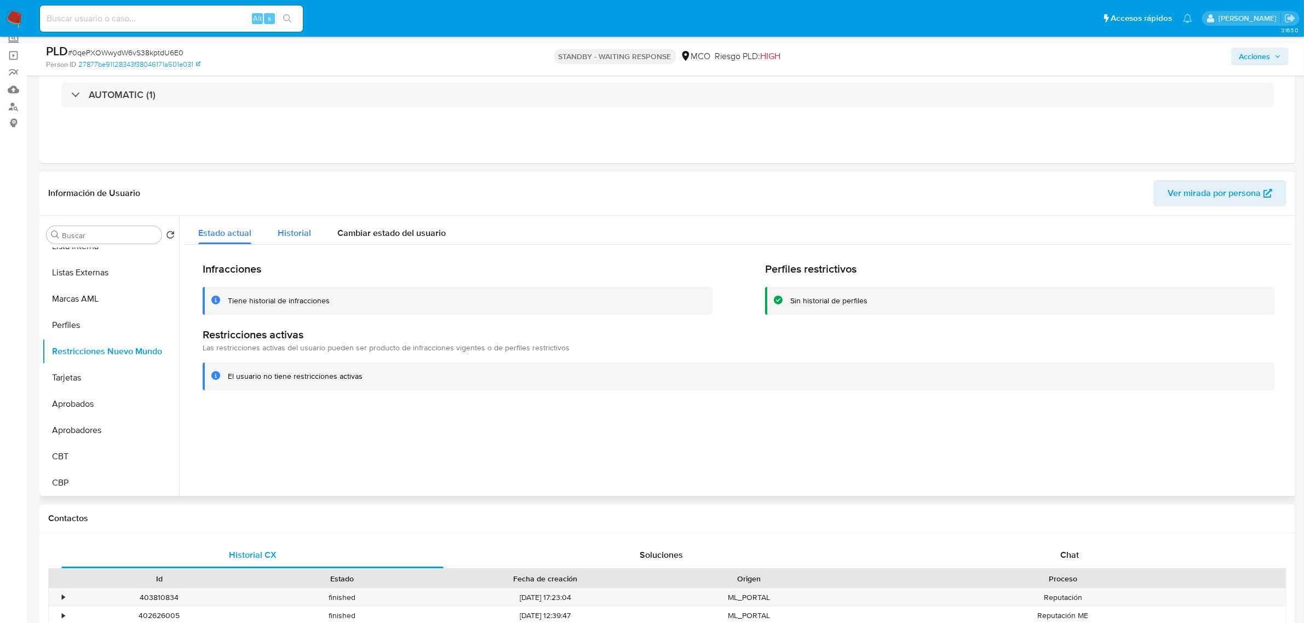
click at [310, 228] on button "Historial" at bounding box center [295, 230] width 60 height 29
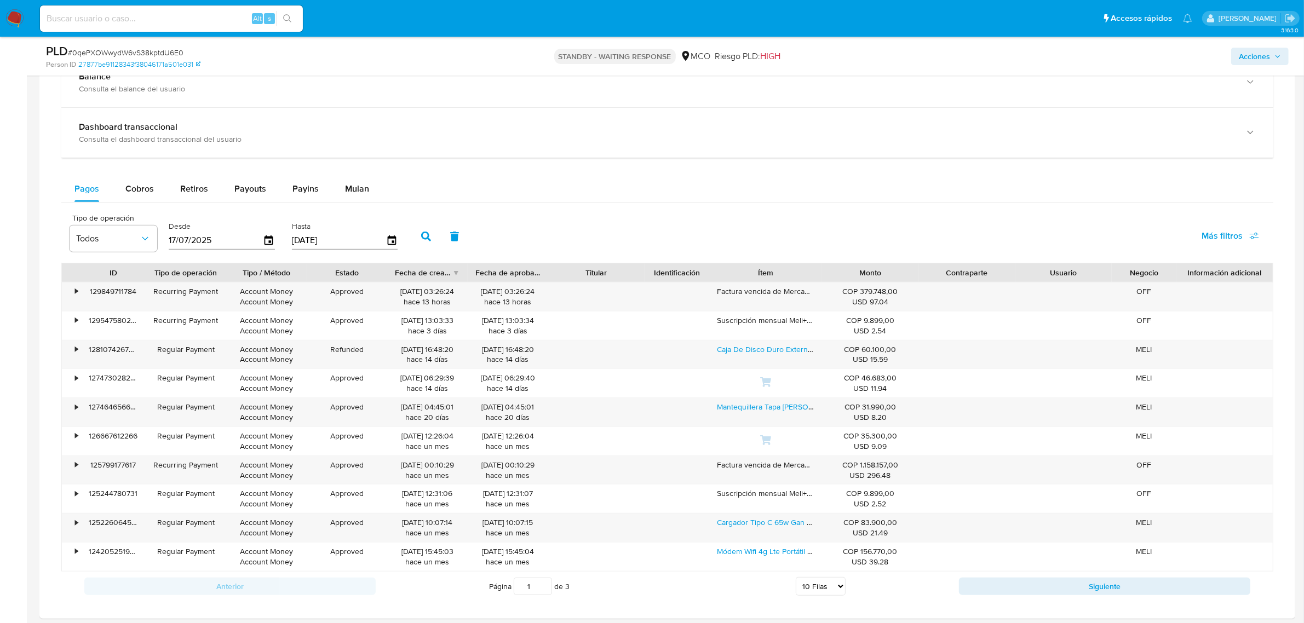
scroll to position [795, 0]
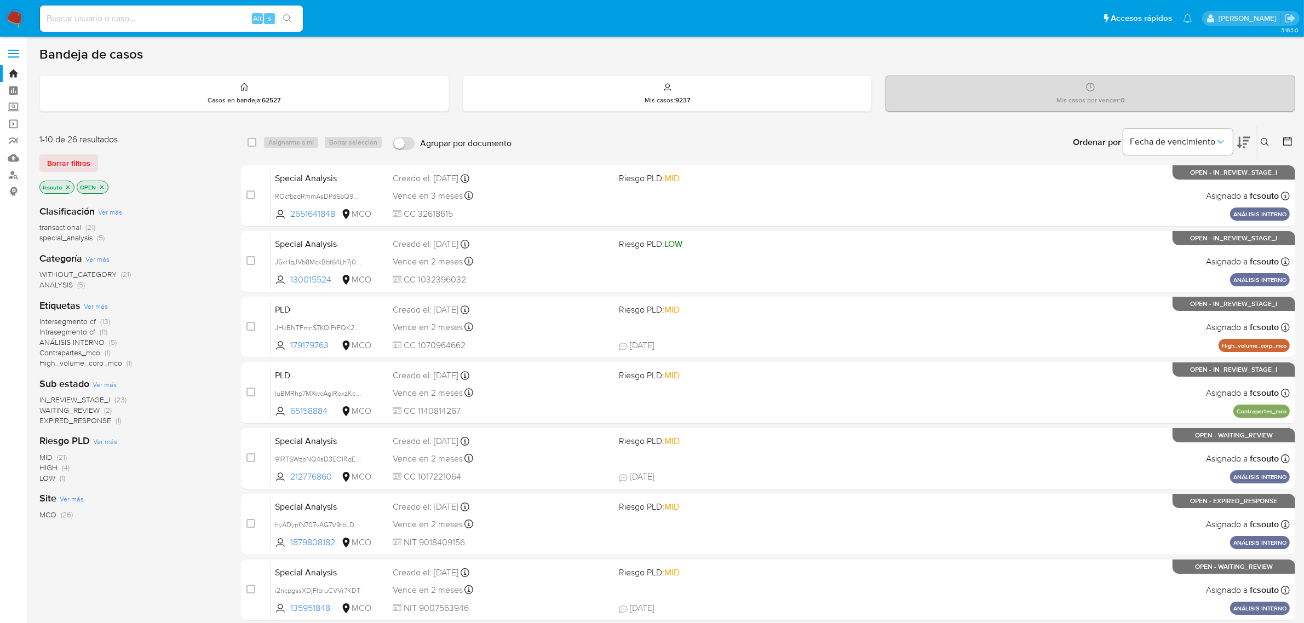
click at [70, 186] on icon "close-filter" at bounding box center [68, 187] width 4 height 4
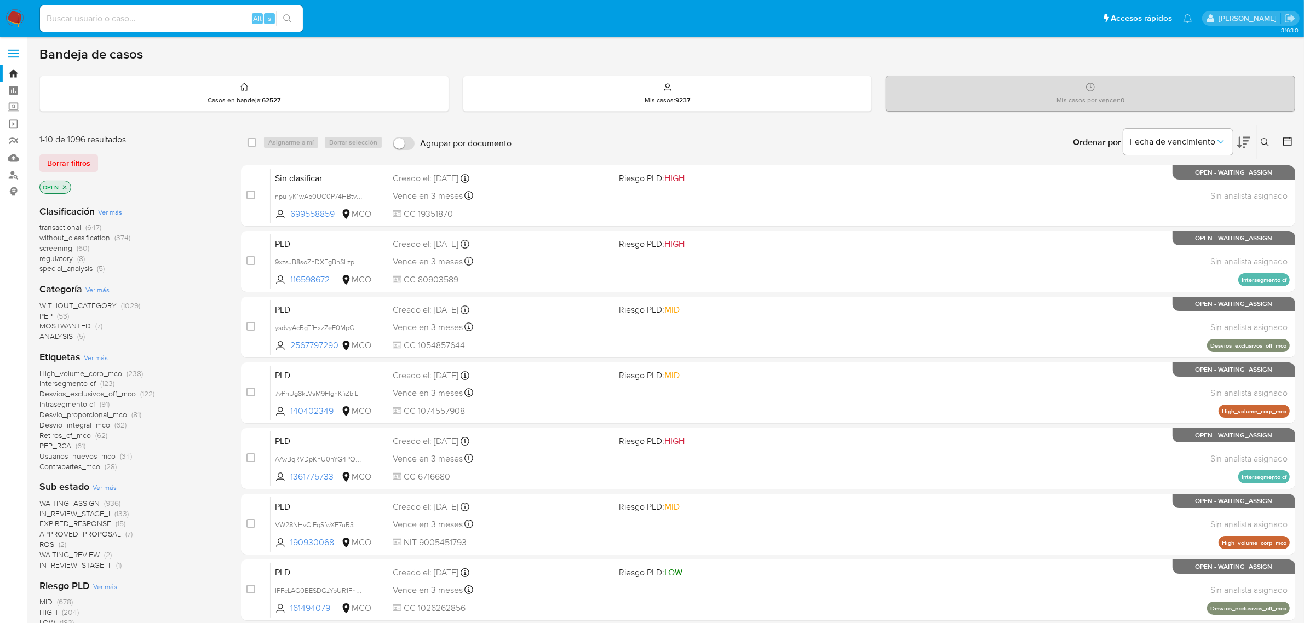
click at [83, 236] on span "without_classification" at bounding box center [74, 237] width 71 height 11
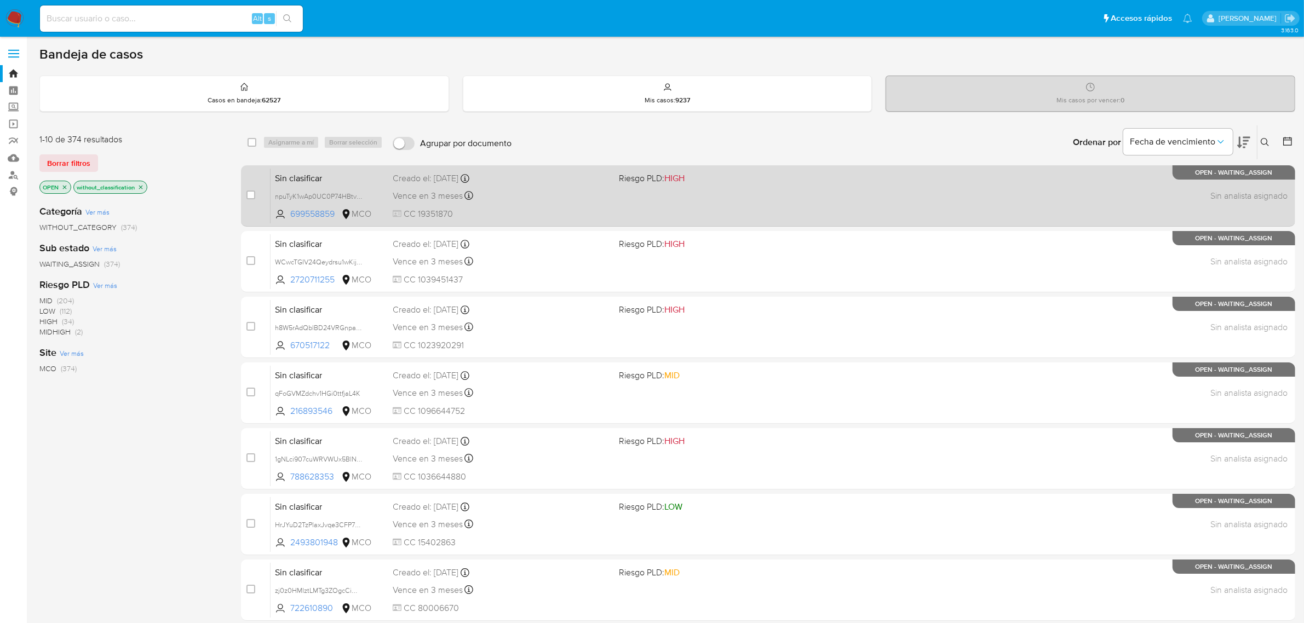
click at [697, 202] on div "Sin clasificar npuTyK1wAp0UC0P74HBtvZRZ 699558859 MCO Riesgo PLD: HIGH Creado e…" at bounding box center [780, 195] width 1019 height 55
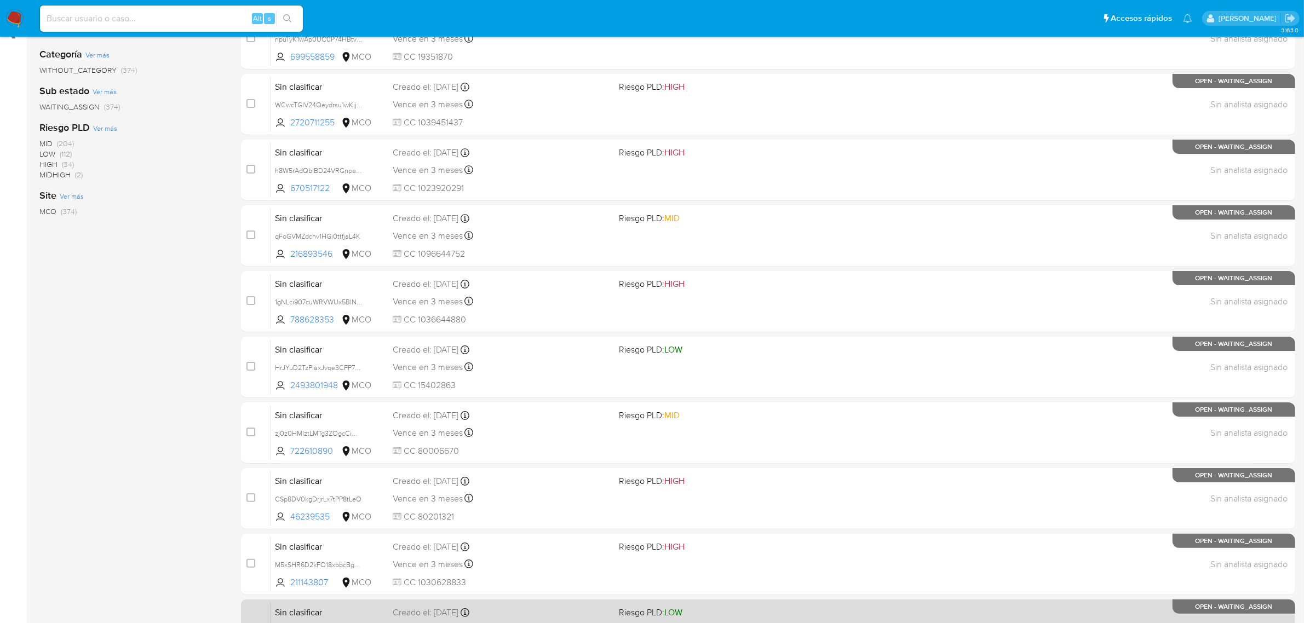
scroll to position [280, 0]
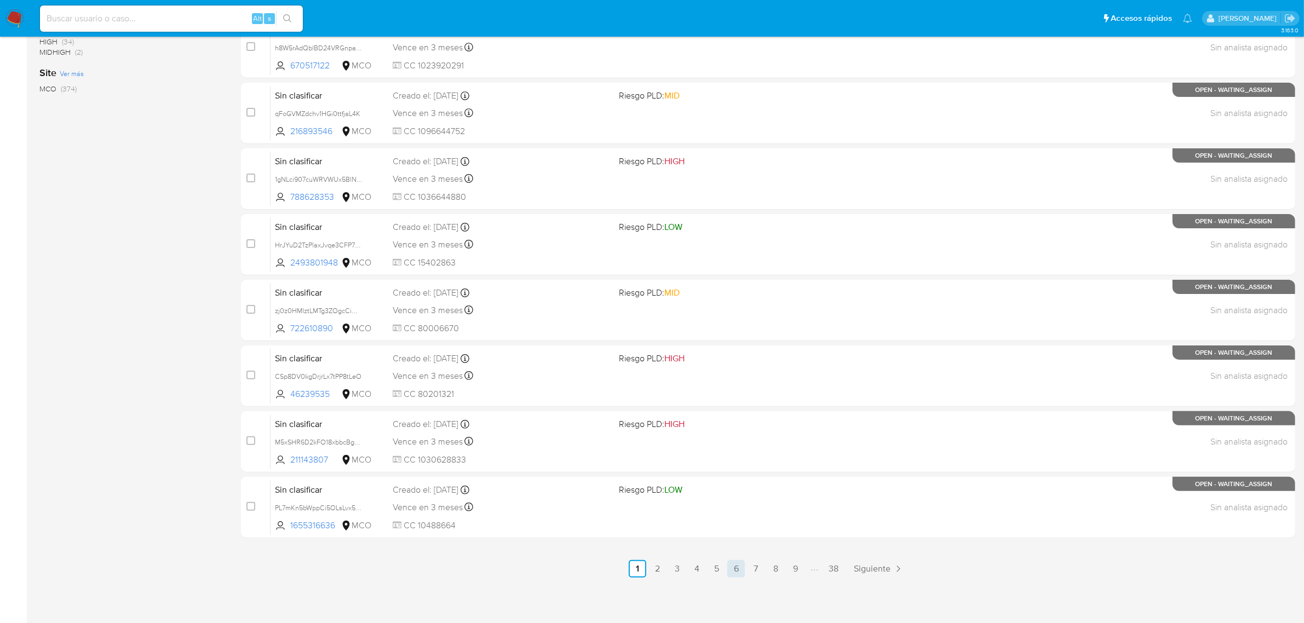
click at [734, 571] on link "6" at bounding box center [736, 569] width 18 height 18
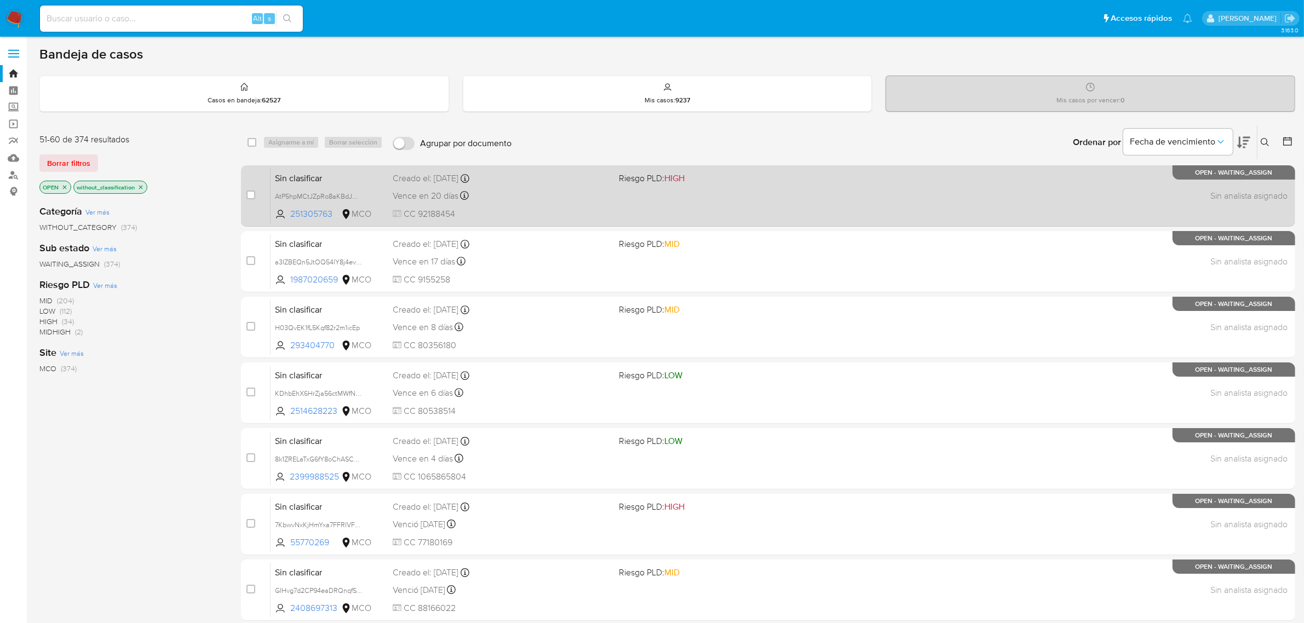
click at [545, 212] on span "CC 92188454" at bounding box center [502, 214] width 218 height 12
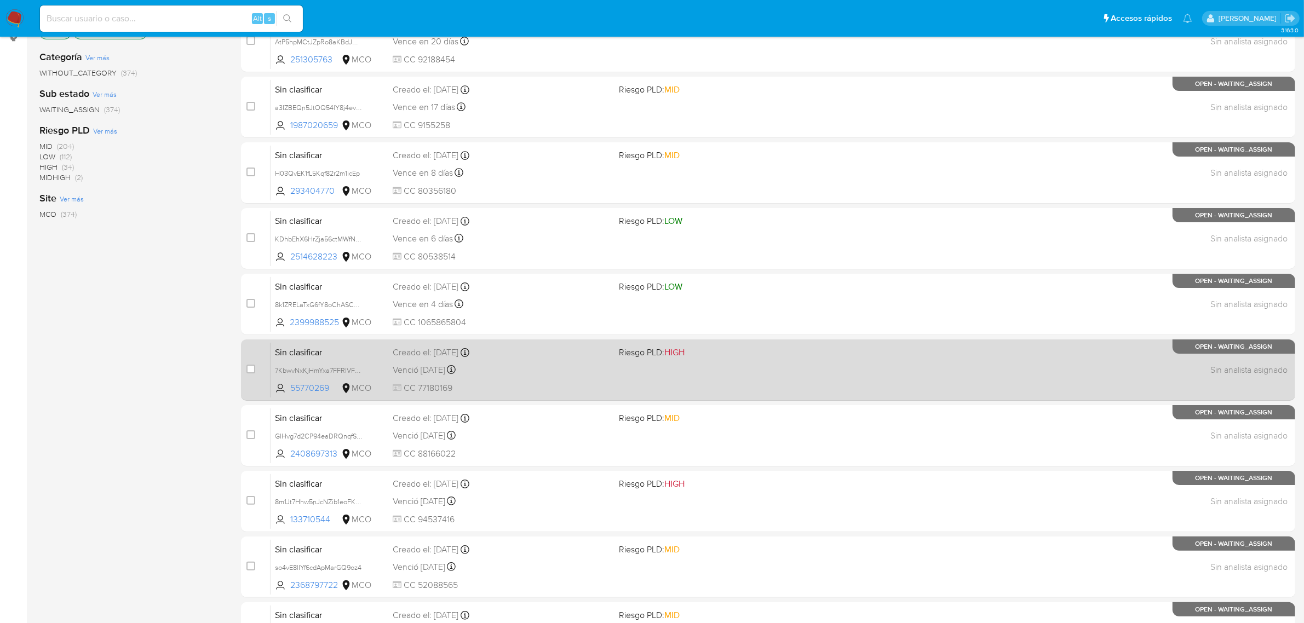
scroll to position [205, 0]
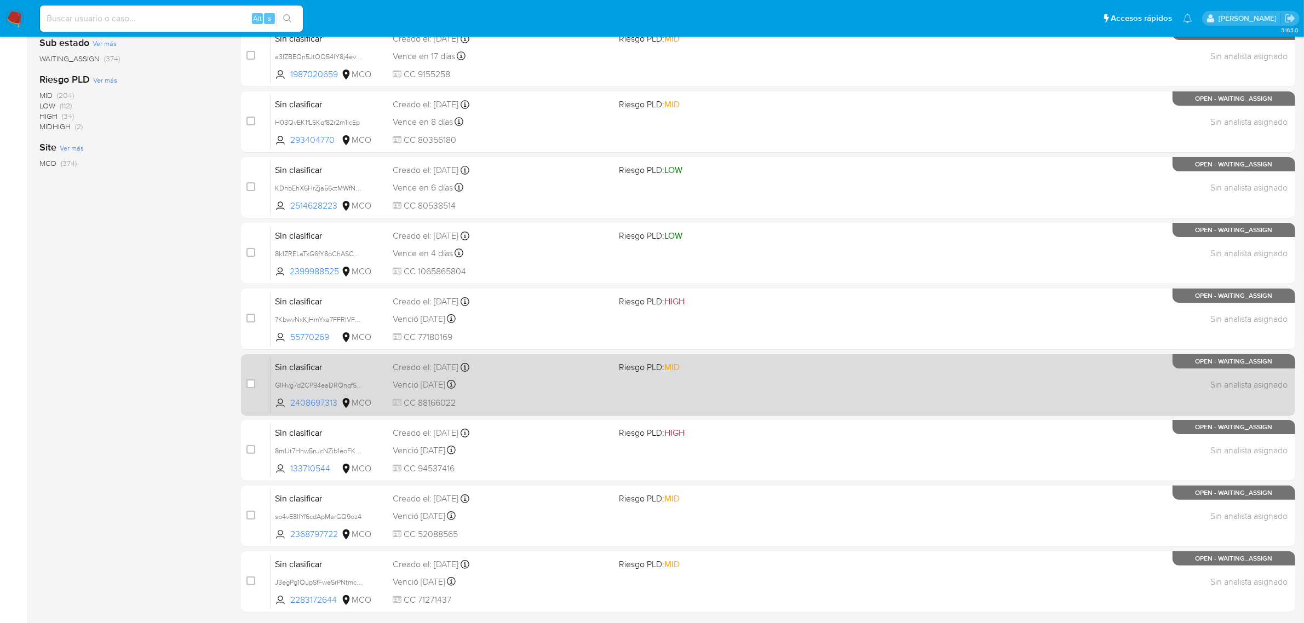
click at [543, 406] on span "CC 88166022" at bounding box center [502, 403] width 218 height 12
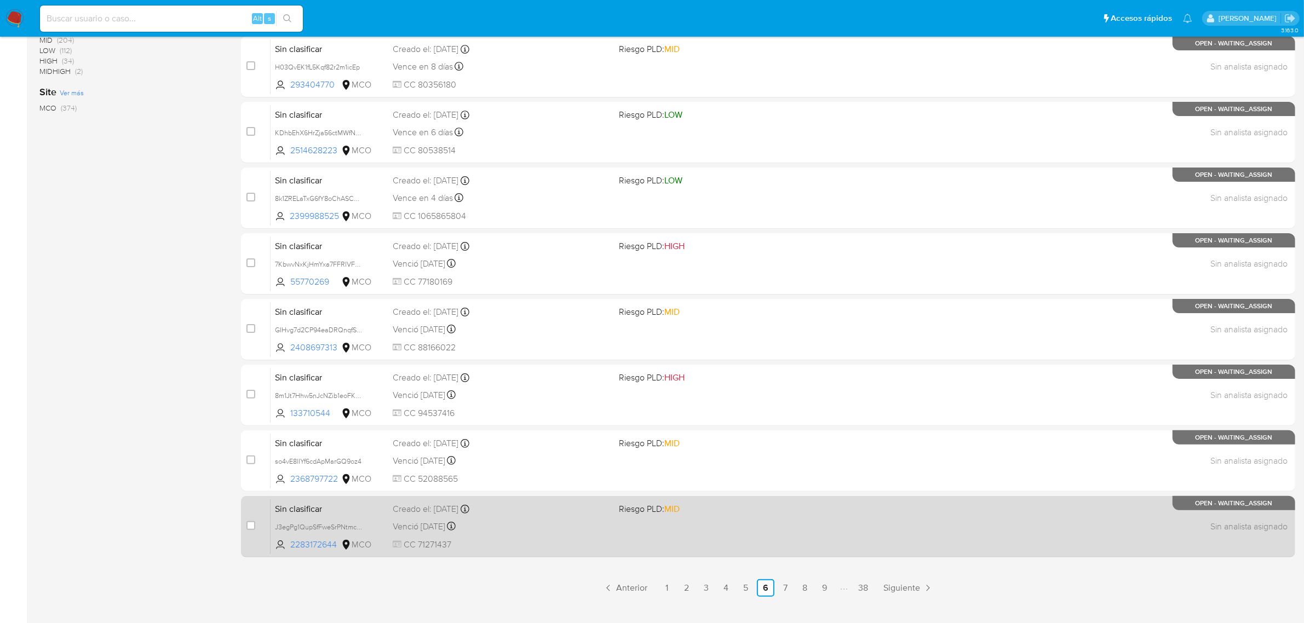
scroll to position [280, 0]
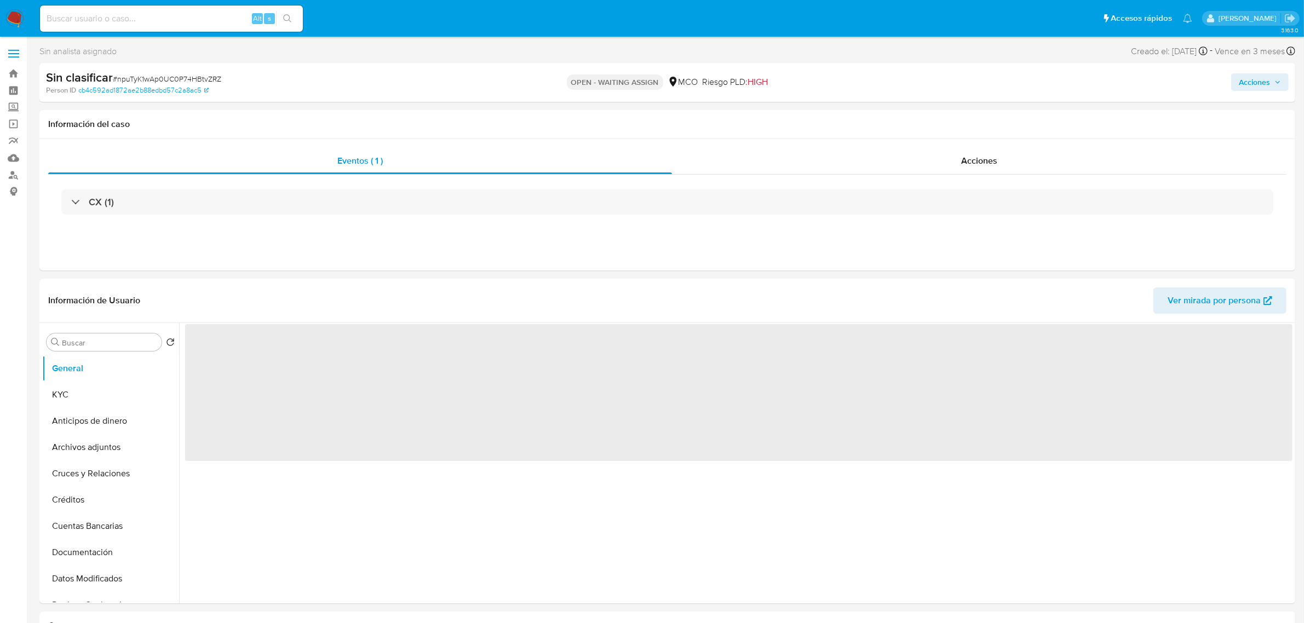
select select "10"
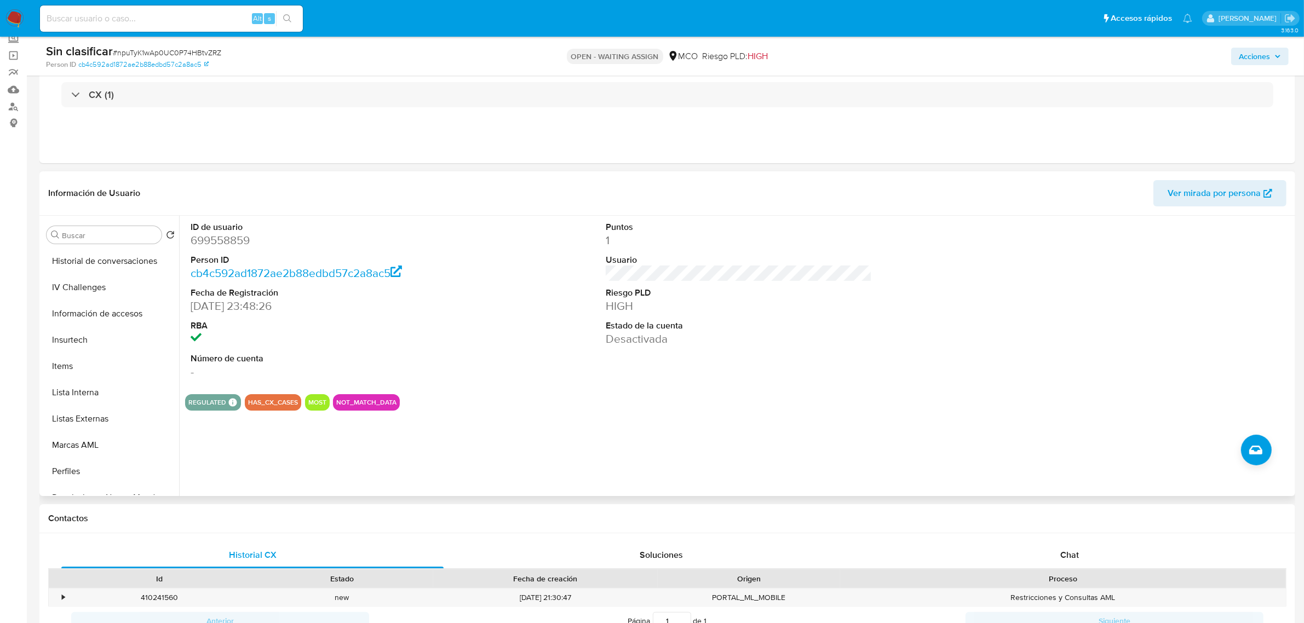
scroll to position [541, 0]
click at [114, 359] on button "Restricciones Nuevo Mundo" at bounding box center [106, 351] width 128 height 26
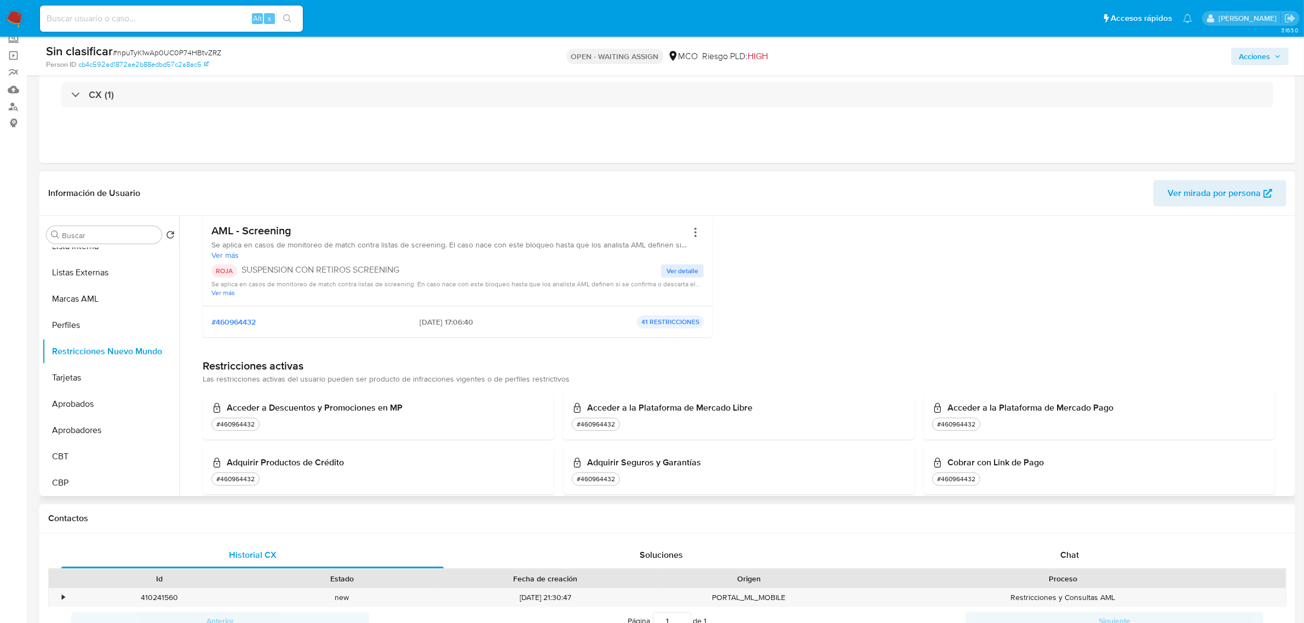
scroll to position [205, 0]
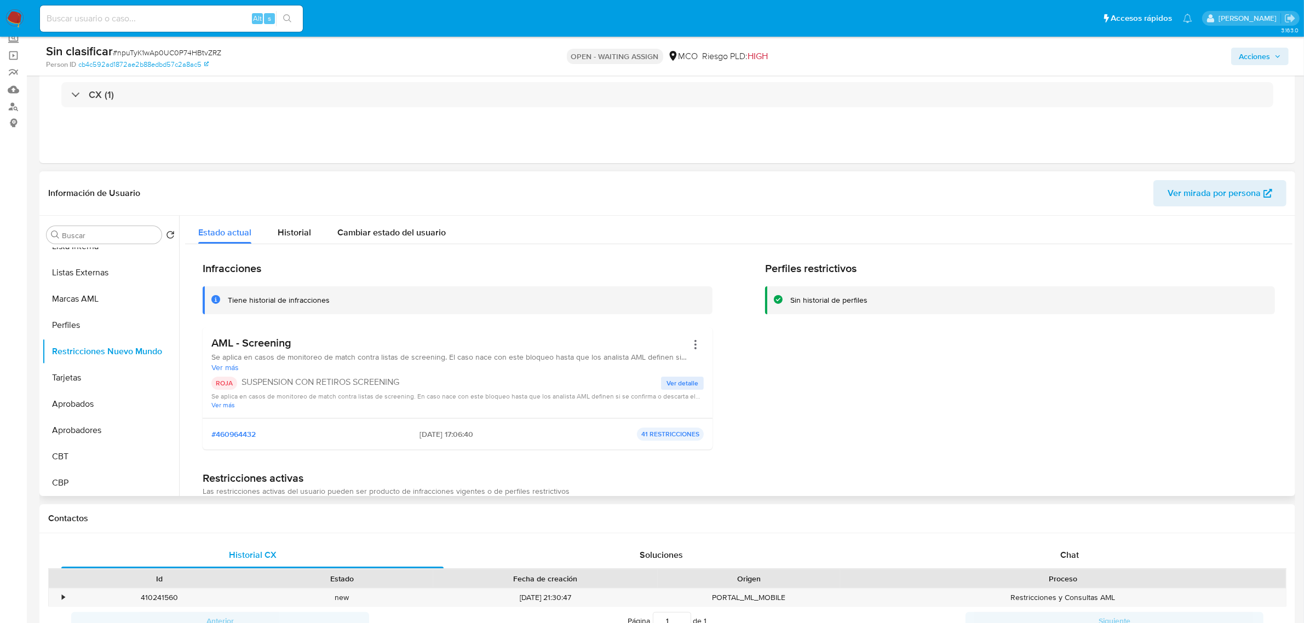
scroll to position [0, 0]
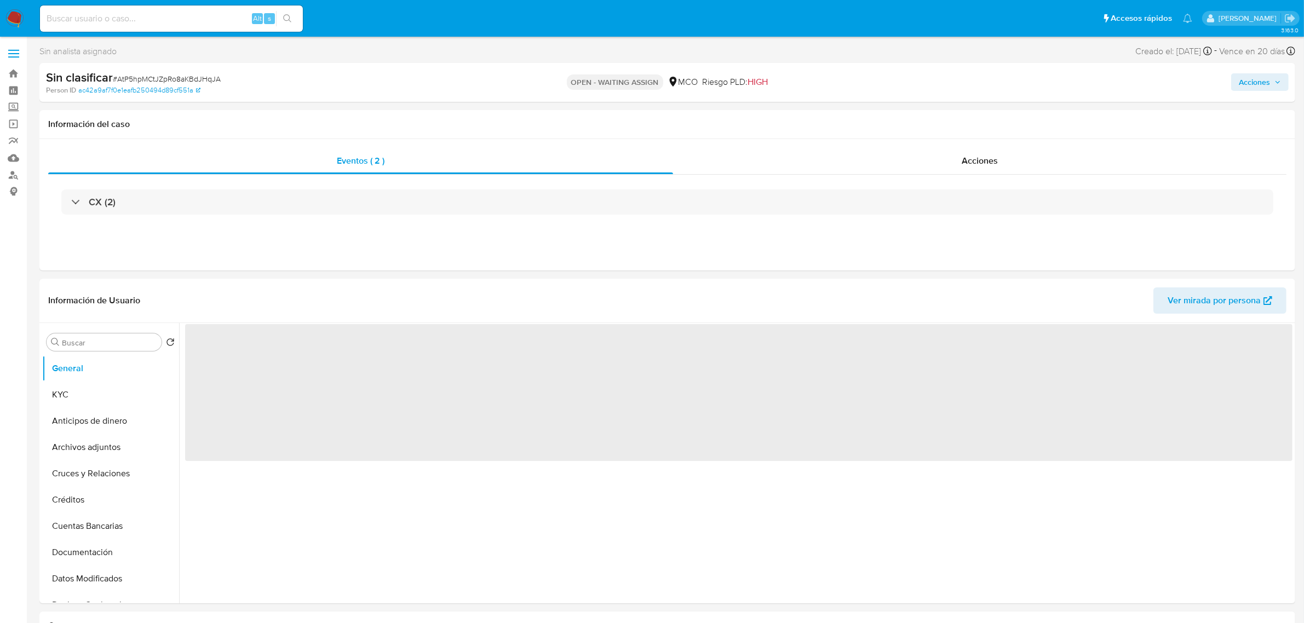
select select "10"
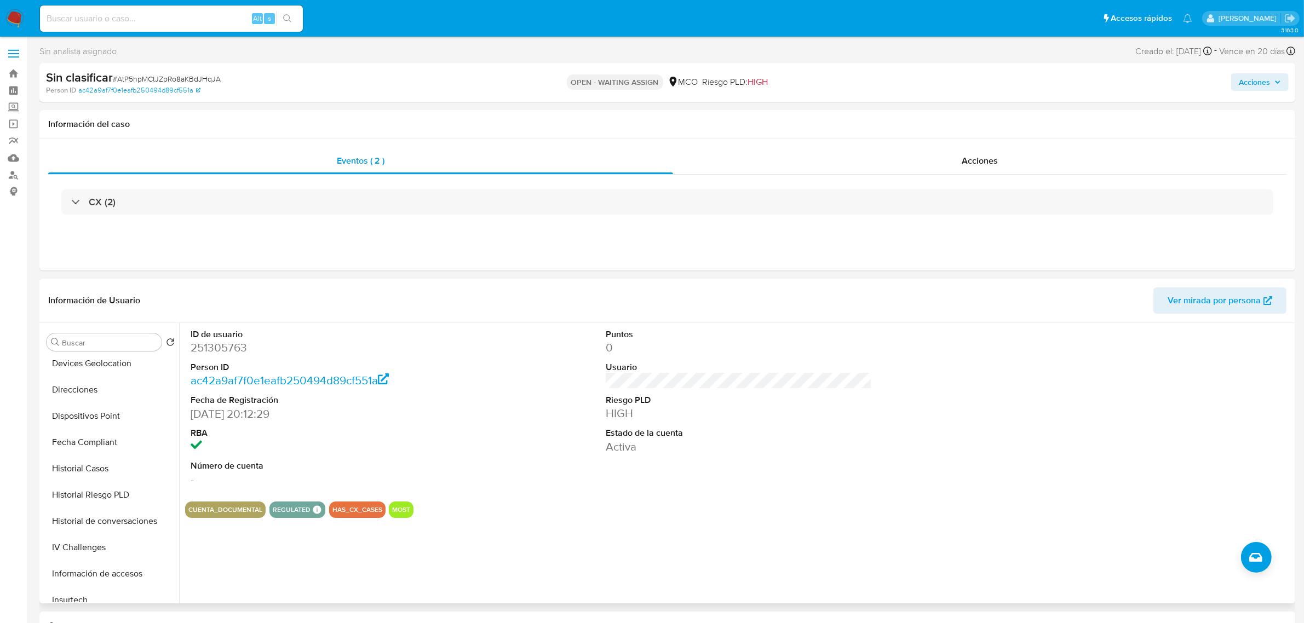
scroll to position [541, 0]
click at [110, 466] on button "Restricciones Nuevo Mundo" at bounding box center [106, 459] width 128 height 26
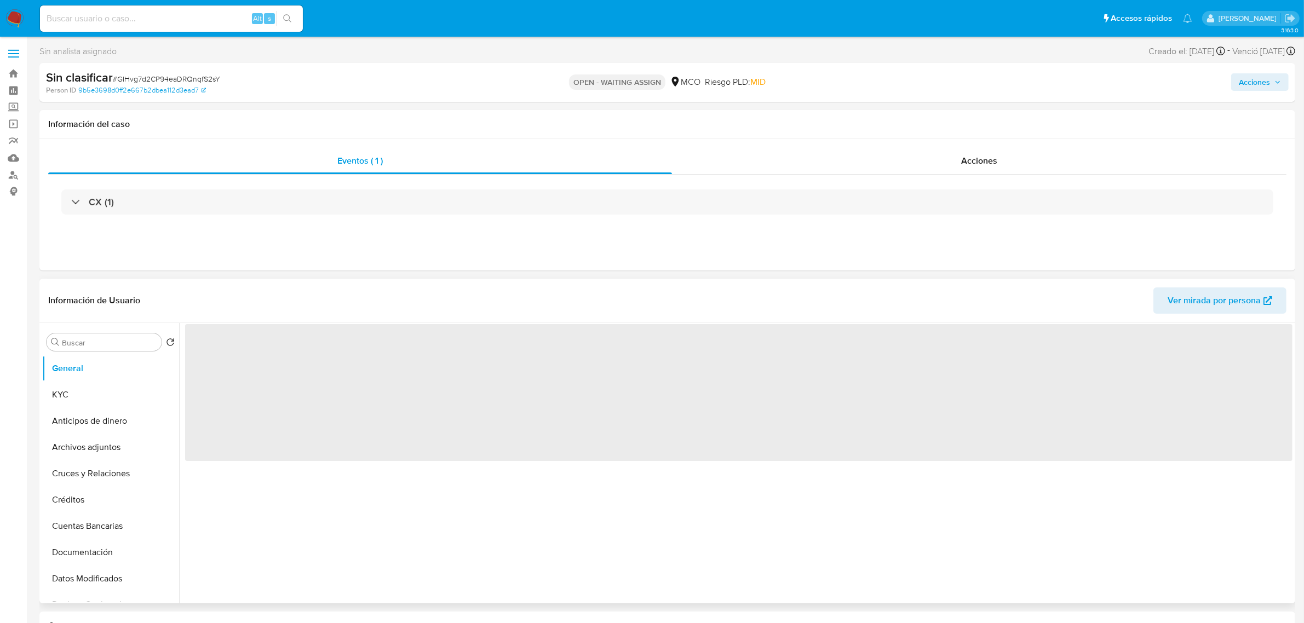
select select "10"
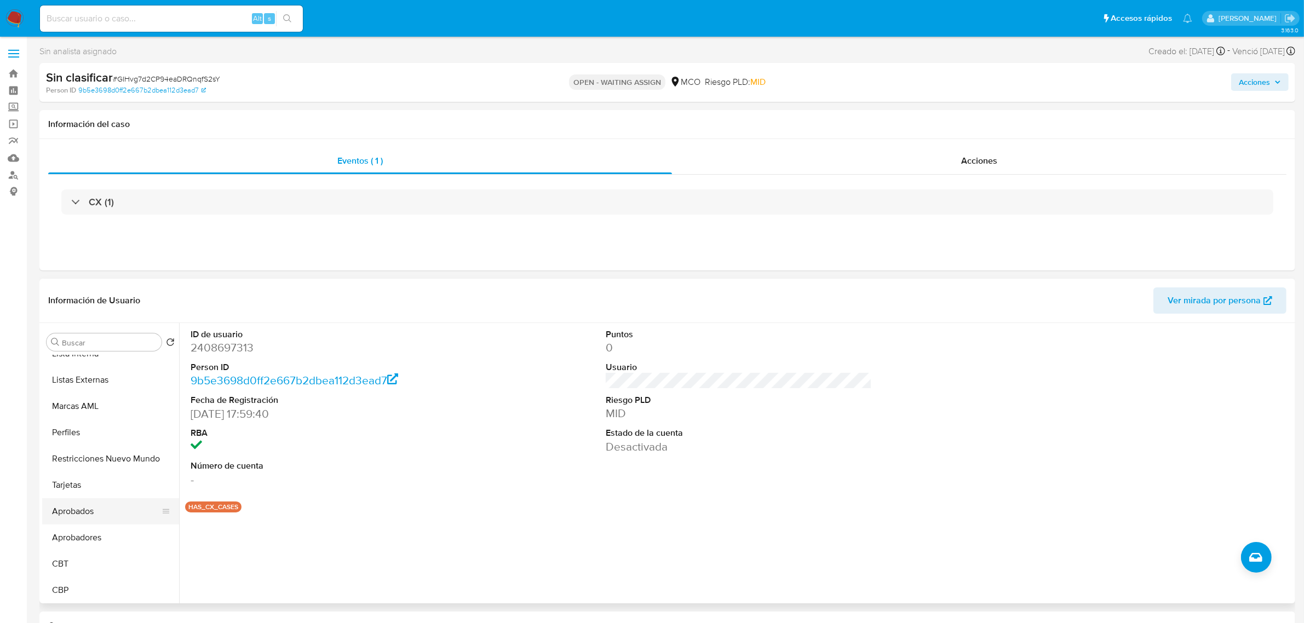
scroll to position [472, 0]
click at [104, 532] on button "Restricciones Nuevo Mundo" at bounding box center [106, 527] width 128 height 26
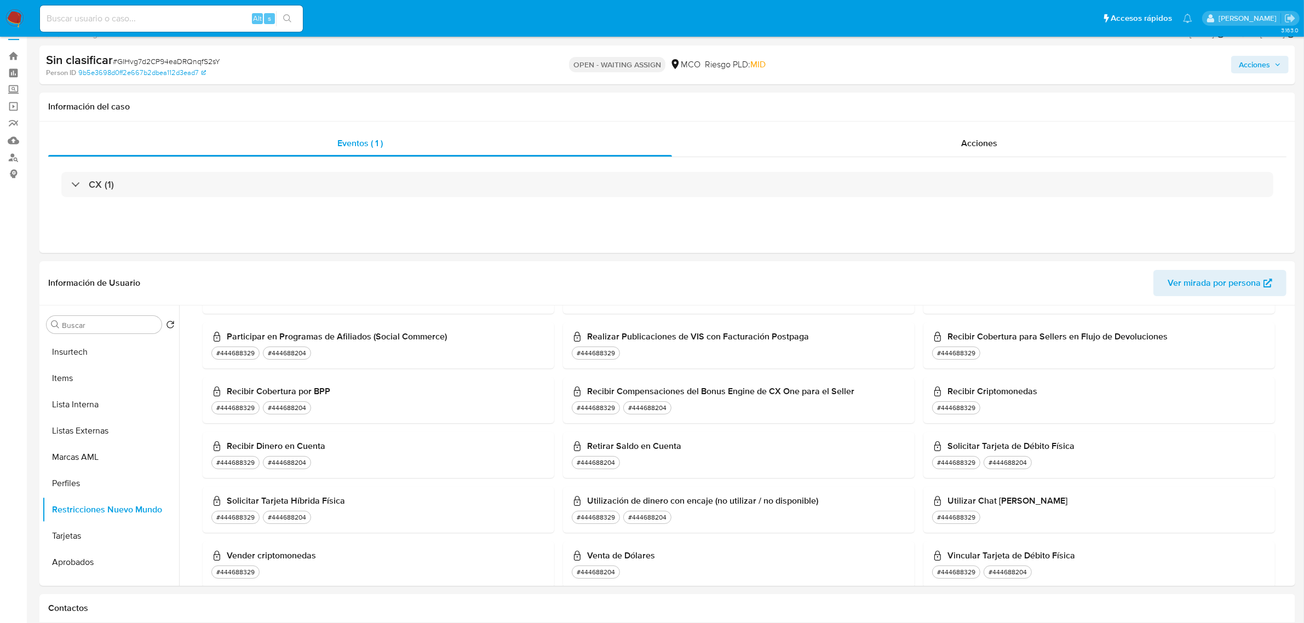
scroll to position [0, 0]
